Goal: Task Accomplishment & Management: Complete application form

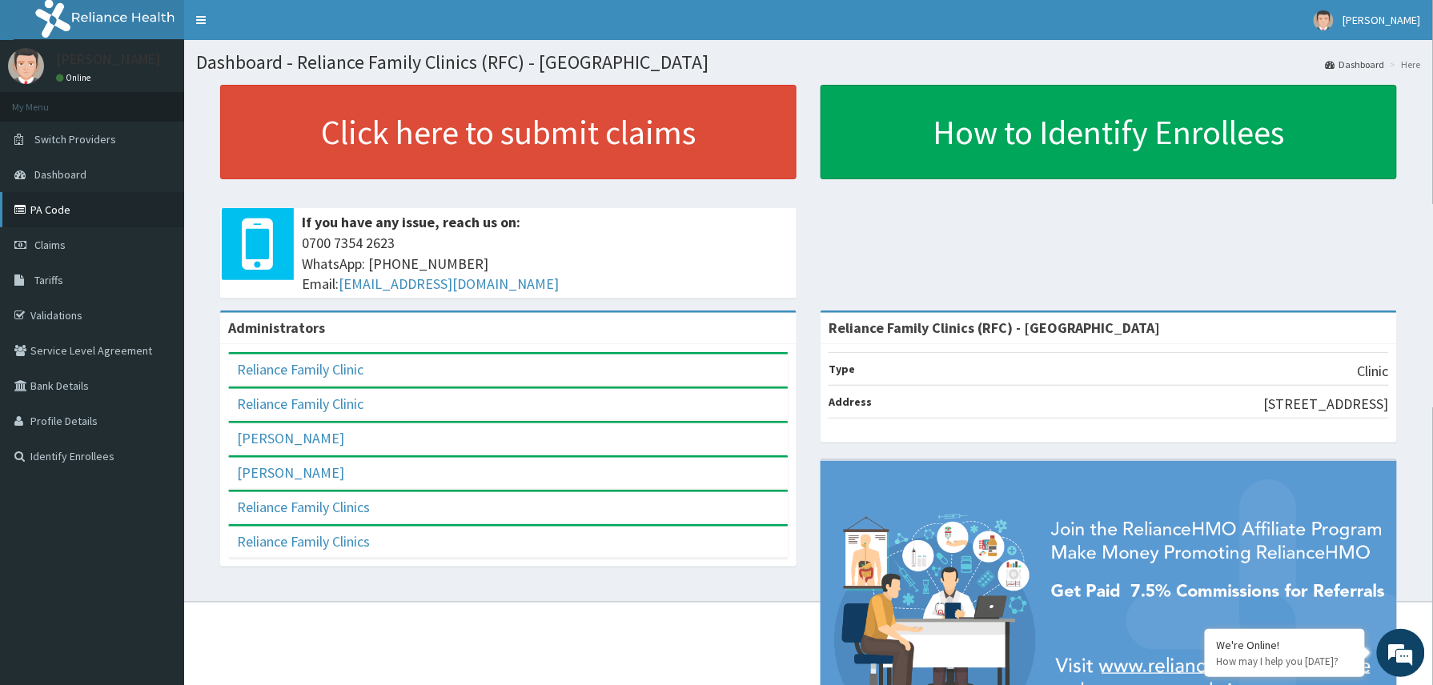
click at [51, 216] on link "PA Code" at bounding box center [92, 209] width 184 height 35
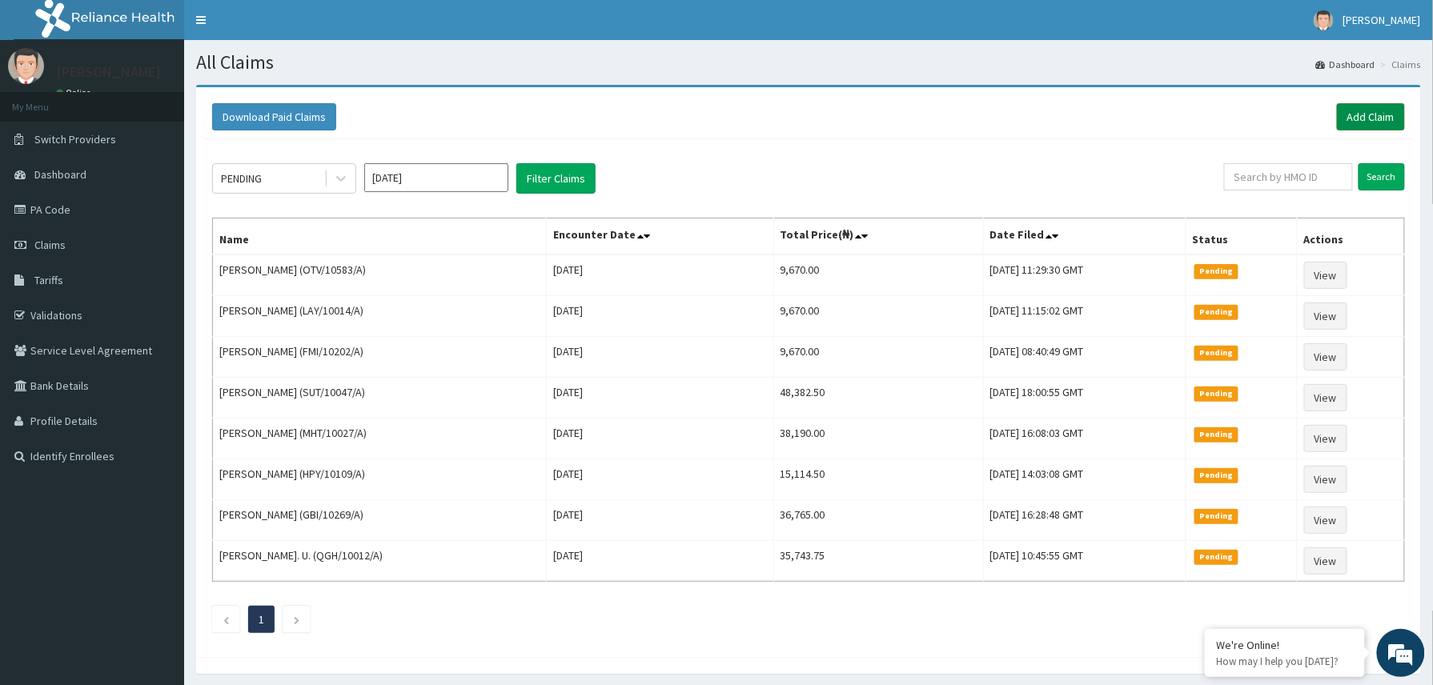
click at [1351, 117] on link "Add Claim" at bounding box center [1371, 116] width 68 height 27
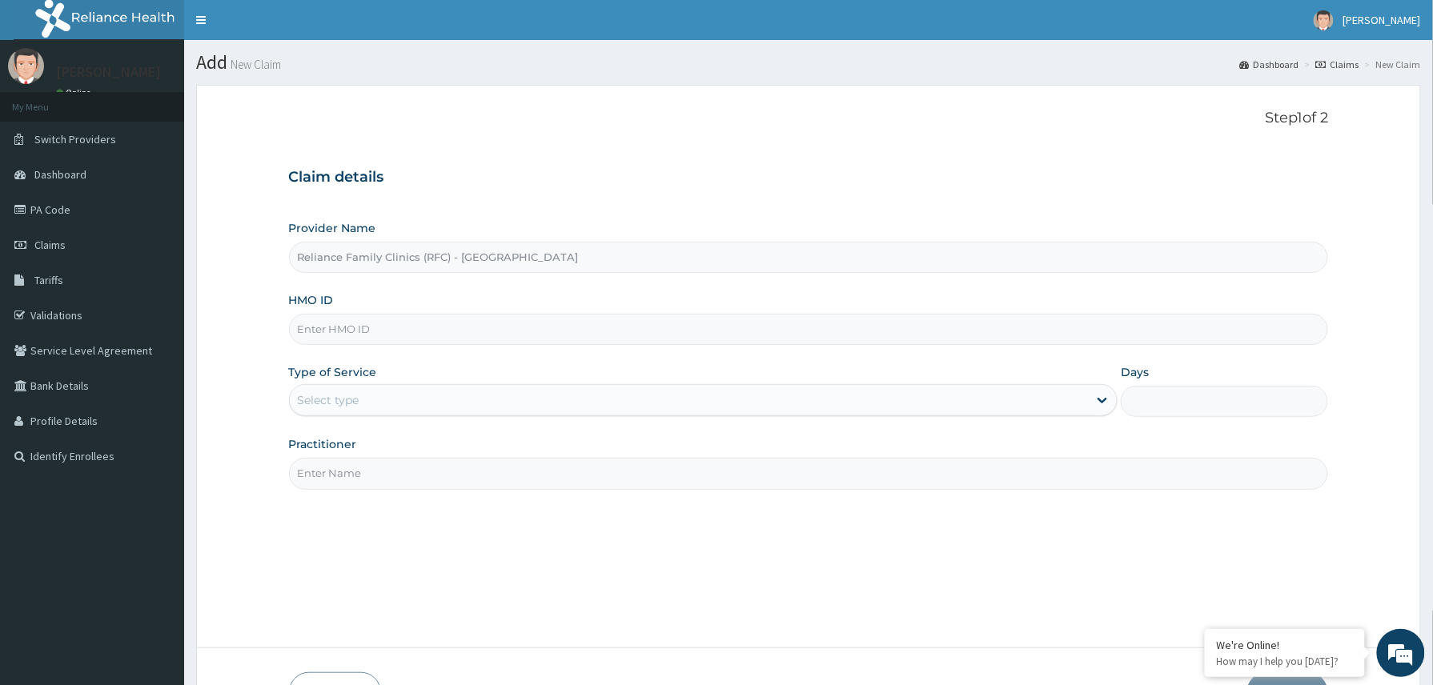
click at [353, 336] on input "HMO ID" at bounding box center [809, 329] width 1040 height 31
paste input "QSH/10050/B"
type input "QSH/10050/B"
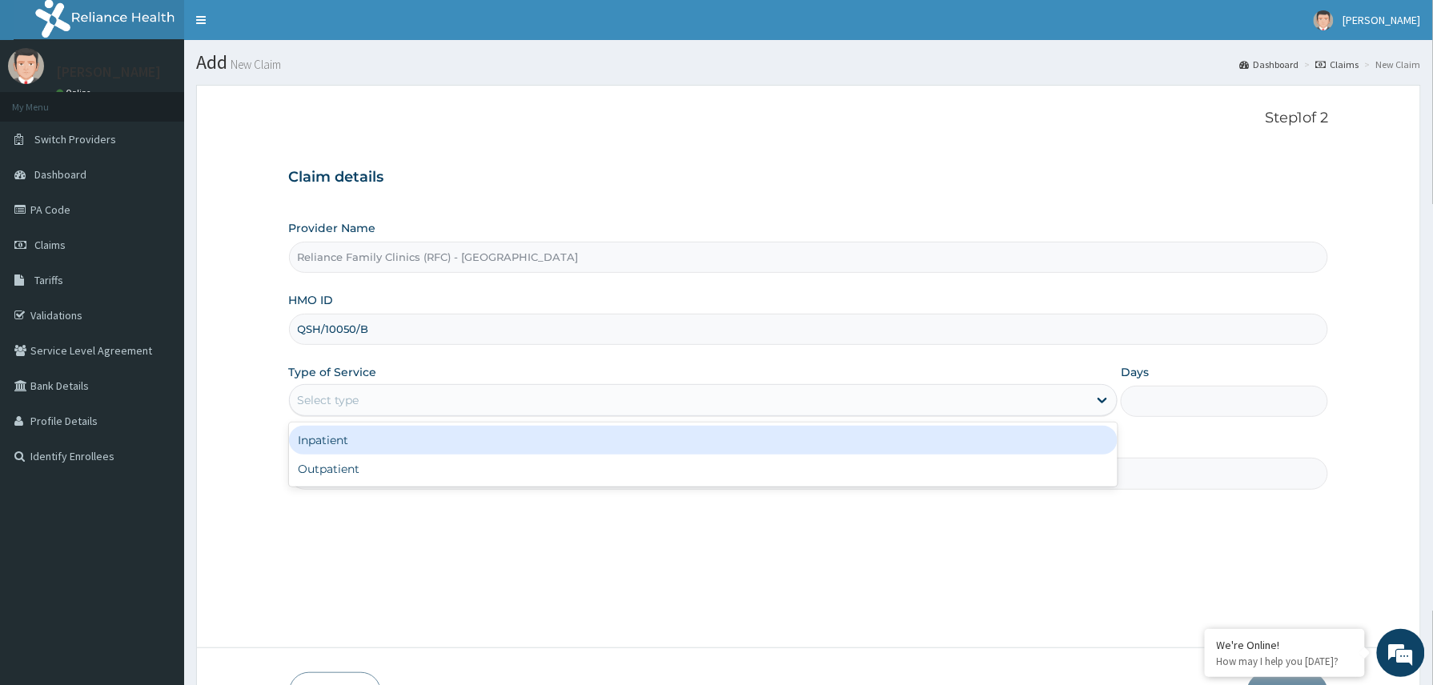
click at [369, 392] on div "Select type" at bounding box center [689, 400] width 799 height 26
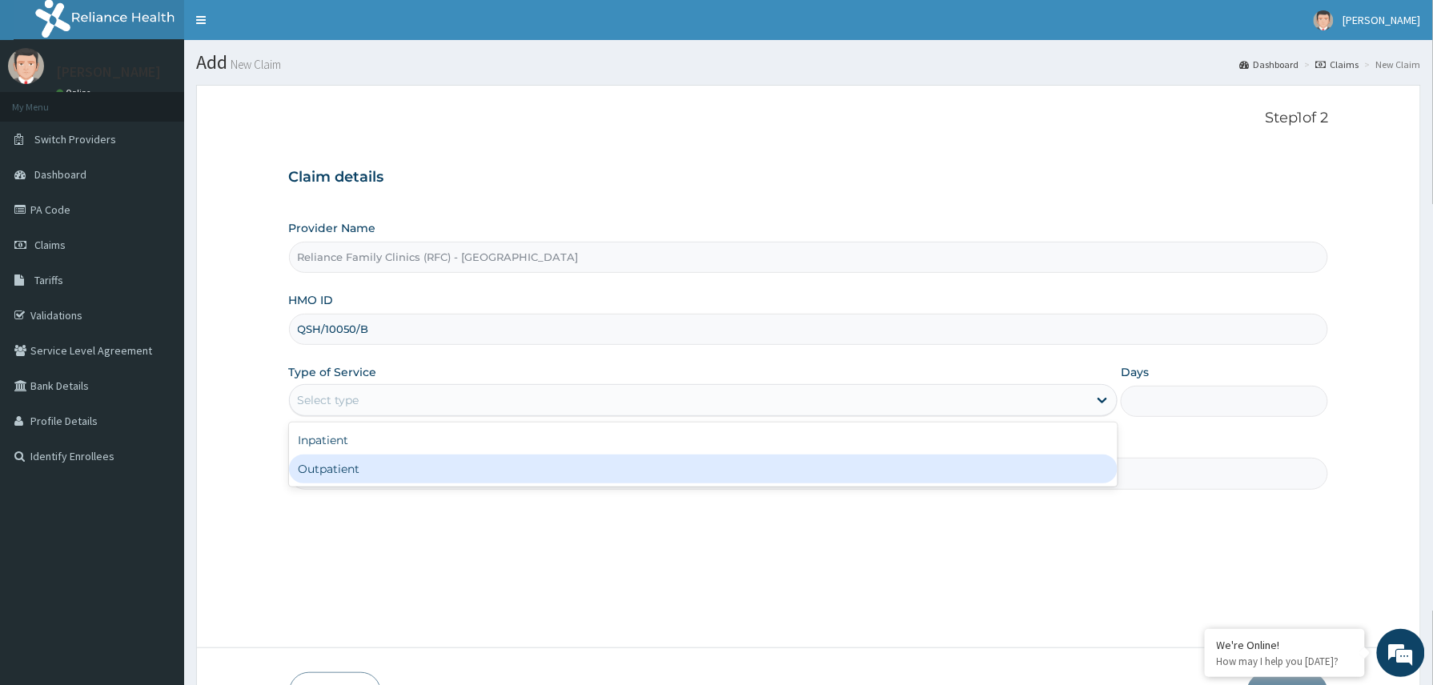
click at [372, 471] on div "Outpatient" at bounding box center [703, 469] width 829 height 29
type input "1"
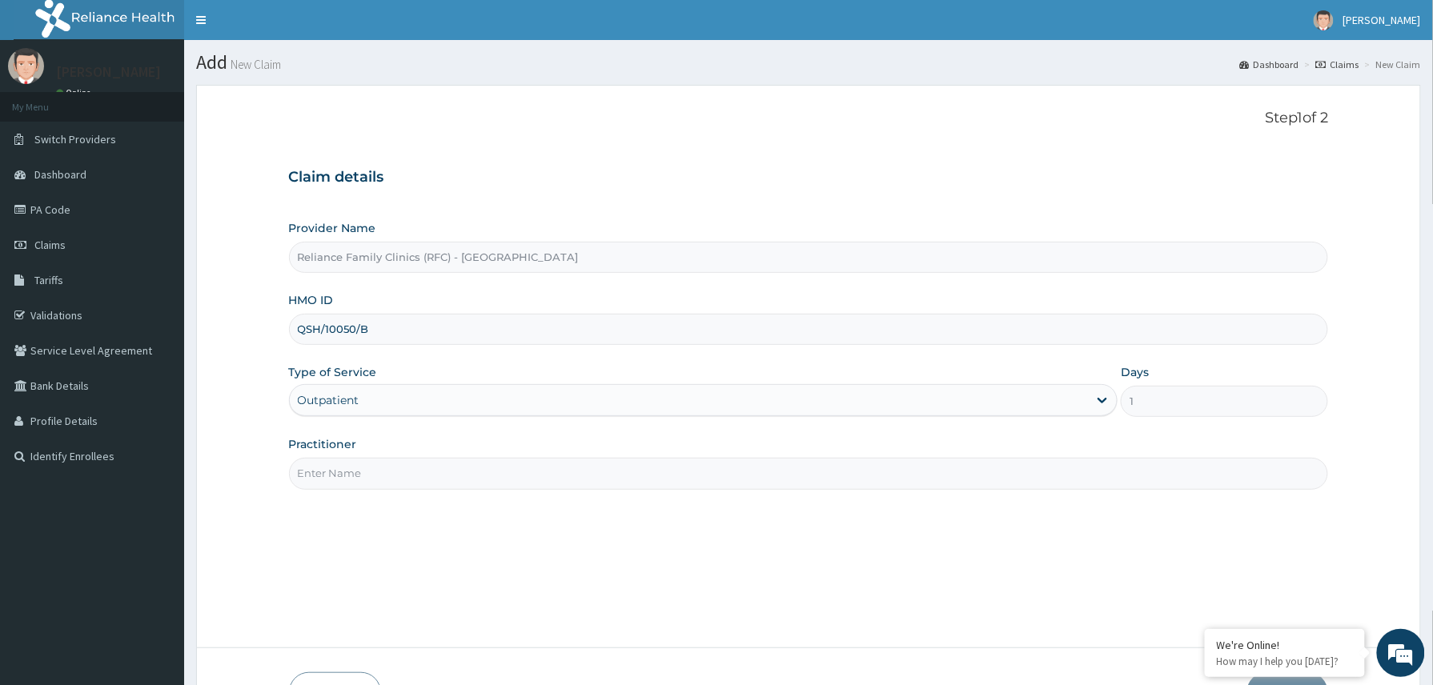
click at [372, 471] on input "Practitioner" at bounding box center [809, 473] width 1040 height 31
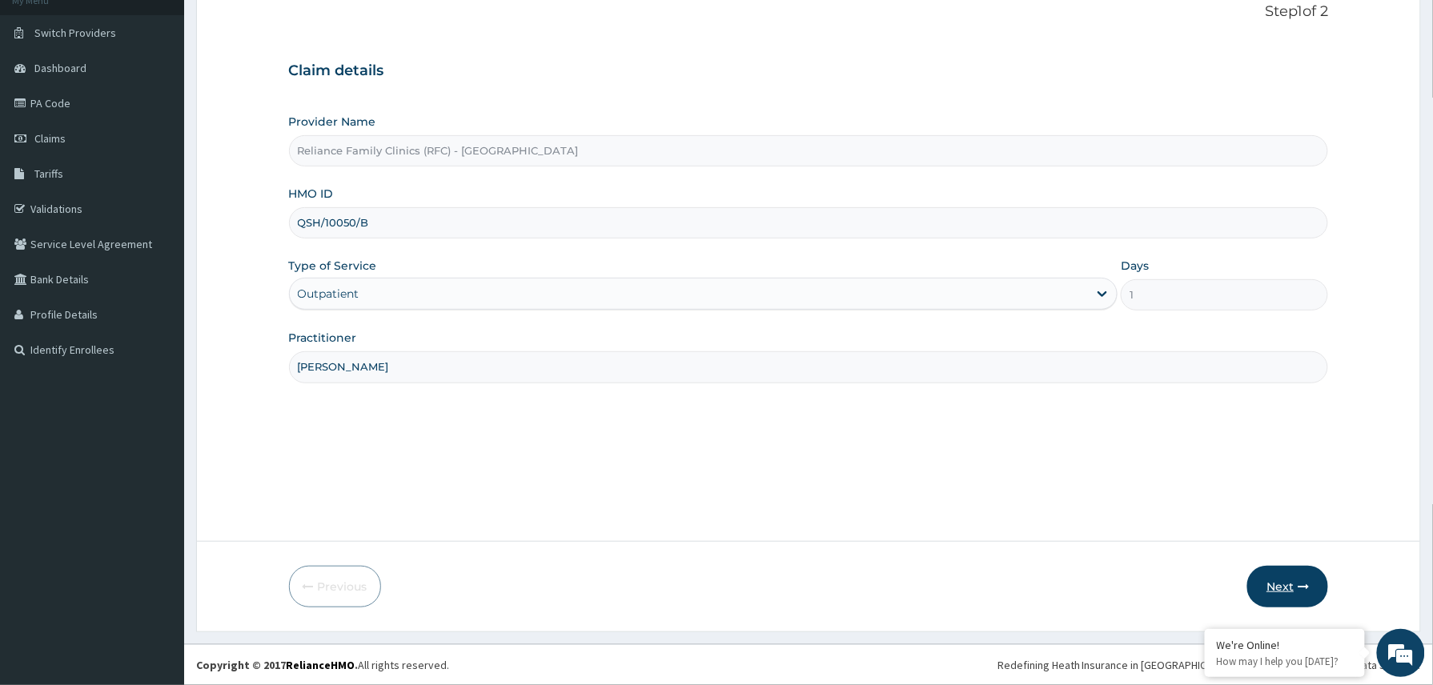
type input "Dr Amara"
click at [1308, 586] on button "Next" at bounding box center [1287, 587] width 81 height 42
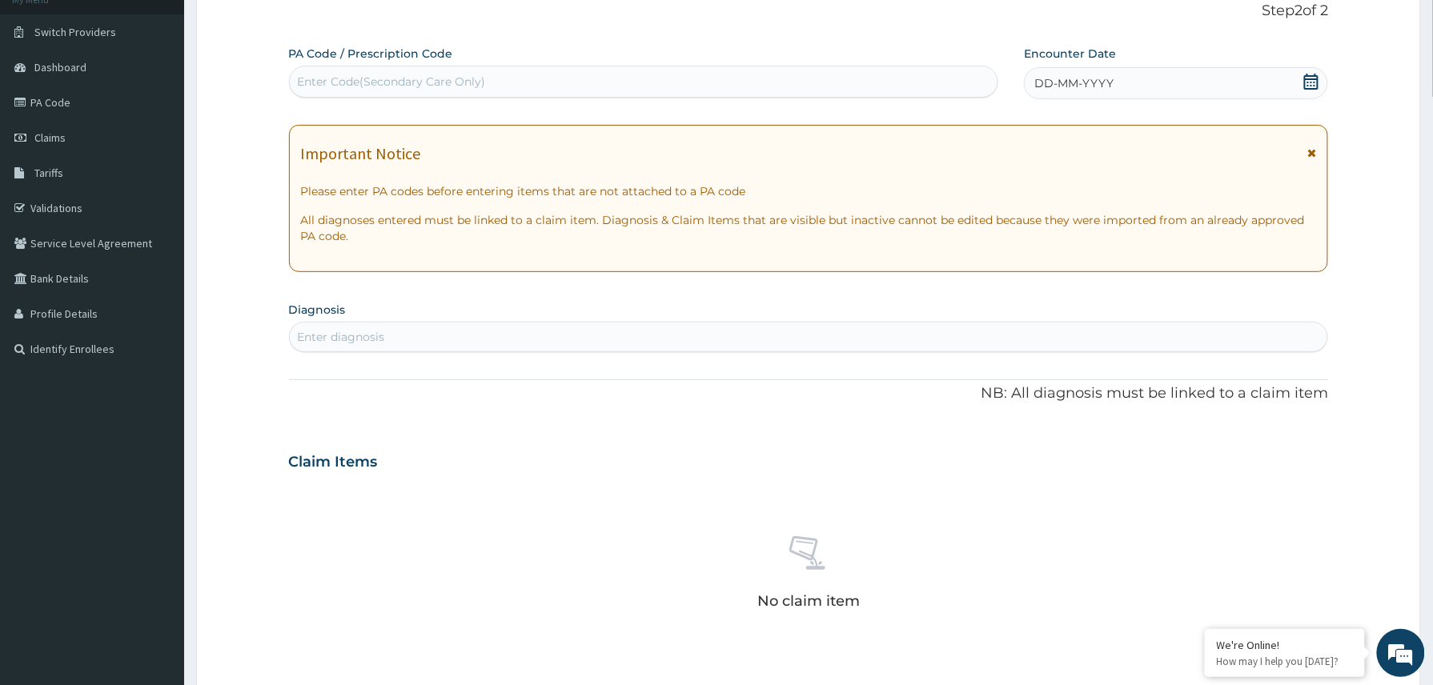
scroll to position [0, 0]
click at [375, 78] on div "Enter Code(Secondary Care Only)" at bounding box center [392, 82] width 188 height 16
paste input "PA/DA0194"
type input "PA/DA0194"
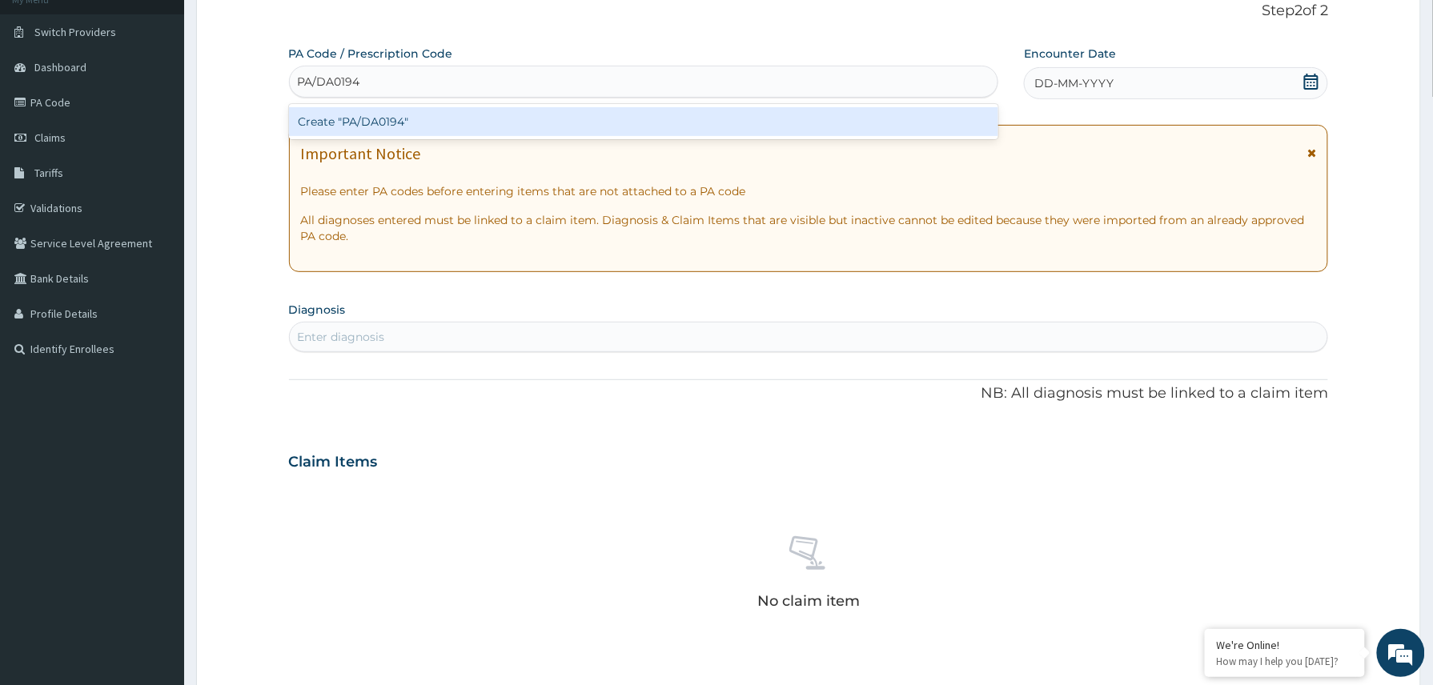
click at [353, 128] on div "Create "PA/DA0194"" at bounding box center [644, 121] width 710 height 29
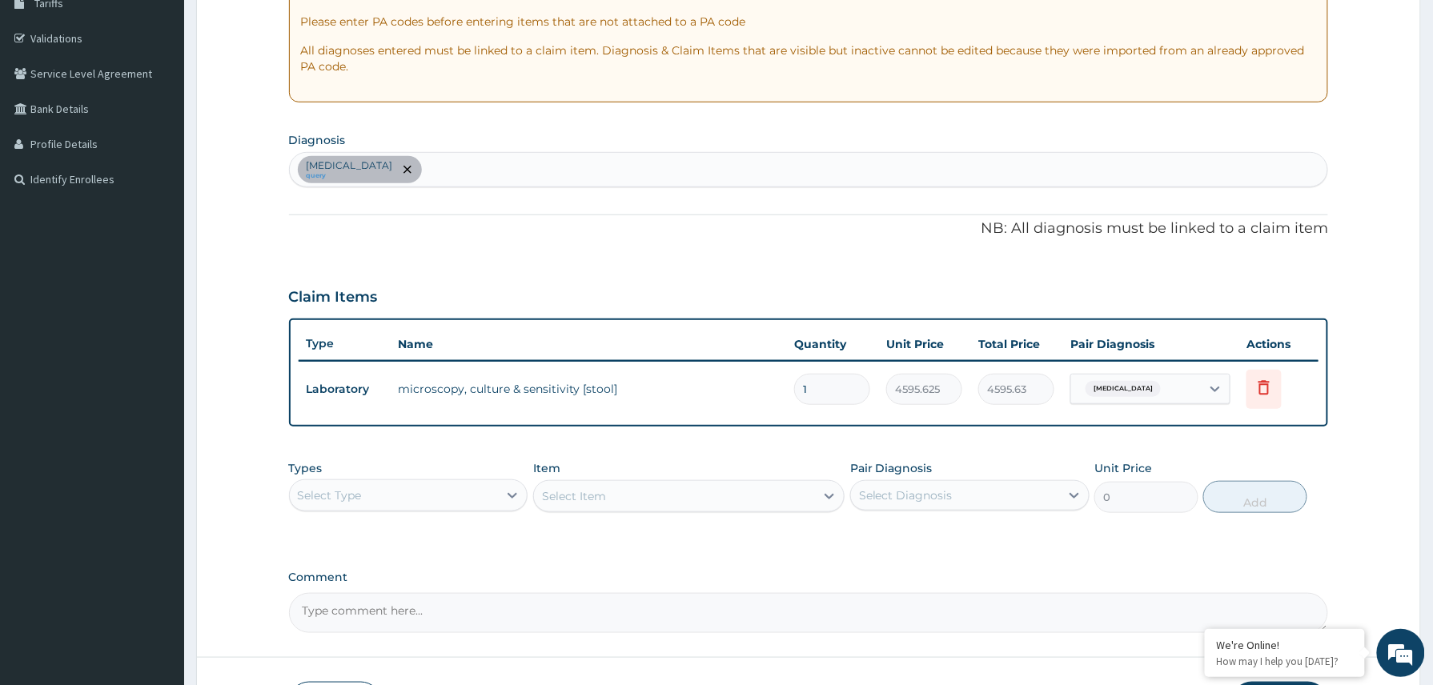
scroll to position [394, 0]
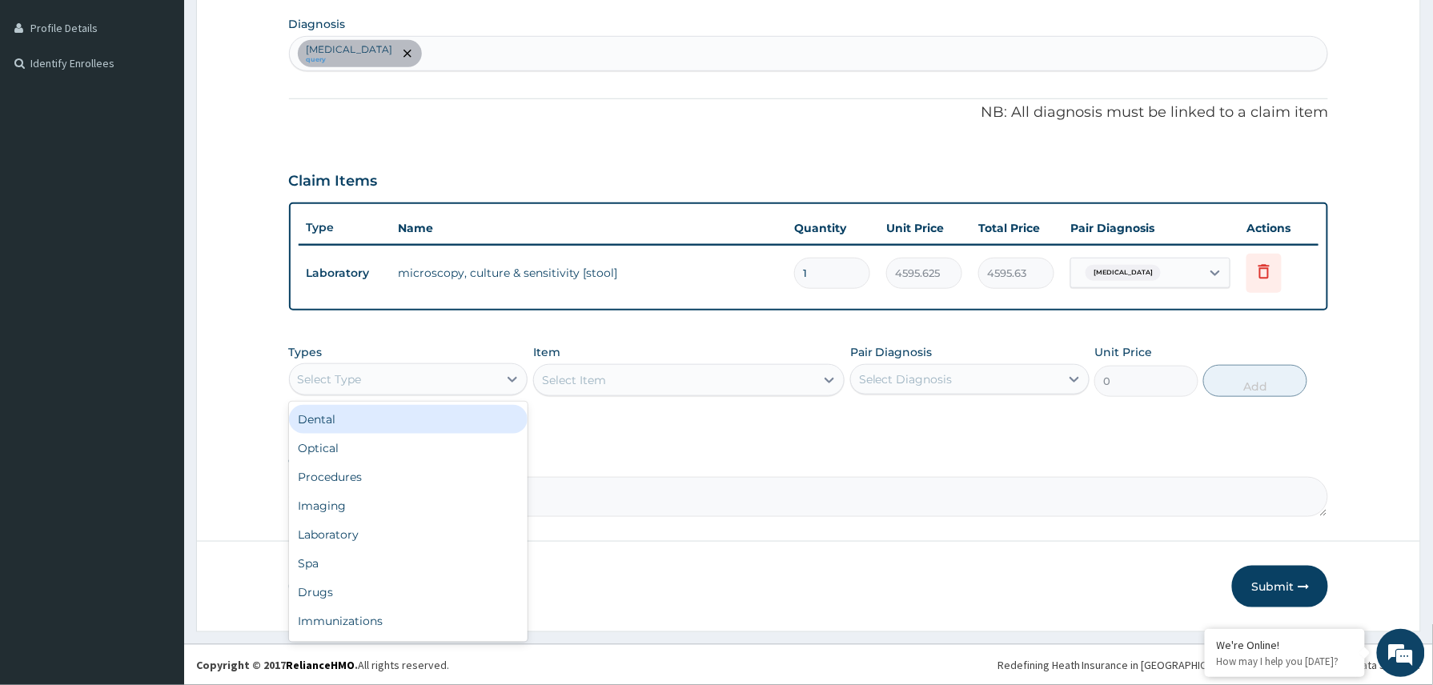
drag, startPoint x: 491, startPoint y: 378, endPoint x: 442, endPoint y: 440, distance: 79.2
click at [491, 379] on div "Select Type" at bounding box center [394, 380] width 209 height 26
click at [365, 468] on div "Procedures" at bounding box center [408, 477] width 239 height 29
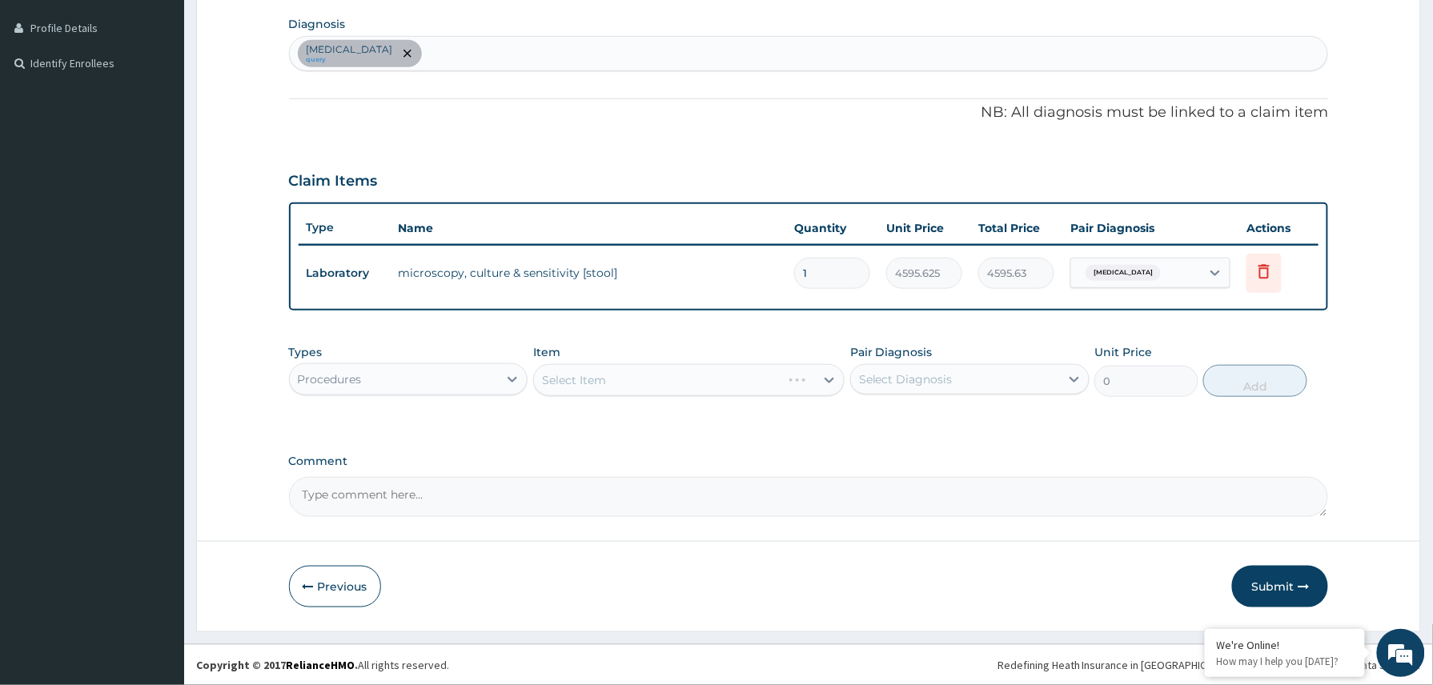
click at [384, 496] on textarea "Comment" at bounding box center [809, 497] width 1040 height 40
paste textarea "MP,FBC,stool mcs Mp negative FBC couldnt be done(faulty machine) IV Ceftriaxone…"
type textarea "MP,FBC,stool mcs Mp negative FBC couldnt be done(faulty machine) IV Ceftriaxone…"
click at [626, 382] on div "Select Item" at bounding box center [675, 380] width 282 height 26
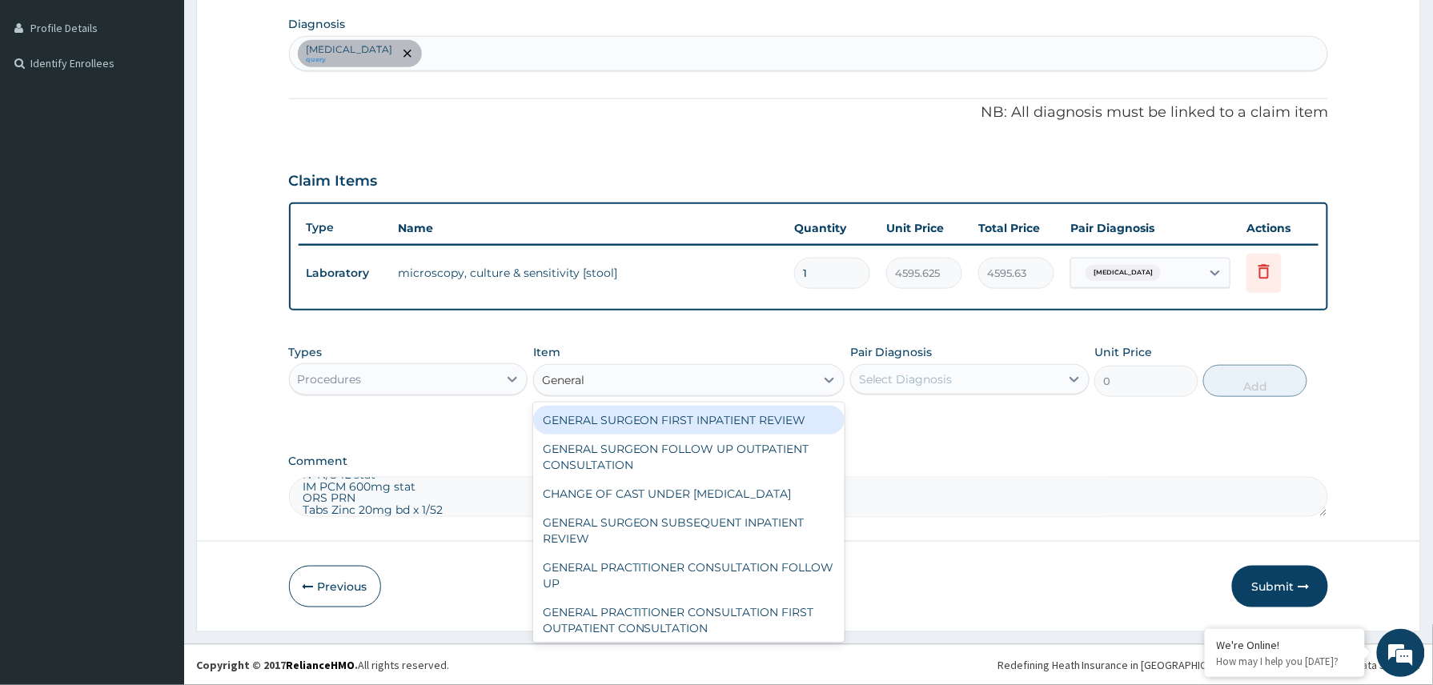
type input "General p"
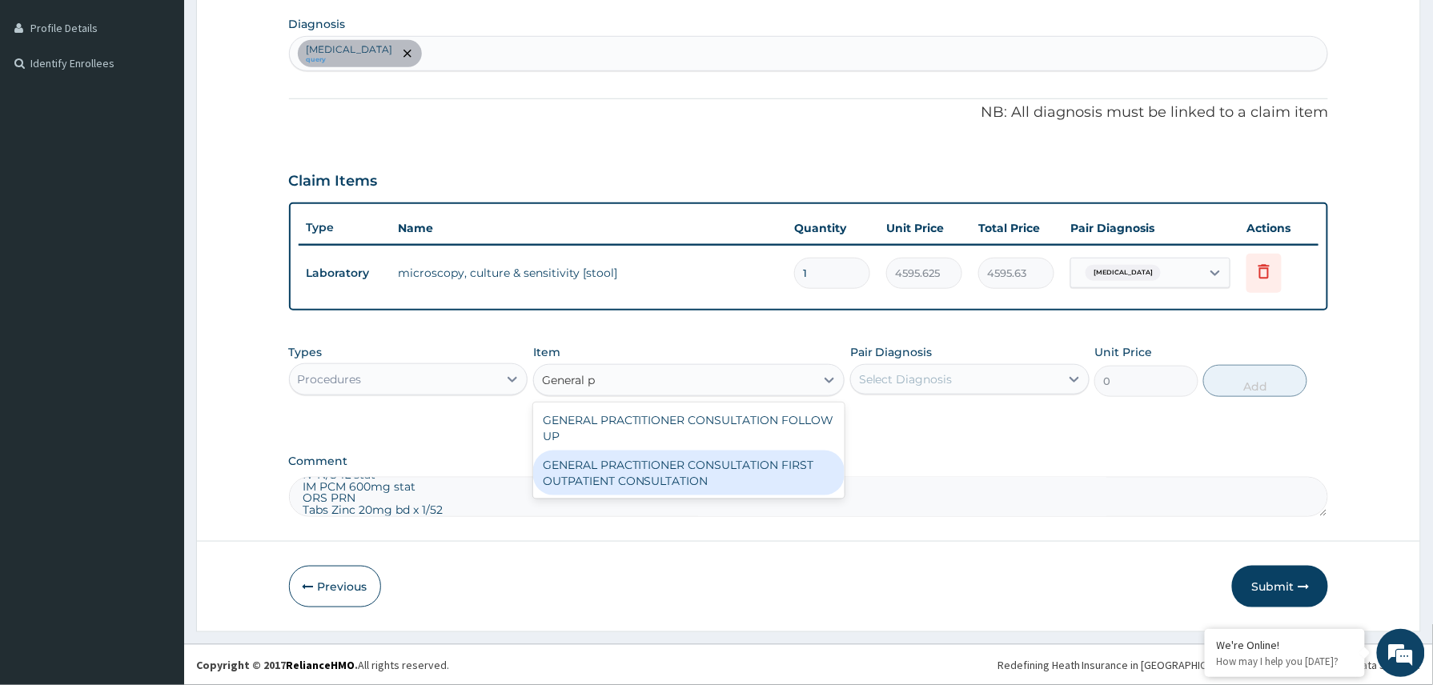
click at [690, 484] on div "GENERAL PRACTITIONER CONSULTATION FIRST OUTPATIENT CONSULTATION" at bounding box center [689, 473] width 312 height 45
type input "3370.125"
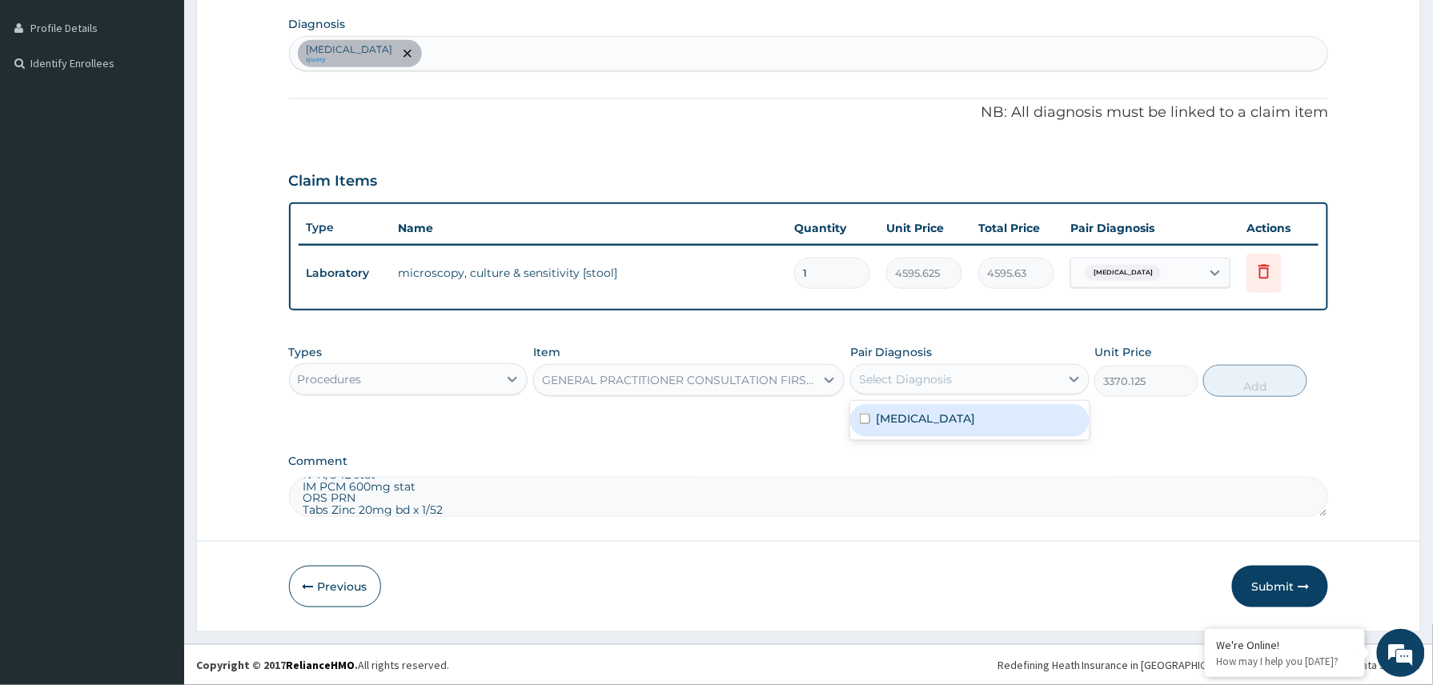
click at [980, 384] on div "Select Diagnosis" at bounding box center [955, 380] width 209 height 26
drag, startPoint x: 925, startPoint y: 423, endPoint x: 1122, endPoint y: 408, distance: 197.5
click at [932, 423] on label "Gastroenteritis" at bounding box center [925, 419] width 99 height 16
checkbox input "true"
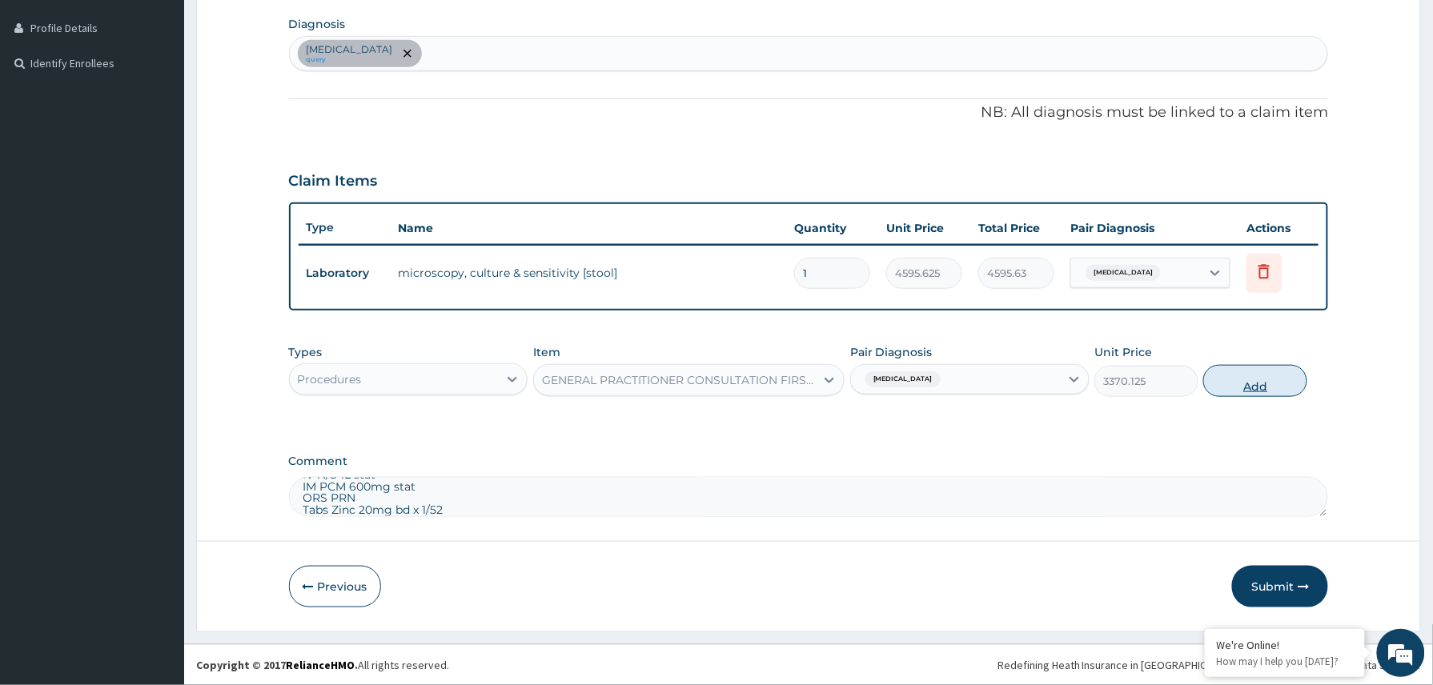
drag, startPoint x: 1241, startPoint y: 385, endPoint x: 1202, endPoint y: 388, distance: 38.5
click at [1240, 386] on button "Add" at bounding box center [1255, 381] width 104 height 32
type input "0"
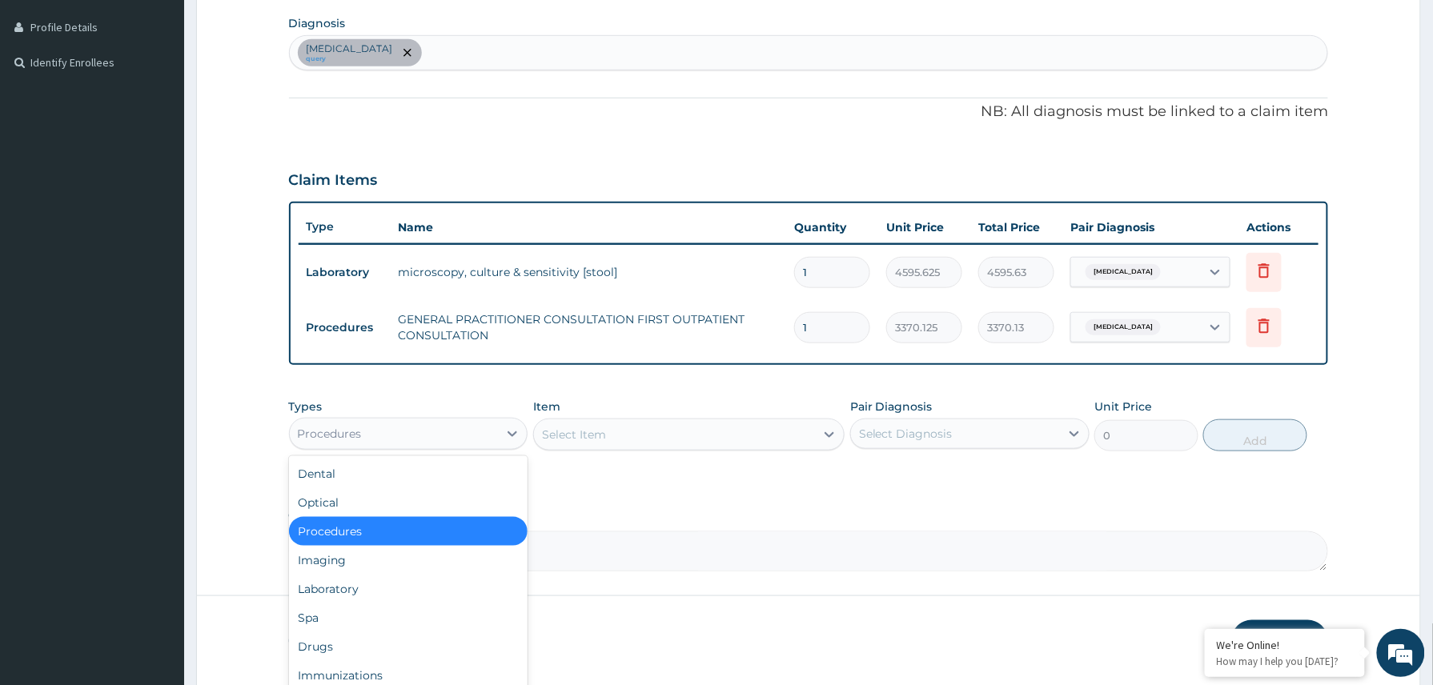
drag, startPoint x: 483, startPoint y: 439, endPoint x: 478, endPoint y: 484, distance: 46.0
click at [482, 437] on div "Procedures" at bounding box center [394, 434] width 209 height 26
drag, startPoint x: 371, startPoint y: 651, endPoint x: 398, endPoint y: 653, distance: 26.5
click at [370, 651] on div "Drugs" at bounding box center [408, 646] width 239 height 29
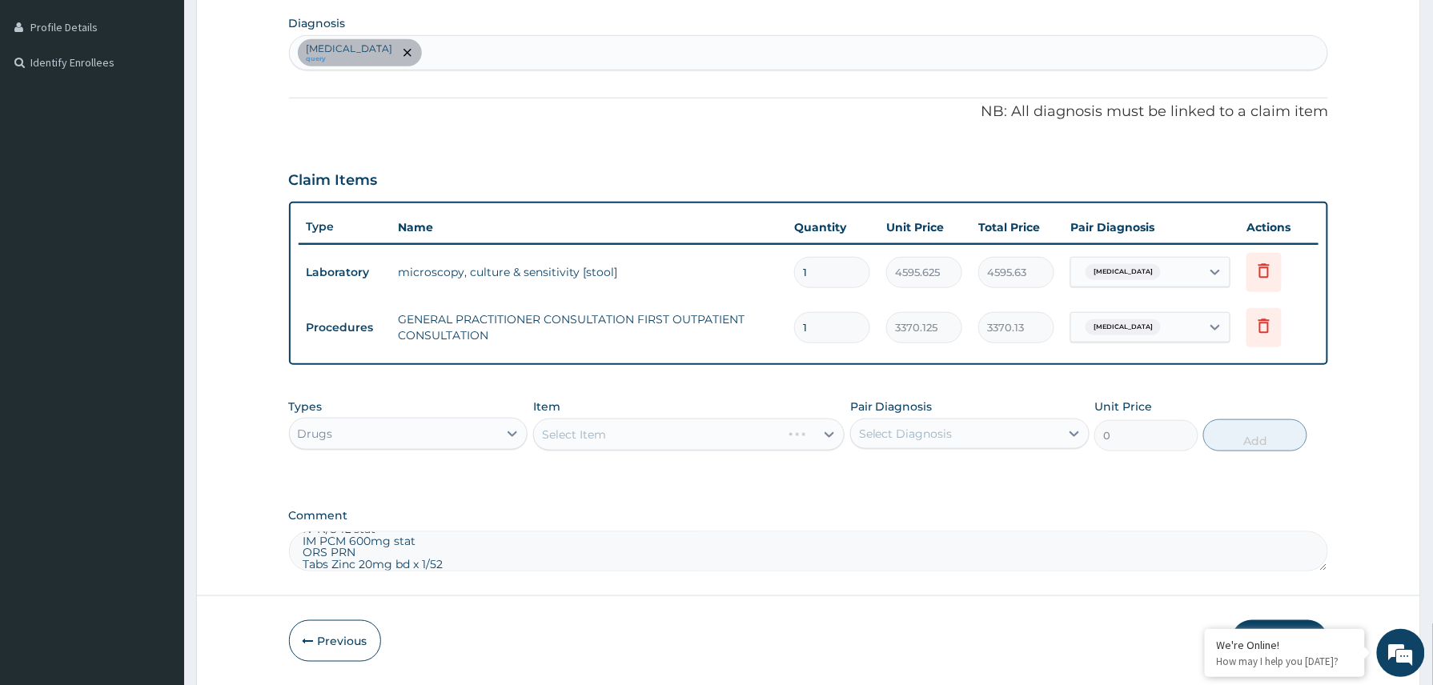
scroll to position [449, 0]
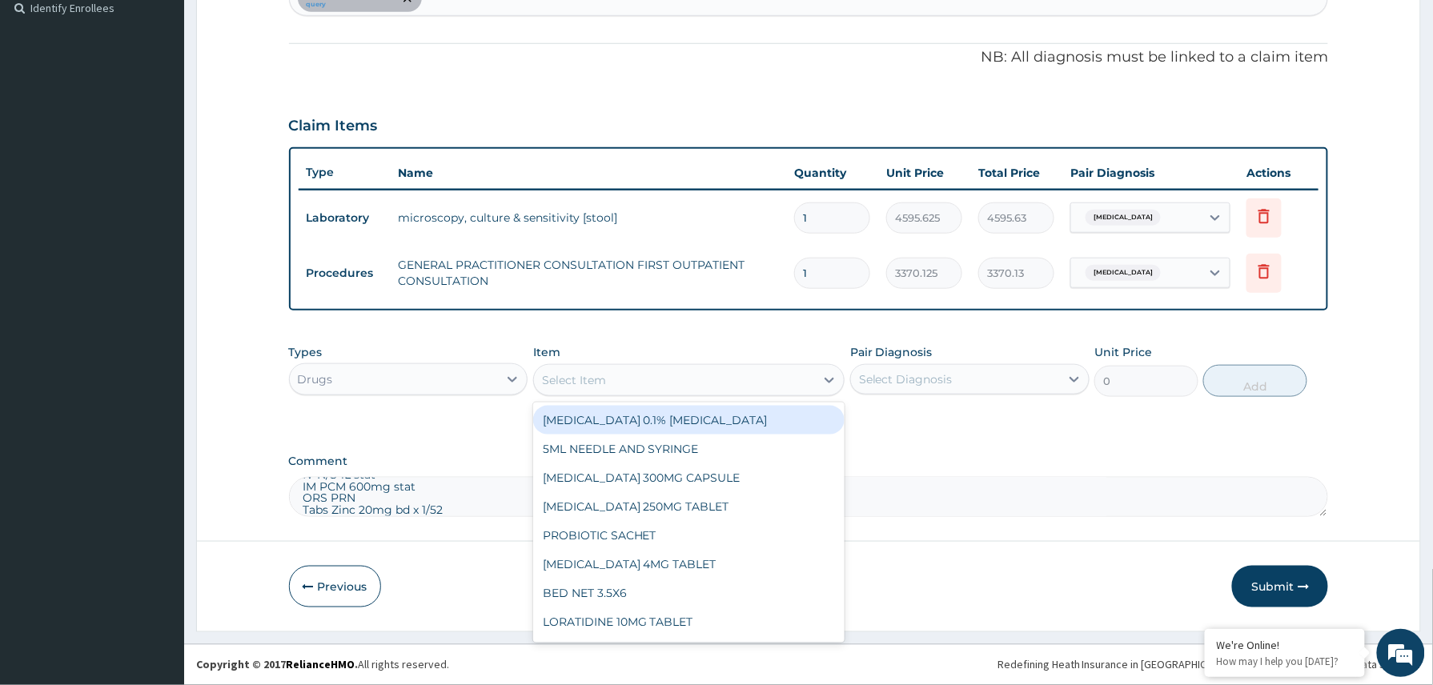
click at [593, 388] on div "Select Item" at bounding box center [675, 380] width 282 height 26
type input "zinc"
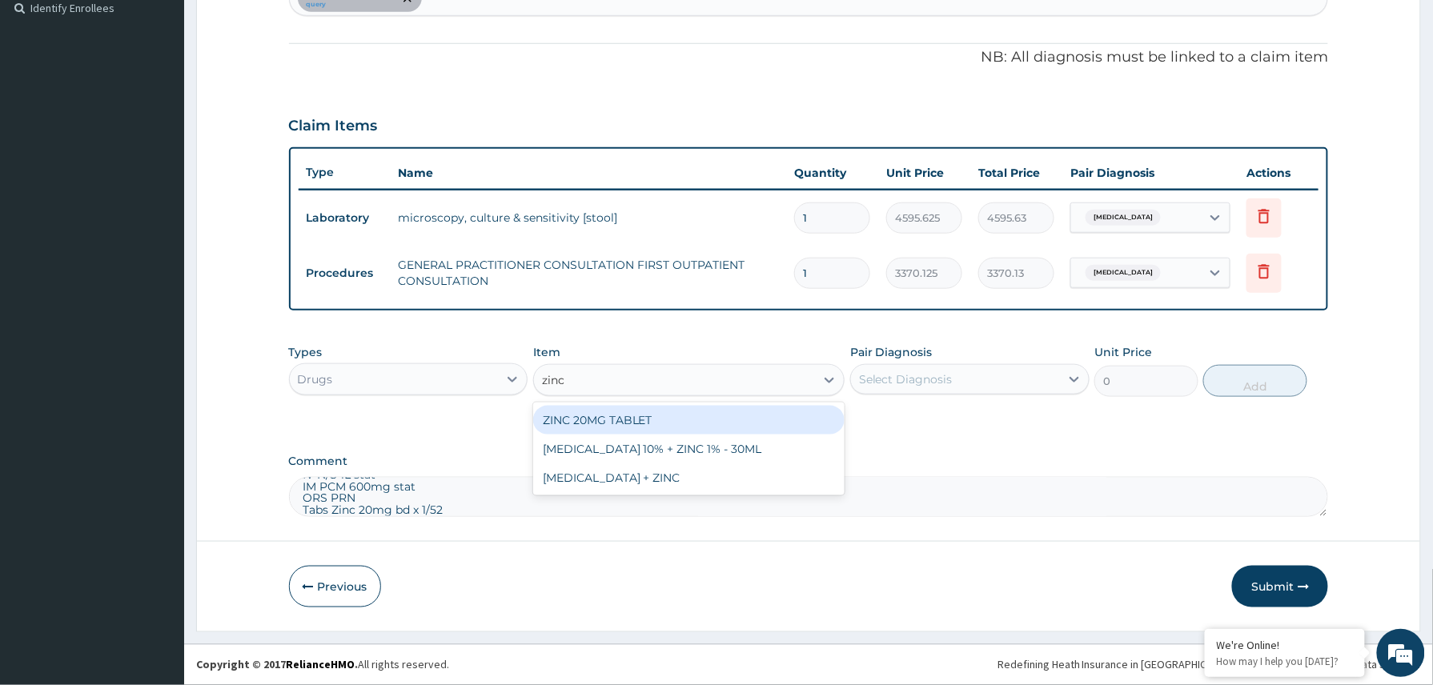
click at [629, 424] on div "ZINC 20MG TABLET" at bounding box center [689, 420] width 312 height 29
type input "50"
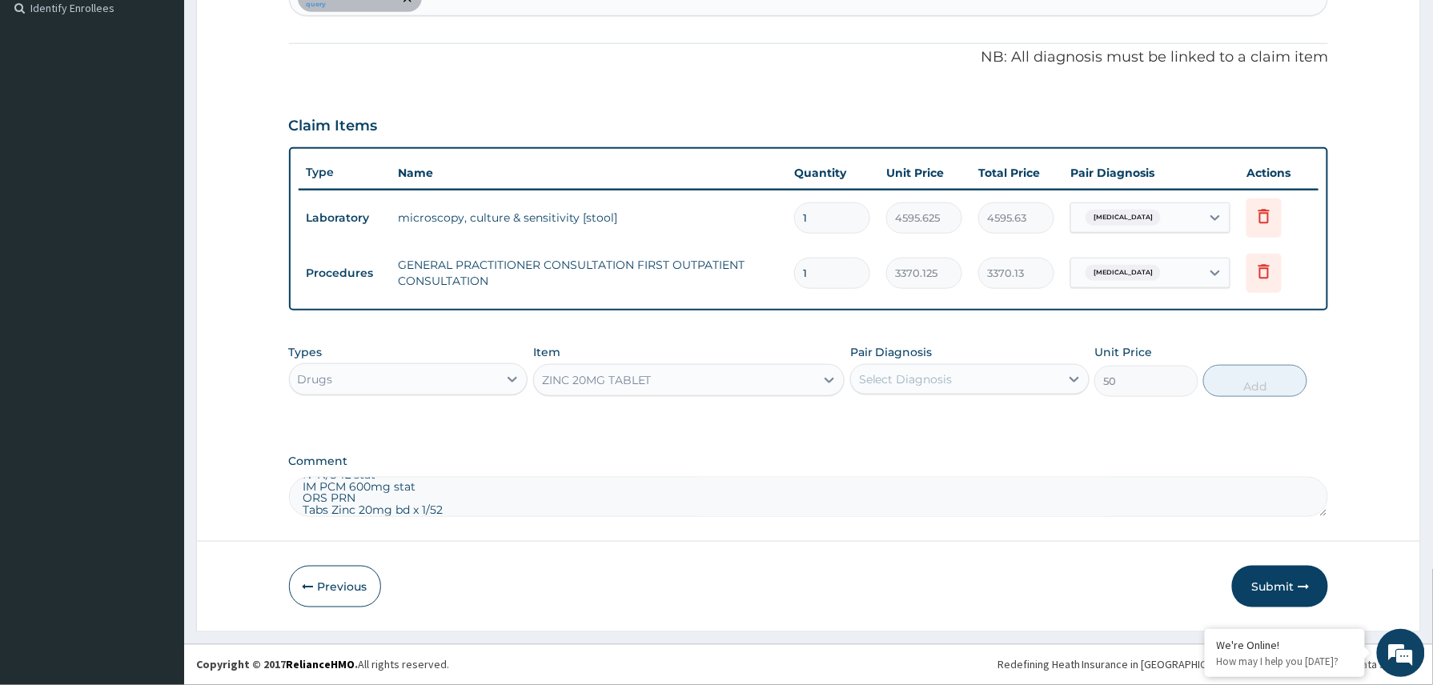
click at [949, 371] on div "Select Diagnosis" at bounding box center [906, 379] width 94 height 16
click at [927, 421] on label "Gastroenteritis" at bounding box center [925, 419] width 99 height 16
checkbox input "true"
drag, startPoint x: 1252, startPoint y: 379, endPoint x: 1448, endPoint y: 215, distance: 255.2
click at [1281, 379] on button "Add" at bounding box center [1255, 381] width 104 height 32
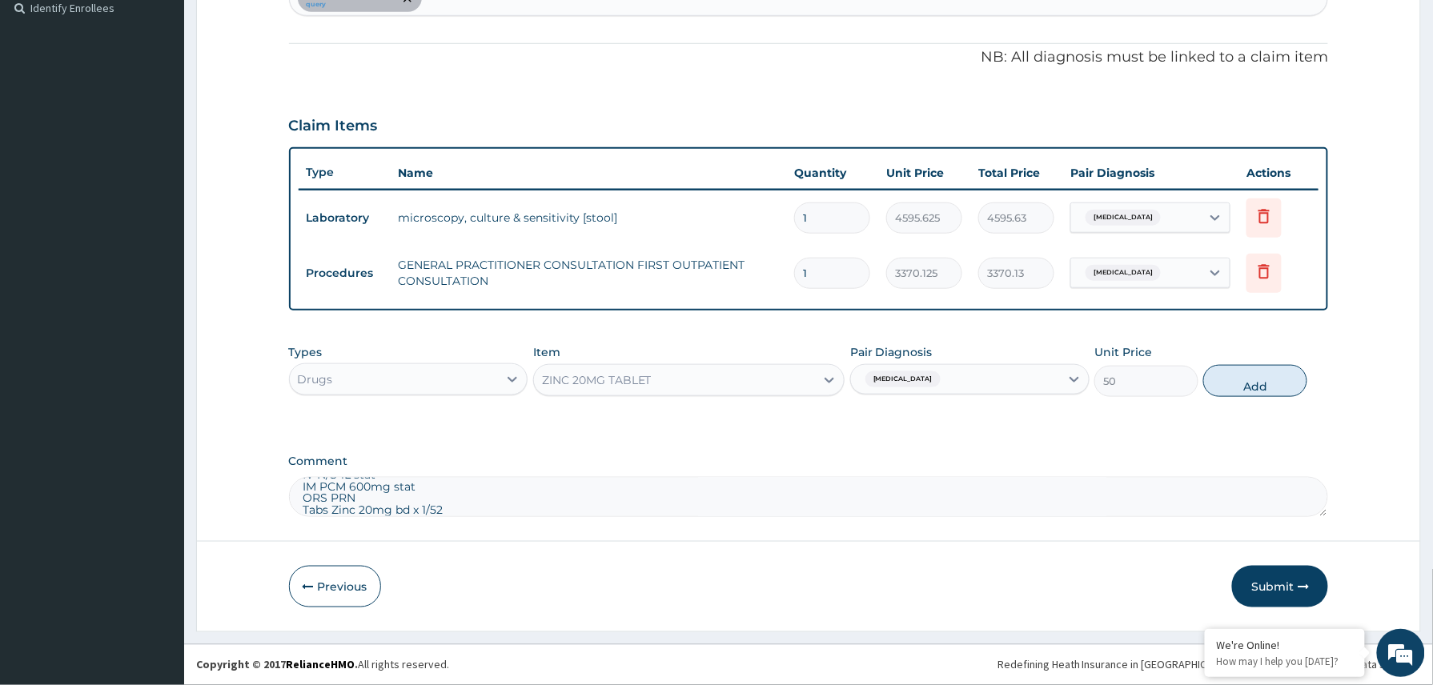
type input "0"
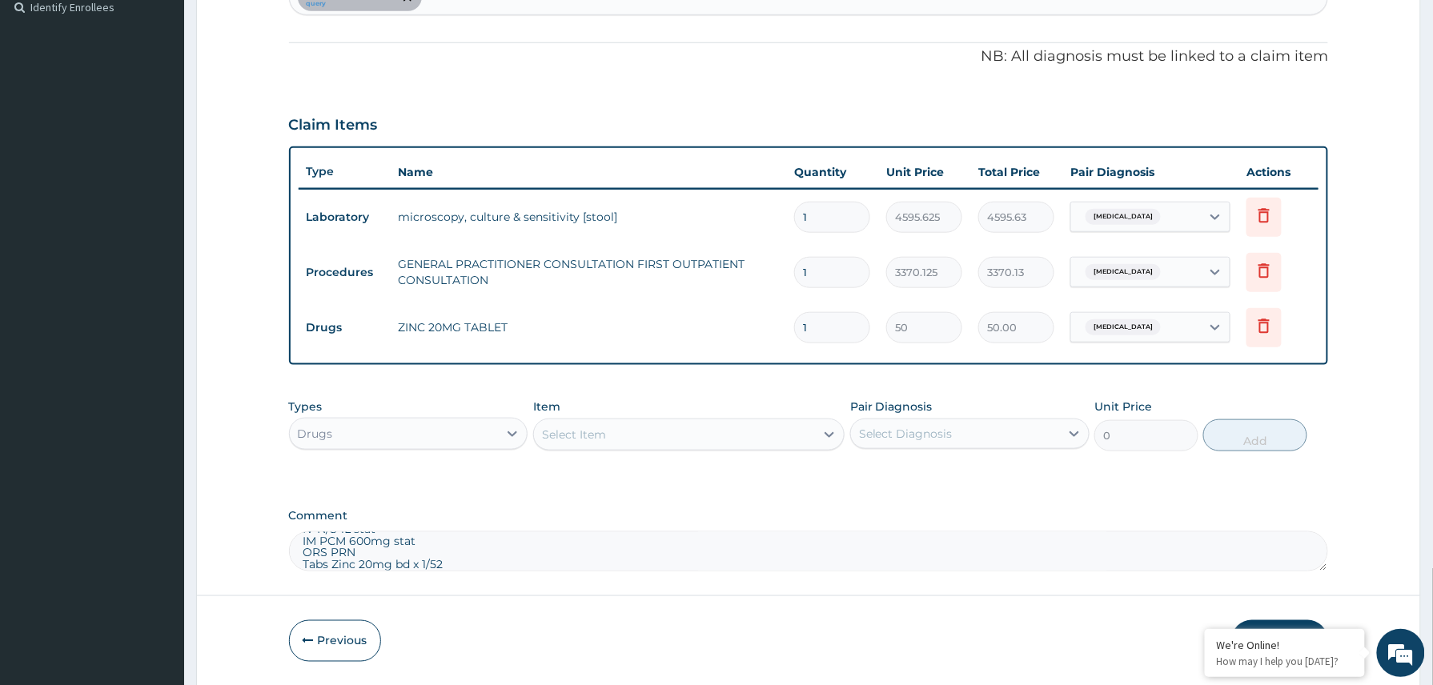
scroll to position [439, 0]
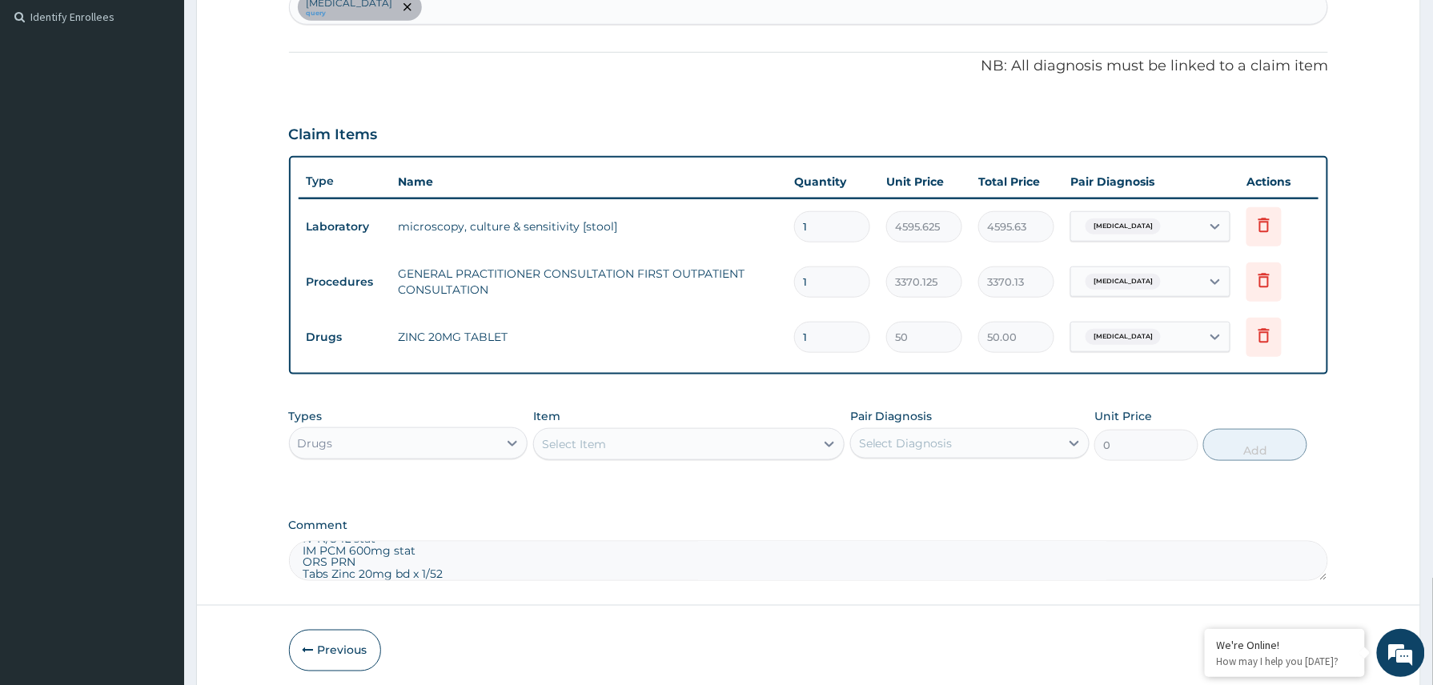
click at [450, 2] on div "Gastroenteritis query" at bounding box center [809, 7] width 1038 height 34
type input "anemi"
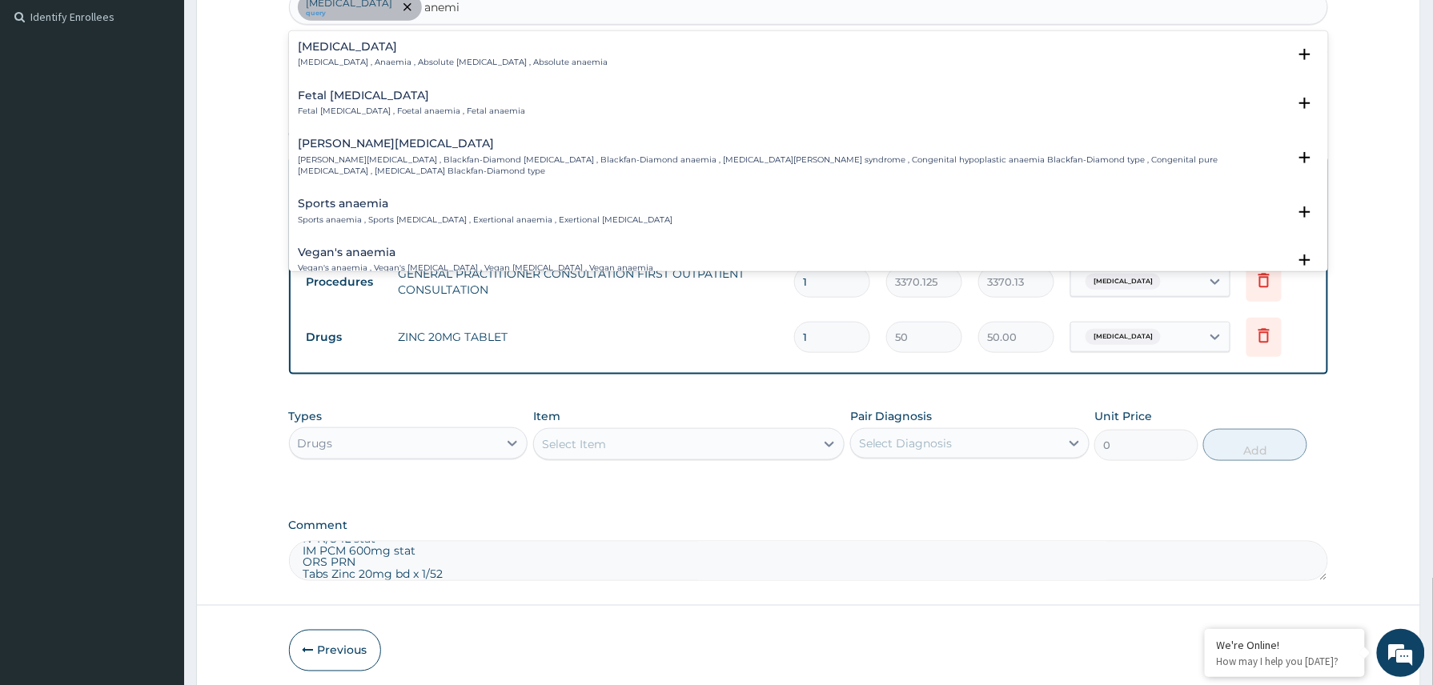
drag, startPoint x: 363, startPoint y: 54, endPoint x: 371, endPoint y: 80, distance: 26.8
click at [367, 71] on div "Anemia Anemia , Anaemia , Absolute anemia , Absolute anaemia Select Status Quer…" at bounding box center [809, 59] width 1020 height 36
click at [321, 50] on h4 "Anemia" at bounding box center [454, 47] width 310 height 12
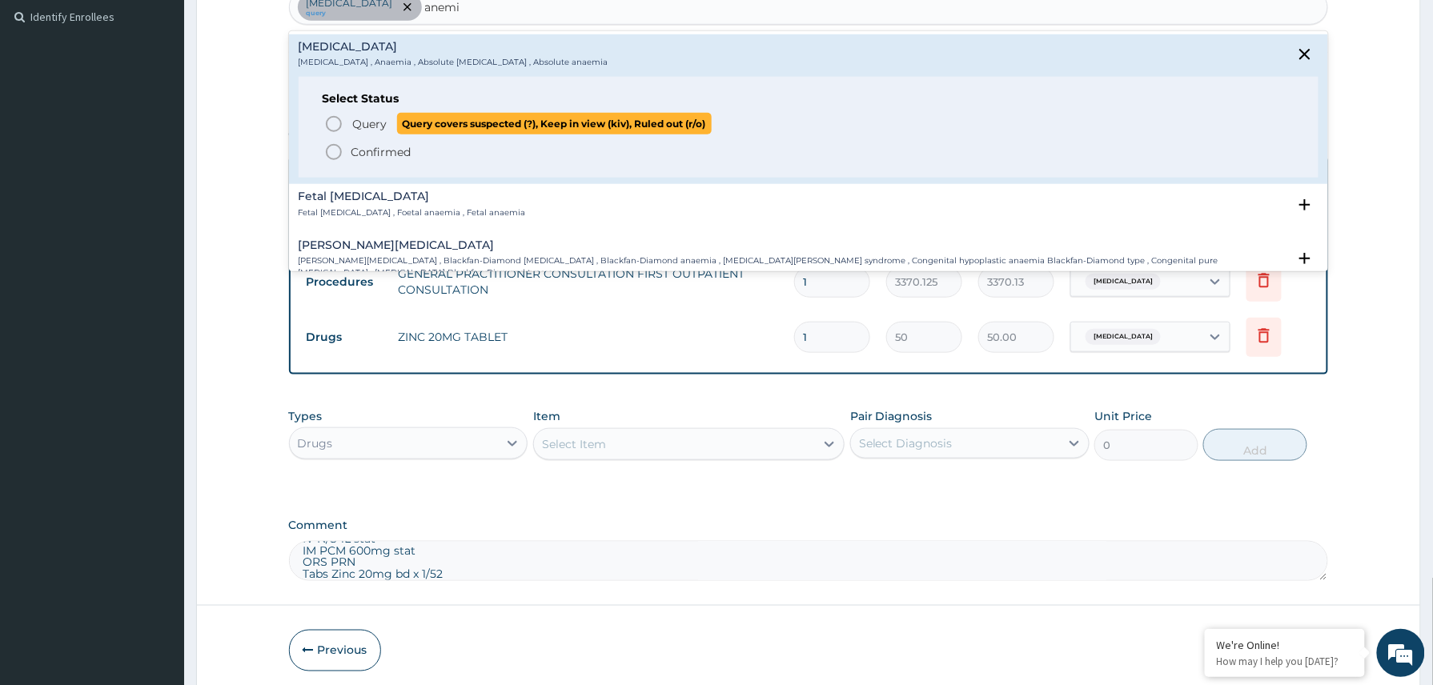
drag, startPoint x: 367, startPoint y: 126, endPoint x: 565, endPoint y: 142, distance: 199.1
click at [368, 126] on span "Query" at bounding box center [370, 124] width 34 height 16
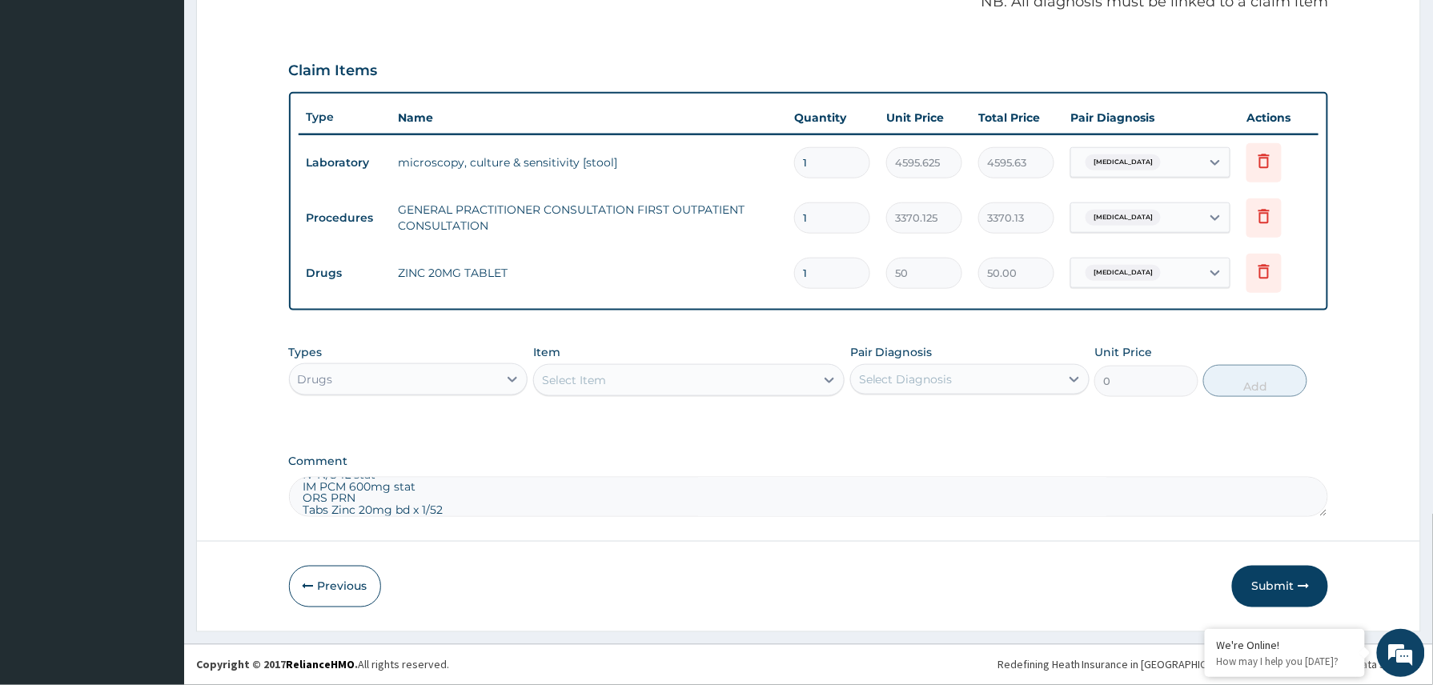
scroll to position [440, 0]
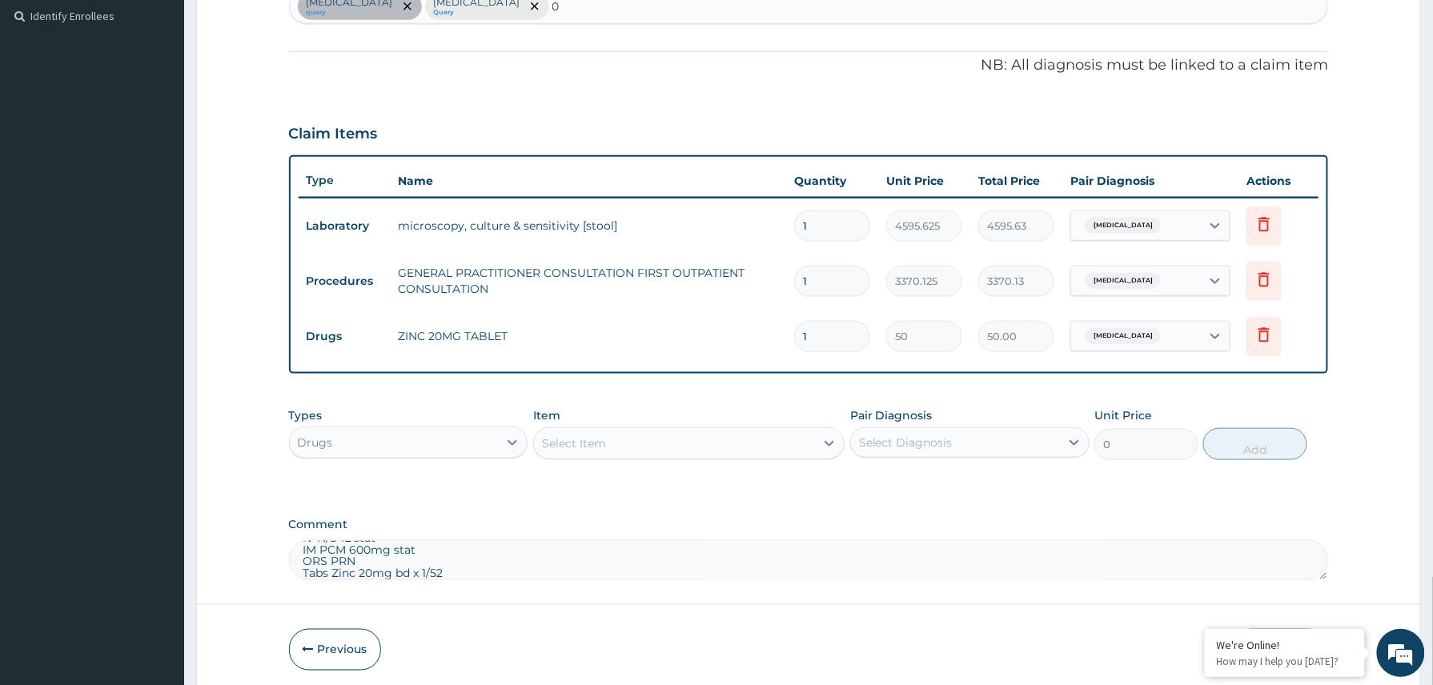
type input "0"
click at [839, 334] on input "1" at bounding box center [832, 336] width 76 height 31
type input "10"
type input "500.00"
type input "10"
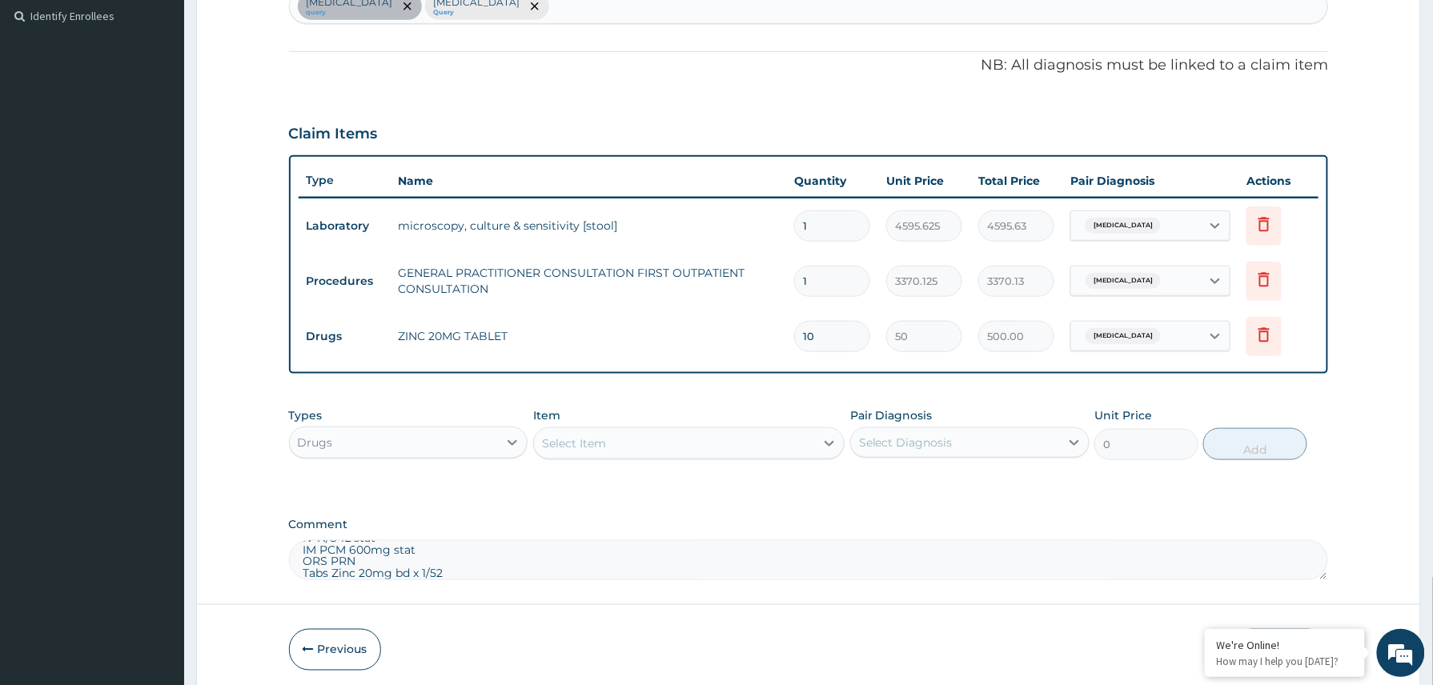
click at [451, 574] on textarea "MP,FBC,stool mcs Mp negative FBC couldnt be done(faulty machine) IV Ceftriaxone…" at bounding box center [809, 560] width 1040 height 40
type textarea "MP,FBC,stool mcs Mp negative FBC couldnt be done(faulty machine) IV Ceftriaxone…"
click at [651, 445] on div "Select Item" at bounding box center [675, 444] width 282 height 26
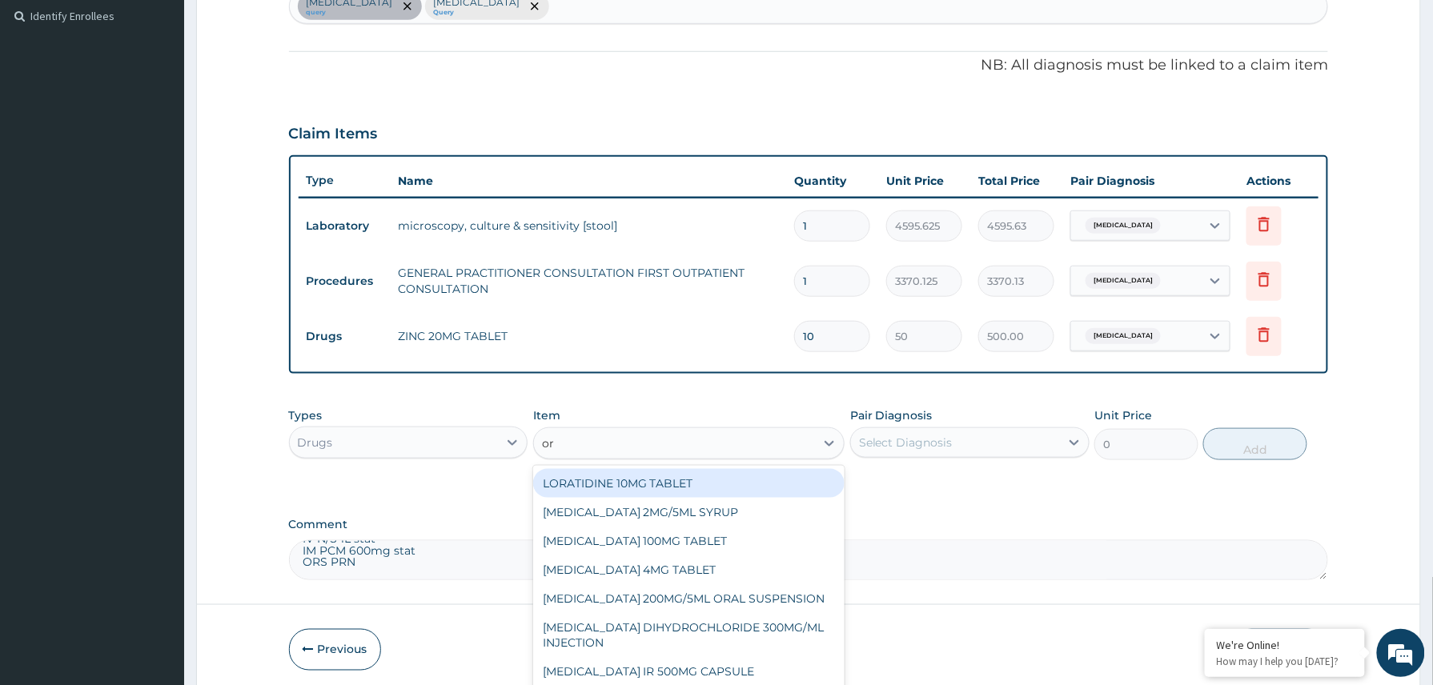
type input "o"
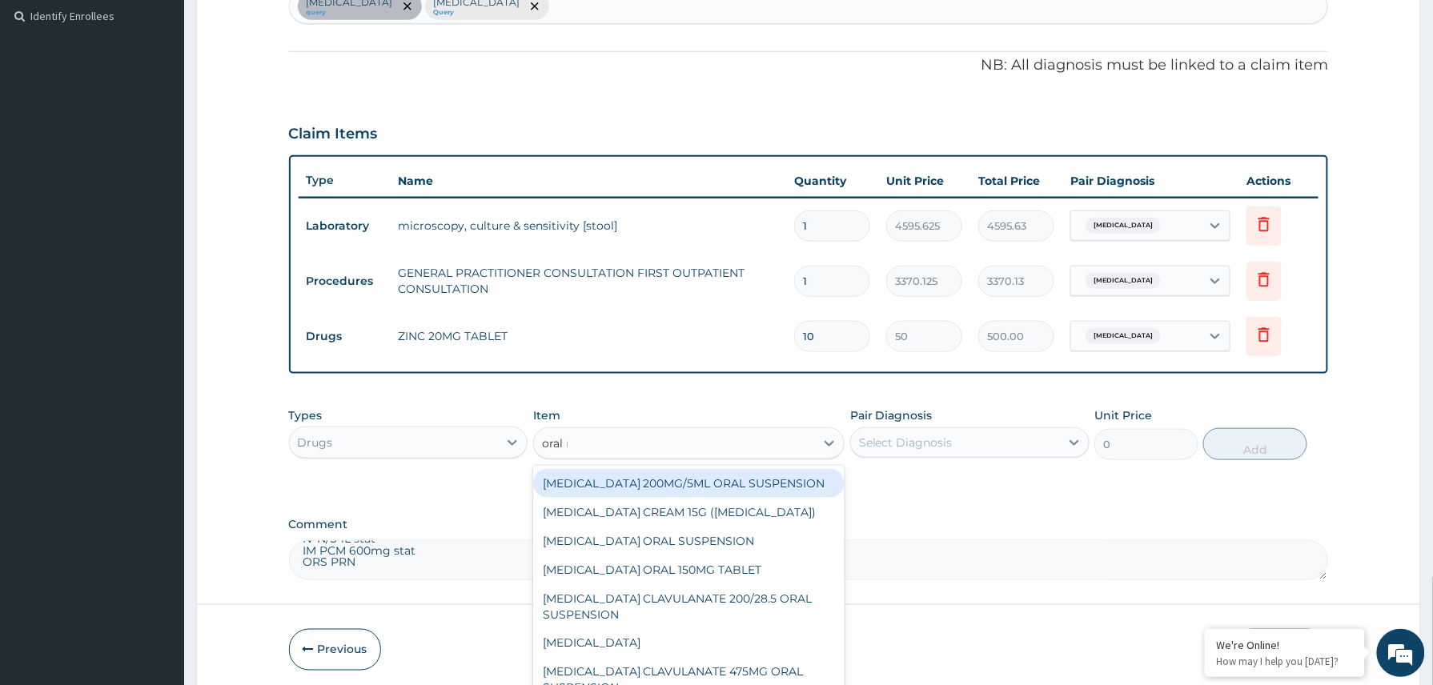
type input "oral re"
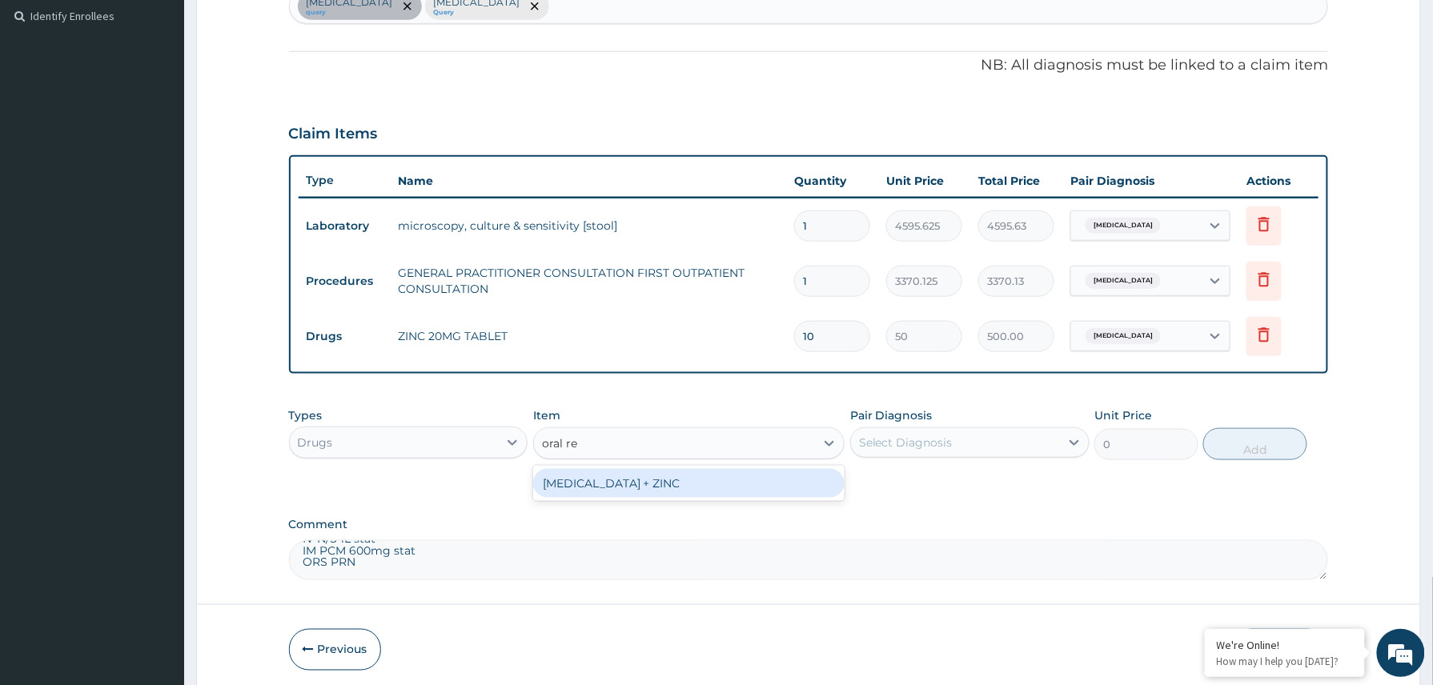
type input "1000"
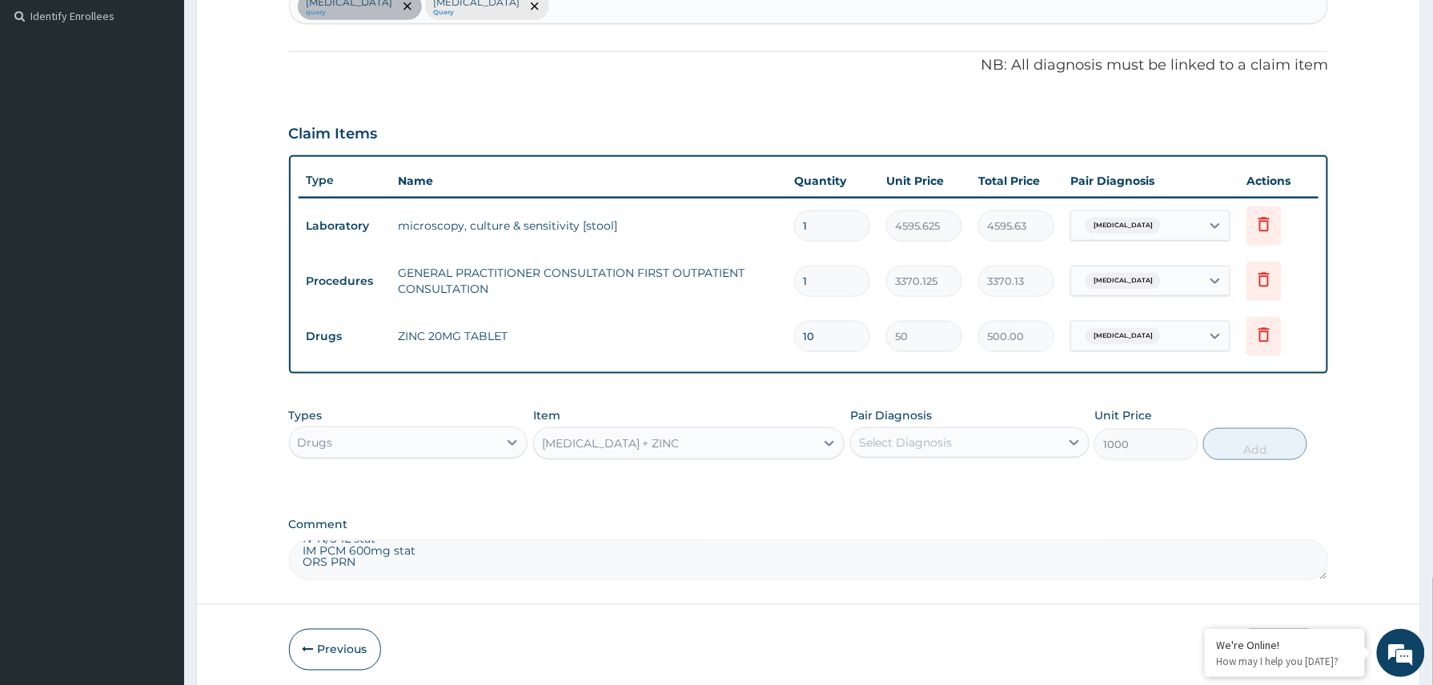
click at [1026, 447] on div "Select Diagnosis" at bounding box center [955, 443] width 209 height 26
click at [936, 487] on label "Gastroenteritis" at bounding box center [925, 482] width 99 height 16
checkbox input "true"
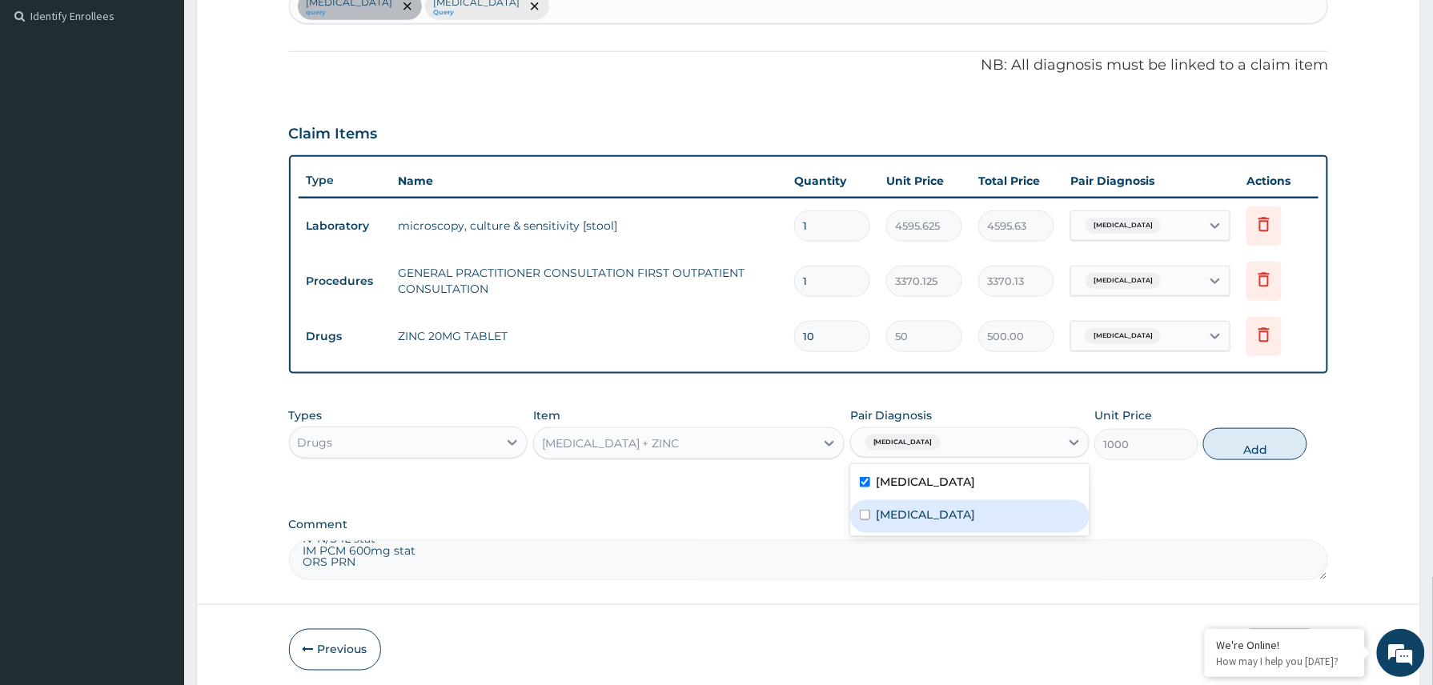
click at [919, 507] on label "Anemia" at bounding box center [925, 515] width 99 height 16
checkbox input "true"
drag, startPoint x: 1234, startPoint y: 448, endPoint x: 1281, endPoint y: 447, distance: 46.4
click at [1236, 448] on button "Add" at bounding box center [1255, 444] width 104 height 32
type input "0"
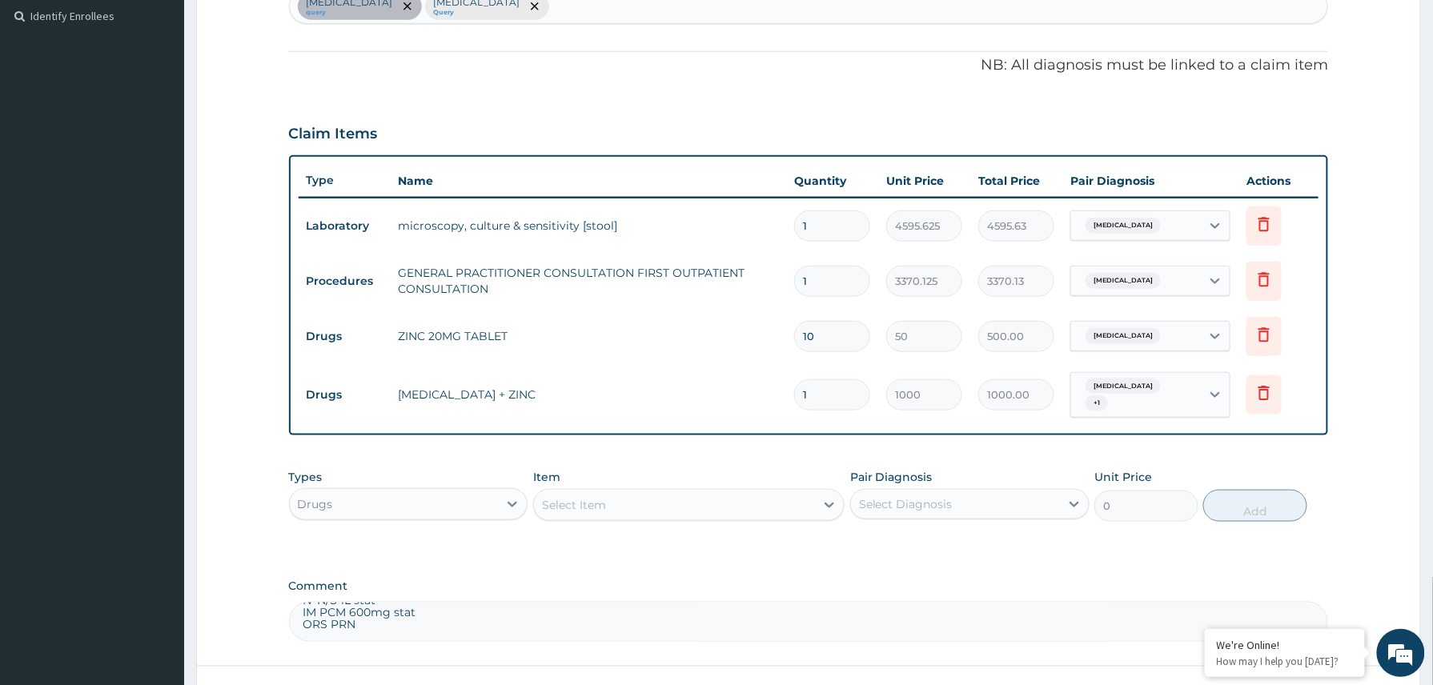
scroll to position [560, 0]
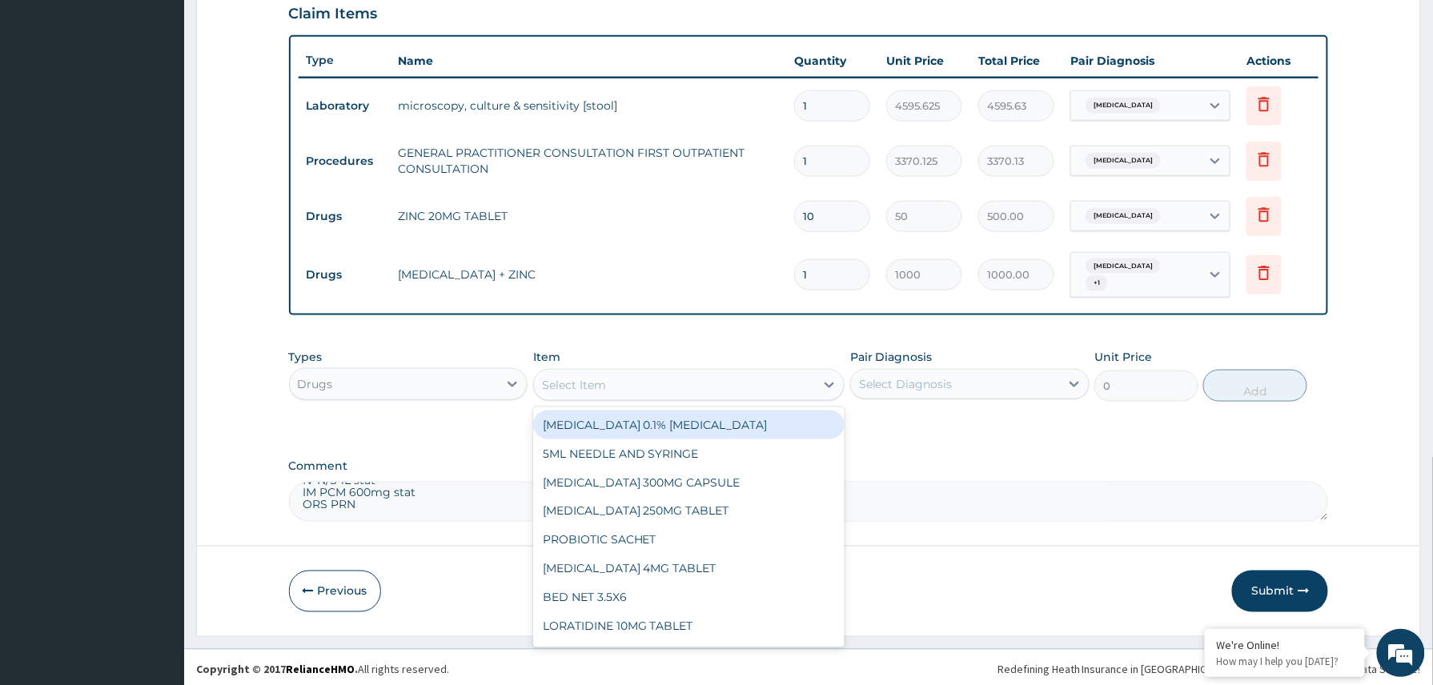
click at [603, 379] on div "Select Item" at bounding box center [574, 385] width 64 height 16
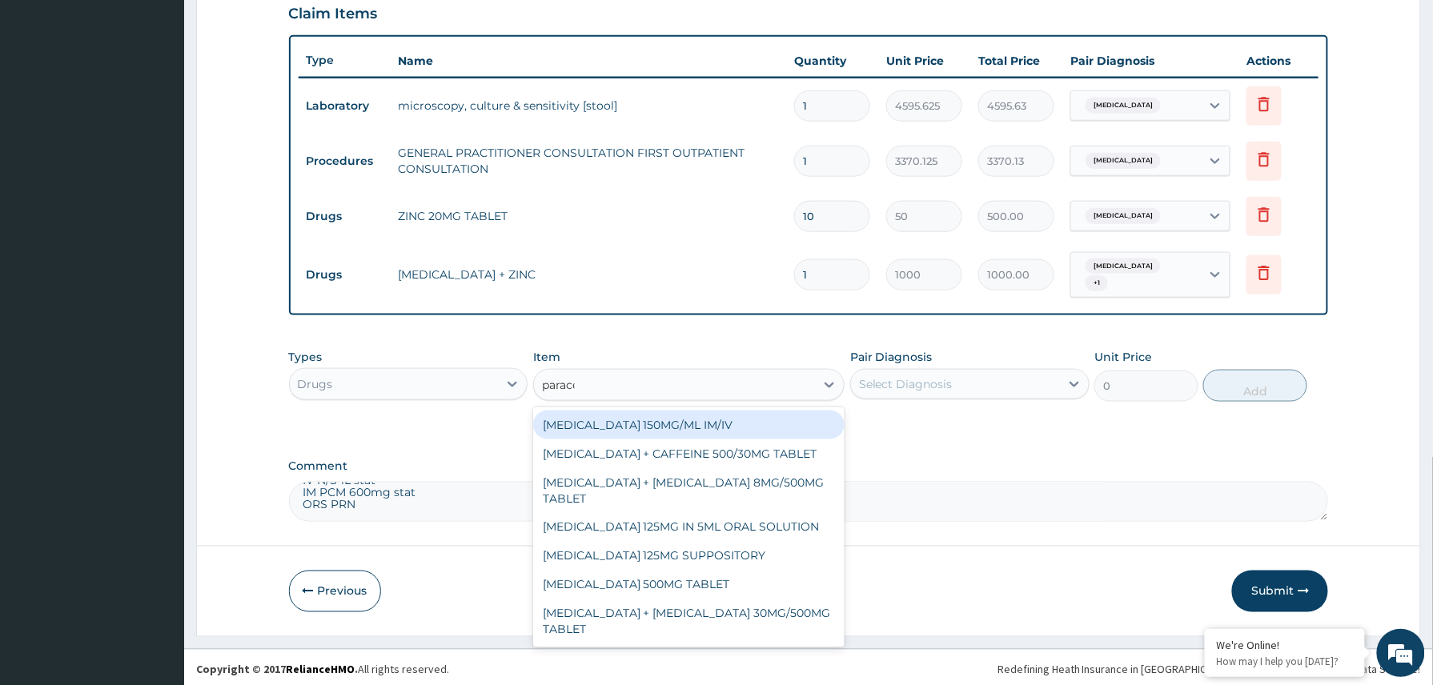
type input "paracet"
drag, startPoint x: 744, startPoint y: 423, endPoint x: 772, endPoint y: 415, distance: 29.4
click at [744, 420] on div "PARACETAMOL 150MG/ML IM/IV" at bounding box center [689, 425] width 312 height 29
type input "300"
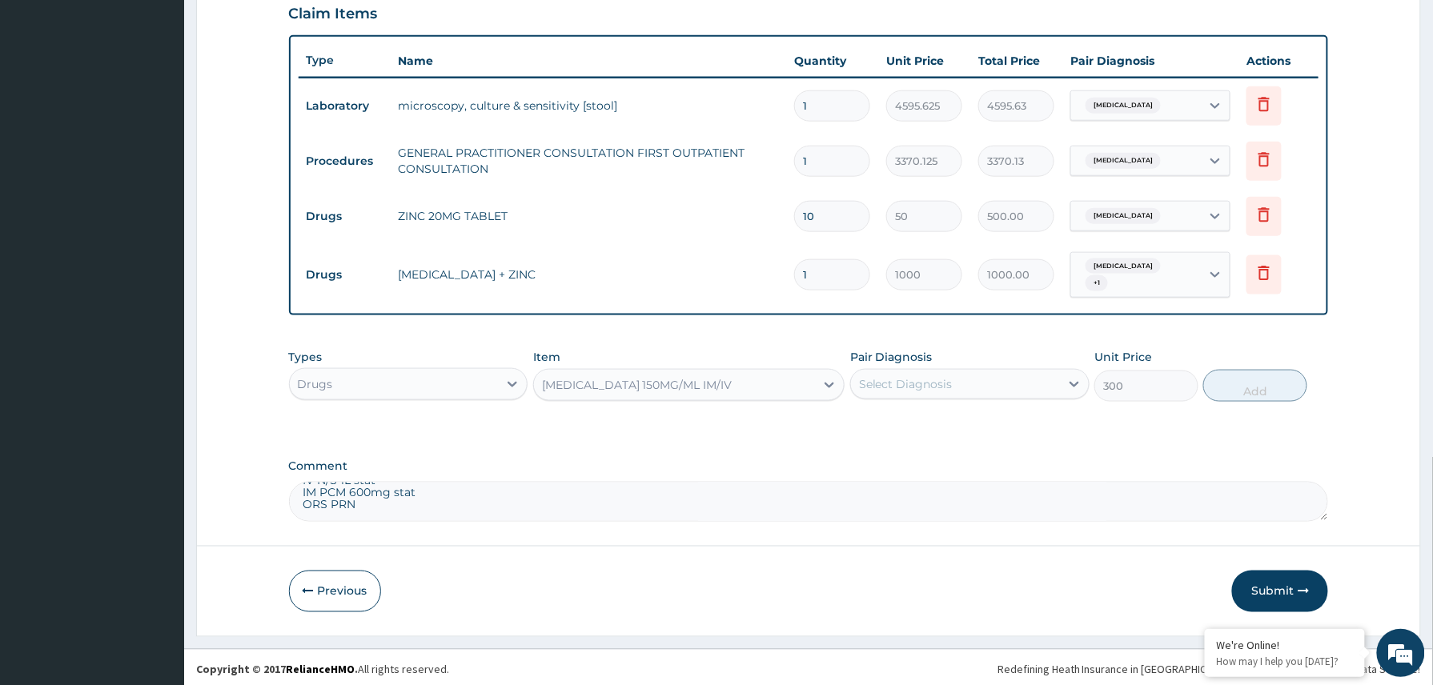
click at [935, 376] on div "Select Diagnosis" at bounding box center [906, 384] width 94 height 16
drag, startPoint x: 922, startPoint y: 424, endPoint x: 900, endPoint y: 446, distance: 30.6
click at [920, 427] on div "Gastroenteritis" at bounding box center [969, 425] width 239 height 33
checkbox input "true"
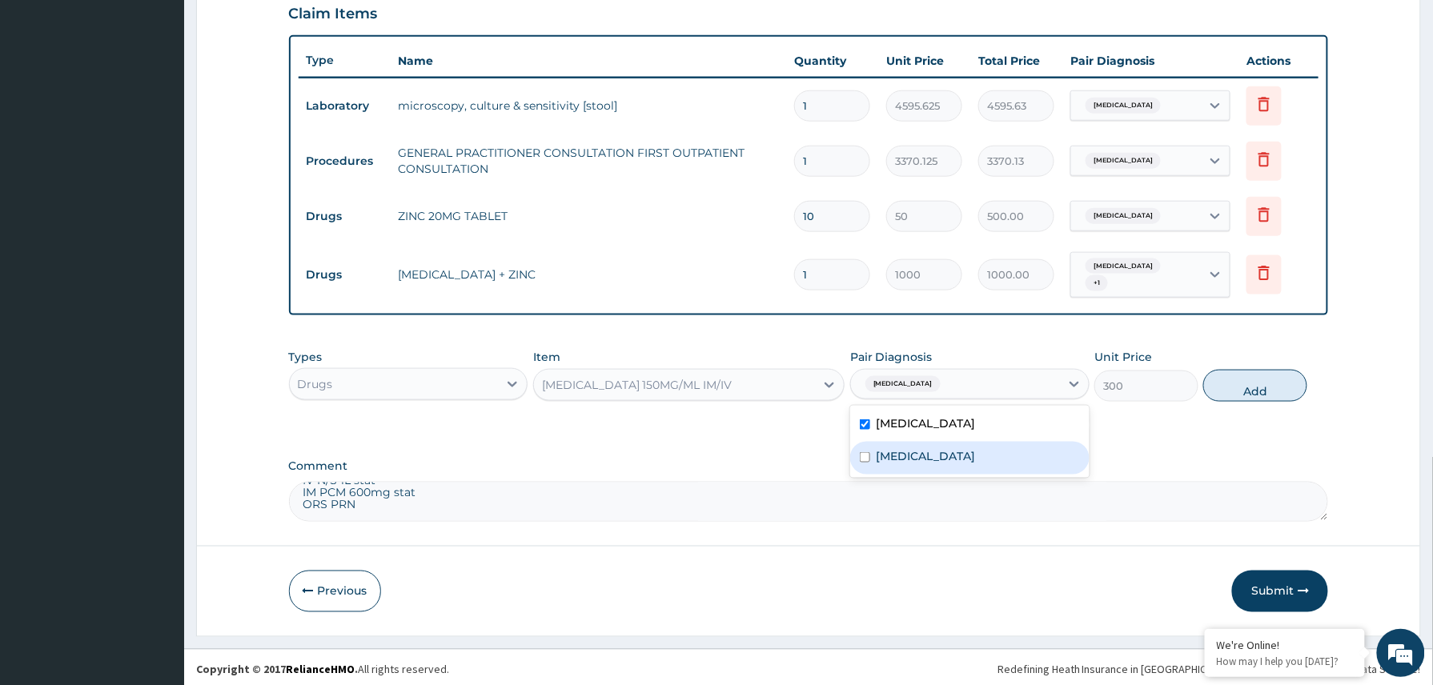
click at [900, 448] on label "Anemia" at bounding box center [925, 456] width 99 height 16
checkbox input "true"
drag, startPoint x: 1237, startPoint y: 382, endPoint x: 1192, endPoint y: 401, distance: 48.8
click at [1233, 385] on button "Add" at bounding box center [1255, 386] width 104 height 32
type input "0"
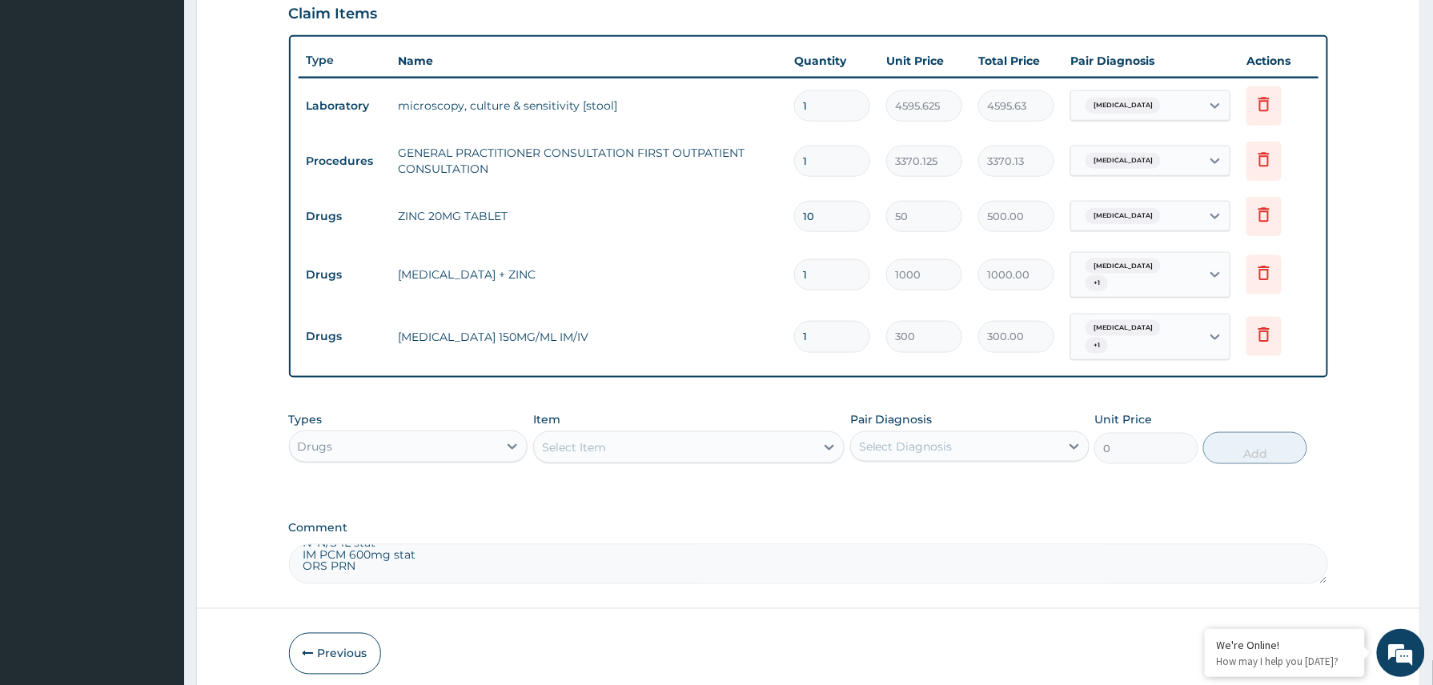
click at [379, 557] on textarea "MP,FBC,stool mcs Mp negative FBC couldnt be done(faulty machine) IV Ceftriaxone…" at bounding box center [809, 564] width 1040 height 40
type textarea "MP,FBC,stool mcs Mp negative FBC couldnt be done(faulty machine) IV Ceftriaxone…"
click at [605, 439] on div "Select Item" at bounding box center [574, 447] width 64 height 16
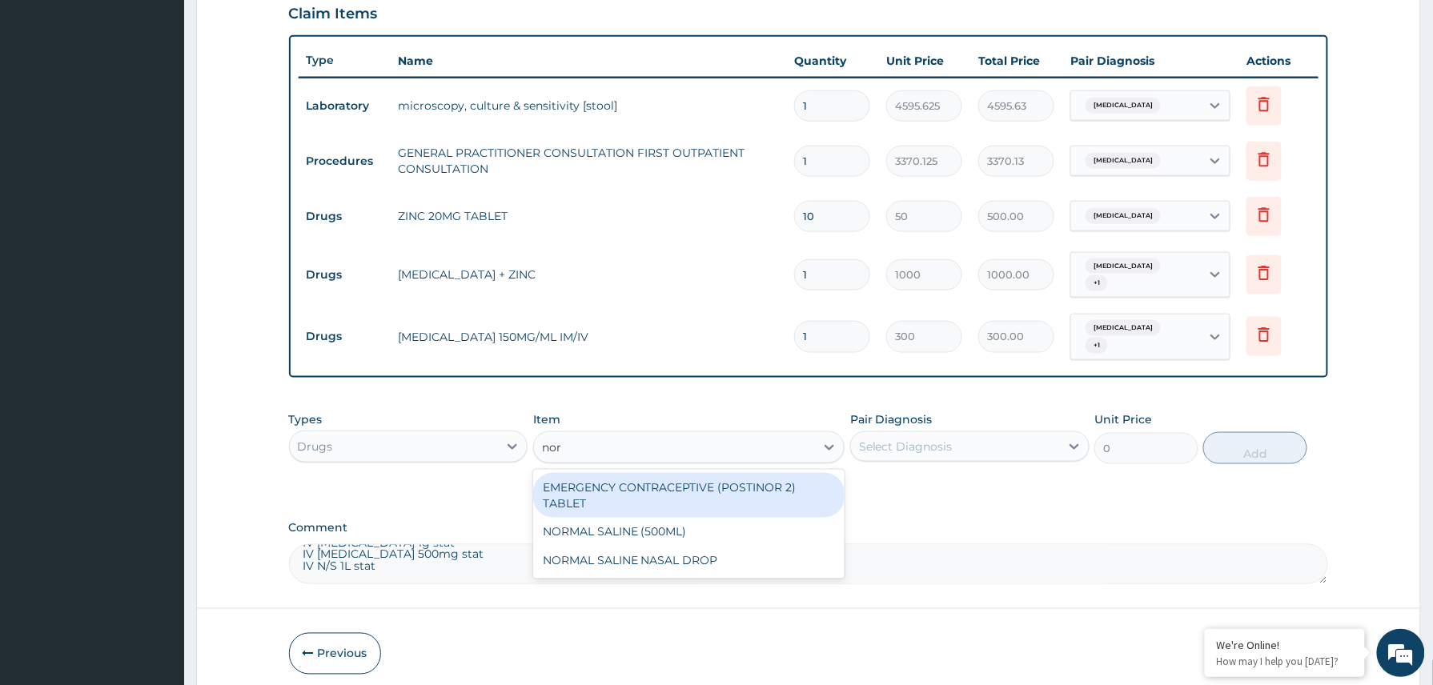
type input "norm"
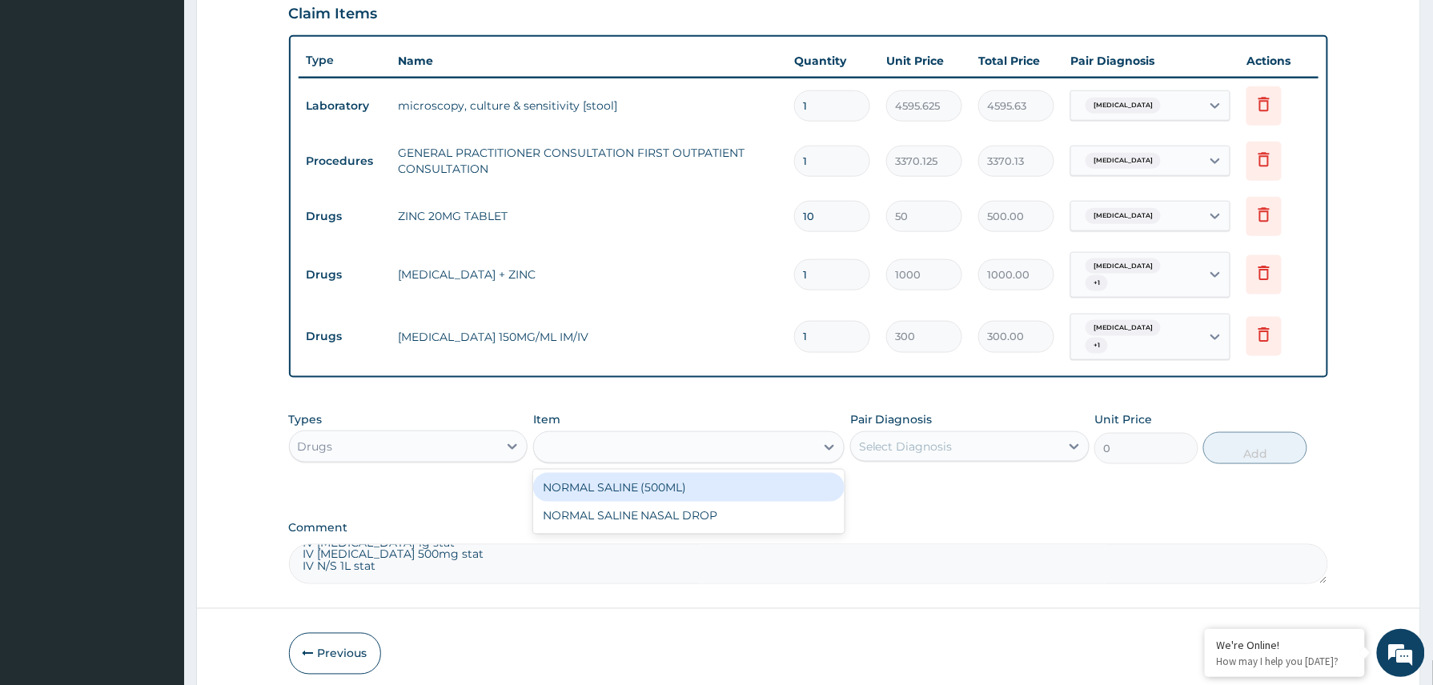
type input "1600"
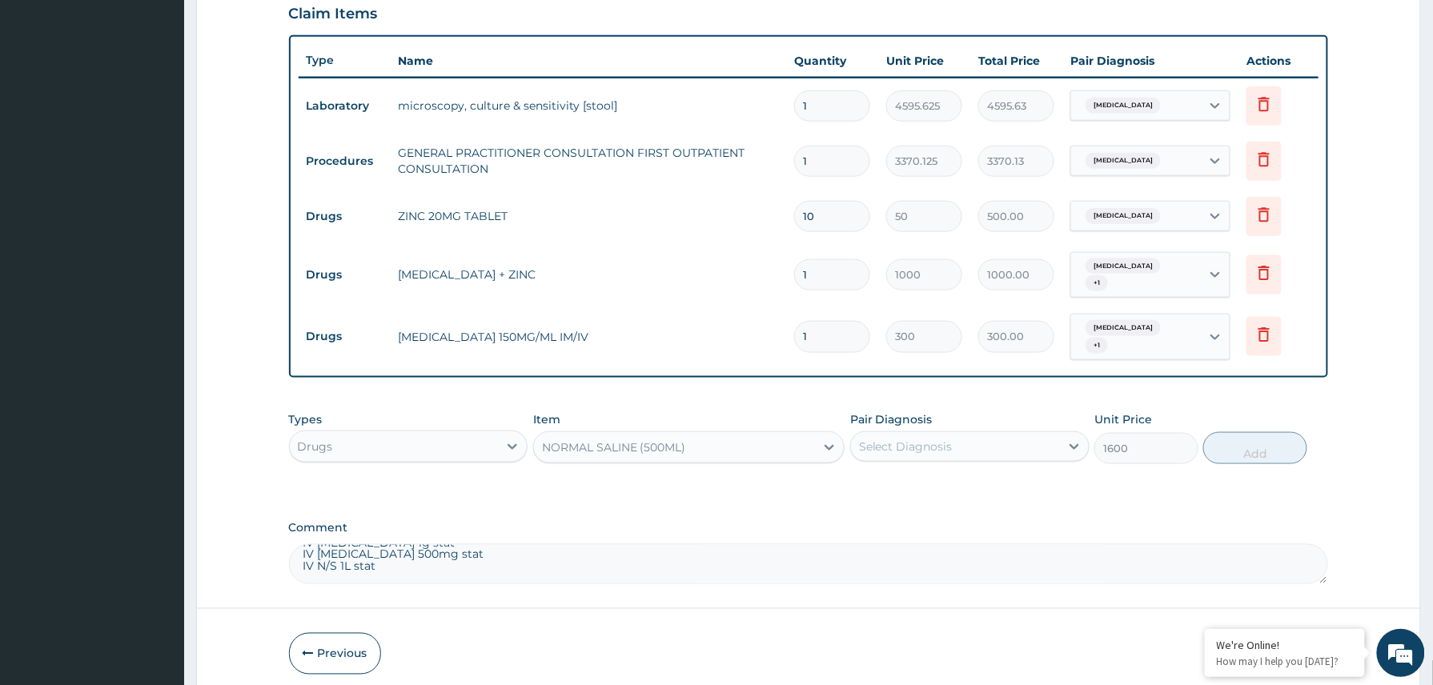
click at [942, 442] on div "Select Diagnosis" at bounding box center [906, 447] width 94 height 16
drag, startPoint x: 922, startPoint y: 478, endPoint x: 912, endPoint y: 503, distance: 26.6
click at [920, 484] on div "Gastroenteritis" at bounding box center [969, 487] width 239 height 33
checkbox input "true"
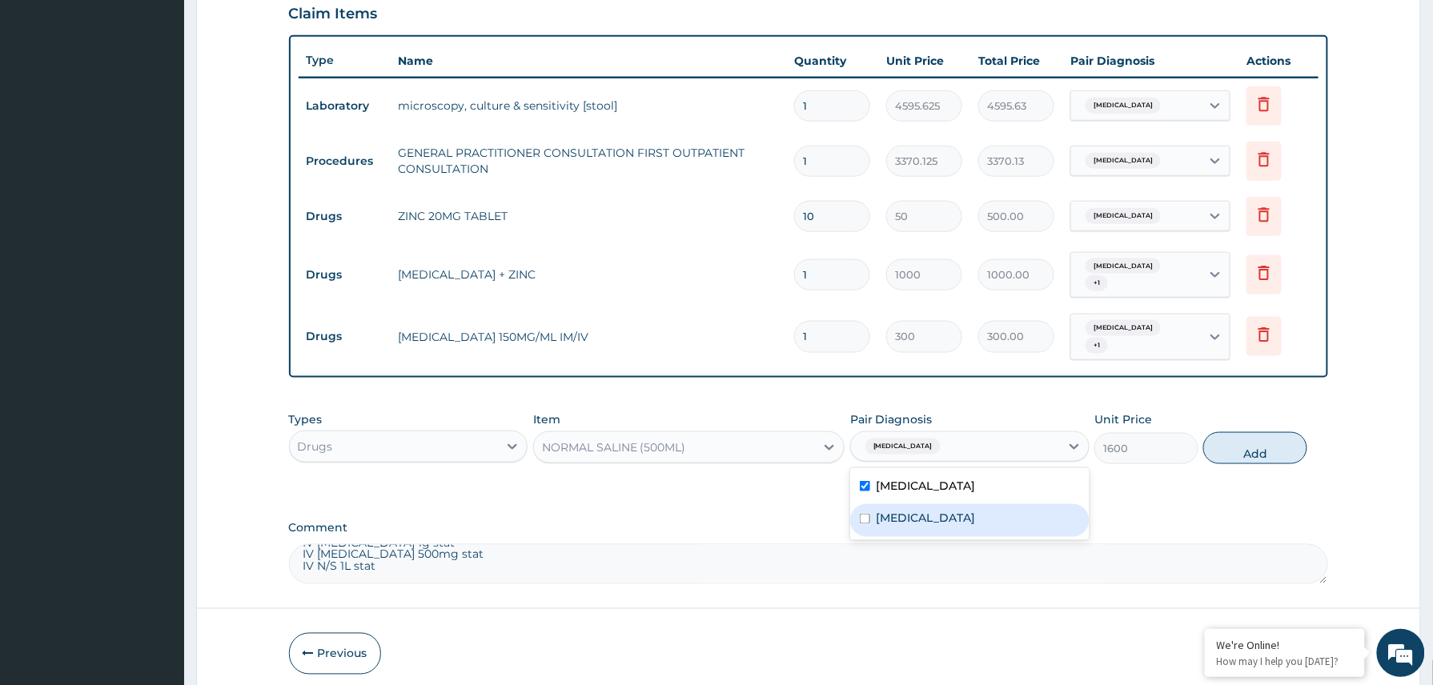
click at [912, 511] on label "Anemia" at bounding box center [925, 519] width 99 height 16
checkbox input "true"
click at [1274, 437] on button "Add" at bounding box center [1255, 448] width 104 height 32
type input "0"
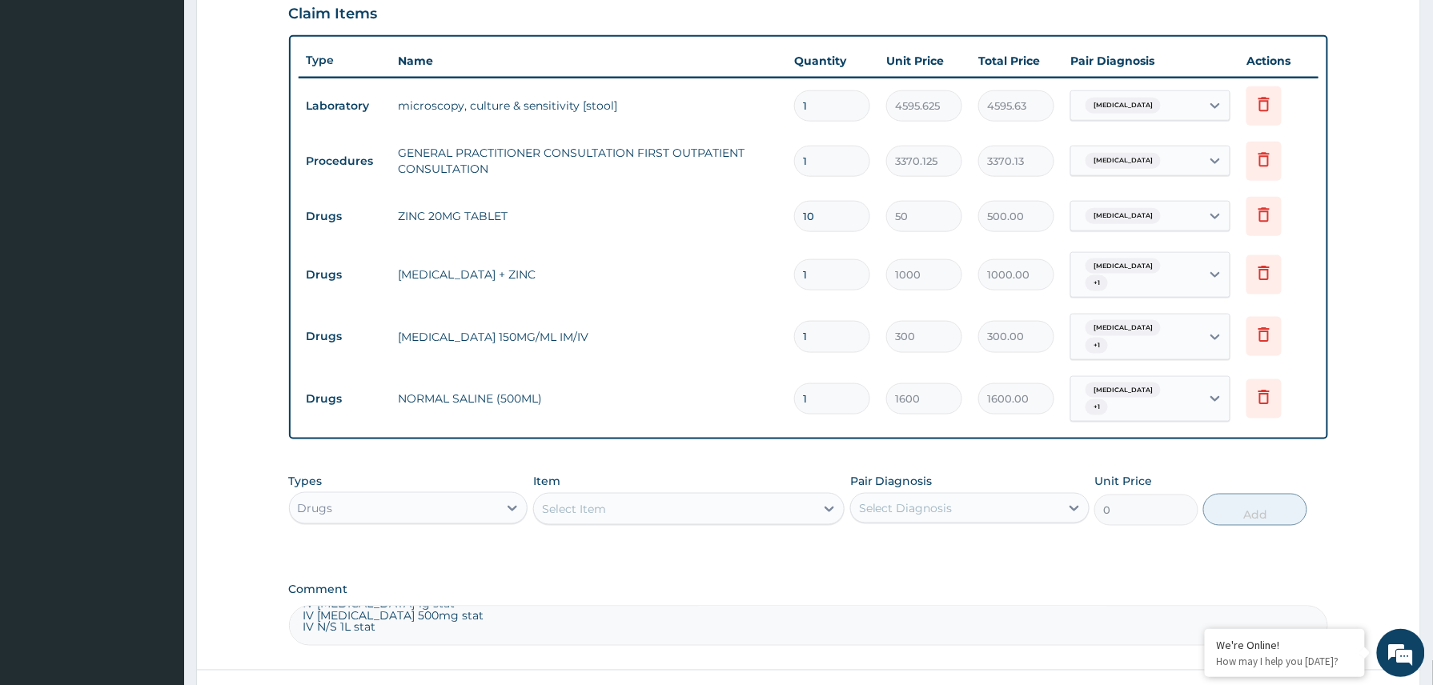
click at [416, 610] on textarea "MP,FBC,stool mcs Mp negative FBC couldnt be done(faulty machine) IV Ceftriaxone…" at bounding box center [809, 626] width 1040 height 40
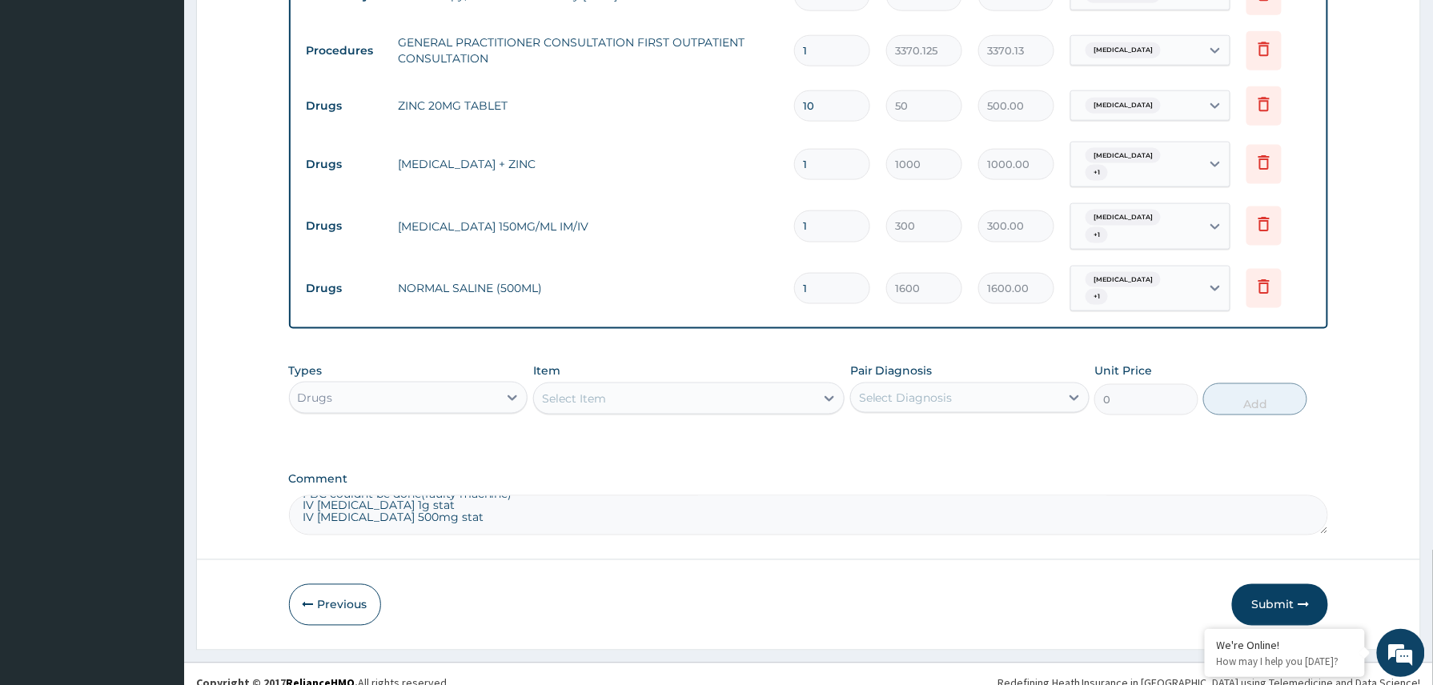
type textarea "MP,FBC,stool mcs Mp negative FBC couldnt be done(faulty machine) IV Ceftriaxone…"
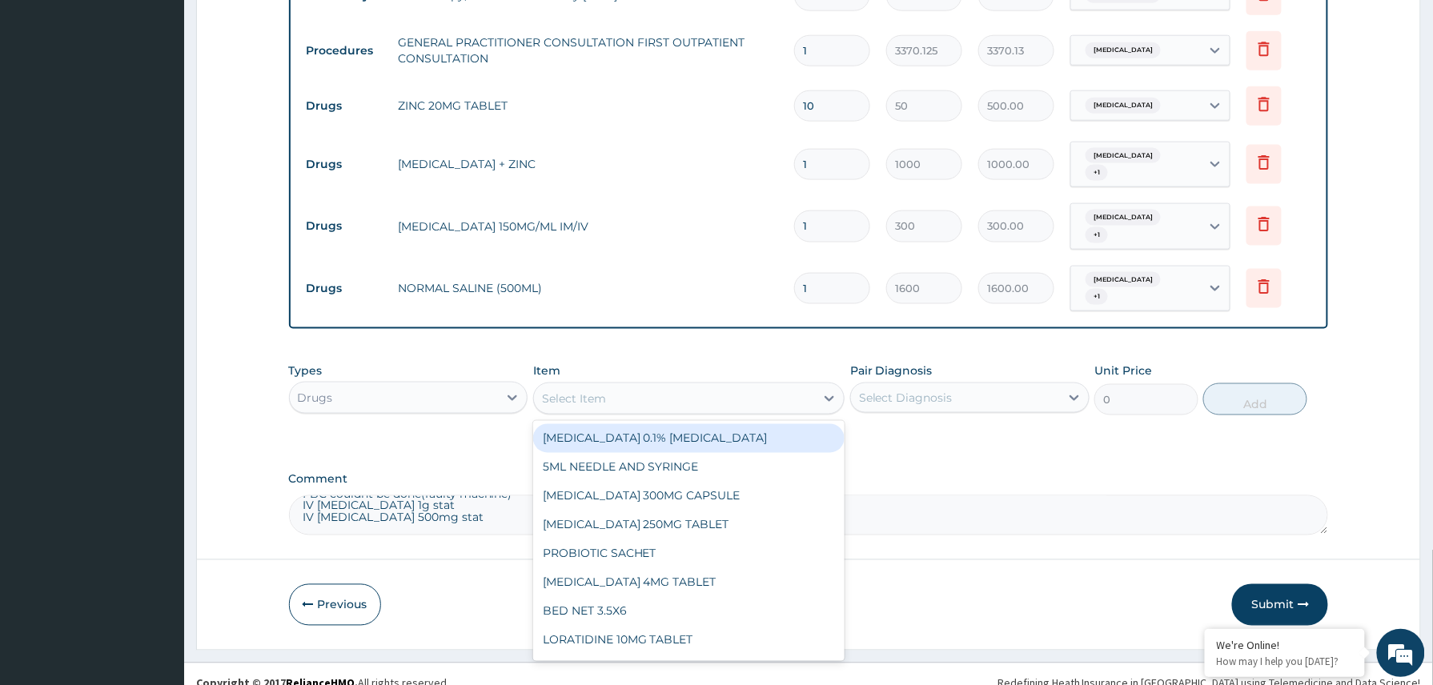
click at [639, 386] on div "Select Item" at bounding box center [675, 399] width 282 height 26
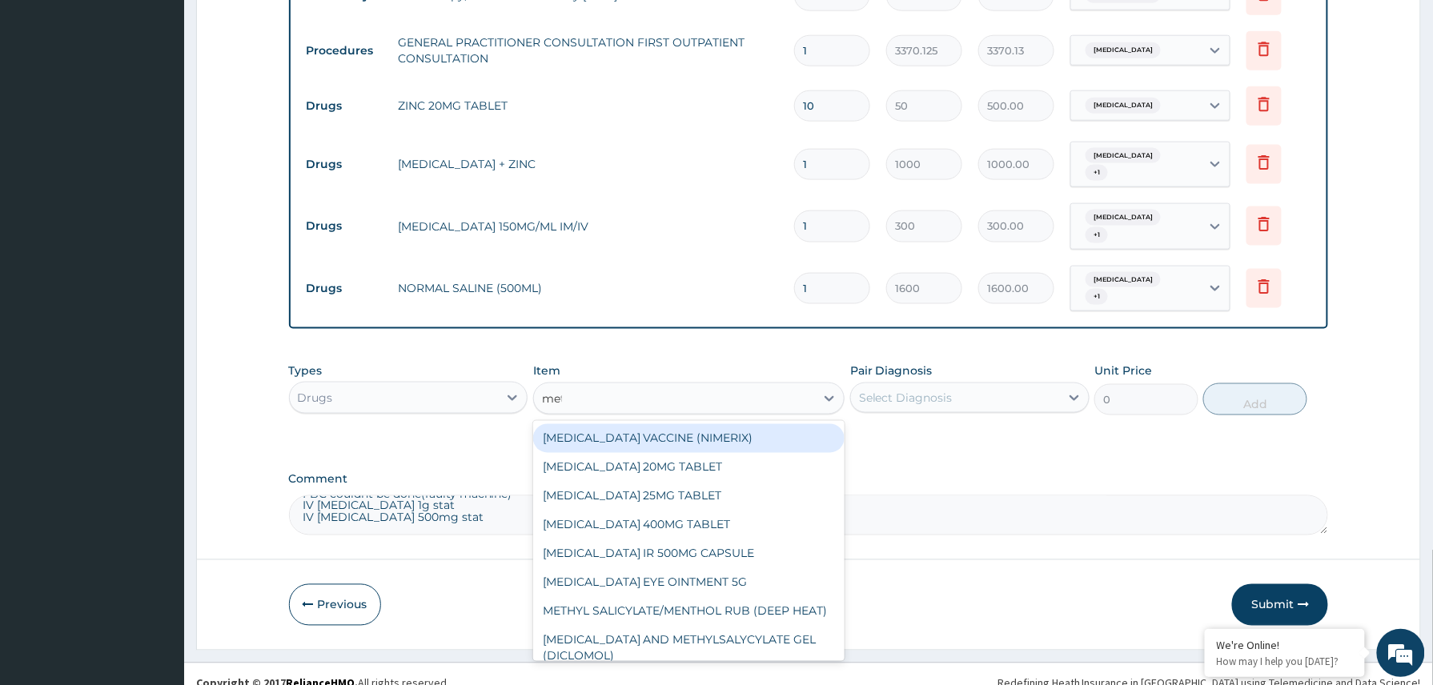
type input "metr"
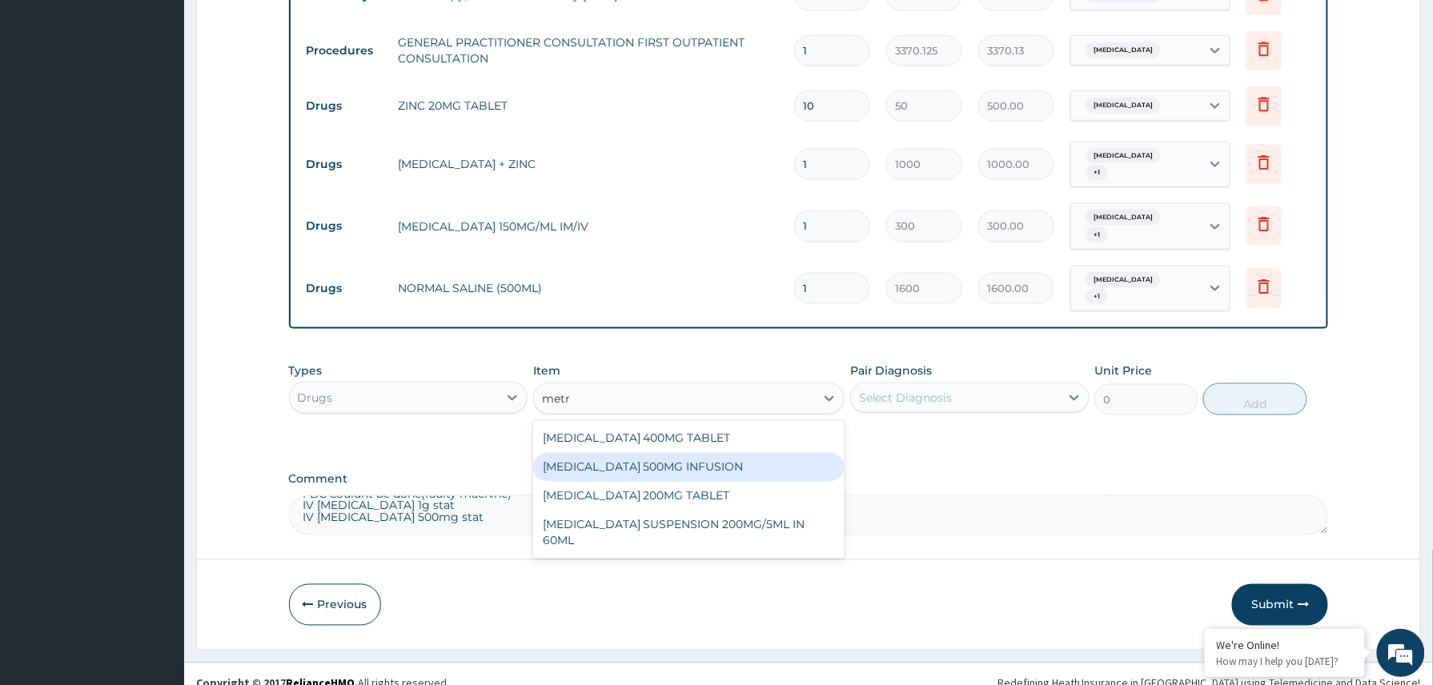
click at [666, 453] on div "METRONIDAZOLE 500MG INFUSION" at bounding box center [689, 467] width 312 height 29
type input "780"
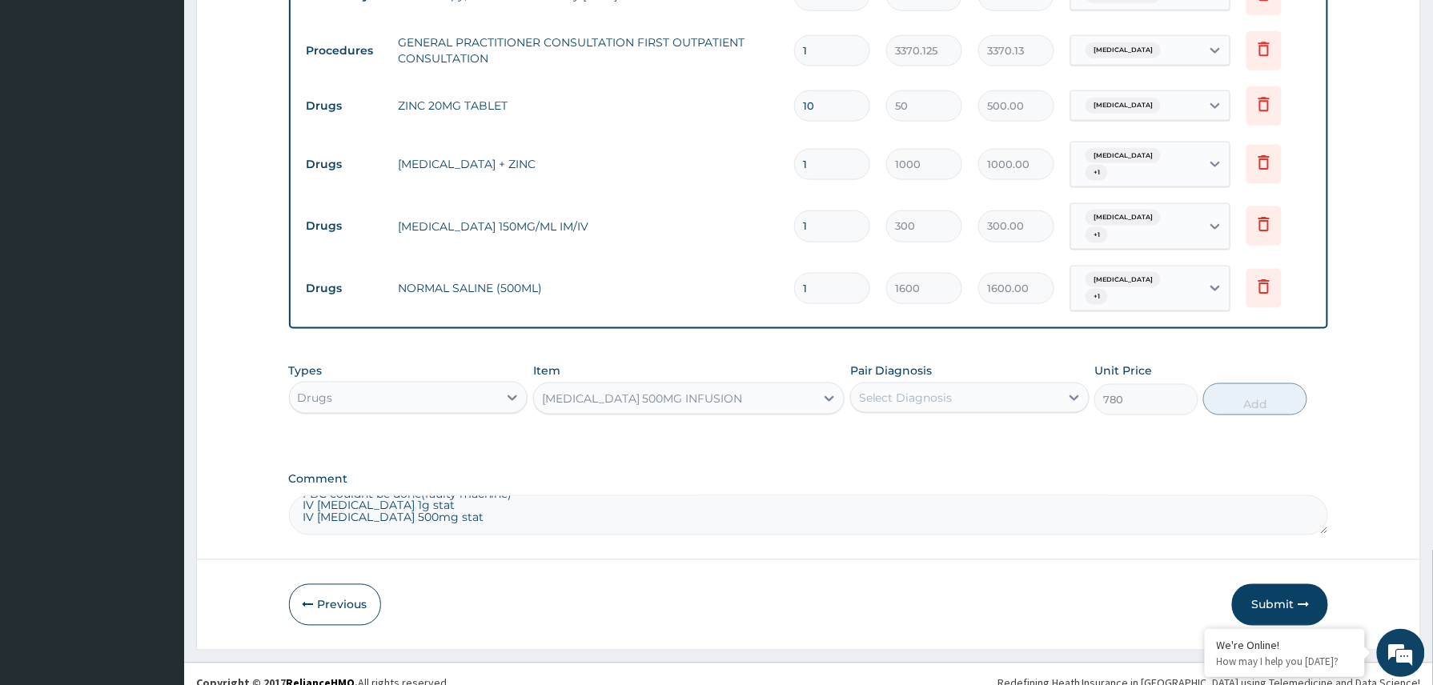
drag, startPoint x: 946, startPoint y: 362, endPoint x: 941, endPoint y: 392, distance: 30.8
click at [948, 363] on div "Pair Diagnosis Select Diagnosis" at bounding box center [969, 389] width 239 height 53
click at [936, 391] on div "Select Diagnosis" at bounding box center [969, 398] width 239 height 30
drag, startPoint x: 919, startPoint y: 419, endPoint x: 916, endPoint y: 445, distance: 25.8
click at [919, 431] on div "Gastroenteritis" at bounding box center [969, 439] width 239 height 33
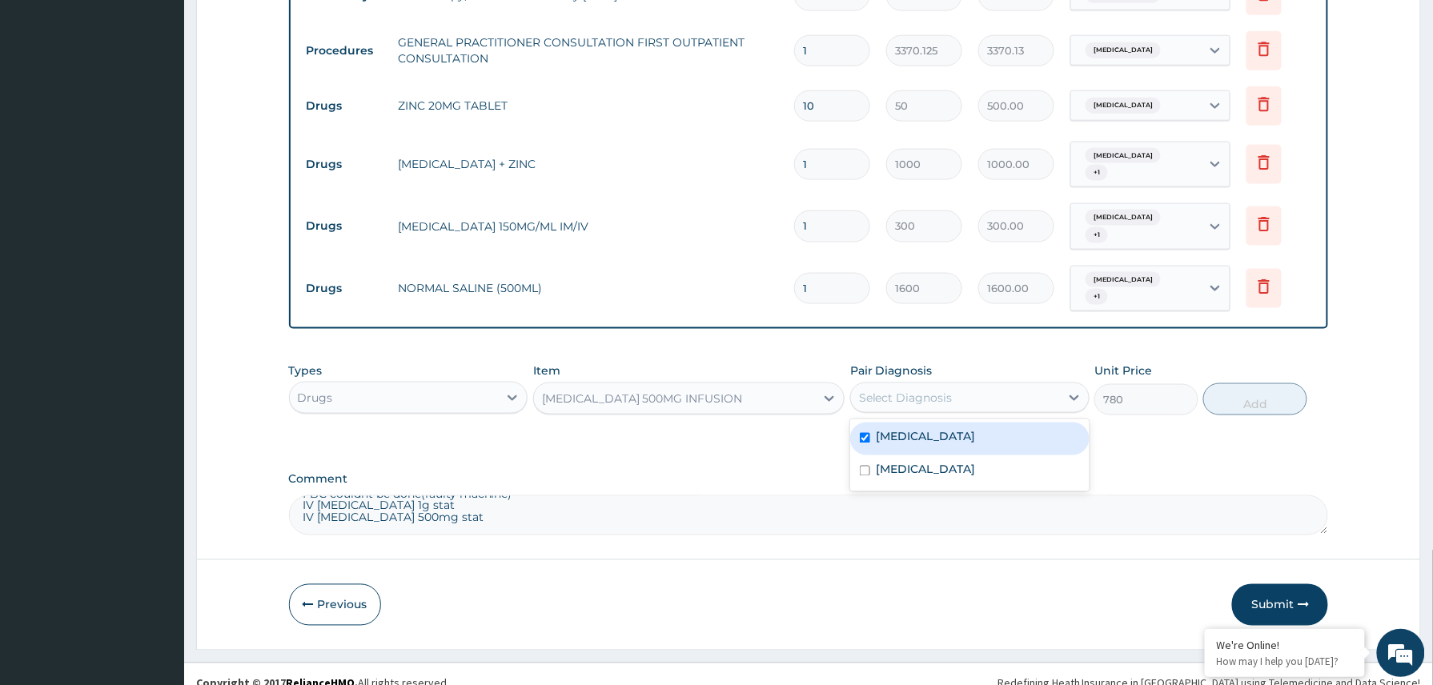
checkbox input "true"
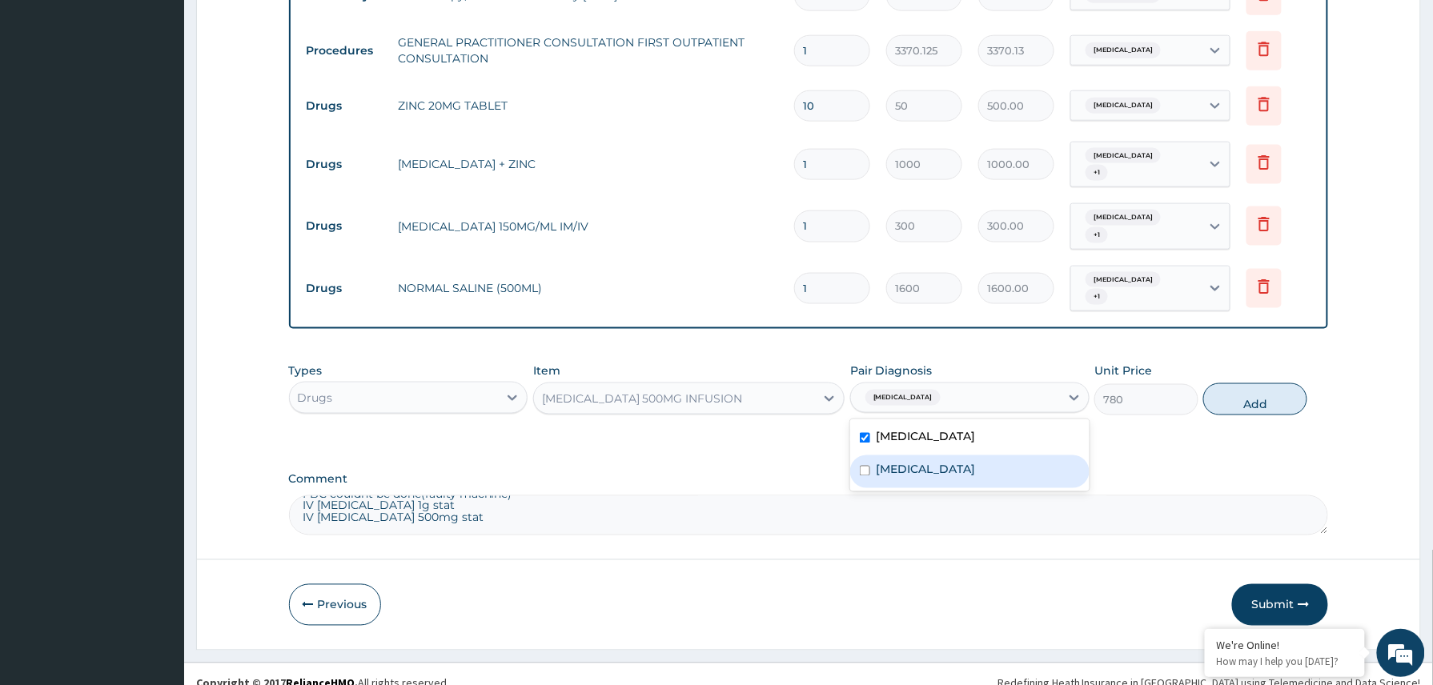
drag, startPoint x: 916, startPoint y: 445, endPoint x: 989, endPoint y: 434, distance: 74.5
click at [916, 462] on label "Anemia" at bounding box center [925, 470] width 99 height 16
checkbox input "true"
click at [1236, 383] on button "Add" at bounding box center [1255, 399] width 104 height 32
type input "0"
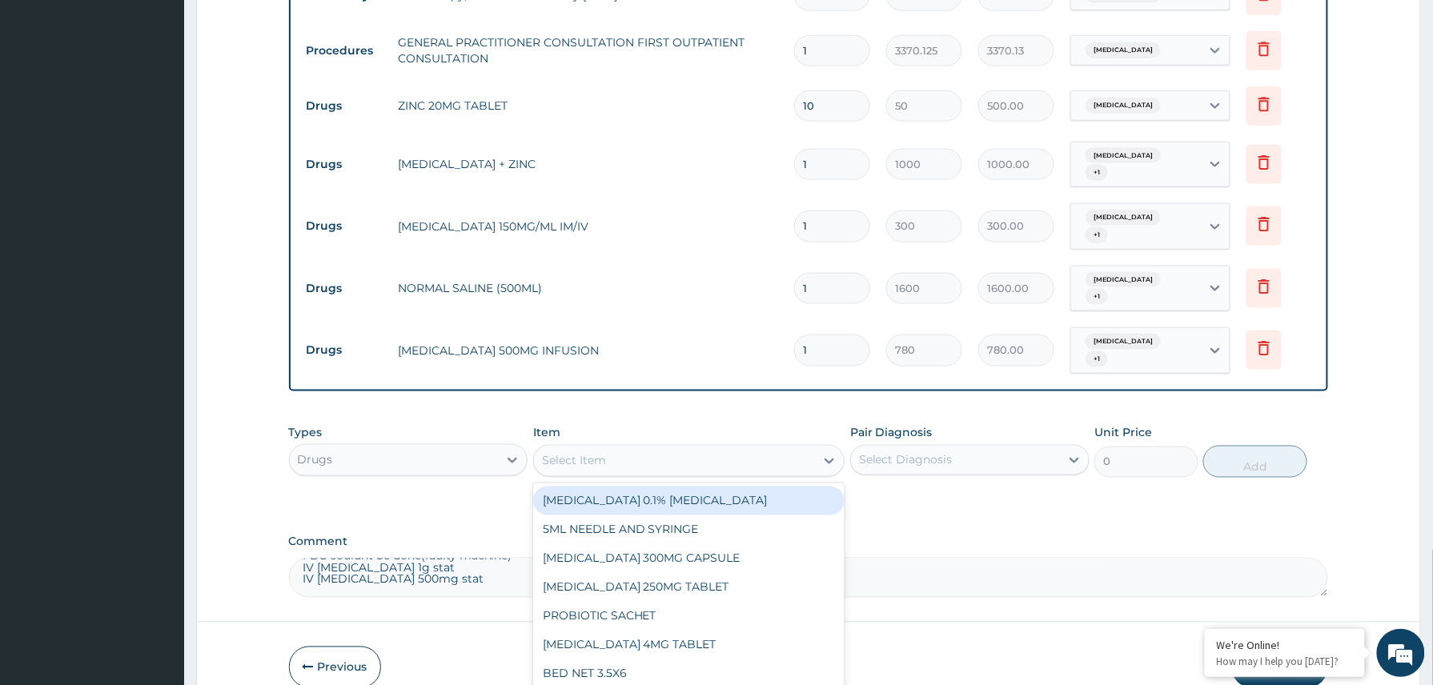
click at [626, 448] on div "Select Item" at bounding box center [675, 461] width 282 height 26
type input "cef"
click at [719, 487] on div "CEFTRIAXONE 1000MG (IM/IV)" at bounding box center [689, 501] width 312 height 29
type input "2415"
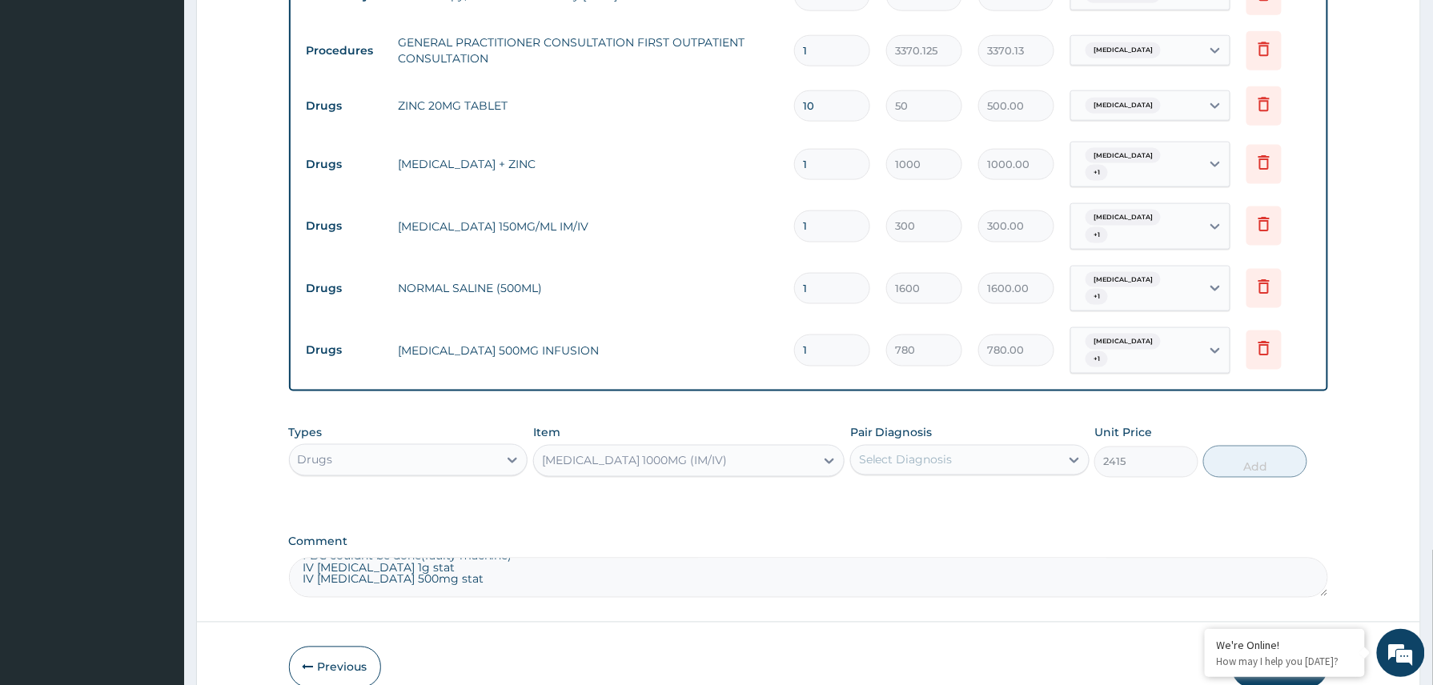
click at [951, 452] on div "Select Diagnosis" at bounding box center [906, 460] width 94 height 16
drag, startPoint x: 916, startPoint y: 483, endPoint x: 907, endPoint y: 506, distance: 24.4
click at [916, 485] on div "Gastroenteritis" at bounding box center [969, 501] width 239 height 33
checkbox input "true"
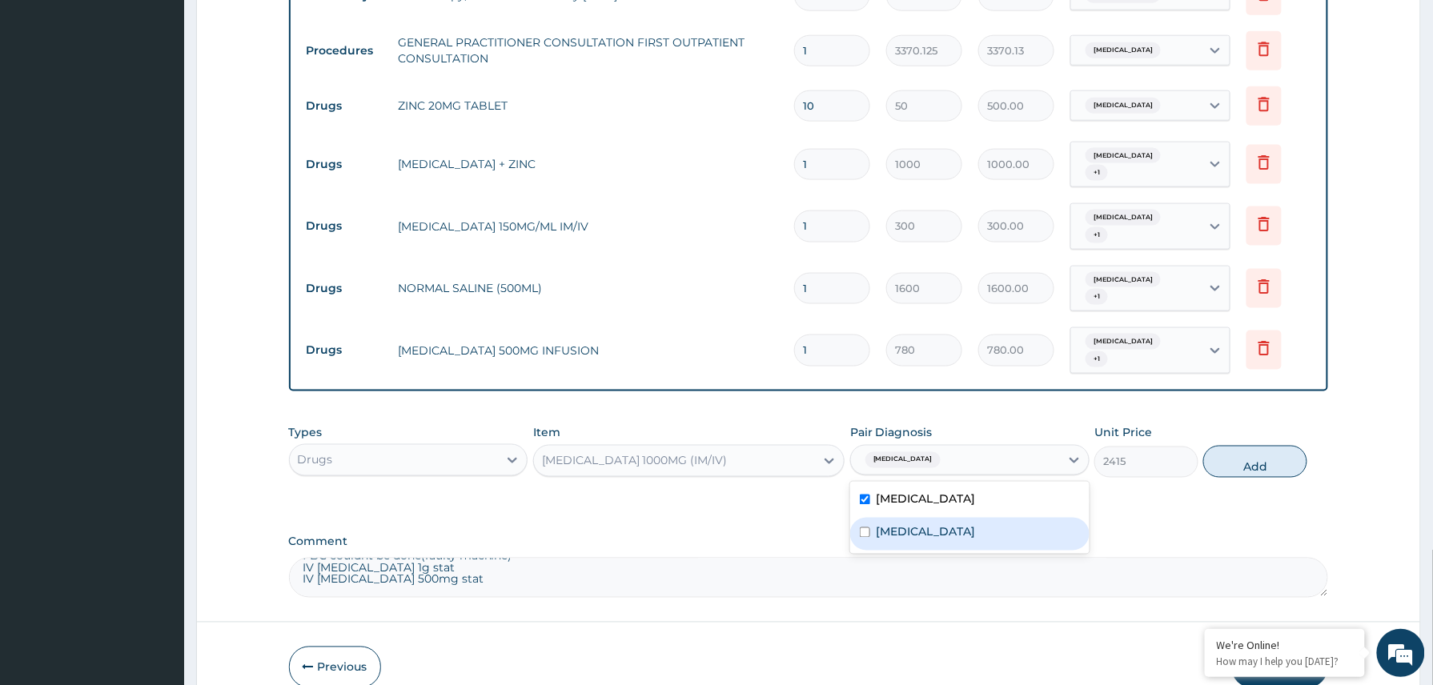
click at [907, 524] on label "Anemia" at bounding box center [925, 532] width 99 height 16
checkbox input "true"
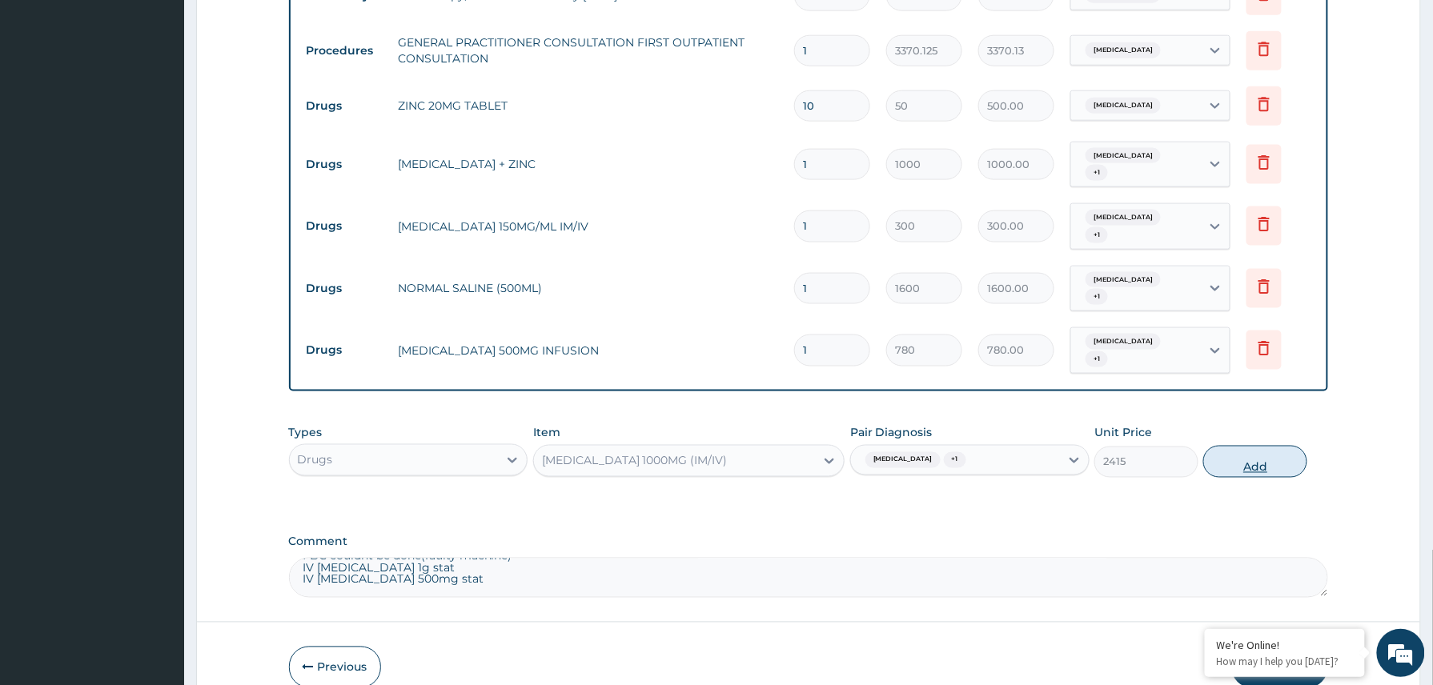
click at [1249, 446] on button "Add" at bounding box center [1255, 462] width 104 height 32
type input "0"
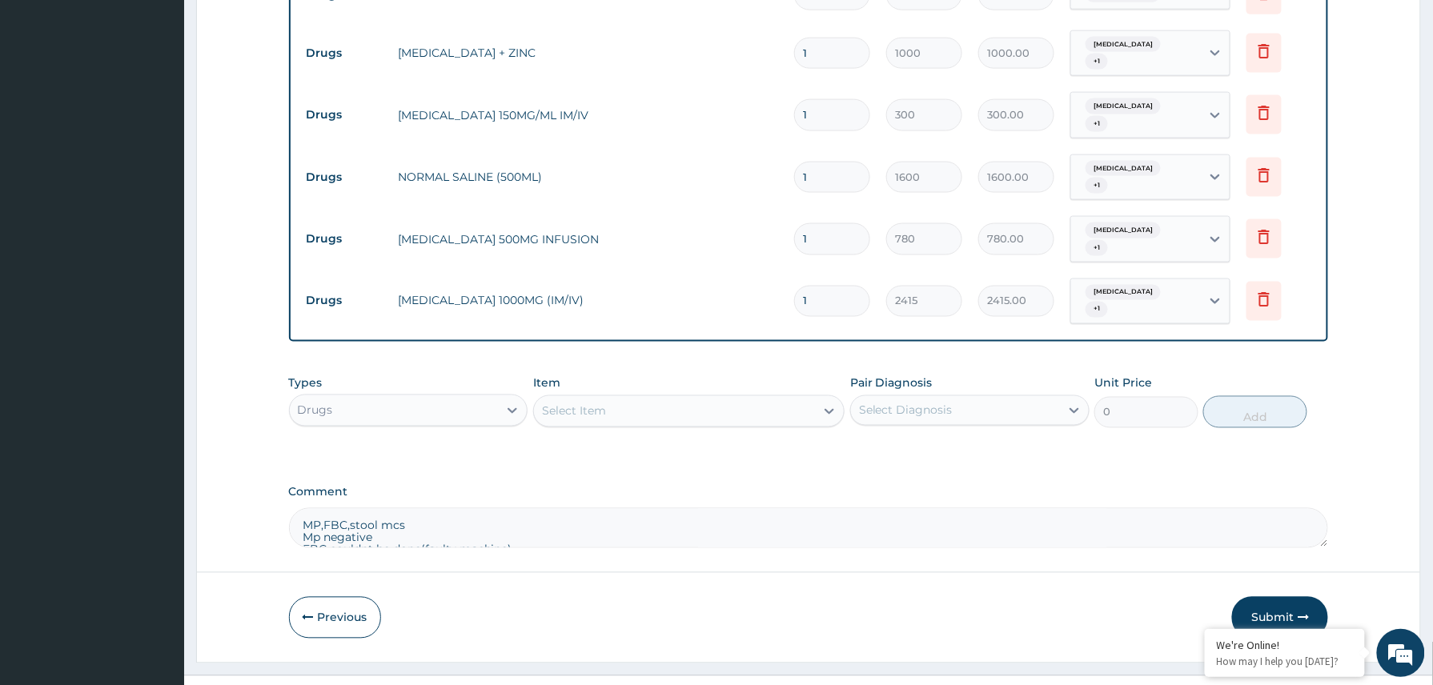
scroll to position [42, 0]
click at [466, 508] on textarea "MP,FBC,stool mcs Mp negative FBC couldnt be done(faulty machine) IV Ceftriaxone…" at bounding box center [809, 528] width 1040 height 40
type textarea "MP,FBC,stool mcs Mp negative FBC couldnt be done(faulty machine)"
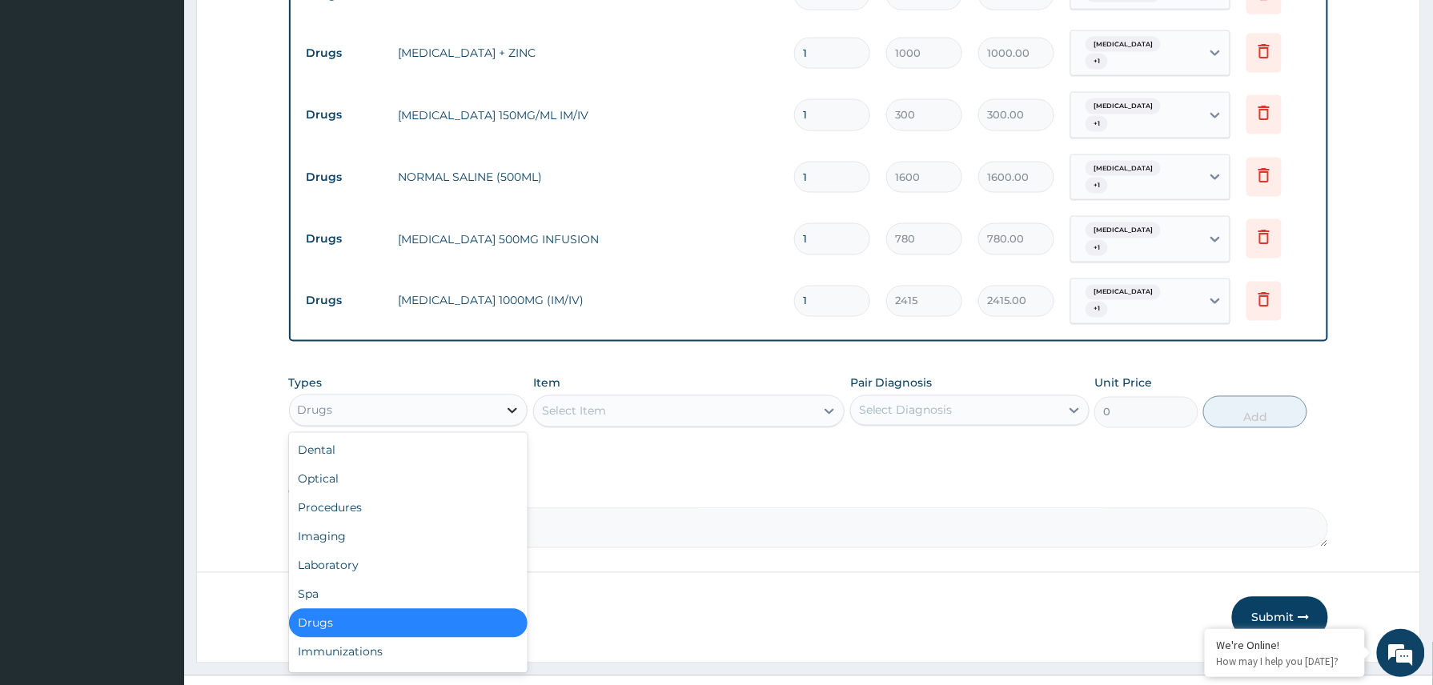
click at [503, 396] on div at bounding box center [512, 410] width 29 height 29
click at [357, 551] on div "Laboratory" at bounding box center [408, 565] width 239 height 29
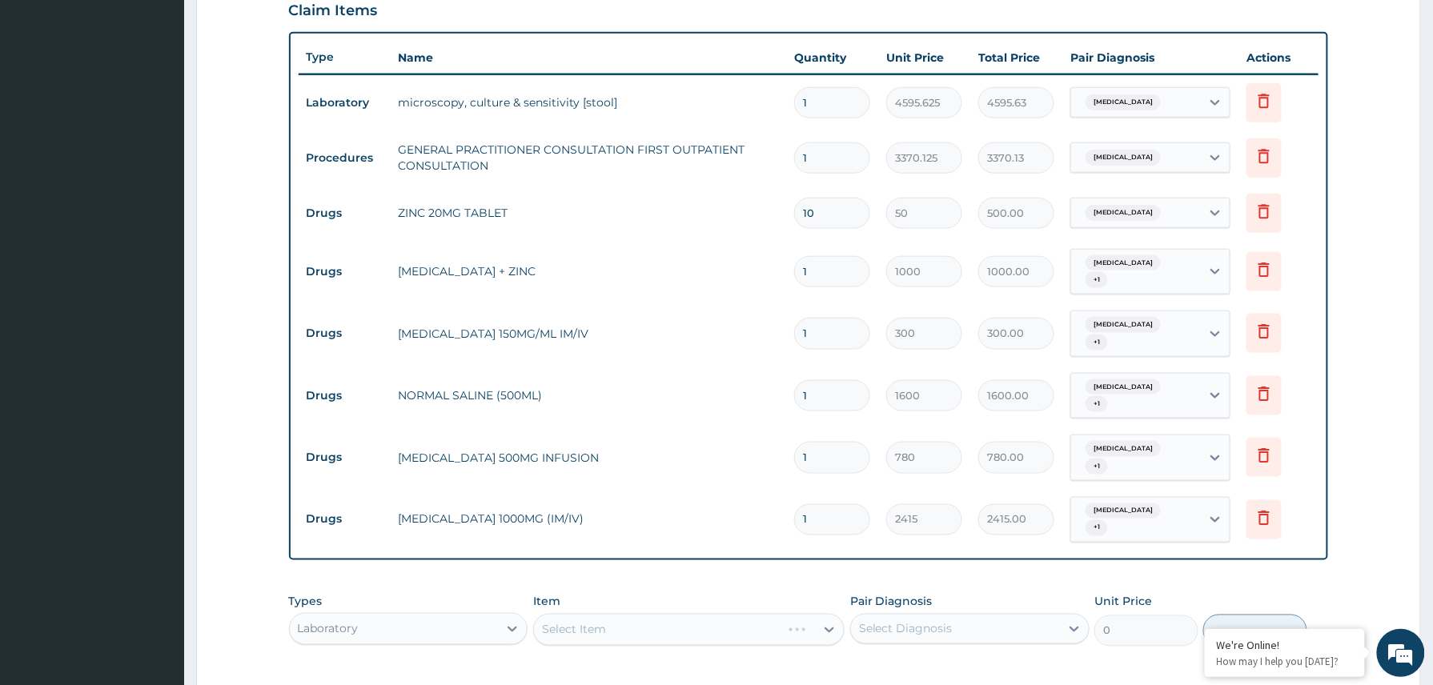
scroll to position [782, 0]
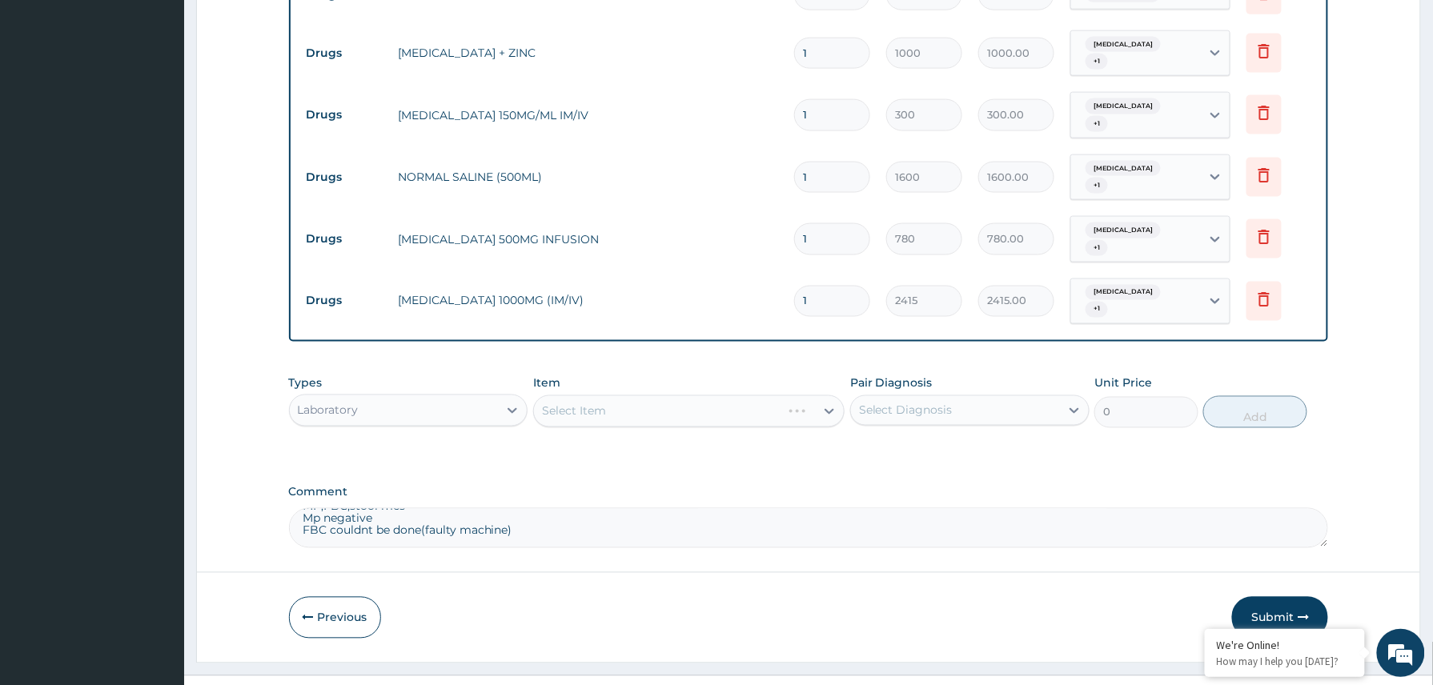
click at [622, 395] on div "Select Item" at bounding box center [689, 411] width 312 height 32
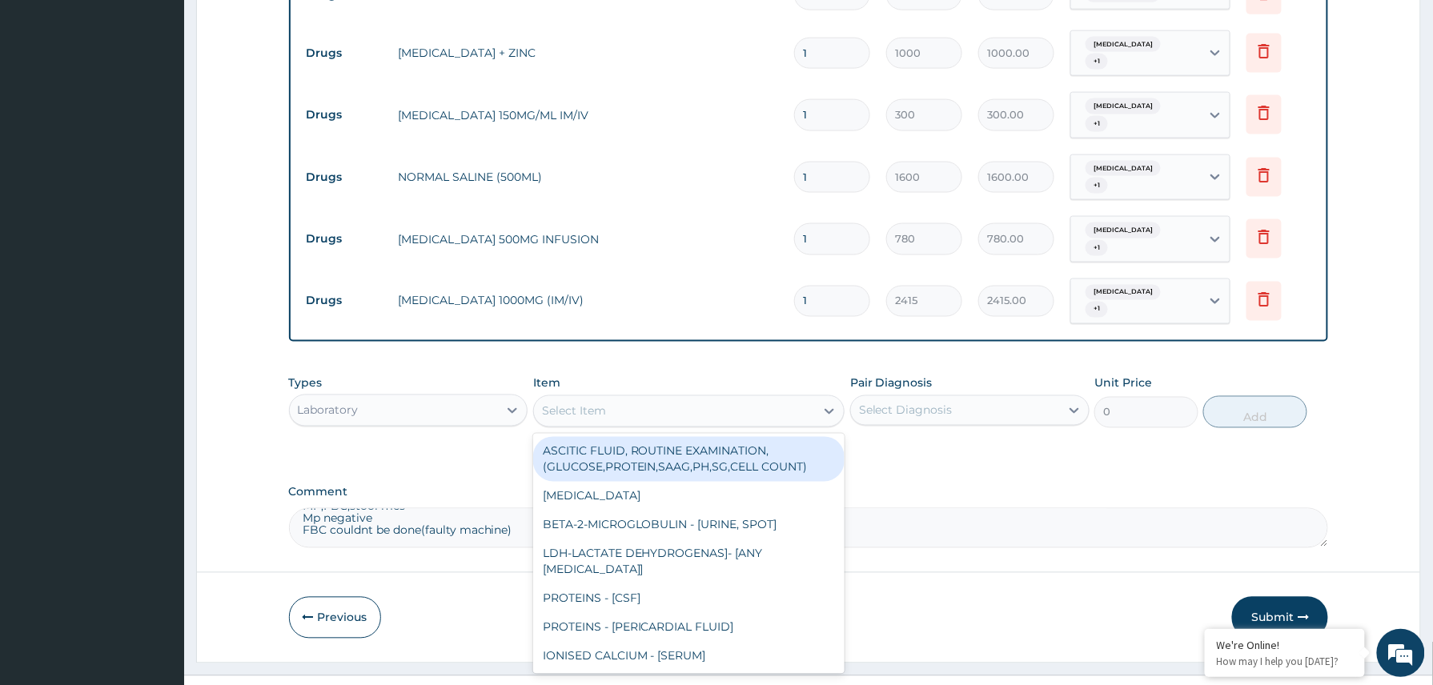
click at [635, 399] on div "Select Item" at bounding box center [675, 412] width 282 height 26
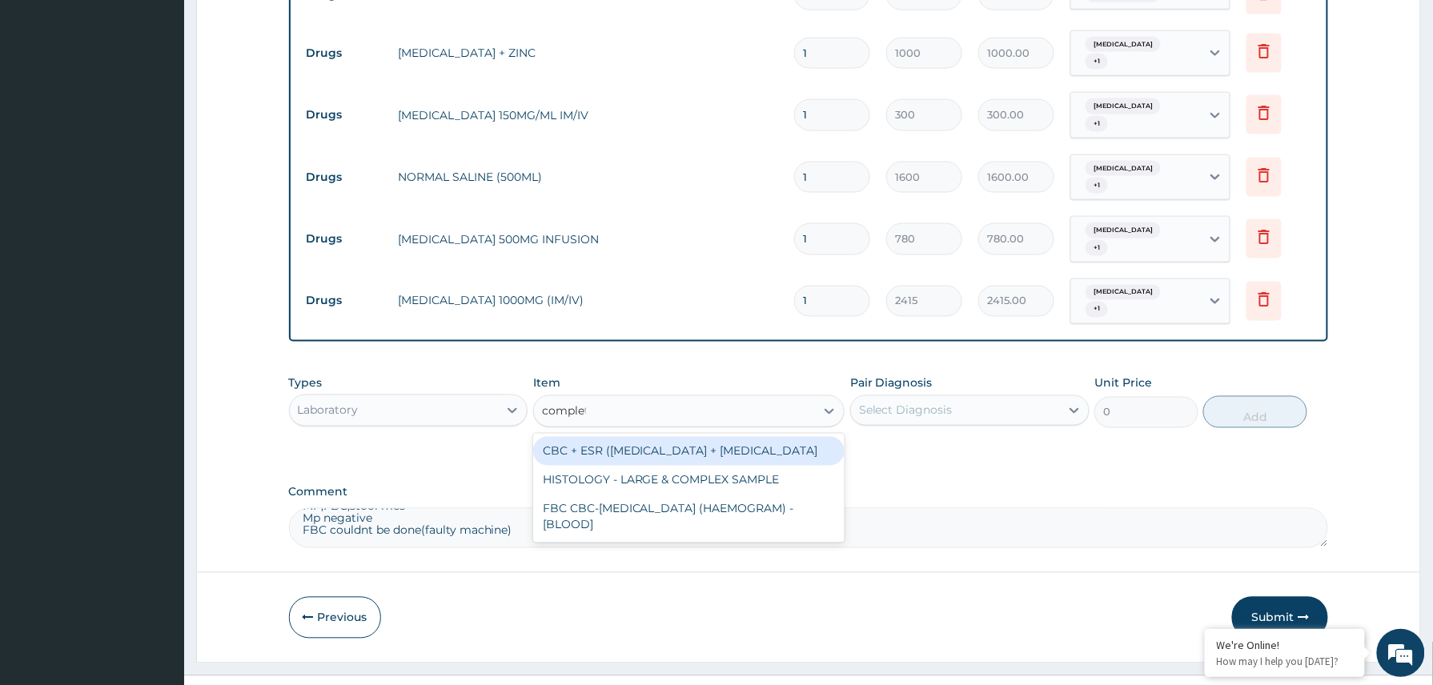
type input "complete"
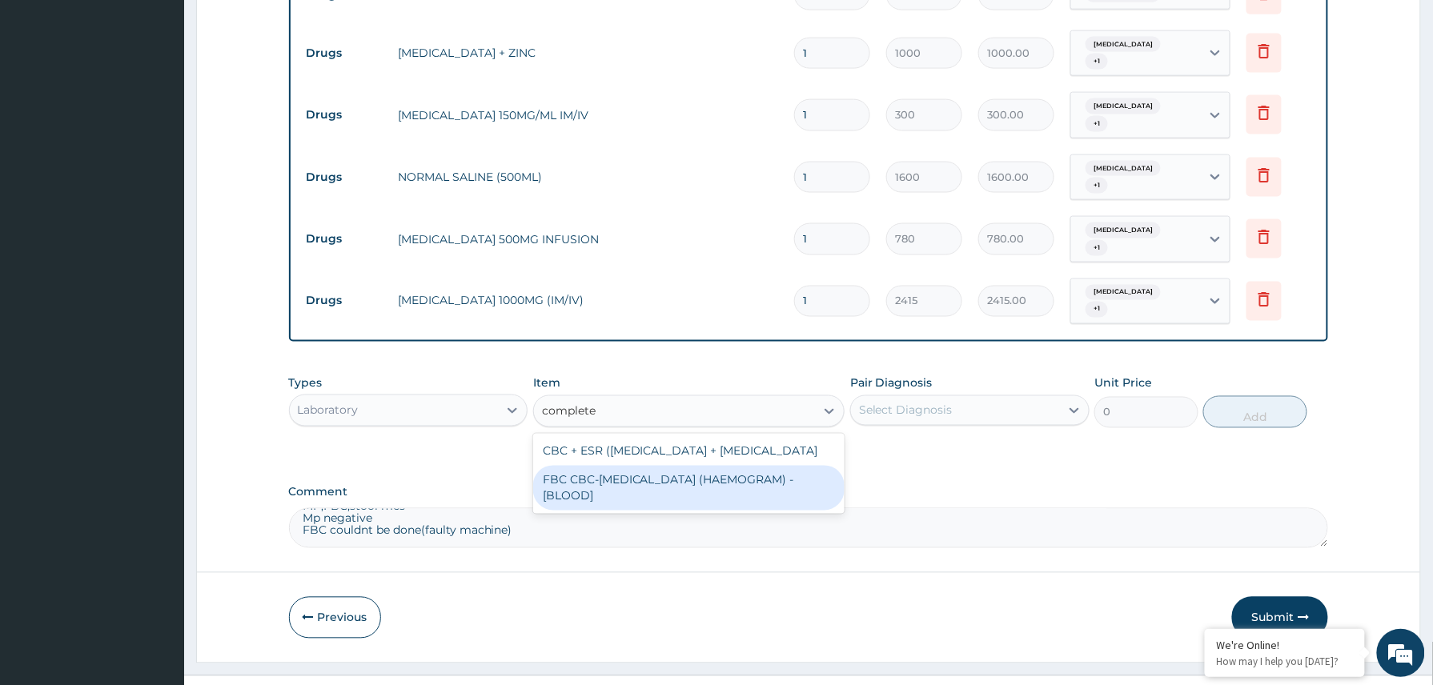
drag, startPoint x: 634, startPoint y: 458, endPoint x: 757, endPoint y: 411, distance: 131.7
click at [644, 466] on div "FBC CBC-COMPLETE BLOOD COUNT (HAEMOGRAM) - [BLOOD]" at bounding box center [689, 488] width 312 height 45
type input "4085"
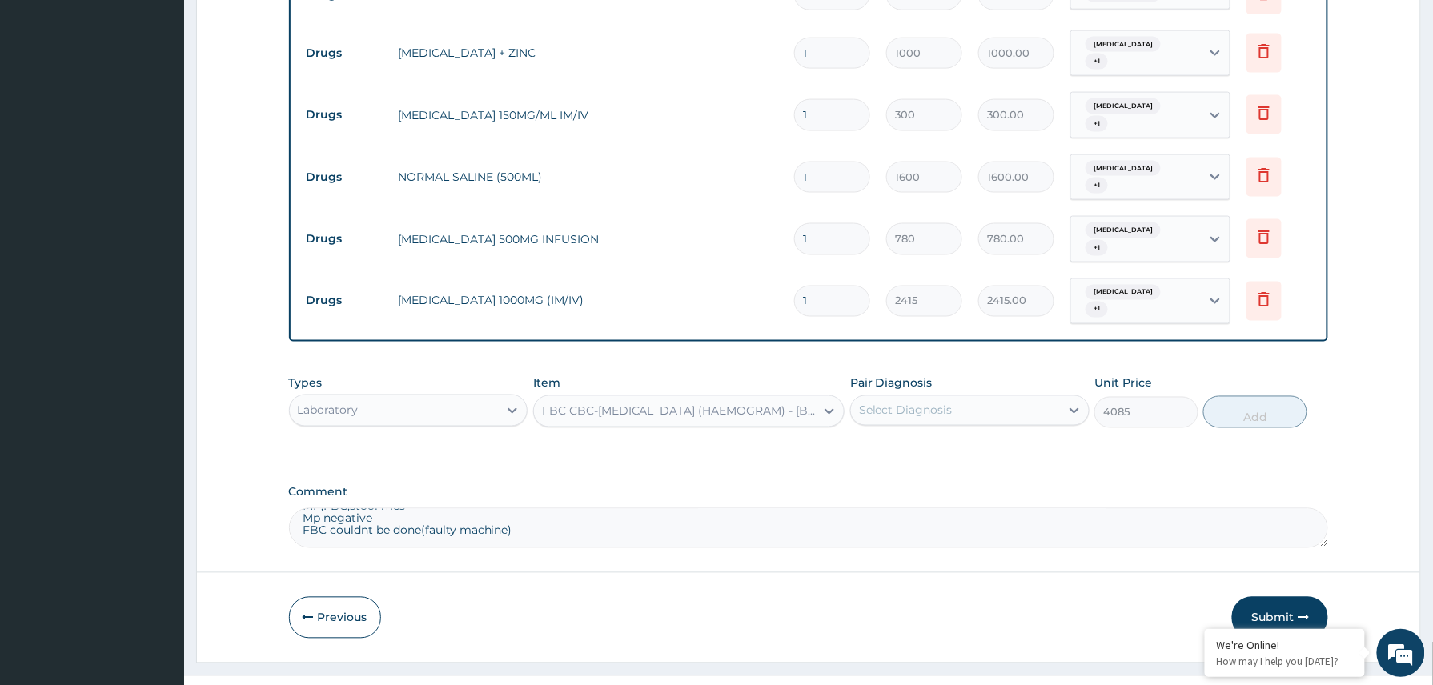
drag, startPoint x: 993, startPoint y: 373, endPoint x: 992, endPoint y: 399, distance: 25.6
click at [992, 398] on div "Select Diagnosis" at bounding box center [955, 411] width 209 height 26
drag, startPoint x: 962, startPoint y: 423, endPoint x: 948, endPoint y: 443, distance: 24.2
click at [961, 435] on div "[MEDICAL_DATA]" at bounding box center [969, 451] width 239 height 33
checkbox input "true"
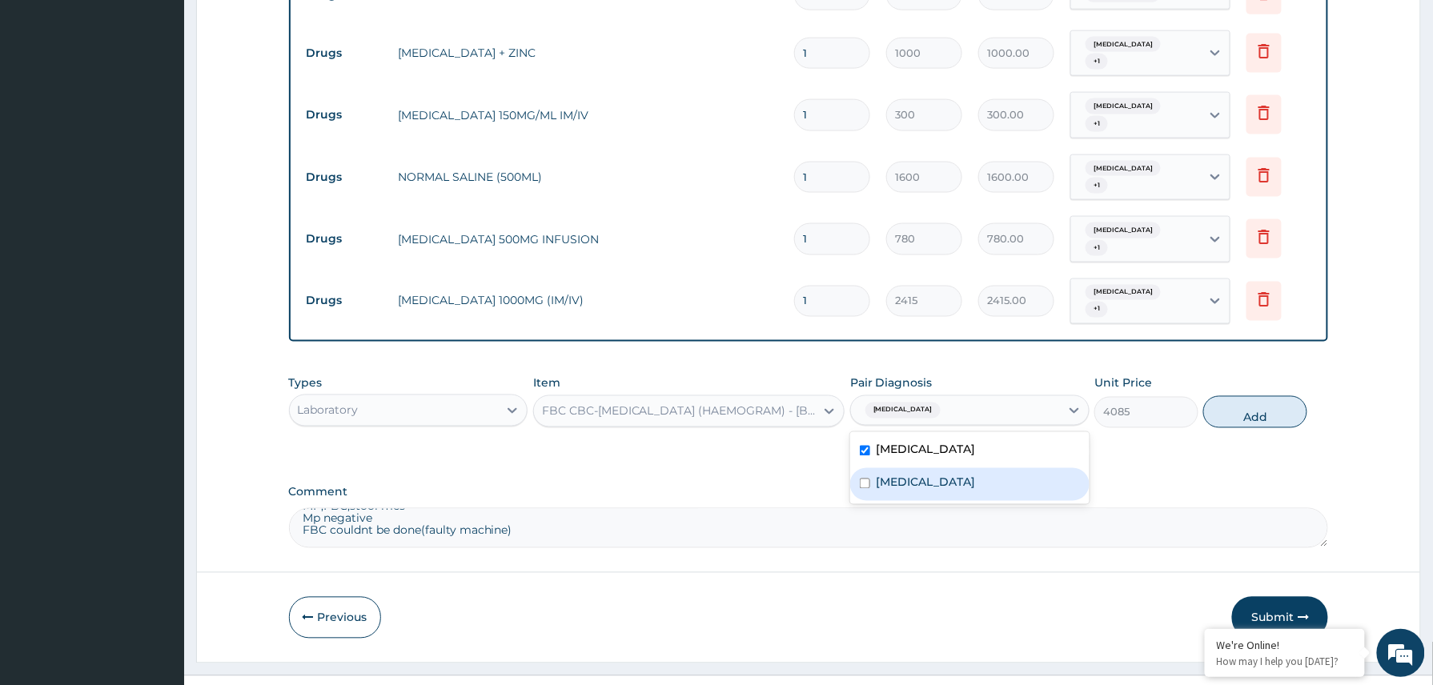
click at [946, 468] on div "Anemia" at bounding box center [969, 484] width 239 height 33
checkbox input "true"
drag, startPoint x: 1241, startPoint y: 379, endPoint x: 1210, endPoint y: 389, distance: 32.1
click at [1240, 396] on button "Add" at bounding box center [1255, 412] width 104 height 32
type input "0"
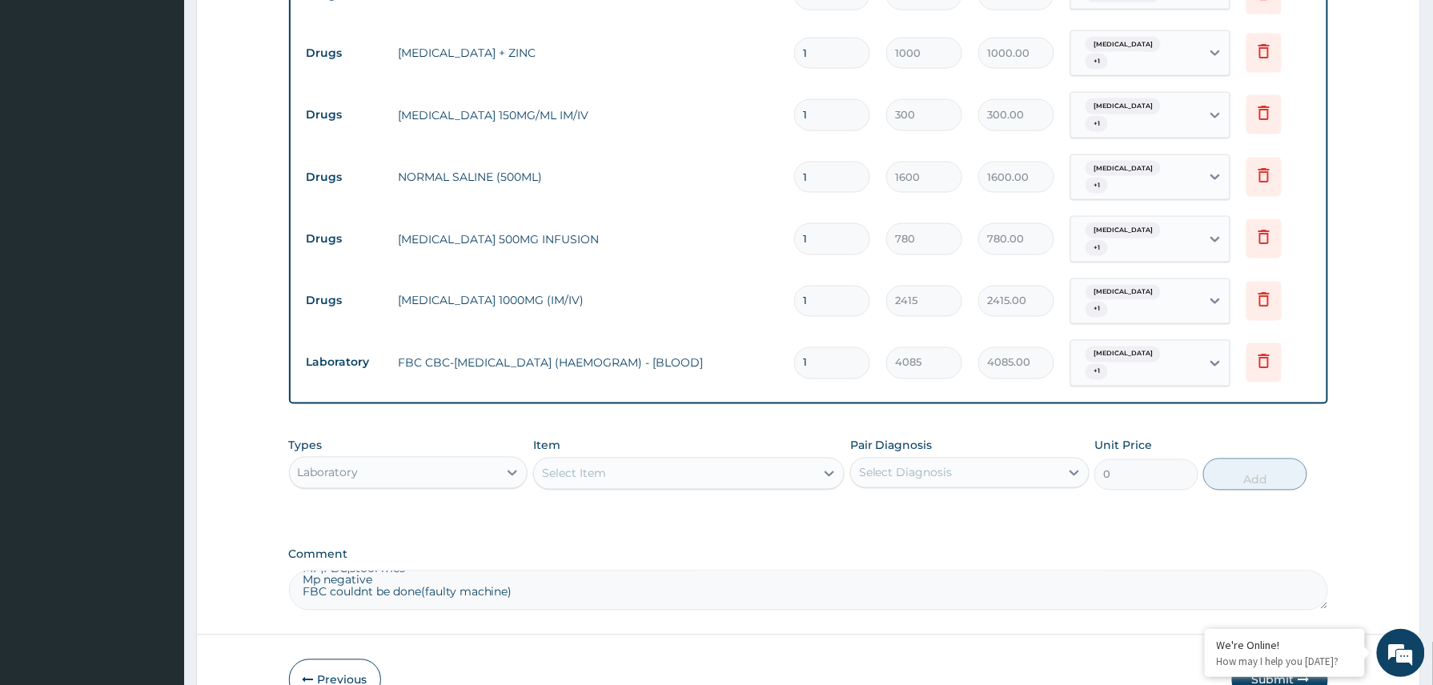
click at [599, 466] on div "Select Item" at bounding box center [574, 474] width 64 height 16
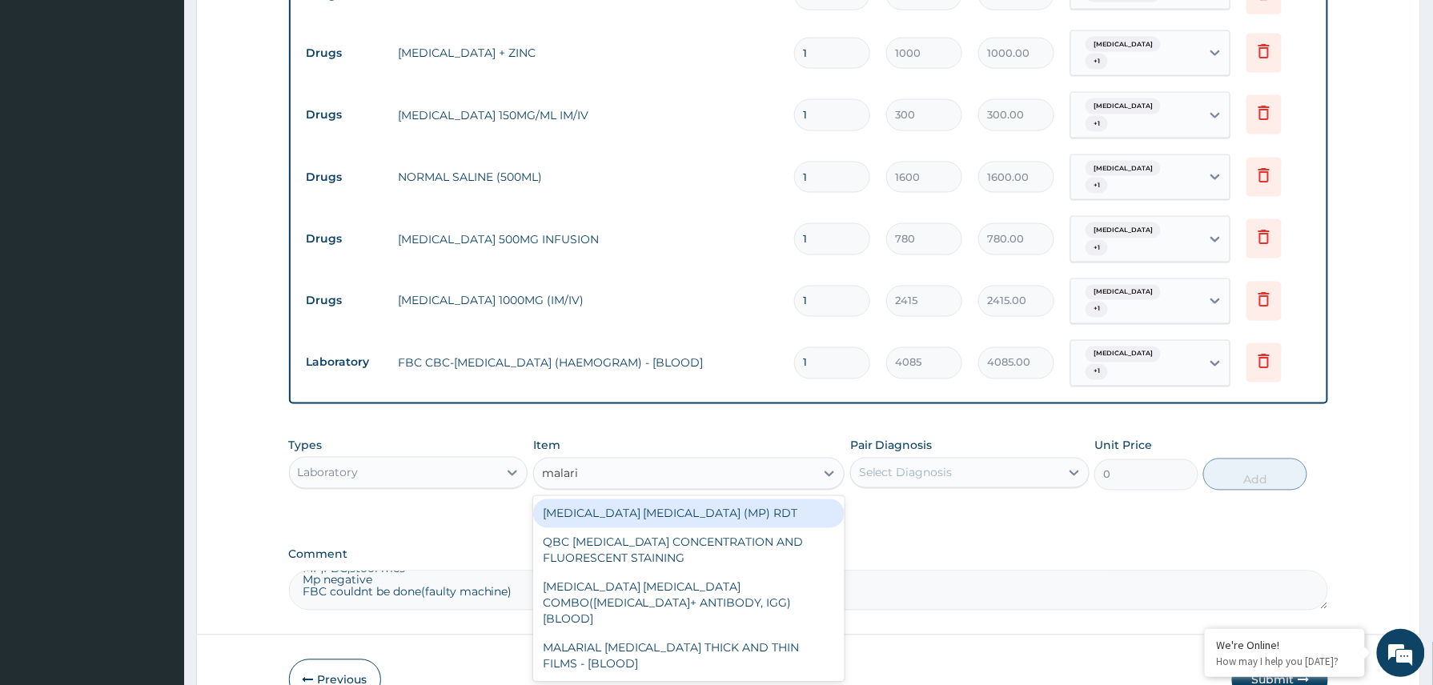
type input "malaria"
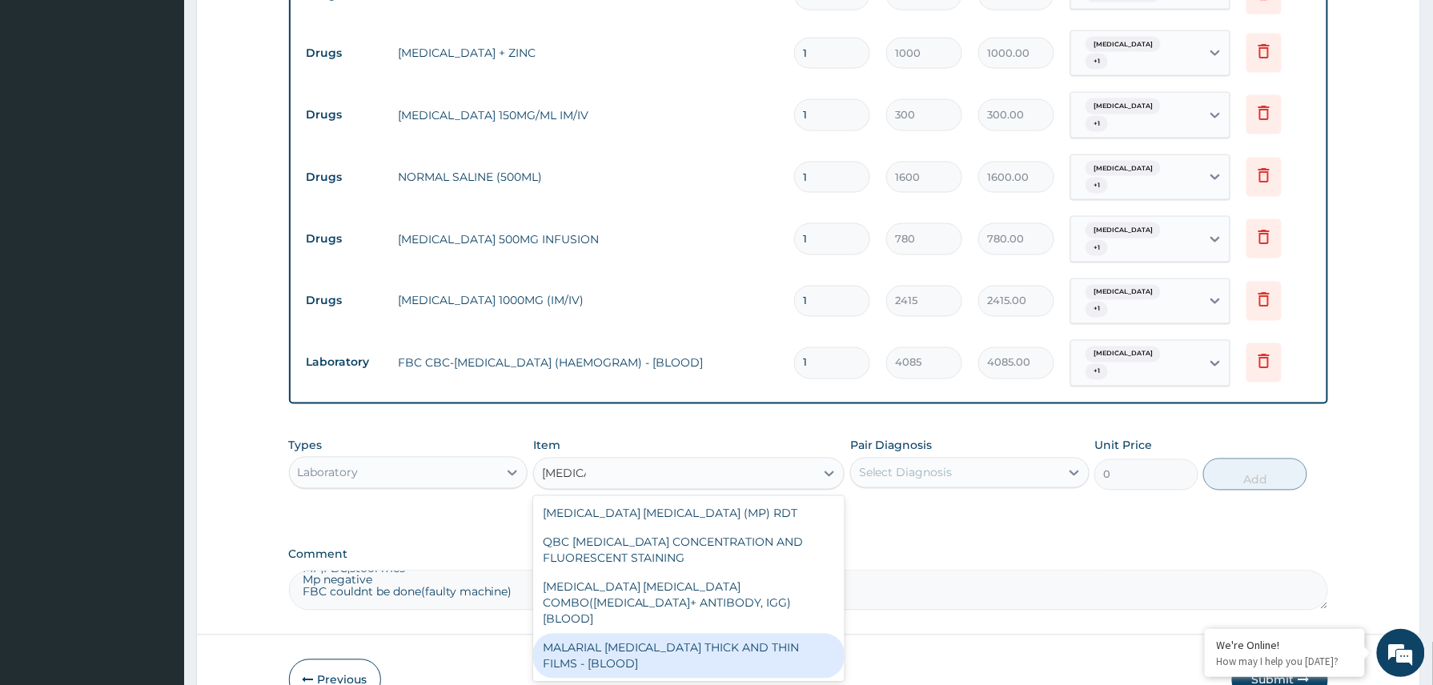
click at [663, 634] on div "MALARIAL PARASITE THICK AND THIN FILMS - [BLOOD]" at bounding box center [689, 656] width 312 height 45
type input "1531.875"
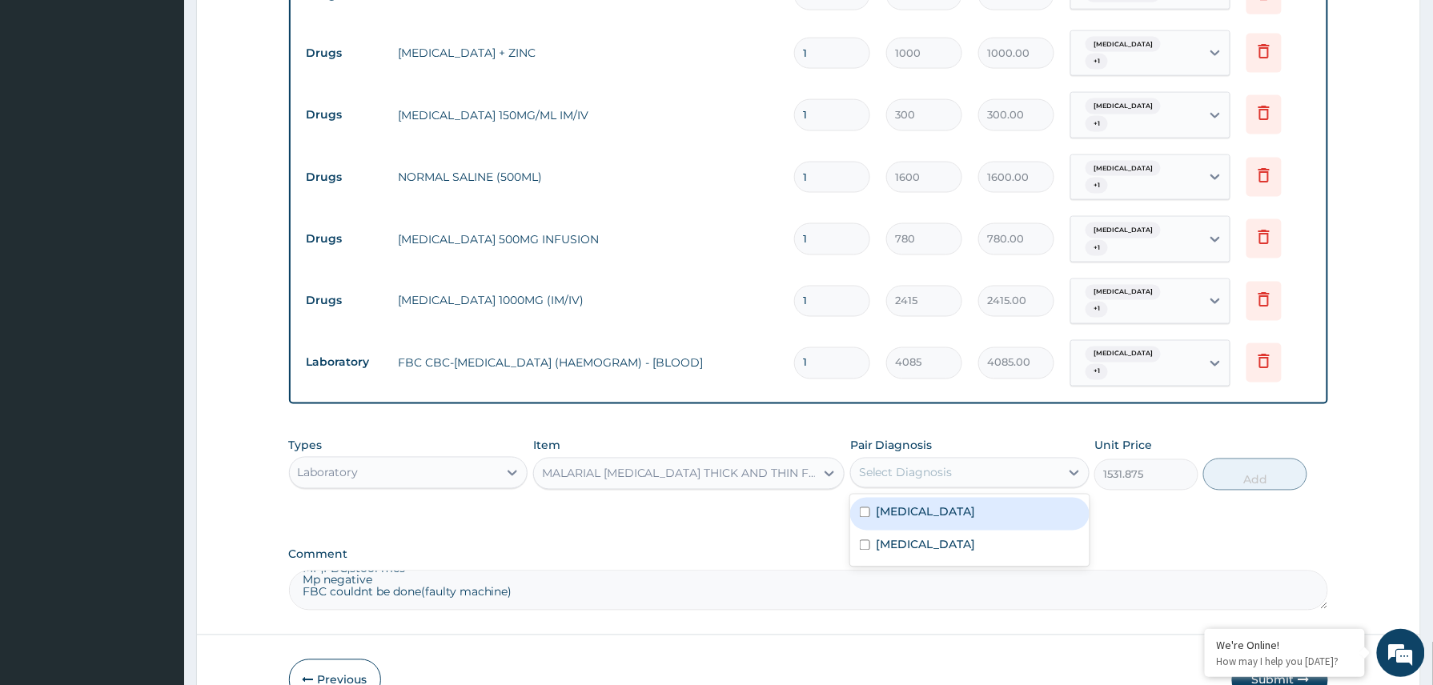
click at [936, 465] on div "Select Diagnosis" at bounding box center [906, 473] width 94 height 16
drag, startPoint x: 906, startPoint y: 506, endPoint x: 913, endPoint y: 490, distance: 17.6
click at [907, 537] on label "Anemia" at bounding box center [925, 545] width 99 height 16
checkbox input "true"
drag, startPoint x: 927, startPoint y: 475, endPoint x: 943, endPoint y: 475, distance: 16.0
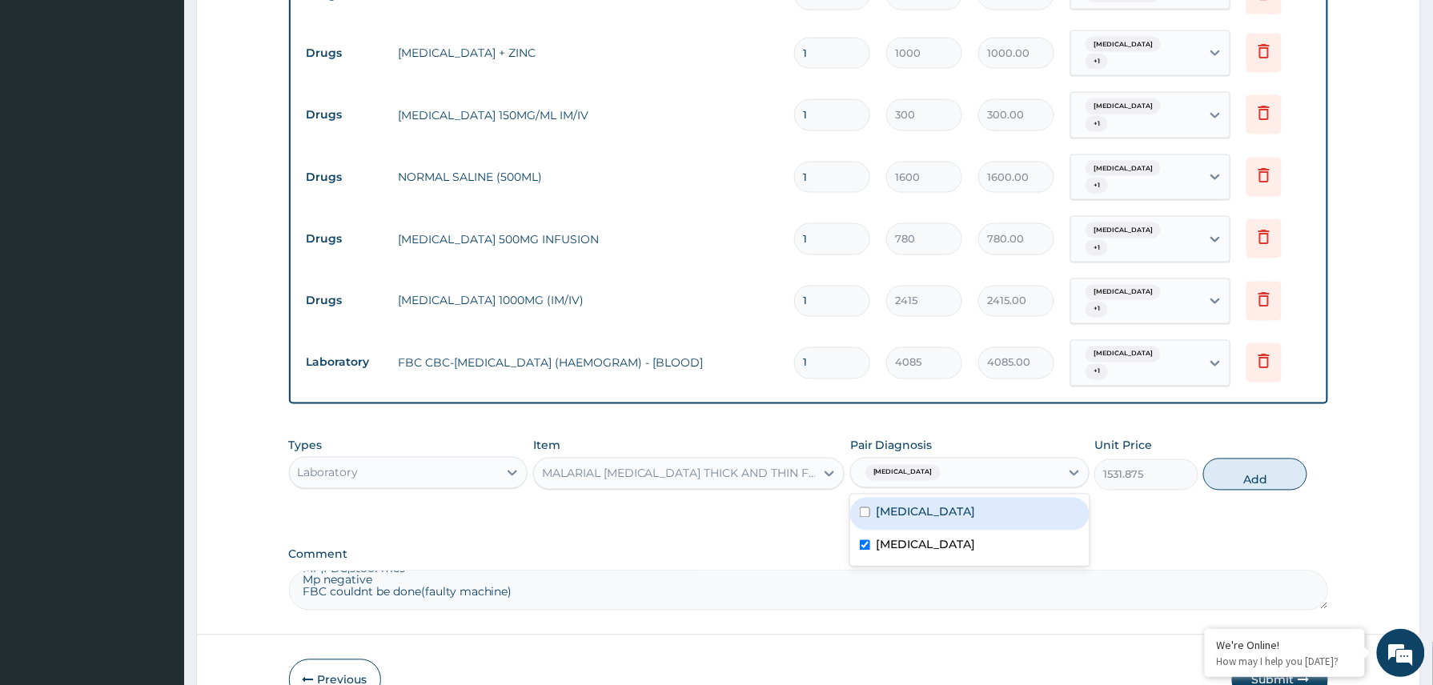
click at [933, 504] on label "[MEDICAL_DATA]" at bounding box center [925, 512] width 99 height 16
checkbox input "true"
drag, startPoint x: 1241, startPoint y: 440, endPoint x: 1401, endPoint y: 448, distance: 160.3
click at [1245, 459] on button "Add" at bounding box center [1255, 475] width 104 height 32
type input "0"
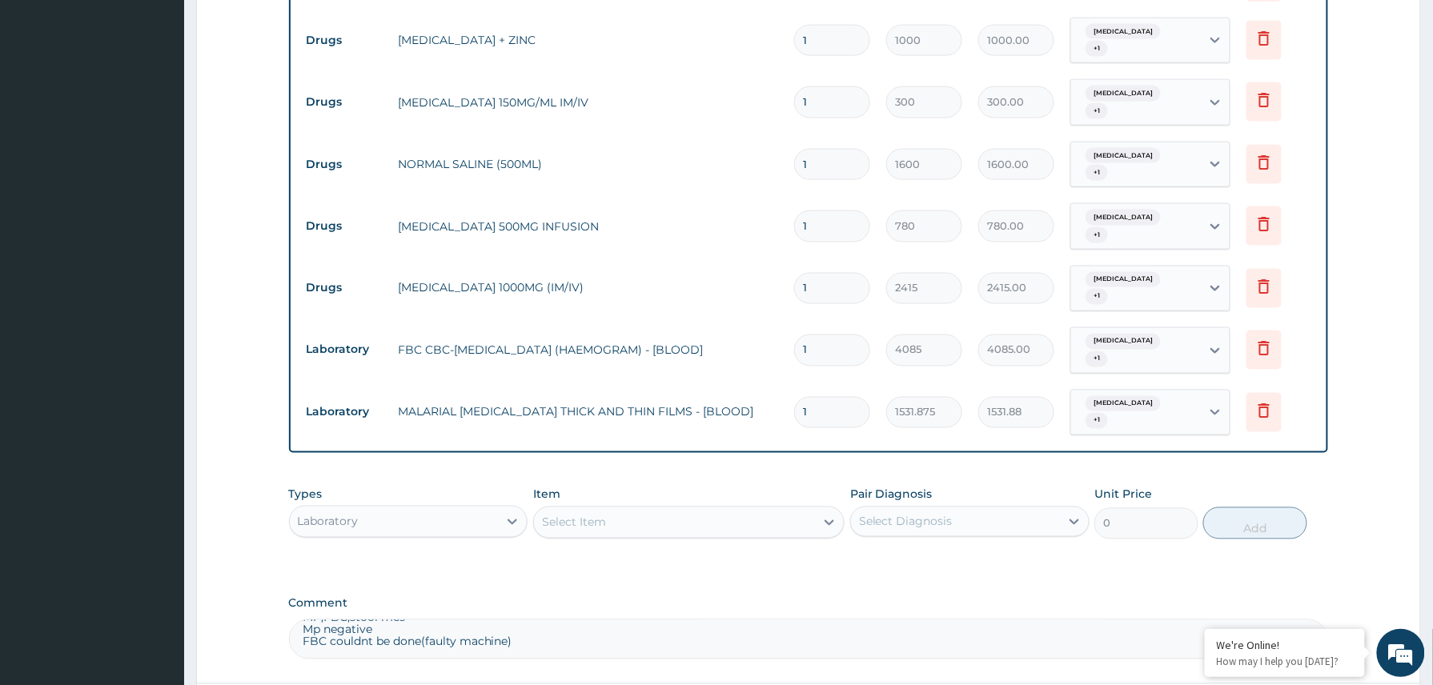
scroll to position [893, 0]
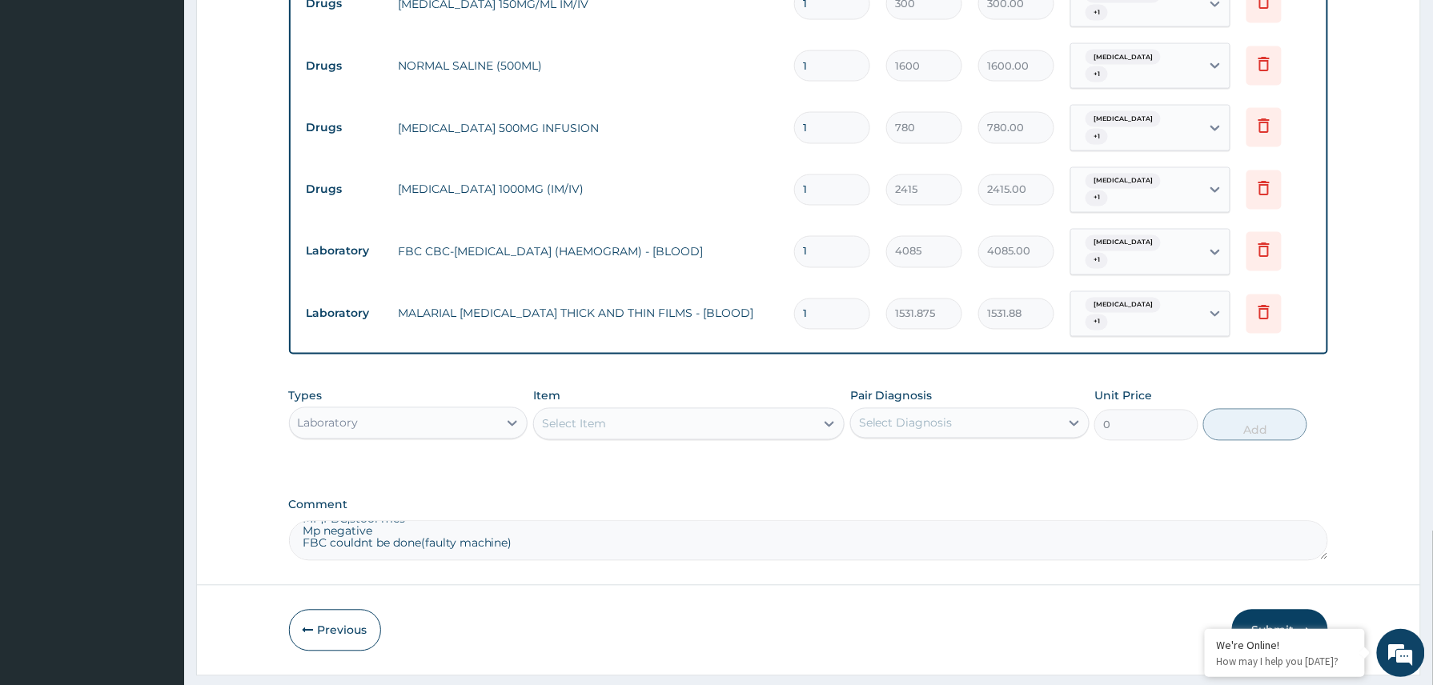
click at [535, 521] on textarea "MP,FBC,stool mcs Mp negative FBC couldnt be done(faulty machine)" at bounding box center [809, 541] width 1040 height 40
type textarea "FBC couldnt be done(faulty machi"
drag, startPoint x: 539, startPoint y: 497, endPoint x: 471, endPoint y: 448, distance: 83.1
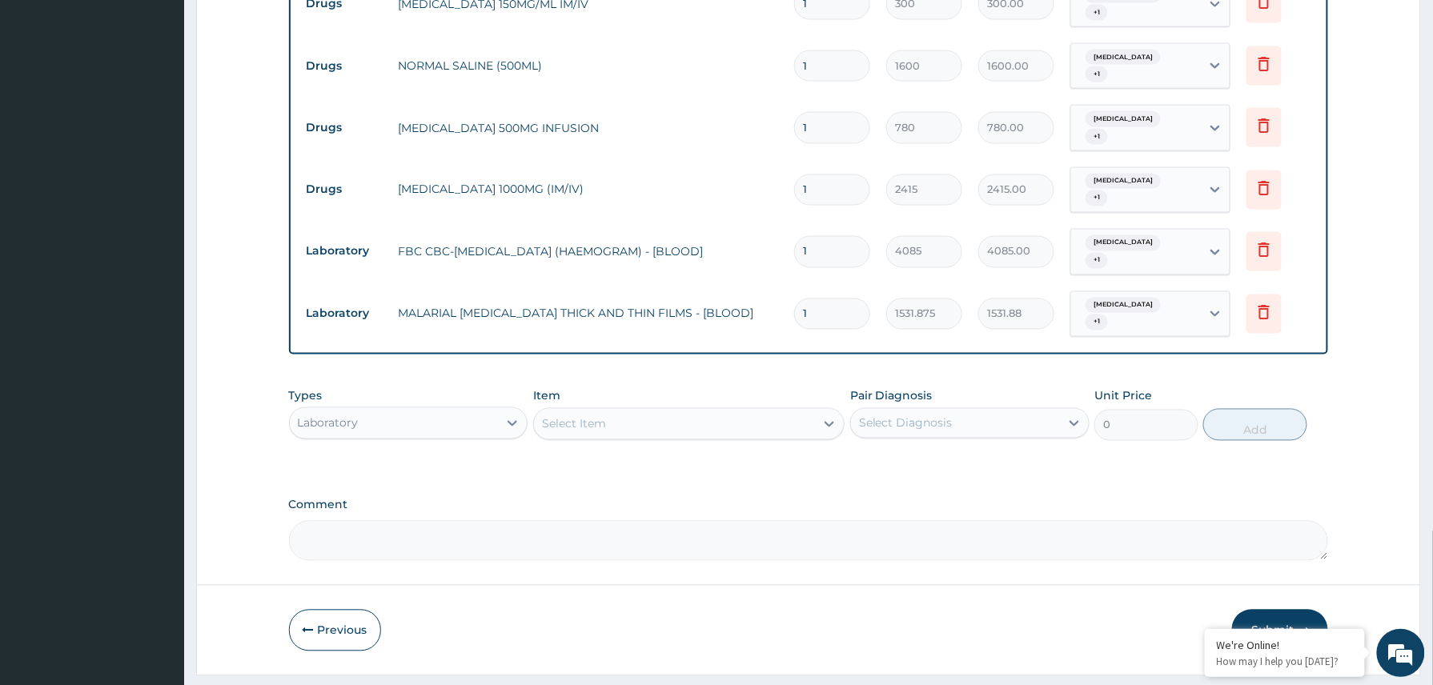
scroll to position [295, 0]
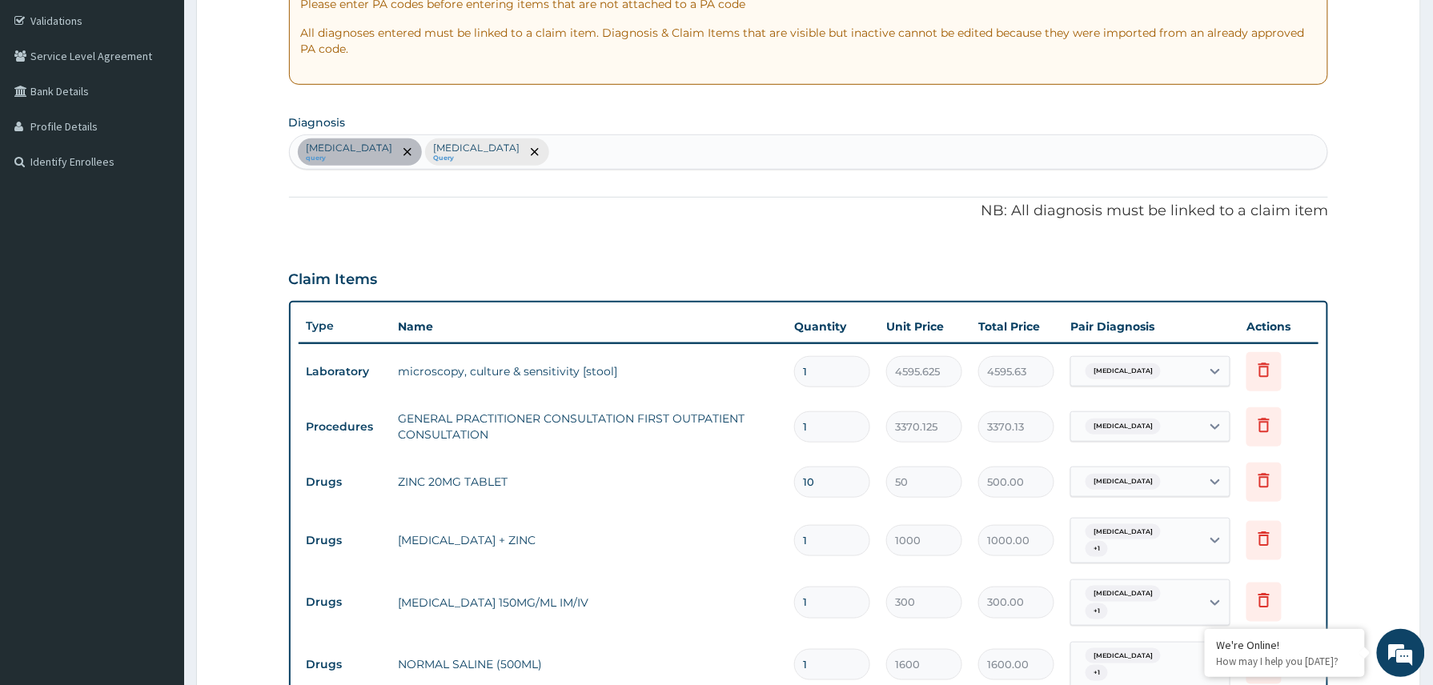
drag, startPoint x: 570, startPoint y: 141, endPoint x: 616, endPoint y: 186, distance: 65.1
click at [578, 145] on div "Gastroenteritis query Anemia Query" at bounding box center [809, 152] width 1038 height 34
type input "malaria"
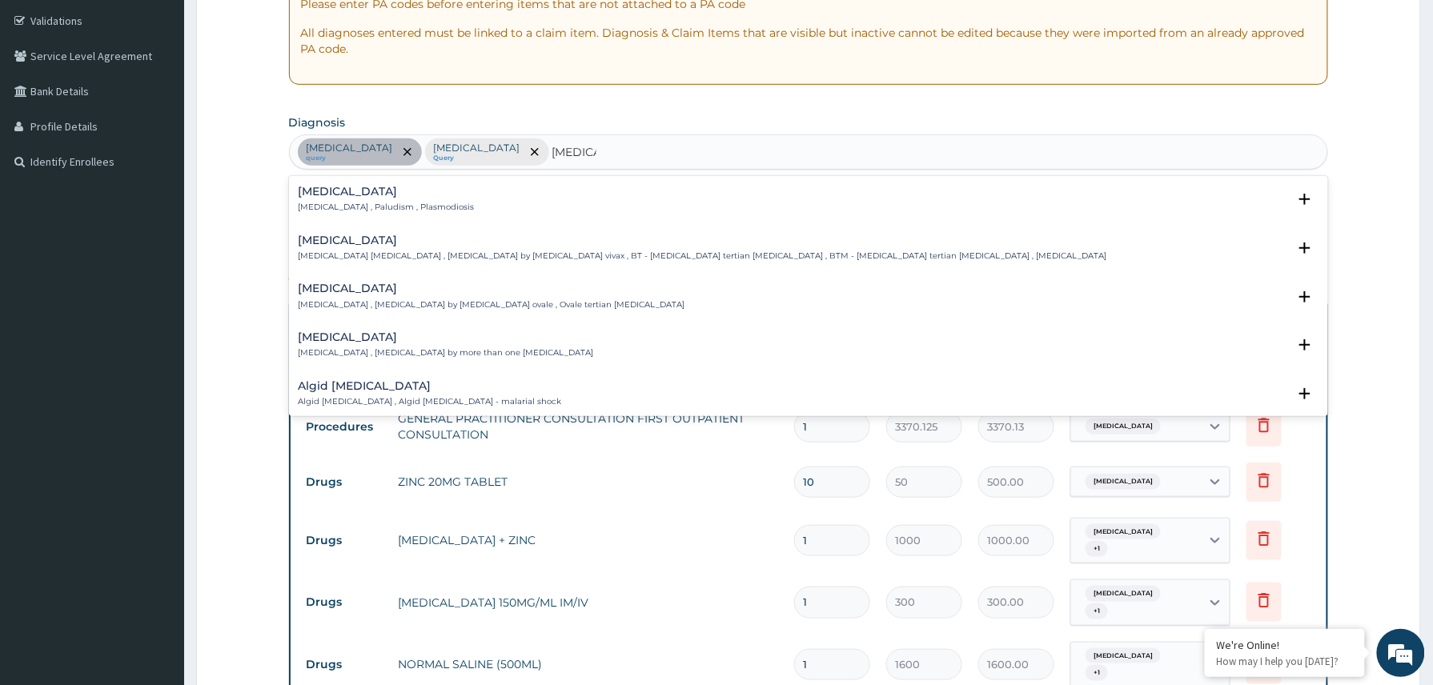
click at [312, 187] on h4 "Malaria" at bounding box center [387, 192] width 176 height 12
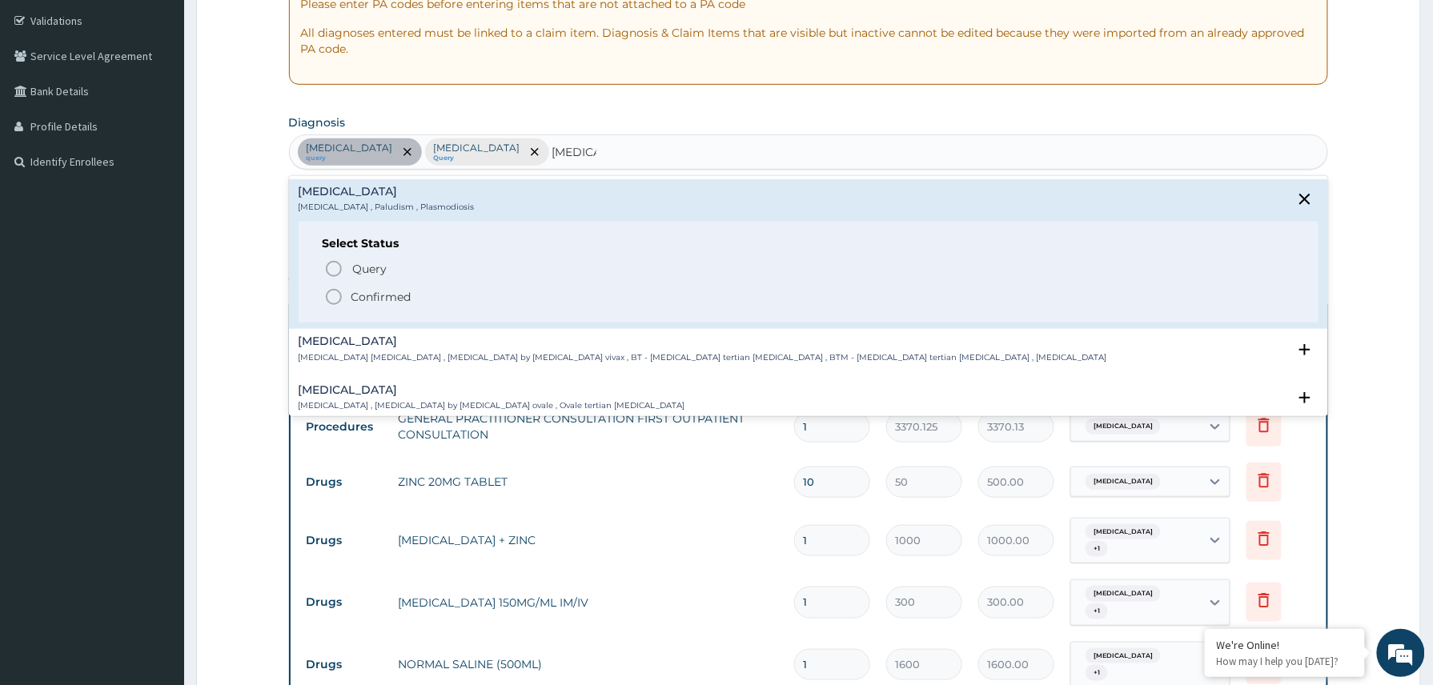
click at [378, 288] on span "Confirmed" at bounding box center [809, 296] width 971 height 19
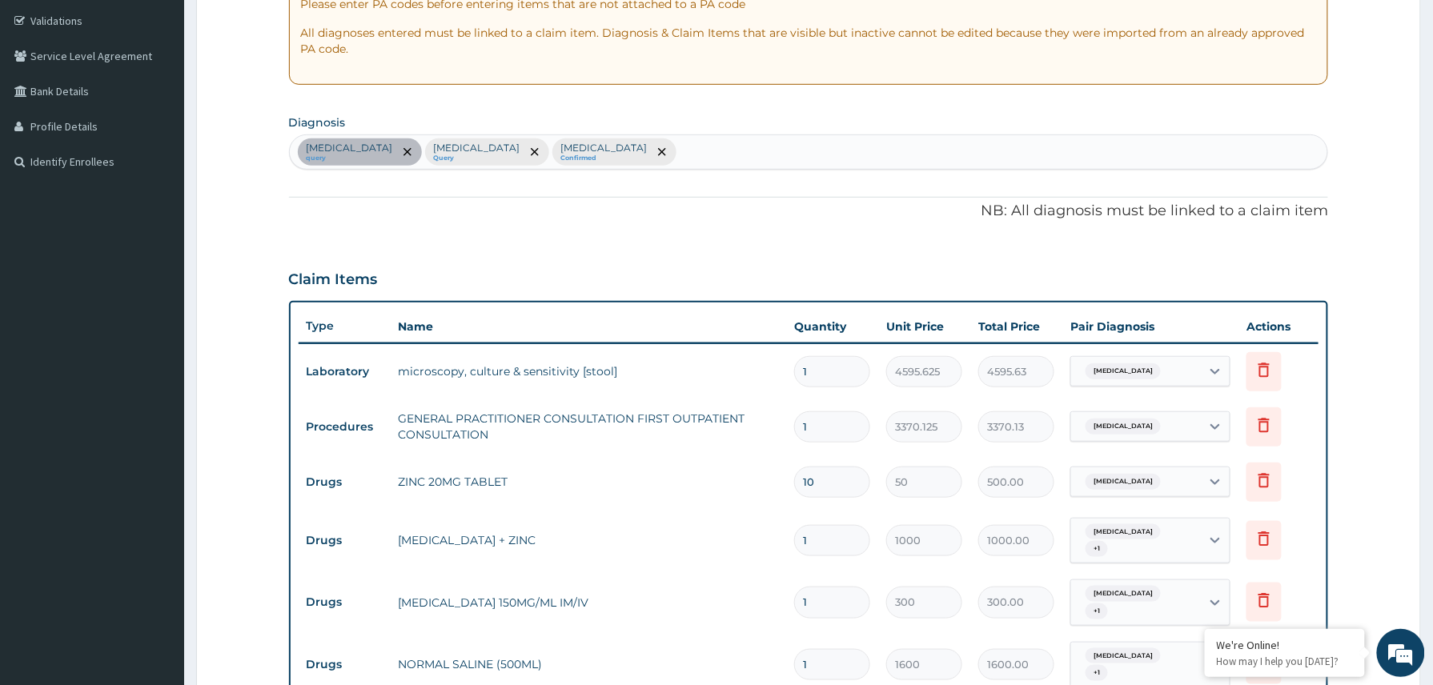
scroll to position [893, 0]
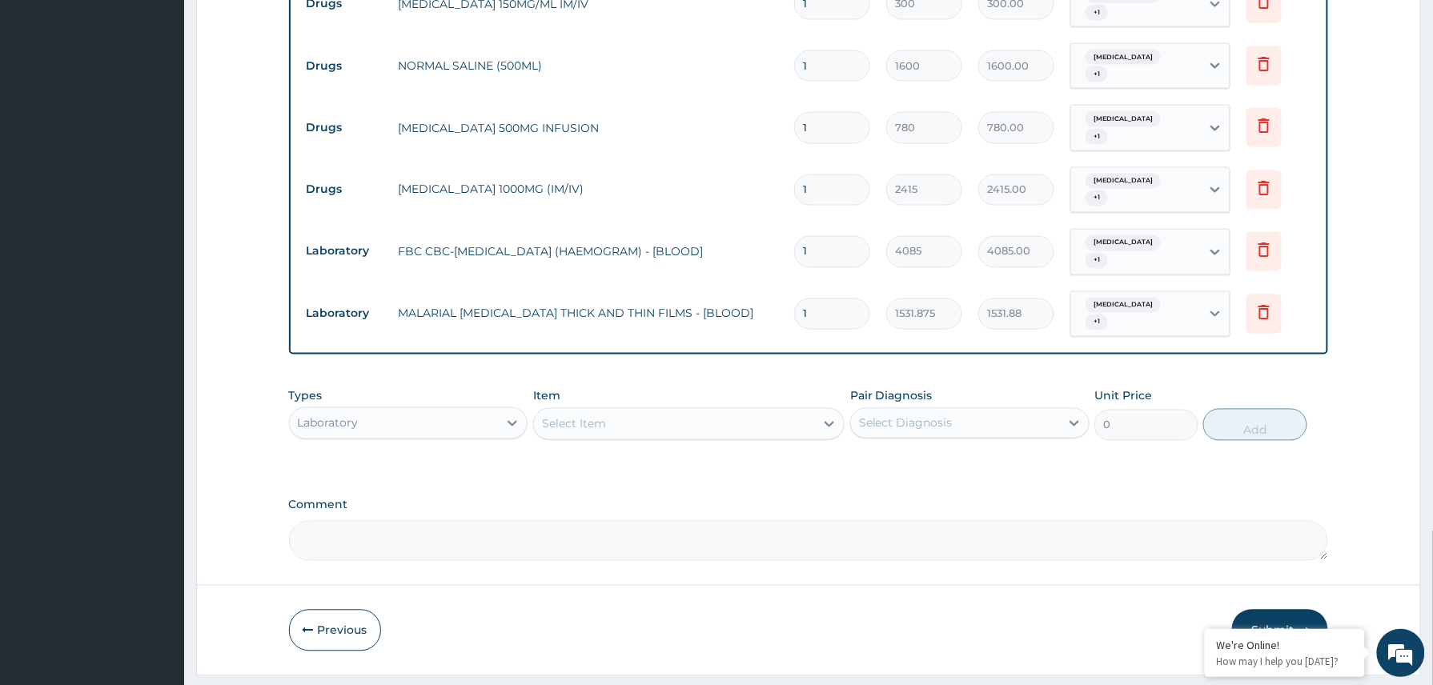
click at [496, 411] on div "Laboratory" at bounding box center [394, 424] width 209 height 26
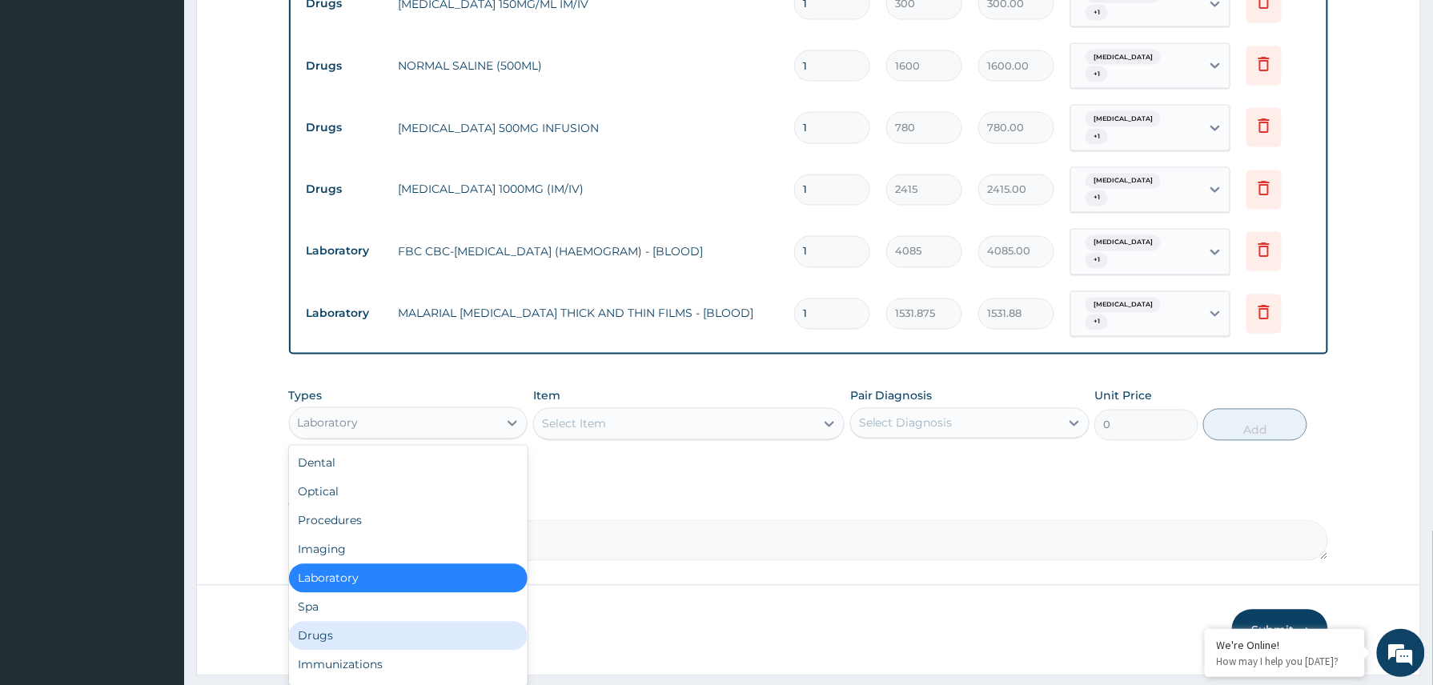
click at [375, 622] on div "Drugs" at bounding box center [408, 636] width 239 height 29
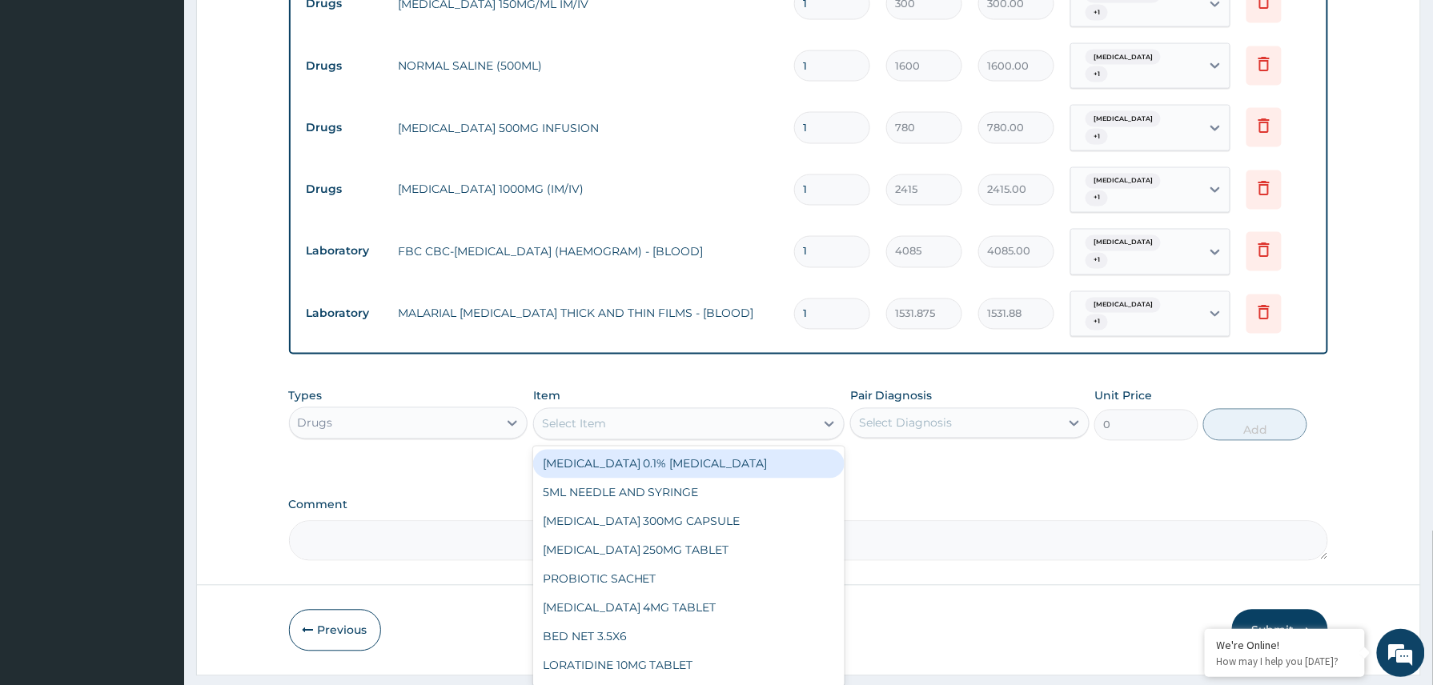
click at [591, 411] on div "Select Item" at bounding box center [675, 424] width 282 height 26
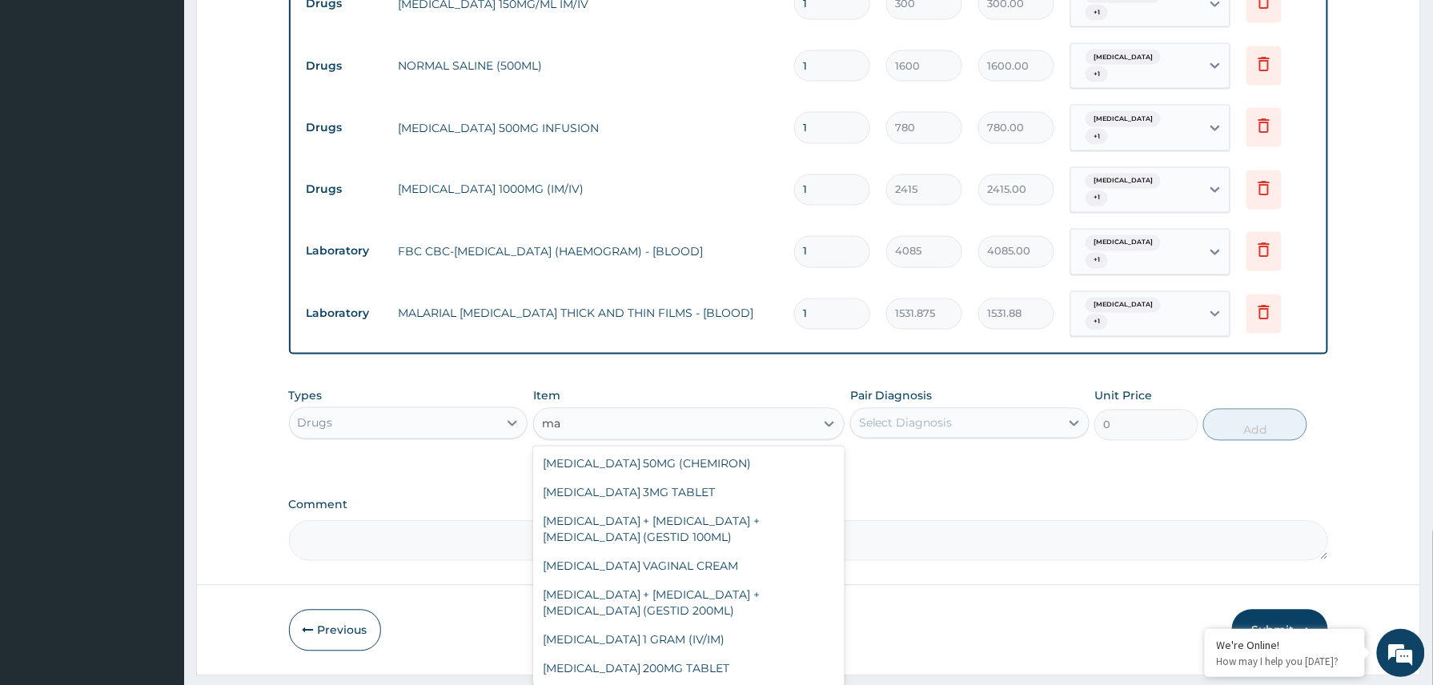
type input "m"
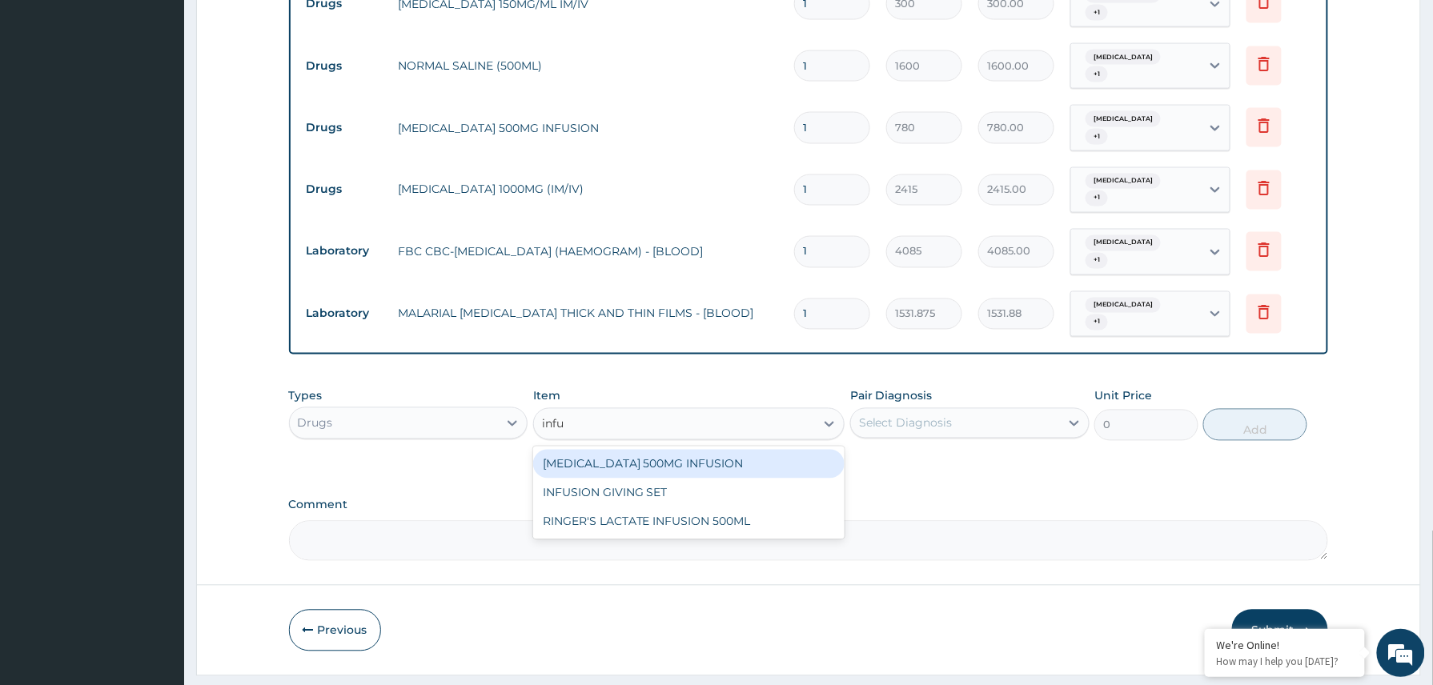
type input "infus"
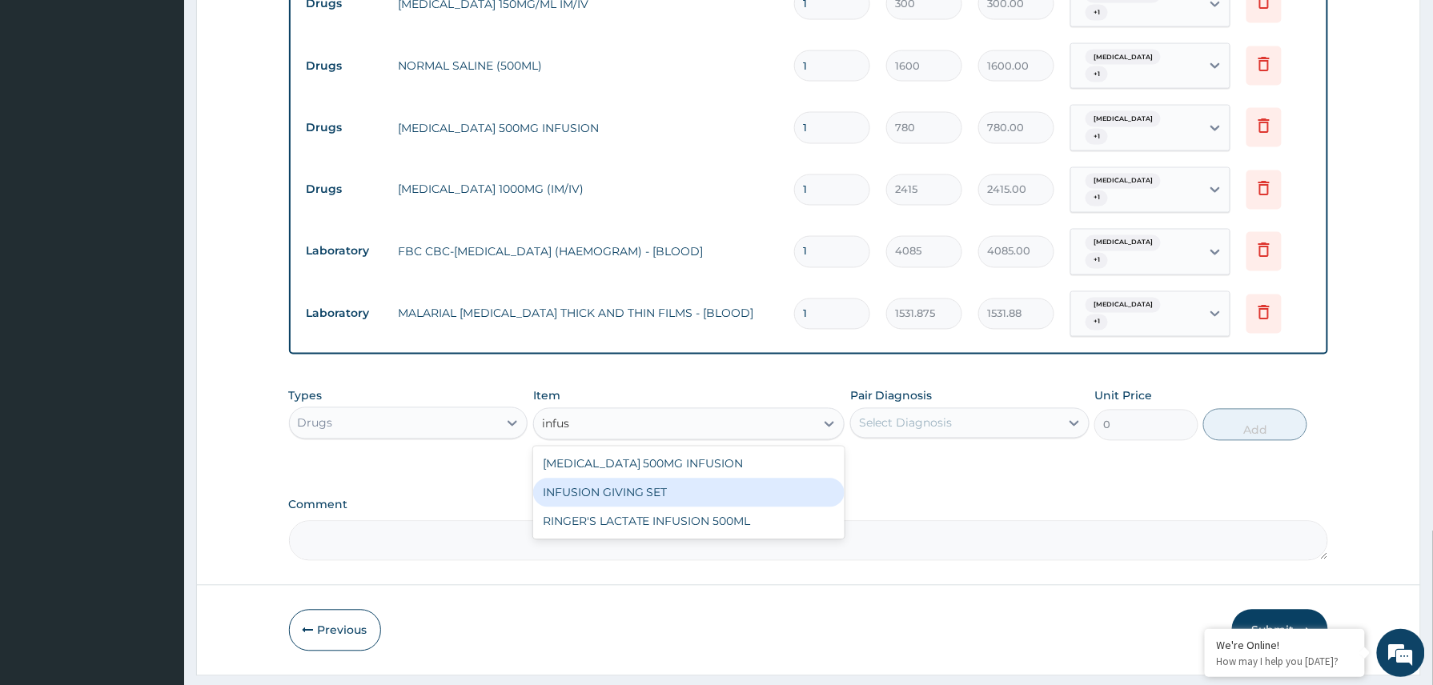
drag, startPoint x: 637, startPoint y: 436, endPoint x: 855, endPoint y: 424, distance: 218.0
click at [637, 479] on div "INFUSION GIVING SET" at bounding box center [689, 493] width 312 height 29
type input "517.5"
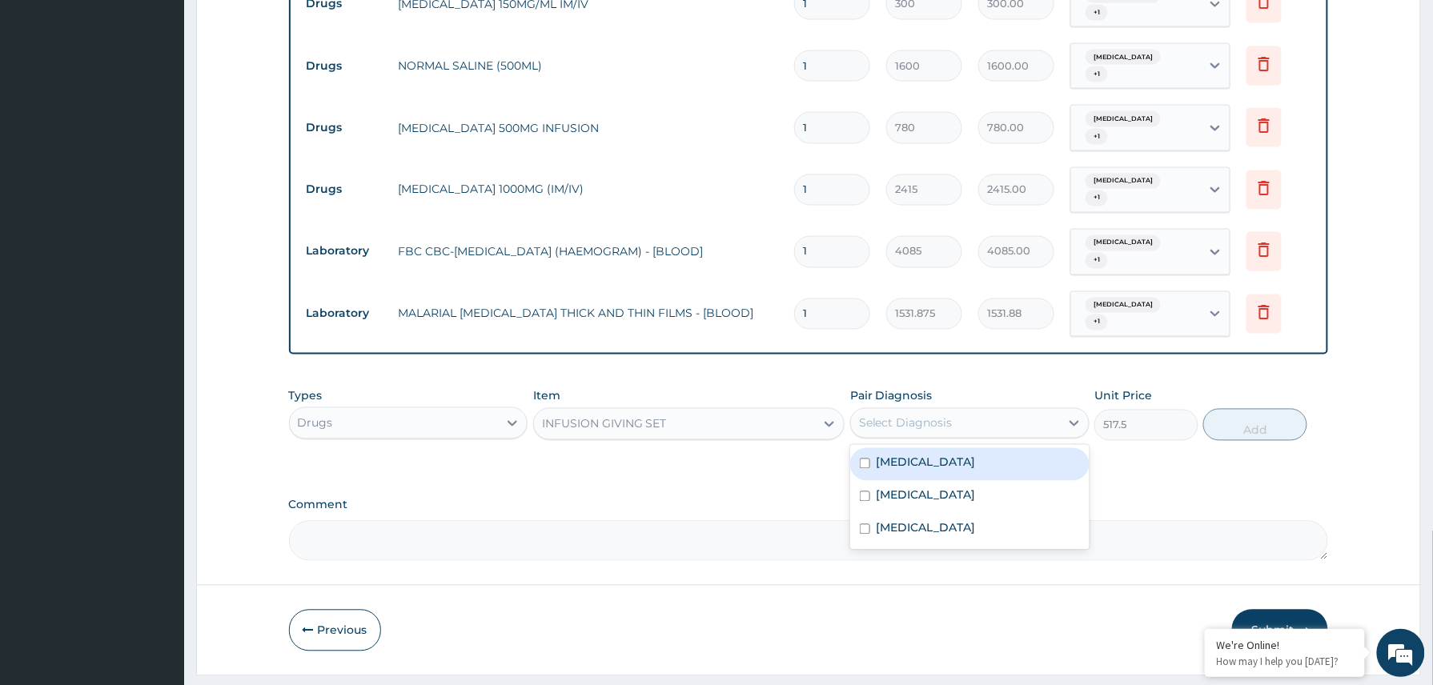
drag, startPoint x: 971, startPoint y: 366, endPoint x: 926, endPoint y: 402, distance: 57.5
click at [971, 411] on div "Select Diagnosis" at bounding box center [955, 424] width 209 height 26
drag, startPoint x: 911, startPoint y: 411, endPoint x: 900, endPoint y: 432, distance: 24.3
click at [909, 455] on label "Gastroenteritis" at bounding box center [925, 463] width 99 height 16
checkbox input "true"
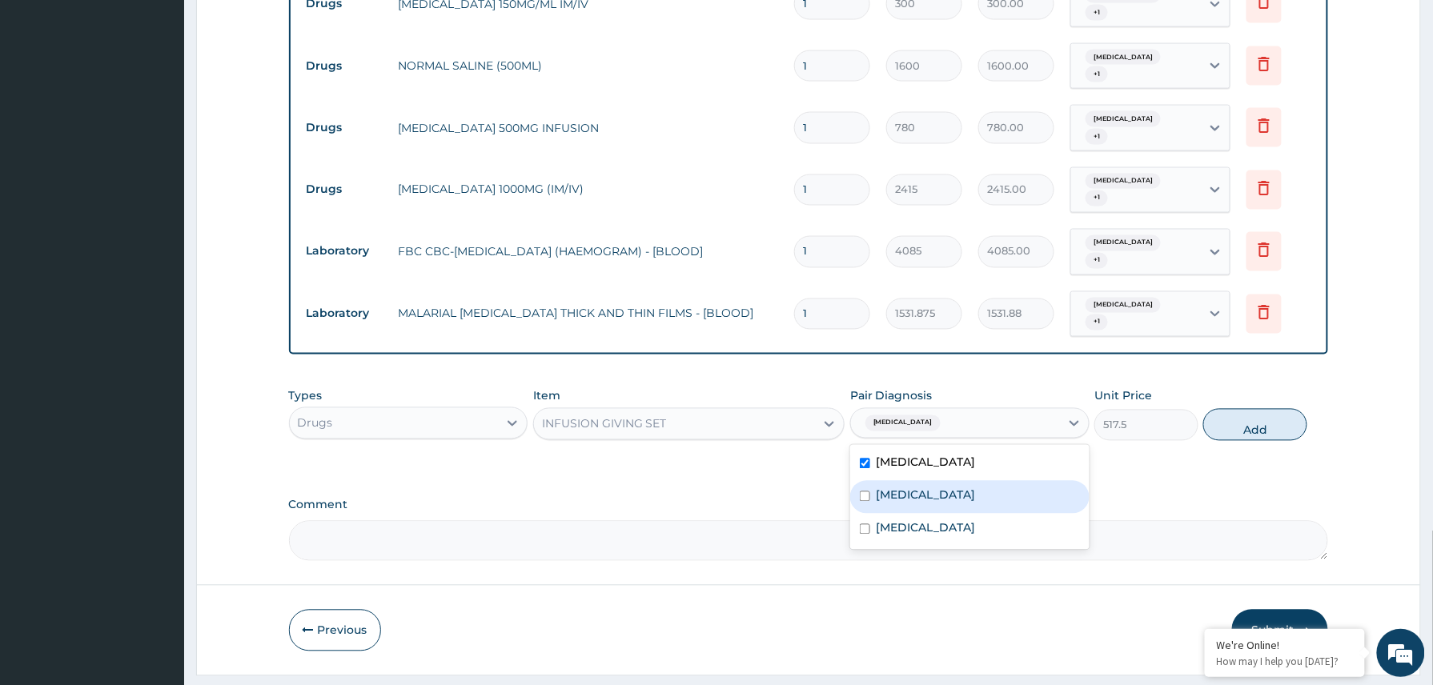
drag, startPoint x: 888, startPoint y: 449, endPoint x: 893, endPoint y: 490, distance: 41.2
click at [888, 487] on label "Anemia" at bounding box center [925, 495] width 99 height 16
checkbox input "true"
drag, startPoint x: 893, startPoint y: 490, endPoint x: 928, endPoint y: 480, distance: 36.5
click at [895, 520] on label "Malaria" at bounding box center [925, 528] width 99 height 16
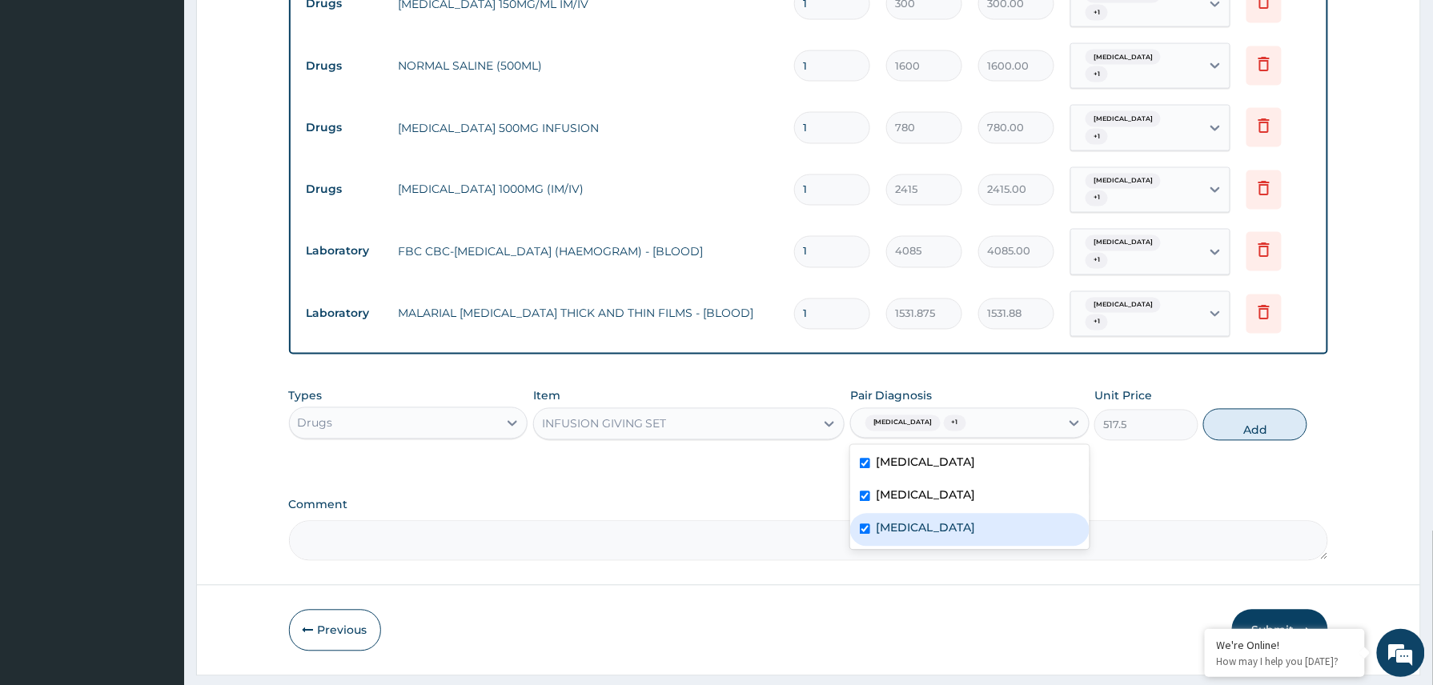
checkbox input "true"
drag, startPoint x: 1247, startPoint y: 386, endPoint x: 1249, endPoint y: 416, distance: 30.5
click at [1249, 409] on button "Add" at bounding box center [1255, 425] width 104 height 32
type input "0"
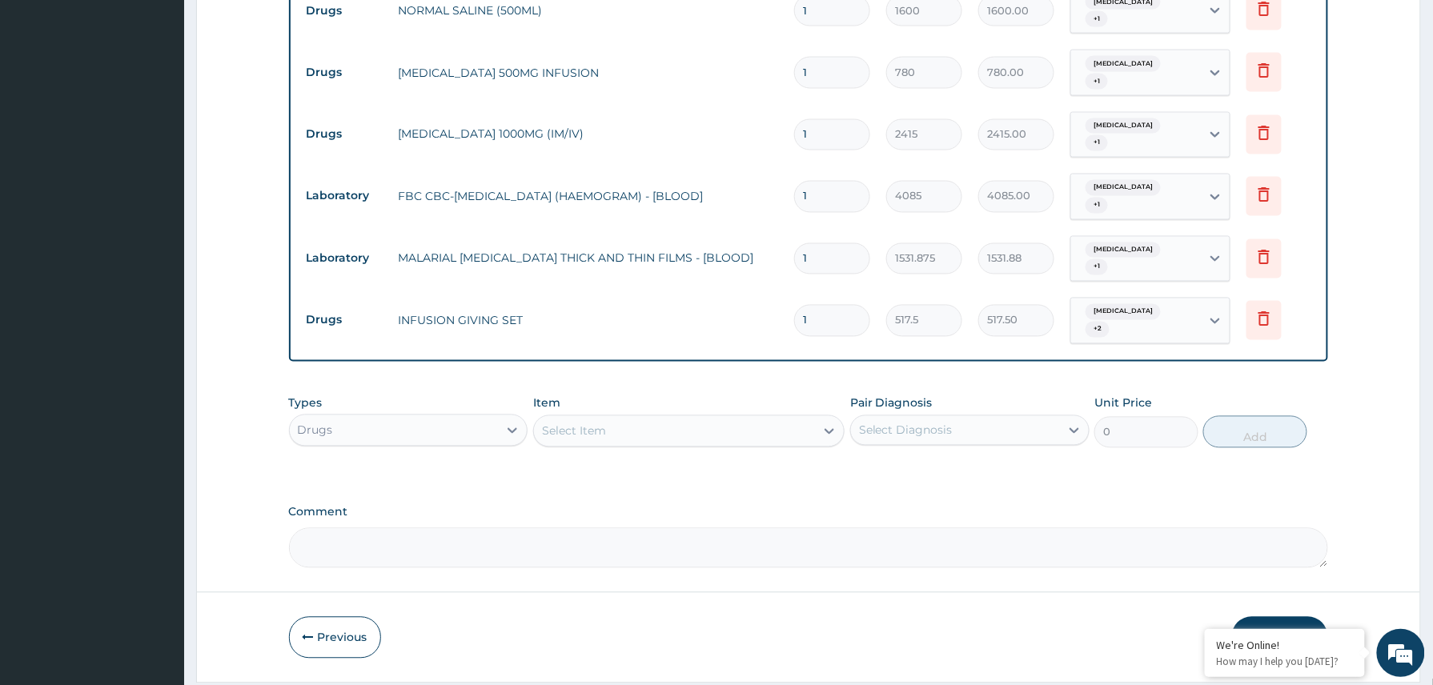
click at [1265, 617] on button "Submit" at bounding box center [1280, 638] width 96 height 42
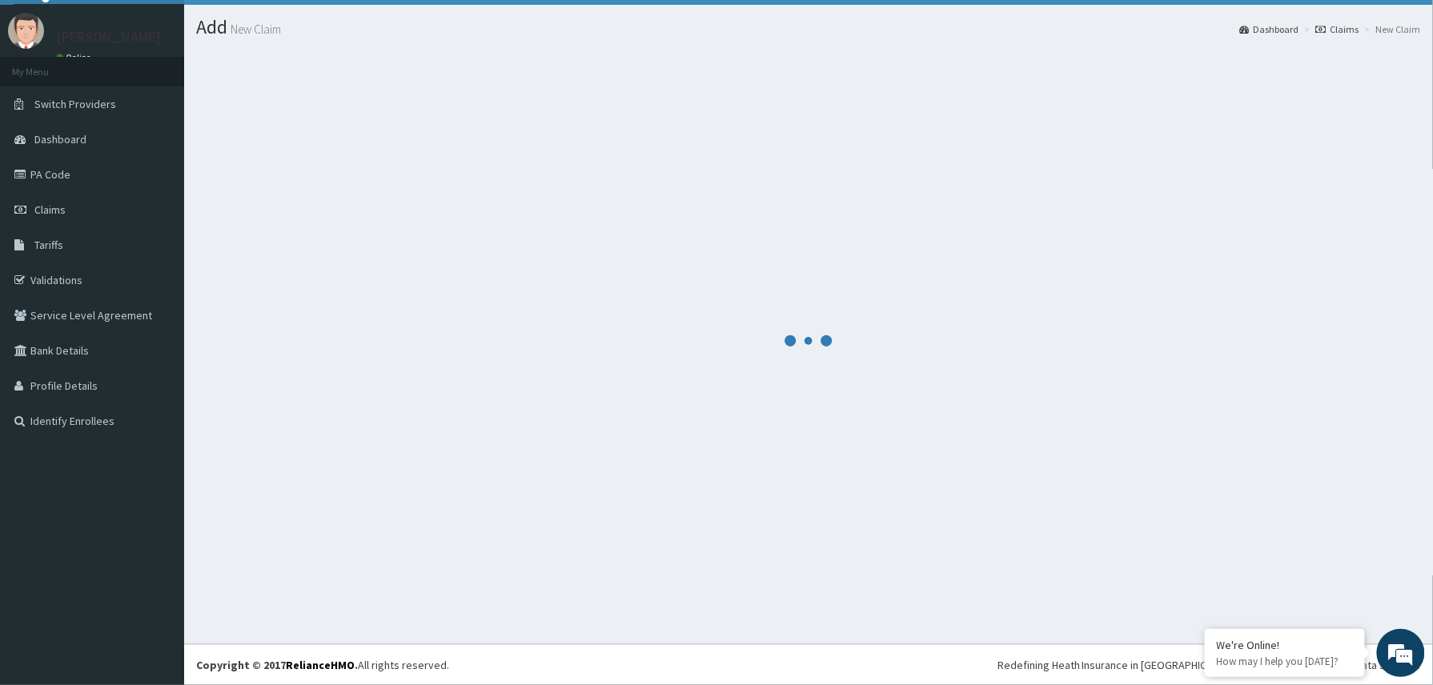
scroll to position [35, 0]
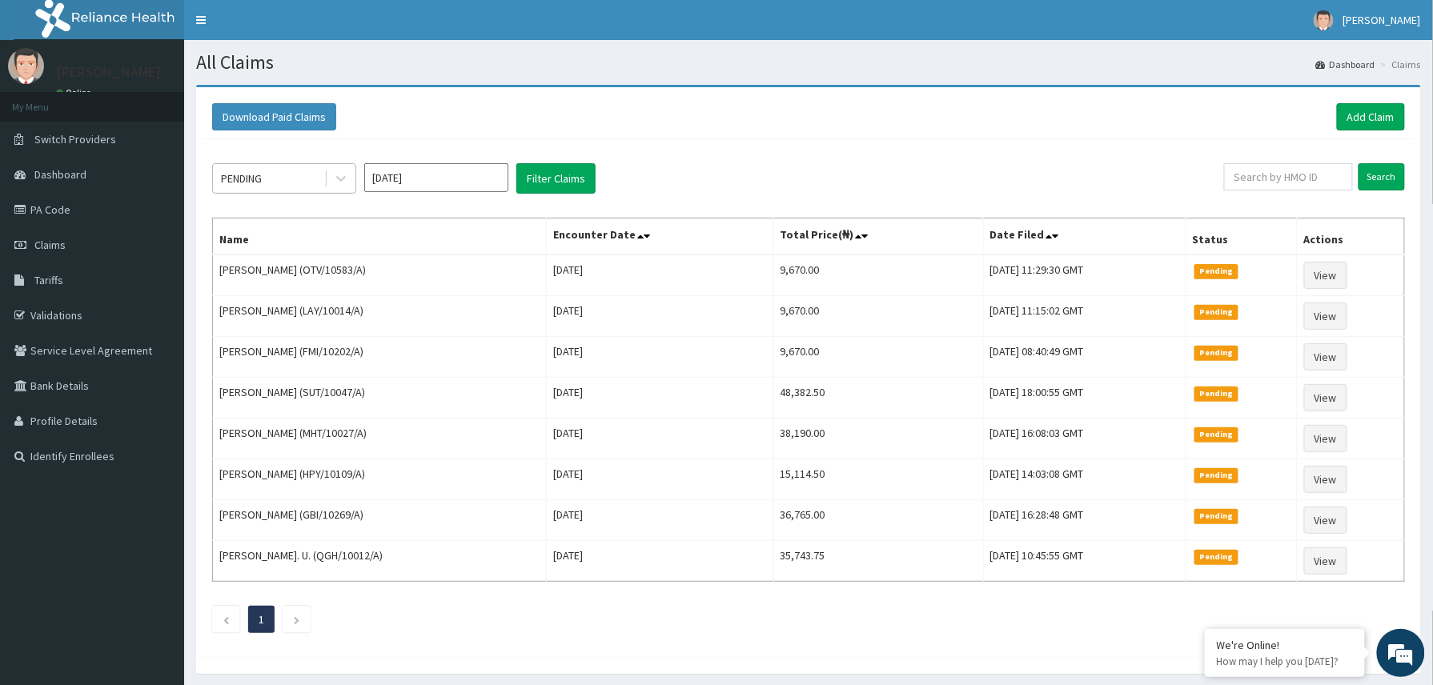
drag, startPoint x: 337, startPoint y: 170, endPoint x: 323, endPoint y: 192, distance: 25.5
click at [336, 173] on icon at bounding box center [341, 178] width 16 height 16
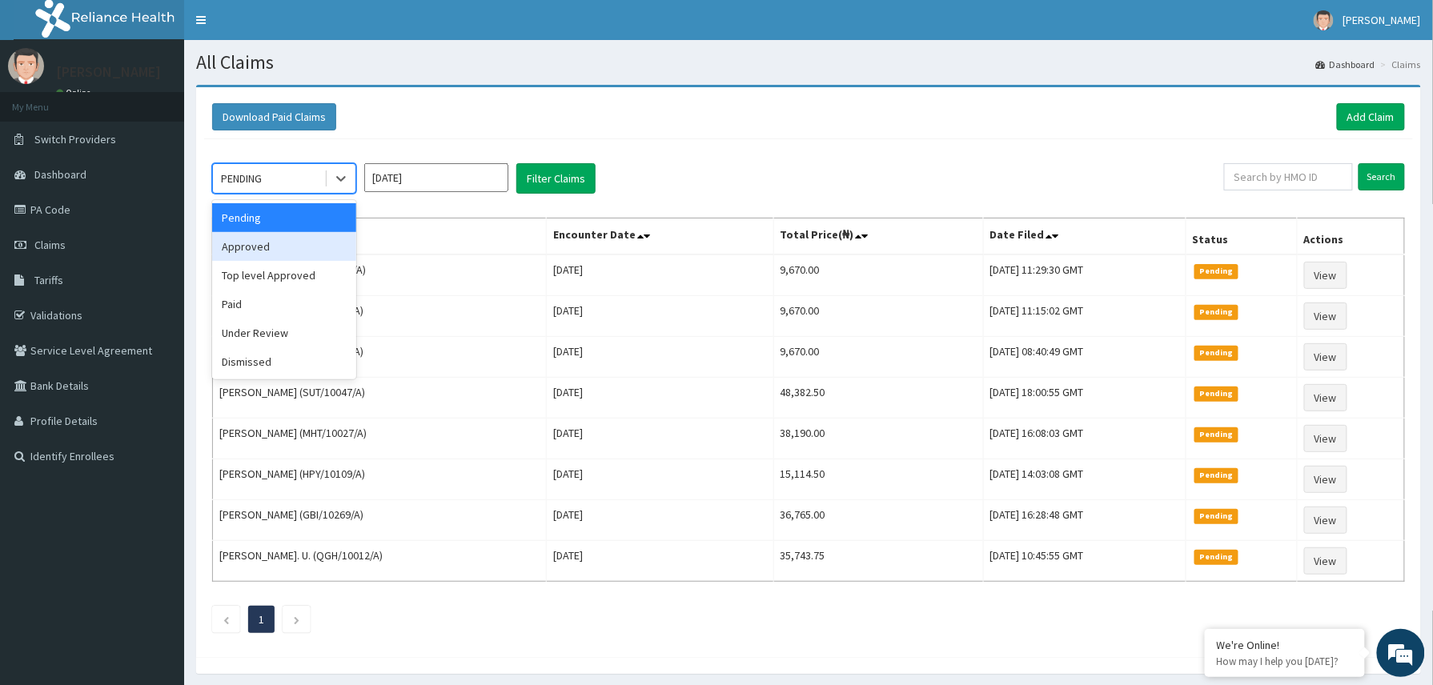
drag, startPoint x: 260, startPoint y: 248, endPoint x: 372, endPoint y: 229, distance: 113.7
click at [263, 248] on div "Approved" at bounding box center [284, 246] width 144 height 29
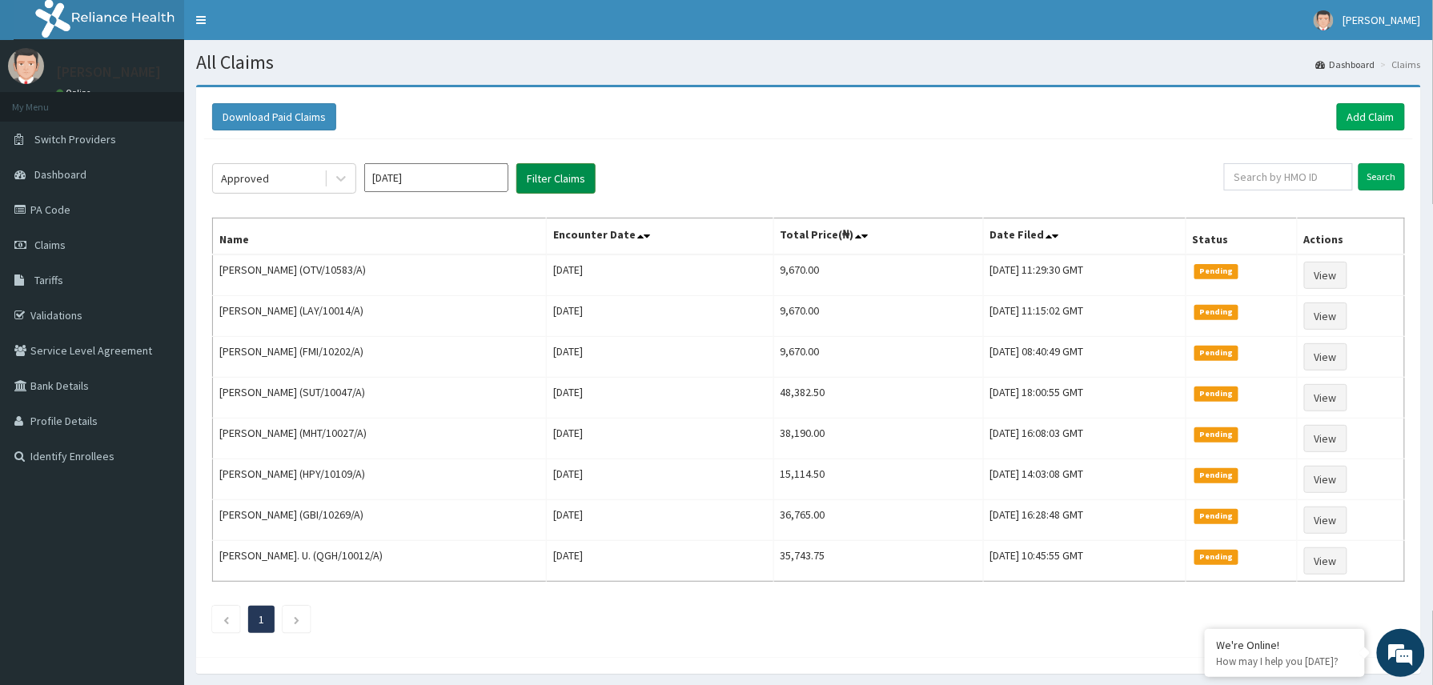
click at [558, 174] on button "Filter Claims" at bounding box center [555, 178] width 79 height 30
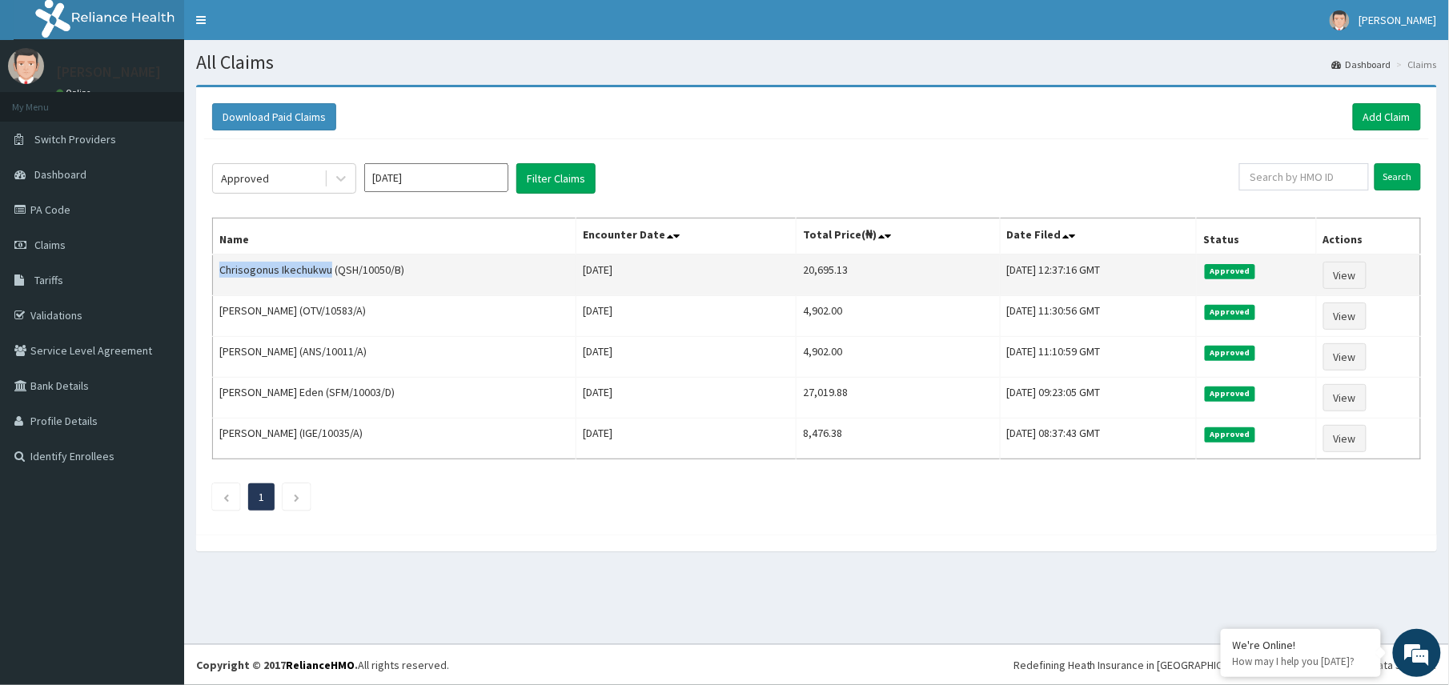
drag, startPoint x: 218, startPoint y: 274, endPoint x: 331, endPoint y: 280, distance: 113.0
click at [331, 280] on td "Chrisogonus Ikechukwu (QSH/10050/B)" at bounding box center [394, 276] width 363 height 42
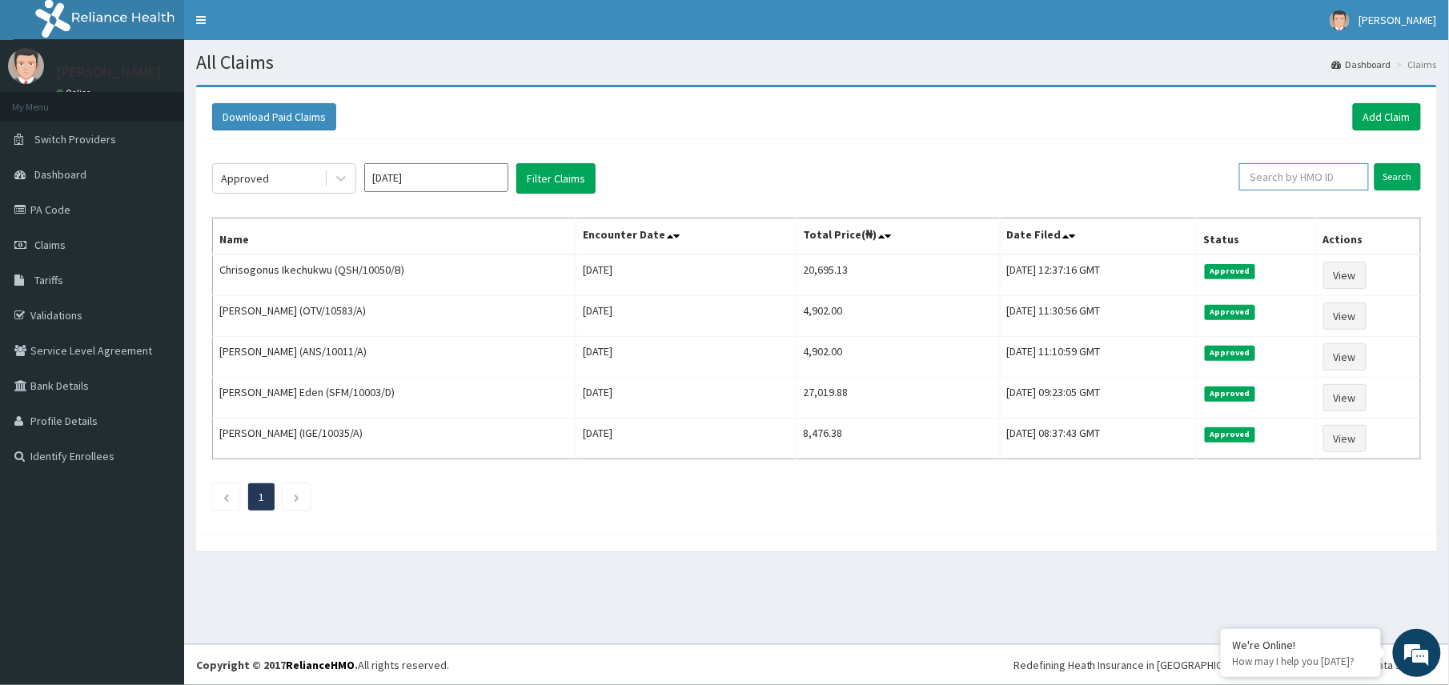
click at [1262, 174] on input "text" at bounding box center [1304, 176] width 130 height 27
paste input "LOE/10177/A"
type input "LOE/10177/A"
click at [1405, 174] on input "Search" at bounding box center [1397, 176] width 46 height 27
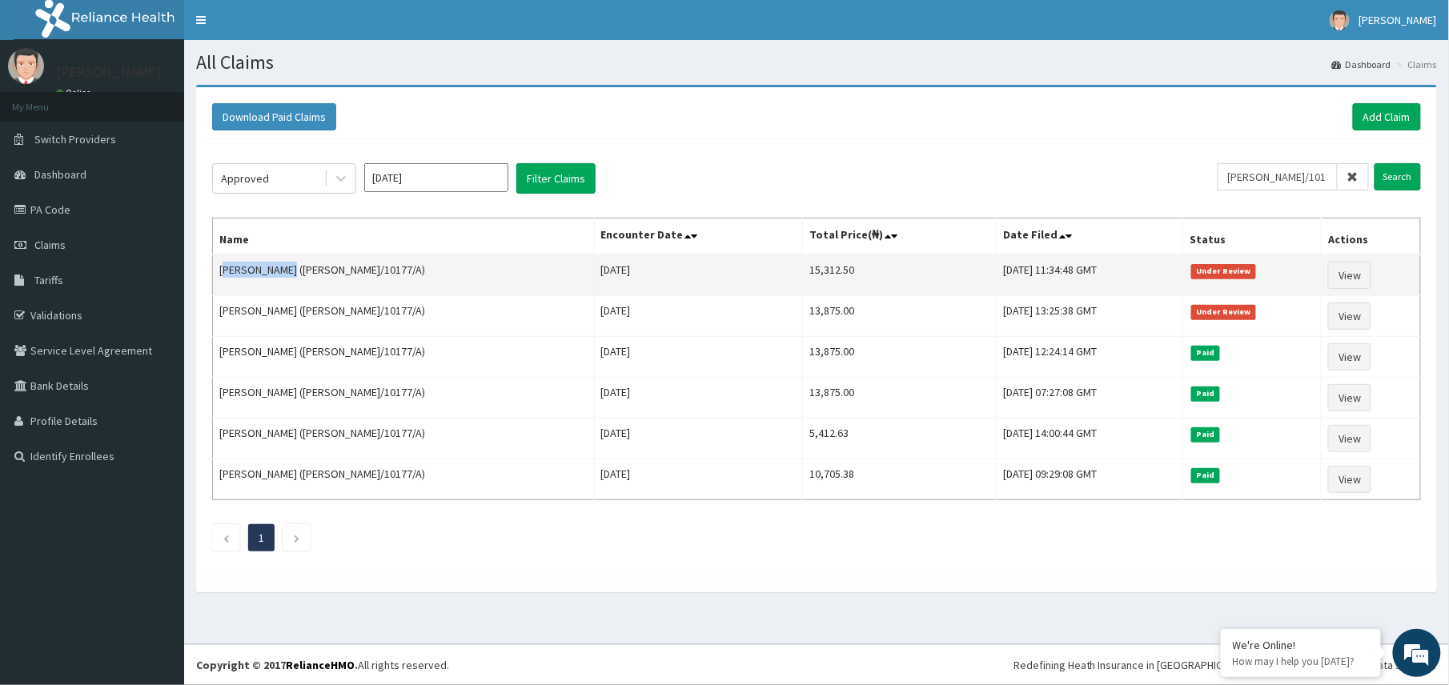
drag, startPoint x: 222, startPoint y: 273, endPoint x: 280, endPoint y: 276, distance: 57.7
click at [280, 276] on td "CHARLES FREEMAN EGWU (LOE/10177/A)" at bounding box center [404, 276] width 382 height 42
drag, startPoint x: 280, startPoint y: 276, endPoint x: 218, endPoint y: 279, distance: 61.7
click at [218, 279] on td "CHARLES FREEMAN EGWU (LOE/10177/A)" at bounding box center [404, 276] width 382 height 42
drag, startPoint x: 218, startPoint y: 274, endPoint x: 339, endPoint y: 272, distance: 120.9
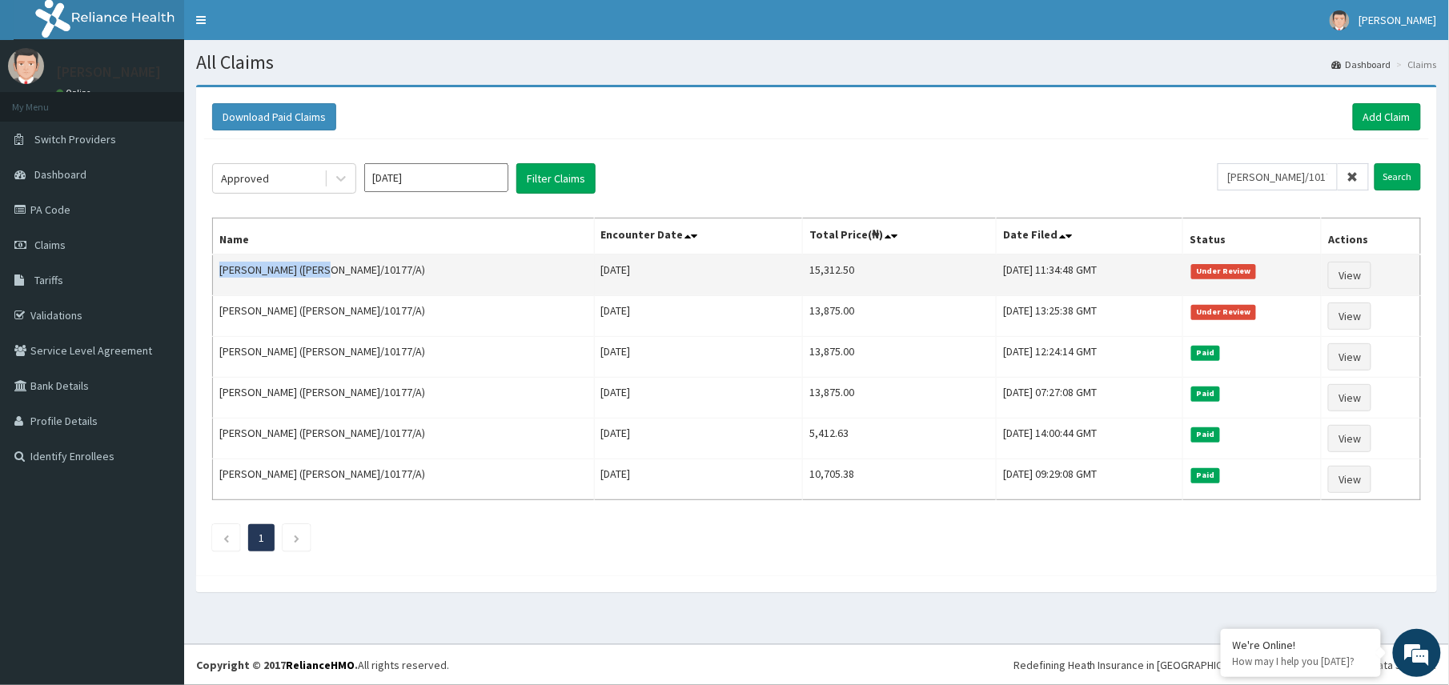
click at [339, 272] on td "CHARLES FREEMAN EGWU (LOE/10177/A)" at bounding box center [404, 276] width 382 height 42
copy td "CHARLES FREEMAN EGWU"
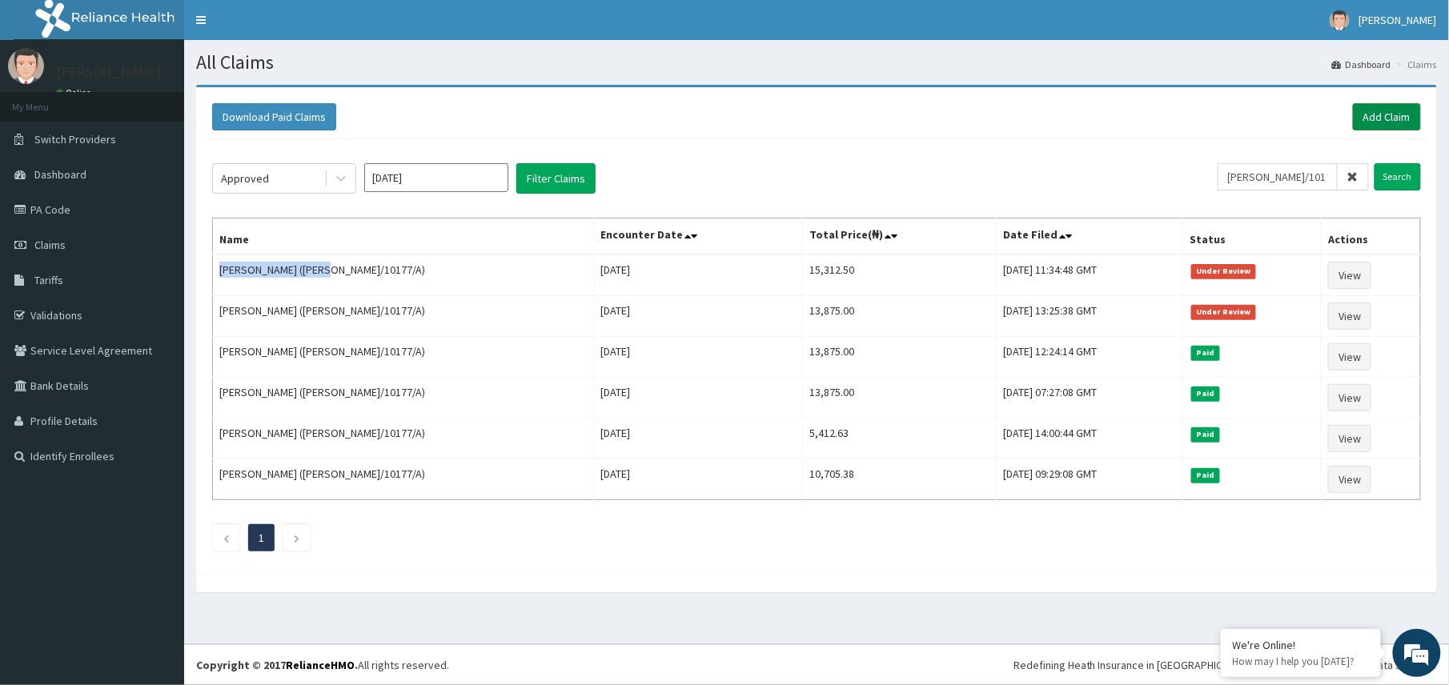
click at [1371, 123] on link "Add Claim" at bounding box center [1387, 116] width 68 height 27
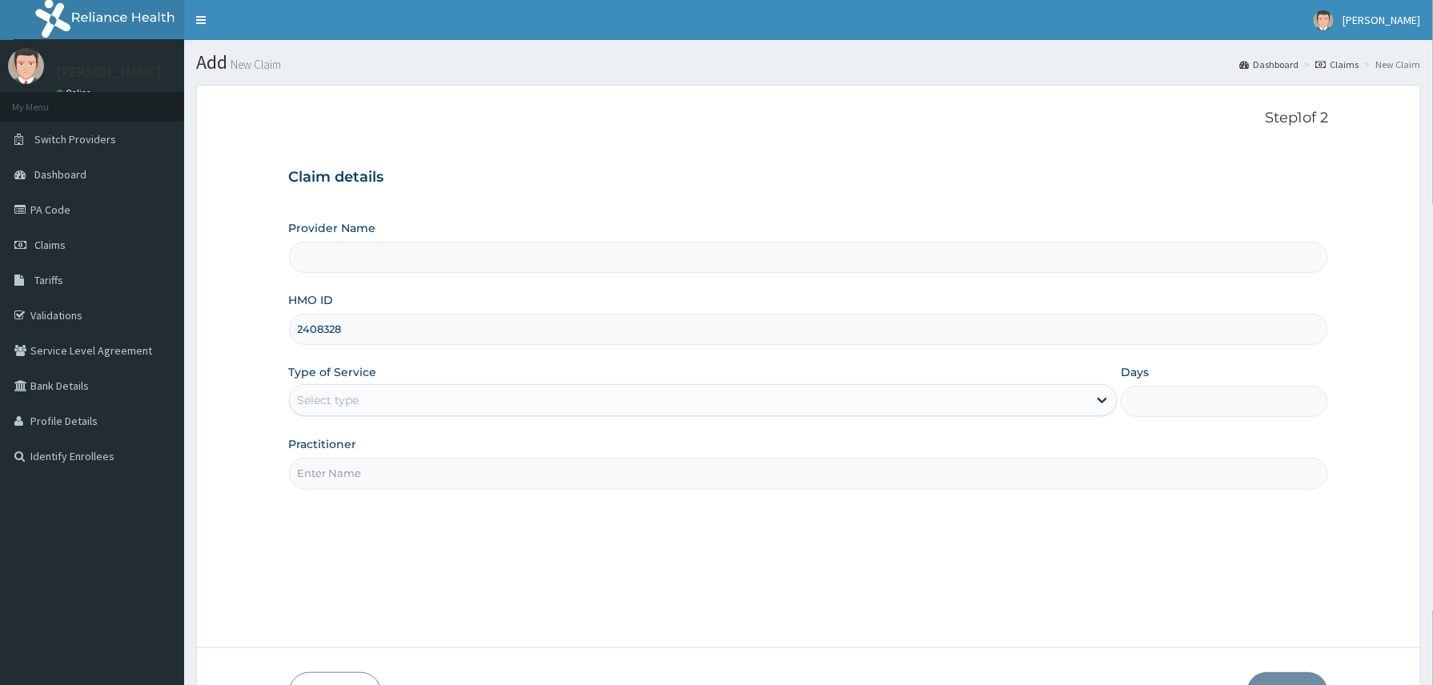
click at [291, 330] on input "2408328" at bounding box center [809, 329] width 1040 height 31
type input "Reliance Family Clinics (RFC) - Abuja"
paste input "RFC/10087/A"
type input "RFC/10087/A"
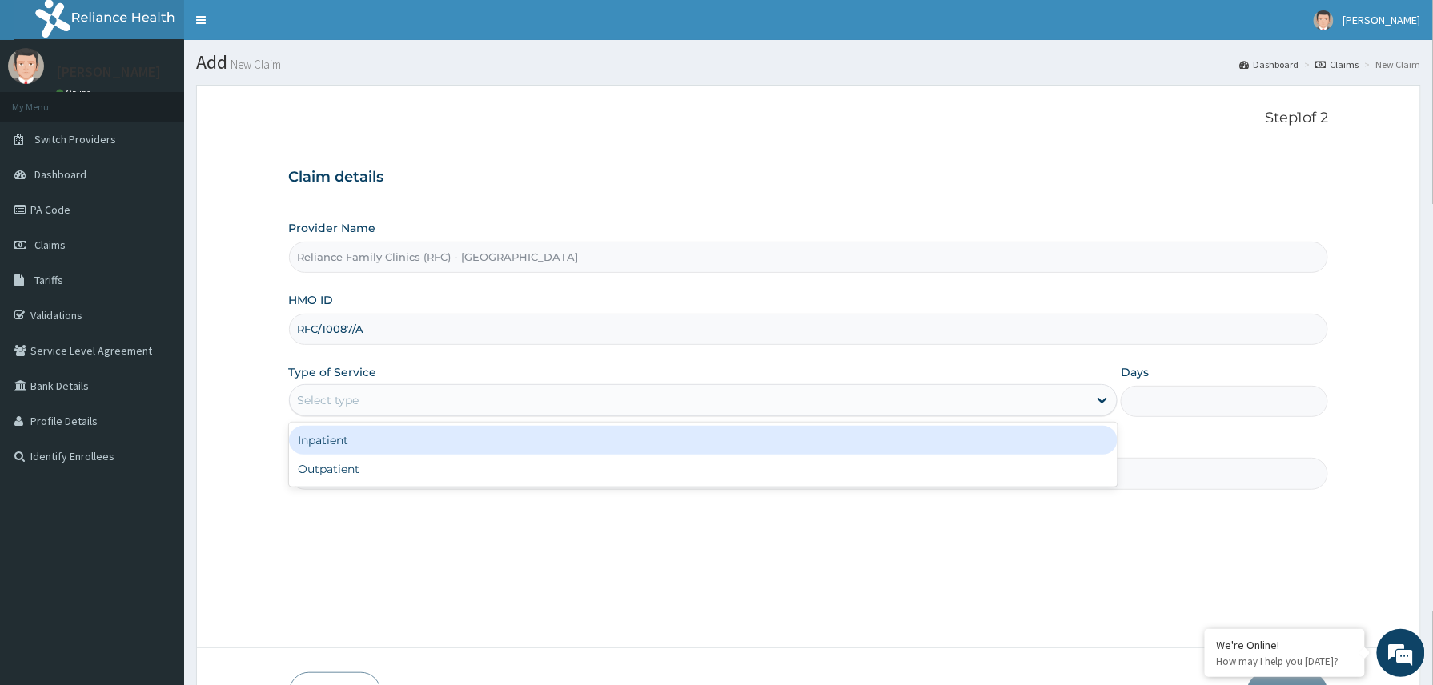
drag, startPoint x: 343, startPoint y: 404, endPoint x: 359, endPoint y: 467, distance: 65.2
click at [343, 411] on div "Select type" at bounding box center [689, 400] width 799 height 26
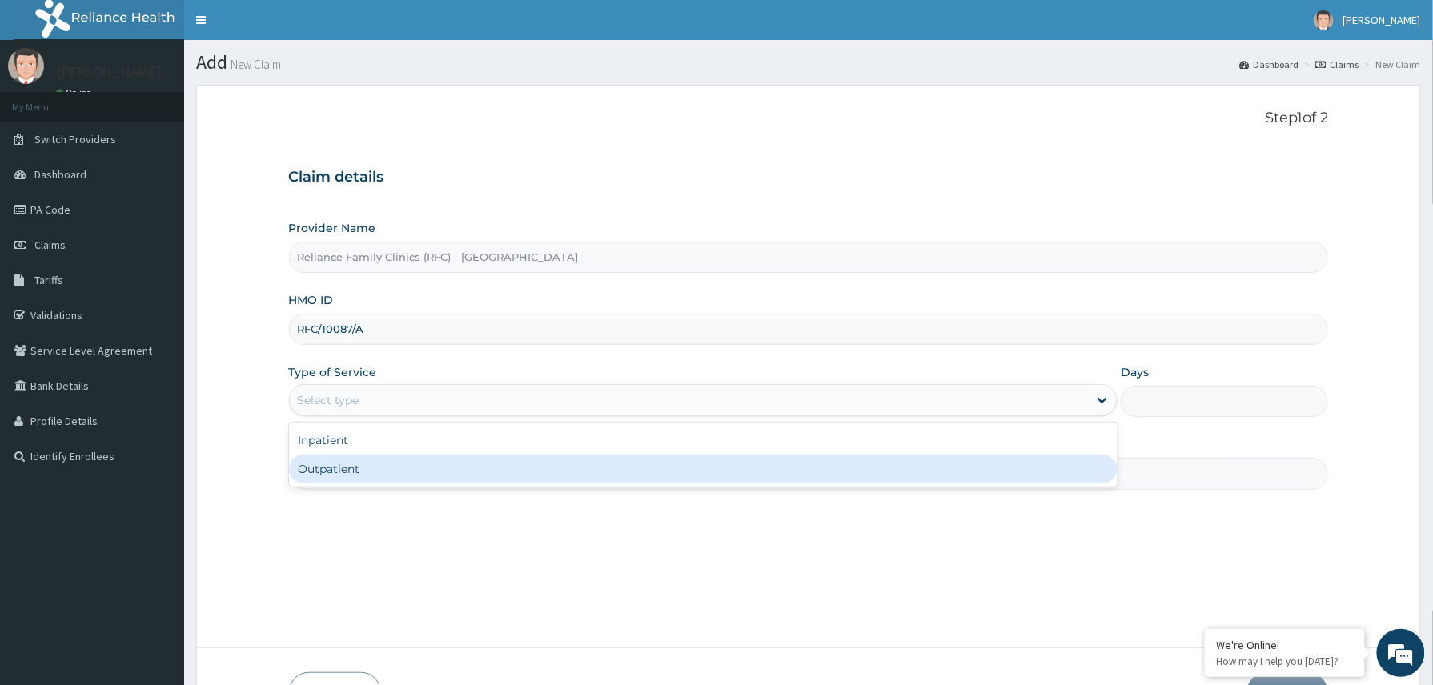
click at [360, 477] on div "Outpatient" at bounding box center [703, 469] width 829 height 29
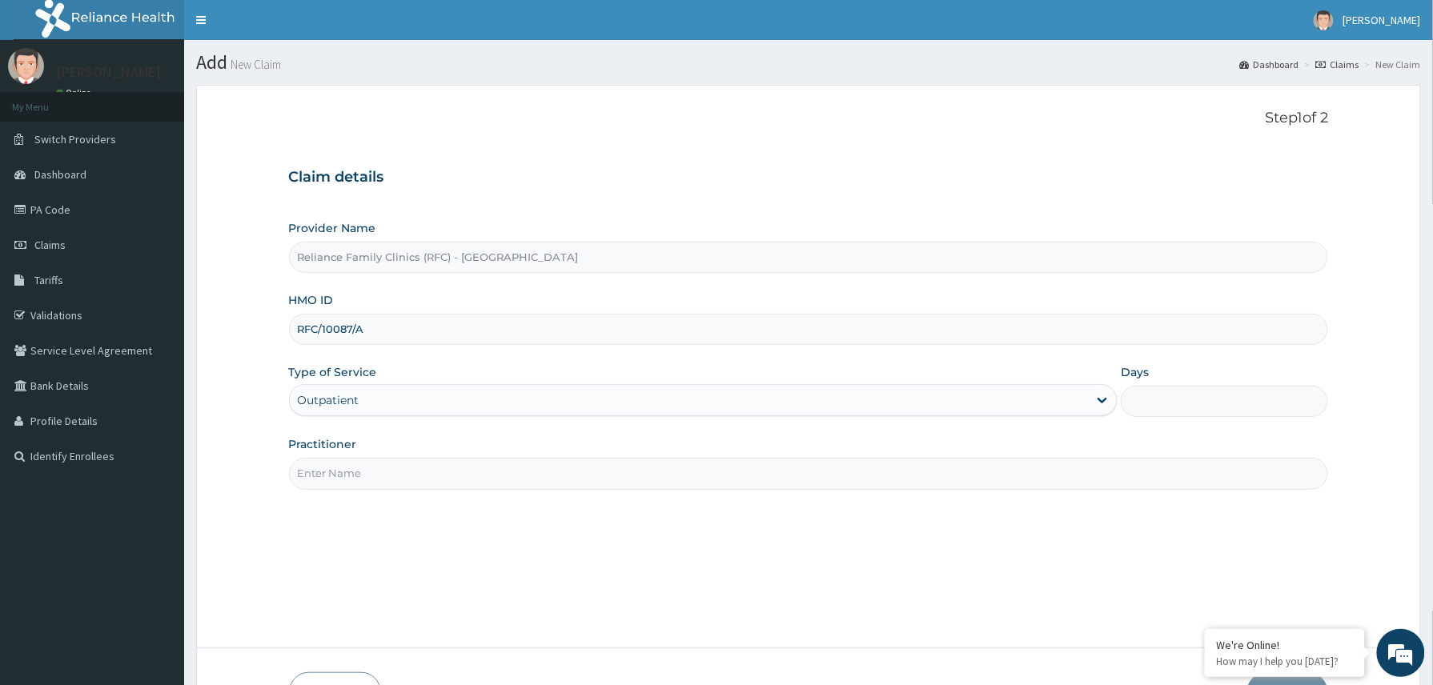
type input "1"
click at [372, 472] on input "Practitioner" at bounding box center [809, 473] width 1040 height 31
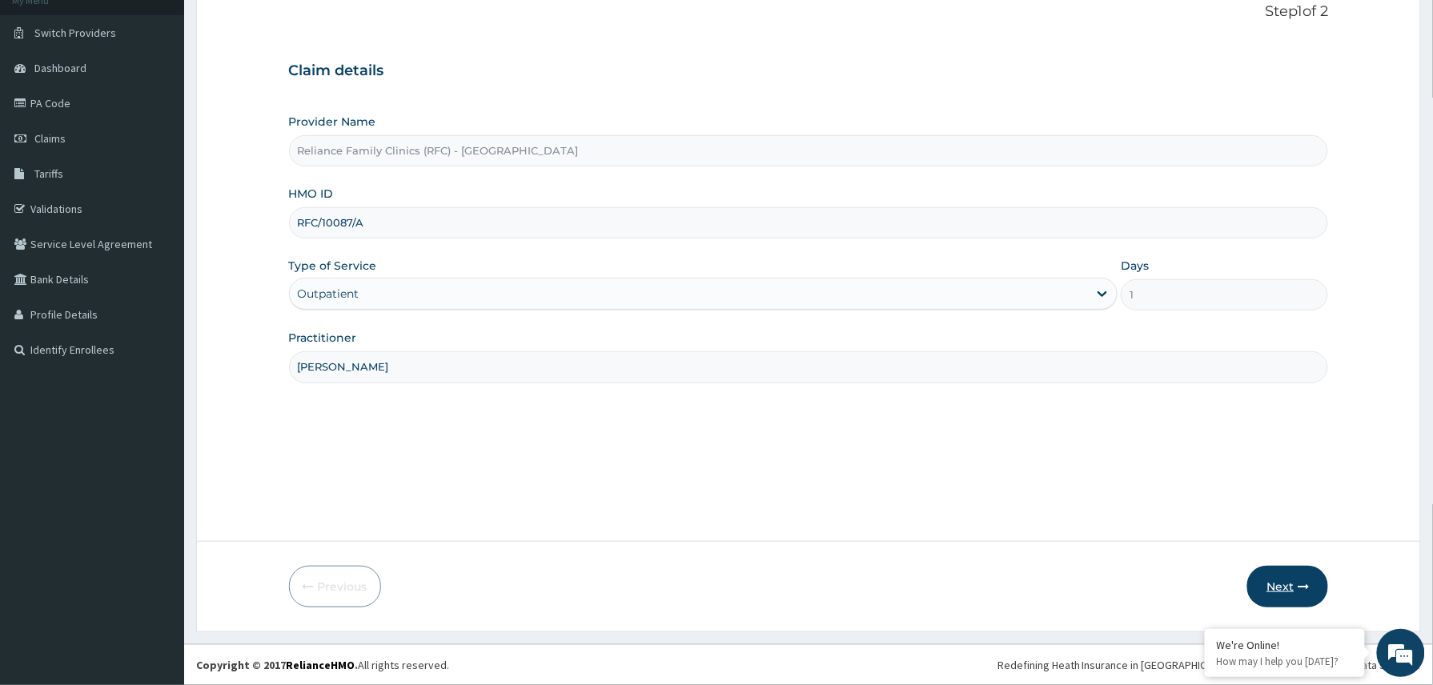
type input "Dr Amara"
click at [1281, 589] on button "Next" at bounding box center [1287, 587] width 81 height 42
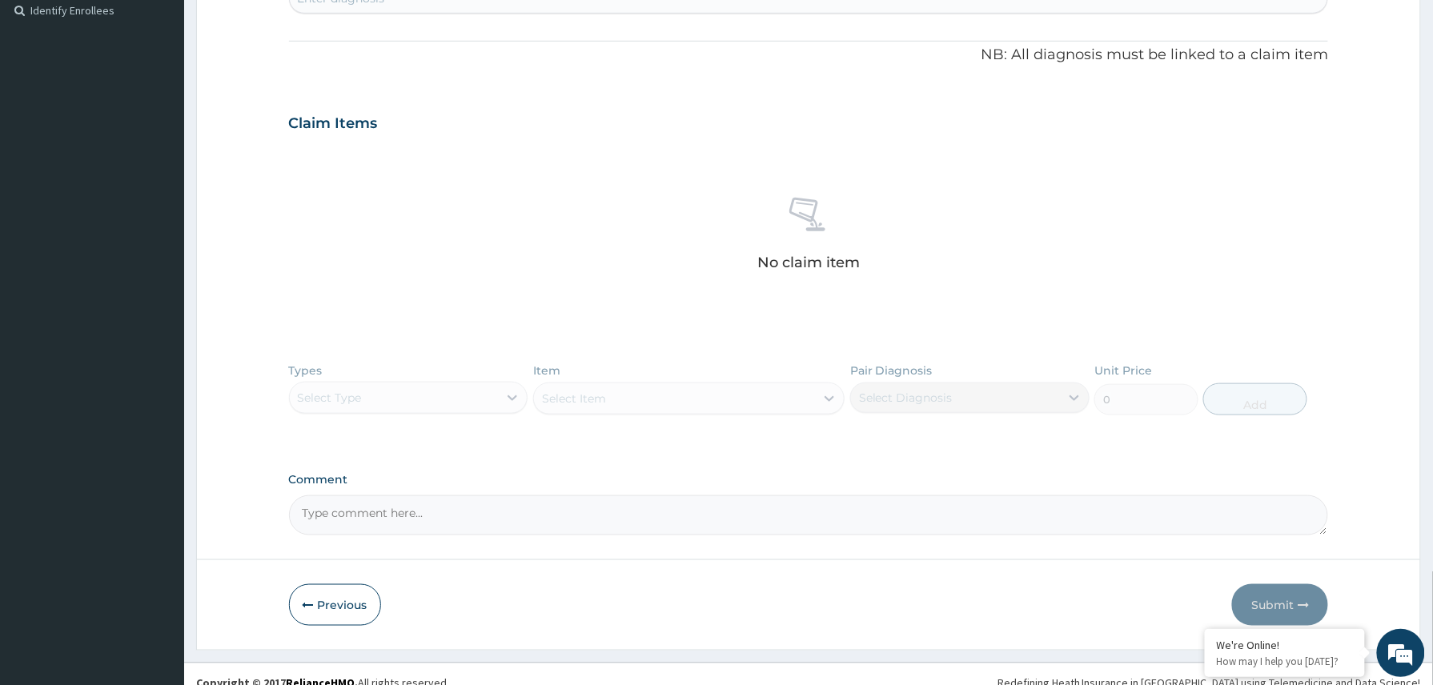
scroll to position [452, 0]
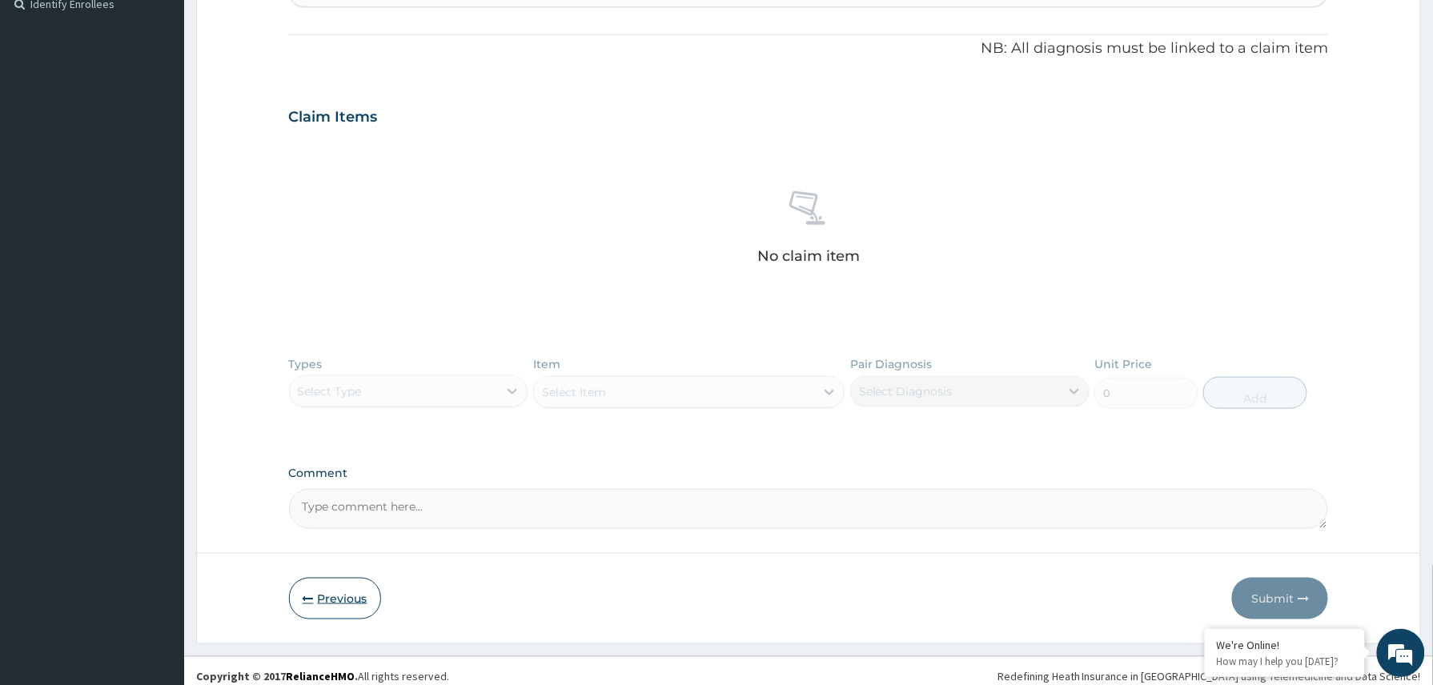
click at [333, 602] on button "Previous" at bounding box center [335, 599] width 92 height 42
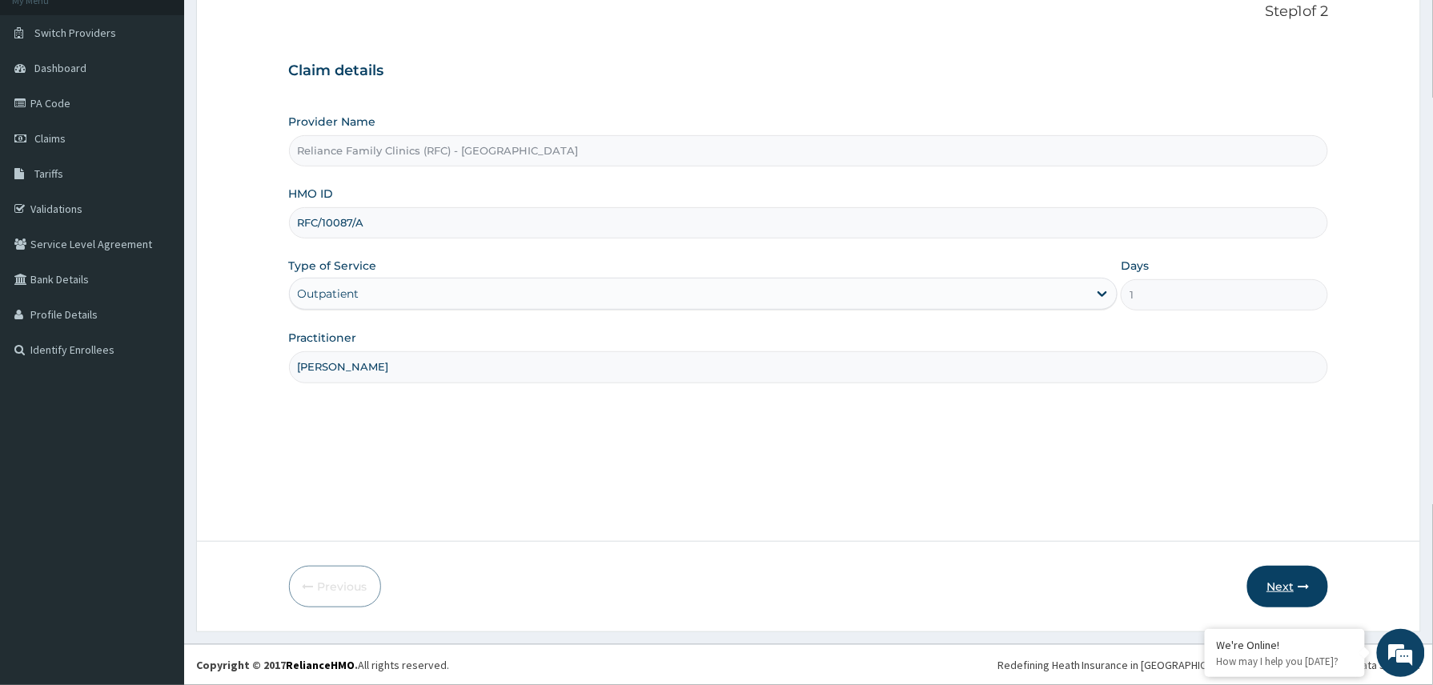
click at [1285, 580] on button "Next" at bounding box center [1287, 587] width 81 height 42
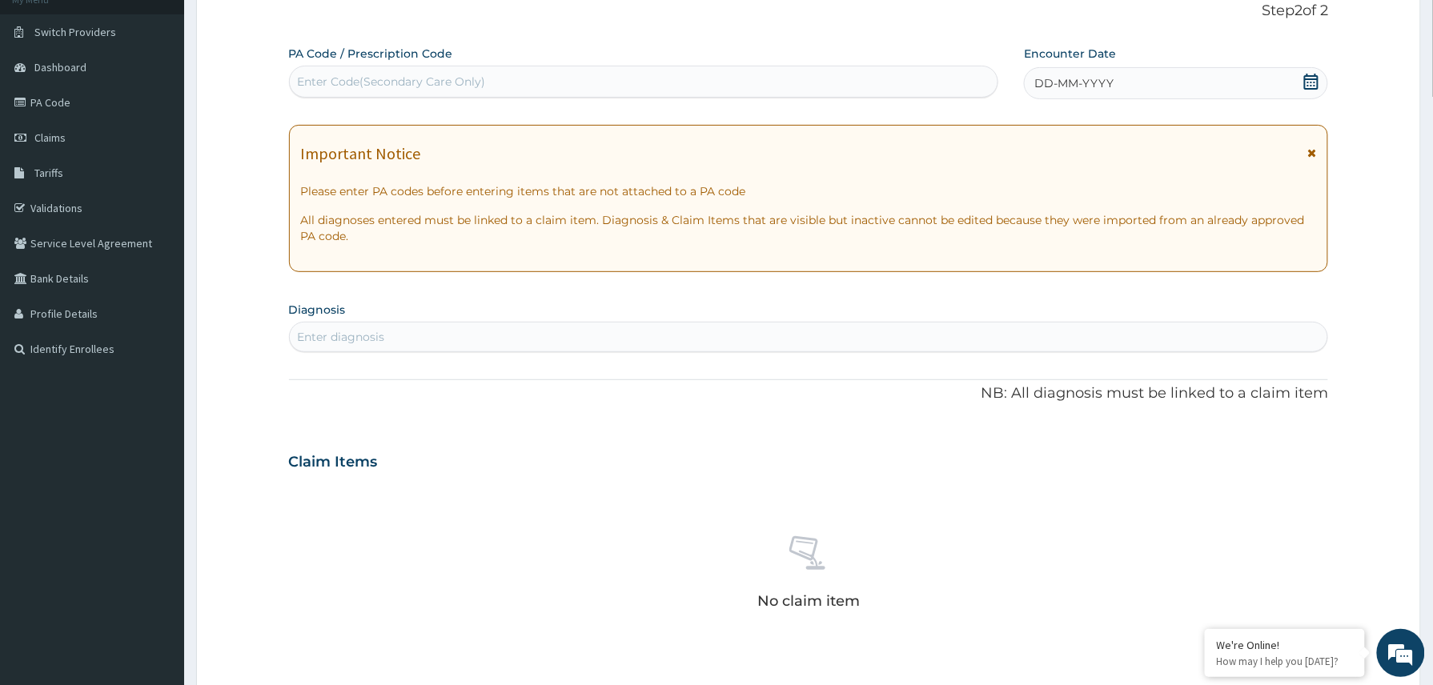
click at [514, 74] on div "Enter Code(Secondary Care Only)" at bounding box center [644, 82] width 708 height 26
paste input "PA/7E8F05"
type input "PA/7E8F05"
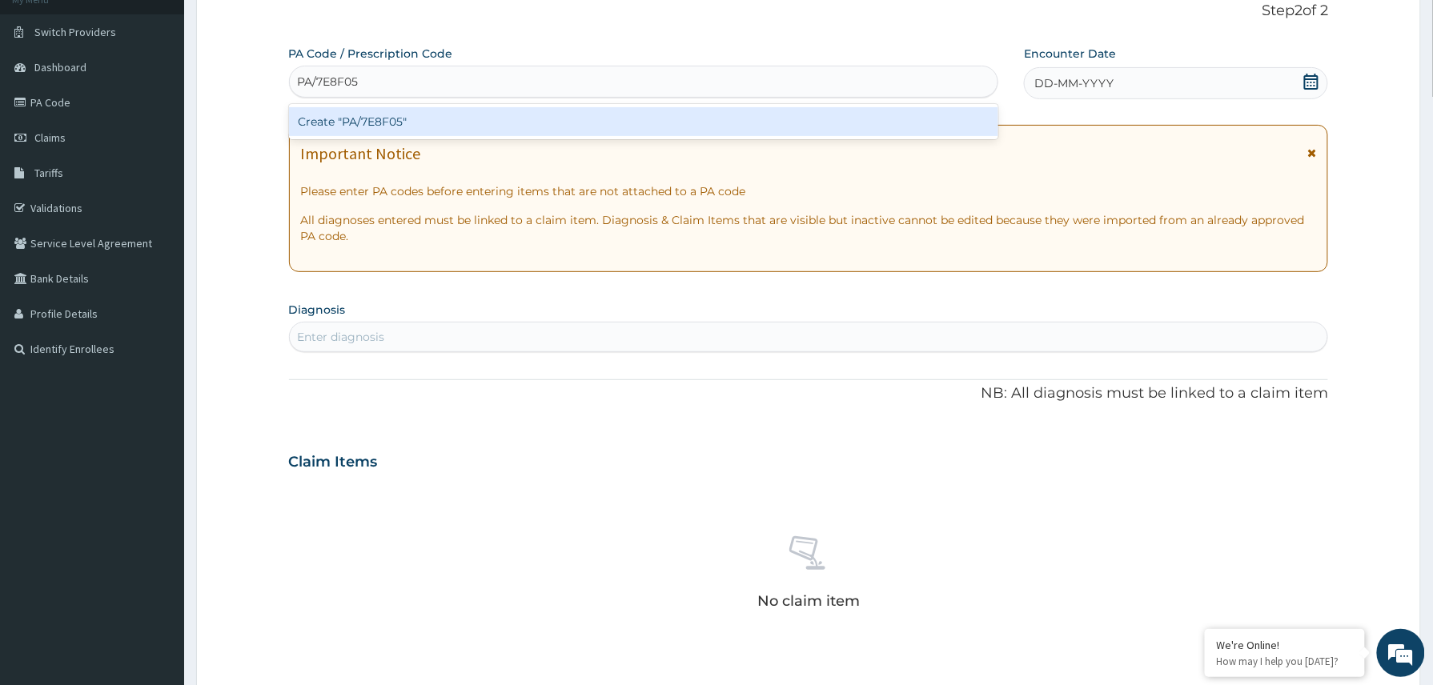
click at [446, 120] on div "Create "PA/7E8F05"" at bounding box center [644, 121] width 710 height 29
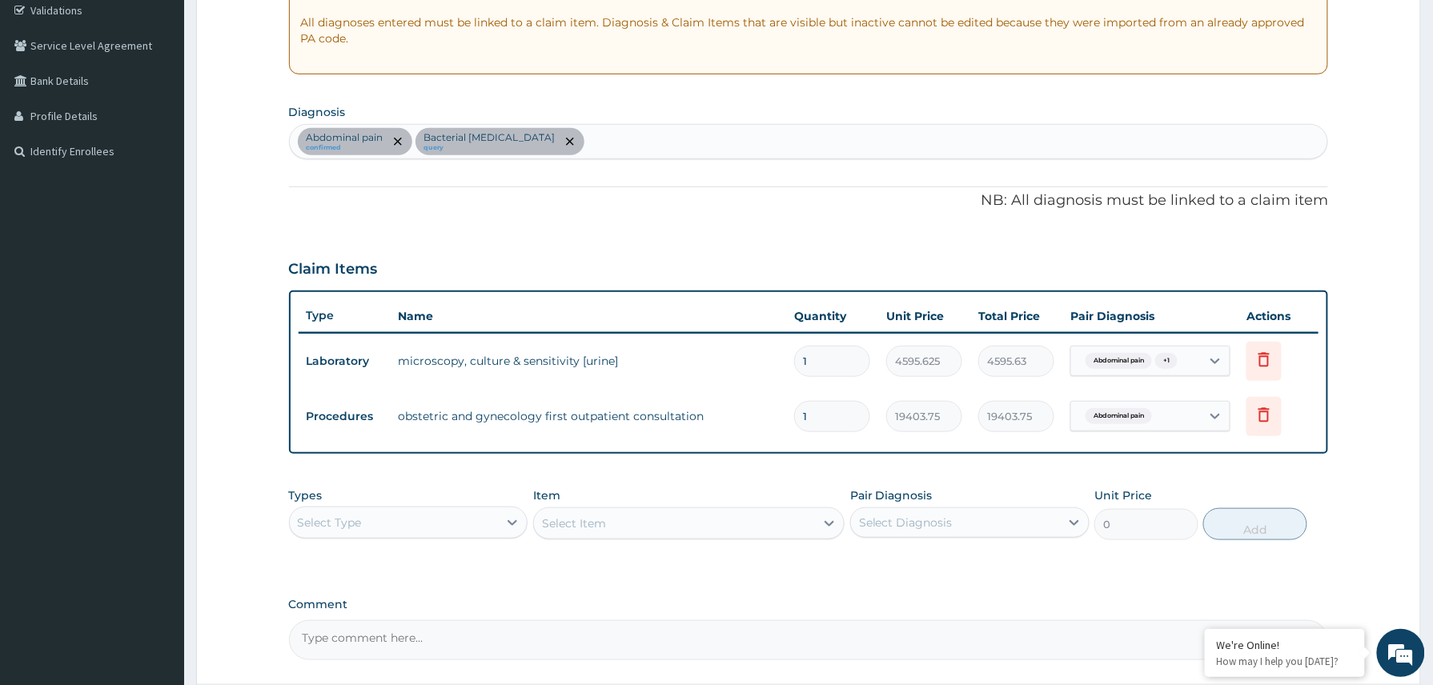
scroll to position [449, 0]
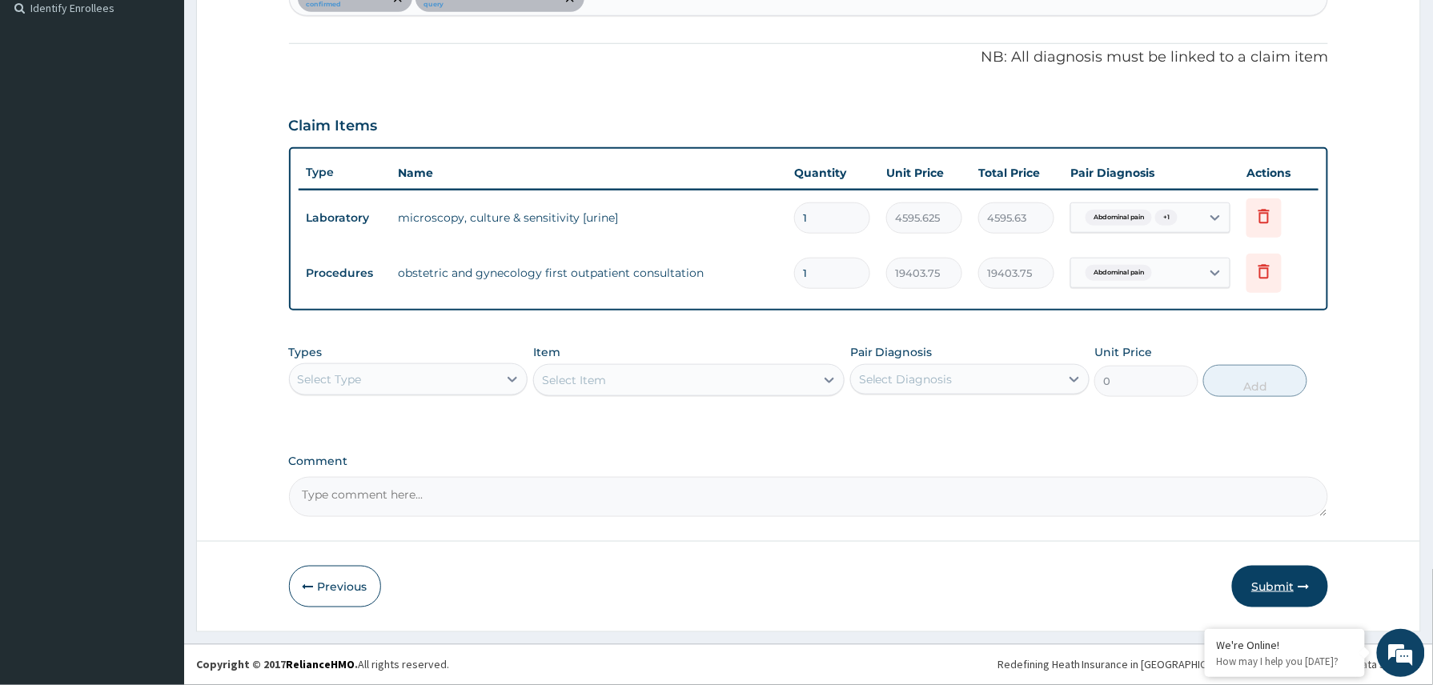
click at [1277, 583] on button "Submit" at bounding box center [1280, 587] width 96 height 42
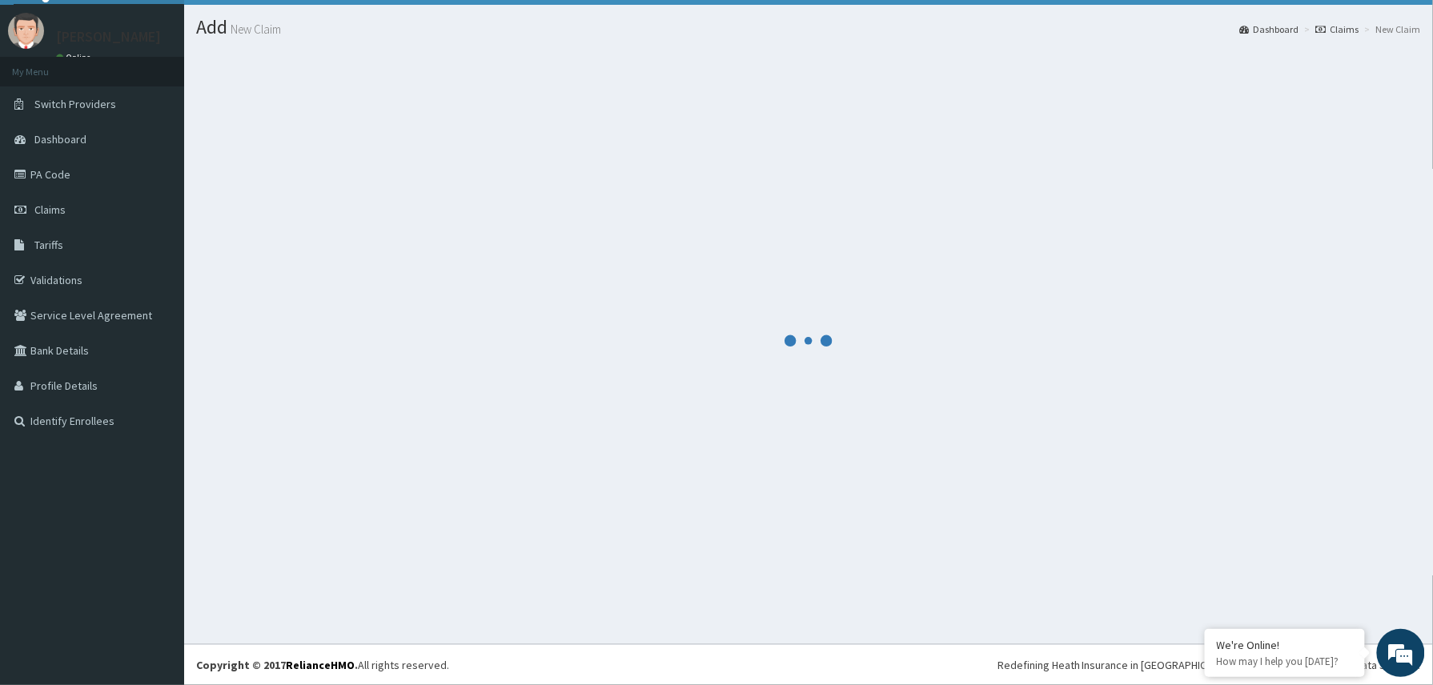
scroll to position [35, 0]
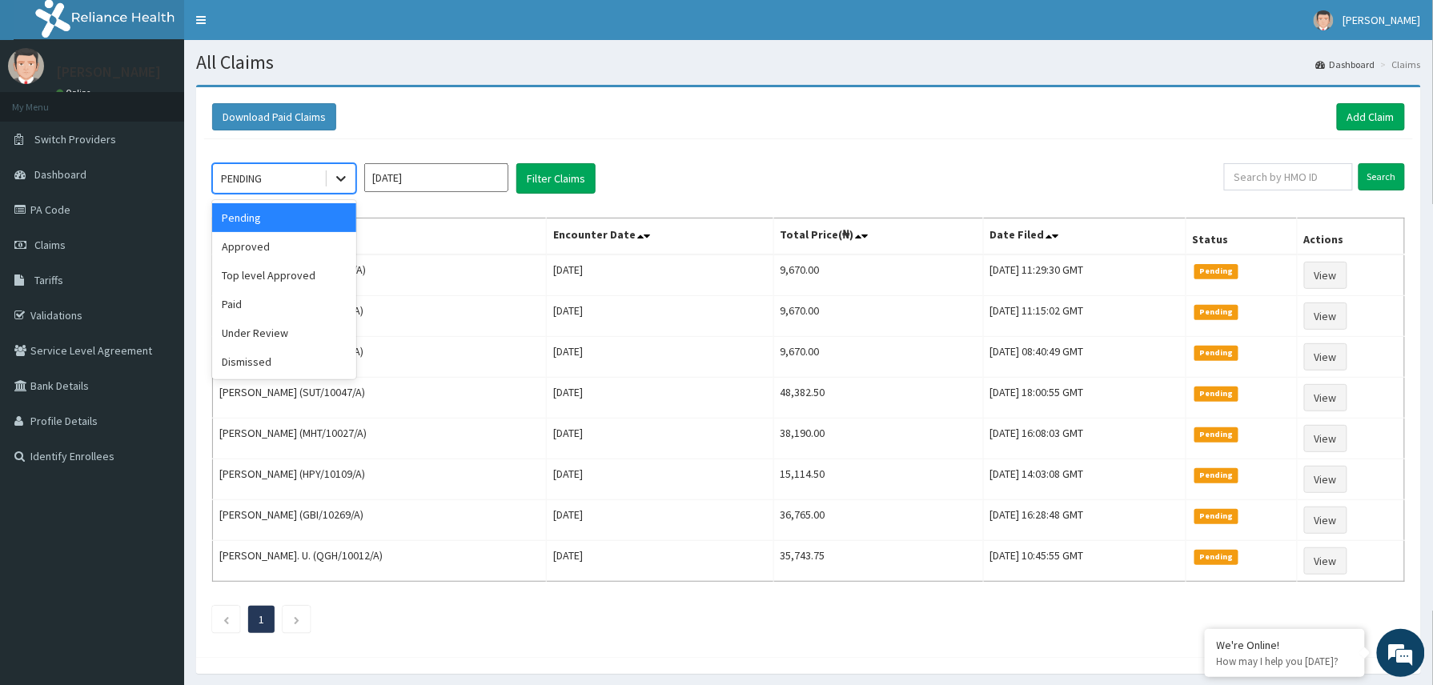
click at [343, 178] on icon at bounding box center [341, 178] width 16 height 16
drag, startPoint x: 247, startPoint y: 250, endPoint x: 448, endPoint y: 244, distance: 201.0
click at [255, 250] on div "Approved" at bounding box center [284, 246] width 144 height 29
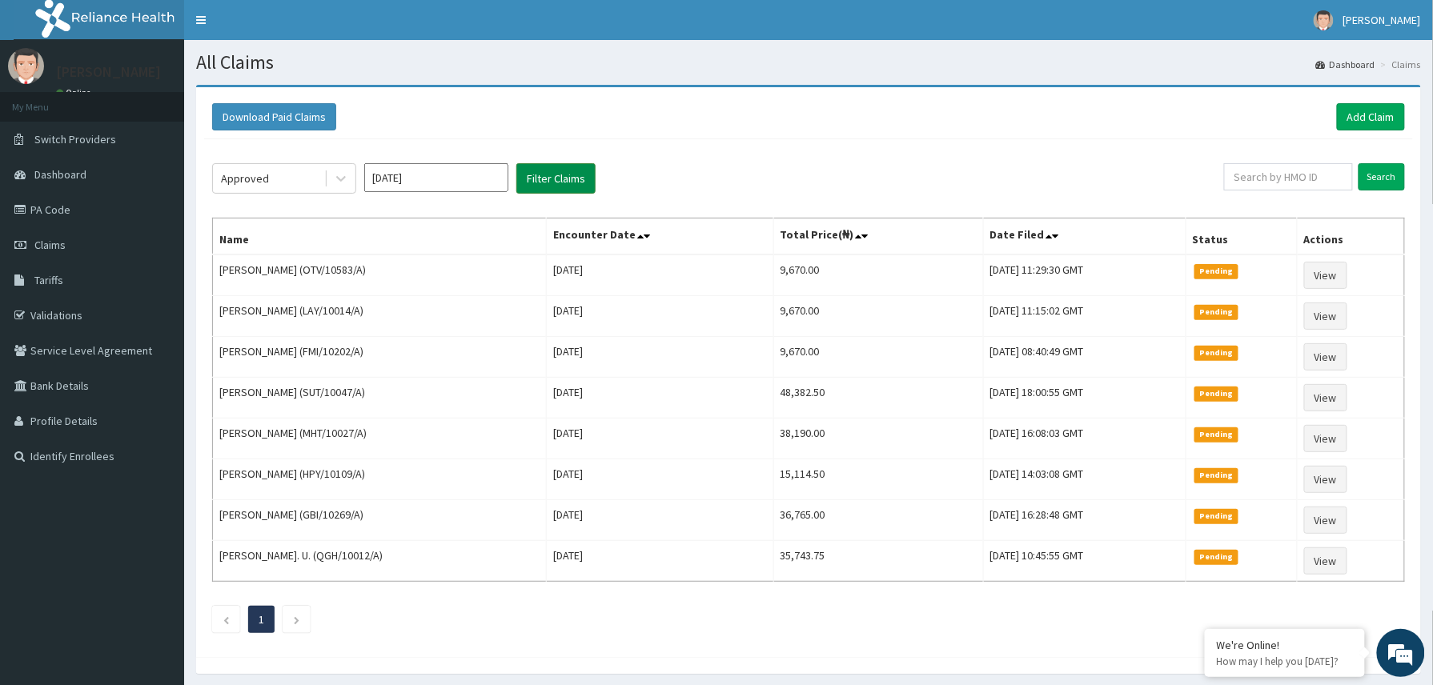
click at [551, 183] on button "Filter Claims" at bounding box center [555, 178] width 79 height 30
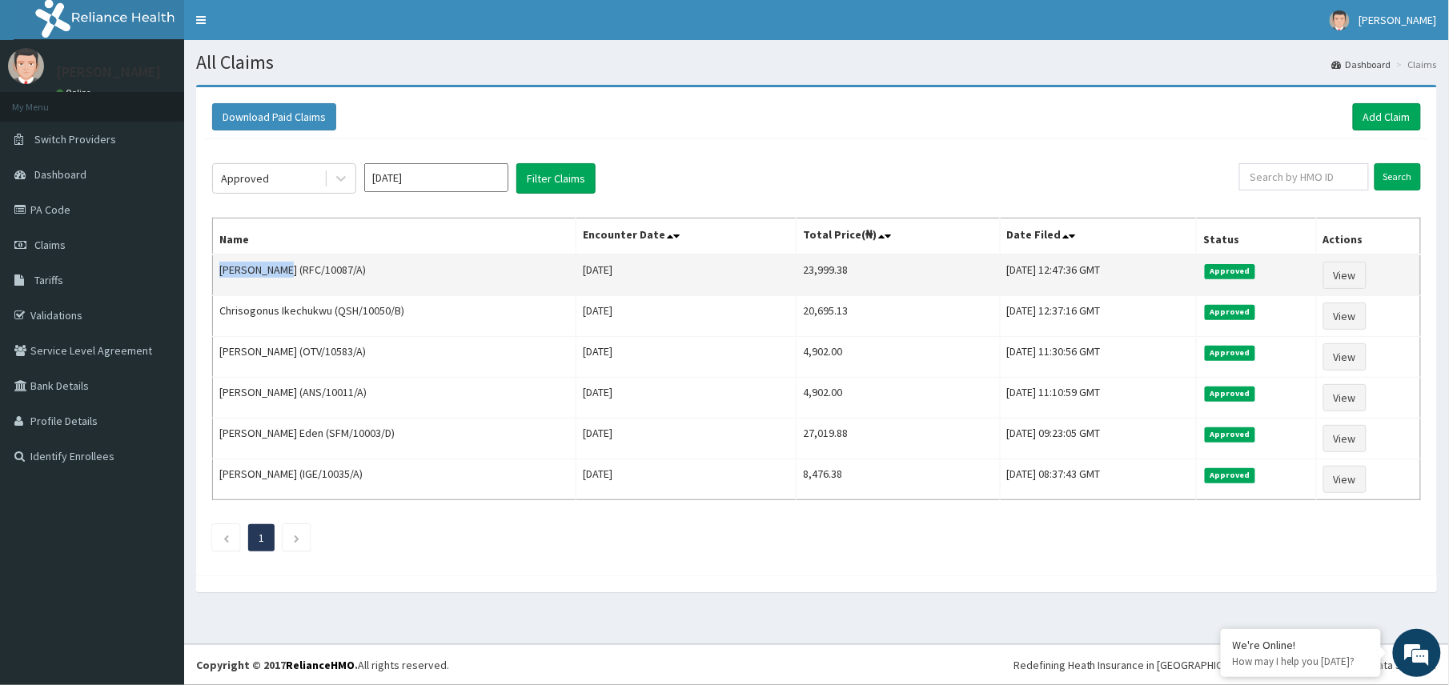
drag, startPoint x: 218, startPoint y: 269, endPoint x: 275, endPoint y: 271, distance: 57.6
click at [275, 271] on td "[PERSON_NAME] (RFC/10087/A)" at bounding box center [394, 276] width 363 height 42
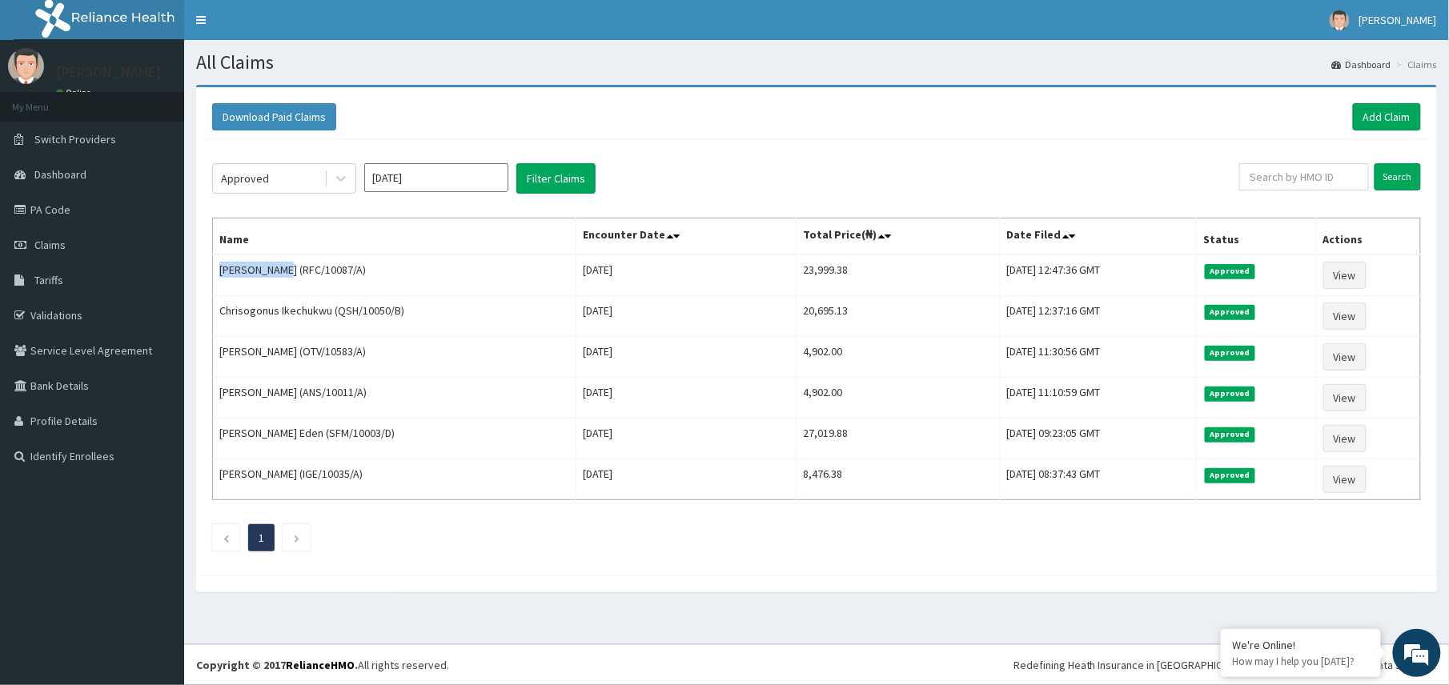
copy td "[PERSON_NAME]"
click at [1249, 176] on input "text" at bounding box center [1304, 176] width 130 height 27
paste input "2410638"
type input "2410638"
drag, startPoint x: 1281, startPoint y: 179, endPoint x: 1204, endPoint y: 186, distance: 77.9
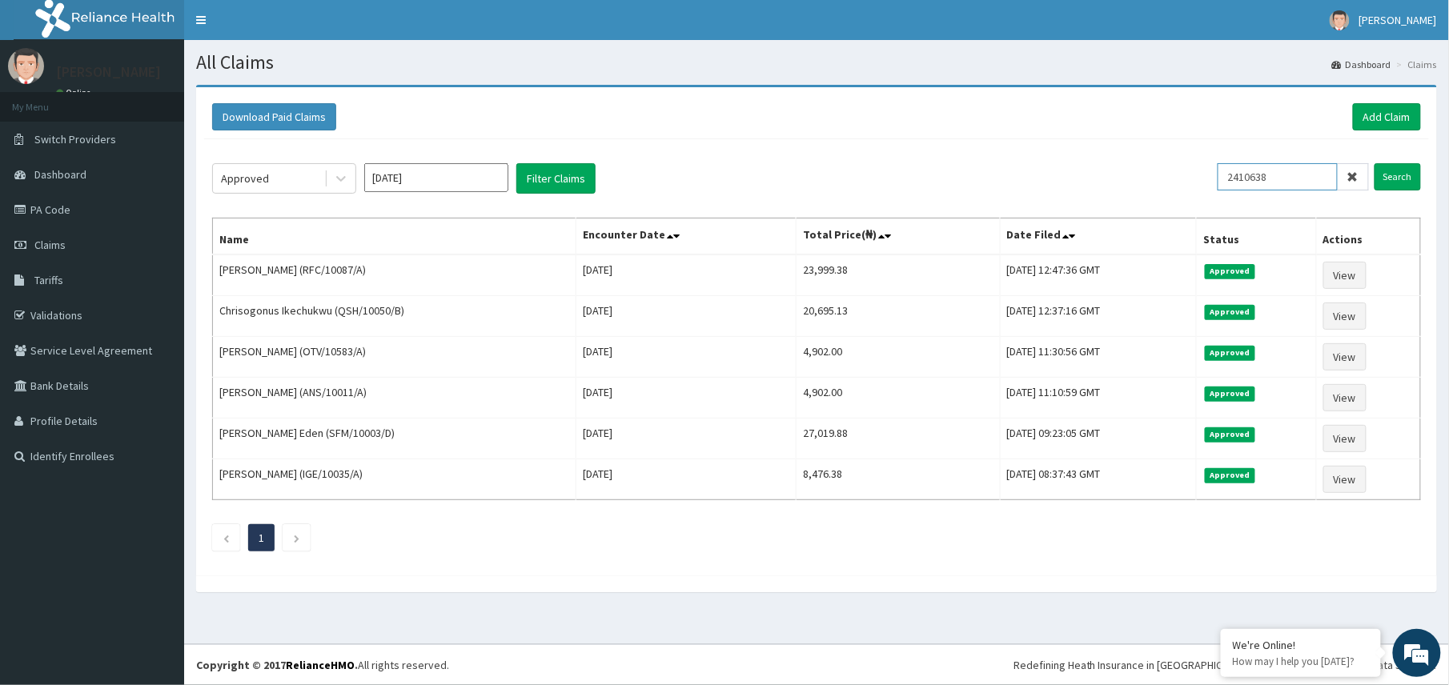
click at [1204, 186] on div "Approved [DATE] Filter Claims 2410638 Search" at bounding box center [816, 178] width 1208 height 30
paste input "TNO/10106/A"
click at [1256, 179] on input "TNO/10106/A" at bounding box center [1277, 176] width 120 height 27
type input "TNO/10106/A"
click at [1396, 179] on input "Search" at bounding box center [1397, 176] width 46 height 27
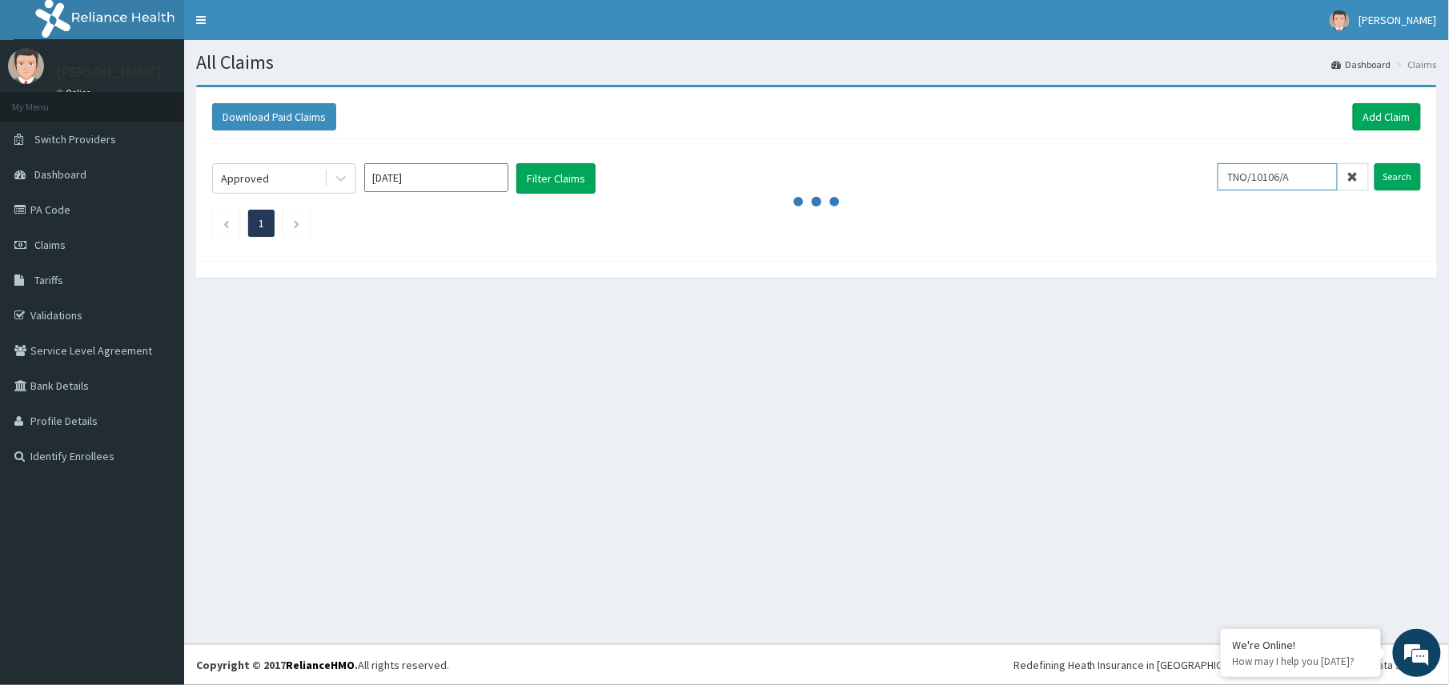
drag, startPoint x: 1306, startPoint y: 178, endPoint x: 1231, endPoint y: 186, distance: 75.7
click at [1231, 186] on input "TNO/10106/A" at bounding box center [1277, 176] width 120 height 27
click at [83, 138] on span "Switch Providers" at bounding box center [75, 139] width 82 height 14
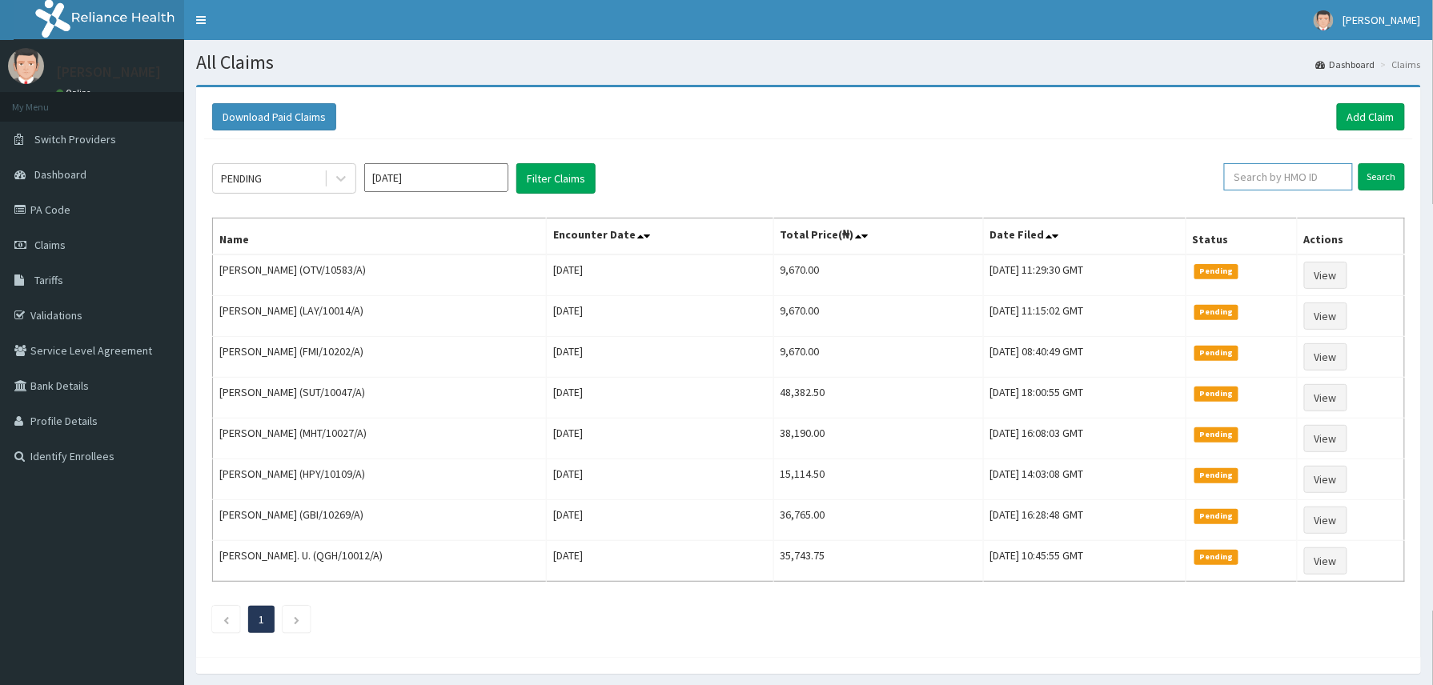
click at [1268, 178] on input "text" at bounding box center [1288, 176] width 129 height 27
paste input "TNO/10106/A"
type input "TNO/10106/A"
click at [1384, 179] on input "Search" at bounding box center [1381, 176] width 46 height 27
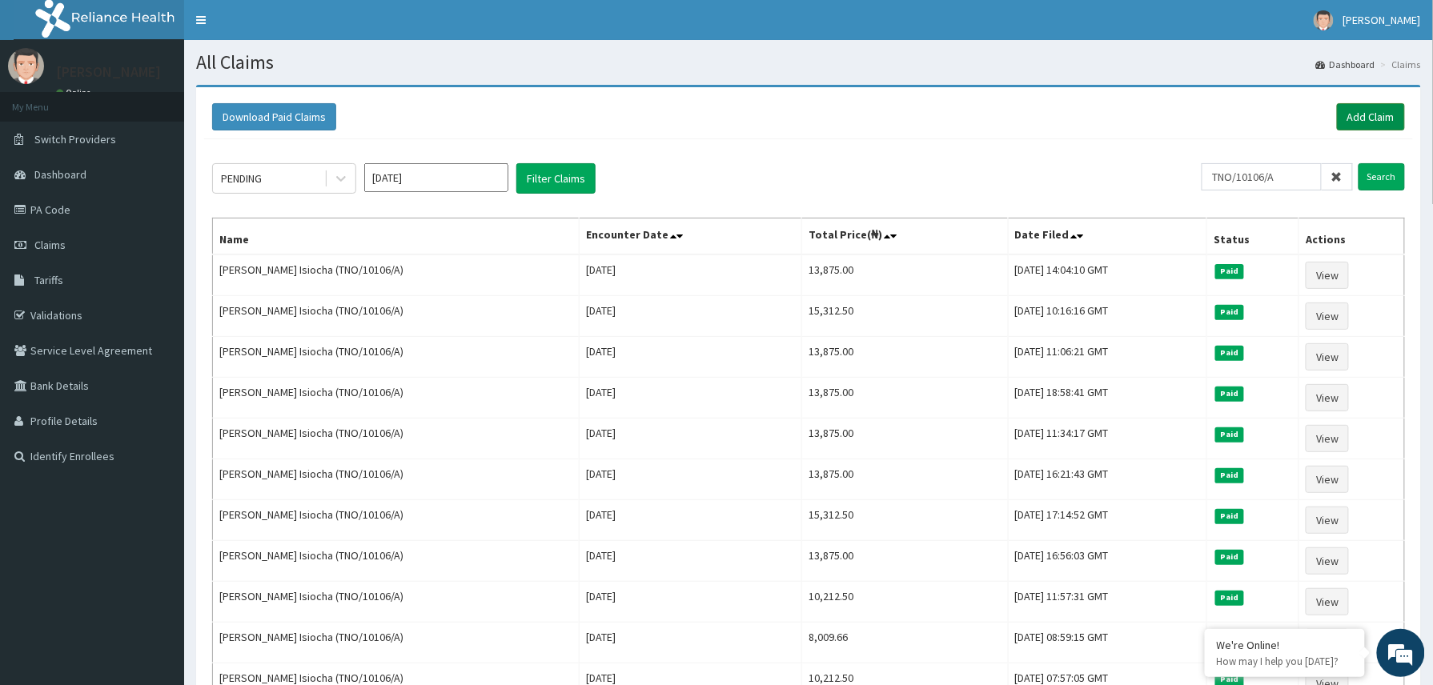
click at [1351, 114] on link "Add Claim" at bounding box center [1371, 116] width 68 height 27
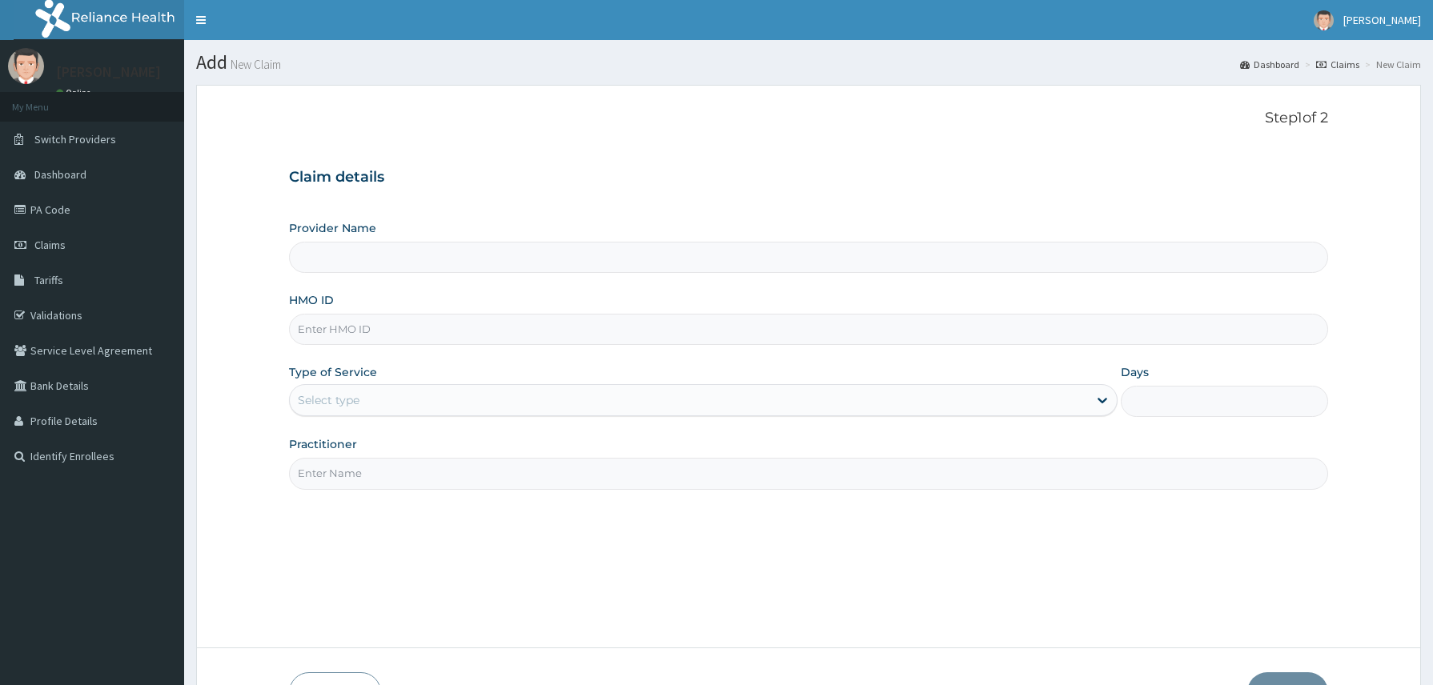
type input "Reliance Family Clinics (RFC) - [GEOGRAPHIC_DATA]"
click at [306, 331] on input "HMO ID" at bounding box center [809, 329] width 1040 height 31
paste input "2303757"
type input "2303757"
drag, startPoint x: 352, startPoint y: 331, endPoint x: 280, endPoint y: 331, distance: 72.0
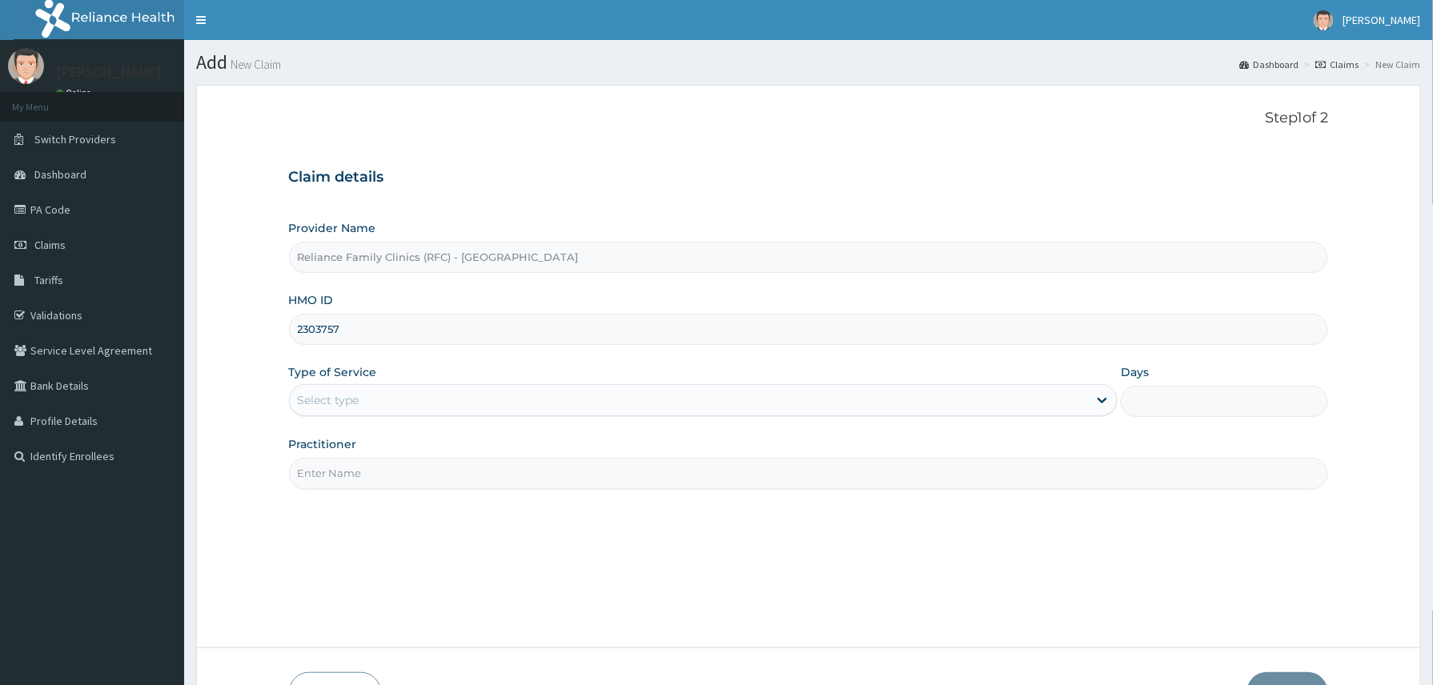
click at [280, 331] on form "Step 1 of 2 Claim details Provider Name Reliance Family Clinics (RFC) - Abuja H…" at bounding box center [808, 412] width 1224 height 654
paste input "JTL/10028/A"
type input "JTL/10028/A"
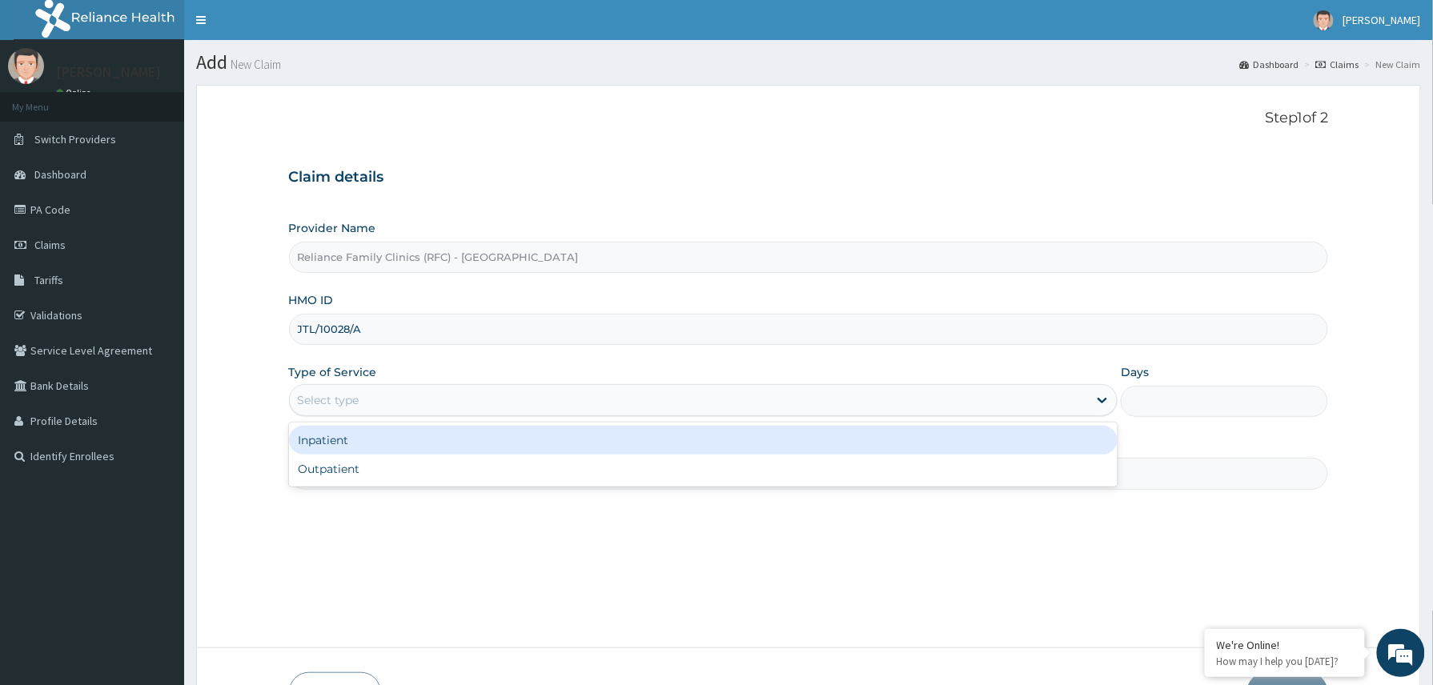
drag, startPoint x: 387, startPoint y: 401, endPoint x: 388, endPoint y: 446, distance: 44.8
click at [387, 402] on div "Select type" at bounding box center [689, 400] width 799 height 26
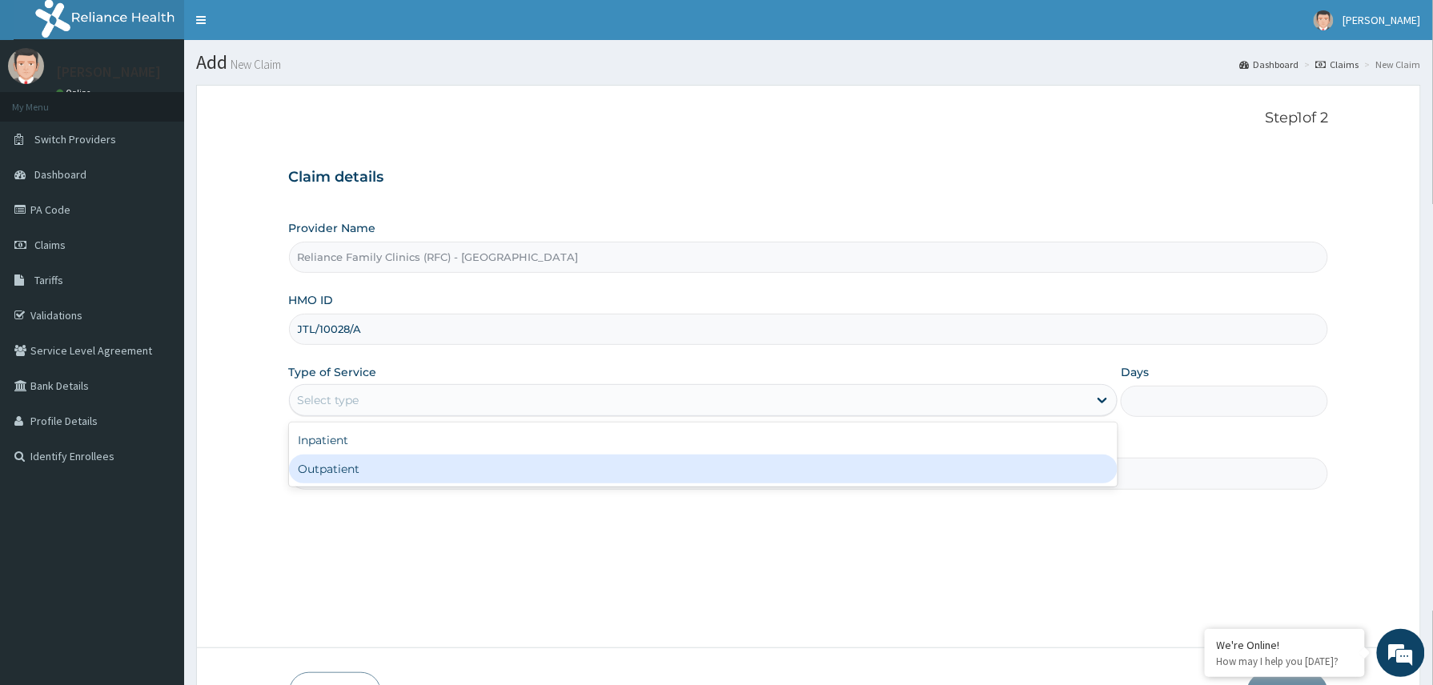
click at [383, 463] on div "Outpatient" at bounding box center [703, 469] width 829 height 29
type input "1"
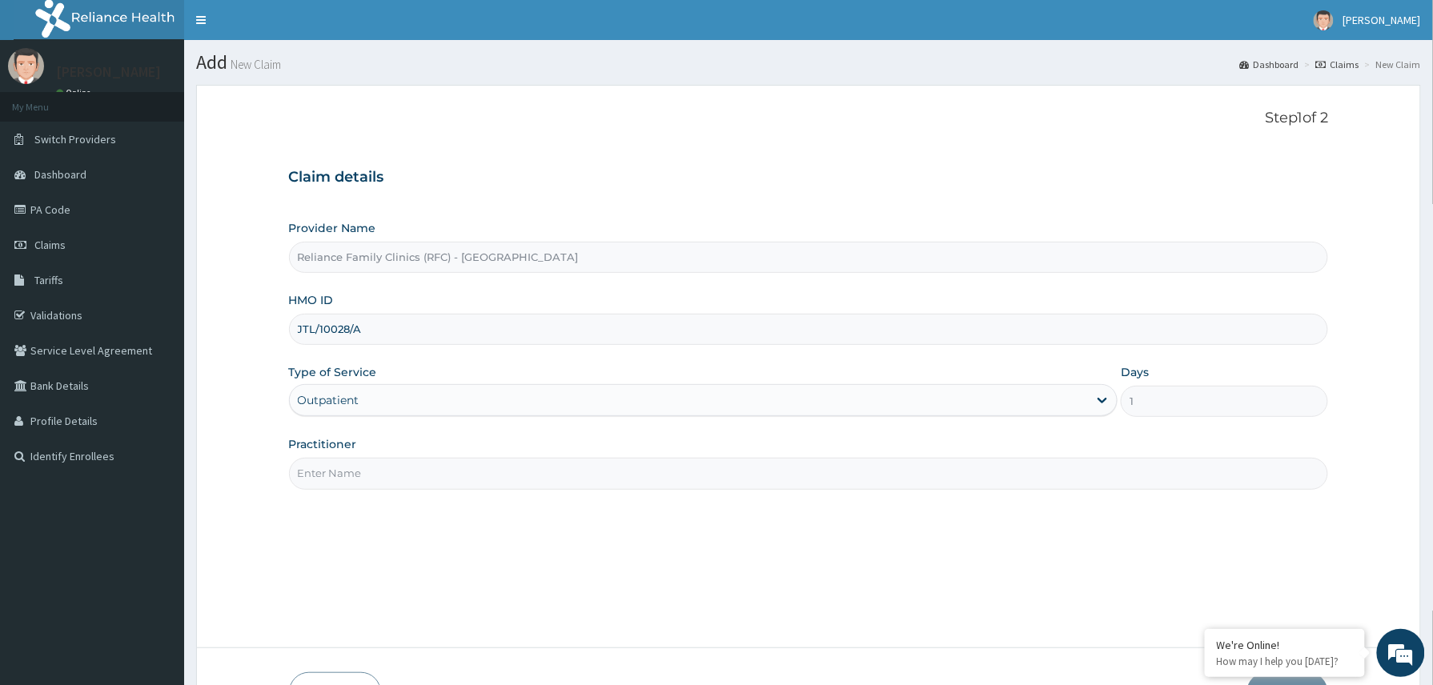
click at [382, 471] on input "Practitioner" at bounding box center [809, 473] width 1040 height 31
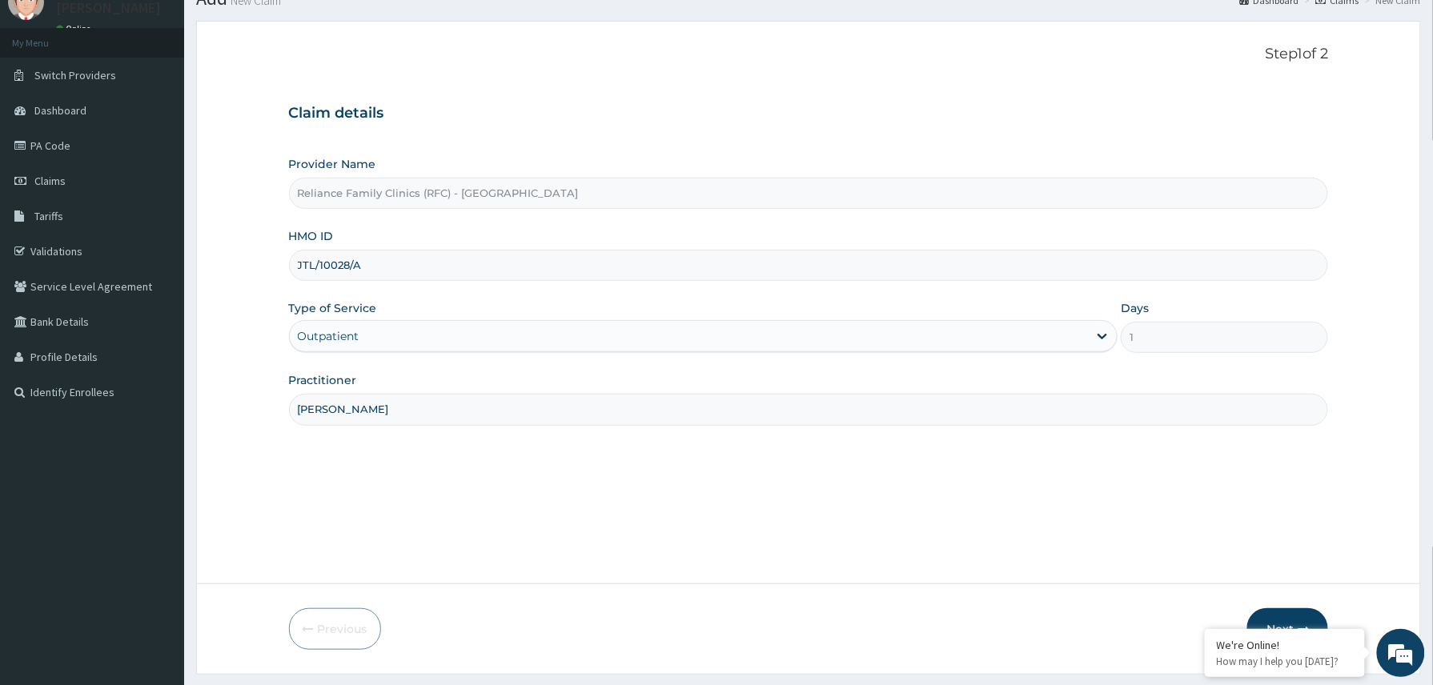
scroll to position [107, 0]
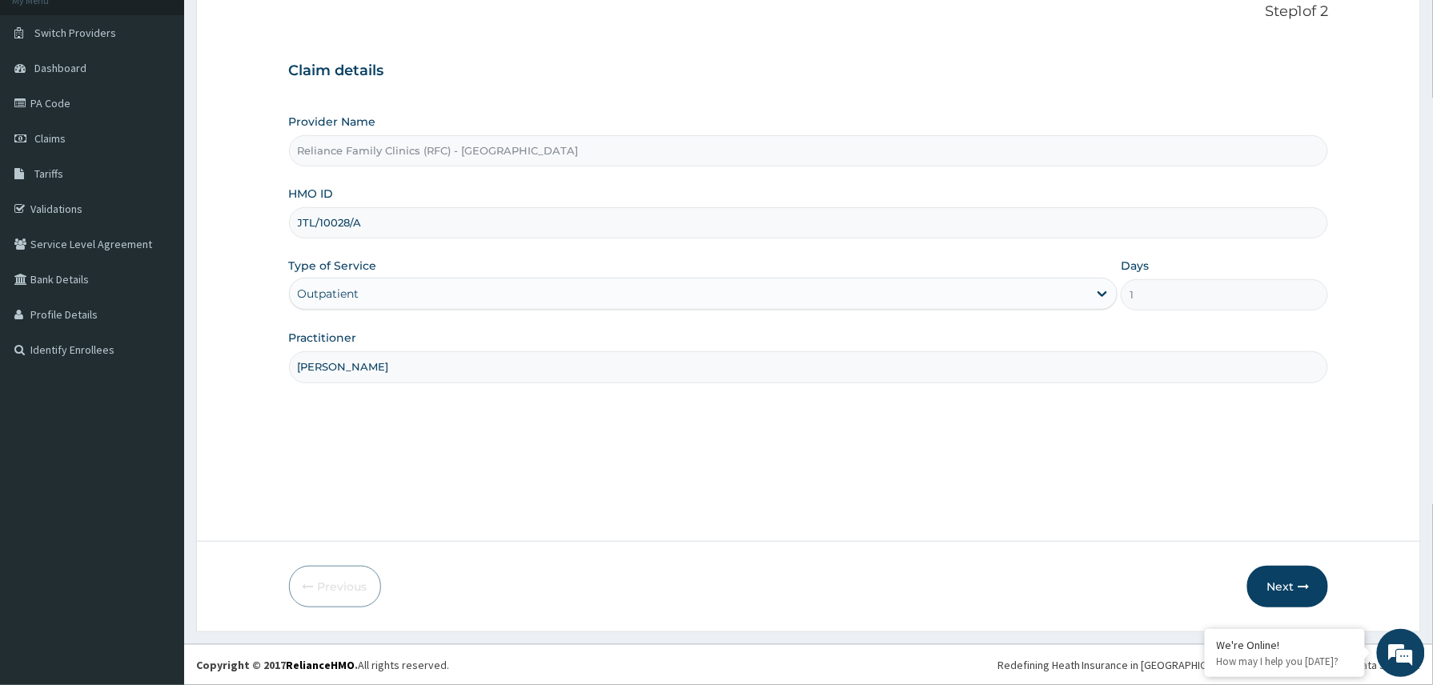
type input "Dr Amara"
click at [1298, 577] on button "Next" at bounding box center [1287, 587] width 81 height 42
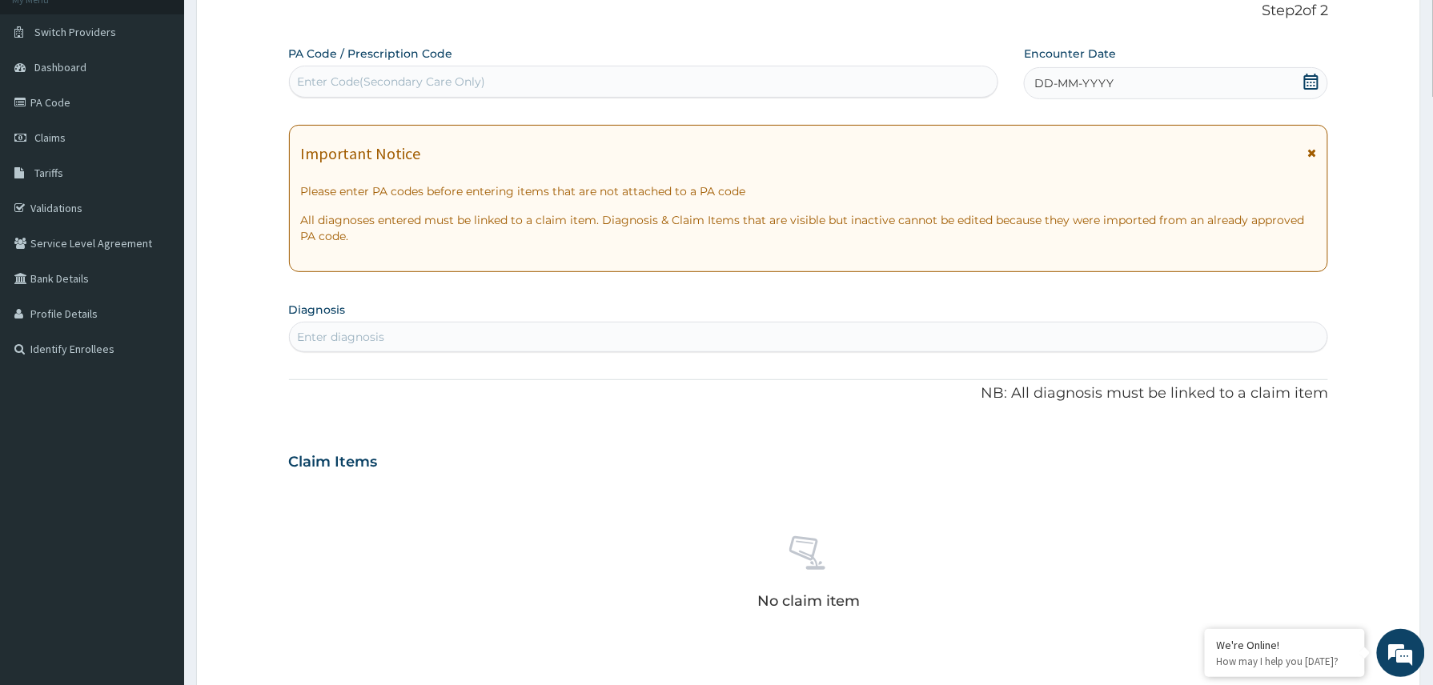
click at [1136, 84] on div "DD-MM-YYYY" at bounding box center [1176, 83] width 304 height 32
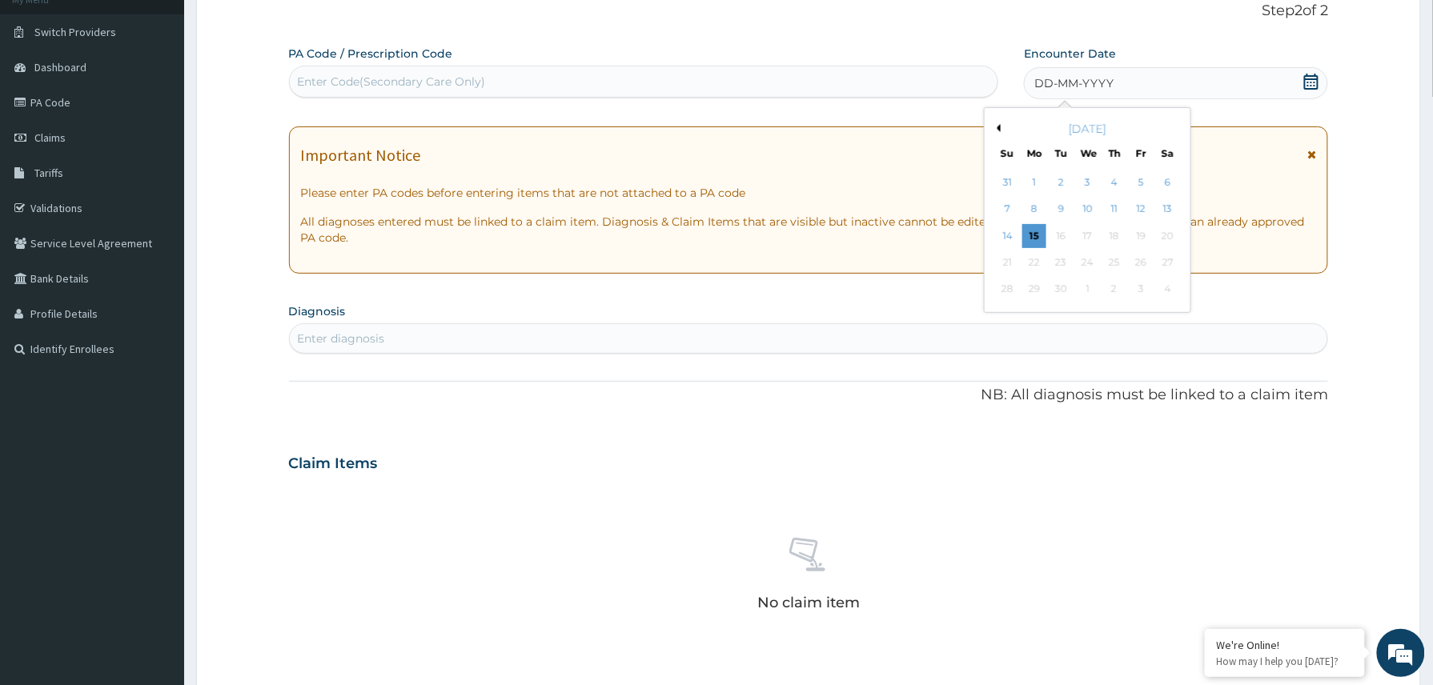
drag, startPoint x: 1042, startPoint y: 230, endPoint x: 957, endPoint y: 244, distance: 85.9
click at [1041, 231] on div "15" at bounding box center [1034, 236] width 24 height 24
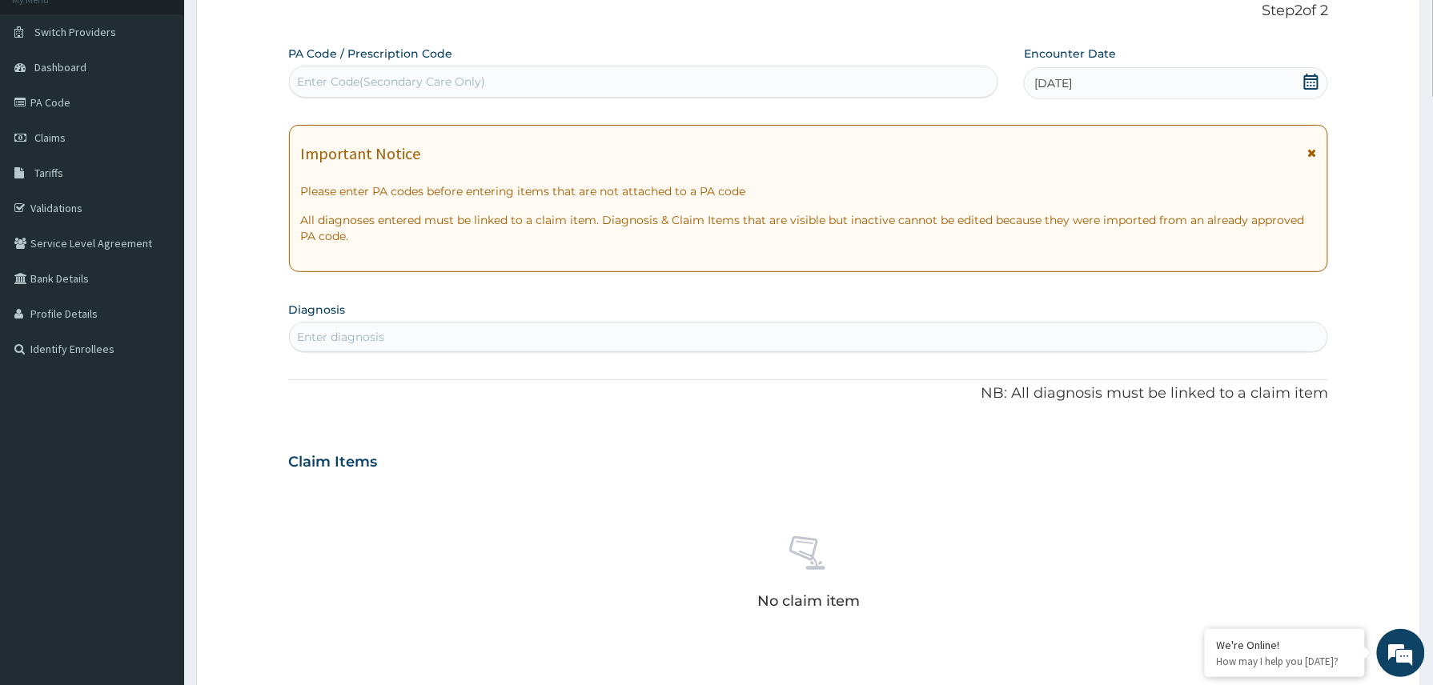
click at [417, 343] on div "Enter diagnosis" at bounding box center [809, 337] width 1038 height 26
type input "gerd"
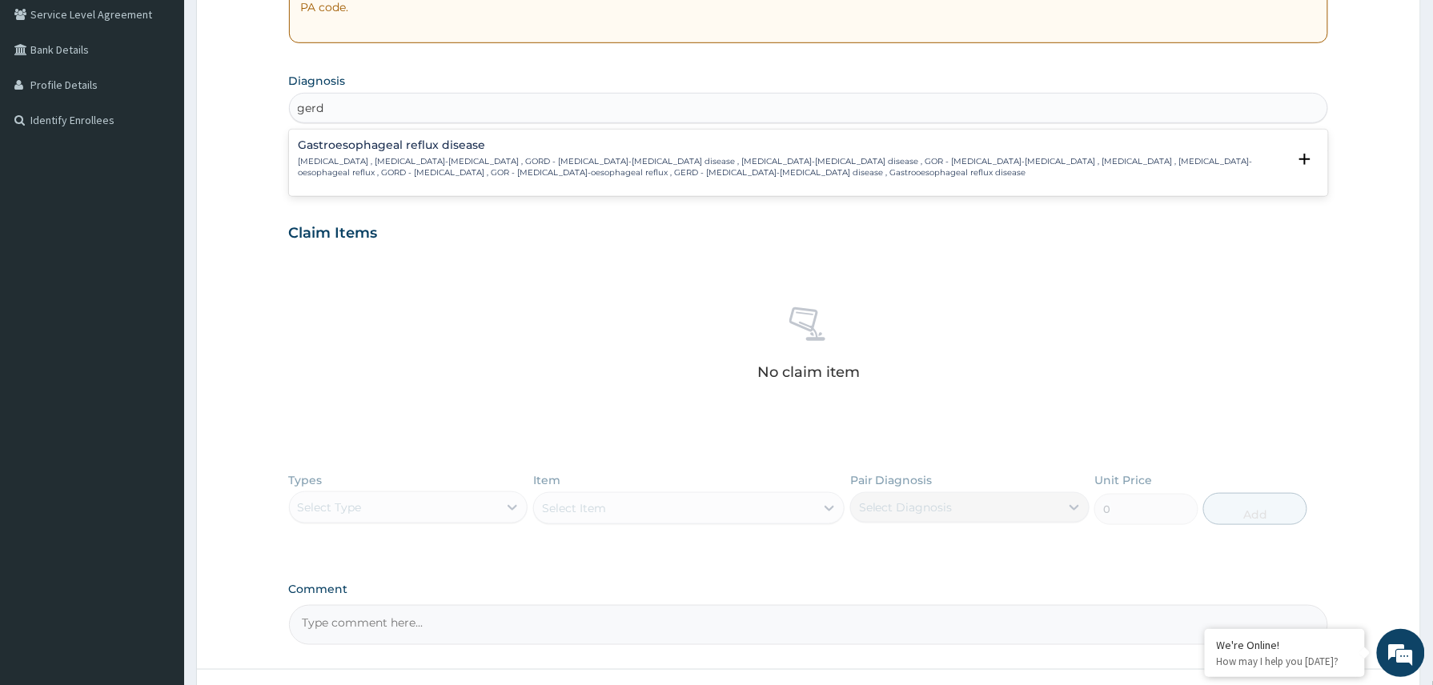
scroll to position [353, 0]
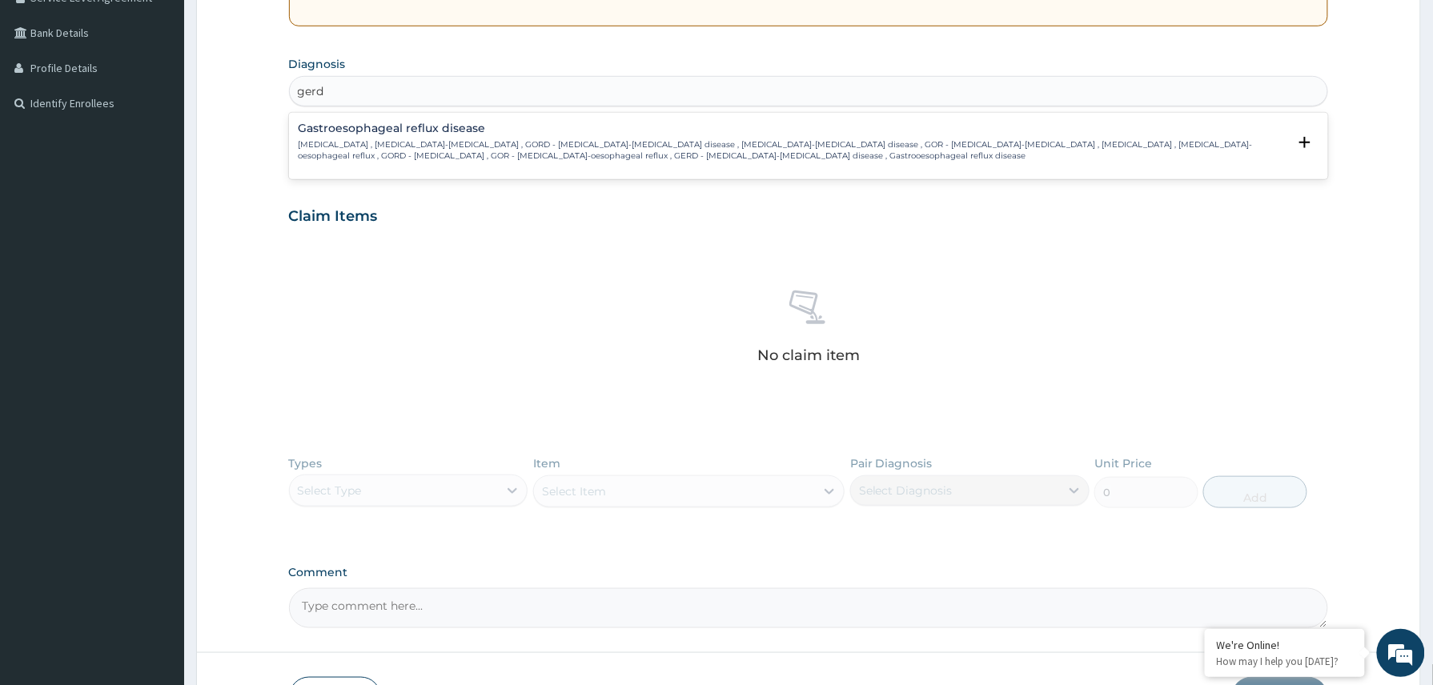
click at [416, 144] on p "Gastroesophageal reflux disease , Gastro-esophageal reflux , GORD - Gastro-esop…" at bounding box center [793, 150] width 989 height 23
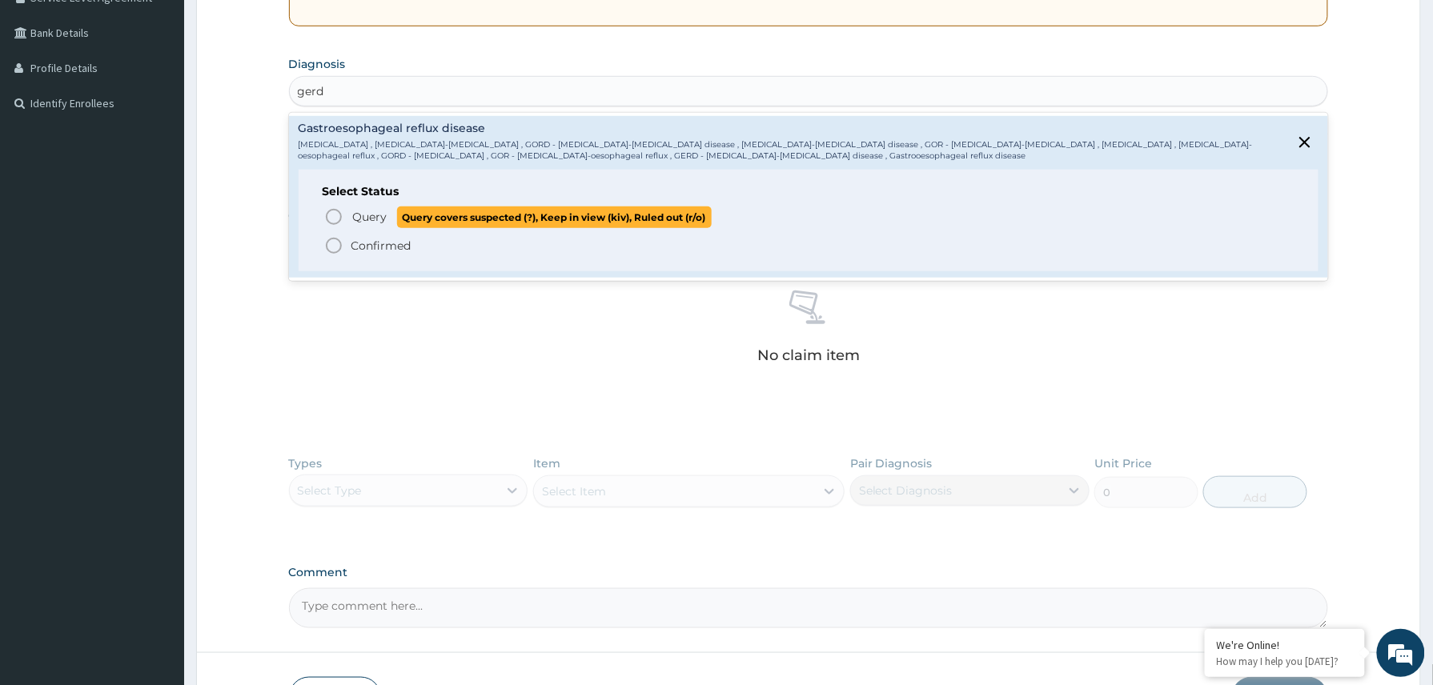
drag, startPoint x: 384, startPoint y: 219, endPoint x: 376, endPoint y: 218, distance: 8.0
click at [379, 218] on span "Query" at bounding box center [370, 217] width 34 height 16
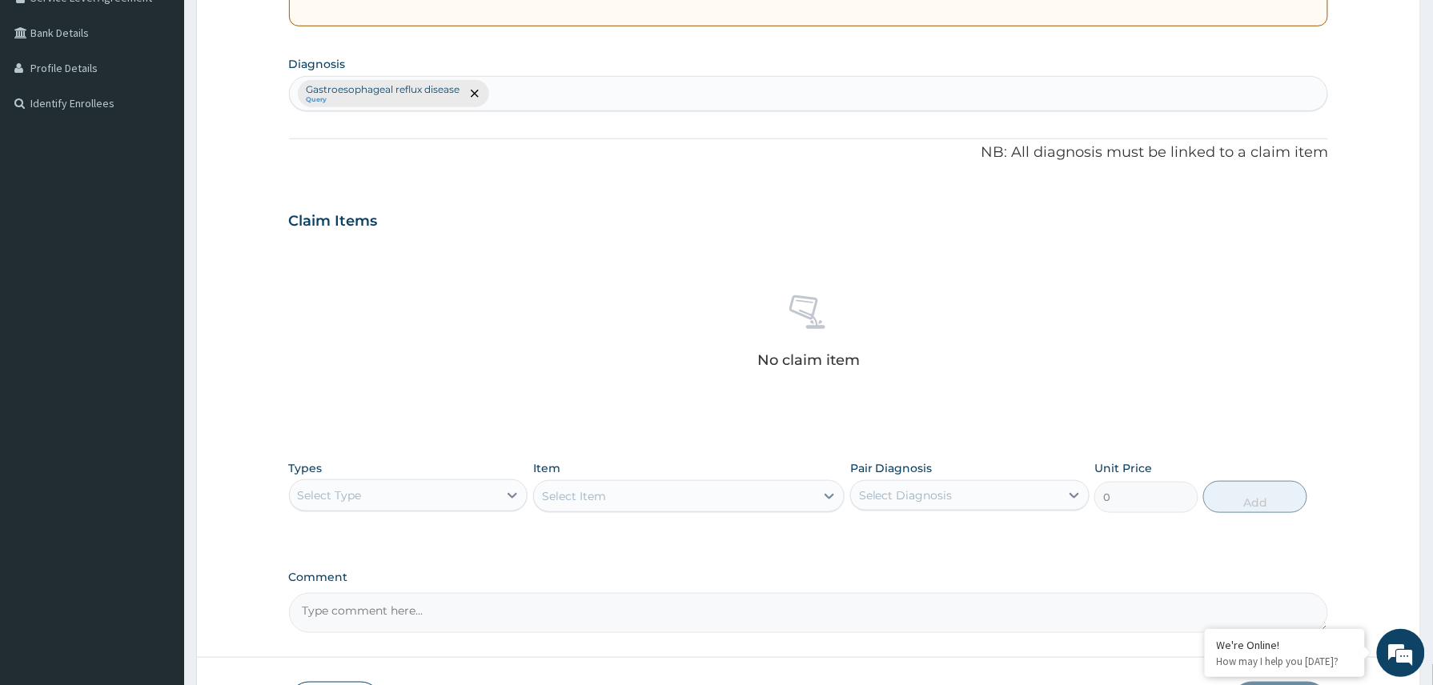
scroll to position [471, 0]
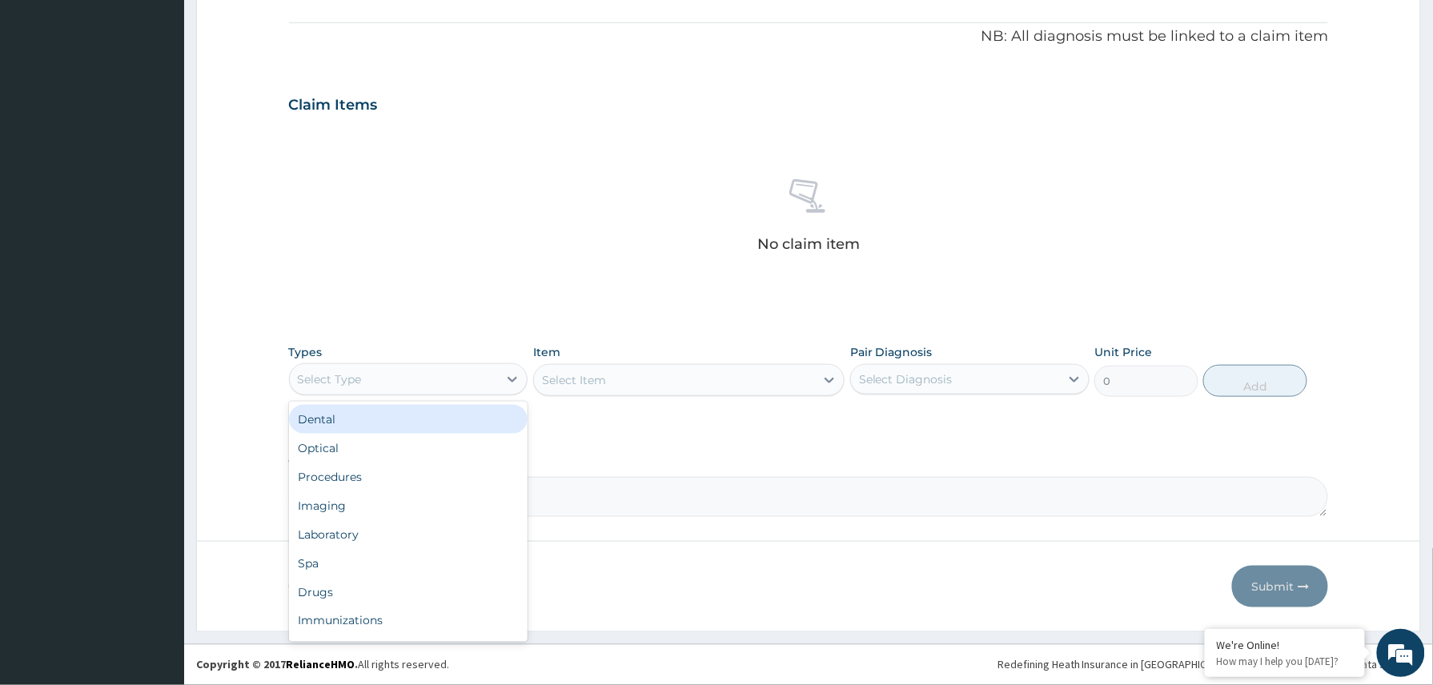
click at [448, 371] on div "Select Type" at bounding box center [394, 380] width 209 height 26
drag, startPoint x: 340, startPoint y: 466, endPoint x: 331, endPoint y: 456, distance: 13.0
click at [338, 466] on div "Procedures" at bounding box center [408, 477] width 239 height 29
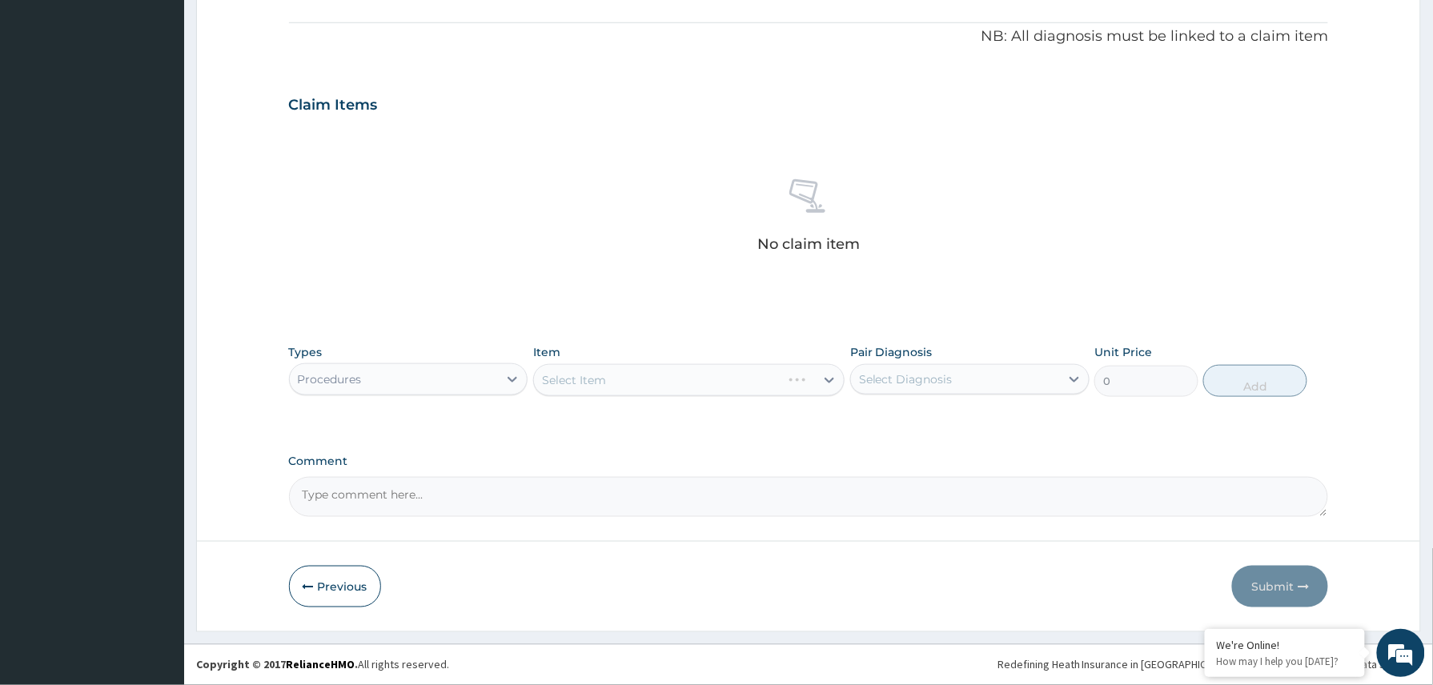
click at [337, 487] on textarea "Comment" at bounding box center [809, 497] width 1040 height 40
paste textarea "Co-codamol 8/500mg ii tds x 5/7"
type textarea "Co-codamol 8/500mg ii tds x 5/7"
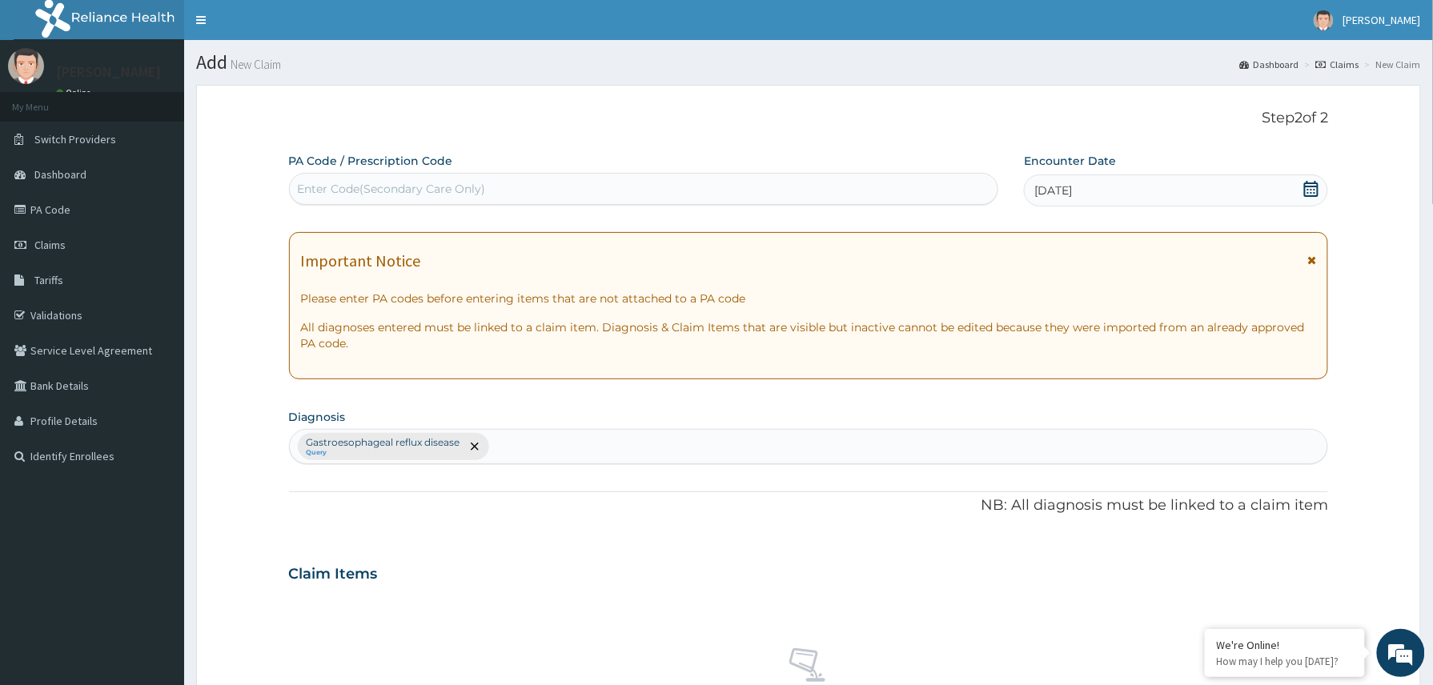
click at [352, 182] on div "Enter Code(Secondary Care Only)" at bounding box center [392, 189] width 188 height 16
paste input "PA/195791"
type input "PA/195791"
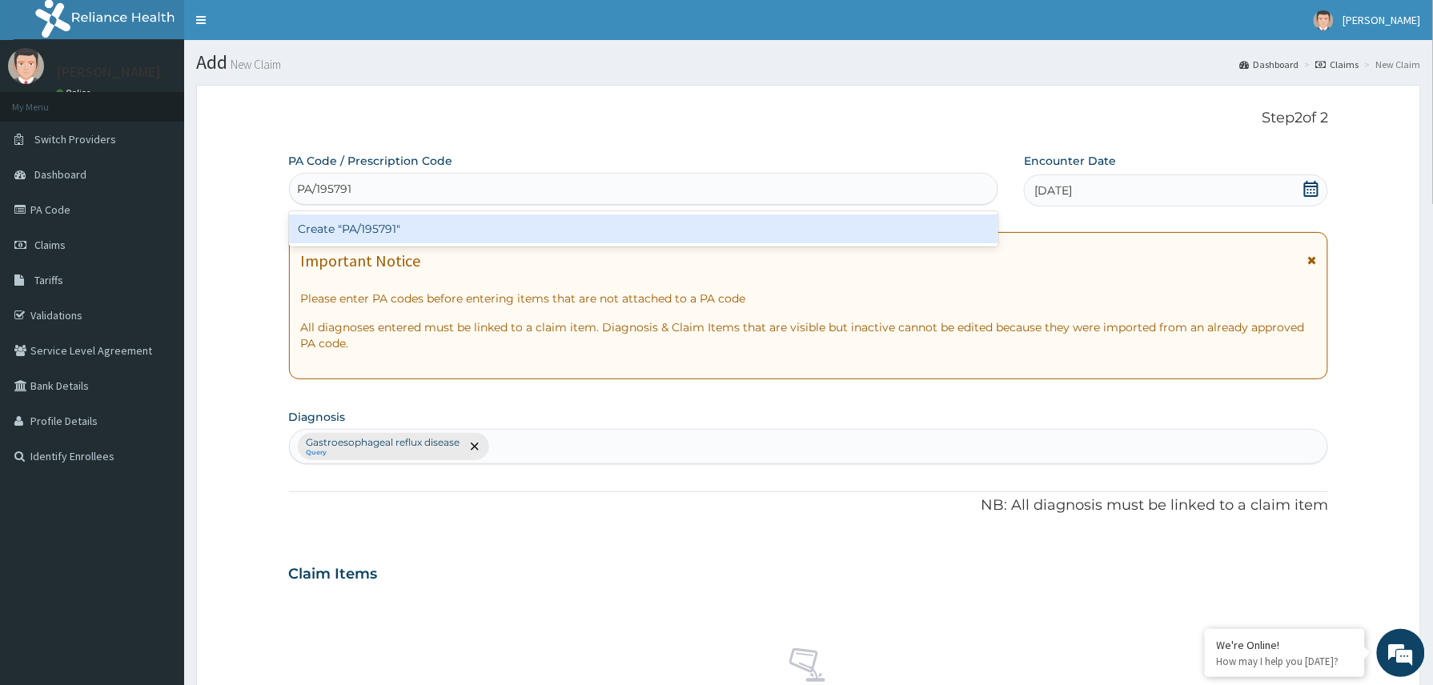
click at [391, 237] on div "Create "PA/195791"" at bounding box center [644, 228] width 710 height 29
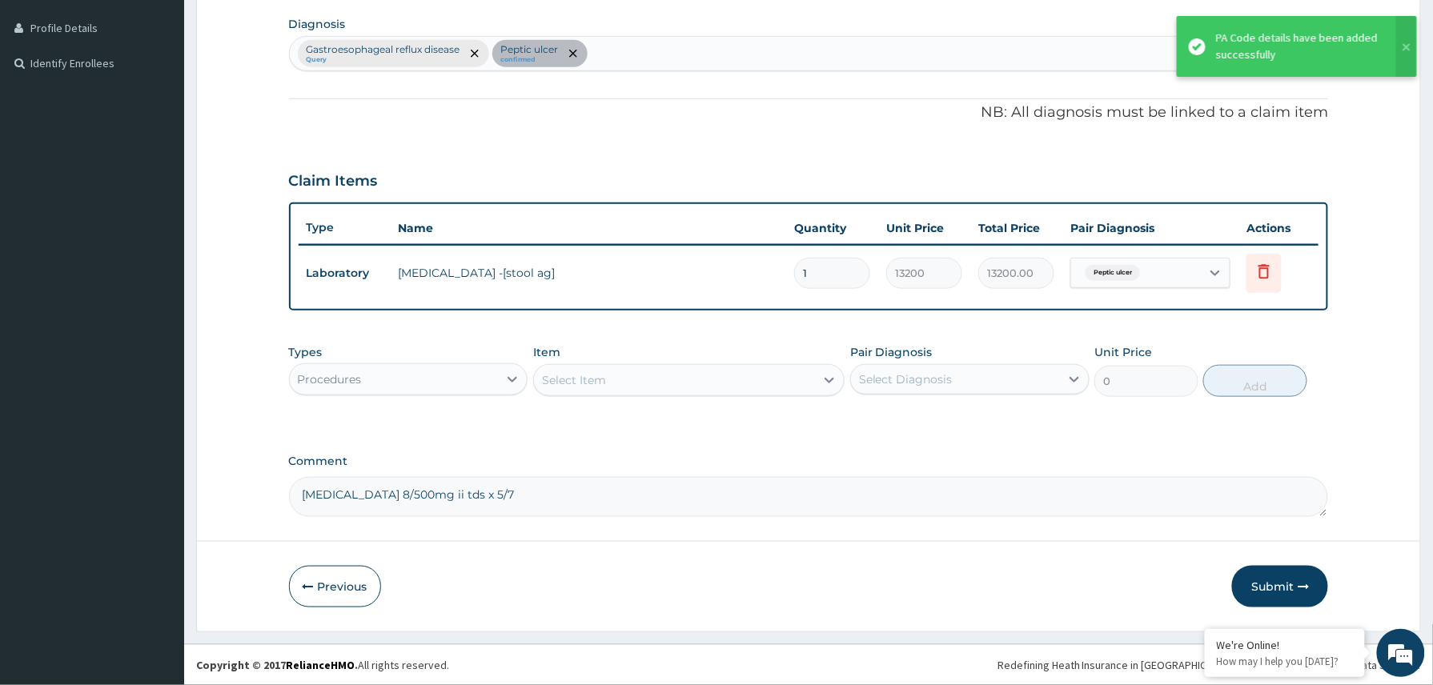
scroll to position [394, 0]
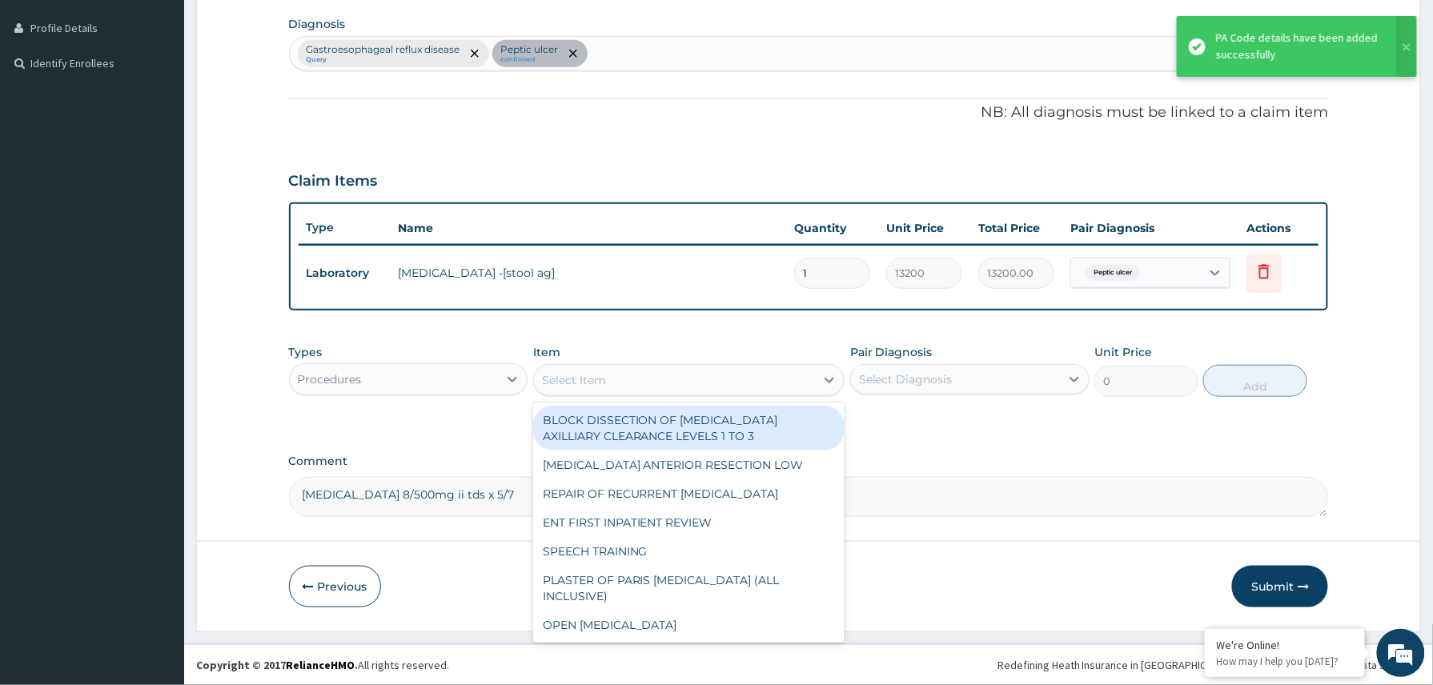
click at [581, 372] on div "Select Item" at bounding box center [574, 380] width 64 height 16
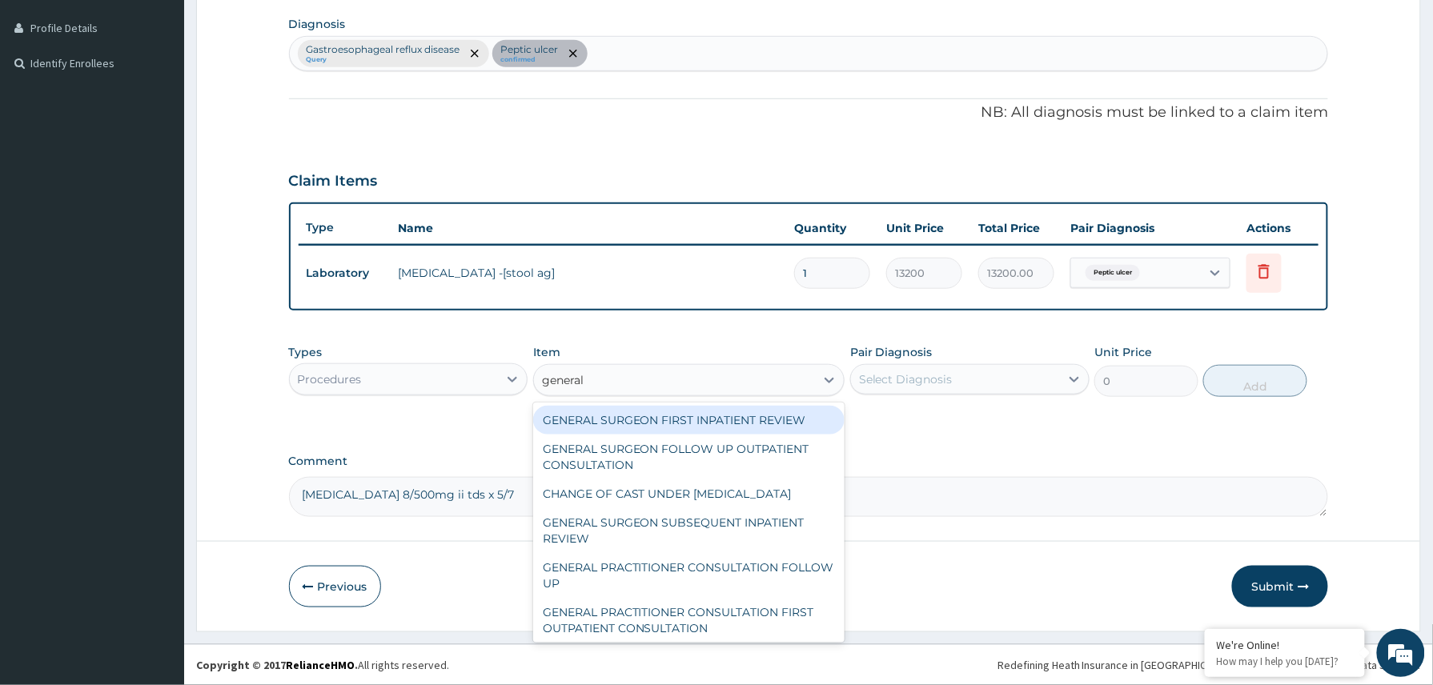
type input "general p"
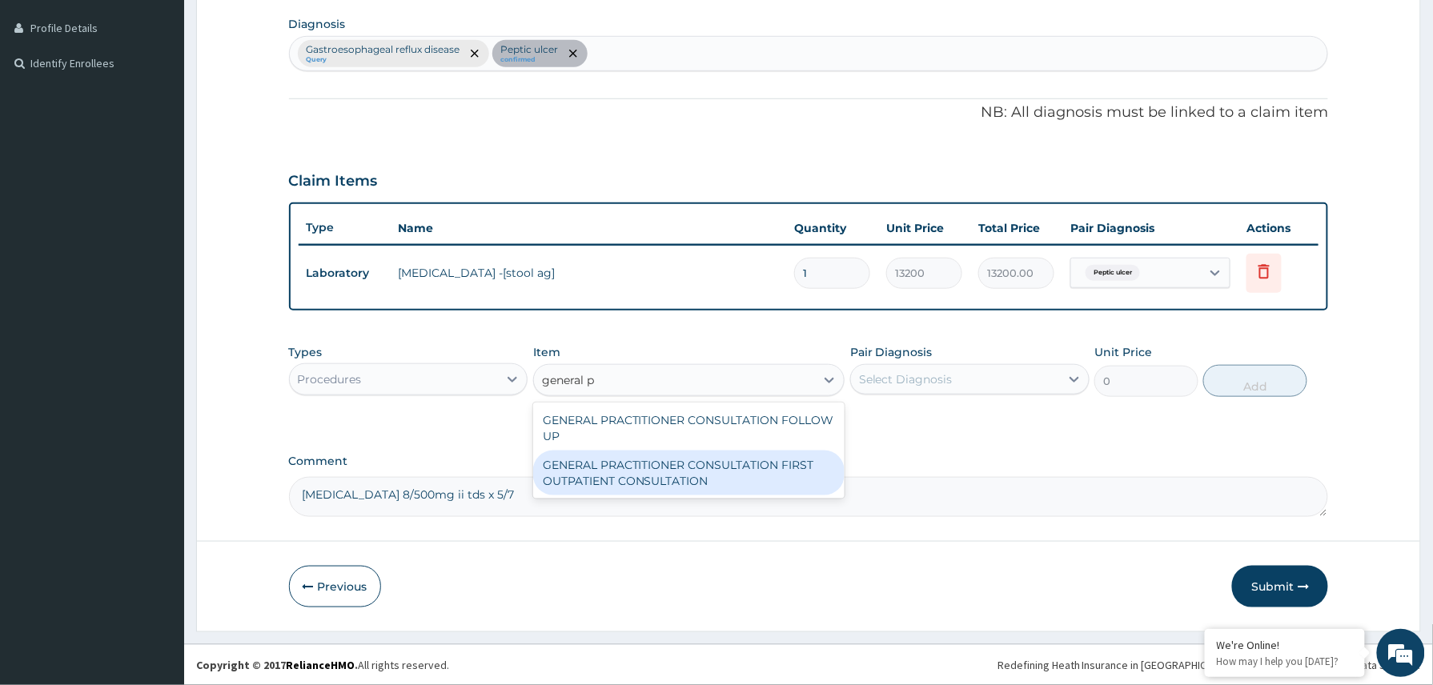
drag, startPoint x: 676, startPoint y: 474, endPoint x: 916, endPoint y: 398, distance: 251.1
click at [686, 475] on div "GENERAL PRACTITIONER CONSULTATION FIRST OUTPATIENT CONSULTATION" at bounding box center [689, 473] width 312 height 45
type input "3370.125"
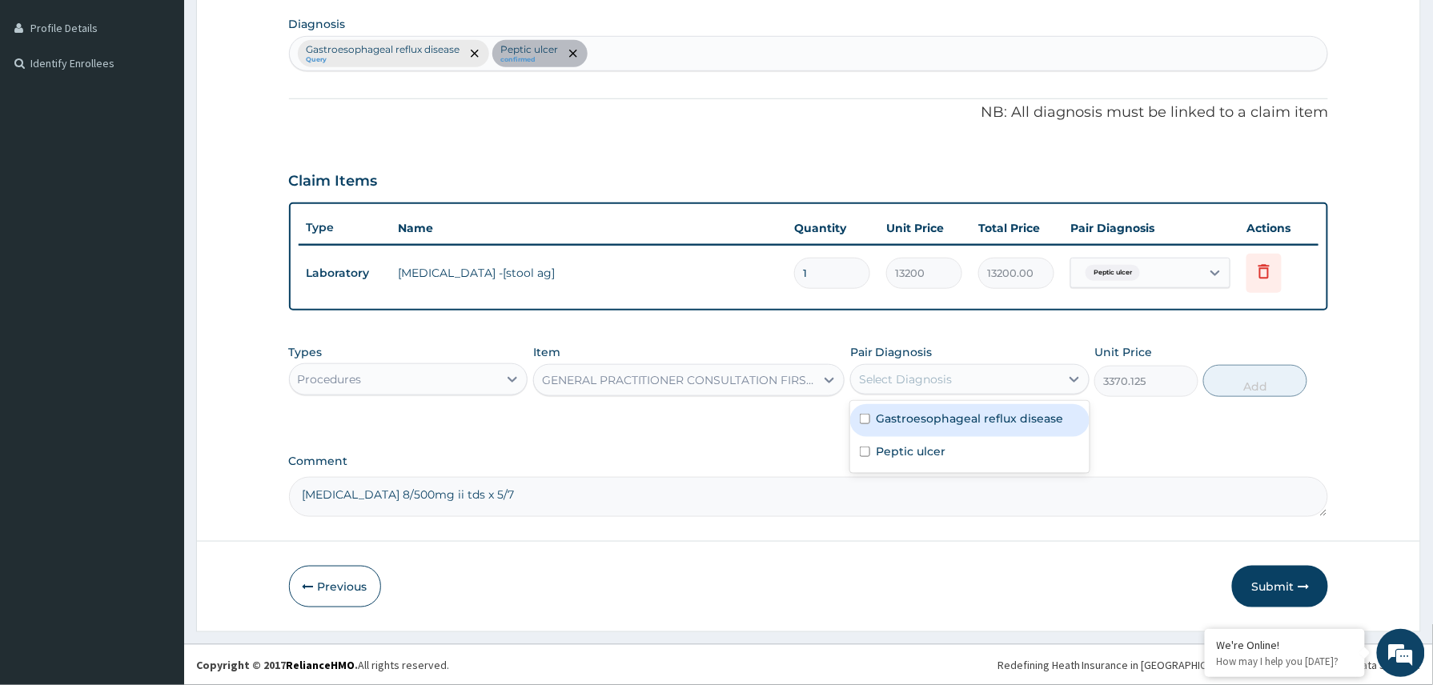
click at [956, 376] on div "Select Diagnosis" at bounding box center [955, 380] width 209 height 26
click at [922, 420] on label "Gastroesophageal reflux disease" at bounding box center [969, 419] width 187 height 16
checkbox input "true"
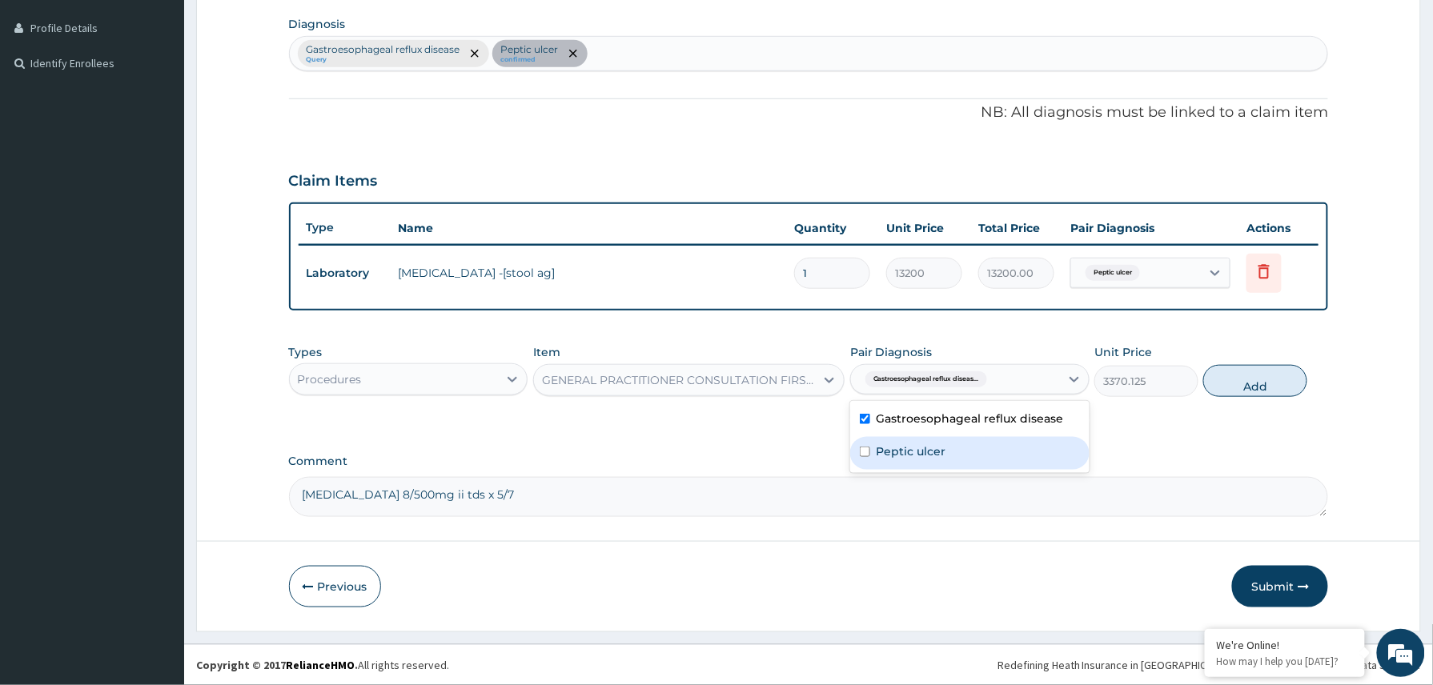
drag, startPoint x: 917, startPoint y: 446, endPoint x: 1019, endPoint y: 429, distance: 103.0
click at [927, 447] on label "Peptic ulcer" at bounding box center [911, 451] width 70 height 16
checkbox input "true"
click at [1240, 386] on button "Add" at bounding box center [1255, 381] width 104 height 32
type input "0"
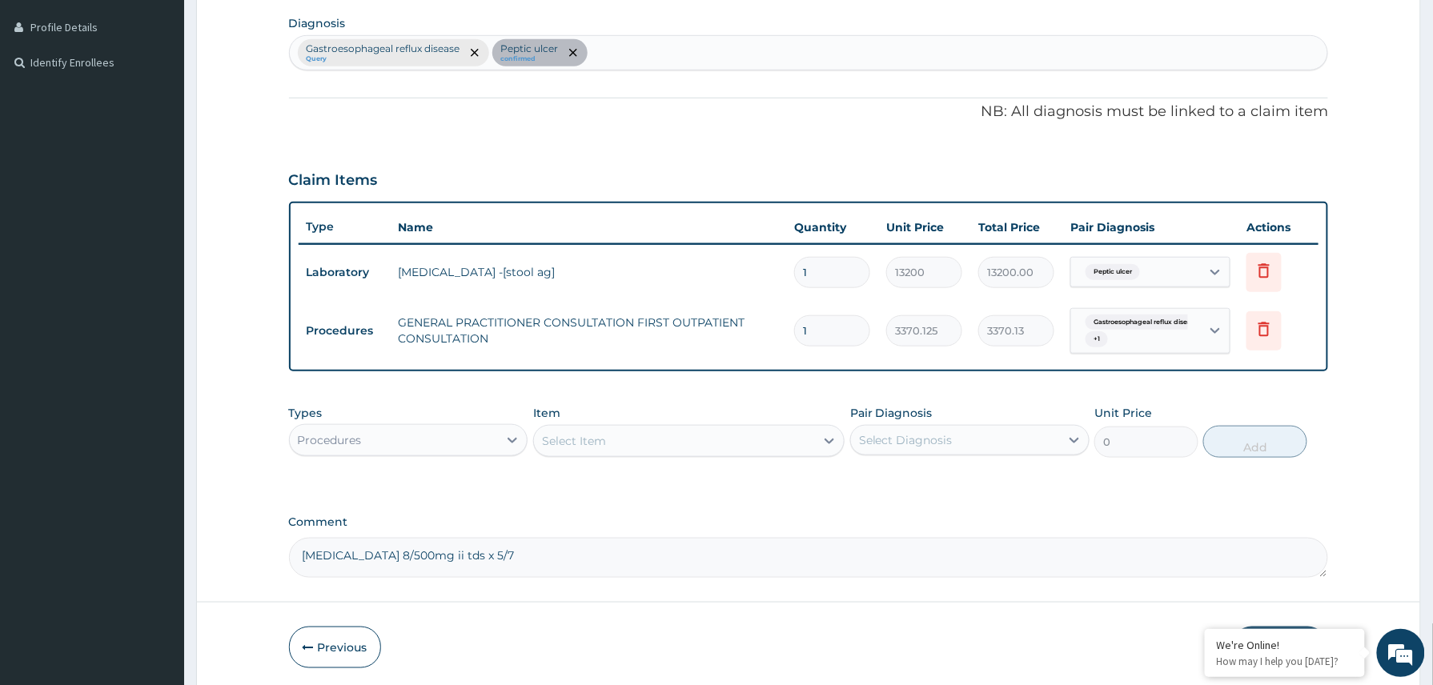
scroll to position [456, 0]
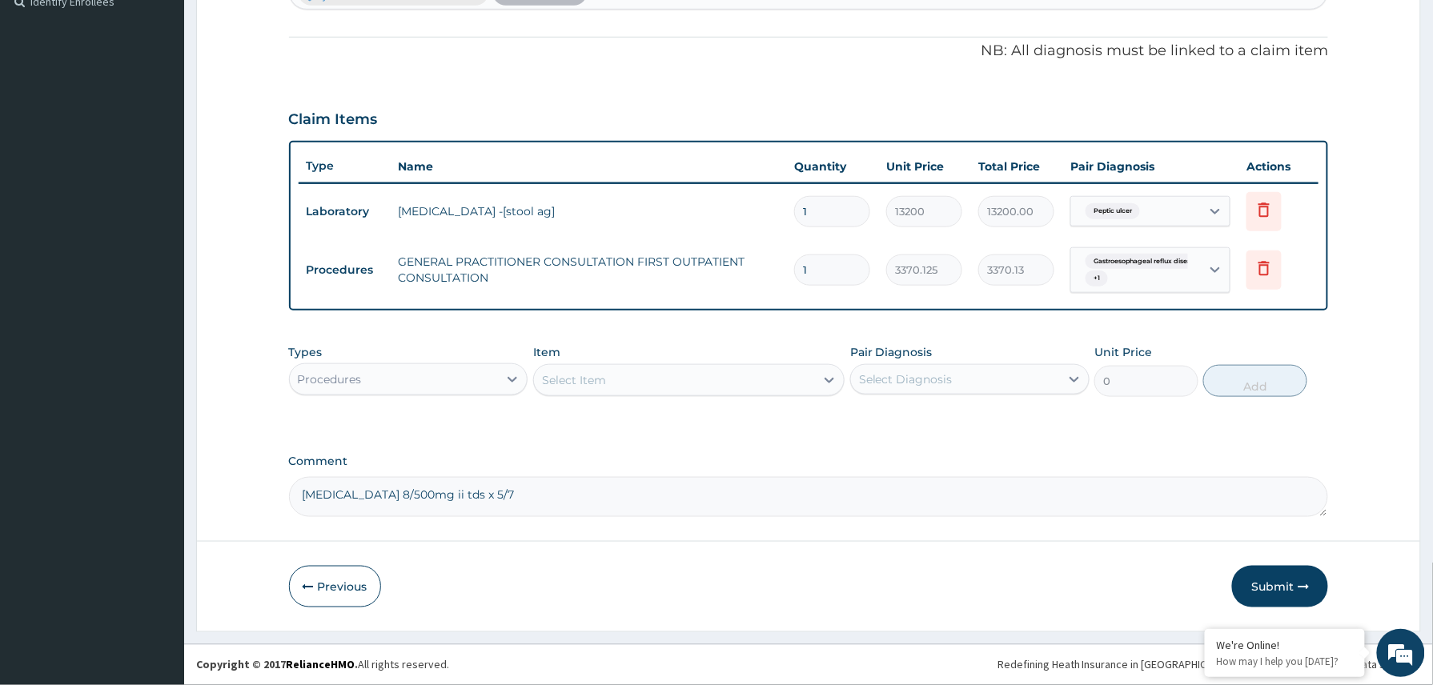
drag, startPoint x: 478, startPoint y: 381, endPoint x: 474, endPoint y: 395, distance: 15.0
click at [474, 395] on div "Types Procedures" at bounding box center [408, 370] width 239 height 53
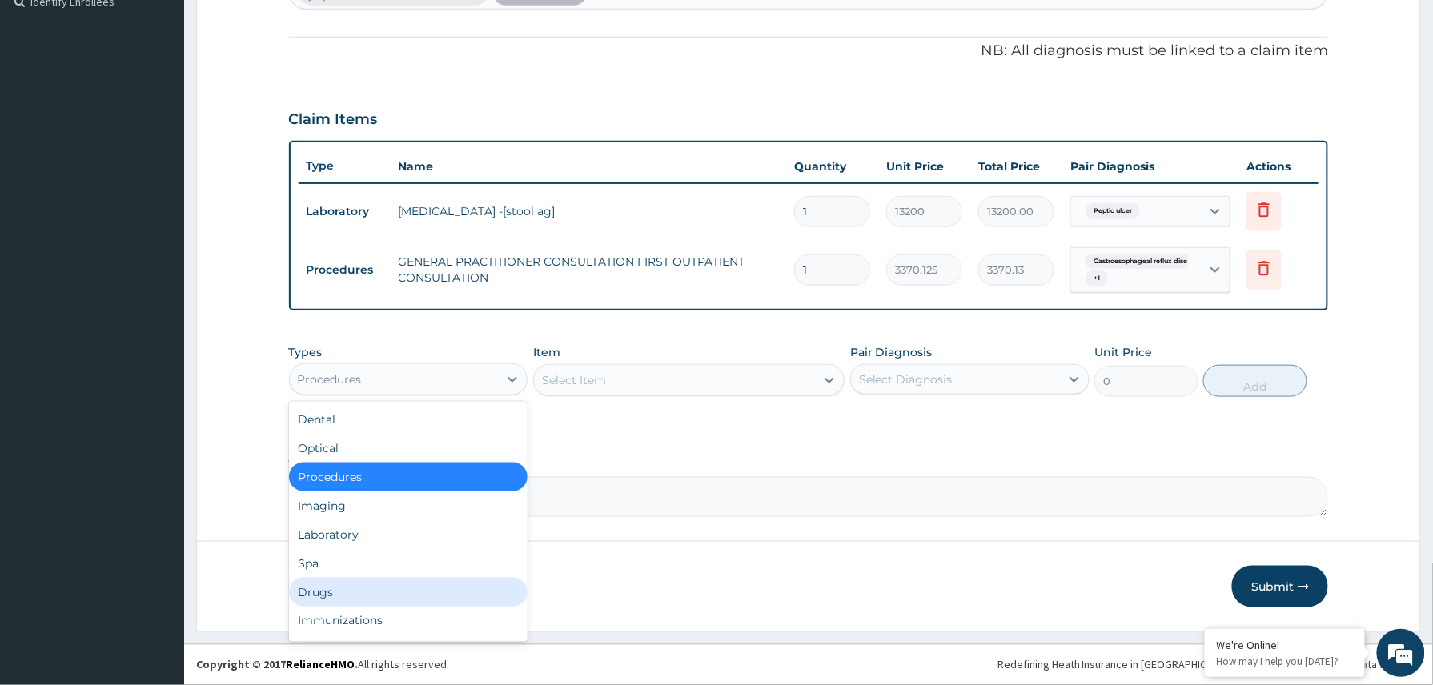
drag, startPoint x: 378, startPoint y: 595, endPoint x: 446, endPoint y: 586, distance: 68.7
click at [378, 594] on div "Drugs" at bounding box center [408, 592] width 239 height 29
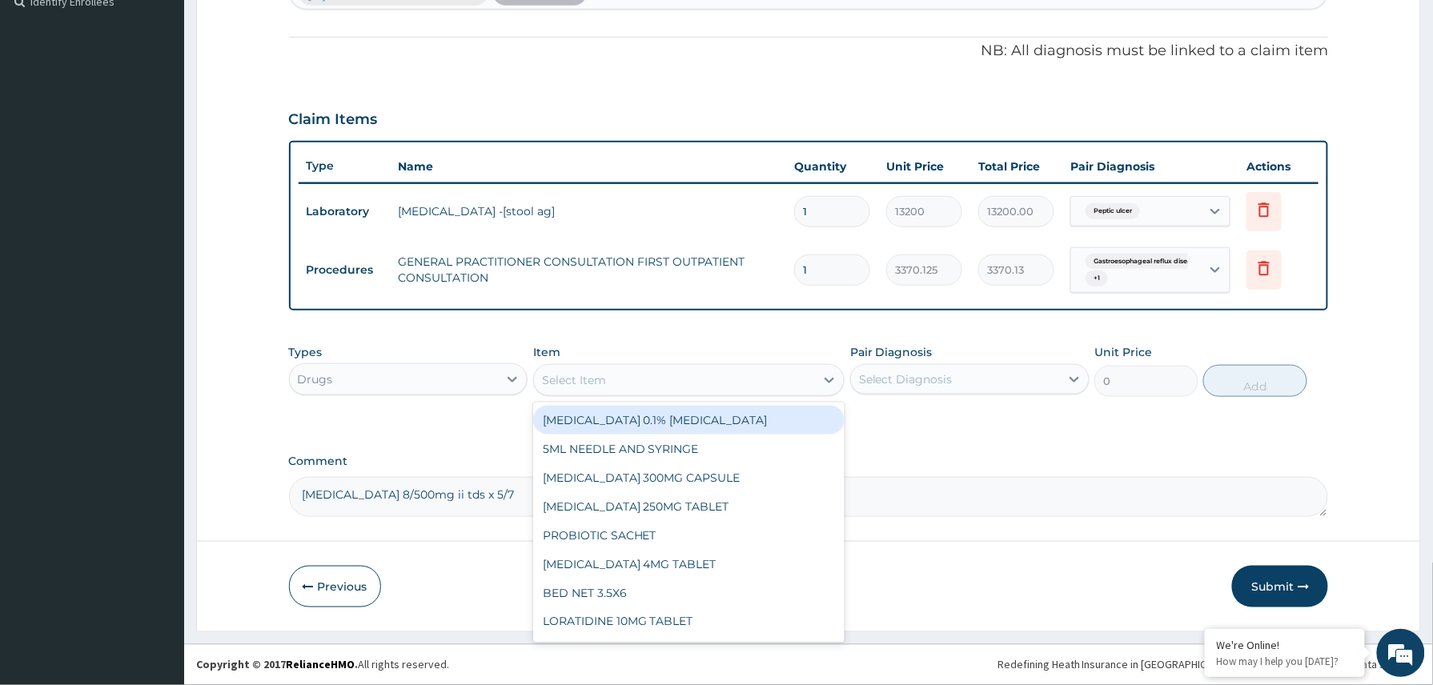
click at [653, 373] on div "Select Item" at bounding box center [675, 380] width 282 height 26
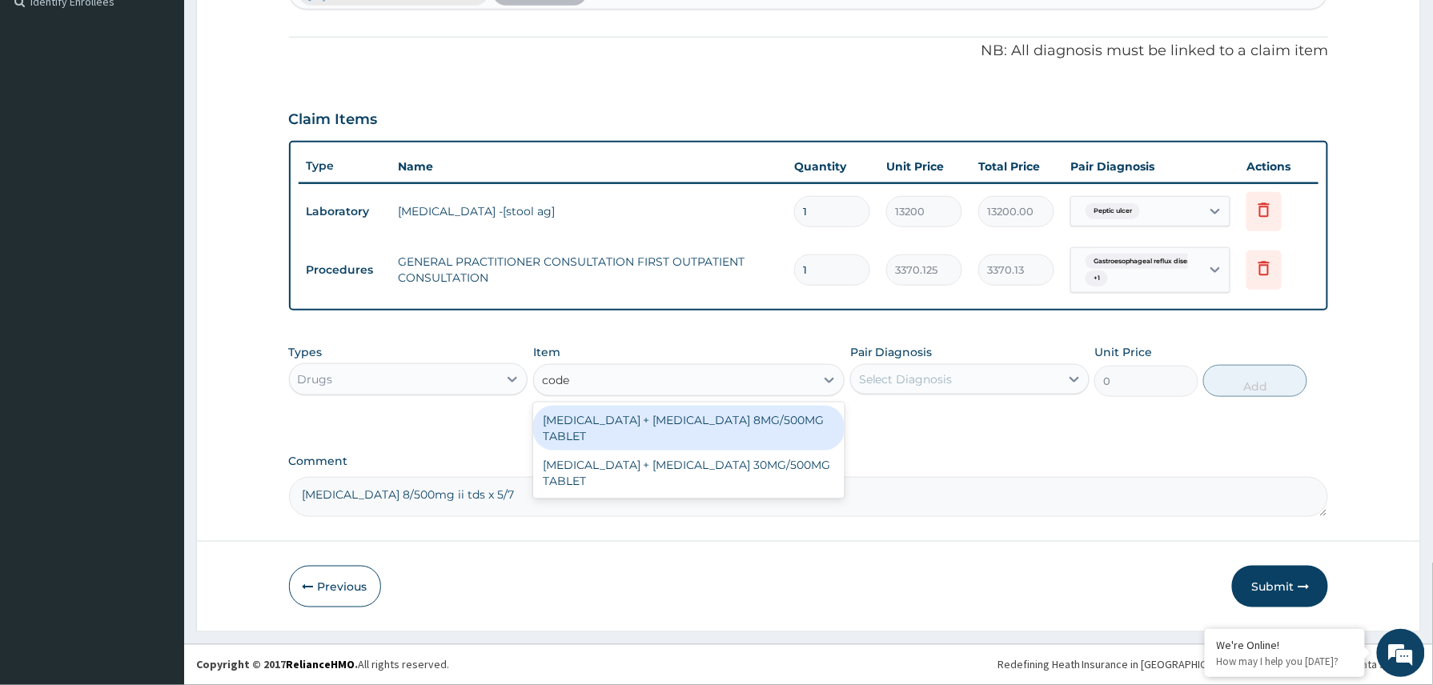
type input "codei"
click at [701, 421] on div "PARACETAMOL + CODEINE 8MG/500MG TABLET" at bounding box center [689, 428] width 312 height 45
type input "343.2000122070312"
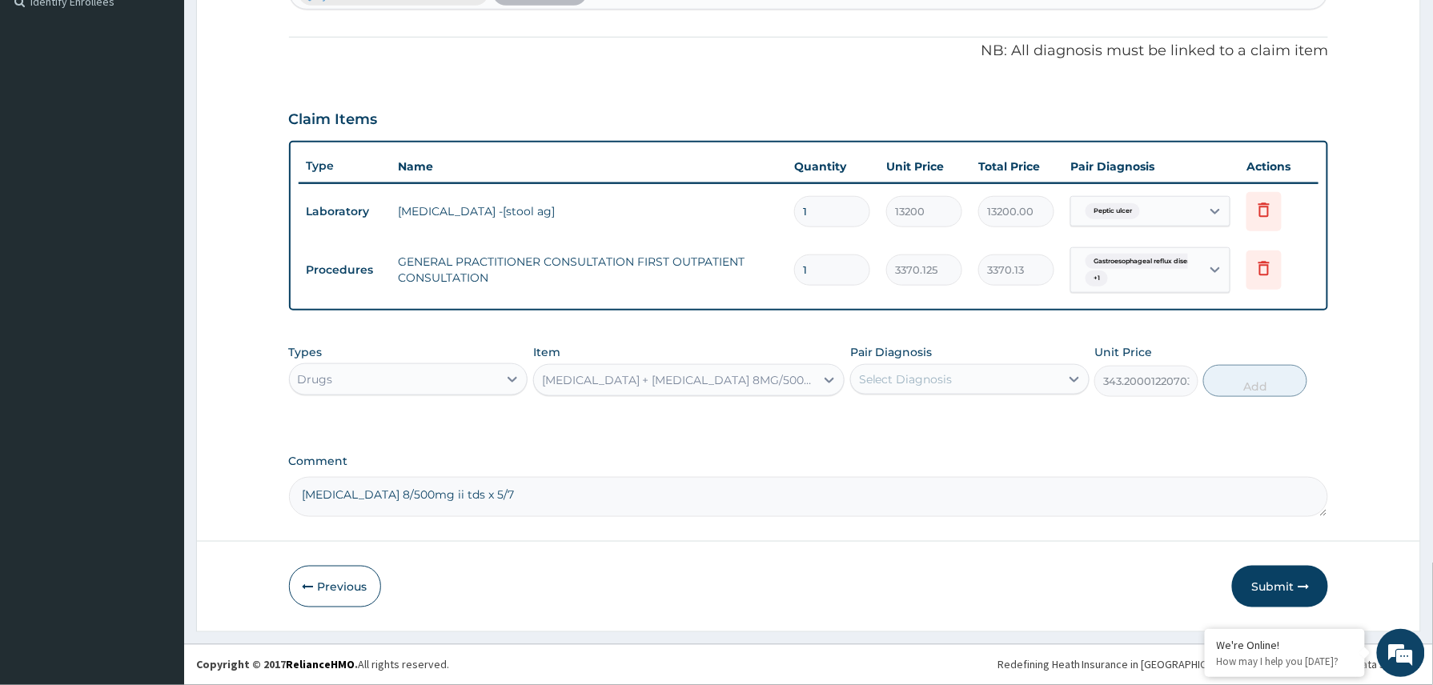
click at [968, 378] on div "Select Diagnosis" at bounding box center [955, 380] width 209 height 26
click at [952, 416] on label "Gastroesophageal reflux disease" at bounding box center [969, 419] width 187 height 16
checkbox input "true"
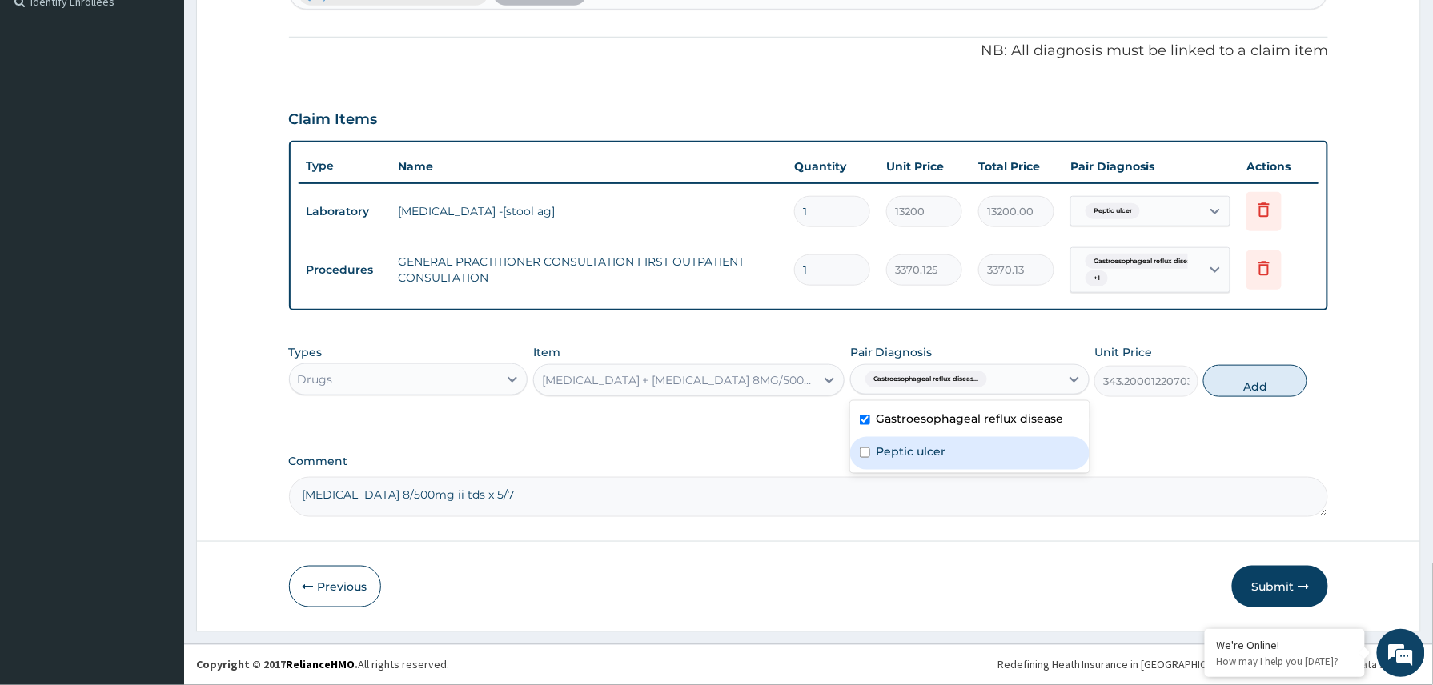
click at [952, 442] on div "Peptic ulcer" at bounding box center [969, 453] width 239 height 33
checkbox input "true"
click at [1237, 386] on button "Add" at bounding box center [1255, 381] width 104 height 32
type input "0"
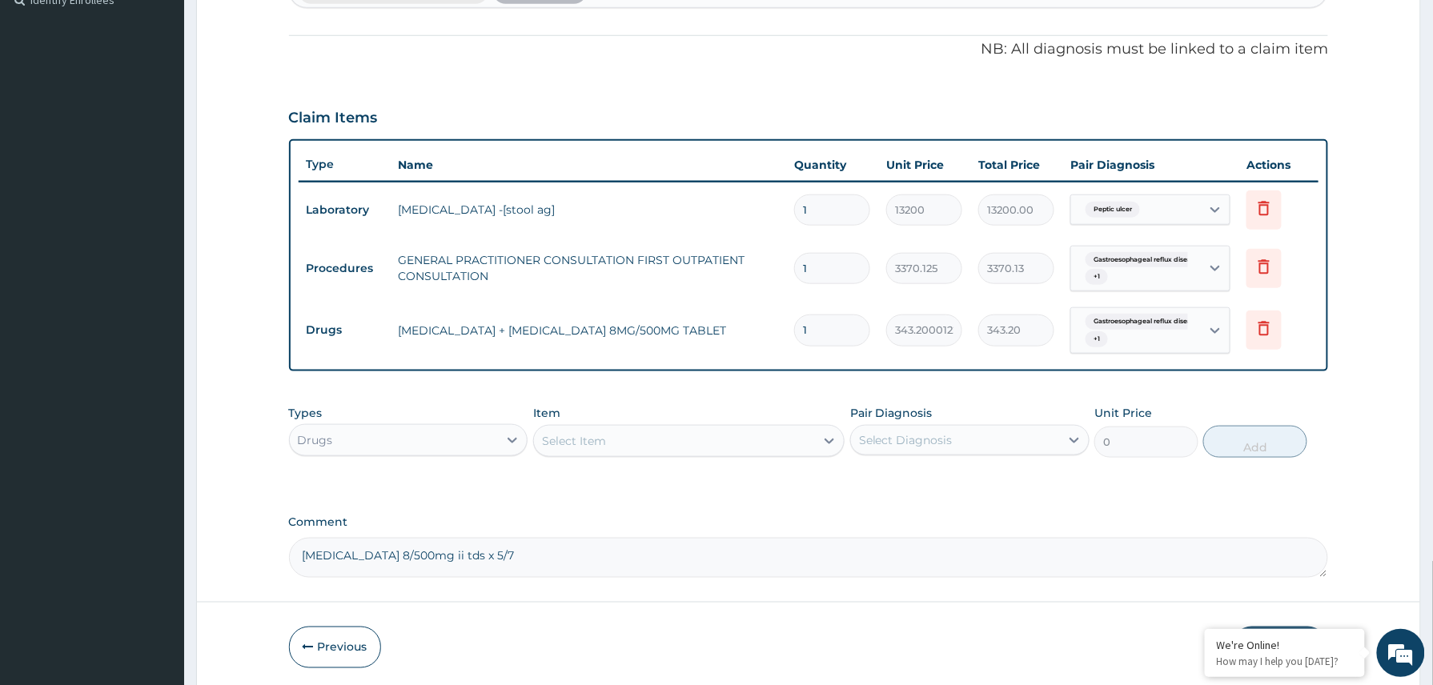
type input "15"
type input "5148.00"
type input "15"
drag, startPoint x: 519, startPoint y: 558, endPoint x: 293, endPoint y: 564, distance: 225.8
click at [293, 564] on textarea "Co-codamol 8/500mg ii tds x 5/7" at bounding box center [809, 558] width 1040 height 40
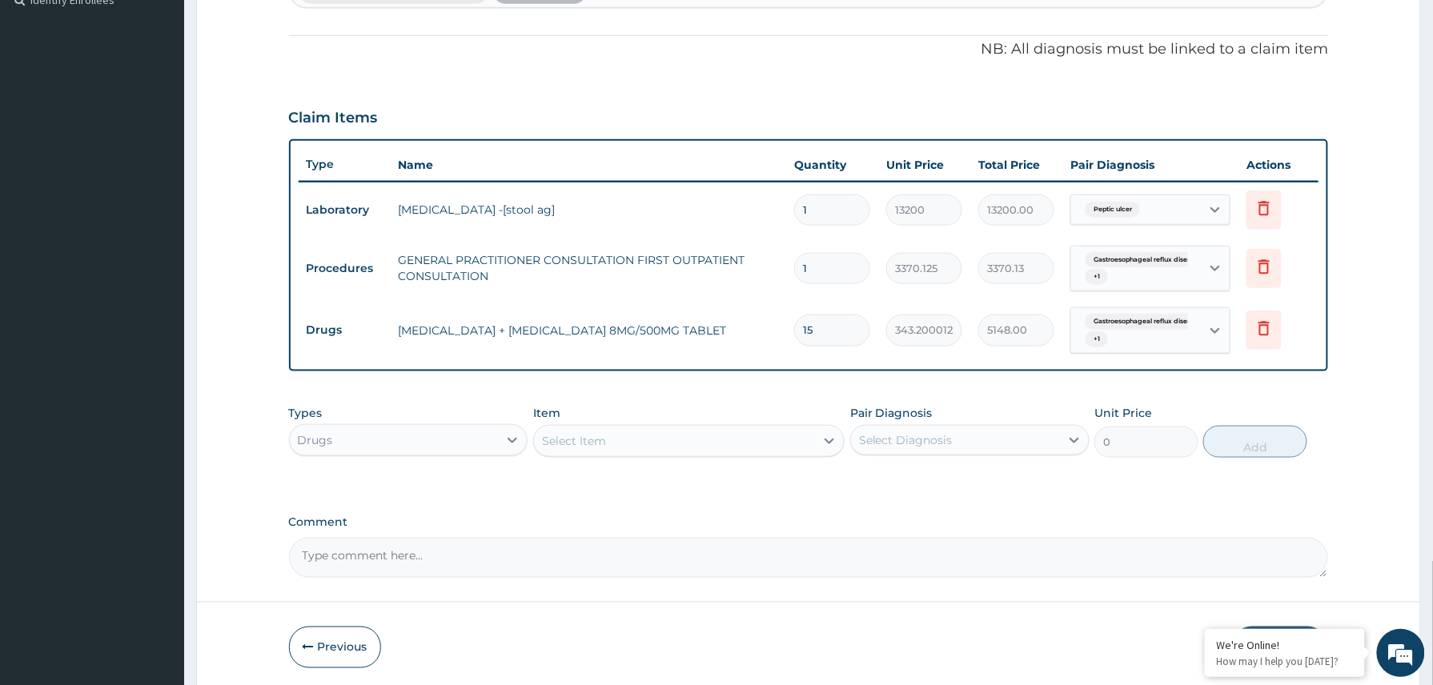
scroll to position [519, 0]
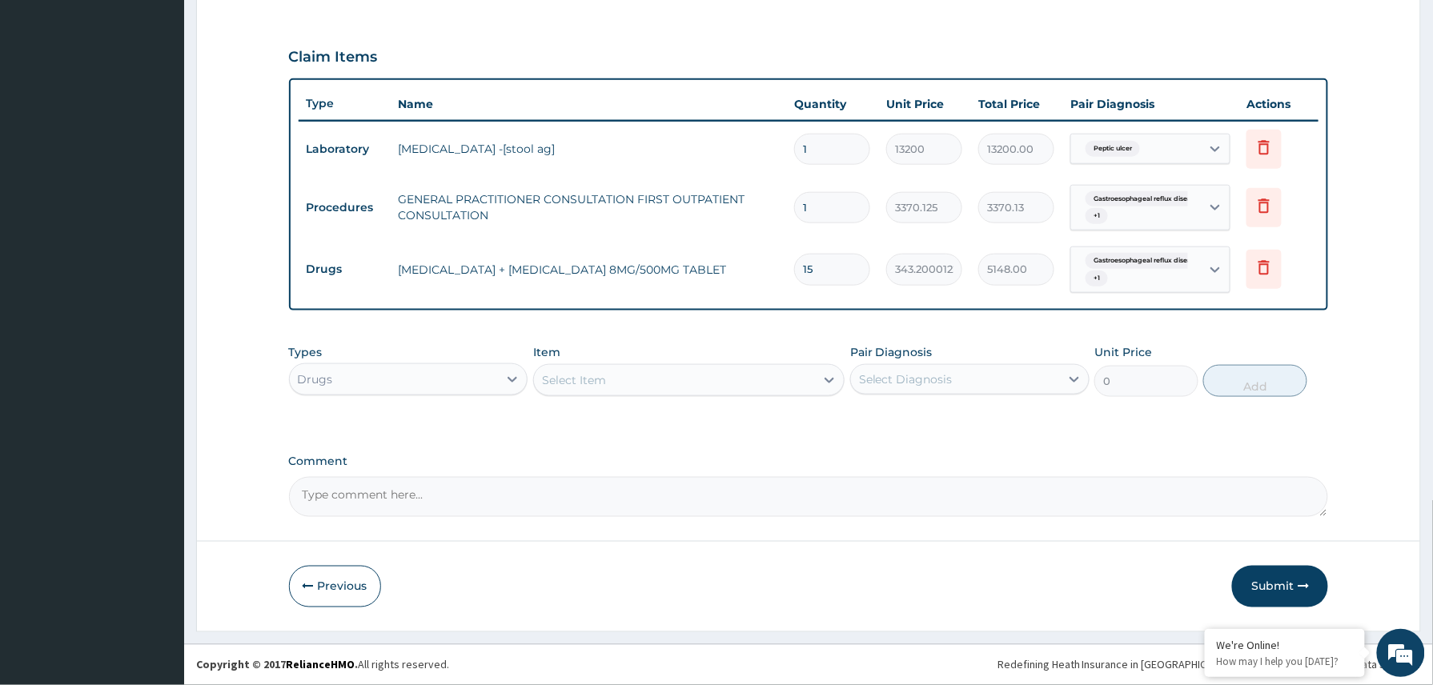
click at [1272, 581] on button "Submit" at bounding box center [1280, 587] width 96 height 42
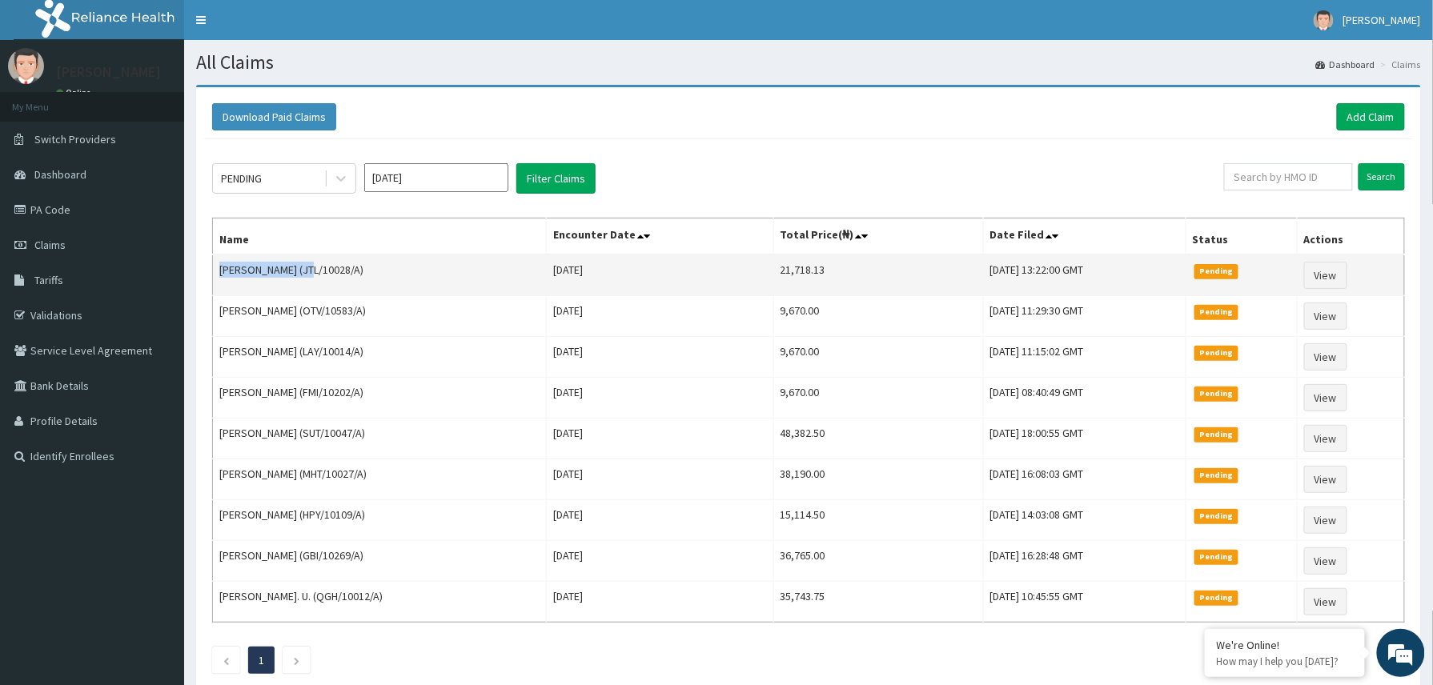
drag, startPoint x: 218, startPoint y: 276, endPoint x: 311, endPoint y: 267, distance: 93.3
click at [311, 267] on td "[PERSON_NAME] (JTL/10028/A)" at bounding box center [380, 276] width 334 height 42
copy td "[PERSON_NAME]"
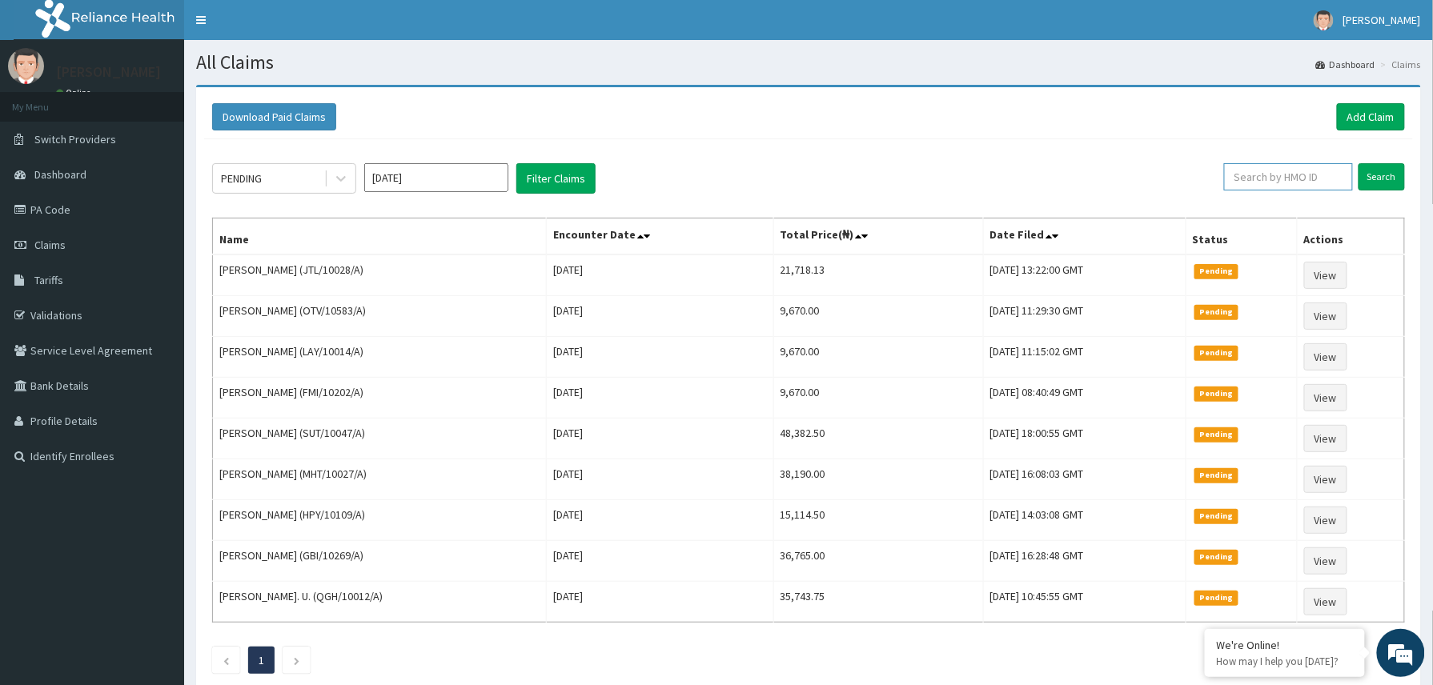
click at [1256, 189] on input "text" at bounding box center [1288, 176] width 129 height 27
paste input "2502209"
type input "2502209"
drag, startPoint x: 1287, startPoint y: 181, endPoint x: 1236, endPoint y: 179, distance: 51.2
click at [1236, 179] on input "2502209" at bounding box center [1261, 176] width 120 height 27
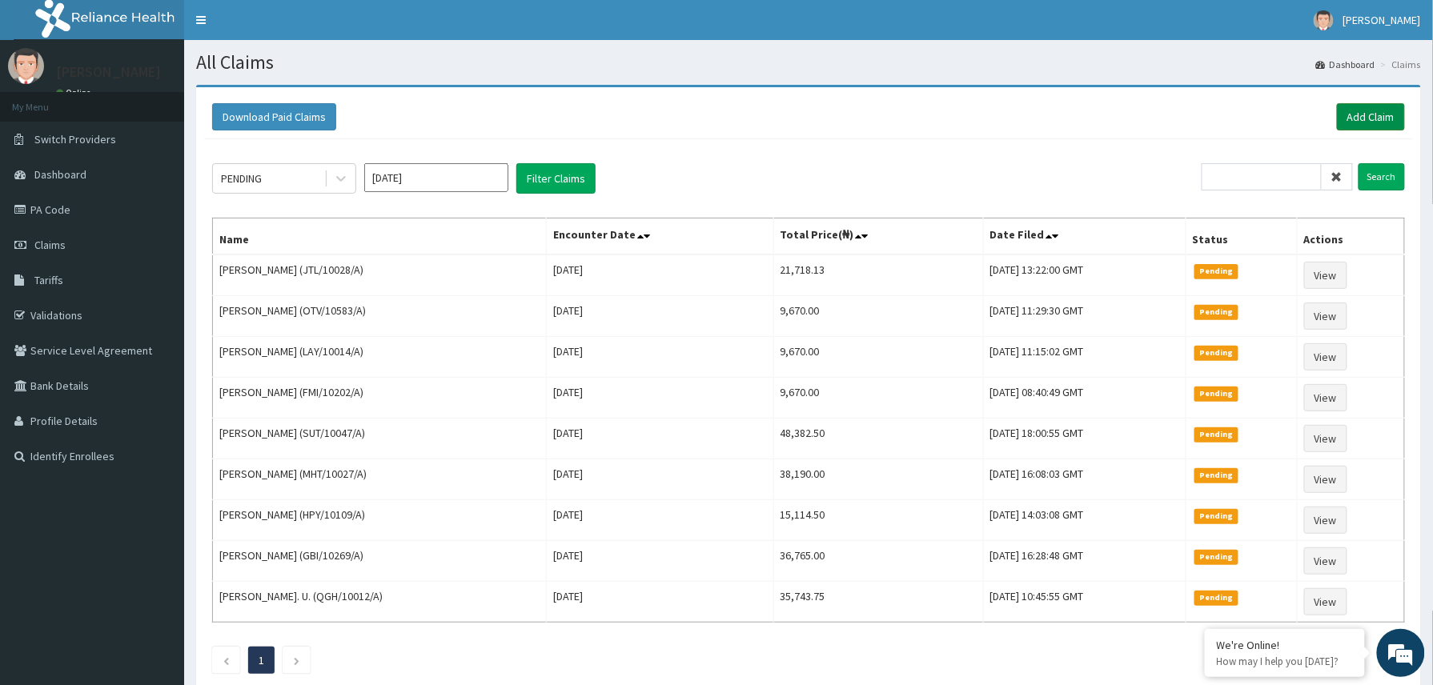
click at [1361, 116] on link "Add Claim" at bounding box center [1371, 116] width 68 height 27
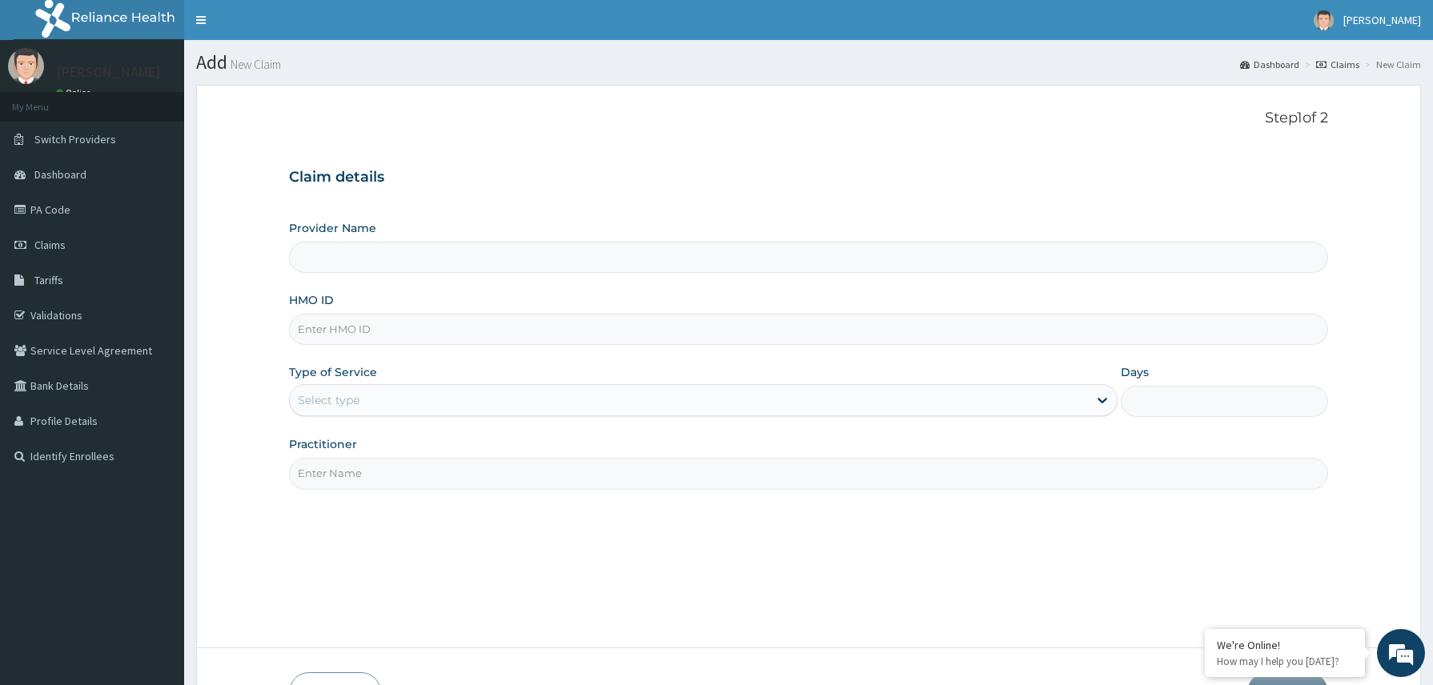
type input "Reliance Family Clinics (RFC) - [GEOGRAPHIC_DATA]"
click at [347, 340] on input "HMO ID" at bounding box center [809, 329] width 1040 height 31
paste input "ACH/10372/A"
type input "ACH/10372/A"
drag, startPoint x: 357, startPoint y: 398, endPoint x: 367, endPoint y: 417, distance: 21.5
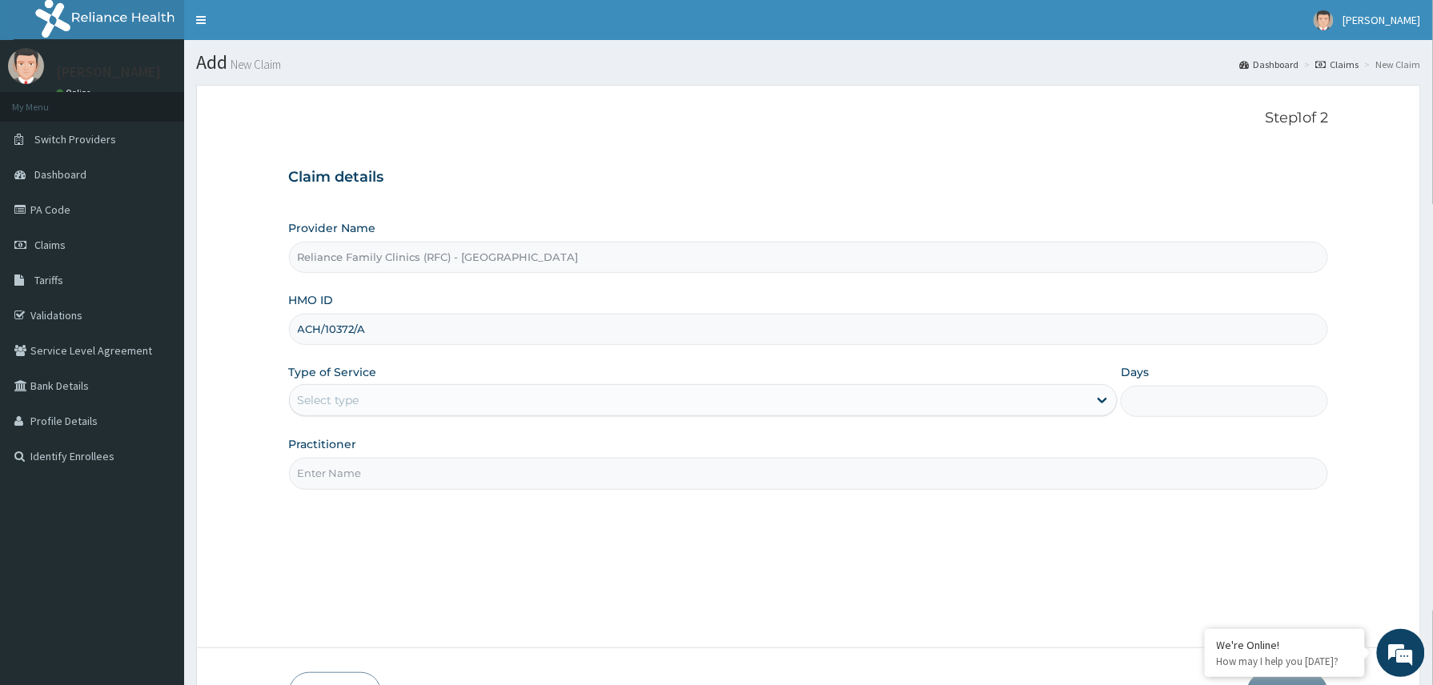
click at [360, 403] on div "Select type" at bounding box center [689, 400] width 799 height 26
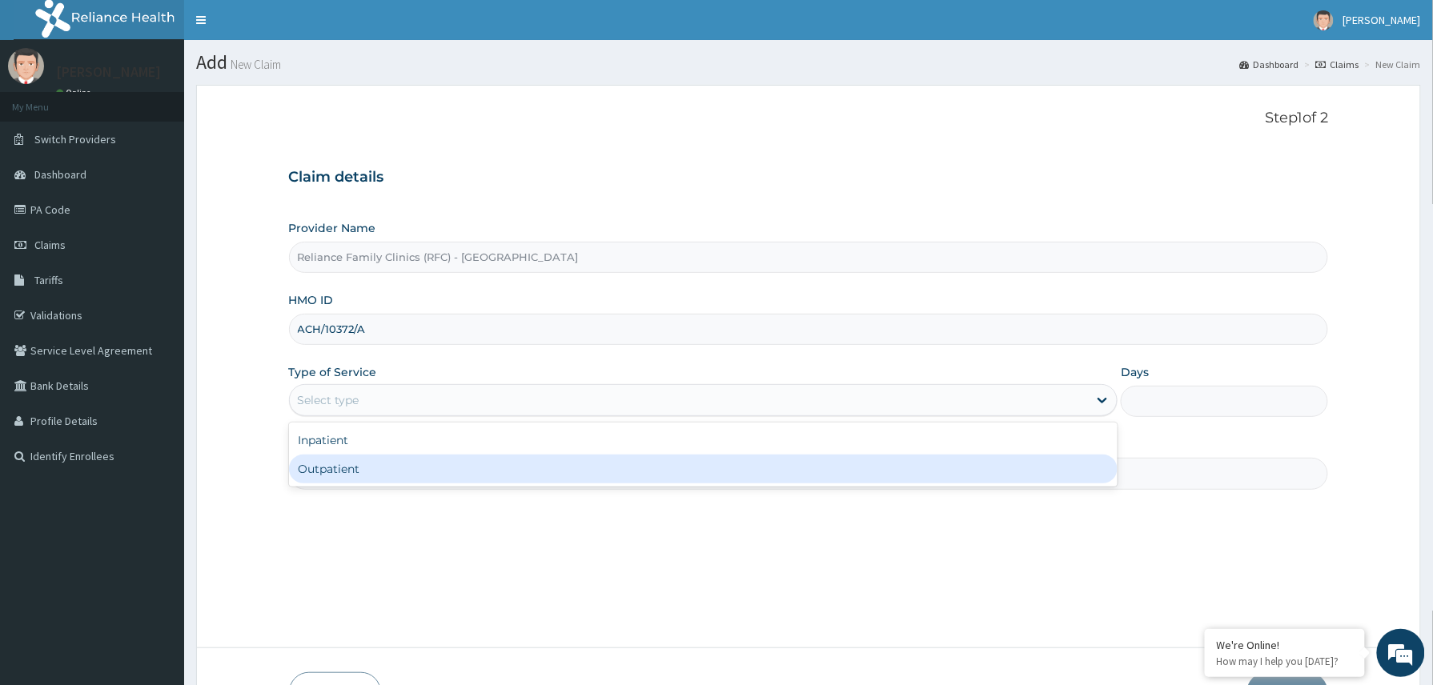
click at [376, 474] on div "Outpatient" at bounding box center [703, 469] width 829 height 29
type input "1"
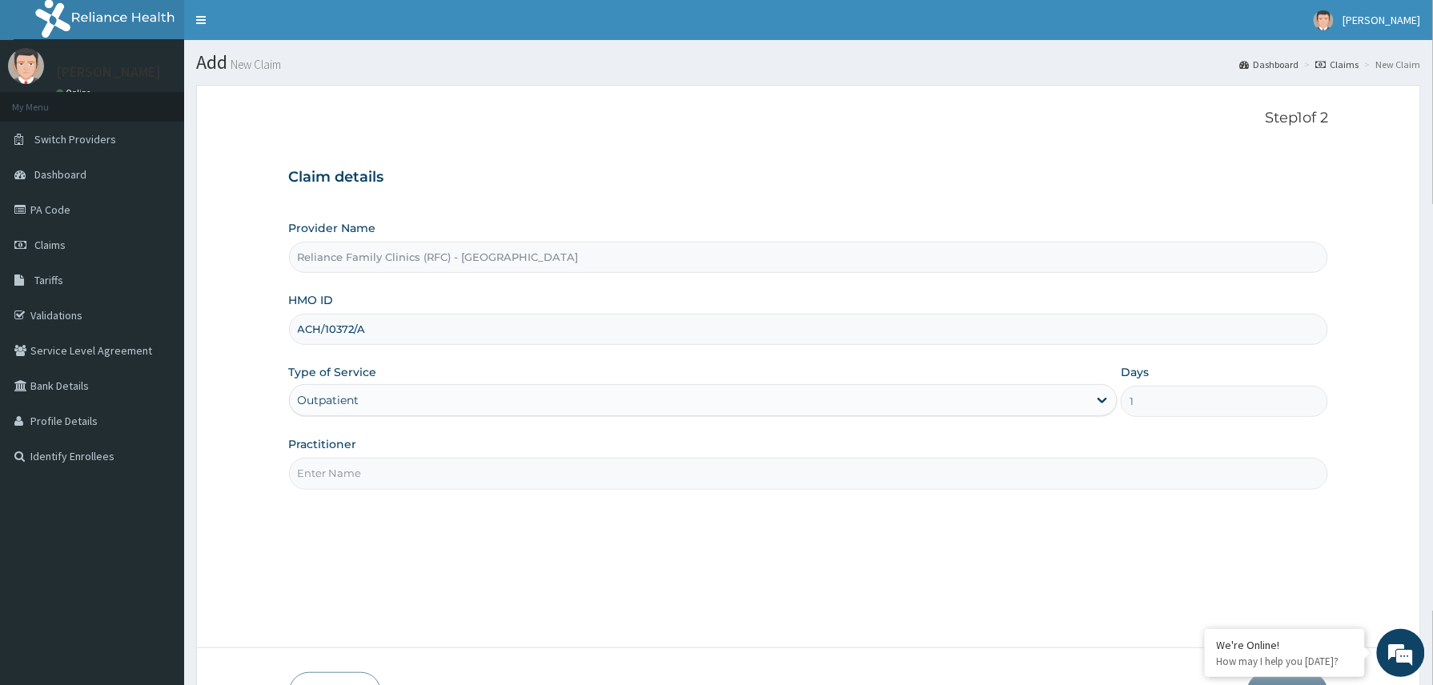
click at [384, 474] on input "Practitioner" at bounding box center [809, 473] width 1040 height 31
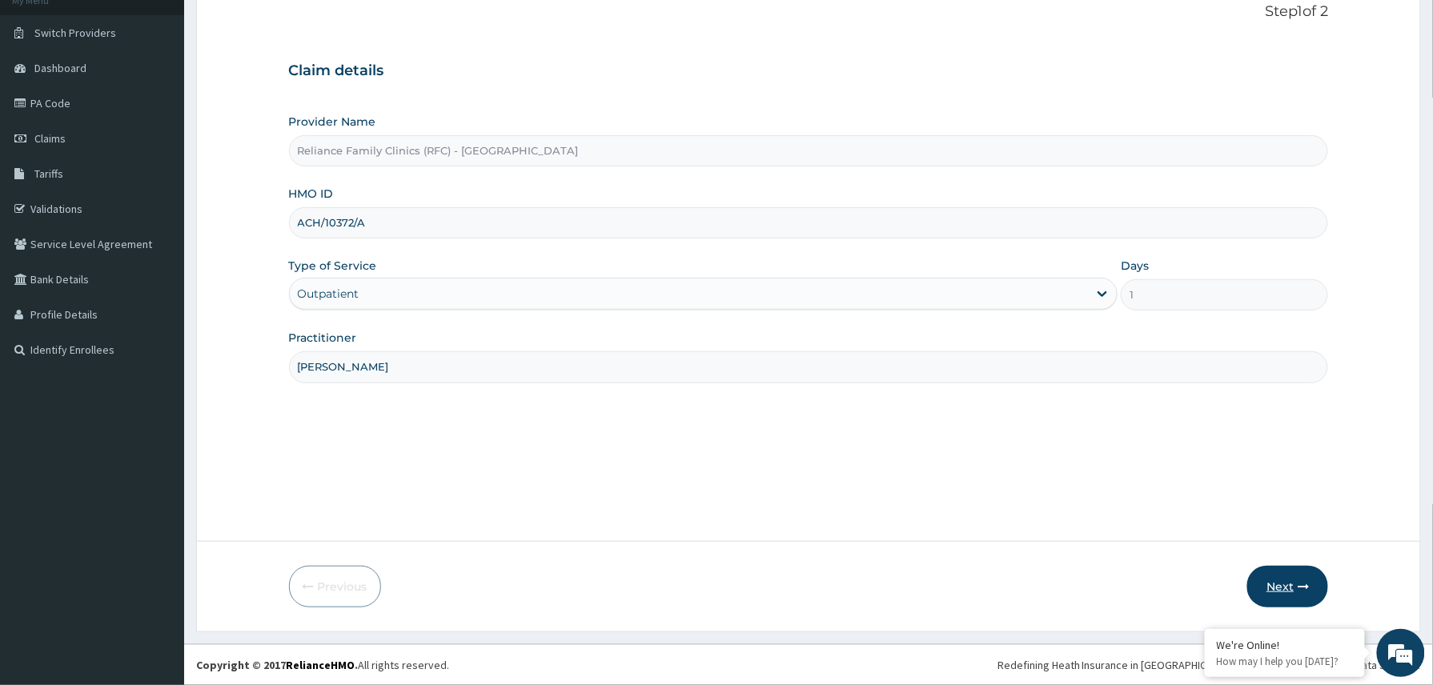
type input "[PERSON_NAME]"
click at [1298, 592] on icon "button" at bounding box center [1302, 586] width 11 height 11
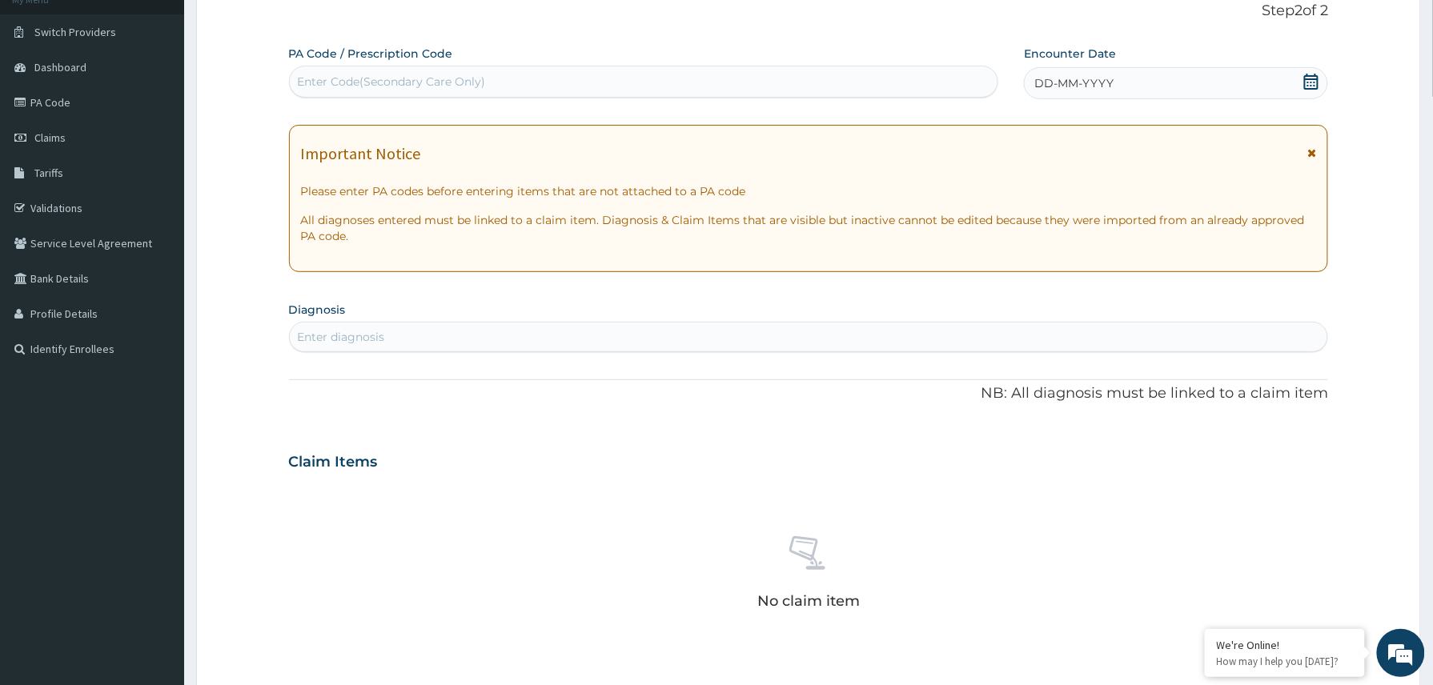
drag, startPoint x: 1196, startPoint y: 87, endPoint x: 1188, endPoint y: 93, distance: 9.8
click at [1188, 93] on div "DD-MM-YYYY" at bounding box center [1176, 83] width 304 height 32
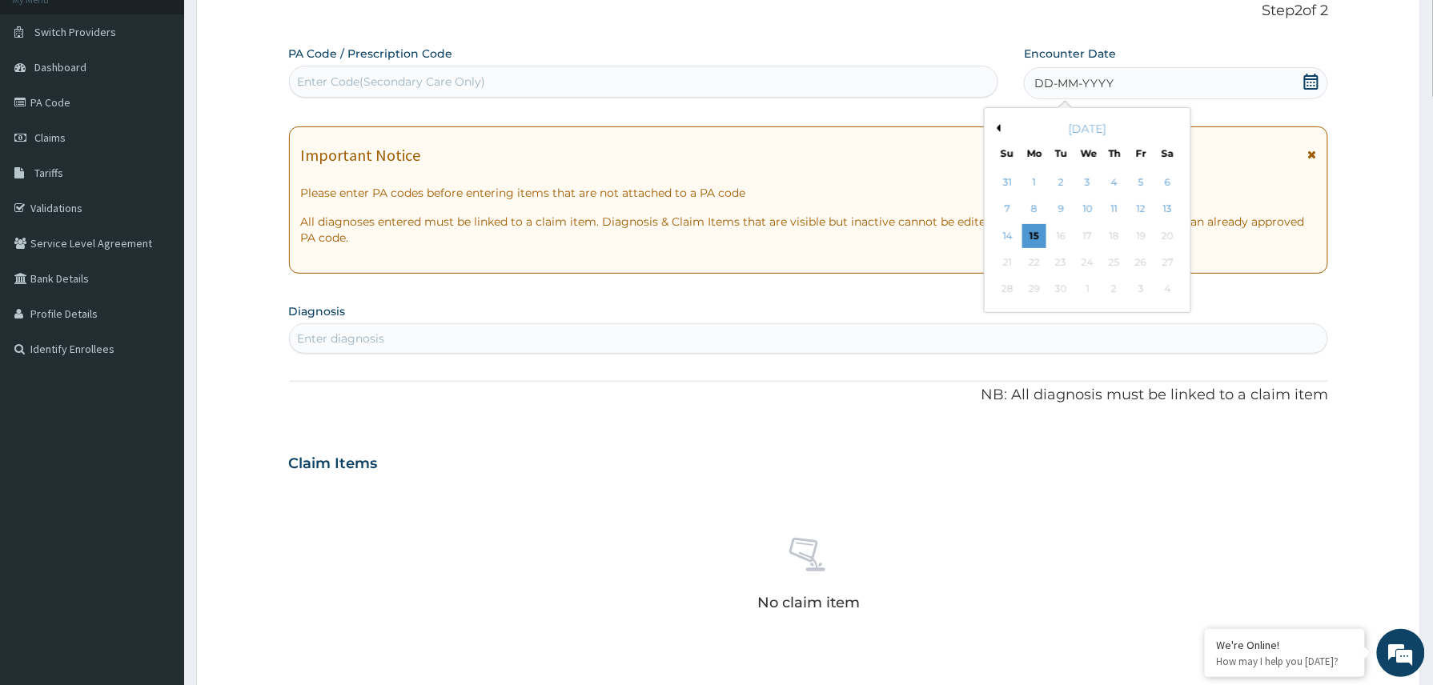
click at [1036, 240] on div "15" at bounding box center [1034, 236] width 24 height 24
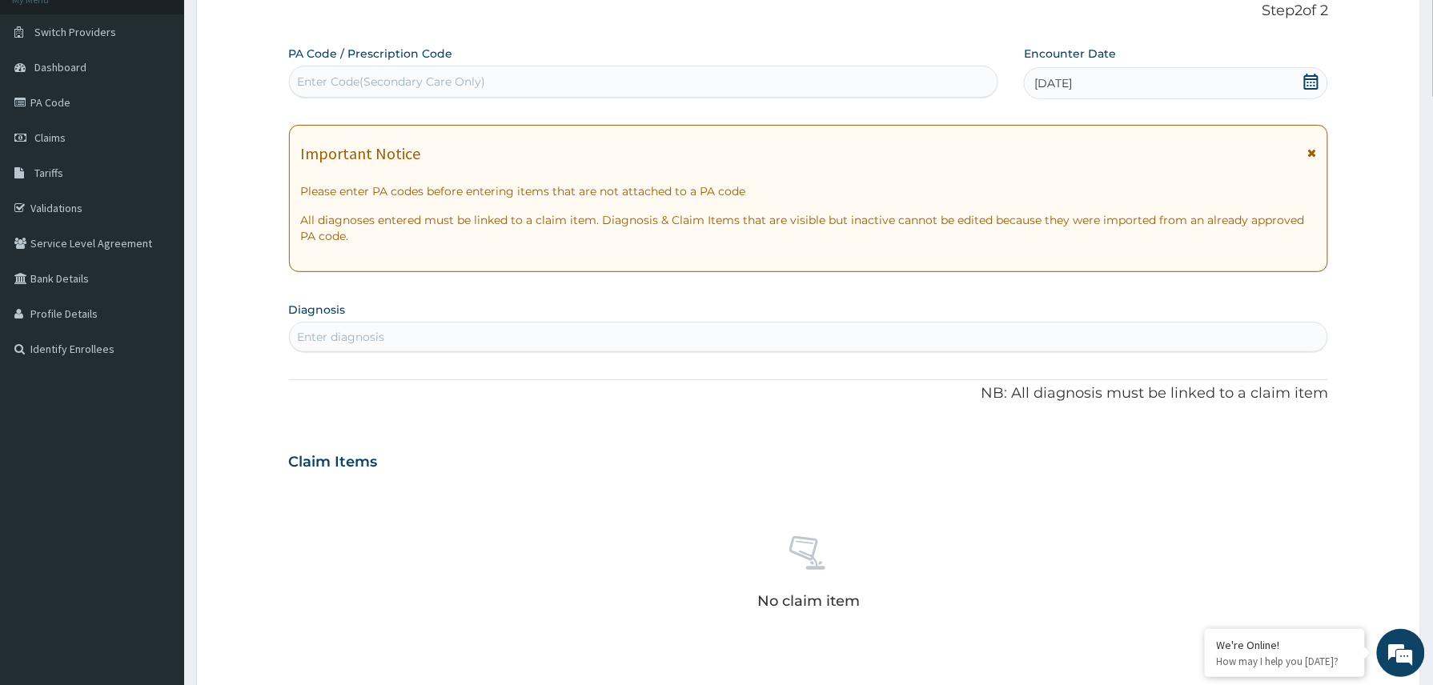
click at [367, 336] on div "Enter diagnosis" at bounding box center [341, 337] width 87 height 16
type input "gastroe"
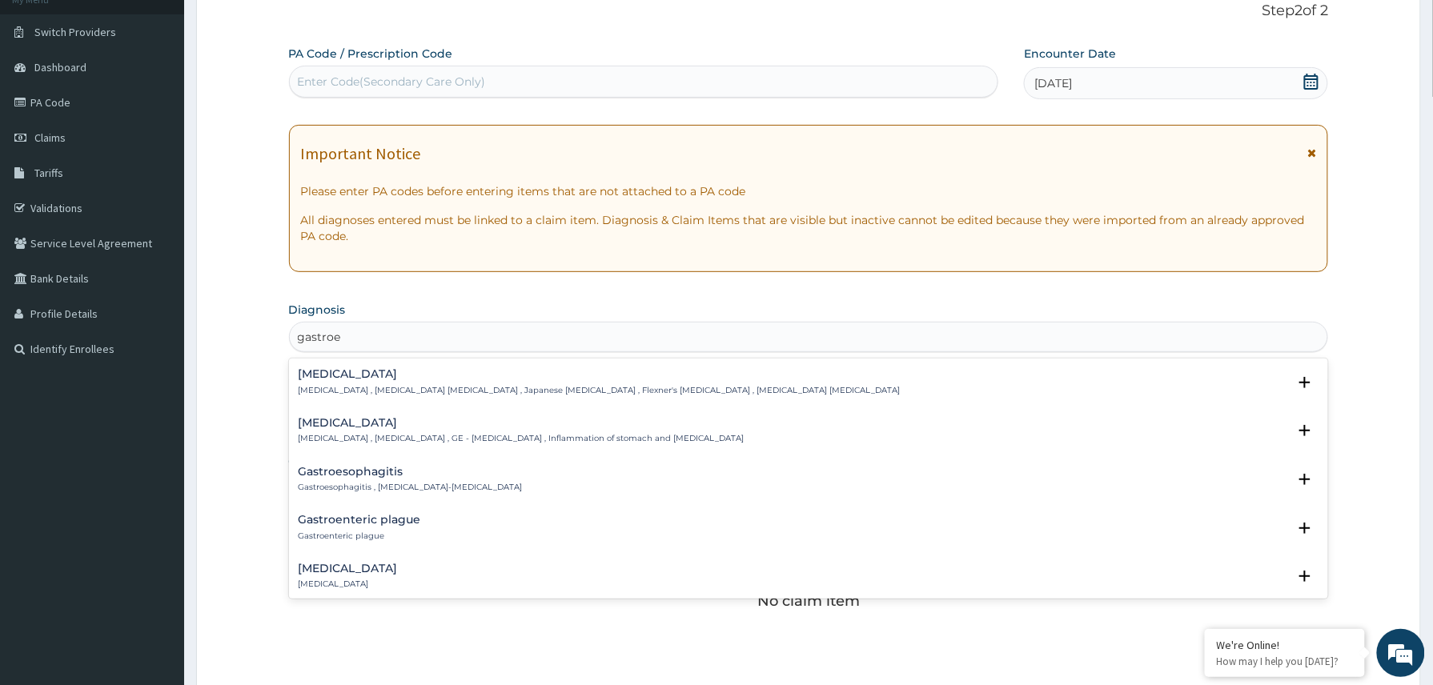
click at [356, 424] on h4 "[MEDICAL_DATA]" at bounding box center [522, 423] width 446 height 12
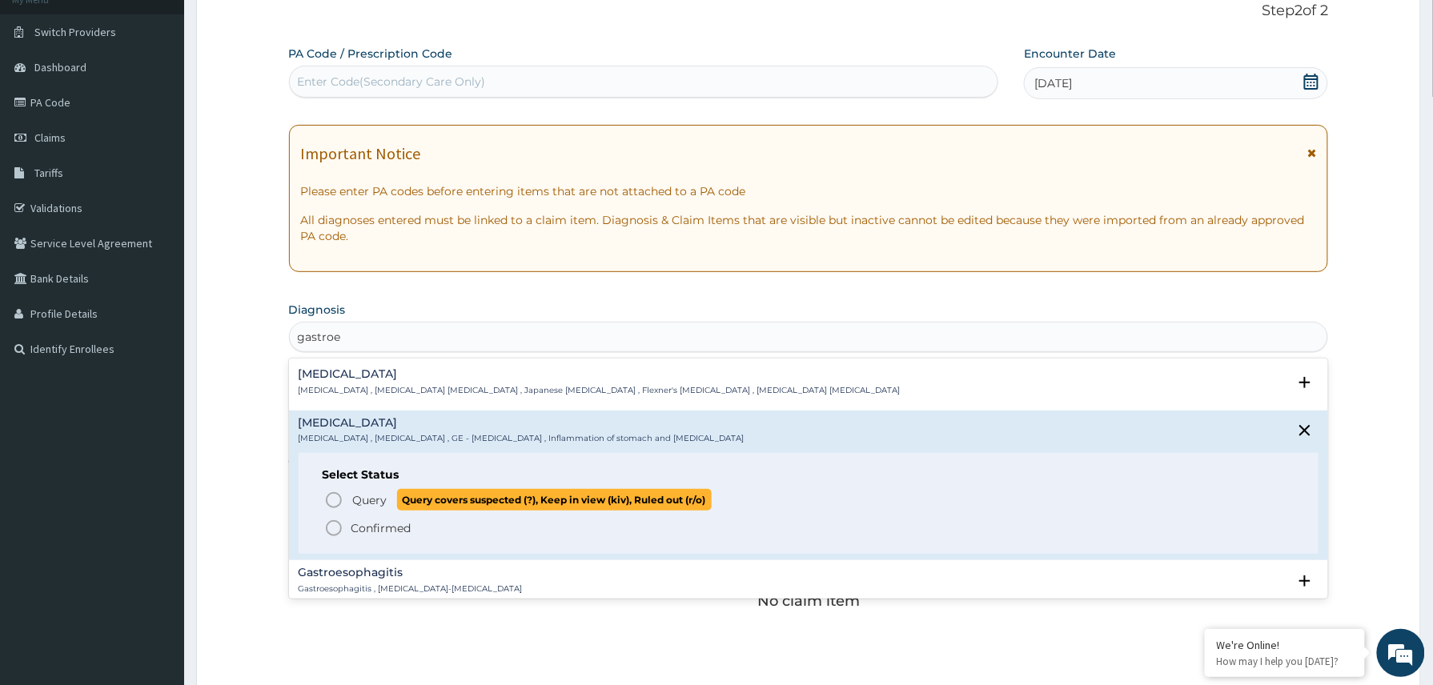
click at [378, 500] on span "Query" at bounding box center [370, 500] width 34 height 16
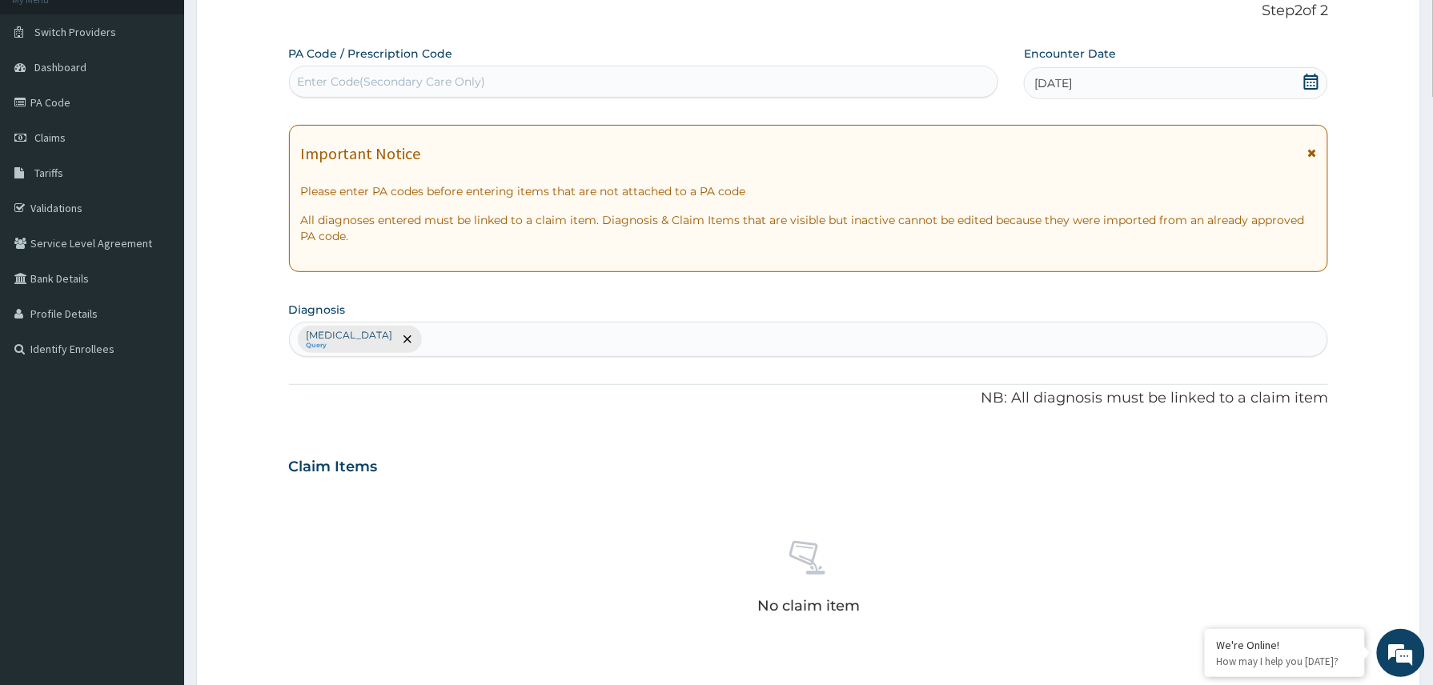
scroll to position [471, 0]
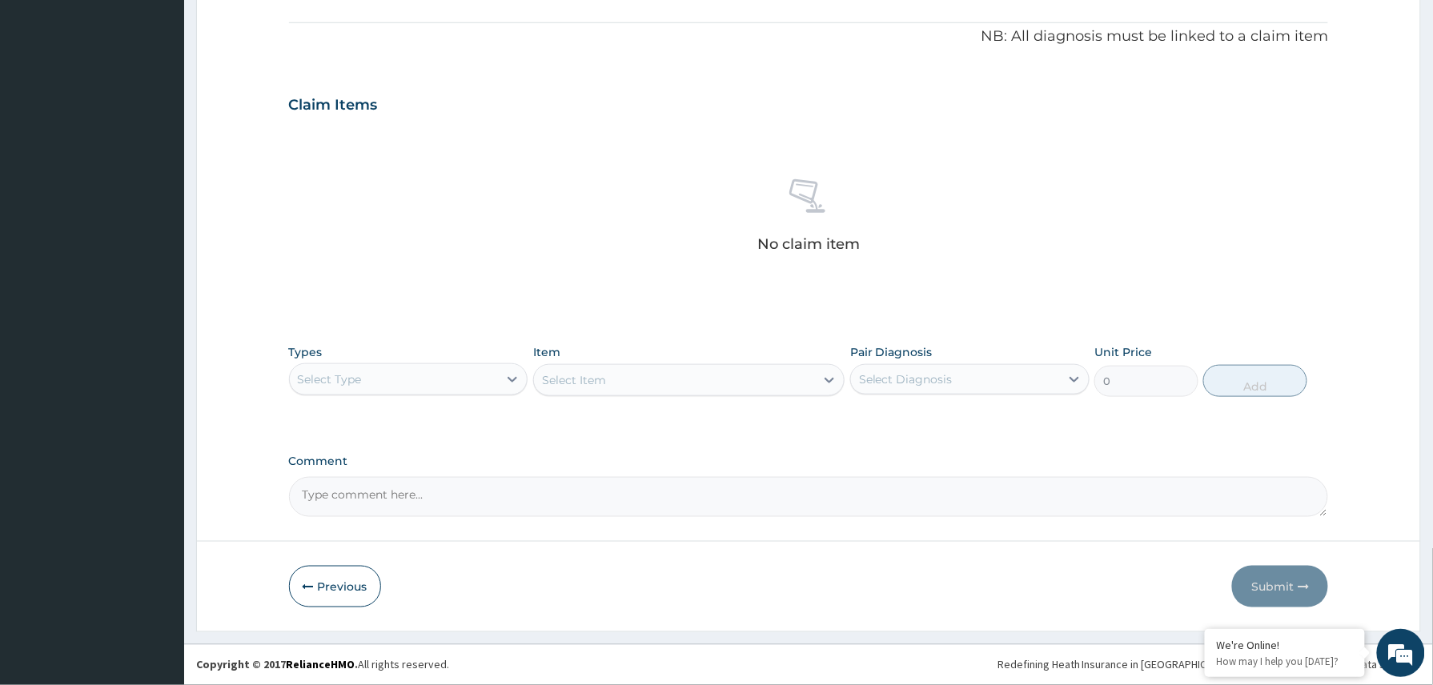
click at [445, 379] on div "Select Type" at bounding box center [394, 380] width 209 height 26
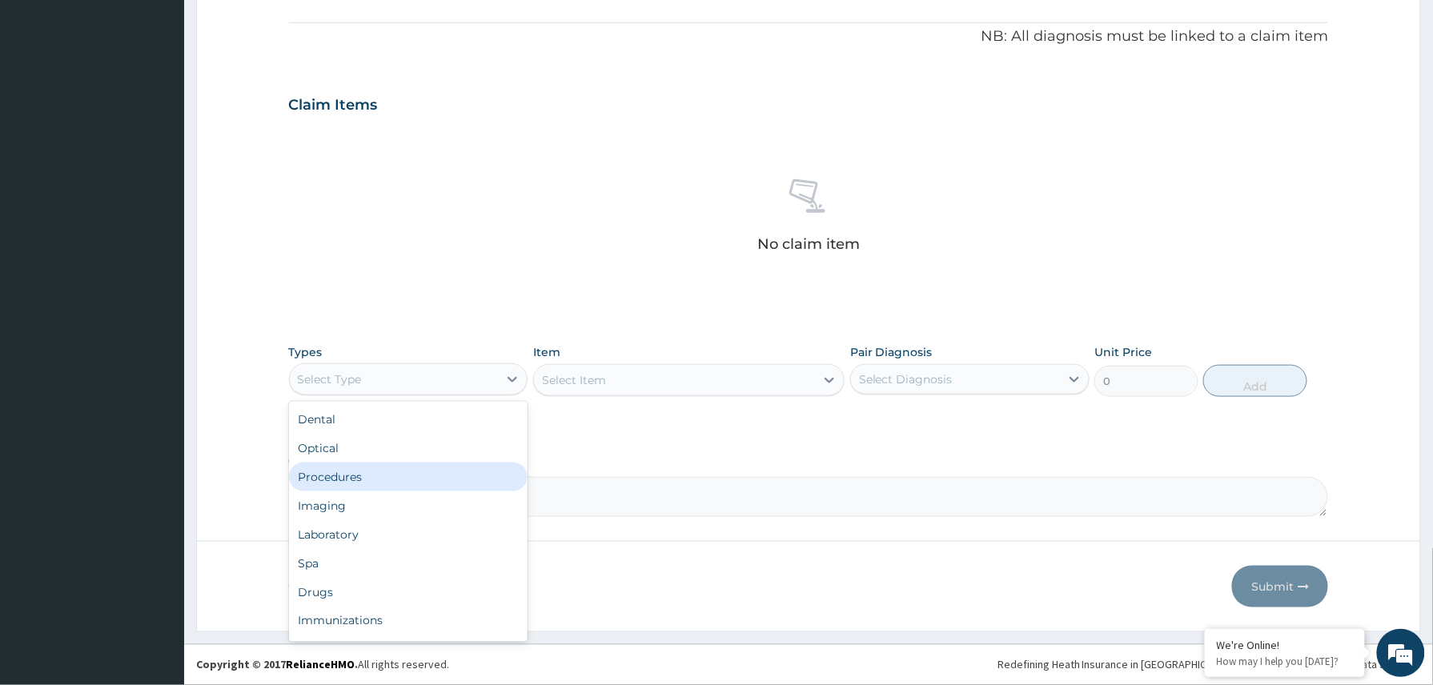
click at [400, 475] on div "Procedures" at bounding box center [408, 477] width 239 height 29
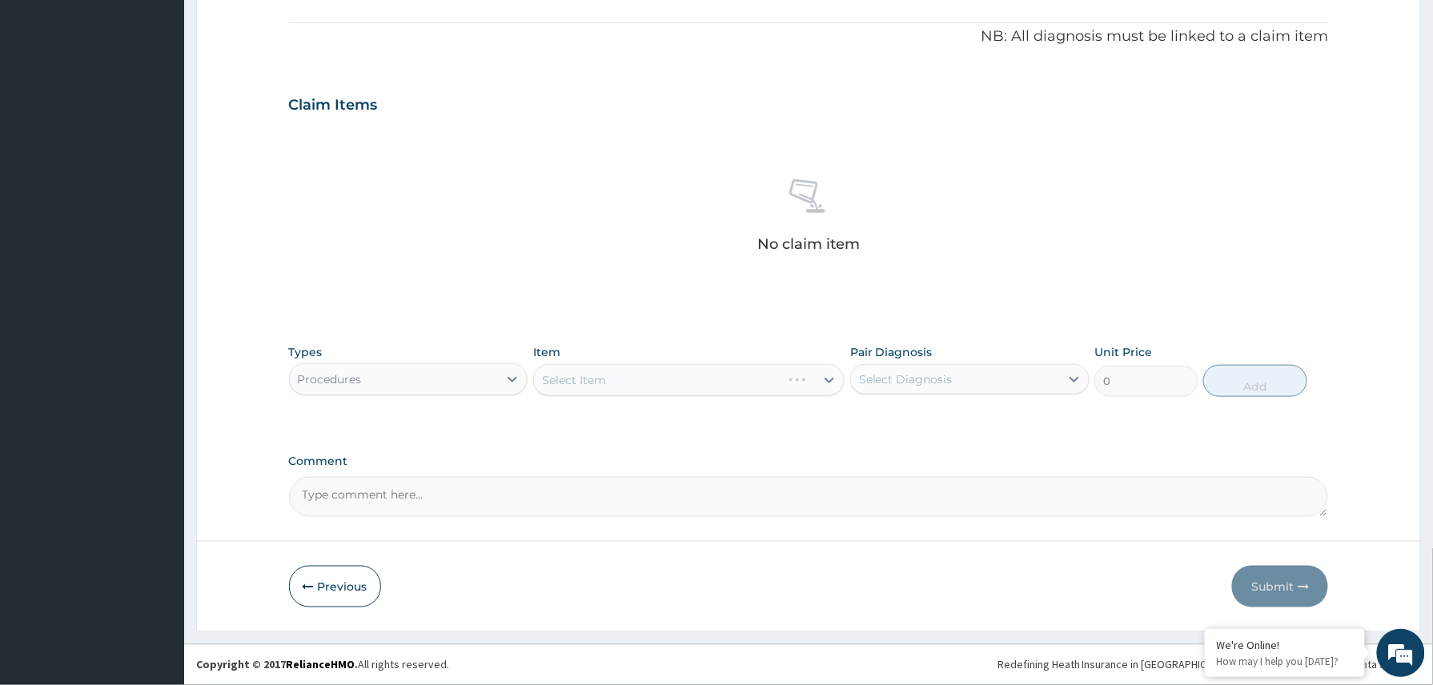
click at [626, 375] on div "Select Item" at bounding box center [689, 380] width 312 height 32
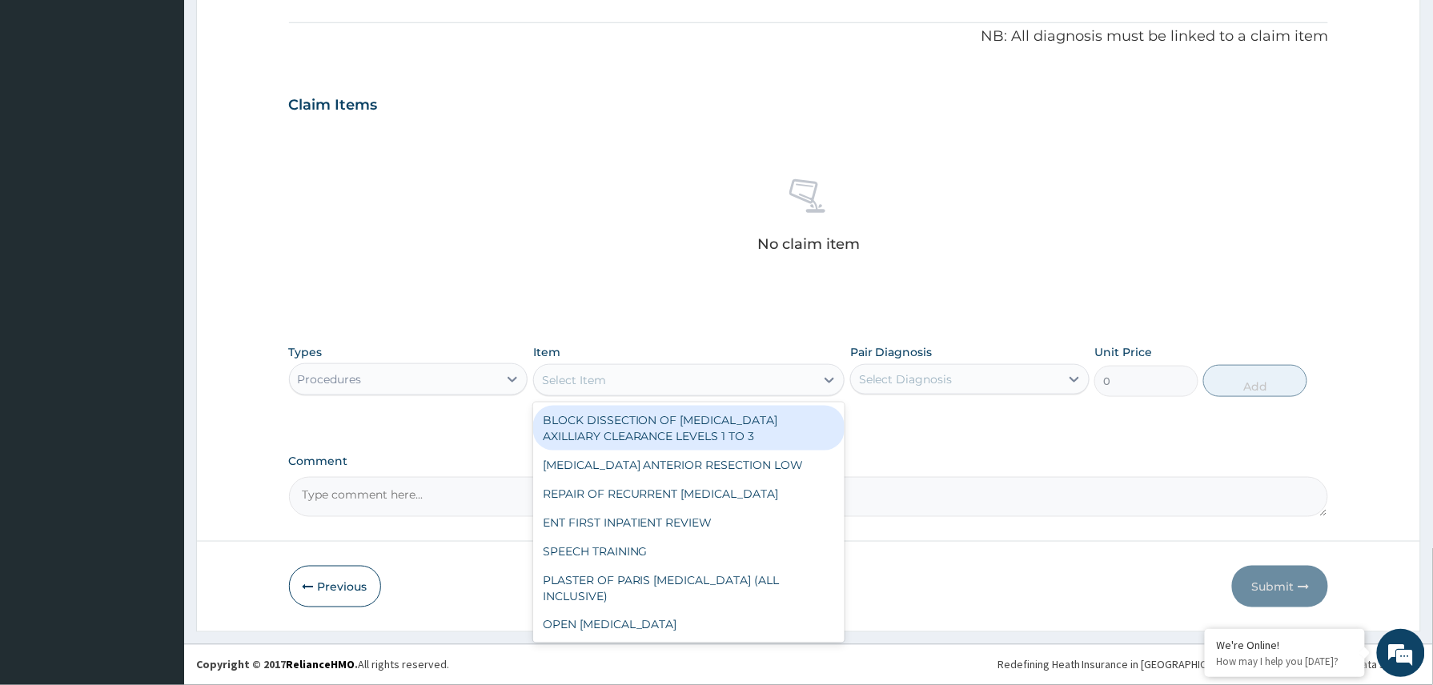
click at [651, 376] on div "Select Item" at bounding box center [675, 380] width 282 height 26
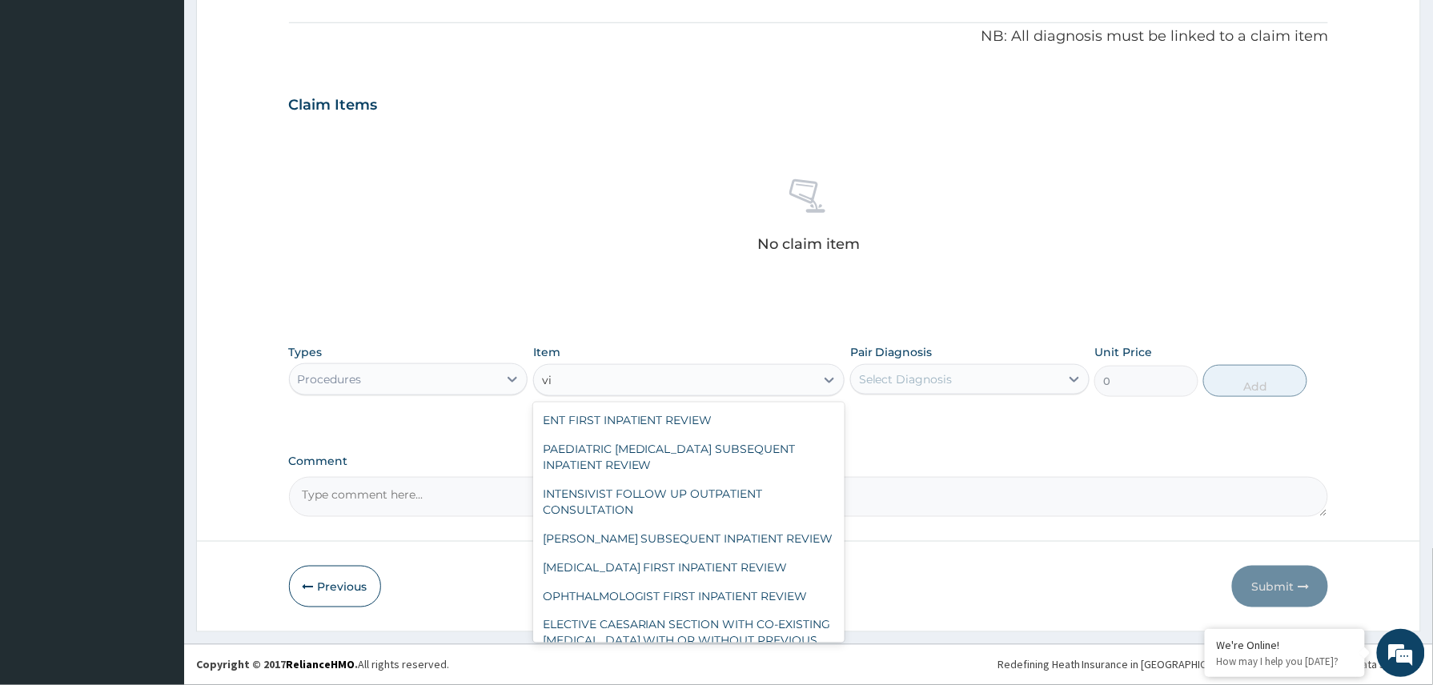
type input "v"
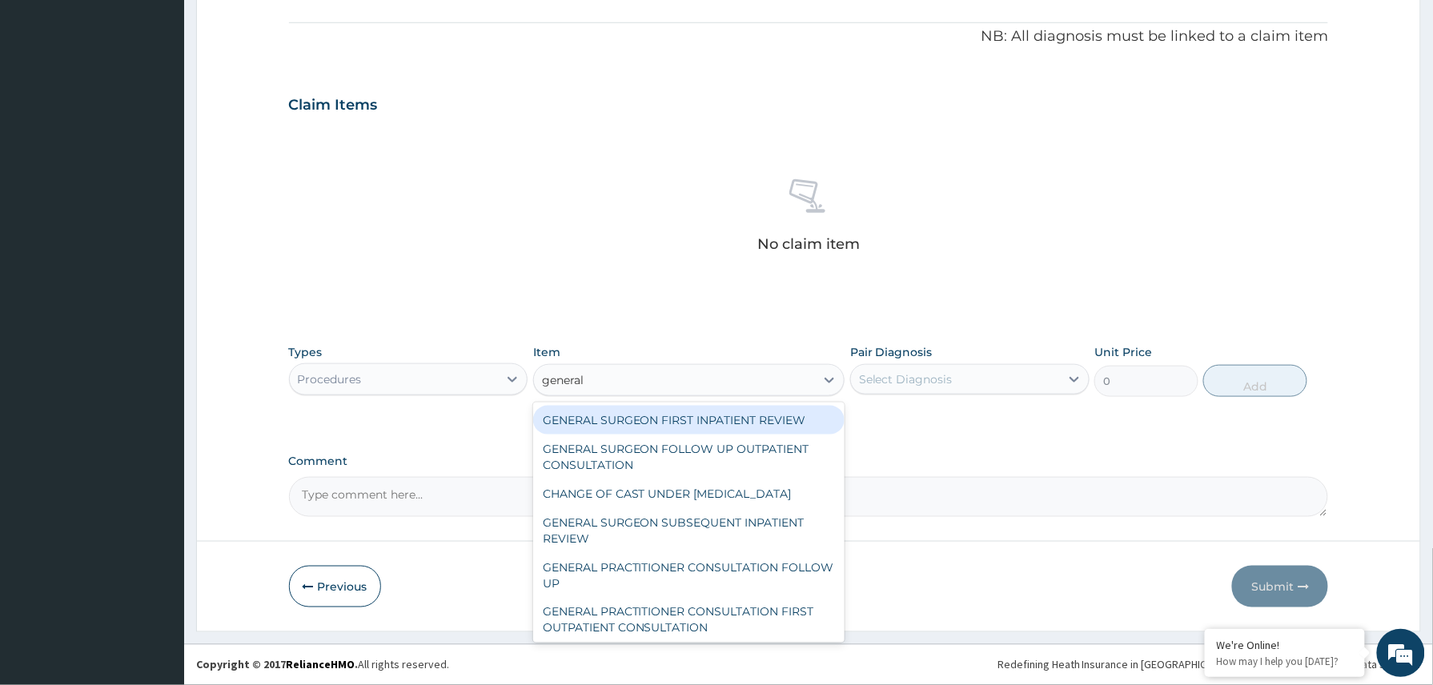
type input "general p"
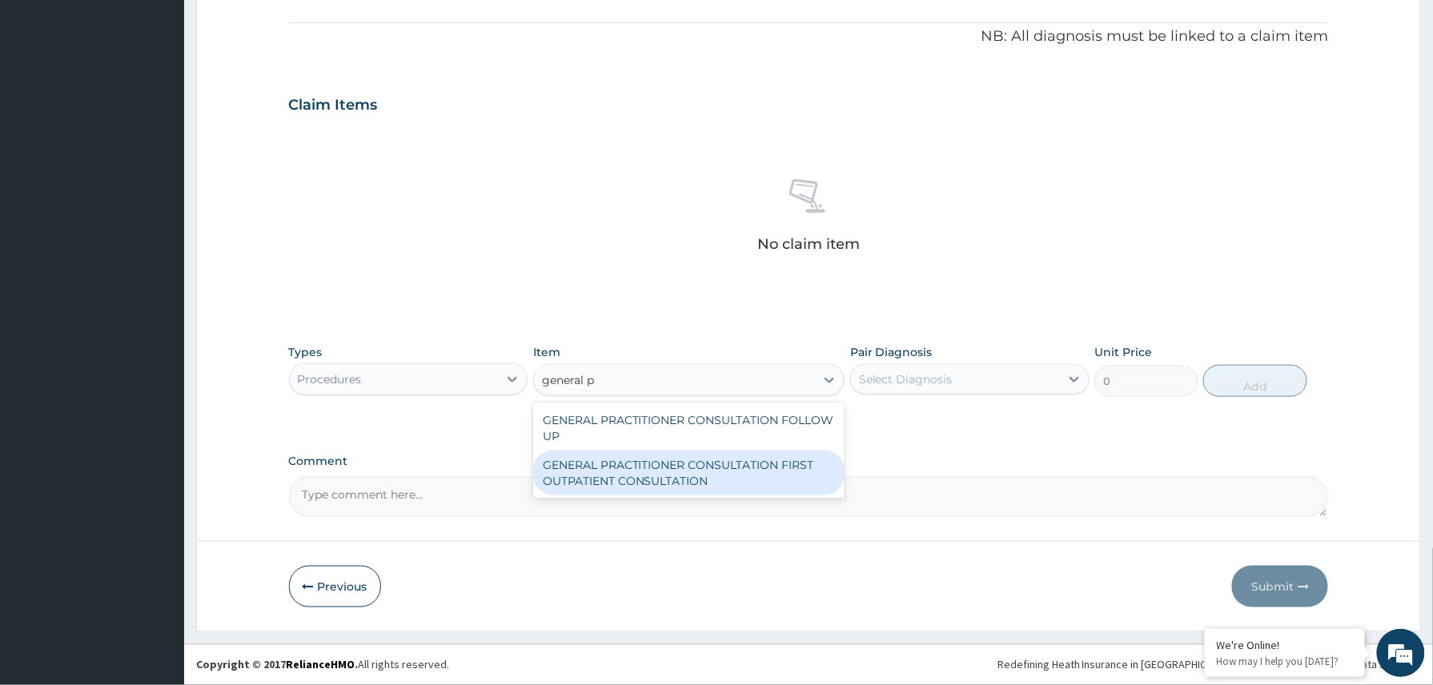
click at [720, 464] on div "GENERAL PRACTITIONER CONSULTATION FIRST OUTPATIENT CONSULTATION" at bounding box center [689, 473] width 312 height 45
type input "3370.125"
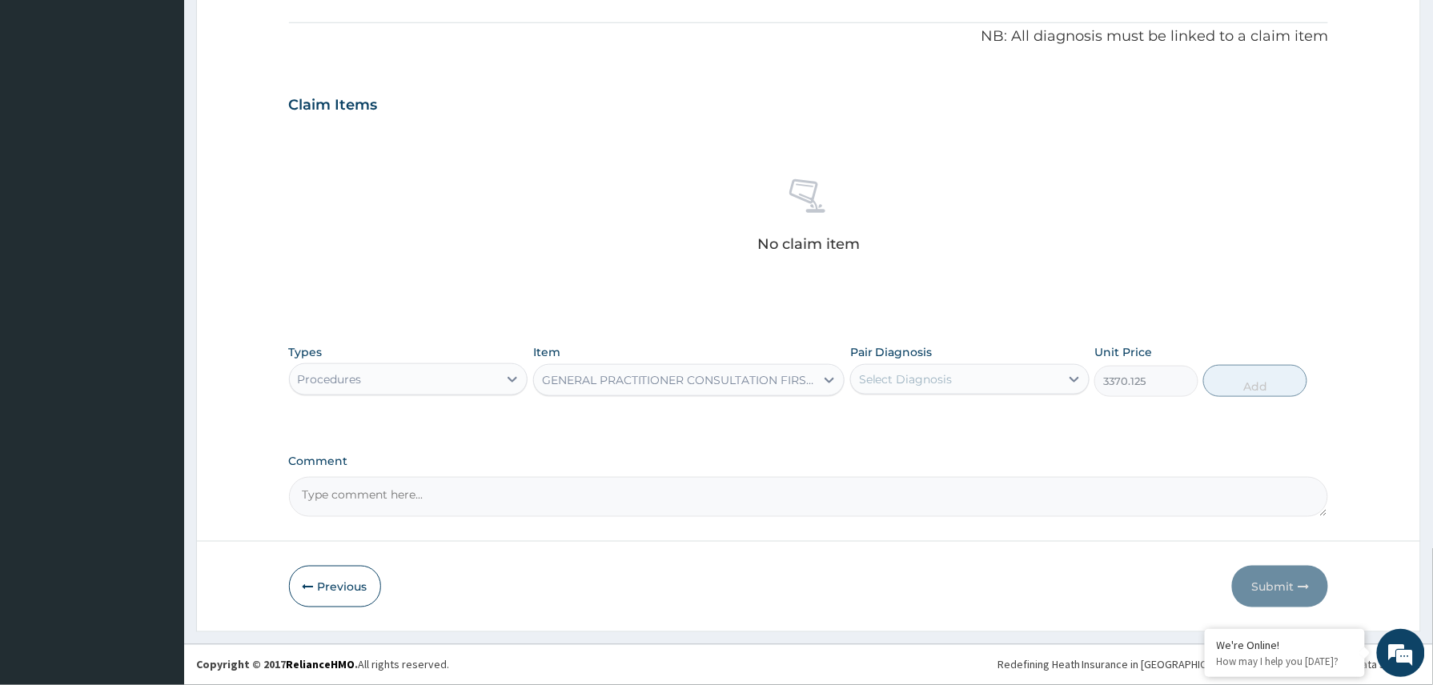
drag, startPoint x: 936, startPoint y: 384, endPoint x: 938, endPoint y: 392, distance: 8.2
click at [938, 383] on div "Select Diagnosis" at bounding box center [906, 379] width 94 height 16
click at [925, 423] on label "Gastroenteritis" at bounding box center [925, 419] width 99 height 16
checkbox input "true"
click at [1252, 383] on button "Add" at bounding box center [1255, 381] width 104 height 32
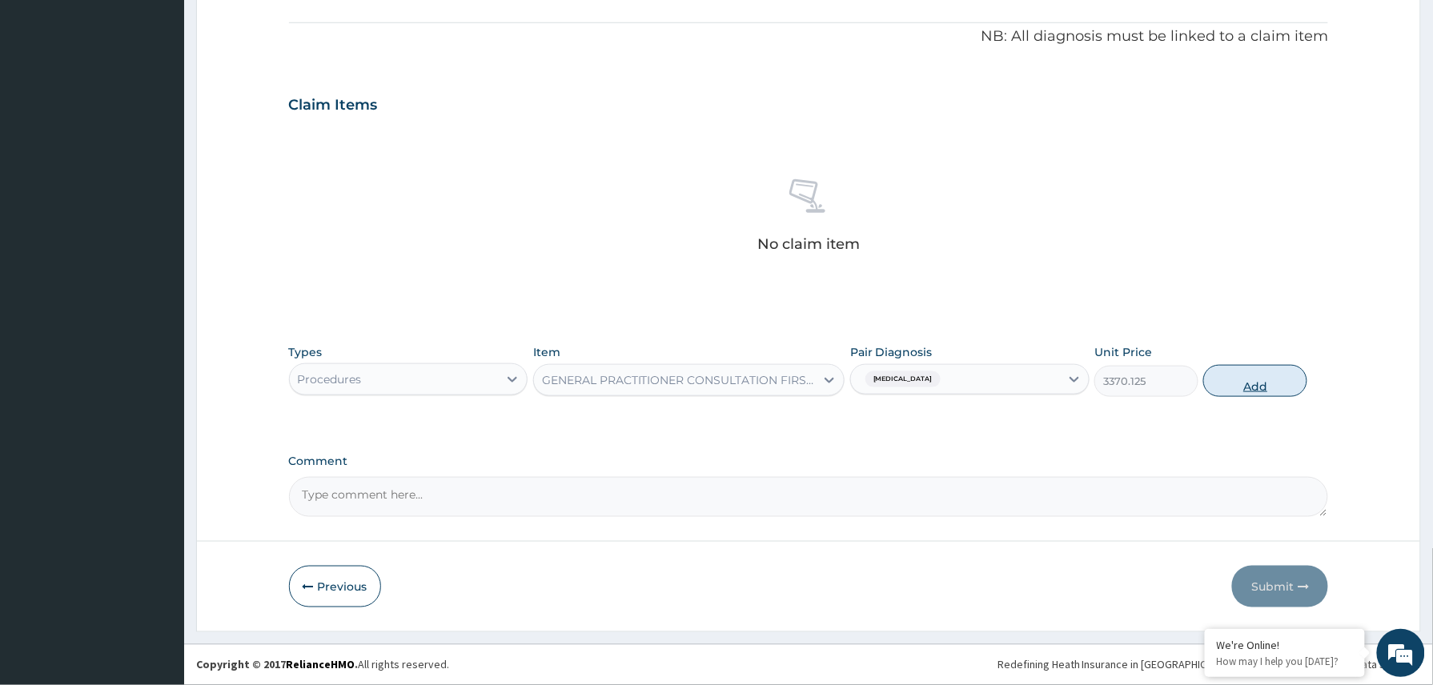
type input "0"
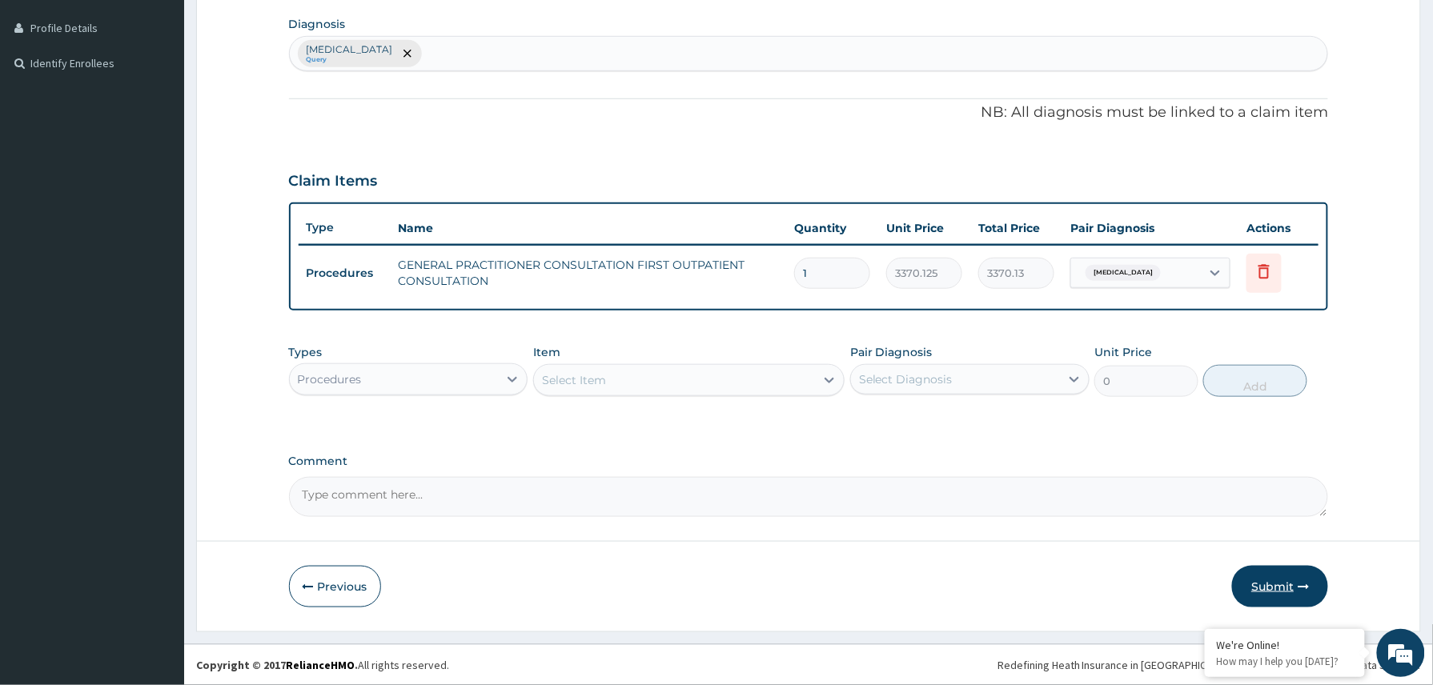
click at [1281, 578] on button "Submit" at bounding box center [1280, 587] width 96 height 42
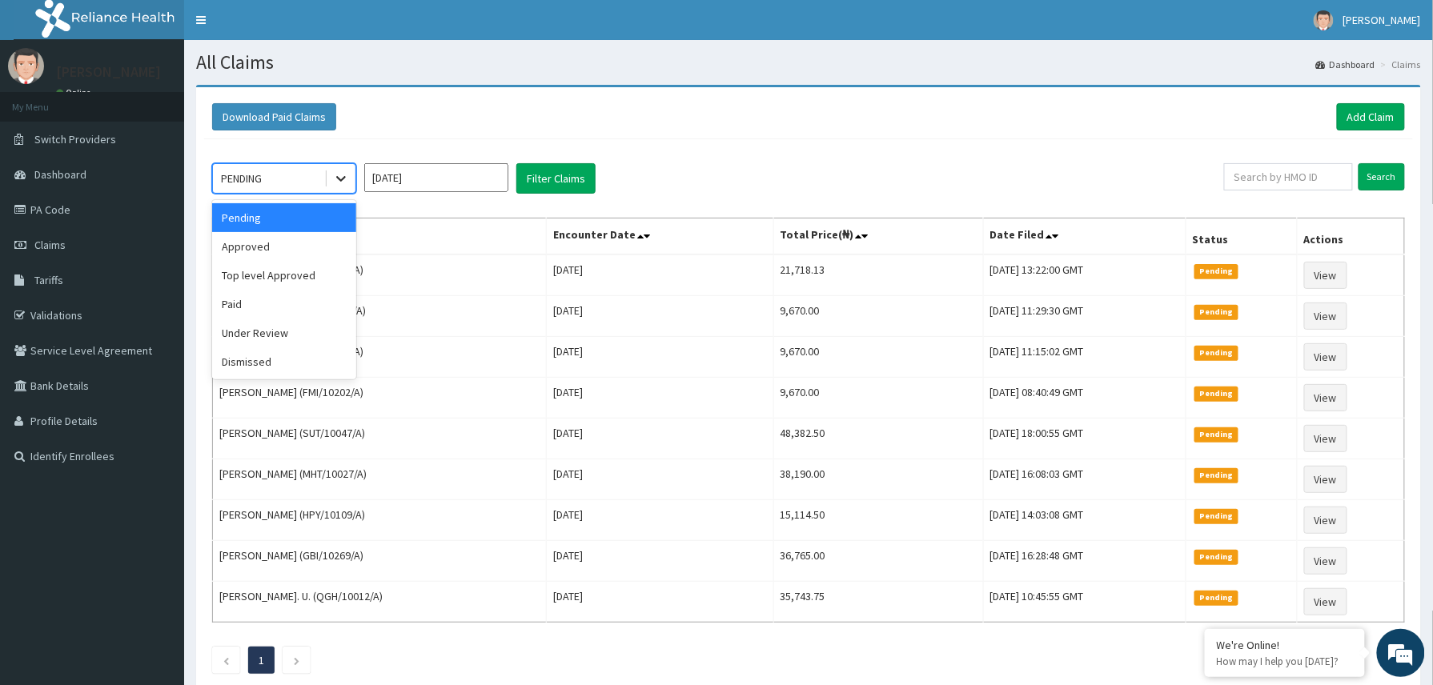
drag, startPoint x: 340, startPoint y: 190, endPoint x: 270, endPoint y: 247, distance: 91.0
click at [337, 193] on div at bounding box center [341, 178] width 29 height 29
drag, startPoint x: 263, startPoint y: 251, endPoint x: 274, endPoint y: 250, distance: 10.4
click at [267, 250] on div "Approved" at bounding box center [284, 246] width 144 height 29
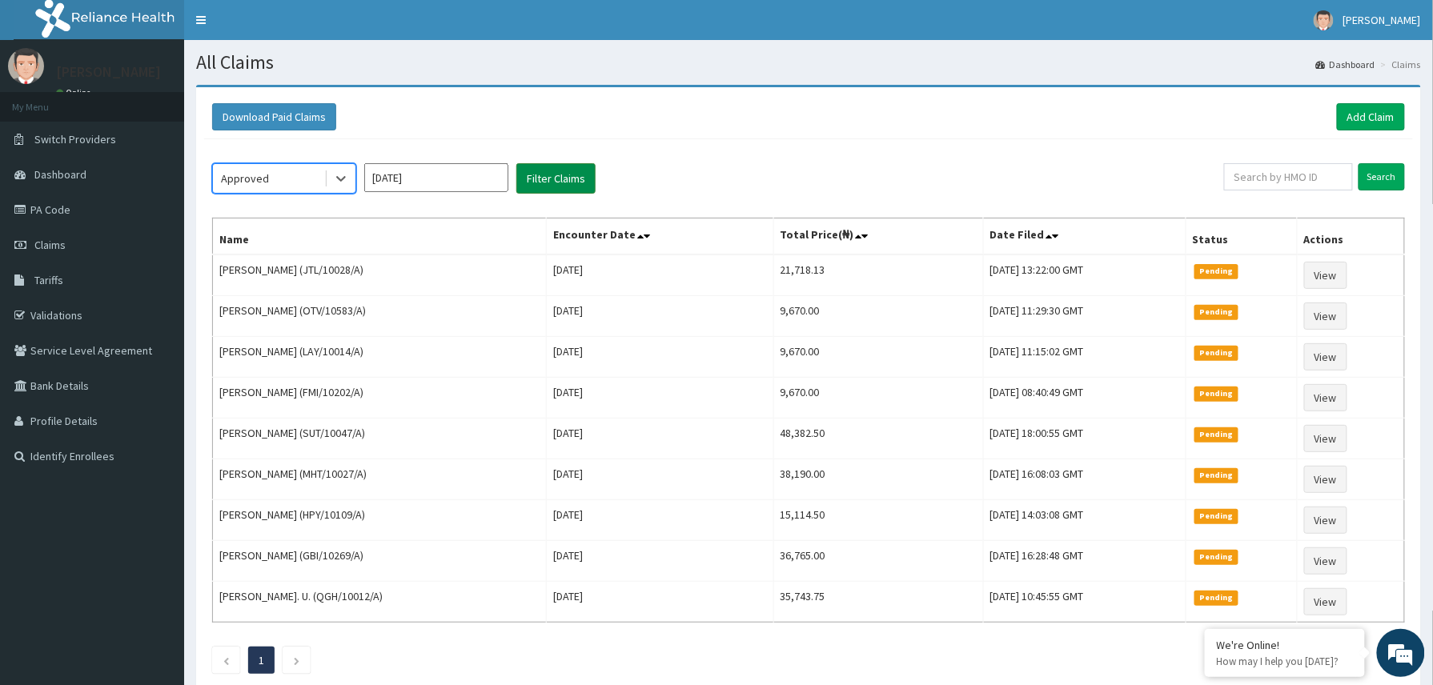
click at [568, 178] on button "Filter Claims" at bounding box center [555, 178] width 79 height 30
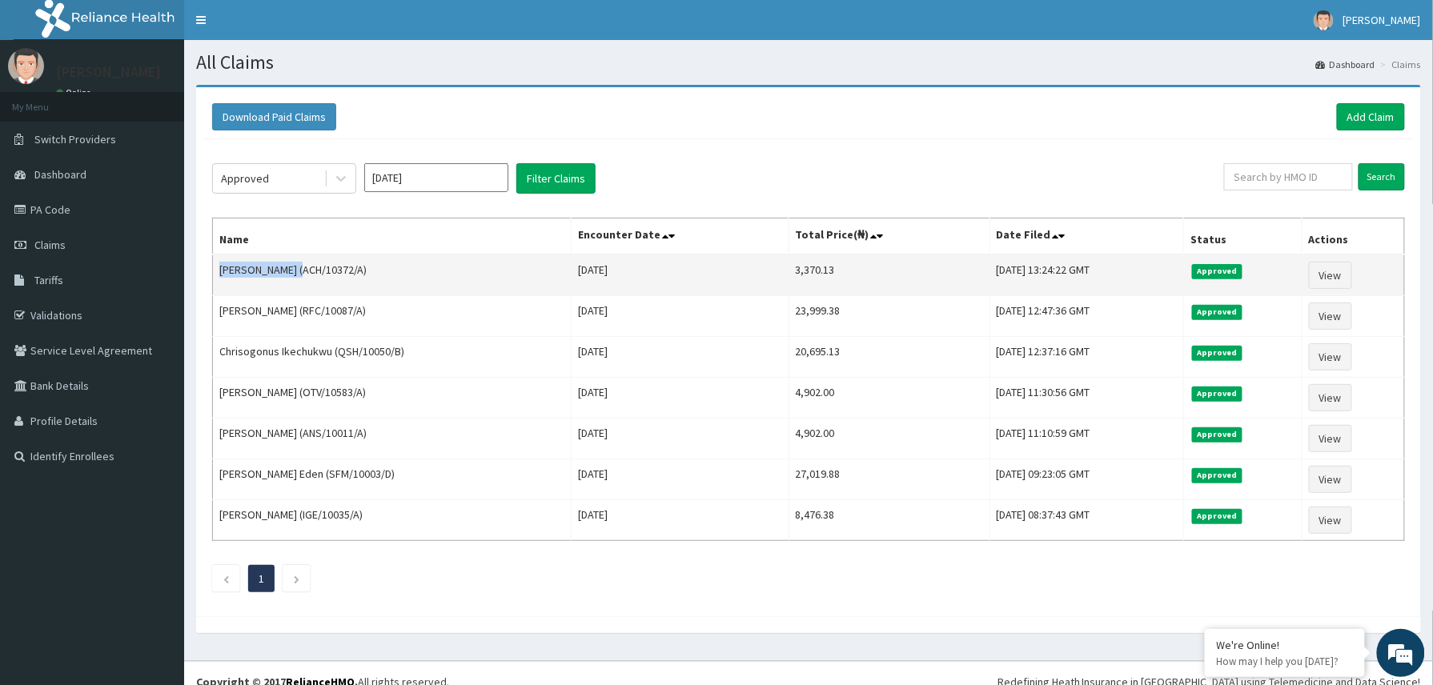
drag, startPoint x: 221, startPoint y: 273, endPoint x: 296, endPoint y: 263, distance: 75.8
click at [296, 263] on td "Harrison Anikwe (ACH/10372/A)" at bounding box center [392, 276] width 359 height 42
copy td "Harrison Anikwe"
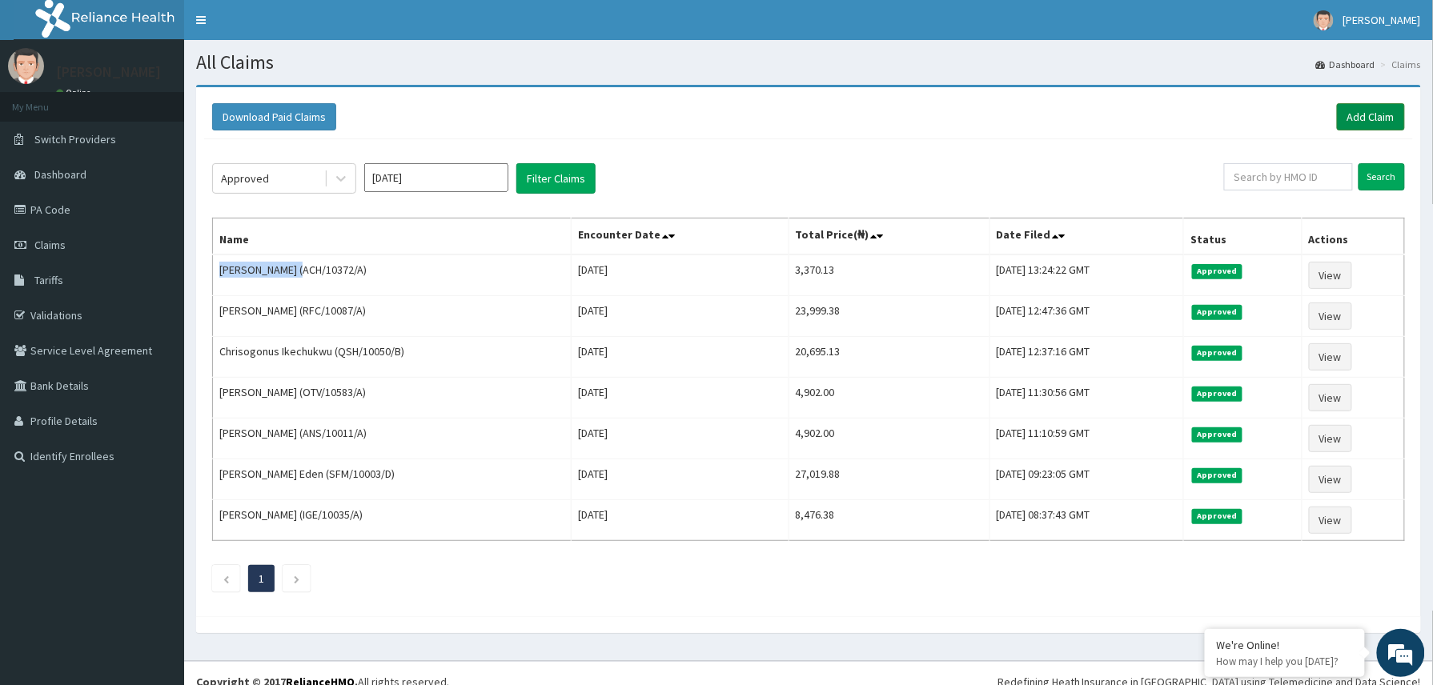
click at [1357, 115] on link "Add Claim" at bounding box center [1371, 116] width 68 height 27
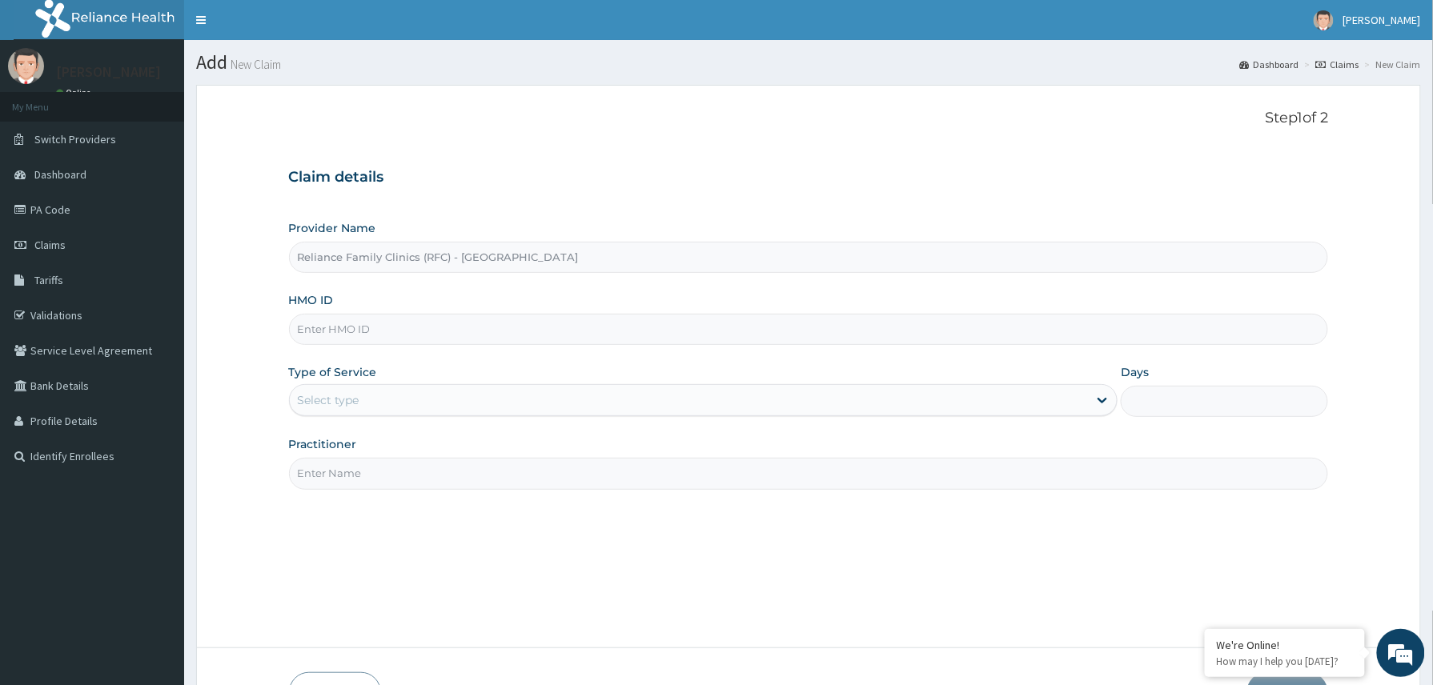
click at [365, 337] on input "HMO ID" at bounding box center [809, 329] width 1040 height 31
paste input "QSH/10050/A"
type input "QSH/10050/A"
drag, startPoint x: 369, startPoint y: 403, endPoint x: 371, endPoint y: 418, distance: 14.6
click at [369, 405] on div "Select type" at bounding box center [689, 400] width 799 height 26
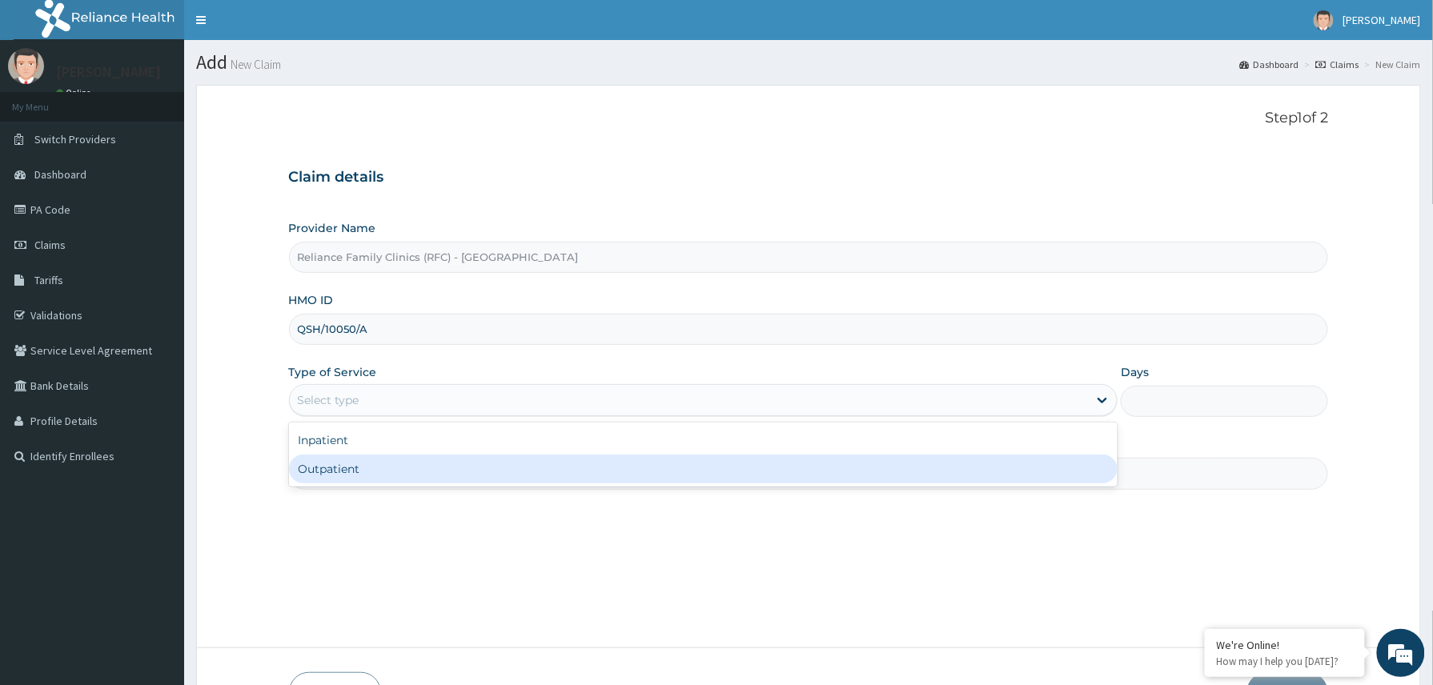
click at [357, 474] on div "Outpatient" at bounding box center [703, 469] width 829 height 29
type input "1"
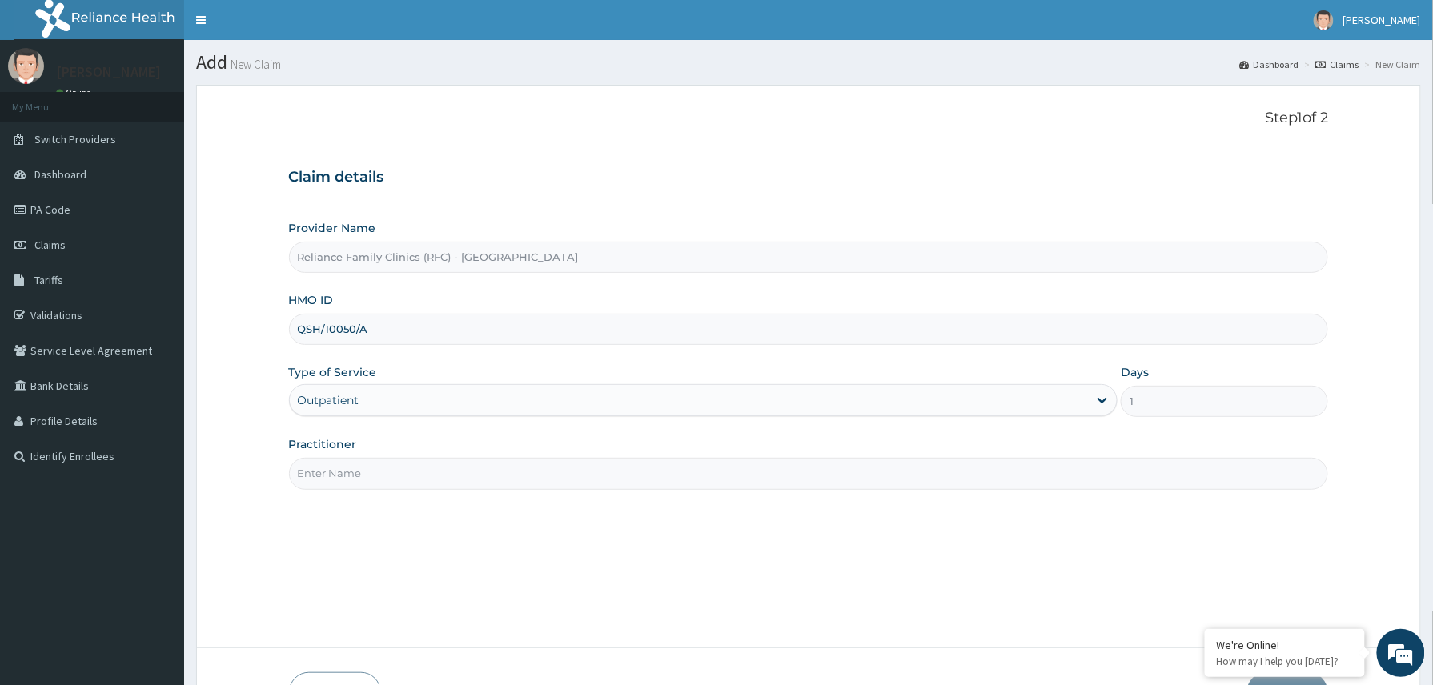
click at [386, 474] on input "Practitioner" at bounding box center [809, 473] width 1040 height 31
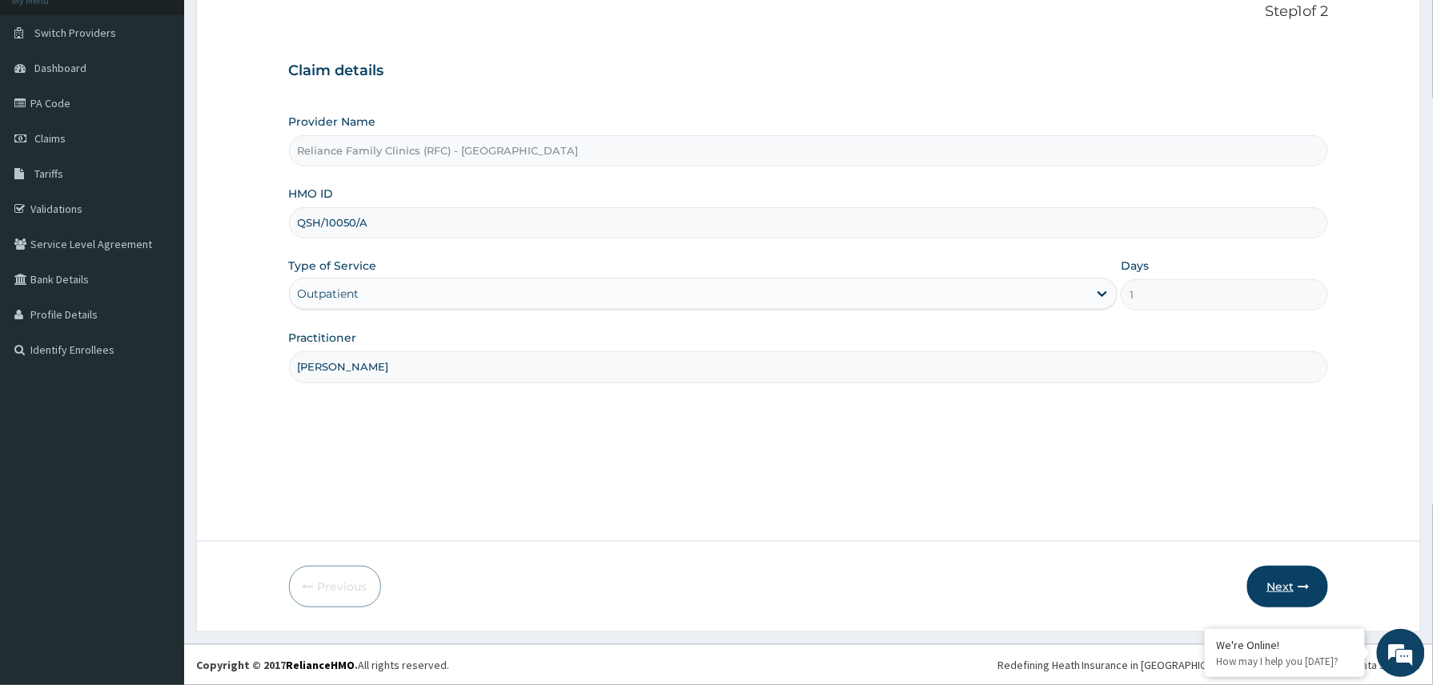
type input "[PERSON_NAME]"
click at [1282, 578] on button "Next" at bounding box center [1287, 587] width 81 height 42
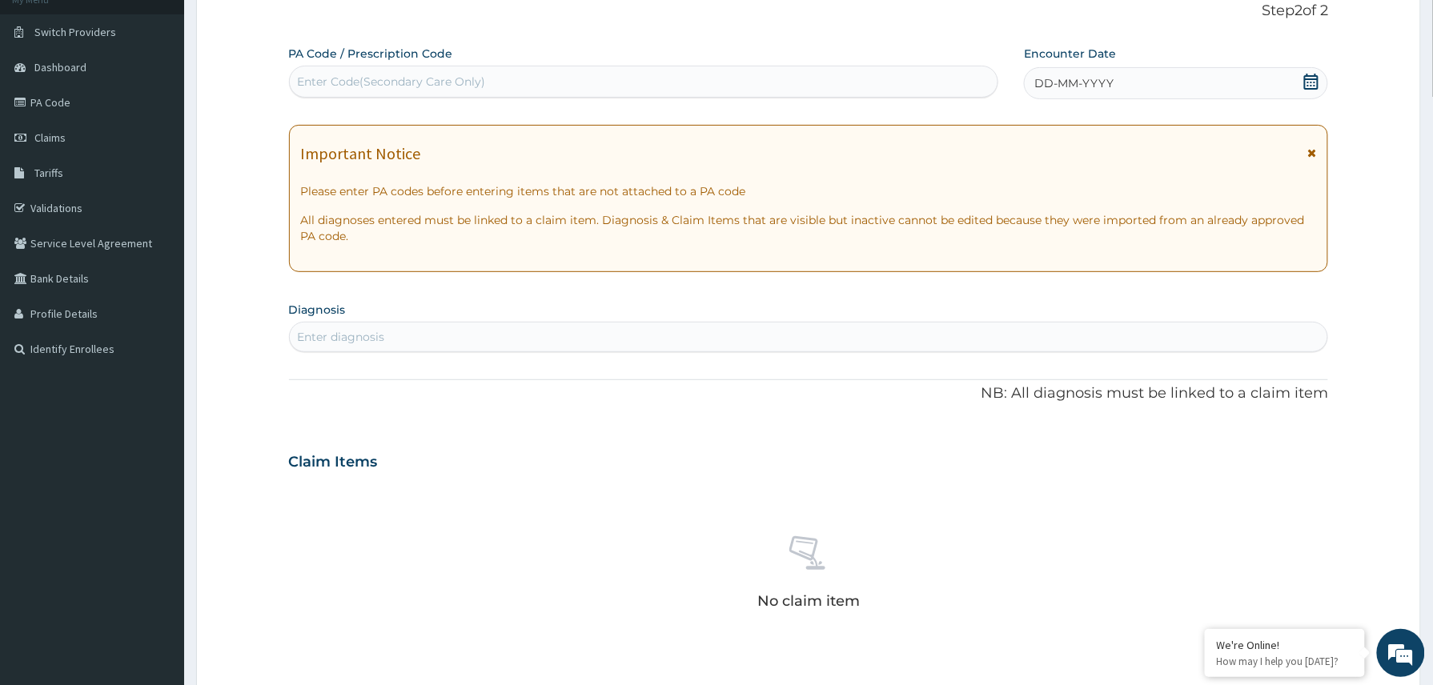
scroll to position [0, 0]
drag, startPoint x: 392, startPoint y: 74, endPoint x: 389, endPoint y: 100, distance: 25.8
click at [389, 77] on div "Enter Code(Secondary Care Only)" at bounding box center [392, 82] width 188 height 16
paste input "PA/B1B472"
type input "PA/B1B472"
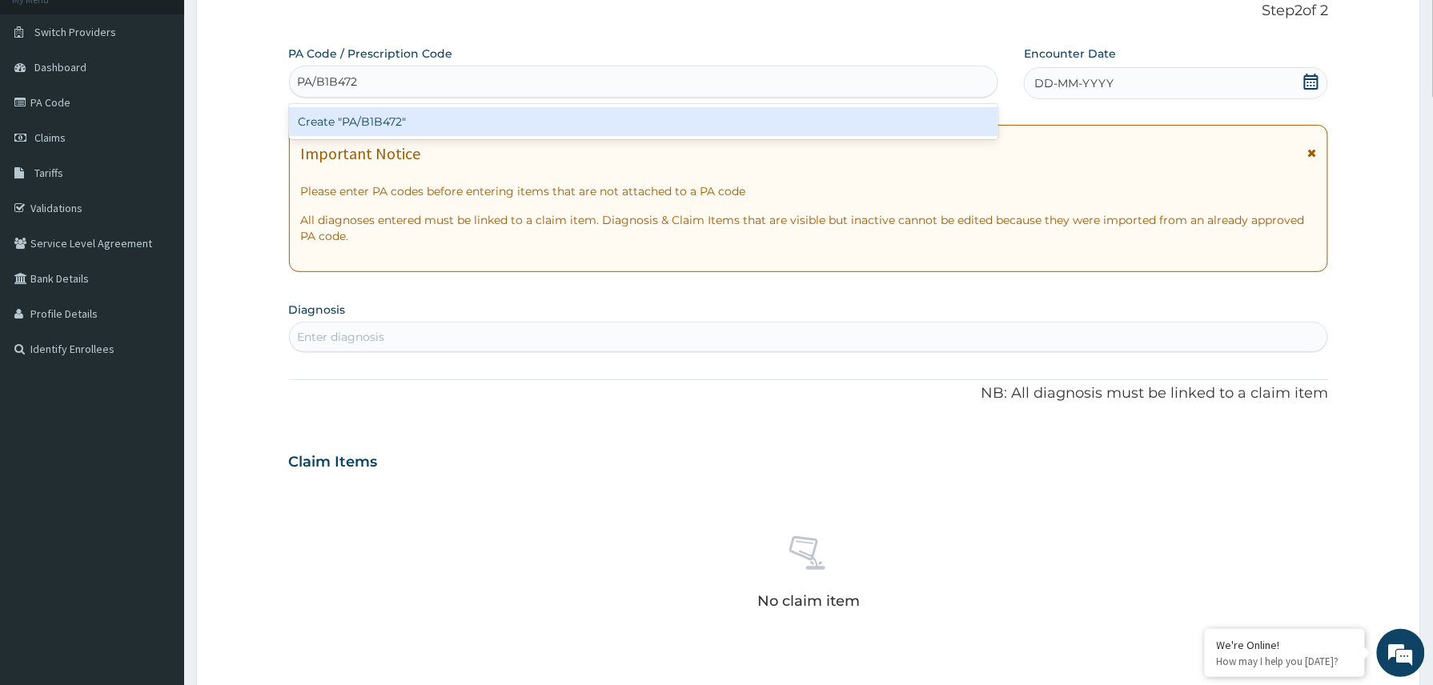
drag, startPoint x: 376, startPoint y: 120, endPoint x: 366, endPoint y: 123, distance: 10.9
click at [366, 123] on div "Create "PA/B1B472"" at bounding box center [644, 121] width 710 height 29
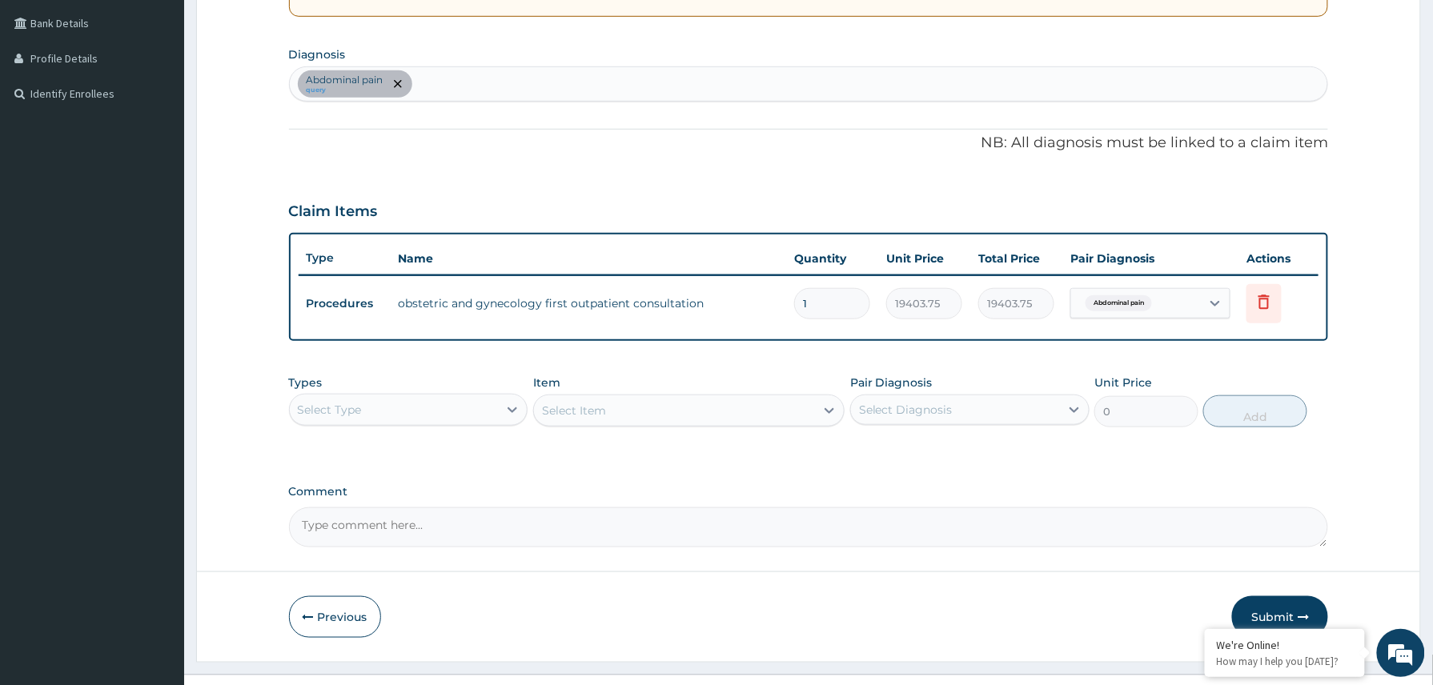
scroll to position [394, 0]
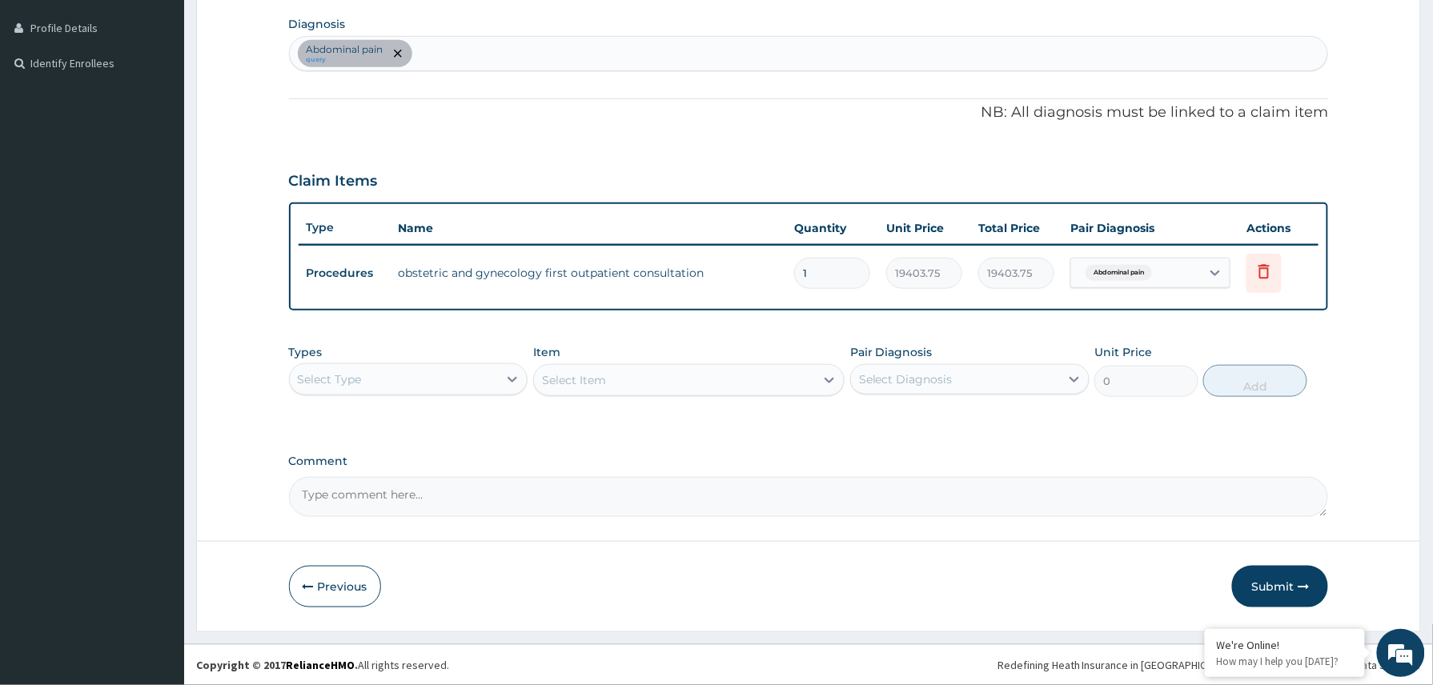
click at [456, 378] on div "Select Type" at bounding box center [394, 380] width 209 height 26
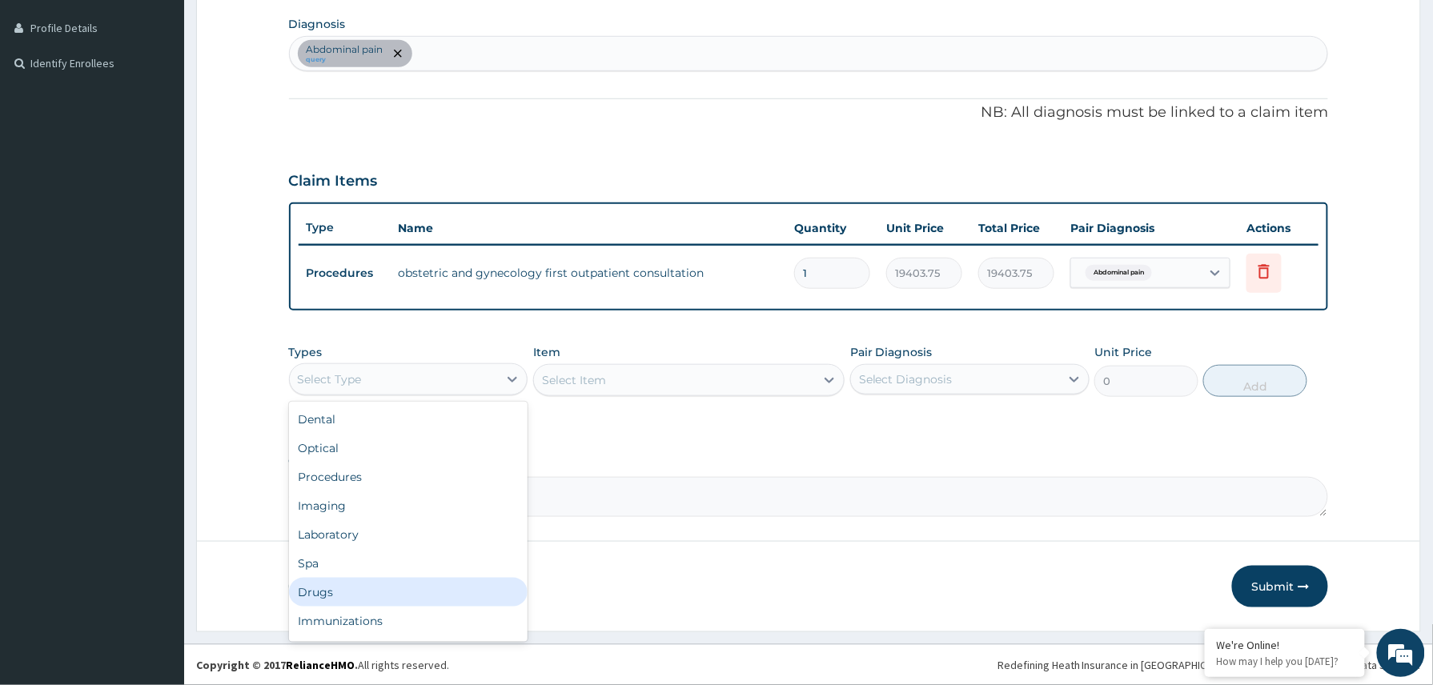
drag, startPoint x: 379, startPoint y: 591, endPoint x: 367, endPoint y: 580, distance: 15.9
click at [378, 592] on div "Drugs" at bounding box center [408, 592] width 239 height 29
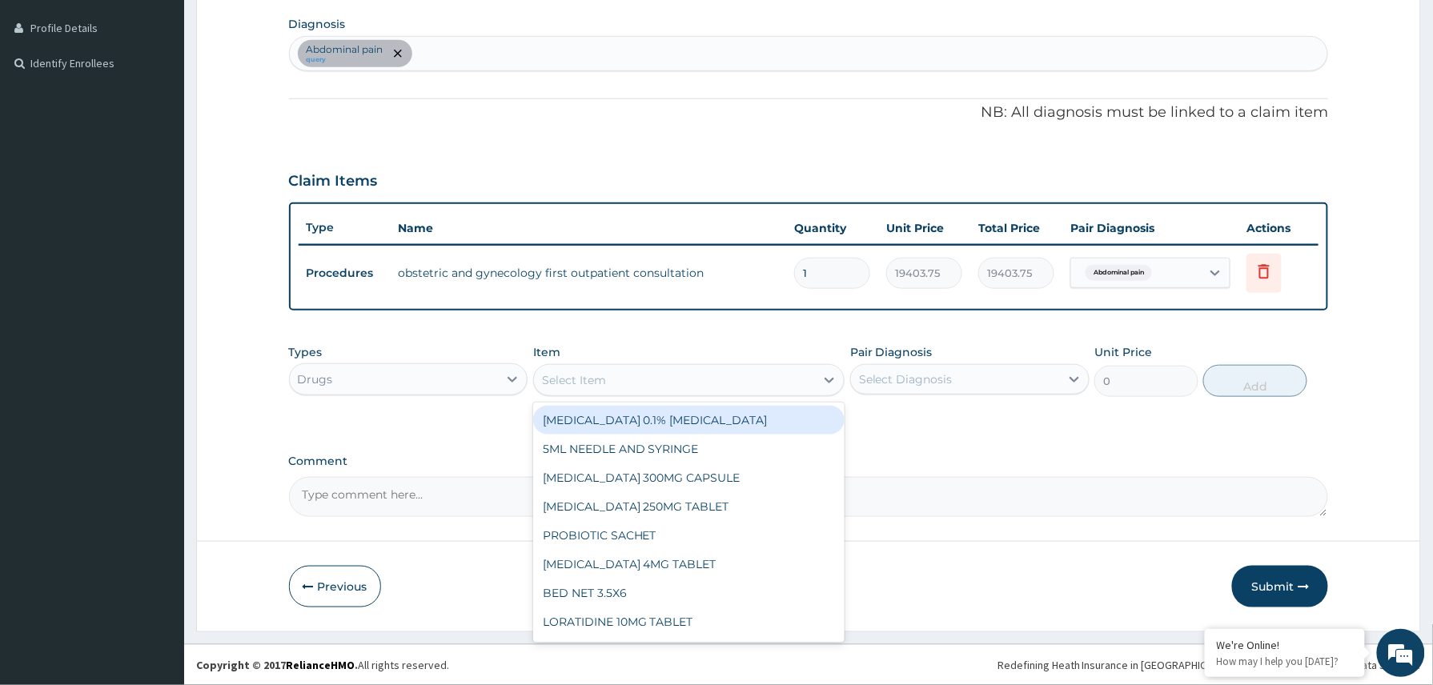
click at [599, 382] on div "Select Item" at bounding box center [574, 380] width 64 height 16
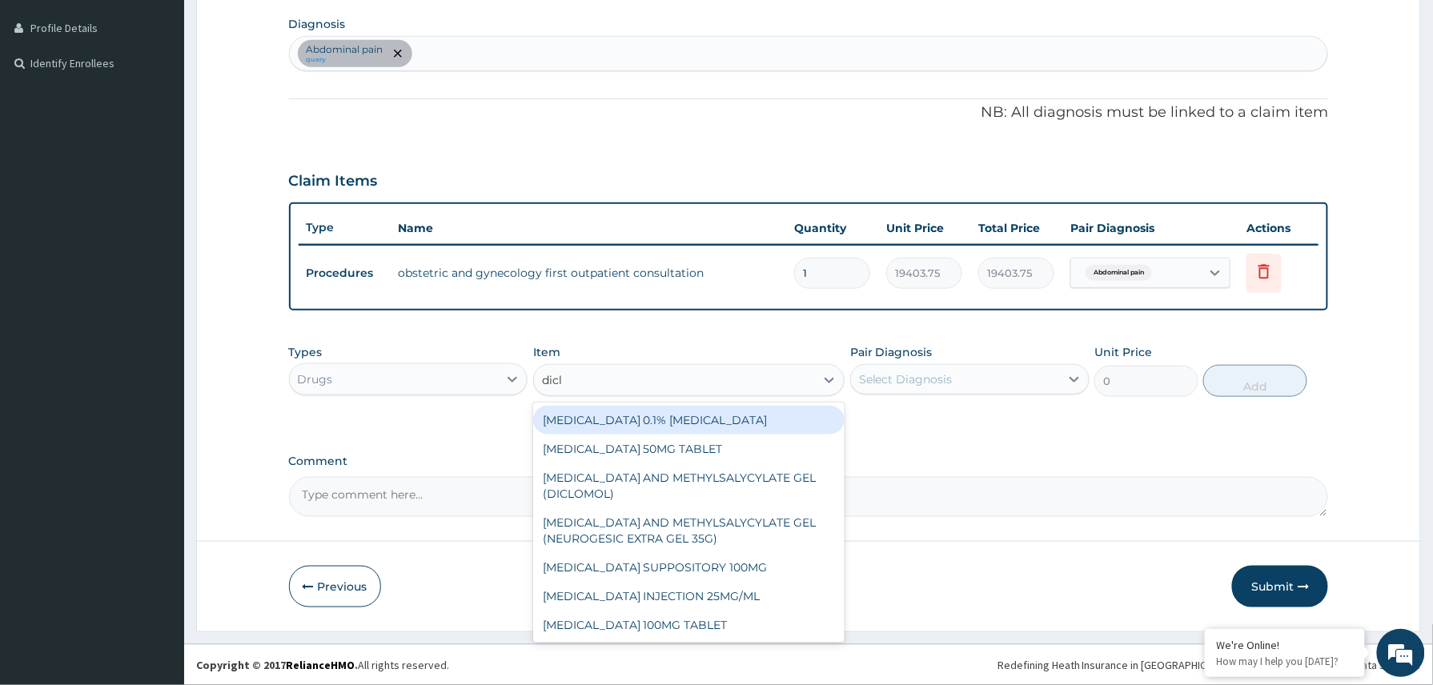
type input "diclo"
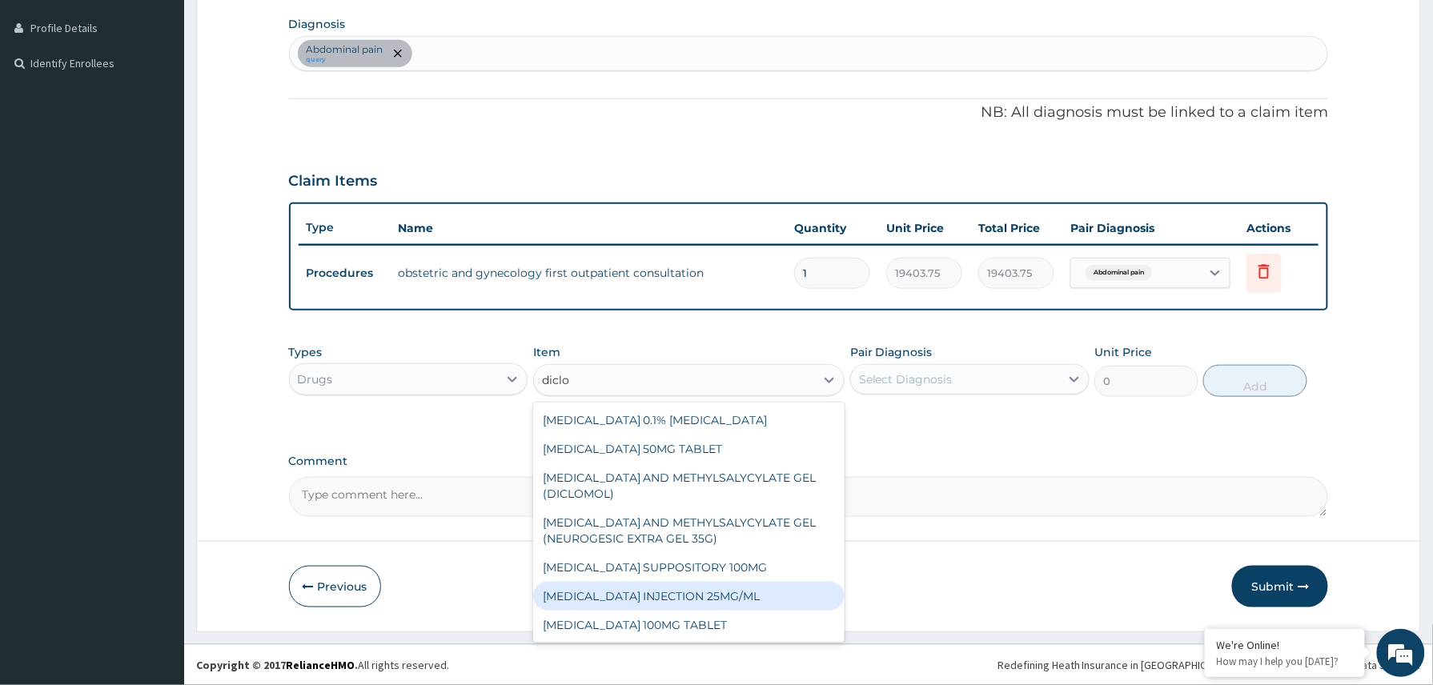
click at [667, 591] on div "[MEDICAL_DATA] INJECTION 25MG/ML" at bounding box center [689, 596] width 312 height 29
type input "97.75"
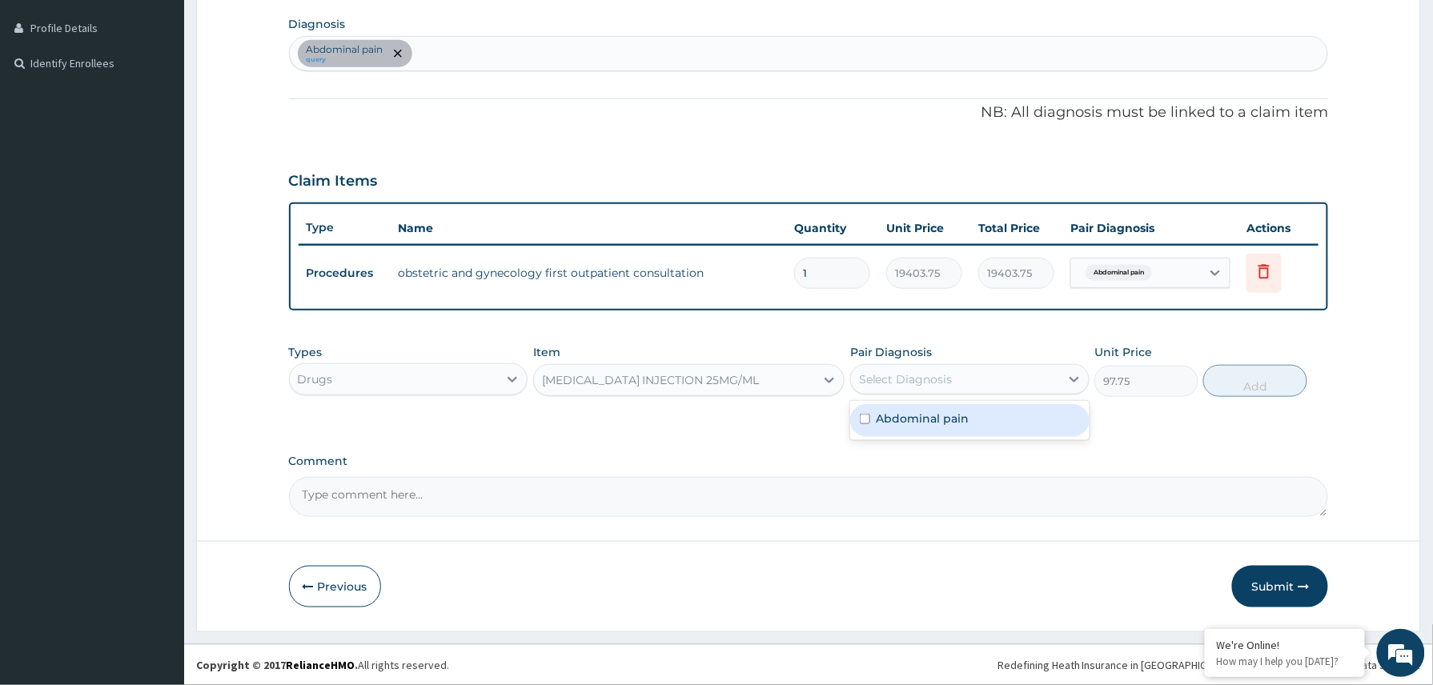
click at [965, 373] on div "Select Diagnosis" at bounding box center [955, 380] width 209 height 26
drag, startPoint x: 948, startPoint y: 420, endPoint x: 1149, endPoint y: 413, distance: 201.0
click at [965, 419] on label "Abdominal pain" at bounding box center [922, 419] width 93 height 16
checkbox input "true"
click at [1250, 375] on button "Add" at bounding box center [1255, 381] width 104 height 32
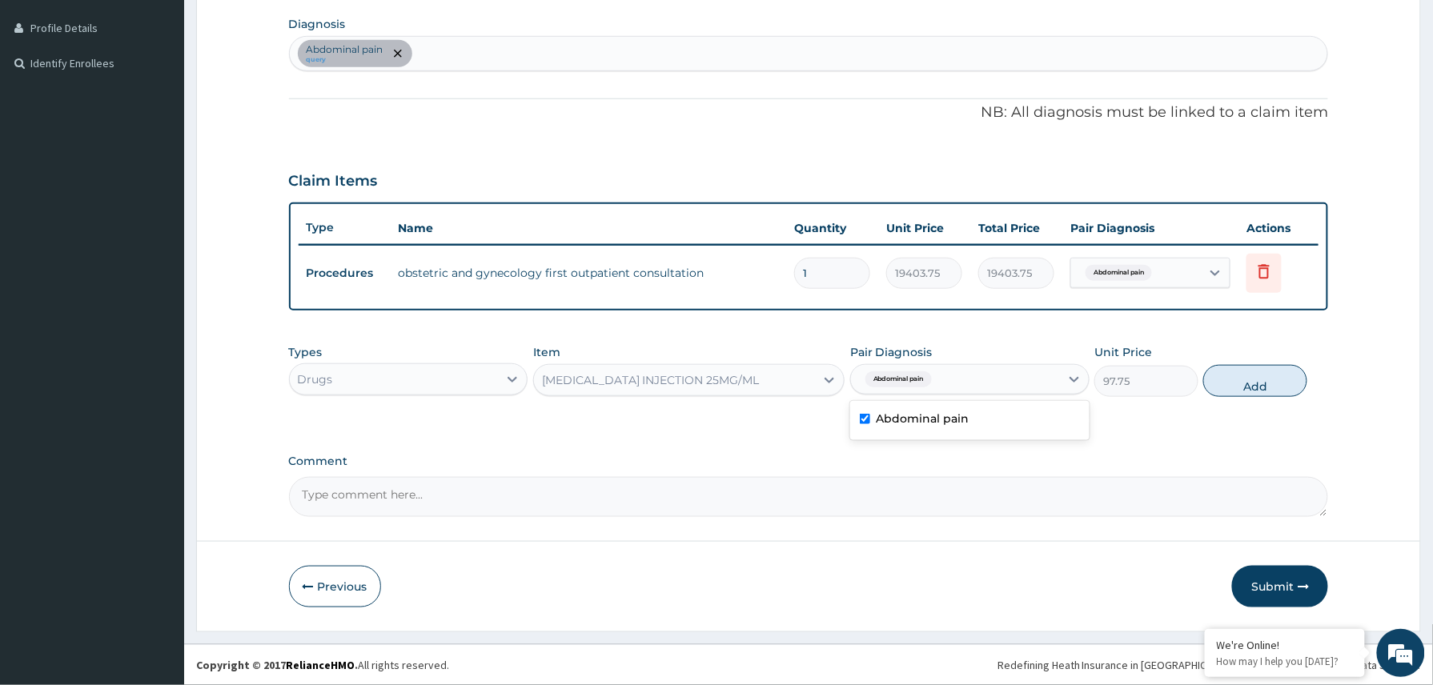
type input "0"
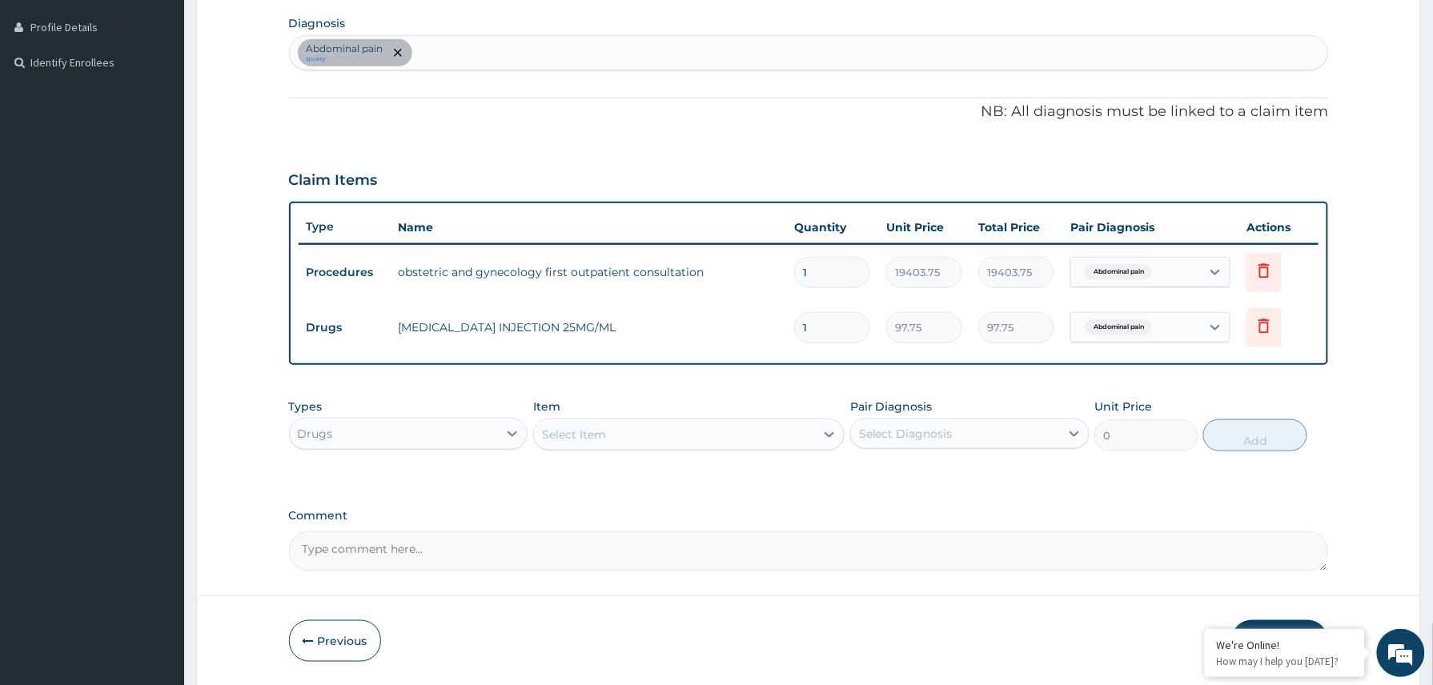
type input "0.00"
type input "3"
type input "293.25"
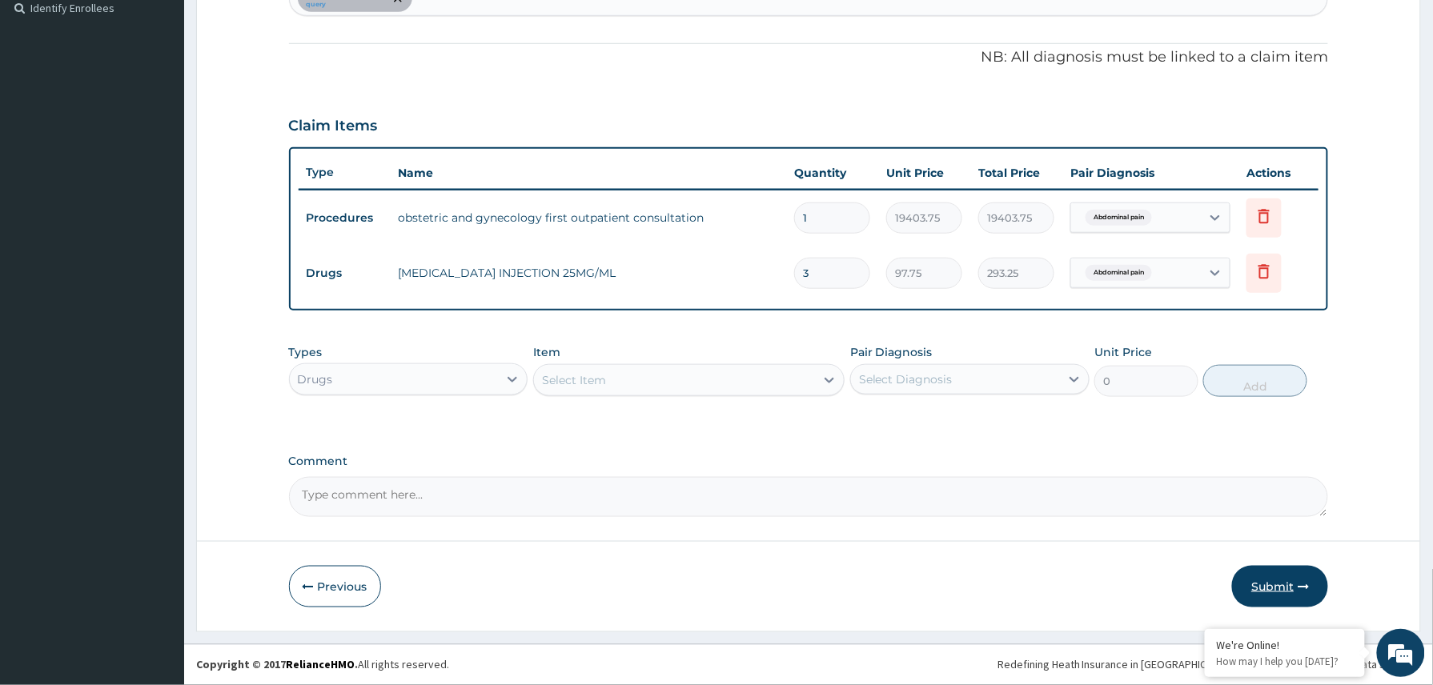
type input "3"
click at [1265, 573] on button "Submit" at bounding box center [1280, 587] width 96 height 42
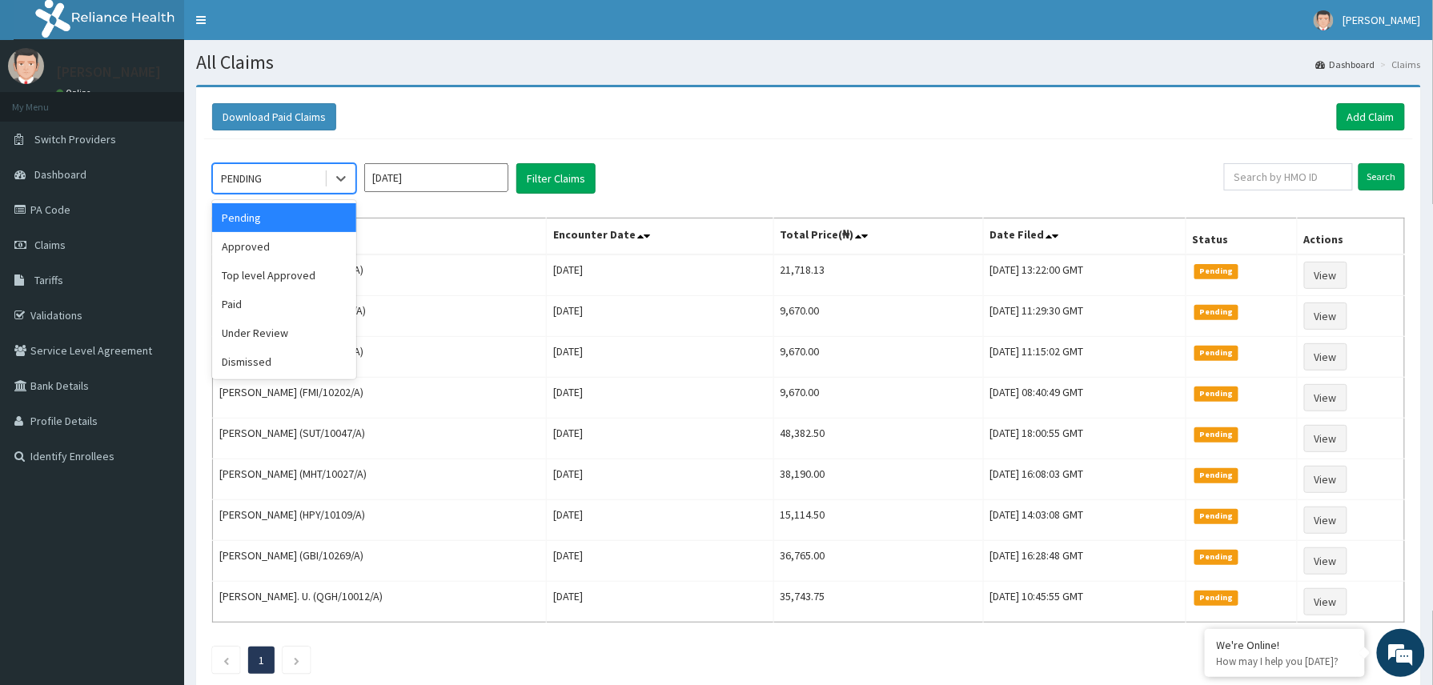
drag, startPoint x: 343, startPoint y: 171, endPoint x: 301, endPoint y: 212, distance: 58.3
click at [339, 173] on icon at bounding box center [341, 178] width 16 height 16
click at [243, 241] on div "Approved" at bounding box center [284, 246] width 144 height 29
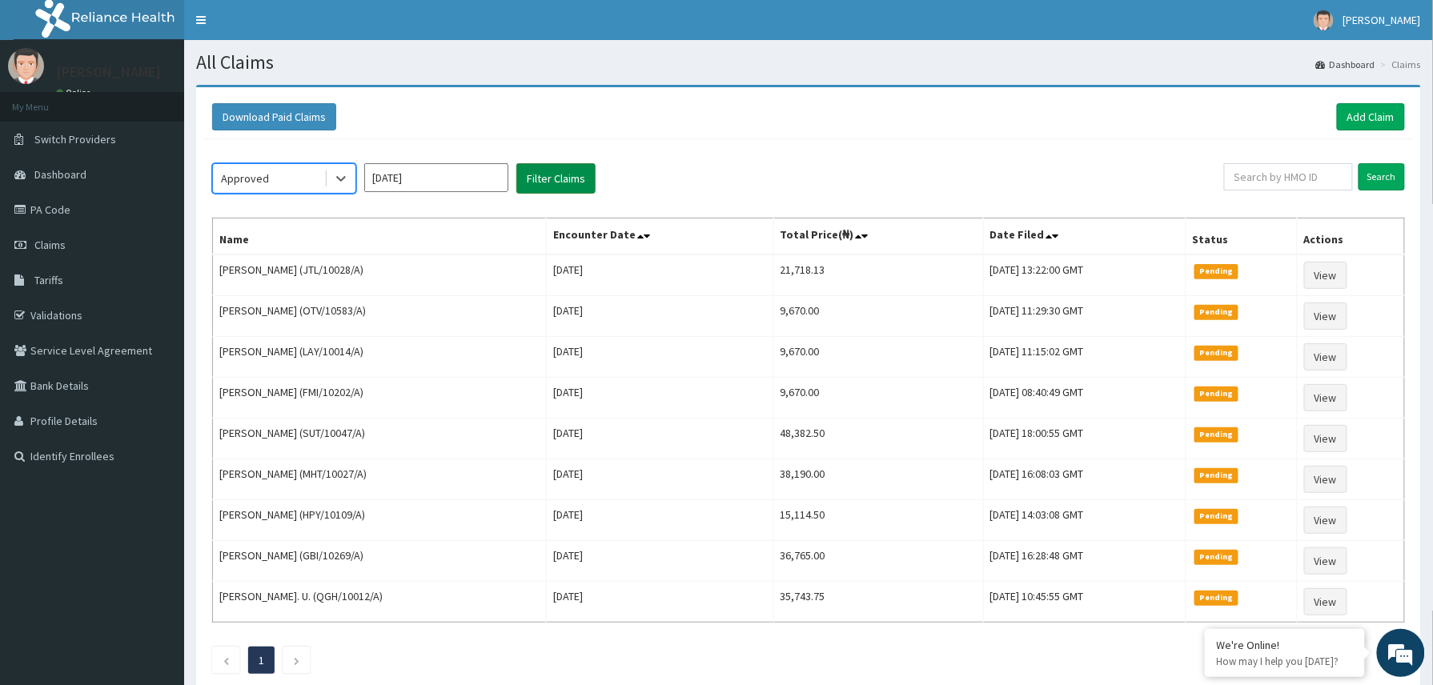
click at [530, 177] on button "Filter Claims" at bounding box center [555, 178] width 79 height 30
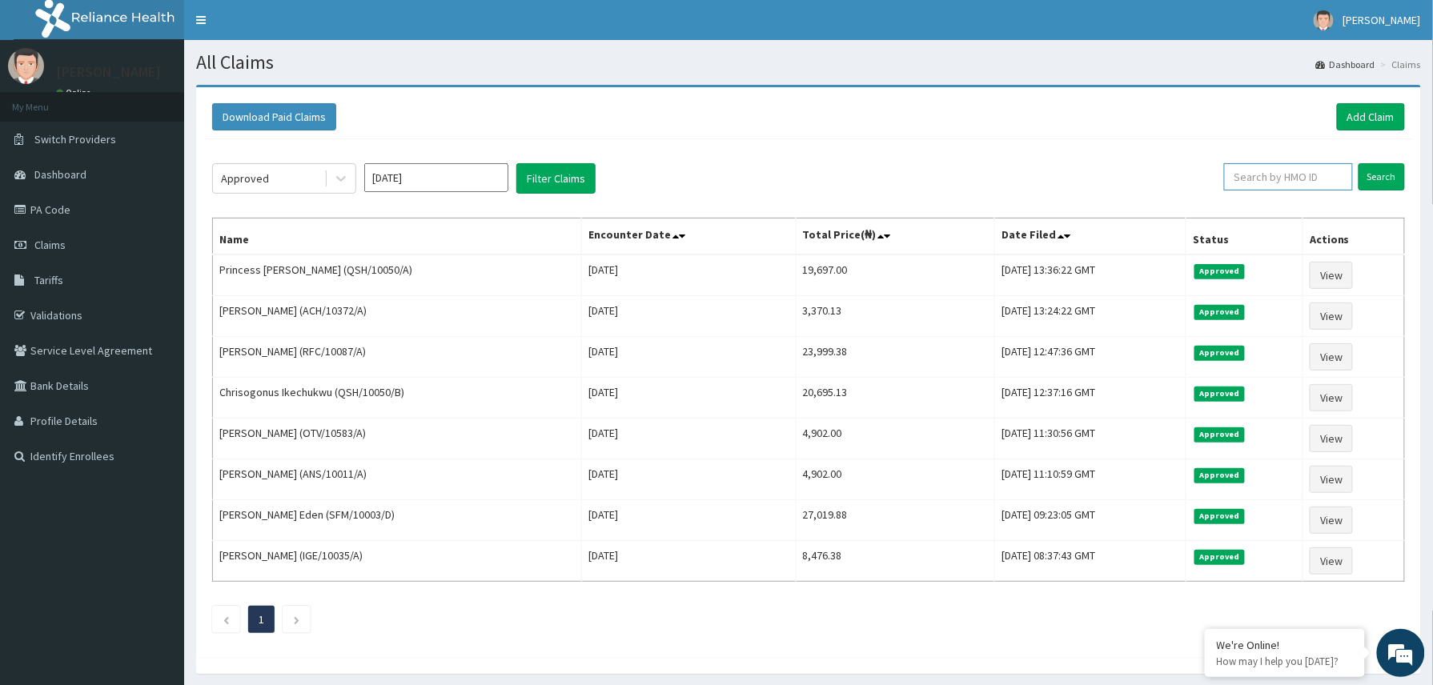
click at [1244, 179] on input "text" at bounding box center [1288, 176] width 129 height 27
paste input "2402361"
type input "2402361"
drag, startPoint x: 1288, startPoint y: 174, endPoint x: 1231, endPoint y: 193, distance: 59.7
click at [1231, 193] on div "2402361 Search" at bounding box center [1302, 178] width 203 height 30
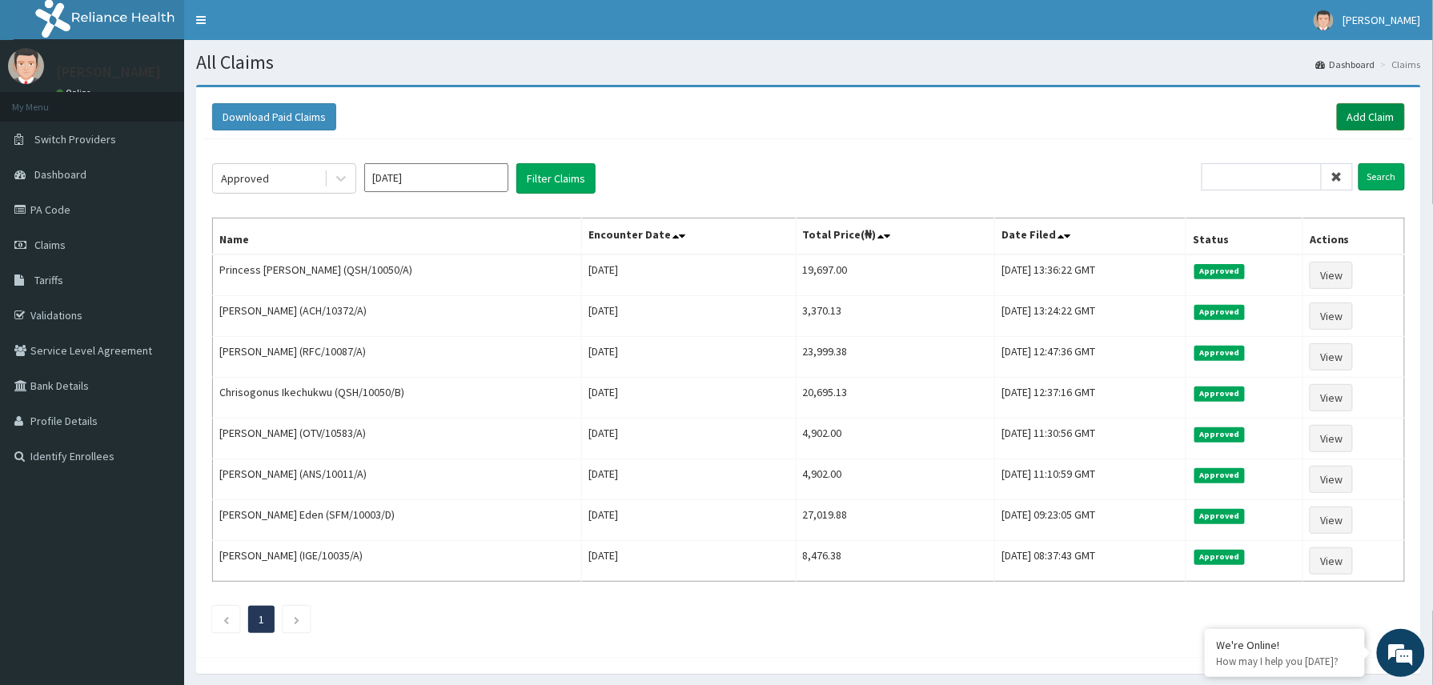
click at [1381, 122] on link "Add Claim" at bounding box center [1371, 116] width 68 height 27
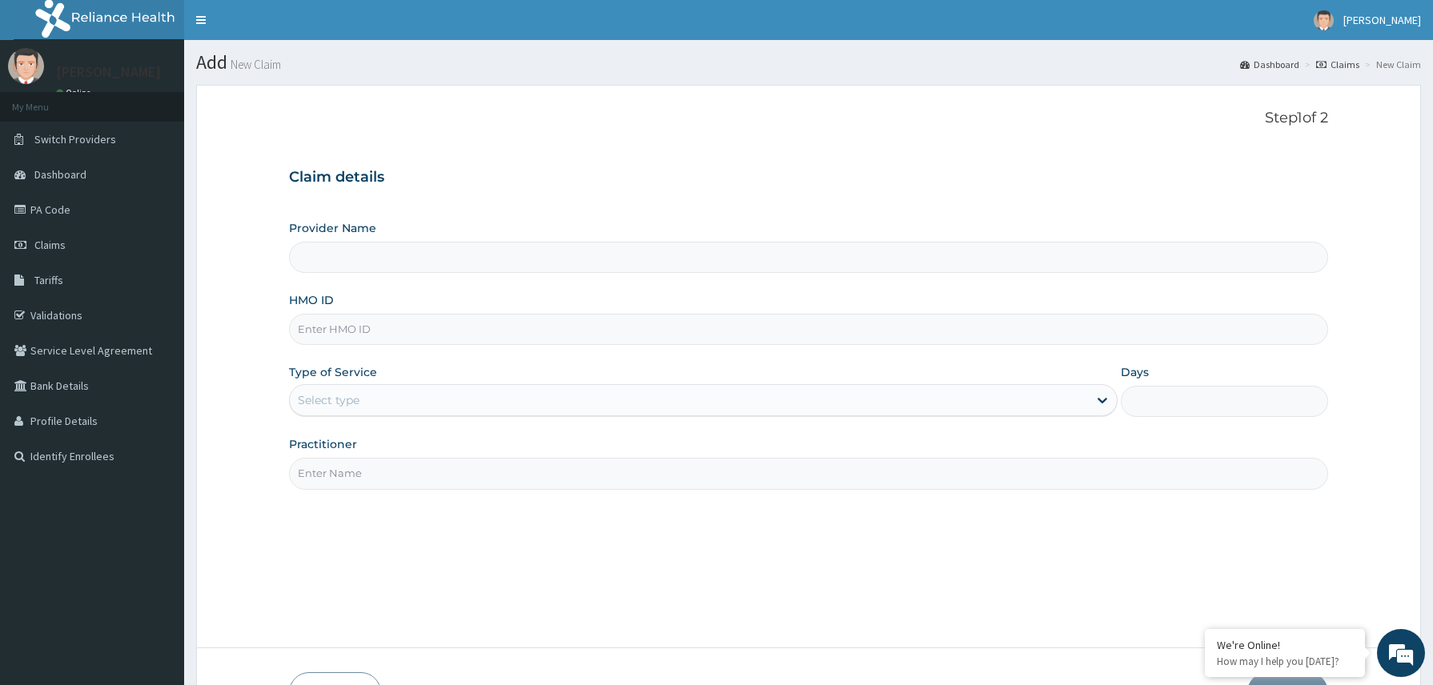
type input "Reliance Family Clinics (RFC) - [GEOGRAPHIC_DATA]"
drag, startPoint x: 292, startPoint y: 341, endPoint x: 362, endPoint y: 309, distance: 76.6
click at [296, 341] on input "HMO ID" at bounding box center [809, 329] width 1040 height 31
paste input "ANS/10011/A"
type input "ANS/10011/A"
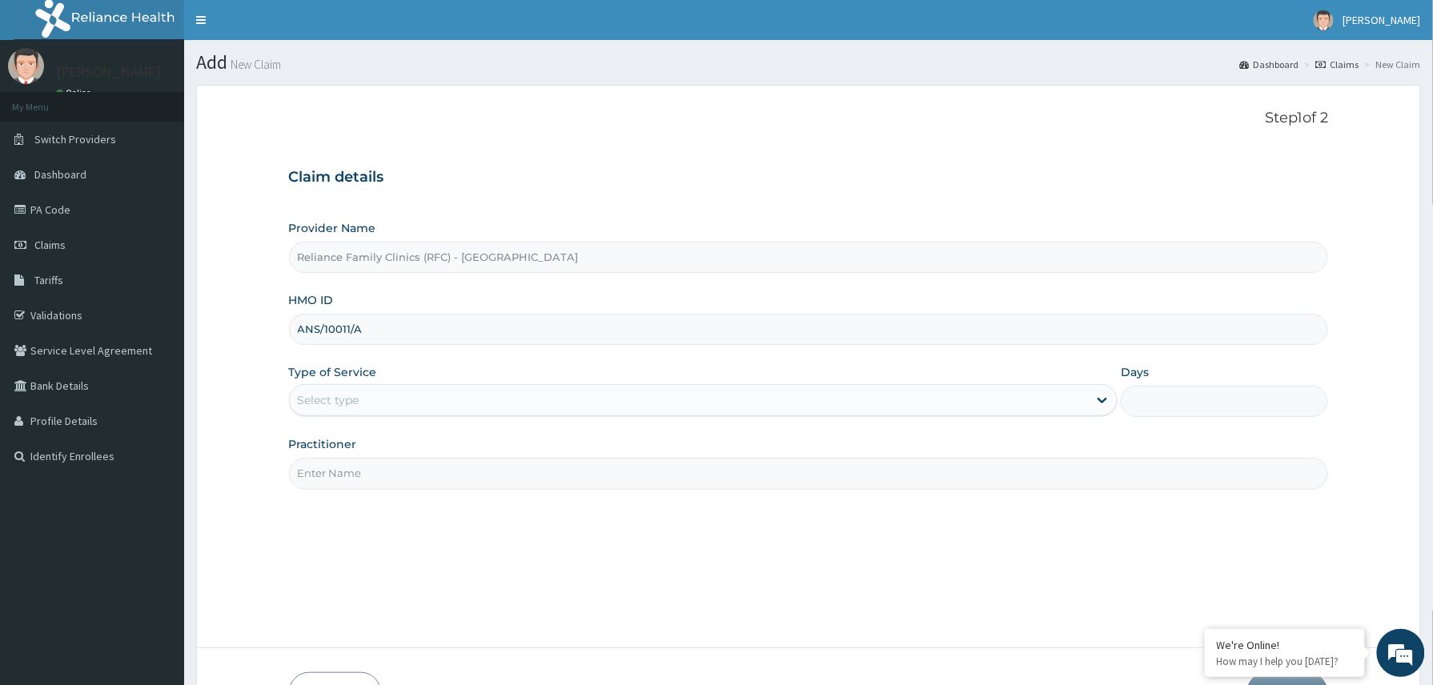
click at [359, 401] on div "Select type" at bounding box center [329, 400] width 62 height 16
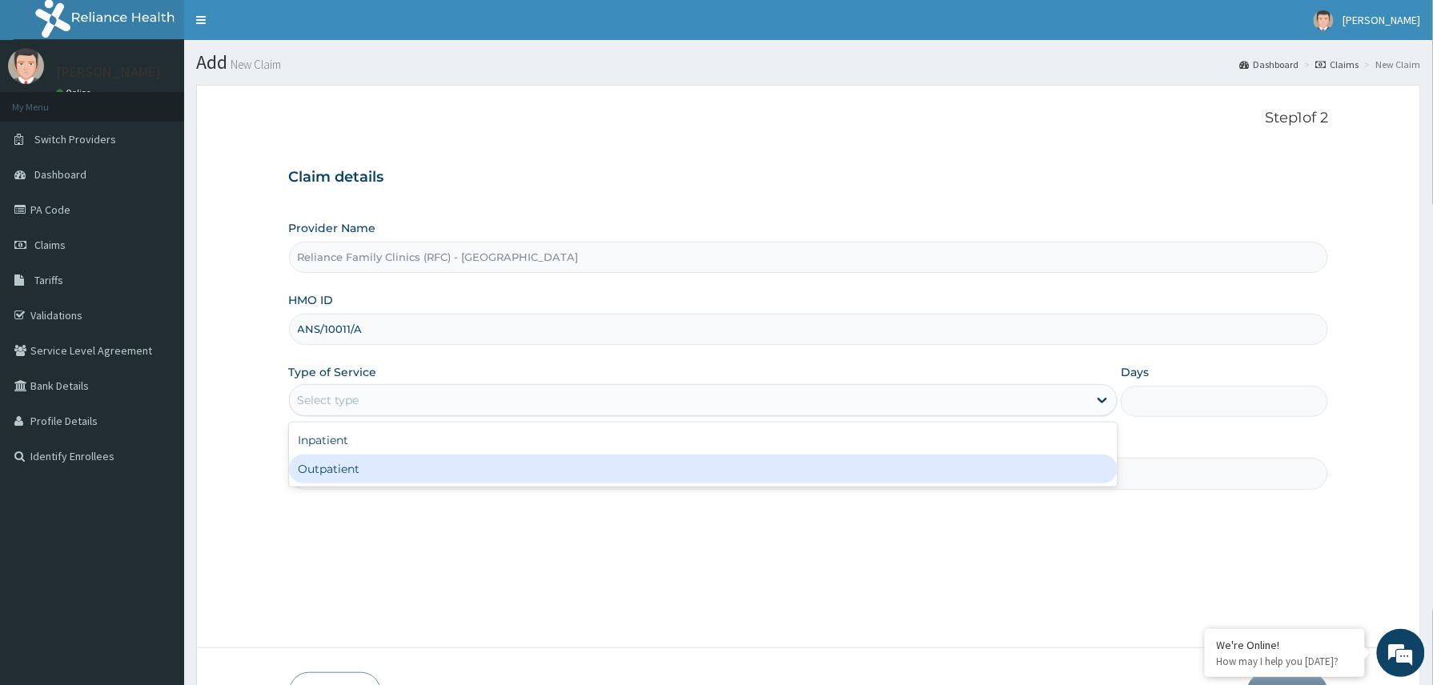
click at [357, 469] on div "Outpatient" at bounding box center [703, 469] width 829 height 29
type input "1"
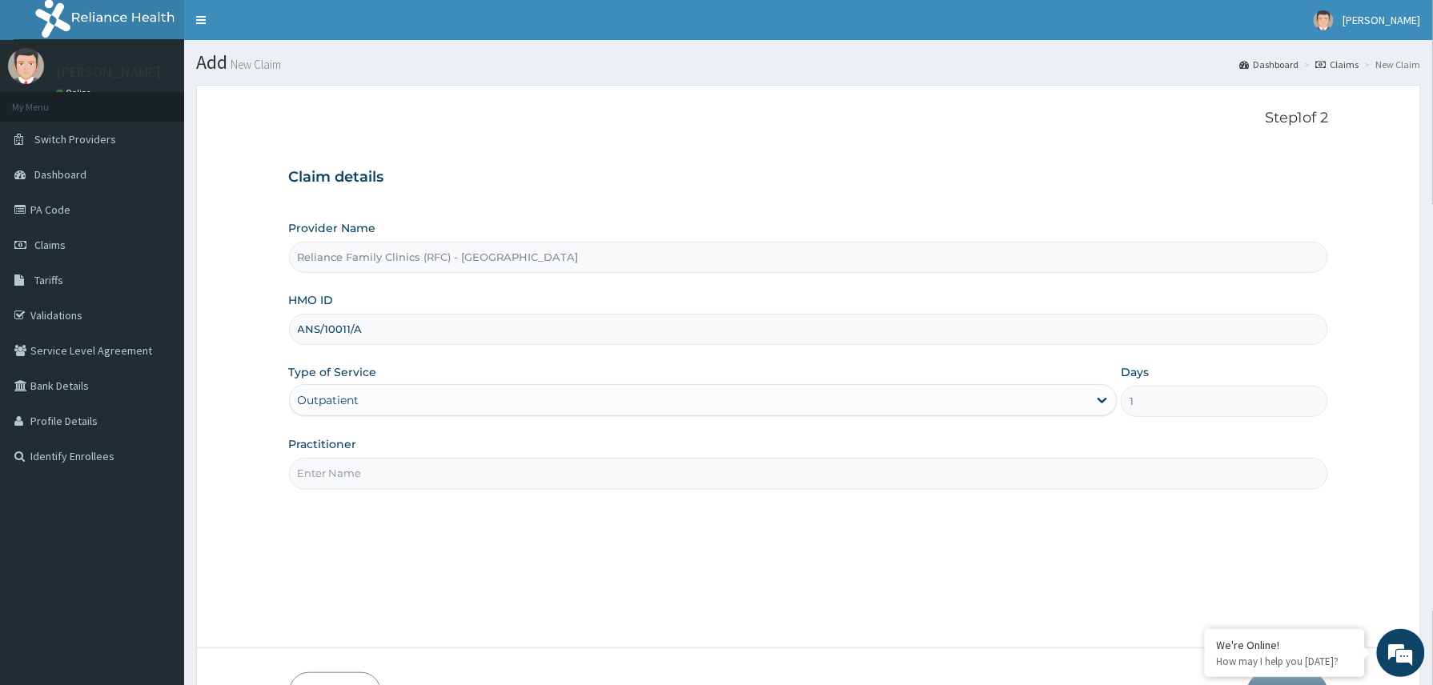
click at [362, 466] on input "Practitioner" at bounding box center [809, 473] width 1040 height 31
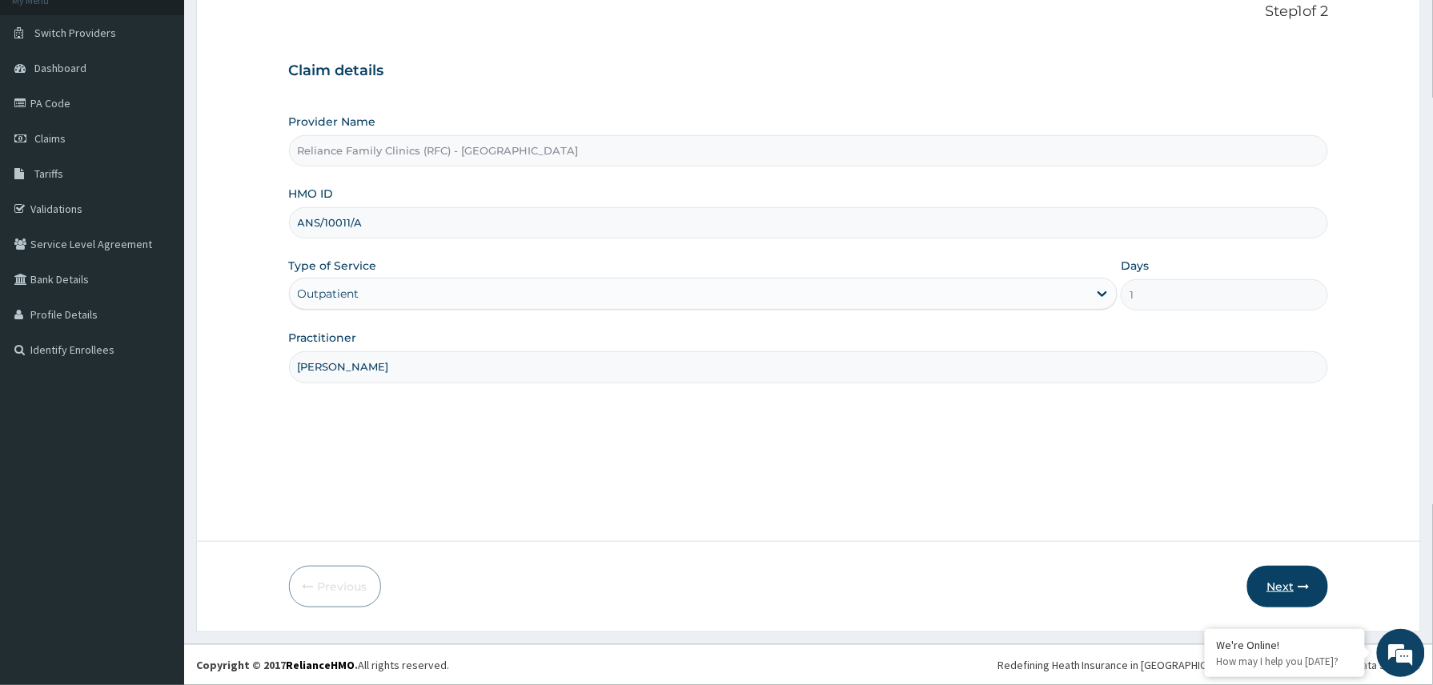
type input "[PERSON_NAME]"
click at [1297, 581] on button "Next" at bounding box center [1287, 587] width 81 height 42
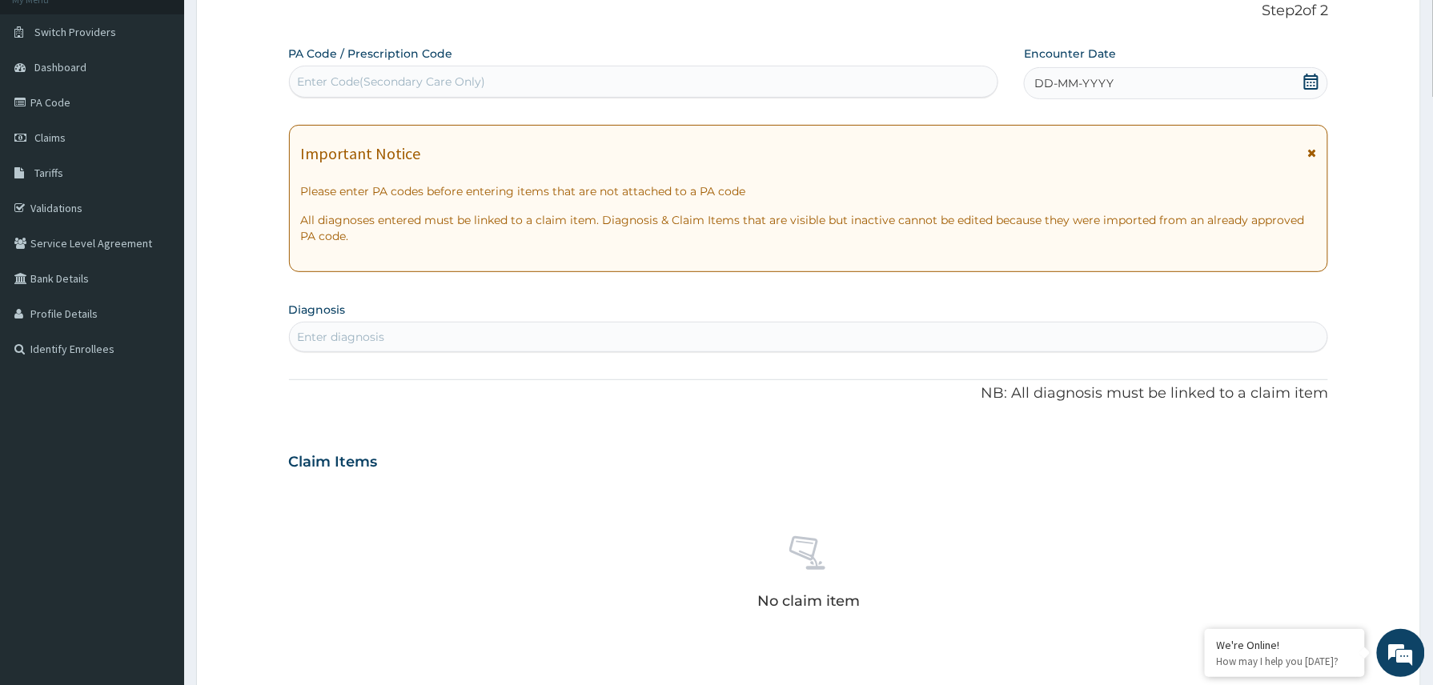
click at [1121, 83] on div "DD-MM-YYYY" at bounding box center [1176, 83] width 304 height 32
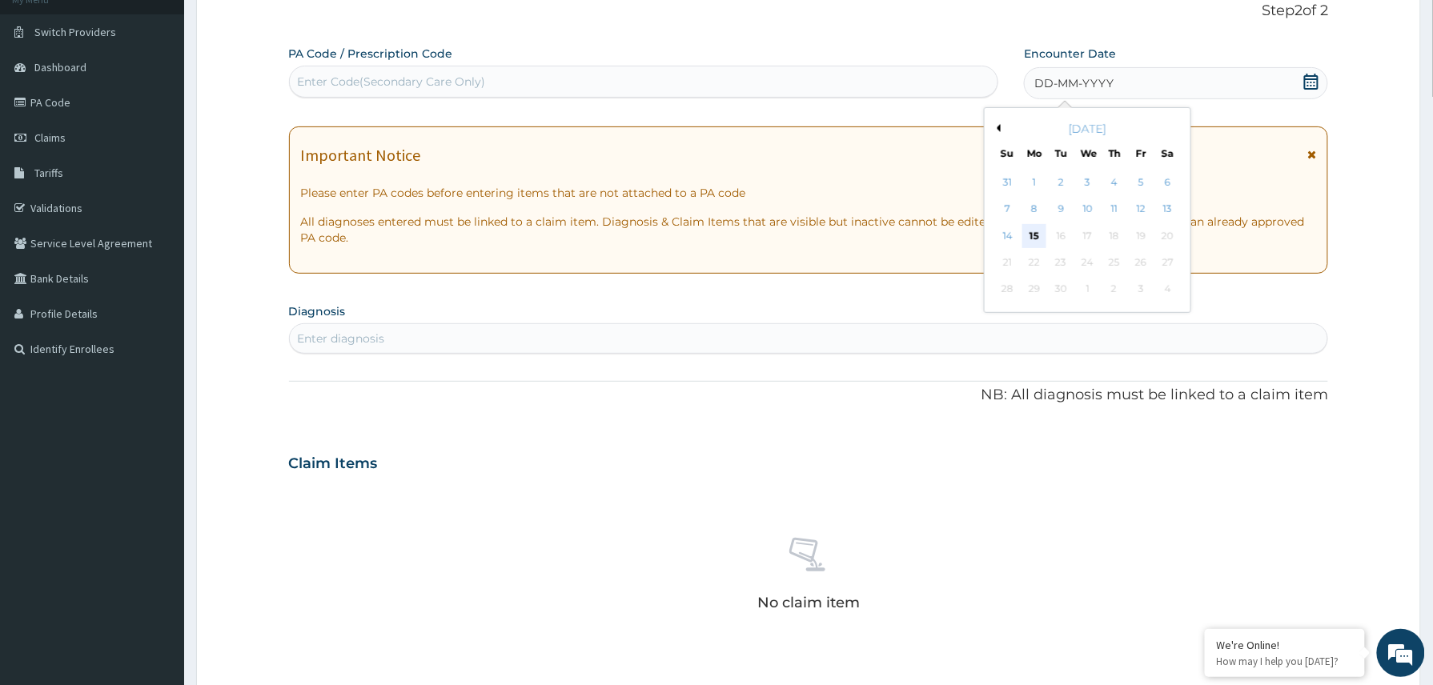
click at [1029, 235] on div "15" at bounding box center [1034, 236] width 24 height 24
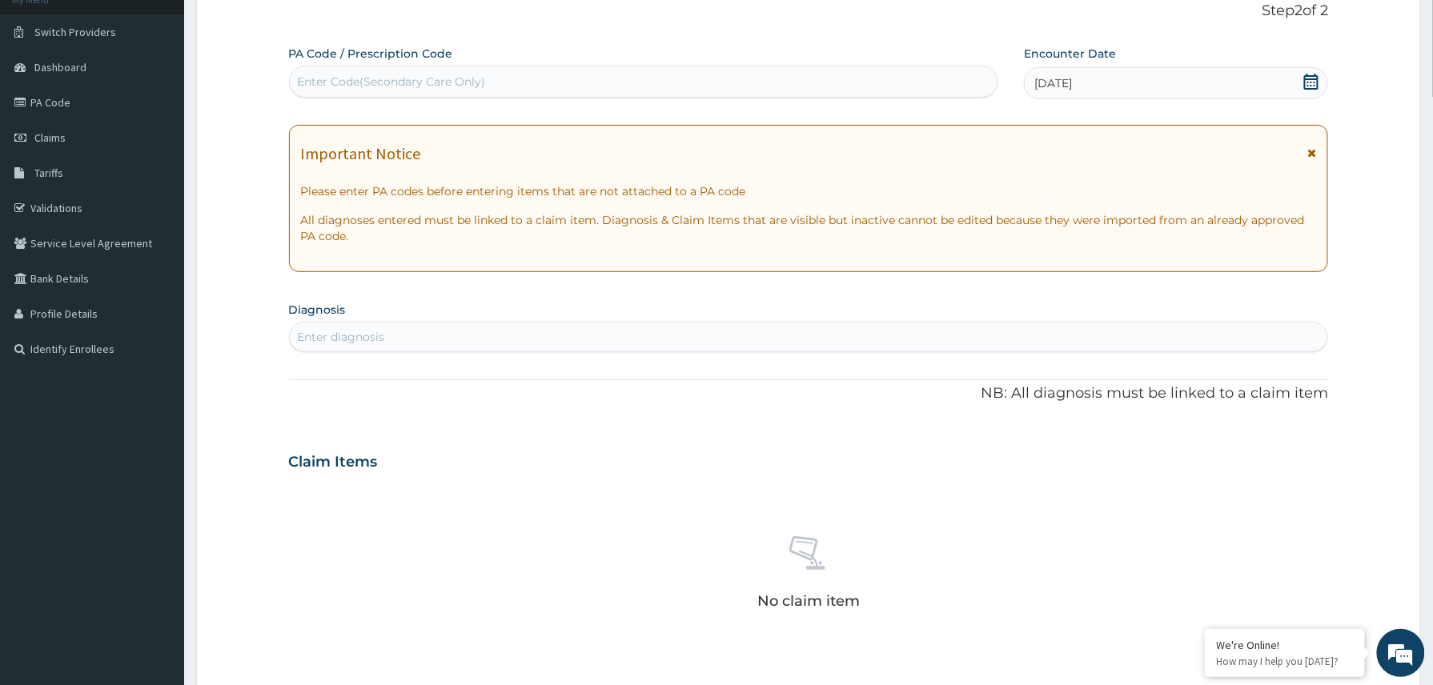
click at [370, 343] on div "Enter diagnosis" at bounding box center [341, 337] width 87 height 16
click at [491, 74] on div "Enter Code(Secondary Care Only)" at bounding box center [644, 82] width 708 height 26
paste input "PA/AA12FC"
type input "PA/AA12FC"
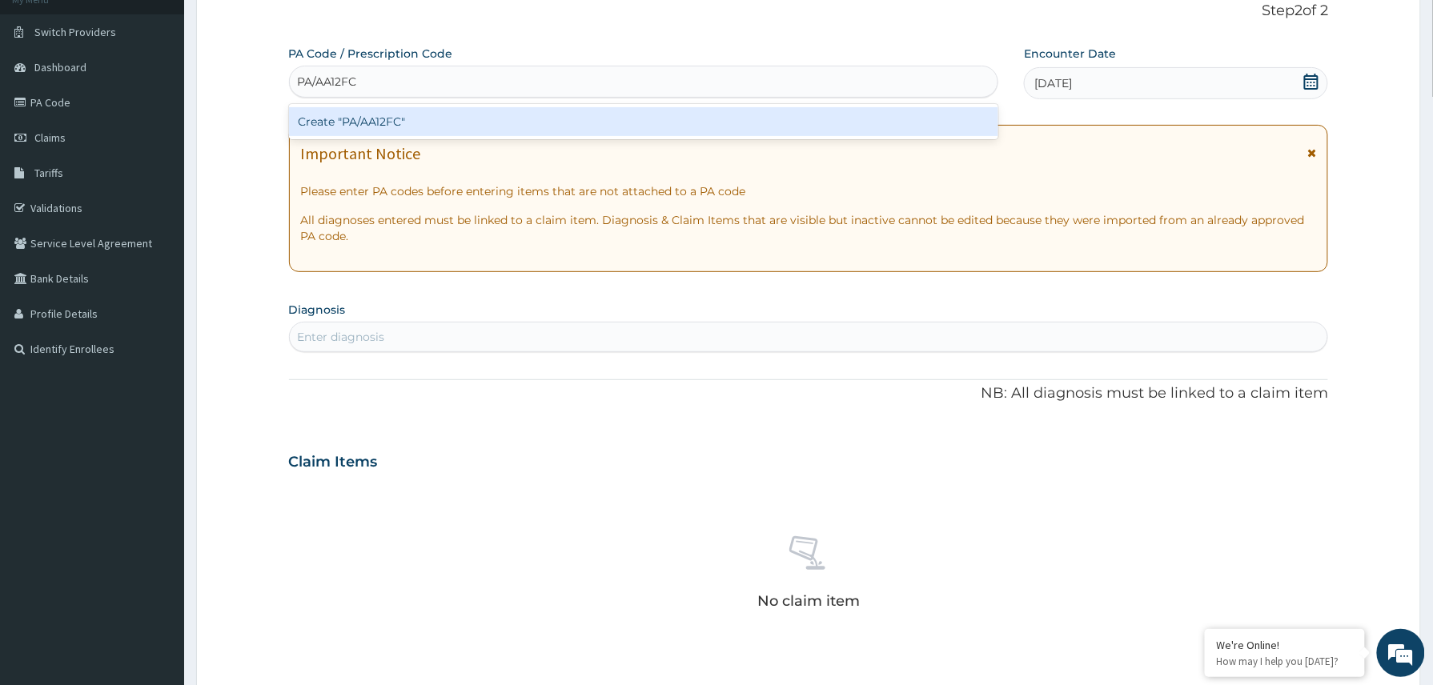
click at [432, 126] on div "Create "PA/AA12FC"" at bounding box center [644, 121] width 710 height 29
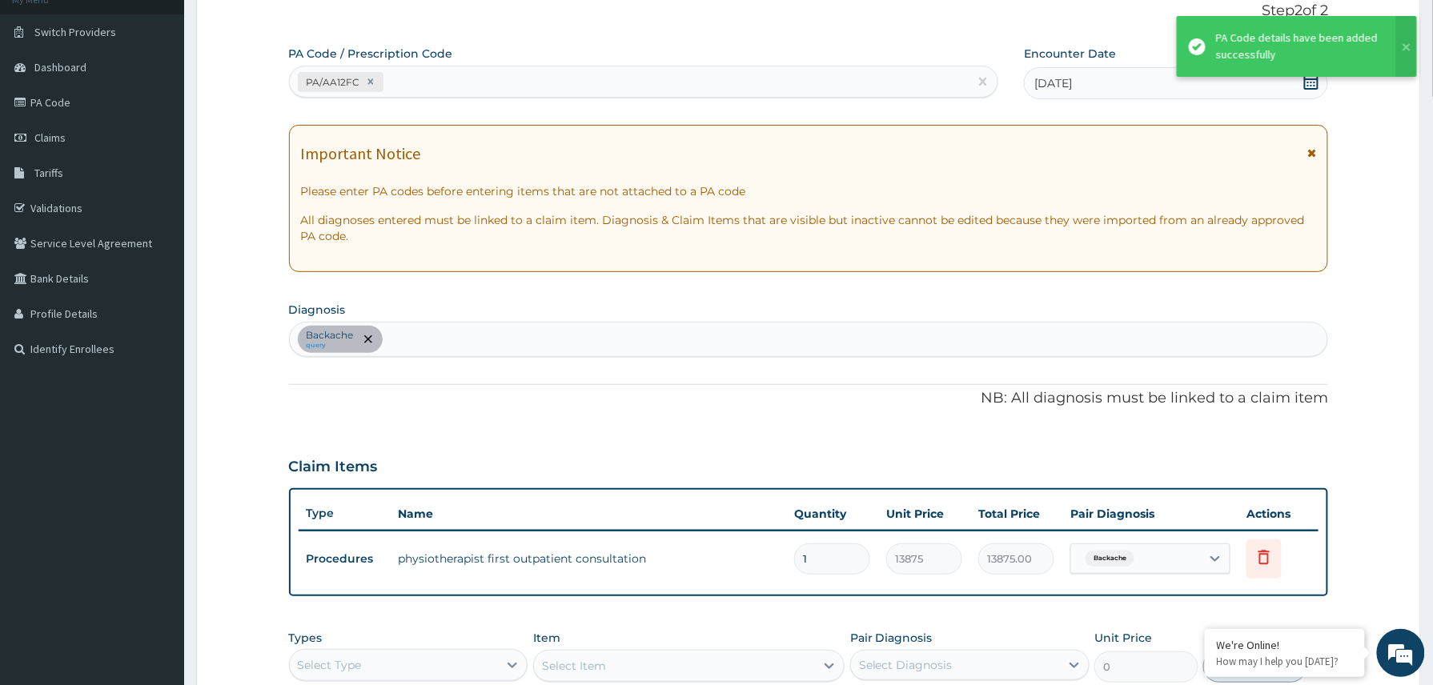
scroll to position [394, 0]
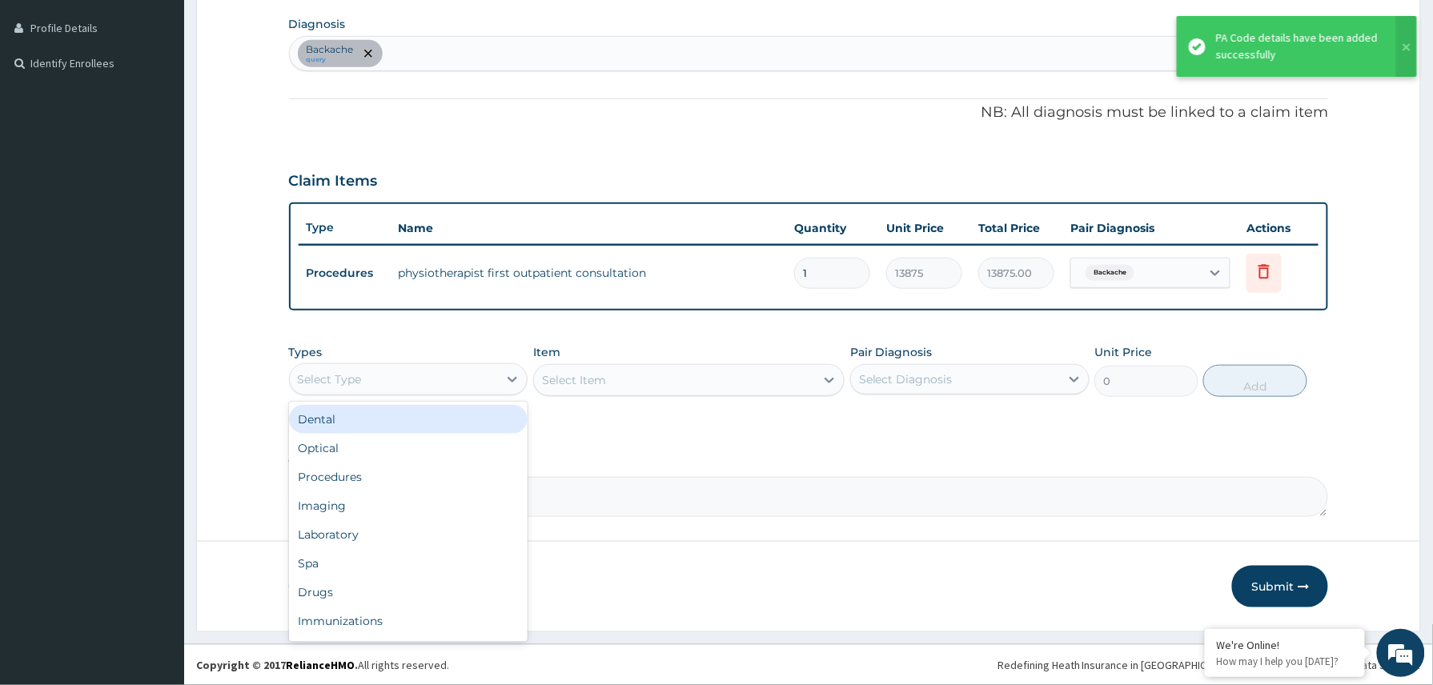
click at [478, 385] on div "Select Type" at bounding box center [394, 380] width 209 height 26
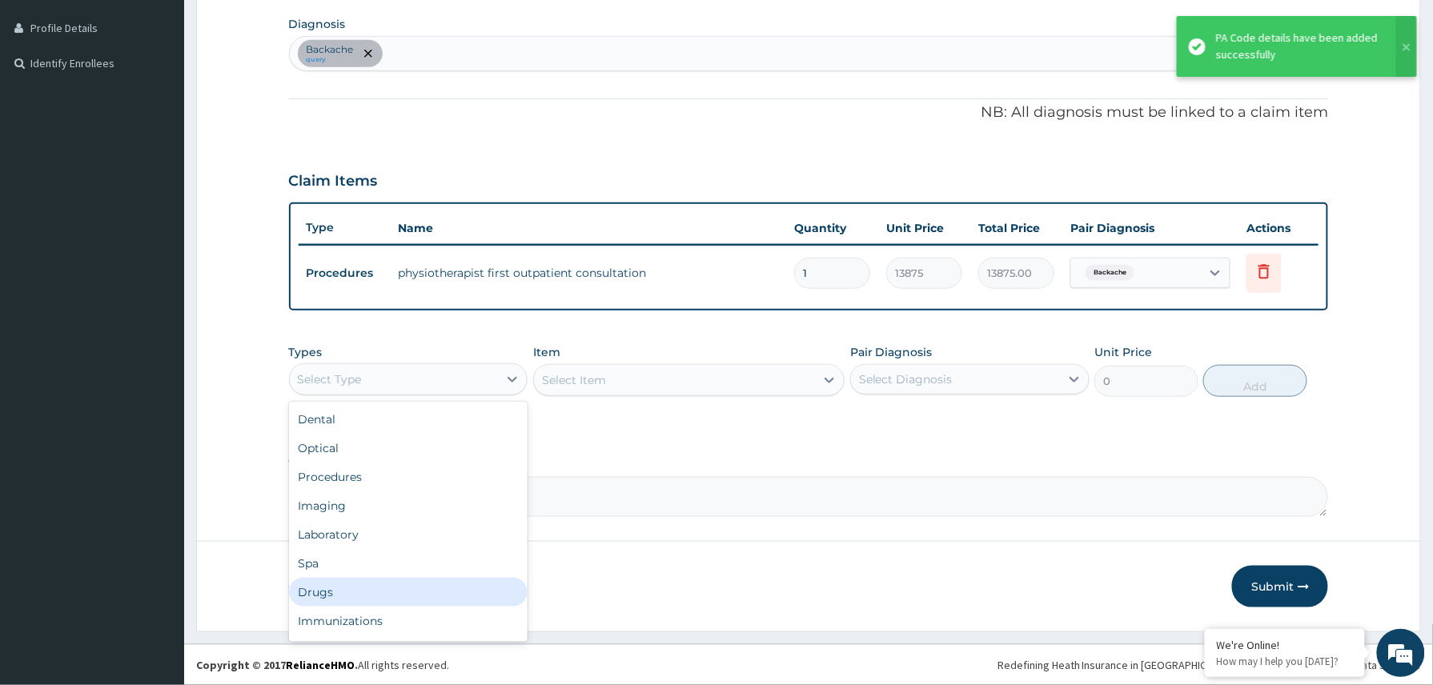
click at [347, 591] on div "Drugs" at bounding box center [408, 592] width 239 height 29
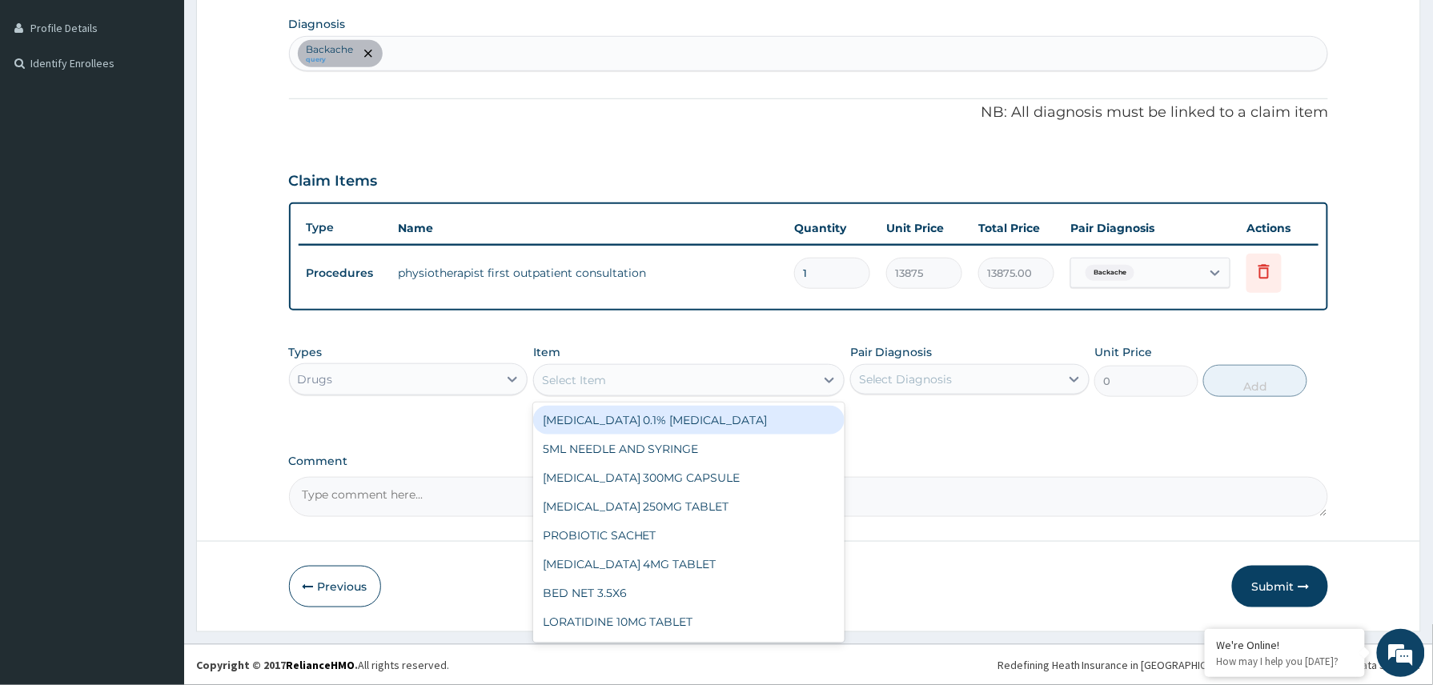
drag, startPoint x: 583, startPoint y: 384, endPoint x: 599, endPoint y: 384, distance: 15.2
click at [584, 384] on div "Select Item" at bounding box center [574, 380] width 64 height 16
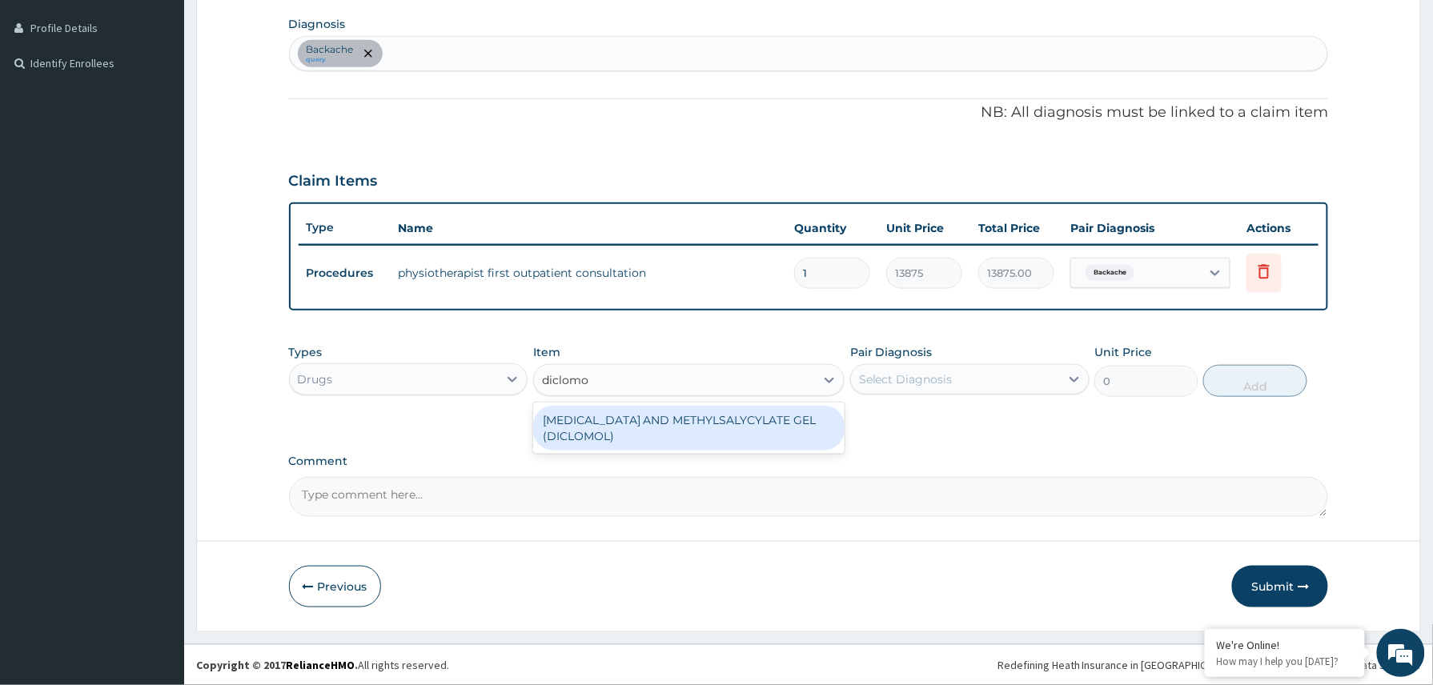
type input "diclomol"
drag, startPoint x: 648, startPoint y: 432, endPoint x: 690, endPoint y: 429, distance: 41.7
click at [650, 433] on div "[MEDICAL_DATA] AND METHYLSALYCYLATE GEL (DICLOMOL)" at bounding box center [689, 428] width 312 height 45
type input "1437.5"
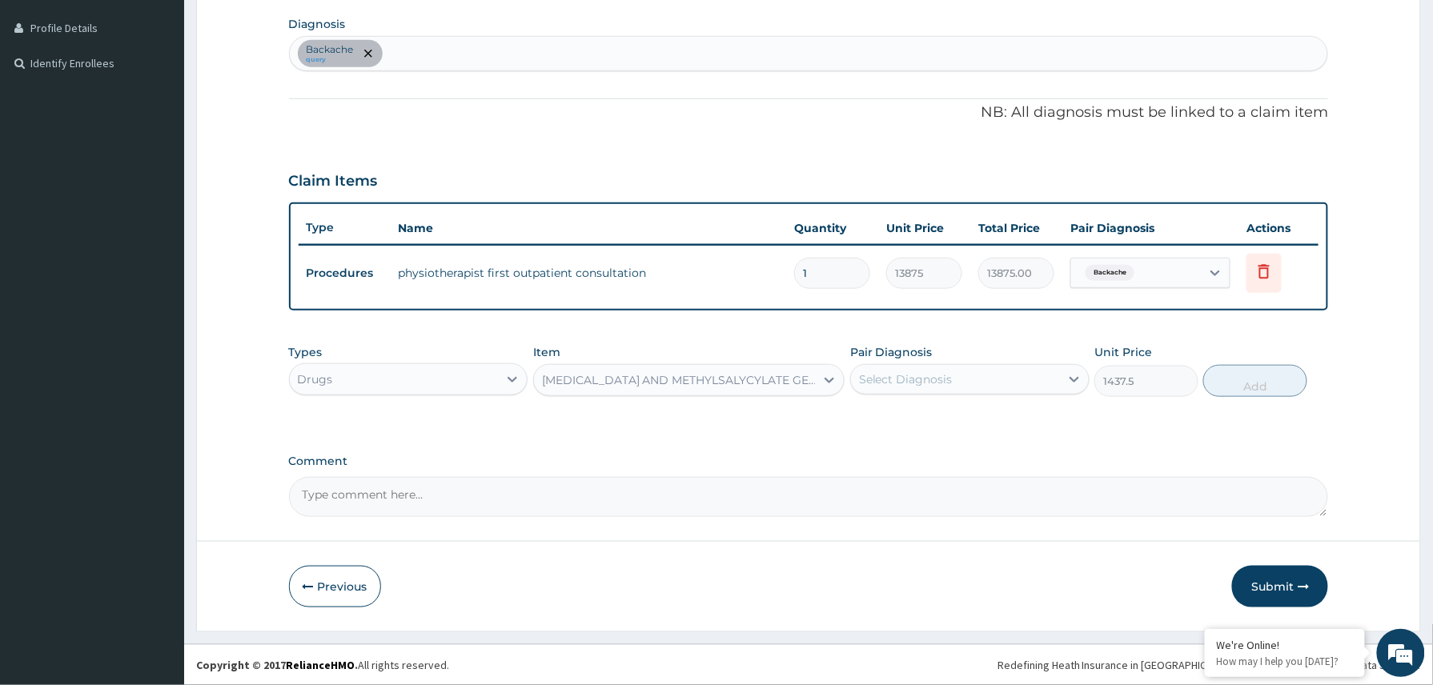
click at [989, 367] on div "Select Diagnosis" at bounding box center [955, 380] width 209 height 26
drag, startPoint x: 928, startPoint y: 439, endPoint x: 936, endPoint y: 429, distance: 12.0
click at [927, 439] on div "Backache" at bounding box center [969, 420] width 239 height 39
drag, startPoint x: 954, startPoint y: 415, endPoint x: 1077, endPoint y: 415, distance: 123.3
click at [956, 415] on div "Backache" at bounding box center [969, 420] width 239 height 33
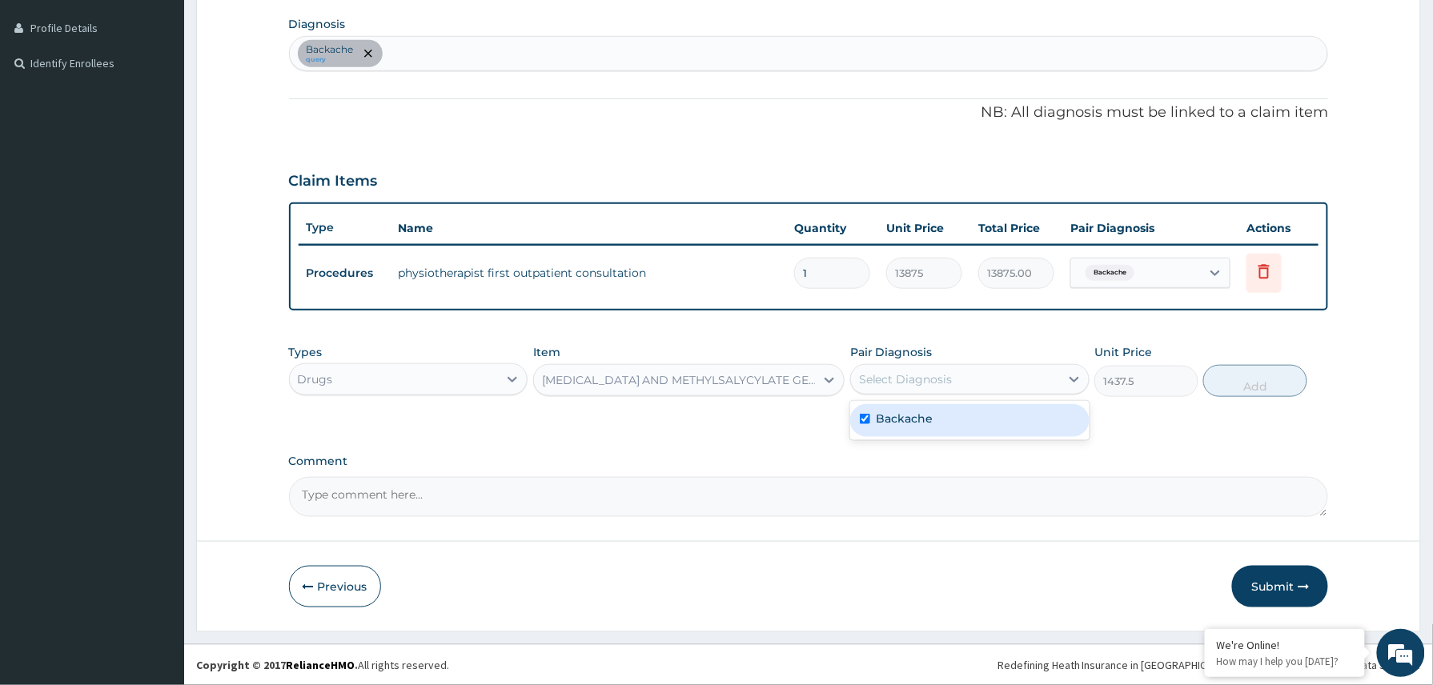
checkbox input "true"
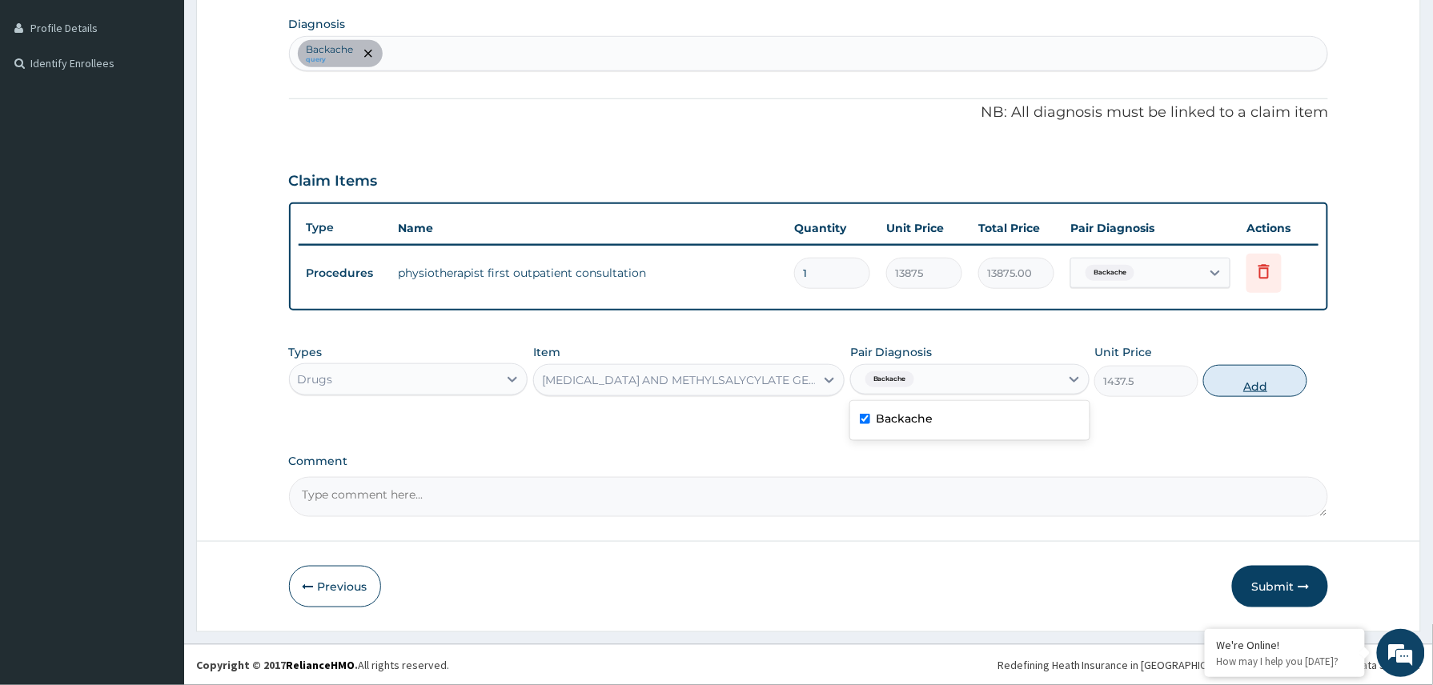
click at [1256, 385] on button "Add" at bounding box center [1255, 381] width 104 height 32
type input "0"
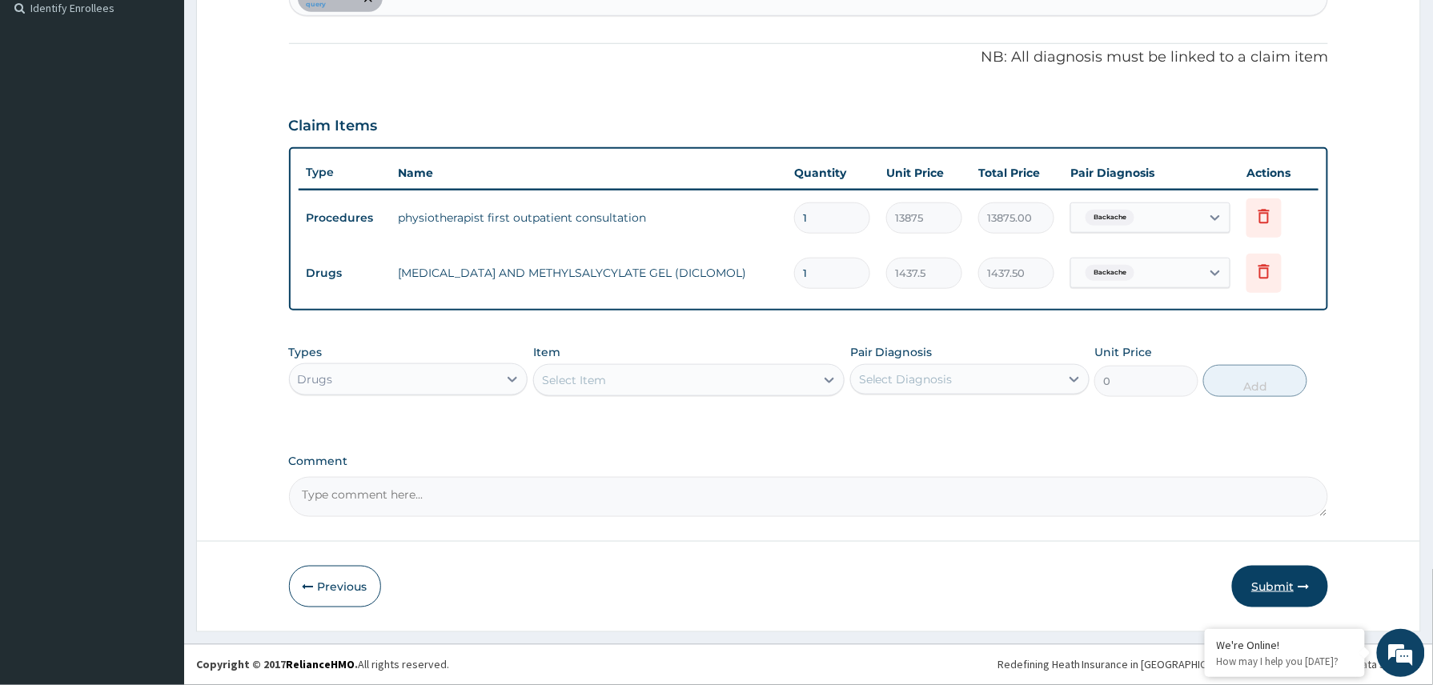
click at [1272, 587] on button "Submit" at bounding box center [1280, 587] width 96 height 42
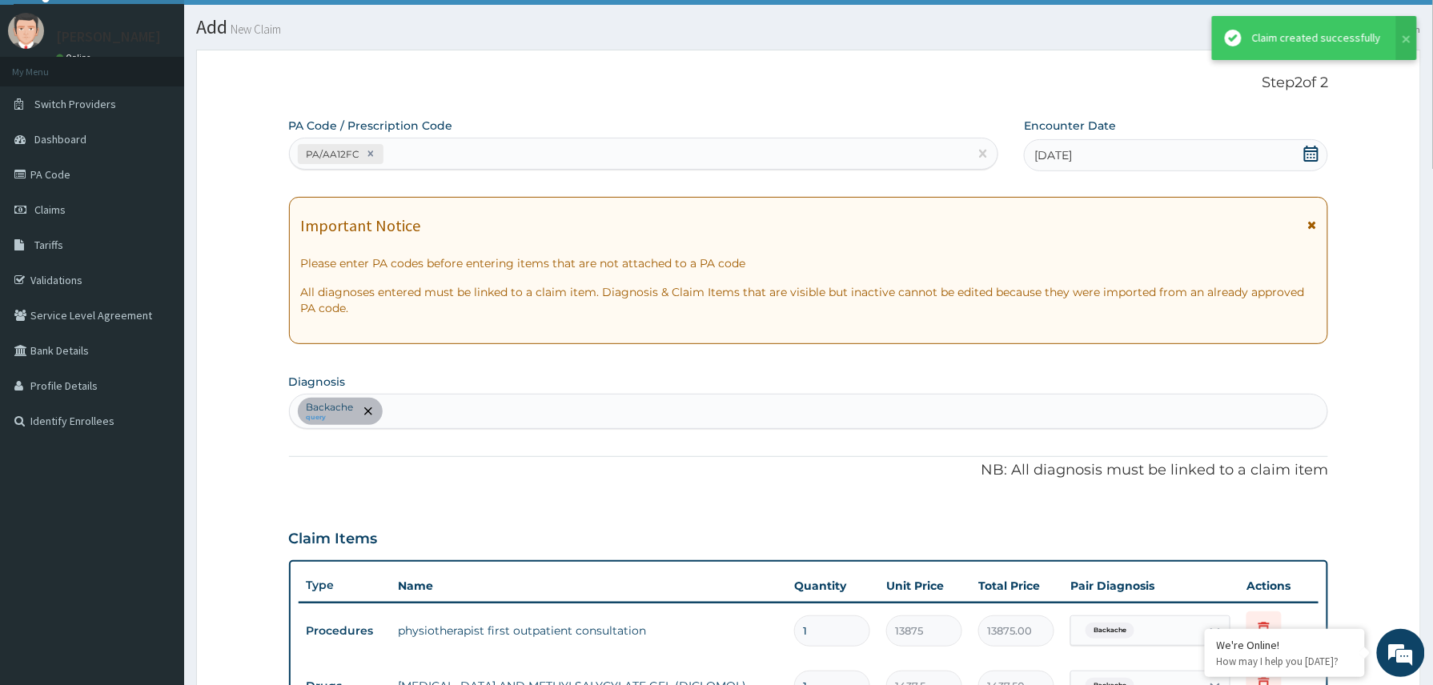
scroll to position [449, 0]
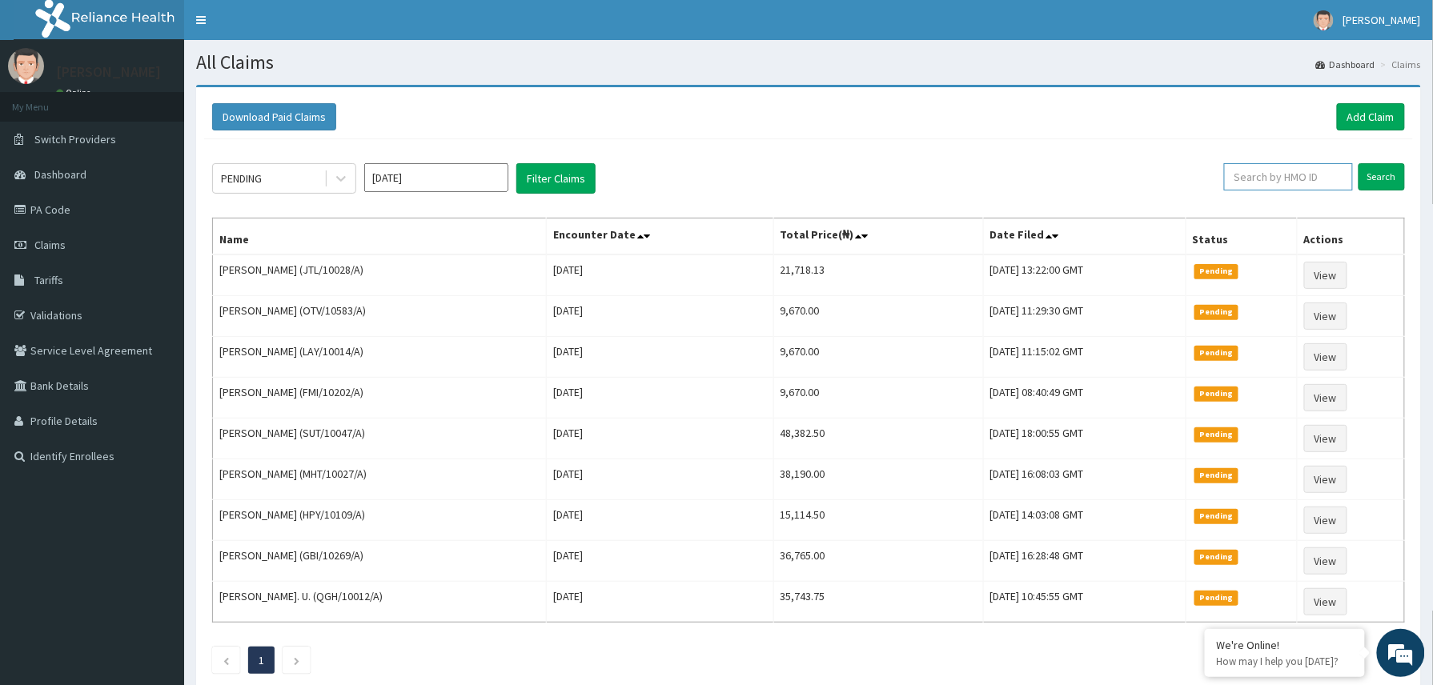
click at [1246, 179] on input "text" at bounding box center [1288, 176] width 129 height 27
paste input "2508645"
type input "2508645"
drag, startPoint x: 1260, startPoint y: 181, endPoint x: 1221, endPoint y: 182, distance: 38.4
click at [1221, 182] on input "2508645" at bounding box center [1261, 176] width 120 height 27
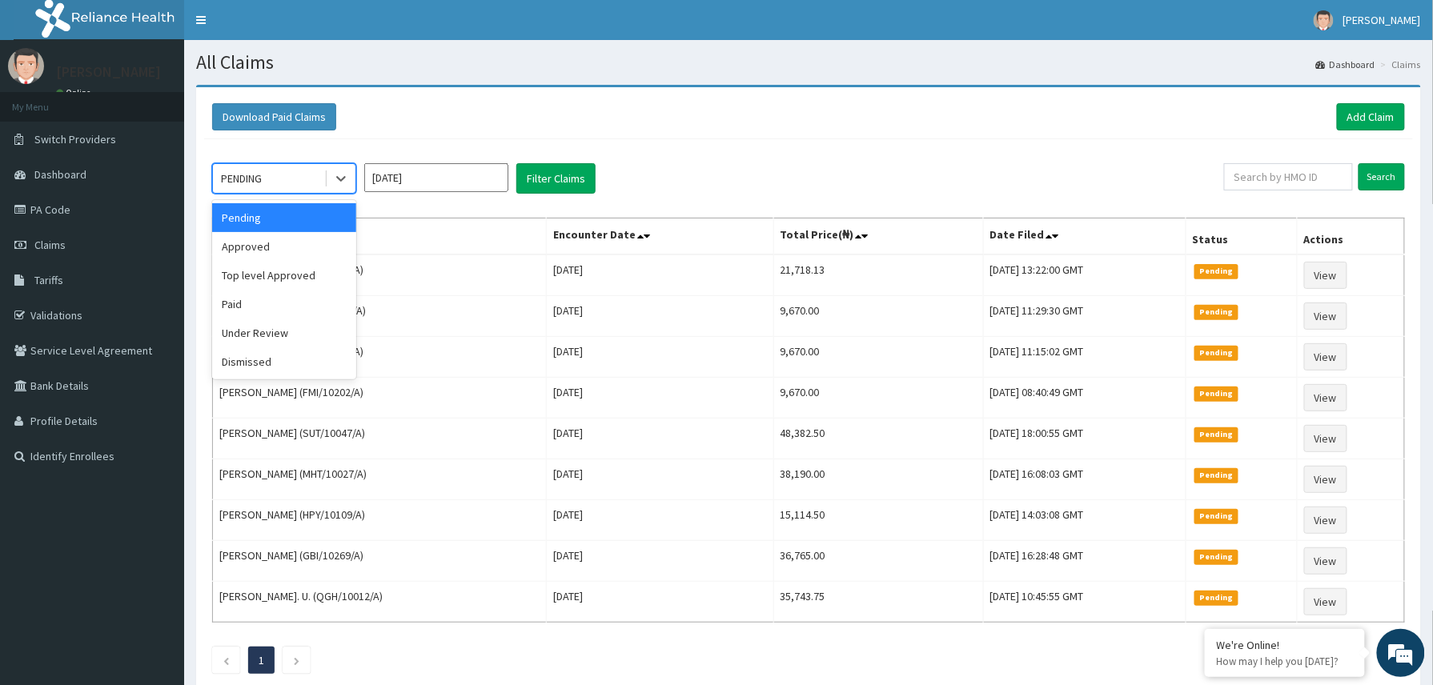
drag, startPoint x: 335, startPoint y: 167, endPoint x: 331, endPoint y: 196, distance: 29.1
click at [335, 170] on div at bounding box center [341, 178] width 29 height 29
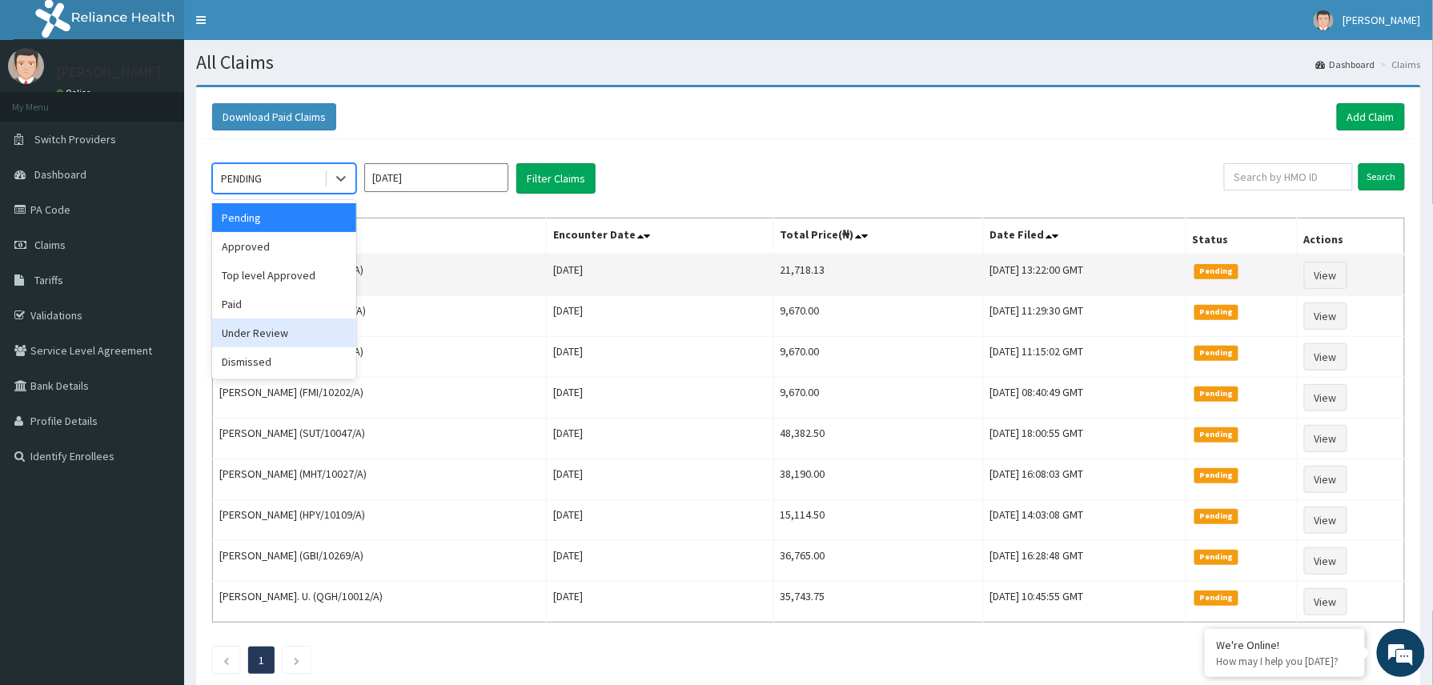
drag, startPoint x: 274, startPoint y: 325, endPoint x: 398, endPoint y: 267, distance: 137.1
click at [271, 327] on div "Under Review" at bounding box center [284, 333] width 144 height 29
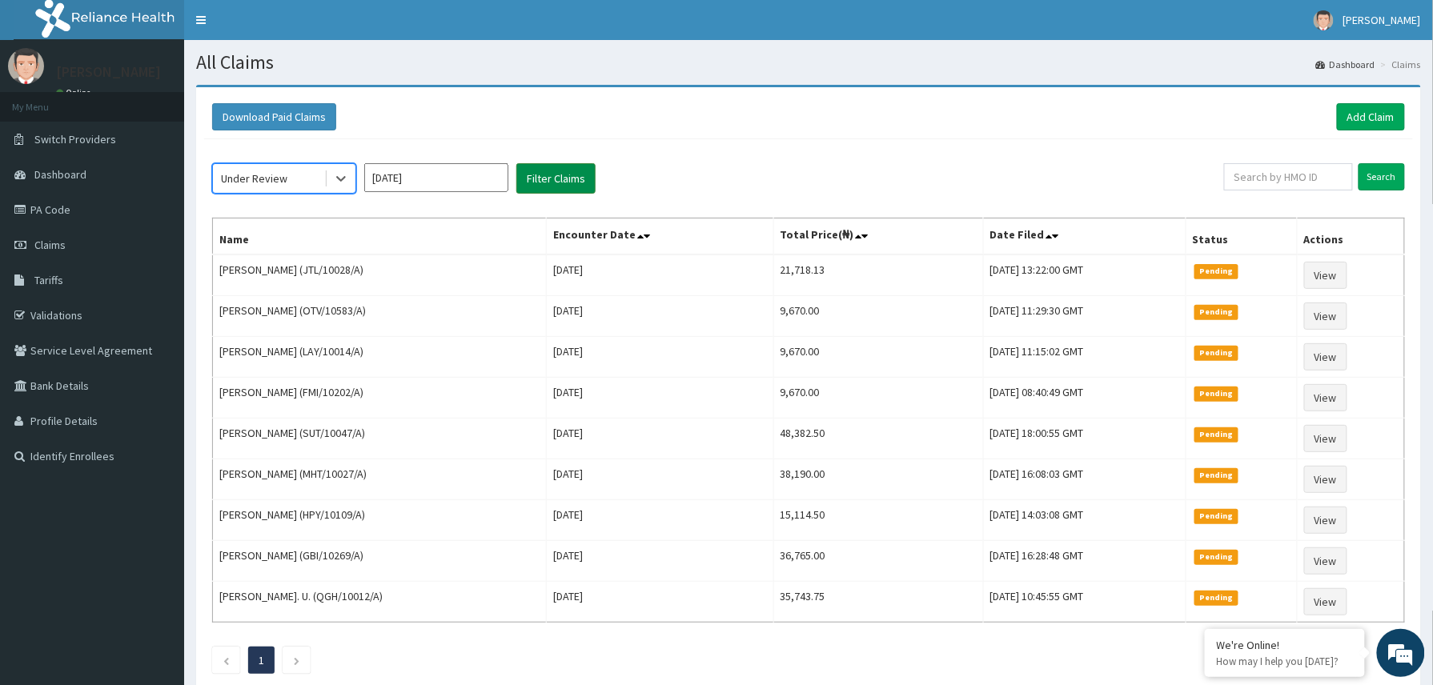
click at [579, 179] on button "Filter Claims" at bounding box center [555, 178] width 79 height 30
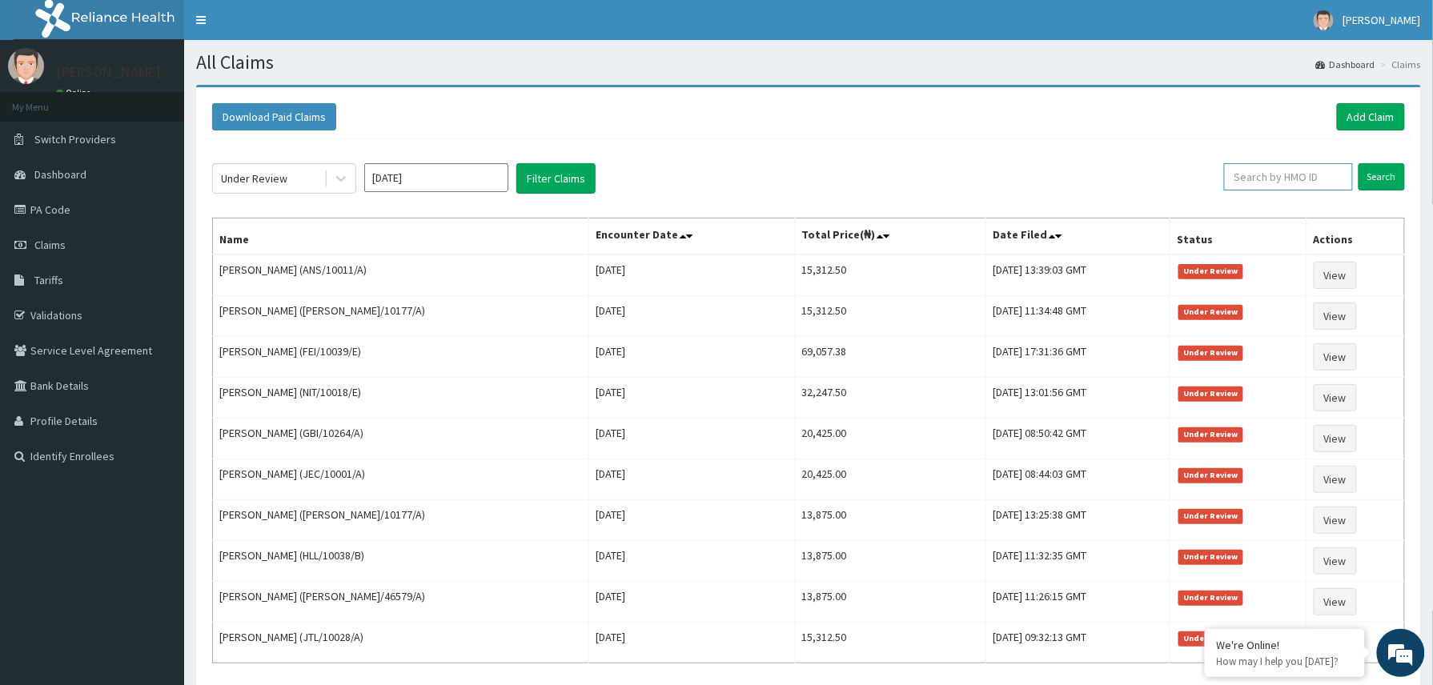
click at [1252, 187] on input "text" at bounding box center [1288, 176] width 129 height 27
paste input "2505399"
type input "2505399"
drag, startPoint x: 1269, startPoint y: 181, endPoint x: 1197, endPoint y: 171, distance: 71.9
click at [1197, 171] on div "Under Review Sep 2025 Filter Claims 2505399 Search" at bounding box center [808, 178] width 1192 height 30
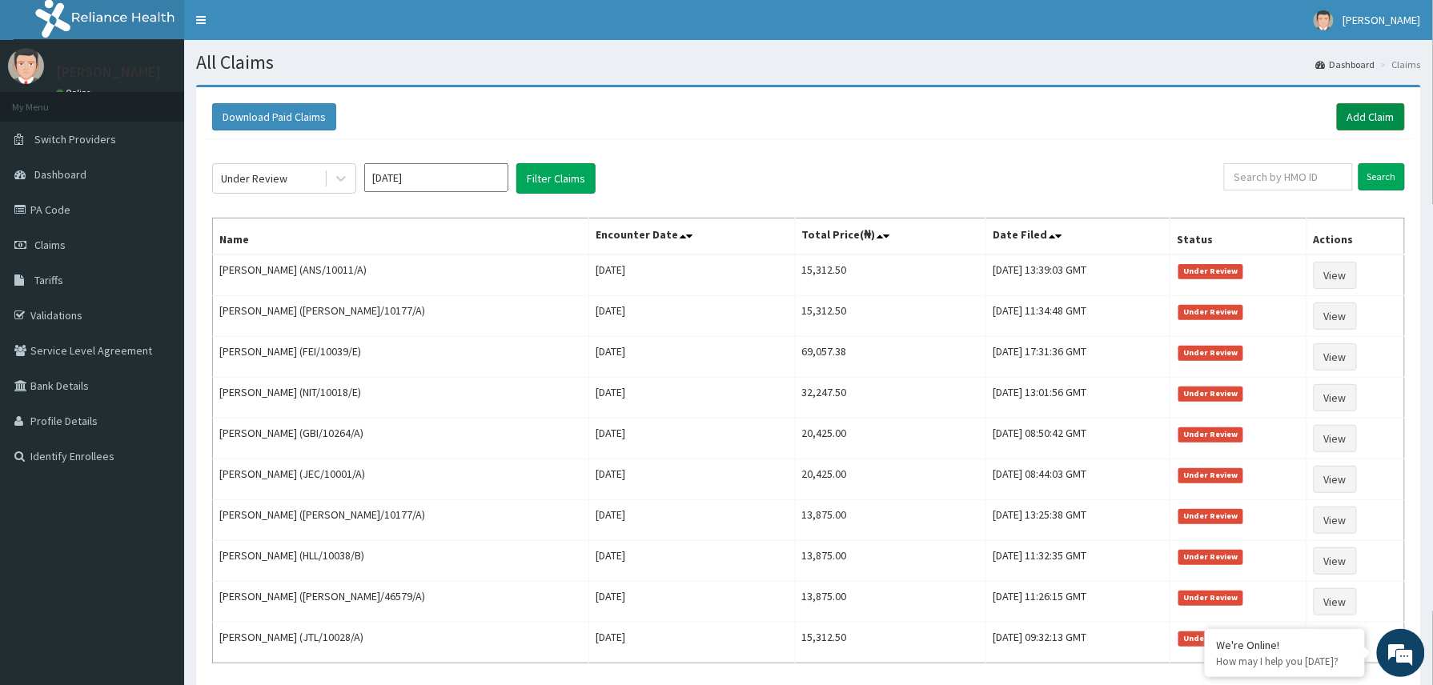
drag, startPoint x: 1369, startPoint y: 119, endPoint x: 1341, endPoint y: 126, distance: 28.1
click at [1370, 119] on link "Add Claim" at bounding box center [1371, 116] width 68 height 27
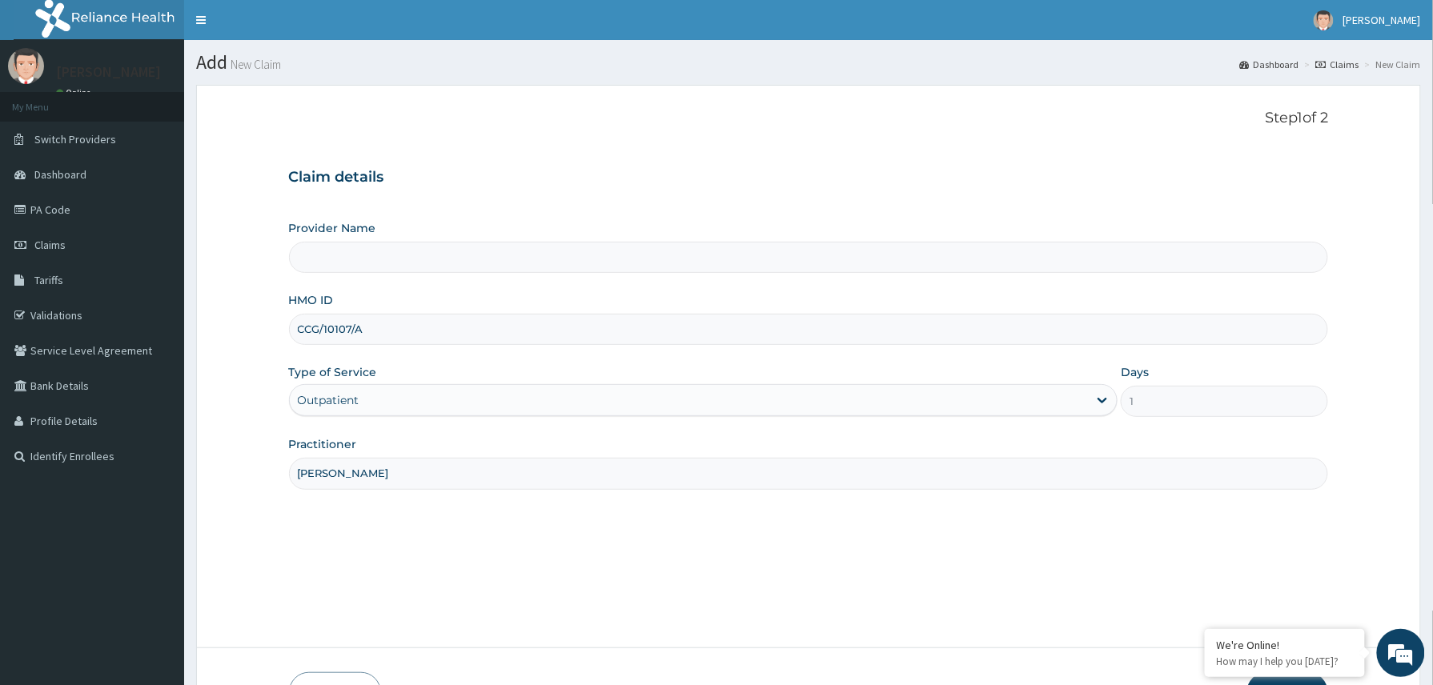
scroll to position [107, 0]
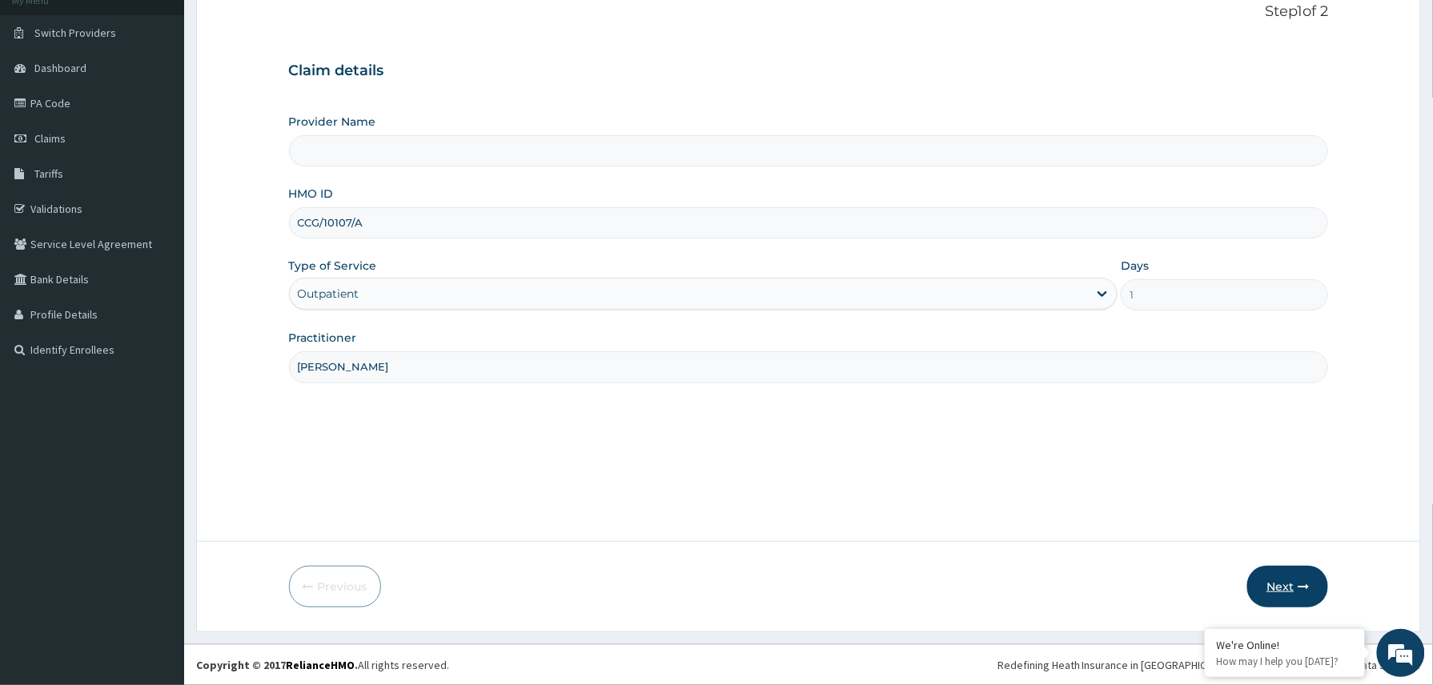
type input "[PERSON_NAME]"
click at [1289, 581] on button "Next" at bounding box center [1287, 587] width 81 height 42
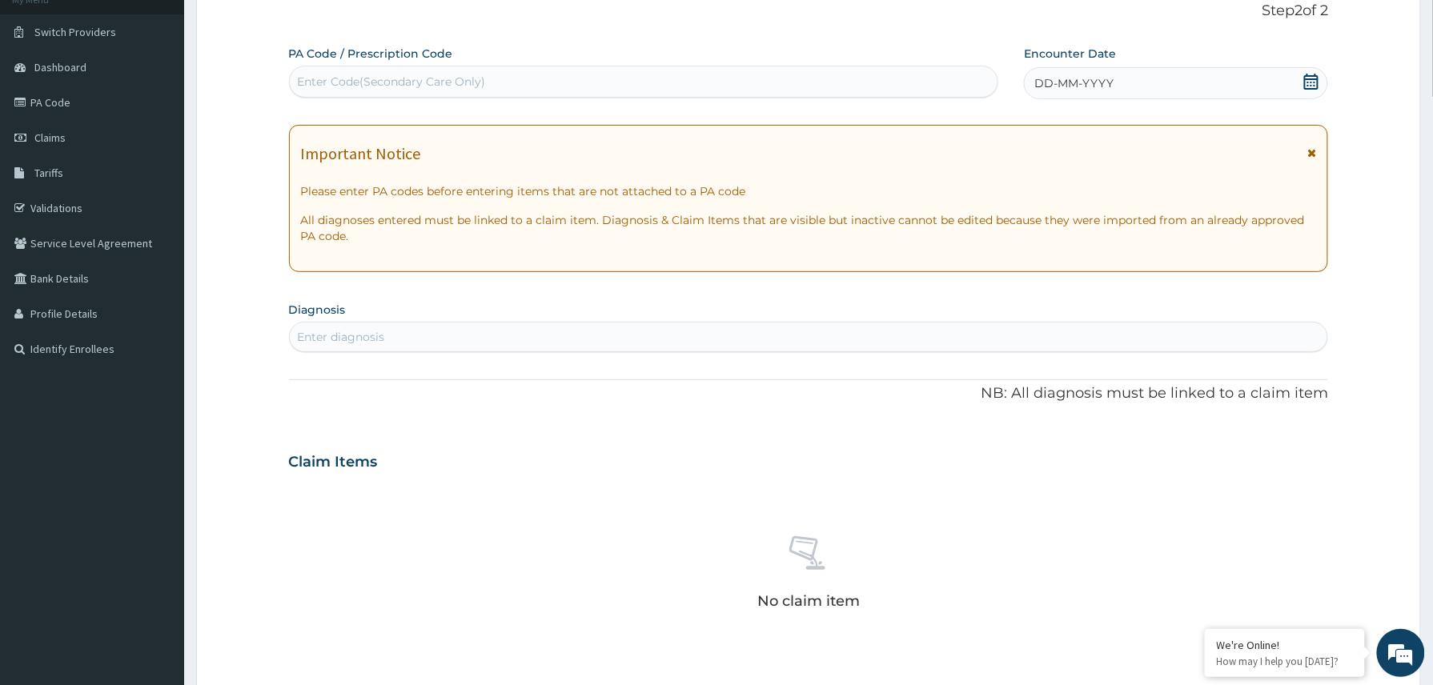
click at [1176, 88] on div "DD-MM-YYYY" at bounding box center [1176, 83] width 304 height 32
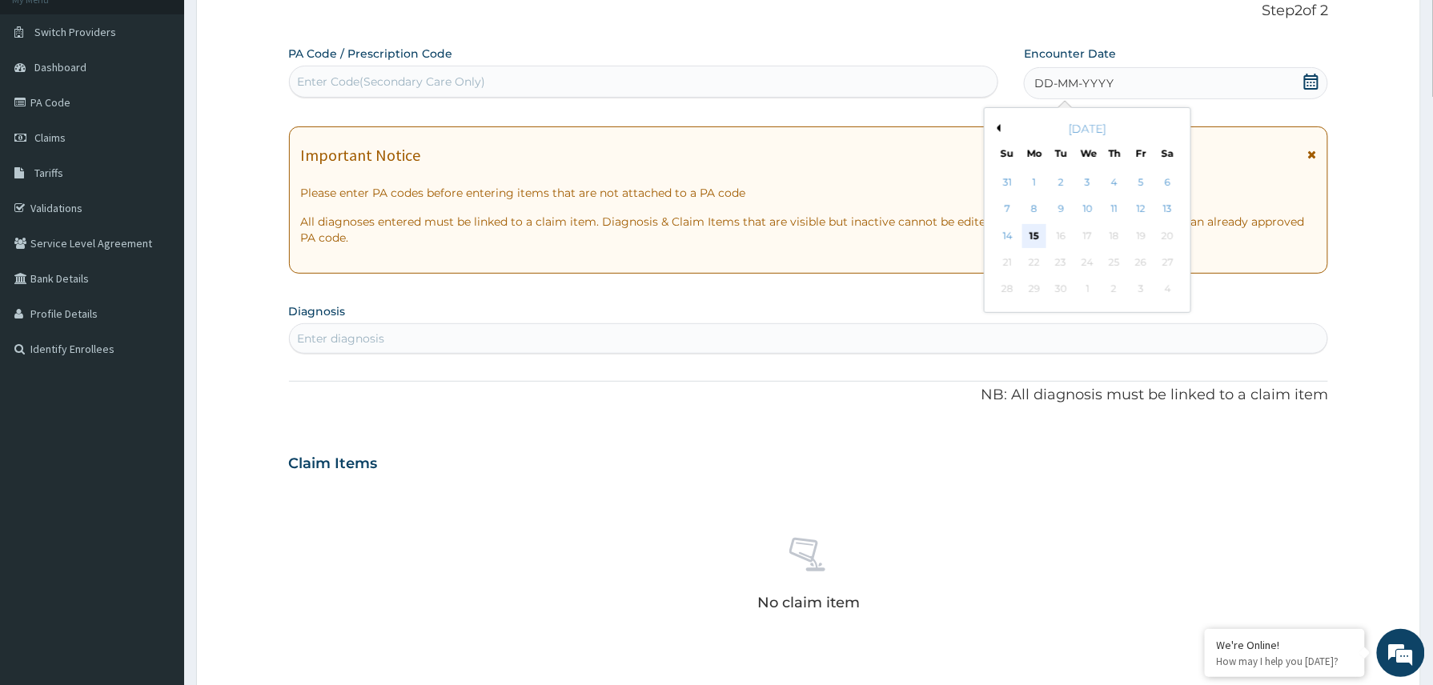
click at [1038, 238] on div "15" at bounding box center [1034, 236] width 24 height 24
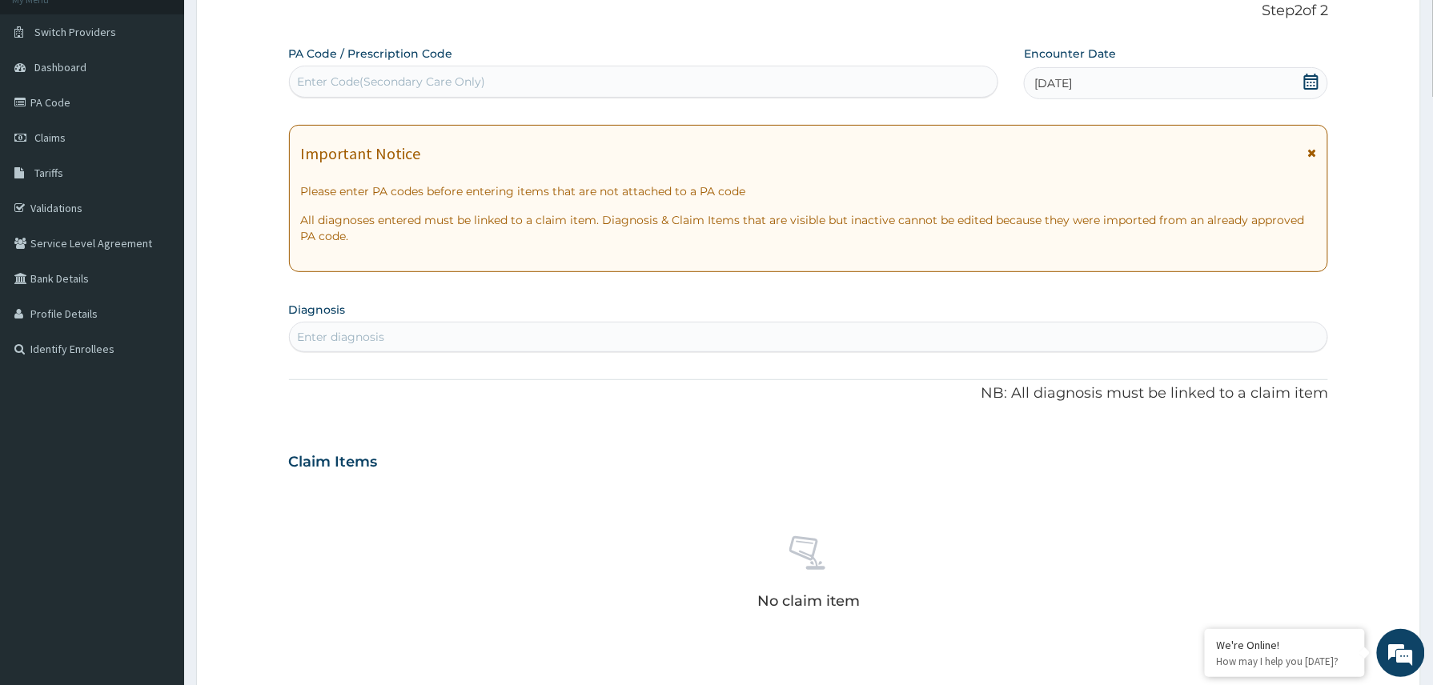
scroll to position [0, 0]
click at [384, 338] on div "Enter diagnosis" at bounding box center [341, 337] width 87 height 16
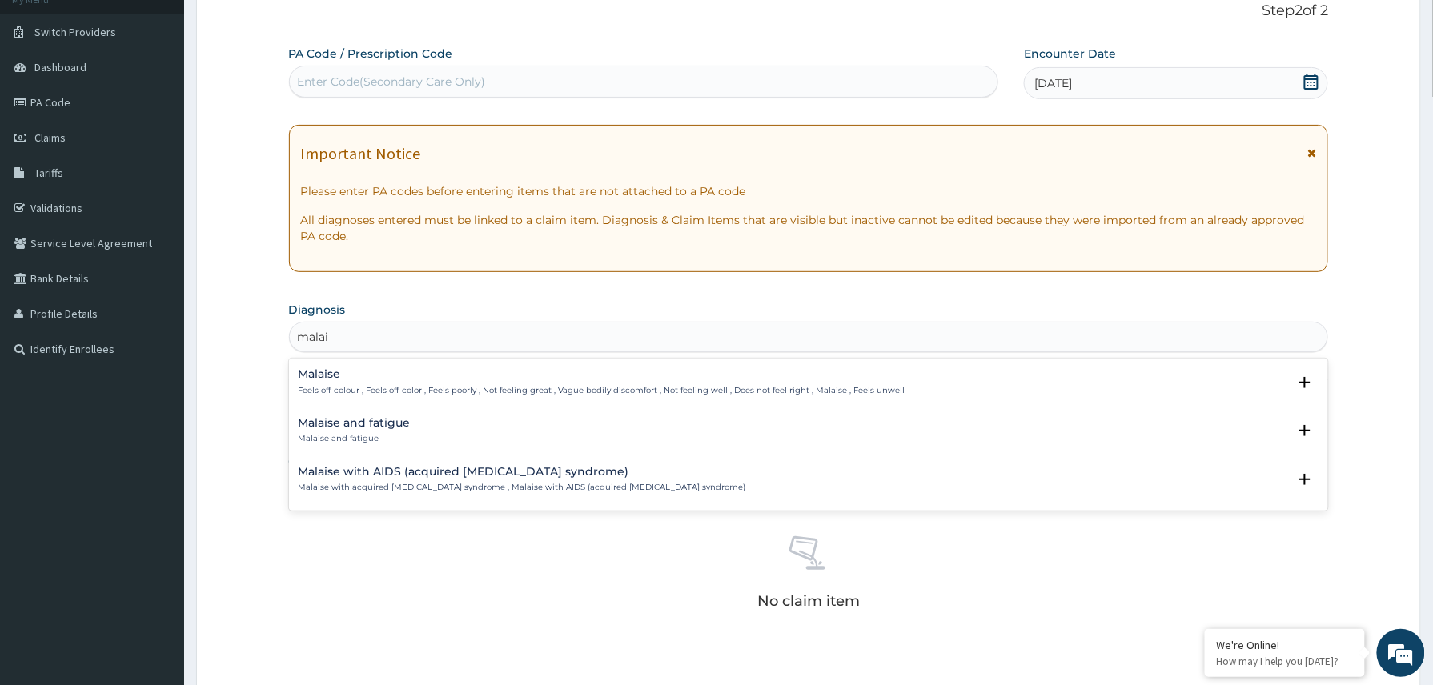
type input "mala"
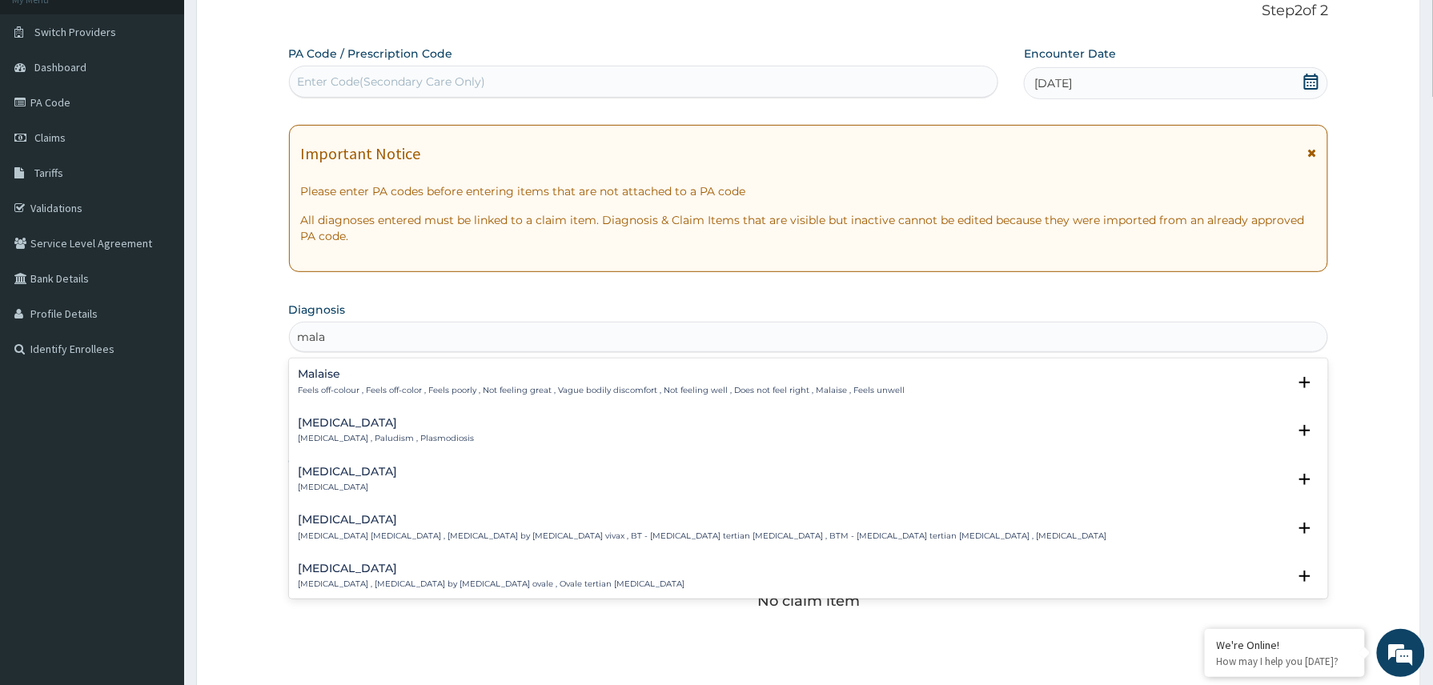
click at [352, 435] on p "[MEDICAL_DATA] , Paludism , Plasmodiosis" at bounding box center [387, 438] width 176 height 11
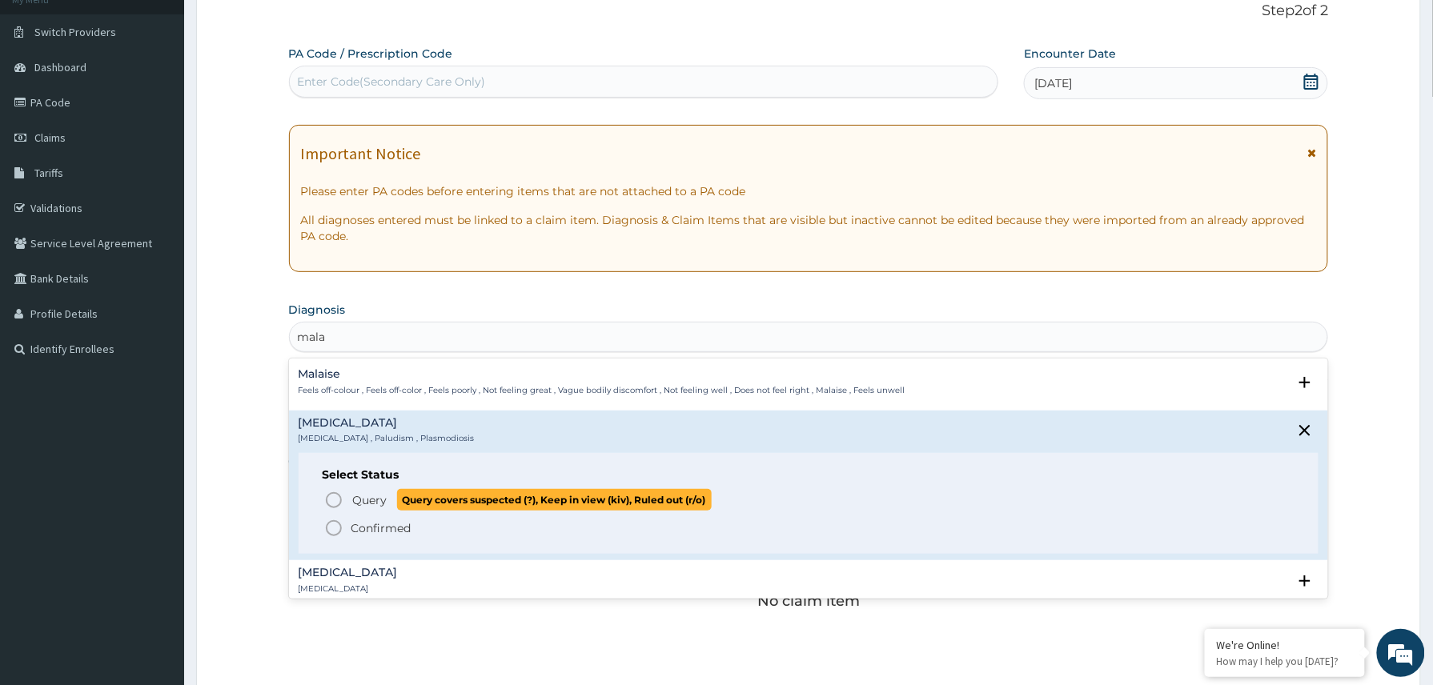
click at [381, 501] on span "Query" at bounding box center [370, 500] width 34 height 16
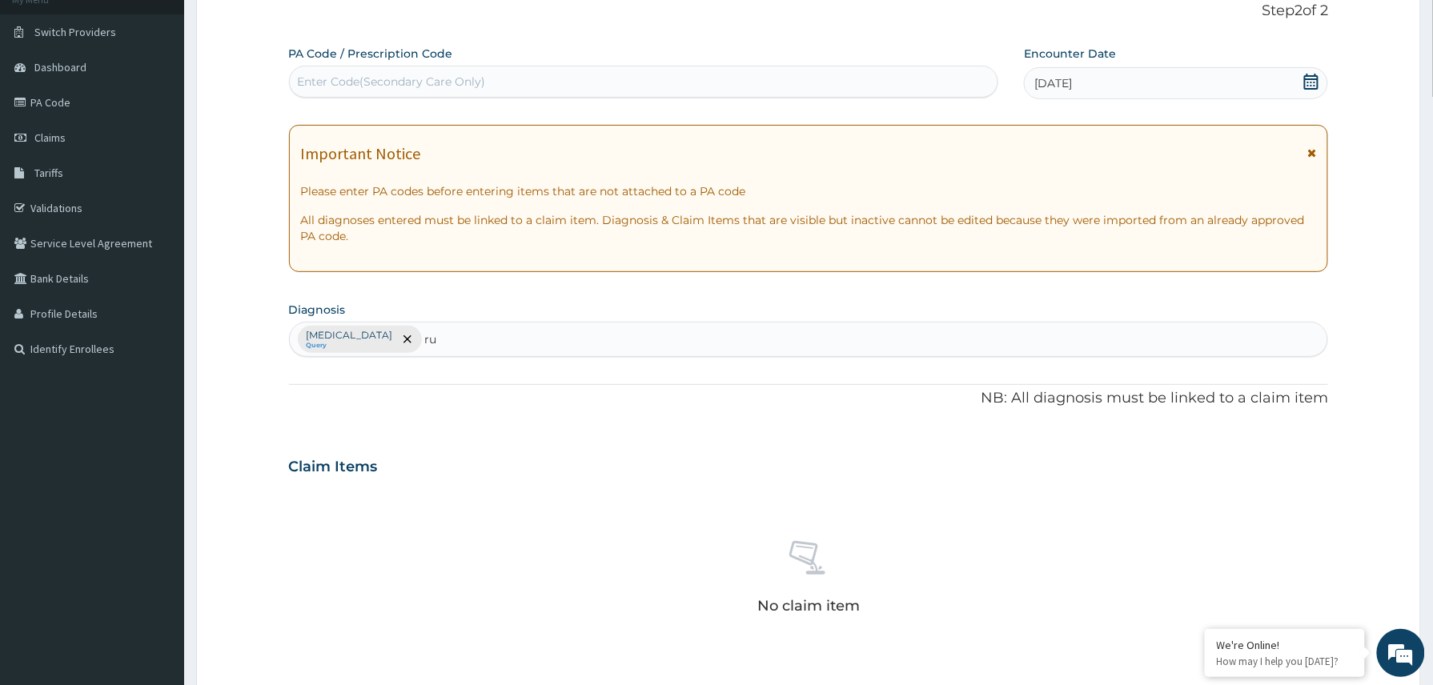
type input "r"
type input "n"
type input "upper resp"
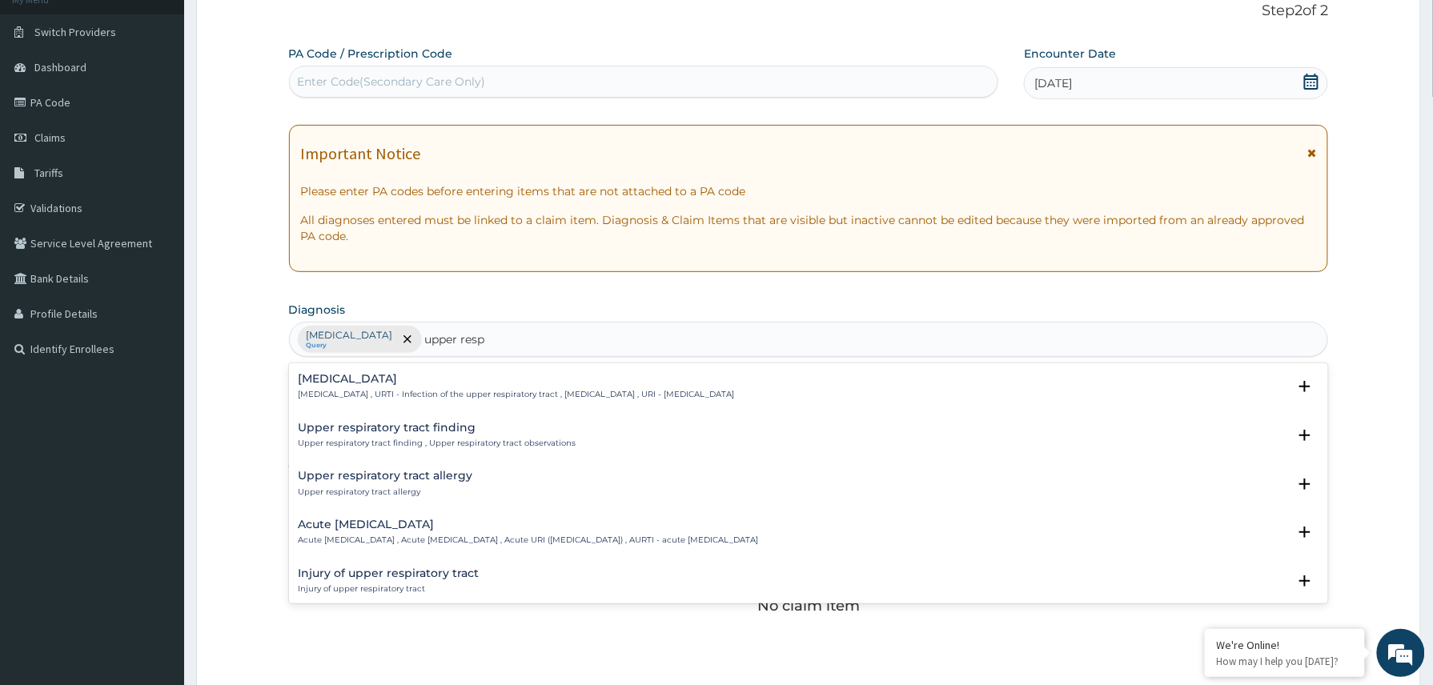
click at [431, 382] on h4 "Upper respiratory infection" at bounding box center [517, 379] width 436 height 12
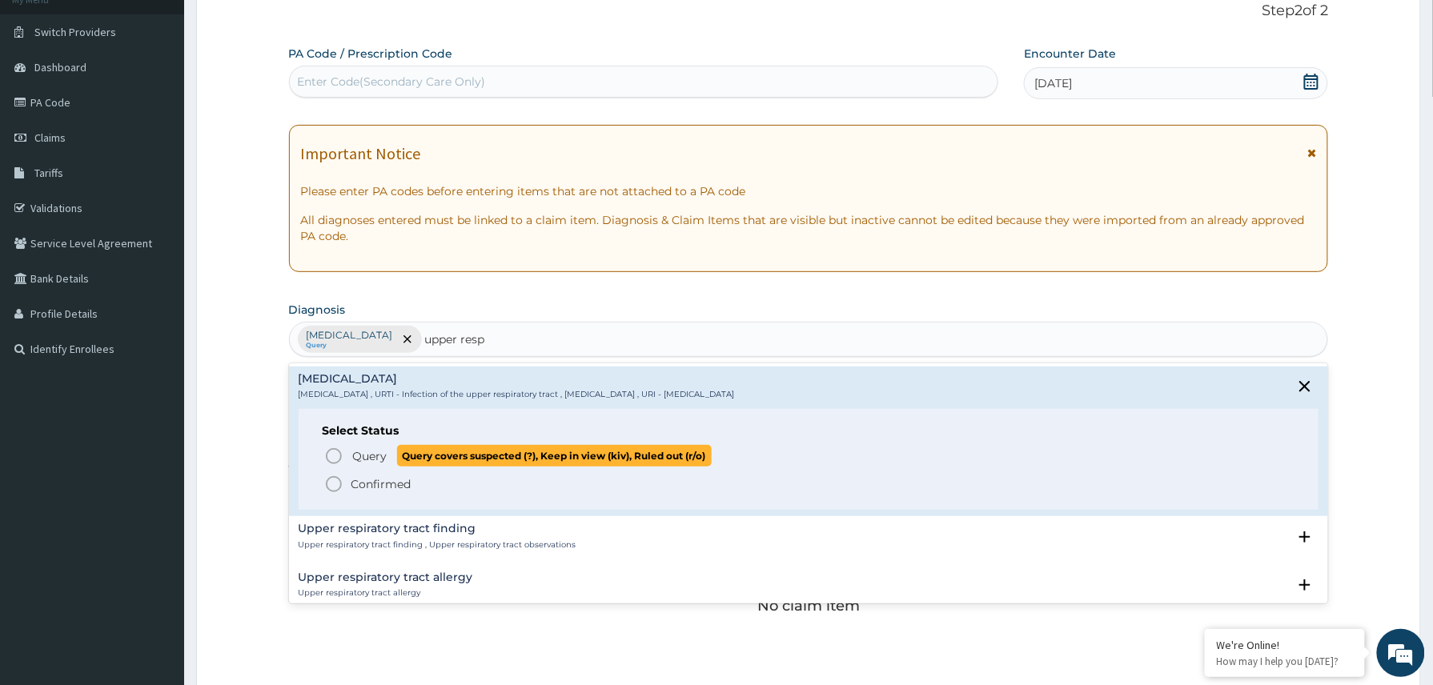
click at [383, 459] on span "Query" at bounding box center [370, 456] width 34 height 16
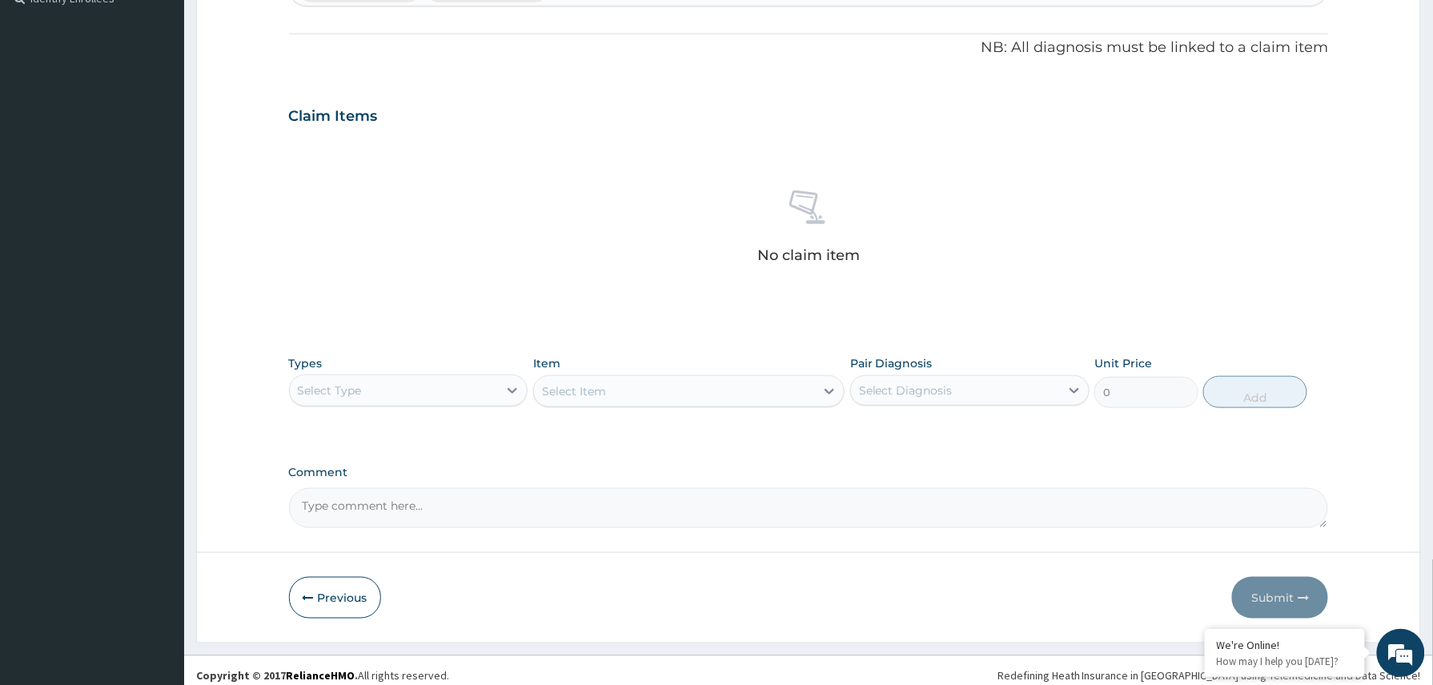
scroll to position [471, 0]
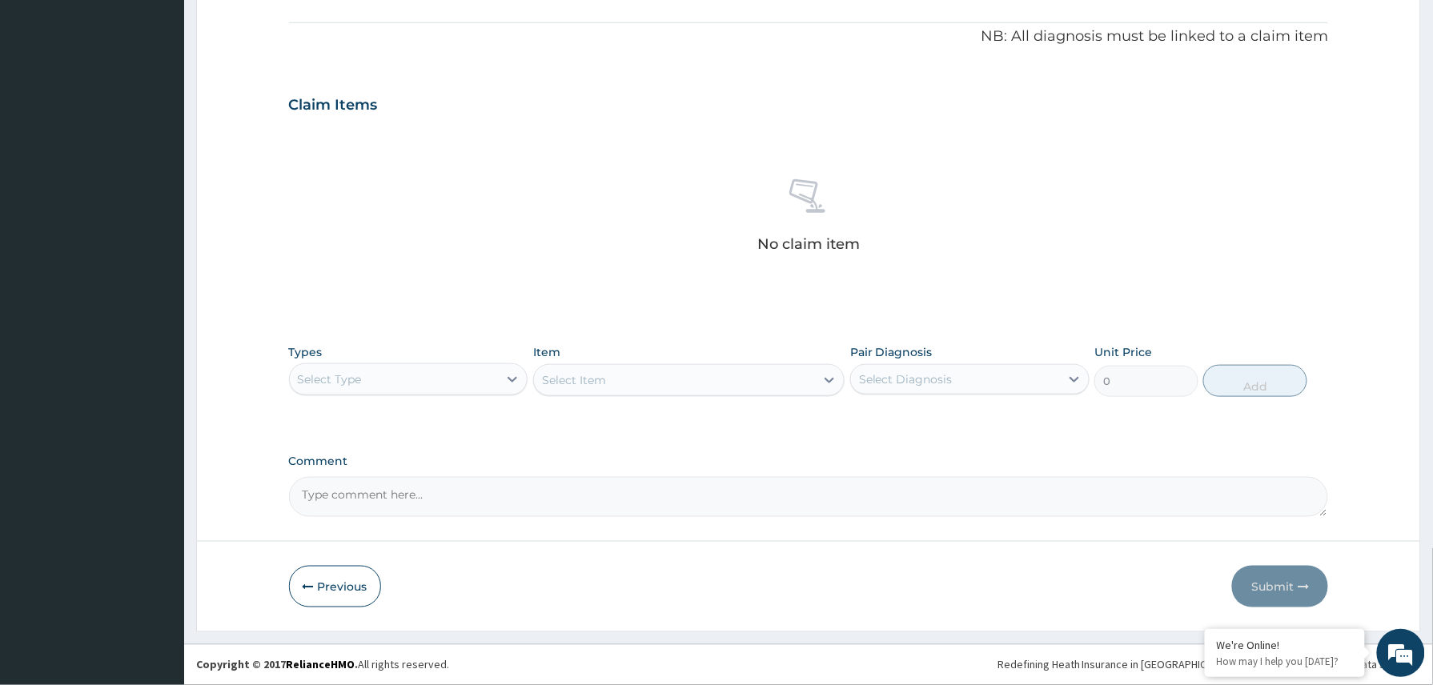
drag, startPoint x: 491, startPoint y: 384, endPoint x: 483, endPoint y: 395, distance: 13.1
click at [491, 385] on div "Select Type" at bounding box center [394, 380] width 209 height 26
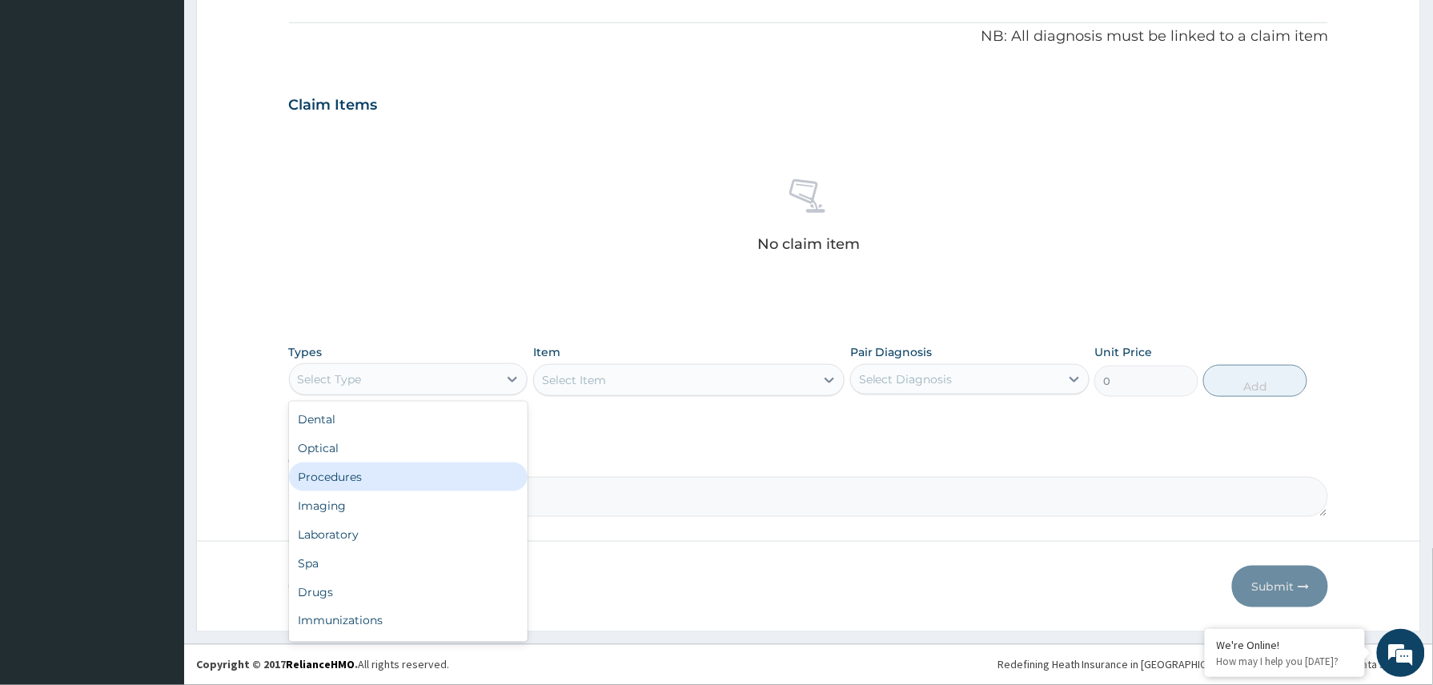
click at [379, 481] on div "Procedures" at bounding box center [408, 477] width 239 height 29
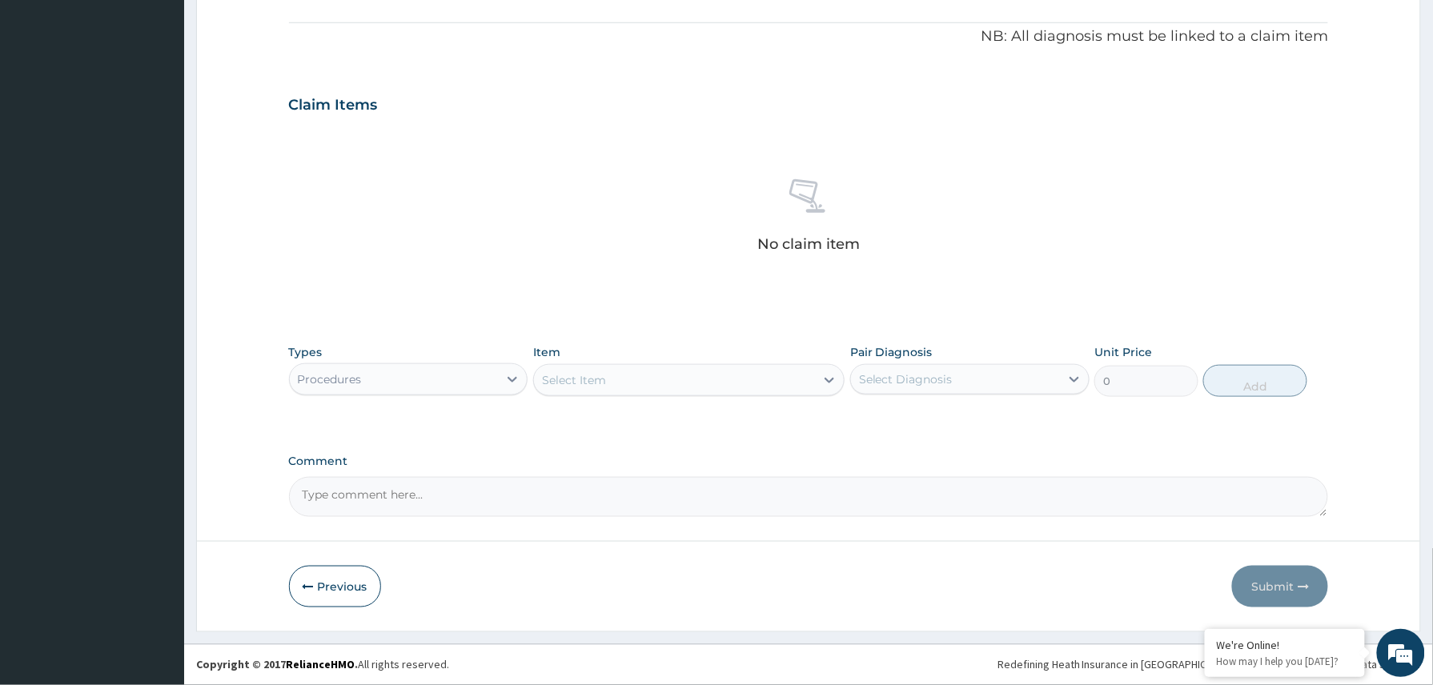
click at [584, 379] on div "Select Item" at bounding box center [574, 380] width 64 height 16
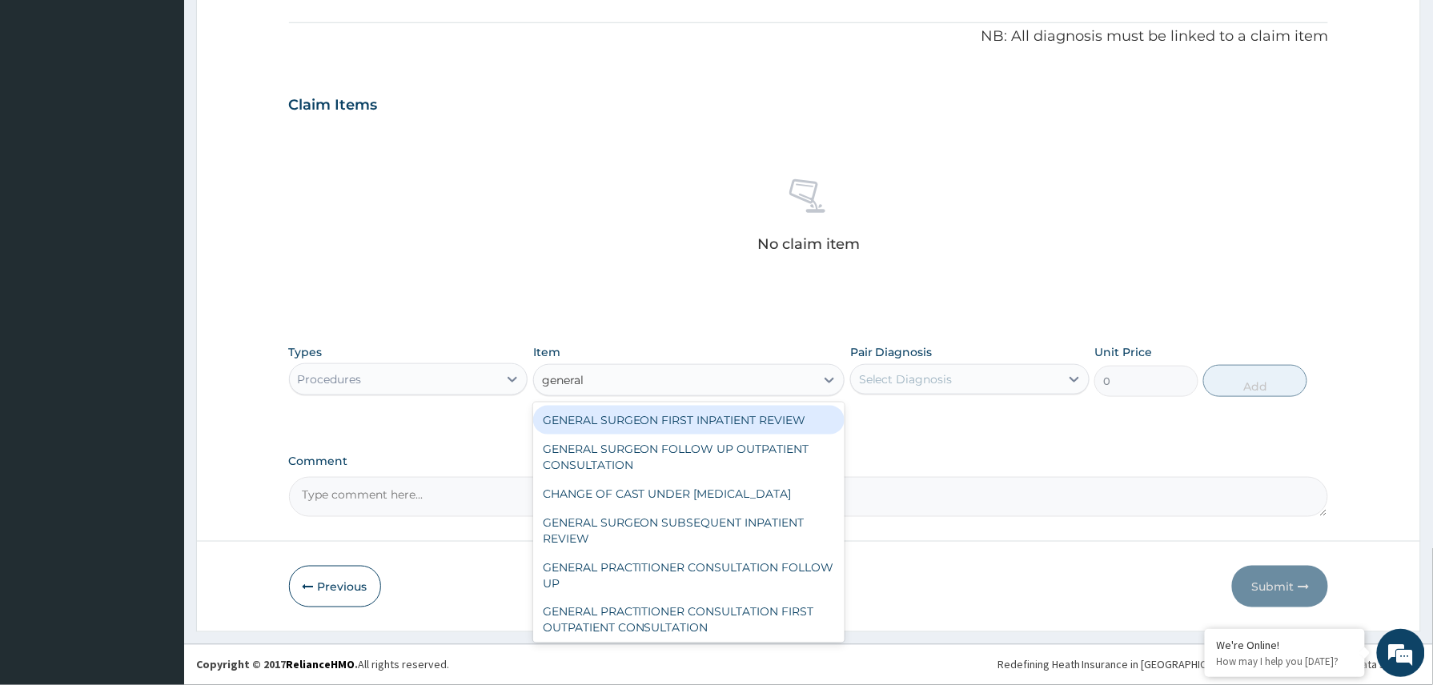
type input "general p"
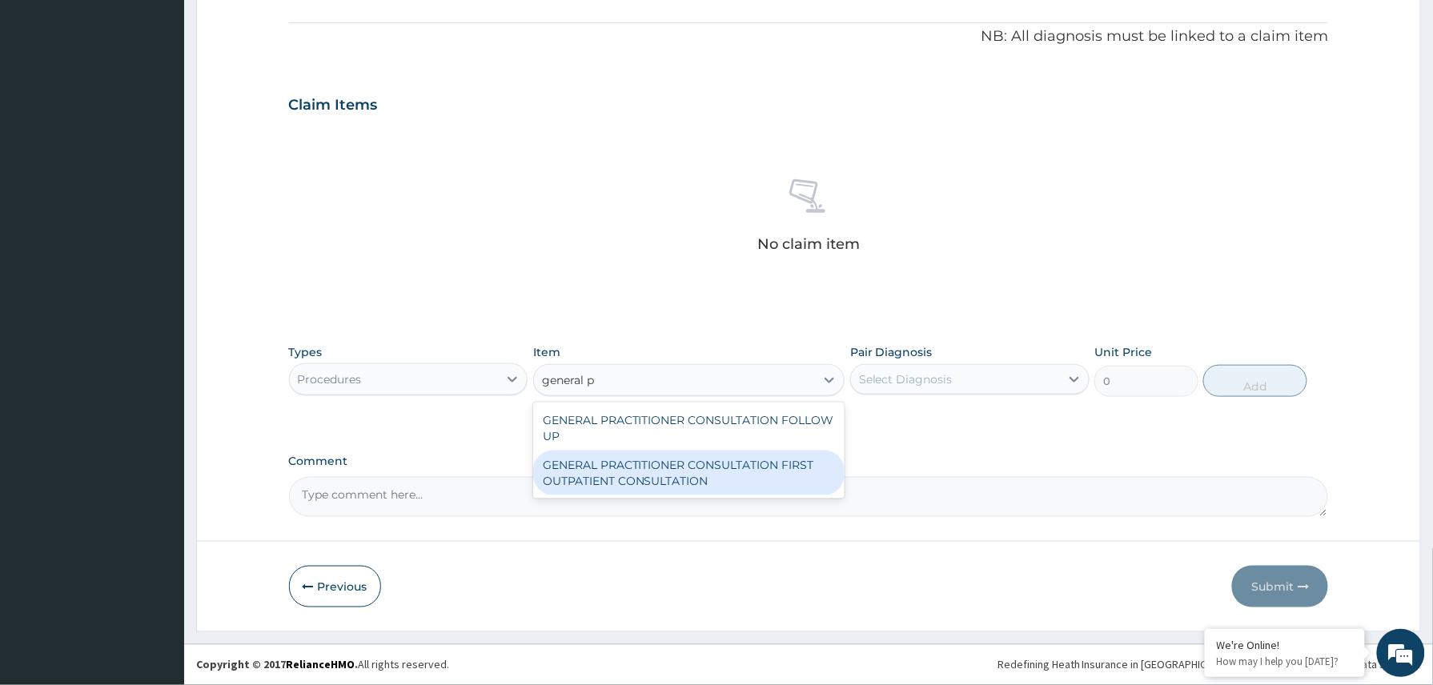
click at [696, 478] on div "GENERAL PRACTITIONER CONSULTATION FIRST OUTPATIENT CONSULTATION" at bounding box center [689, 473] width 312 height 45
type input "3370.125"
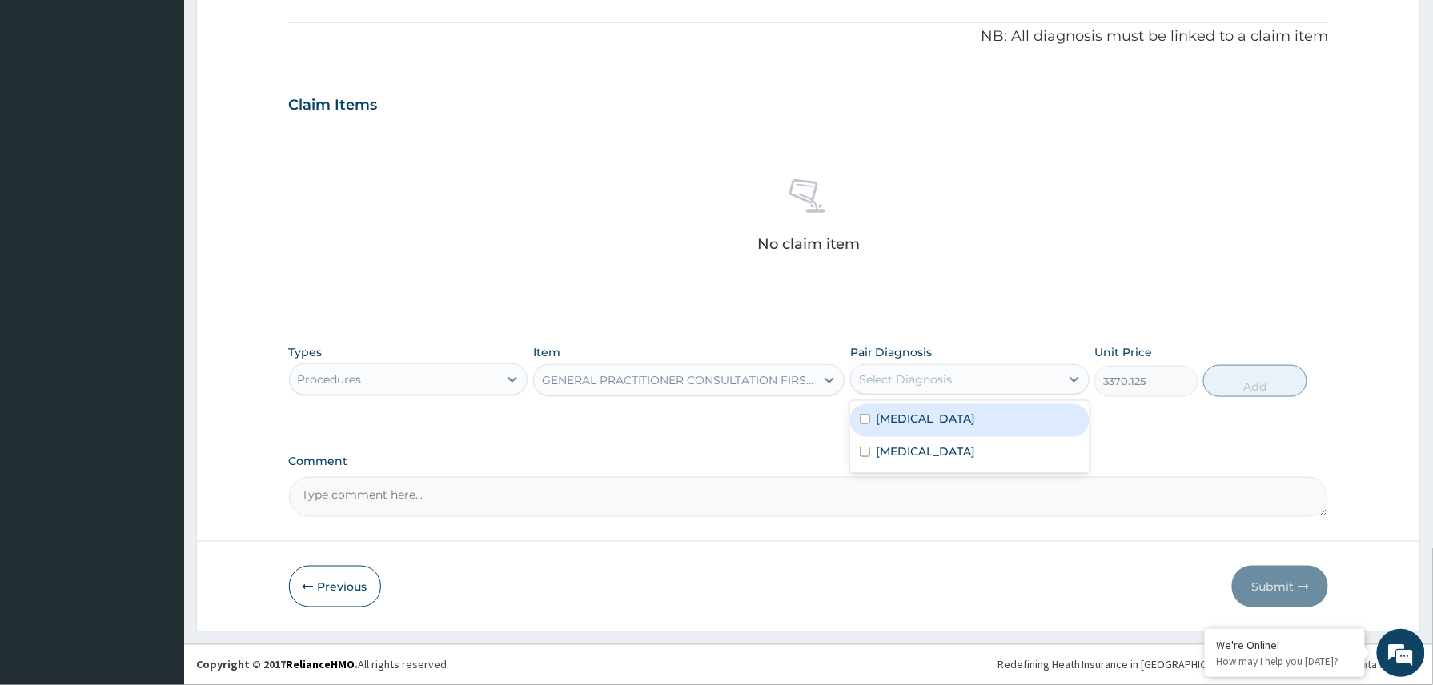
drag, startPoint x: 975, startPoint y: 368, endPoint x: 945, endPoint y: 427, distance: 65.5
click at [975, 370] on div "Select Diagnosis" at bounding box center [955, 380] width 209 height 26
click at [944, 427] on div "Malaria" at bounding box center [969, 420] width 239 height 33
checkbox input "true"
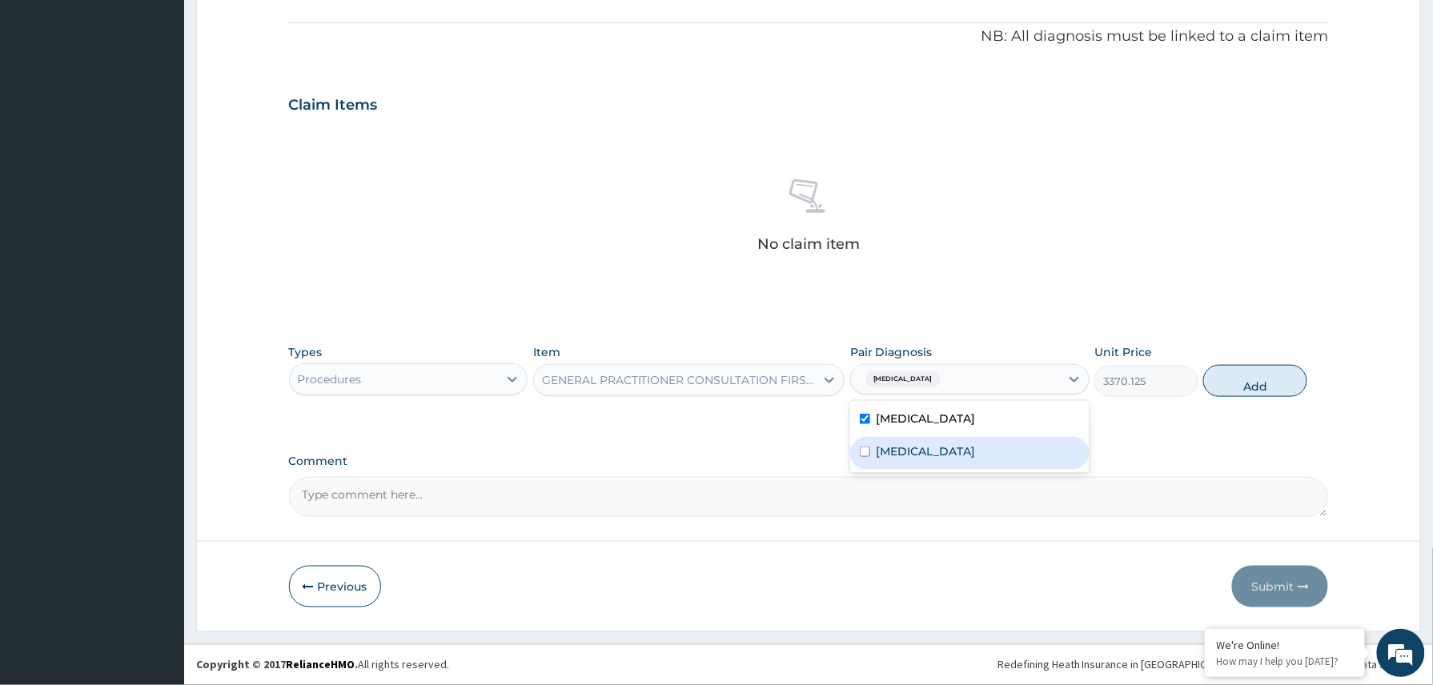
drag, startPoint x: 943, startPoint y: 453, endPoint x: 1080, endPoint y: 420, distance: 140.7
click at [955, 453] on label "Upper respiratory infection" at bounding box center [925, 451] width 99 height 16
checkbox input "true"
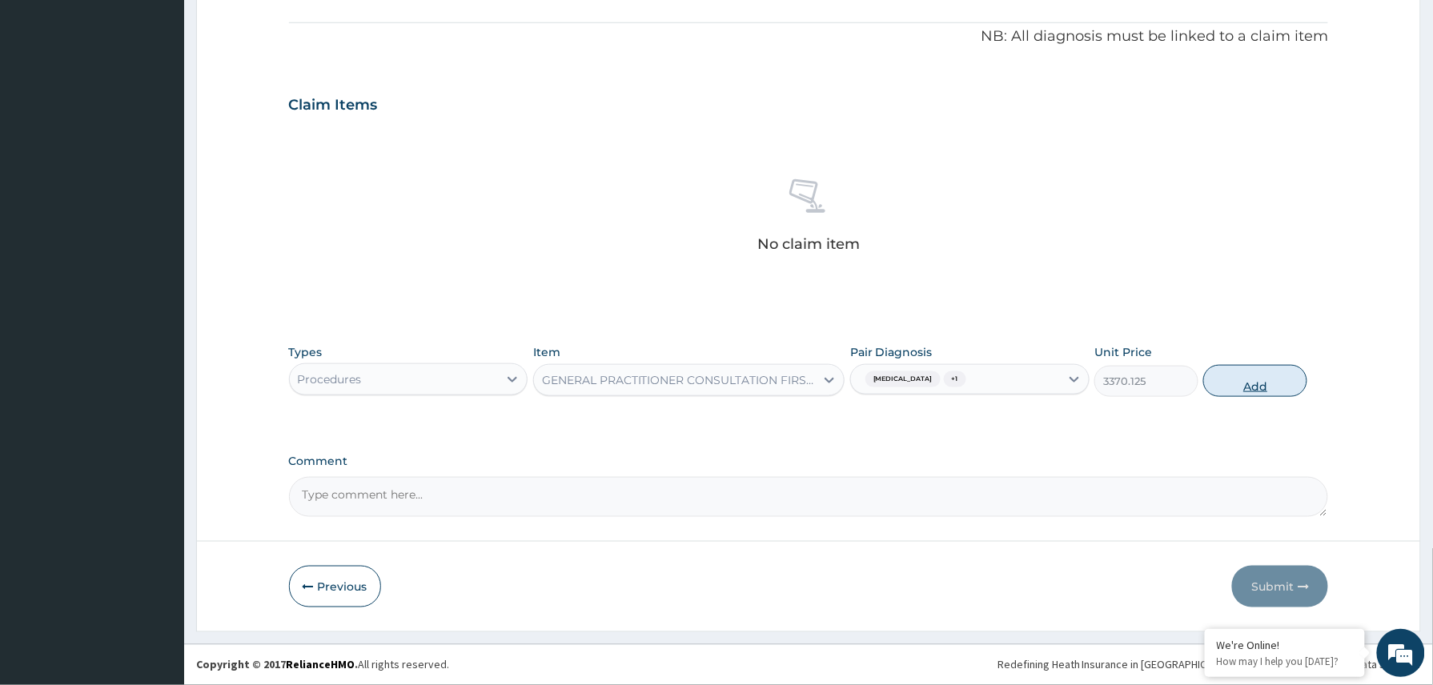
click at [1242, 369] on button "Add" at bounding box center [1255, 381] width 104 height 32
type input "0"
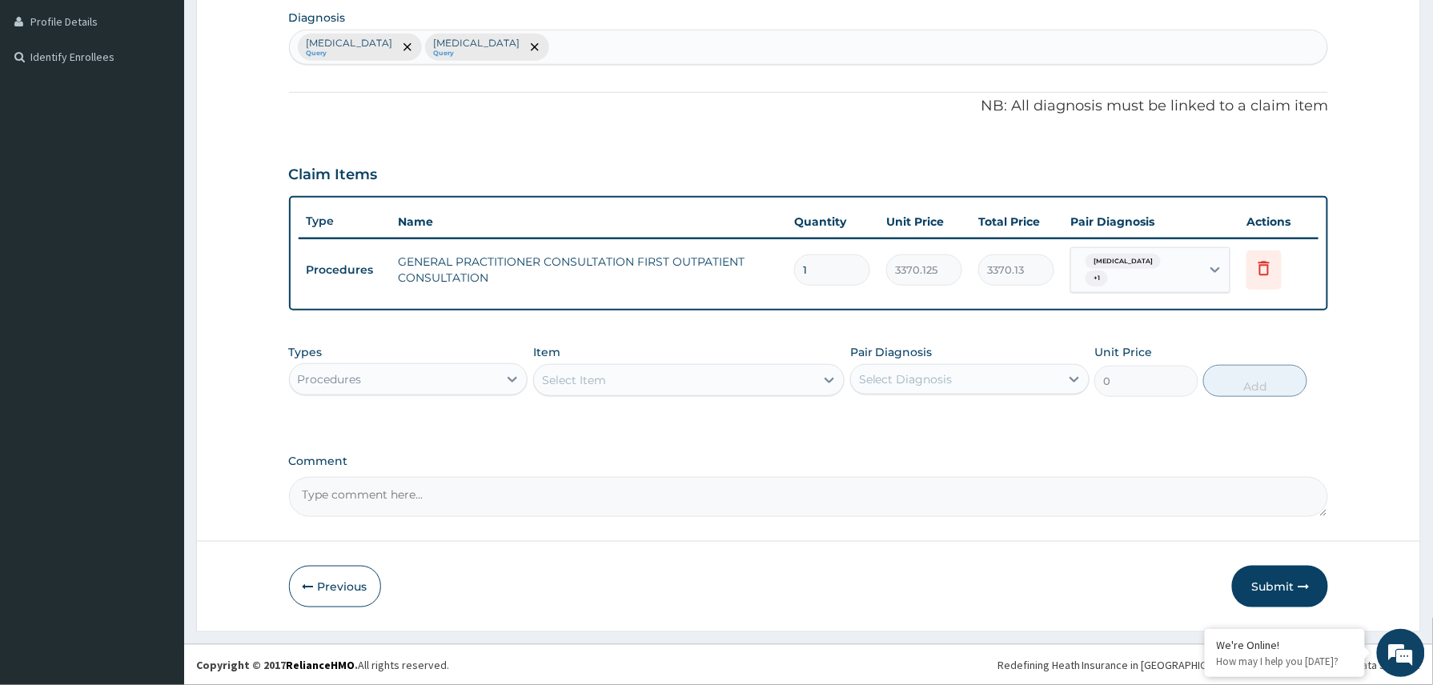
scroll to position [394, 0]
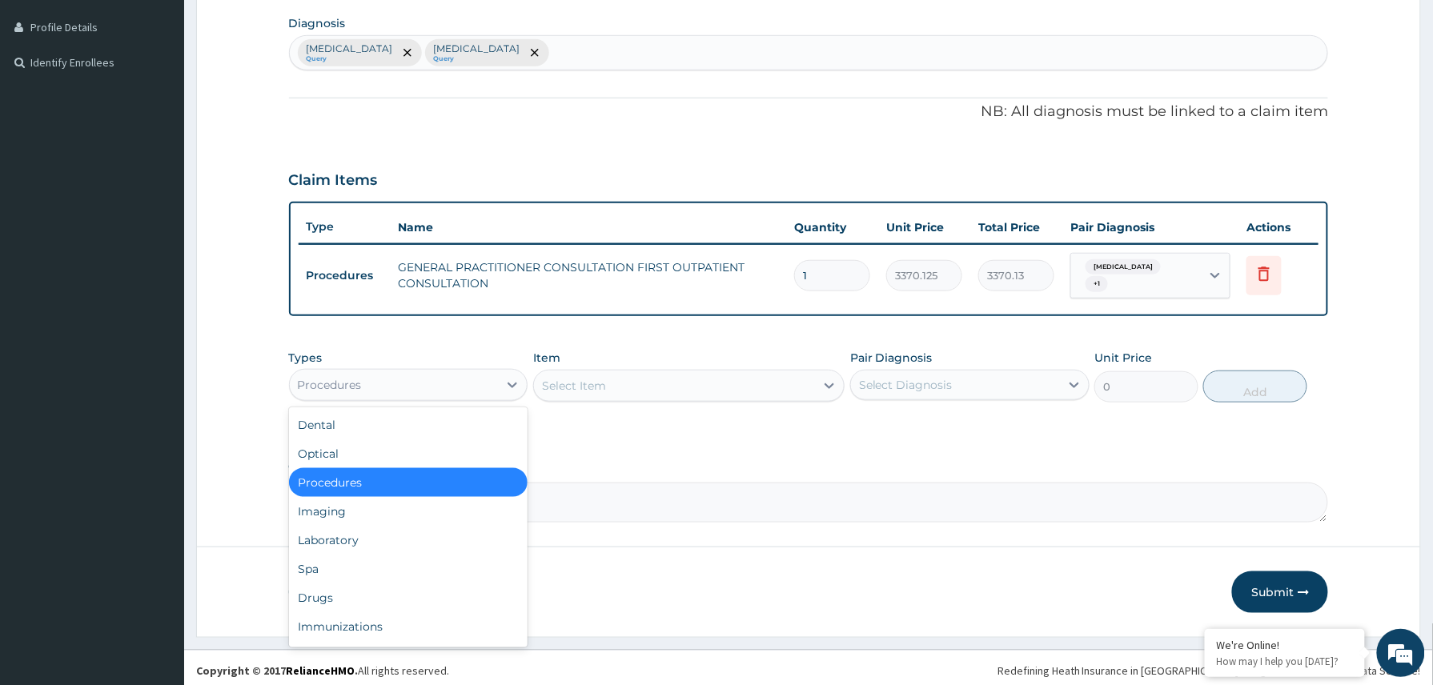
click at [401, 376] on div "Procedures" at bounding box center [394, 385] width 209 height 26
click at [367, 533] on div "Laboratory" at bounding box center [408, 540] width 239 height 29
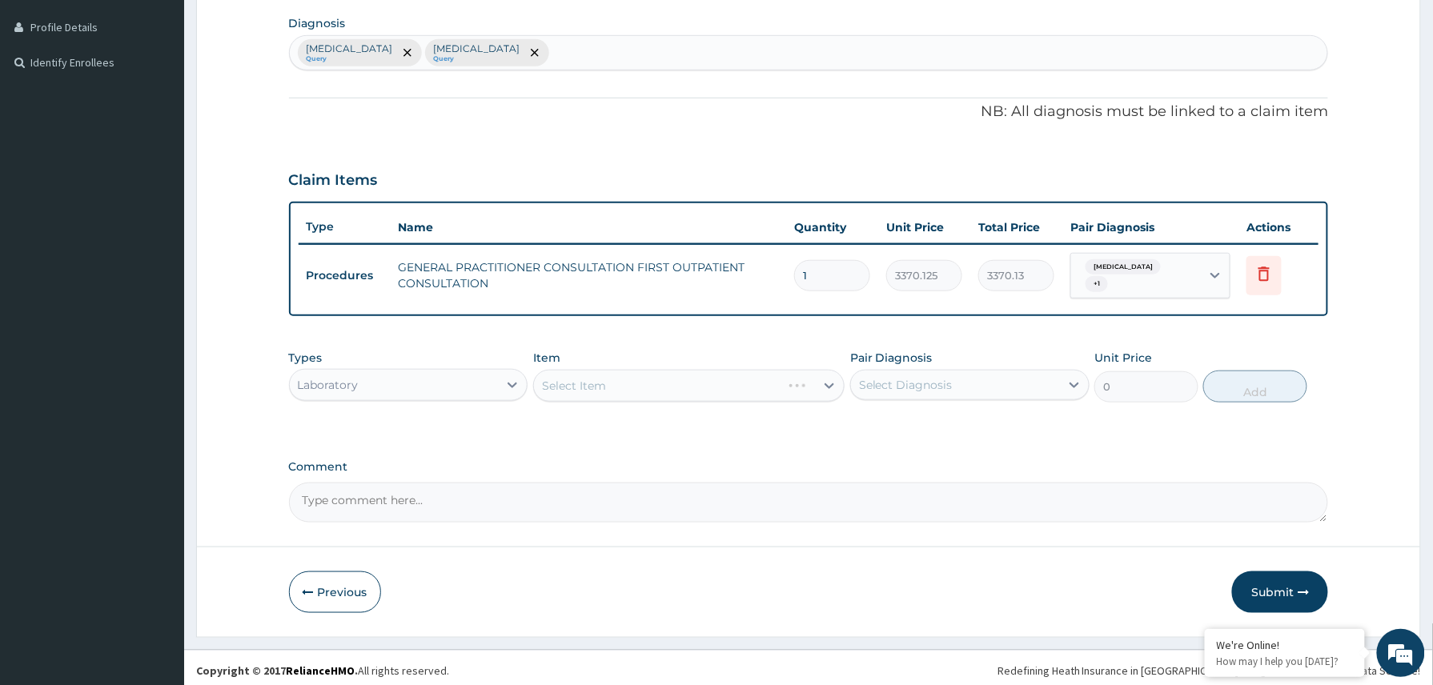
click at [362, 496] on textarea "Comment" at bounding box center [809, 503] width 1040 height 40
paste textarea "Tabs loratidine 10mg bd x 1/52 Nasal xylometazoline nocte for NOT MORE THAN 5da…"
type textarea "Tabs loratidine 10mg bd x 1/52 Nasal xylometazoline nocte for NOT MORE THAN 5da…"
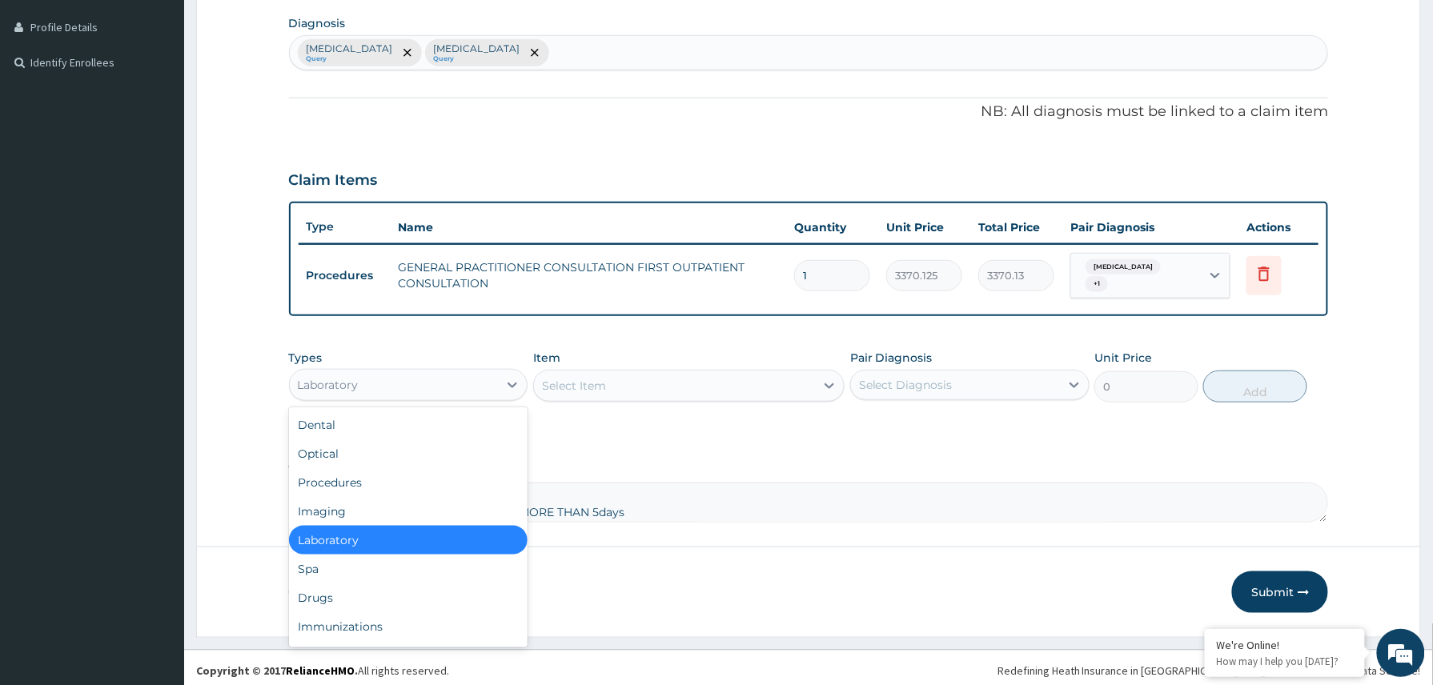
click at [450, 382] on div "Laboratory" at bounding box center [394, 385] width 209 height 26
click at [360, 584] on div "Drugs" at bounding box center [408, 597] width 239 height 29
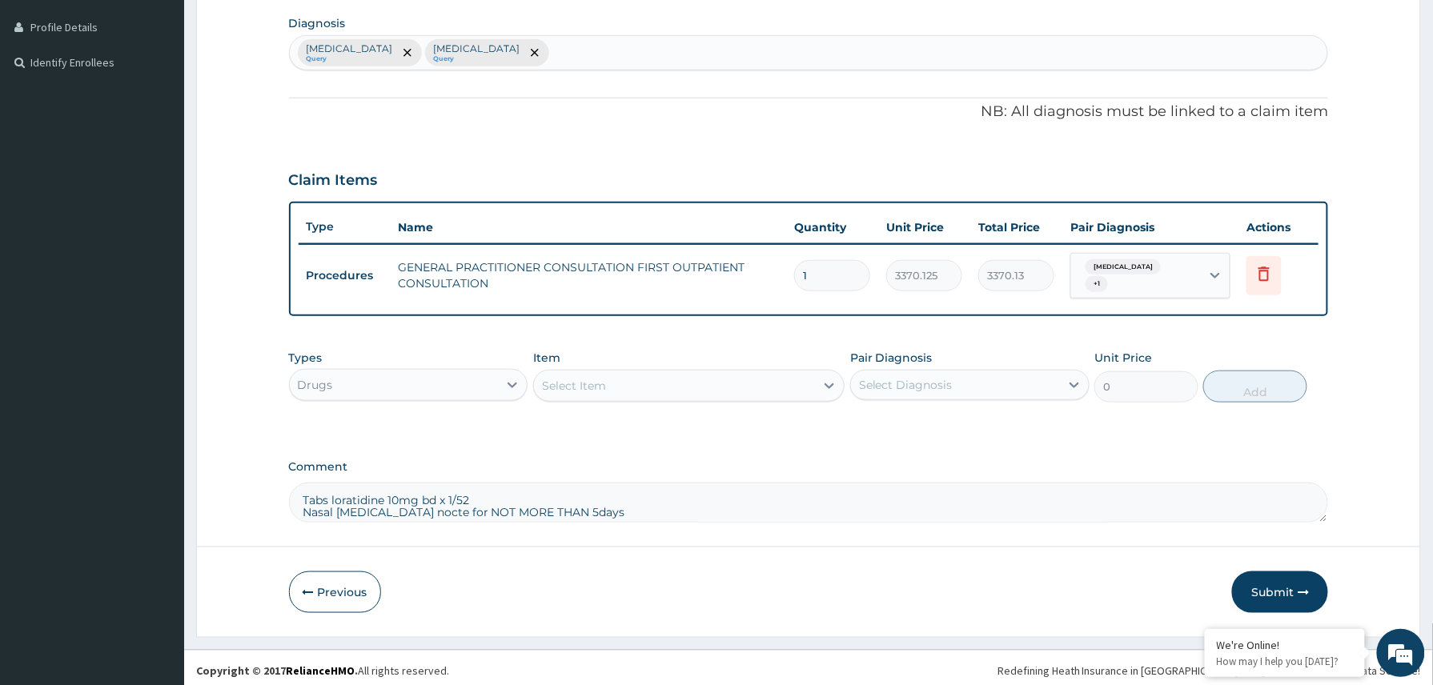
click at [594, 378] on div "Select Item" at bounding box center [574, 386] width 64 height 16
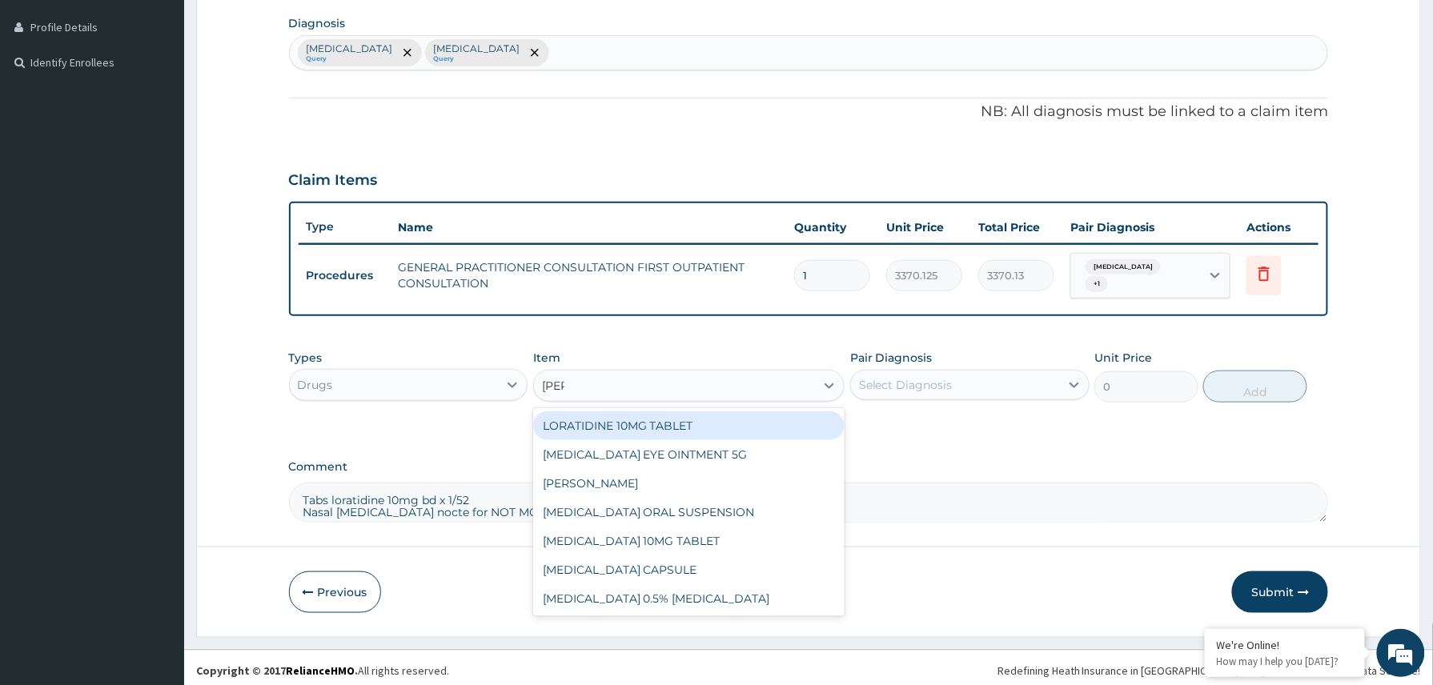
type input "lorat"
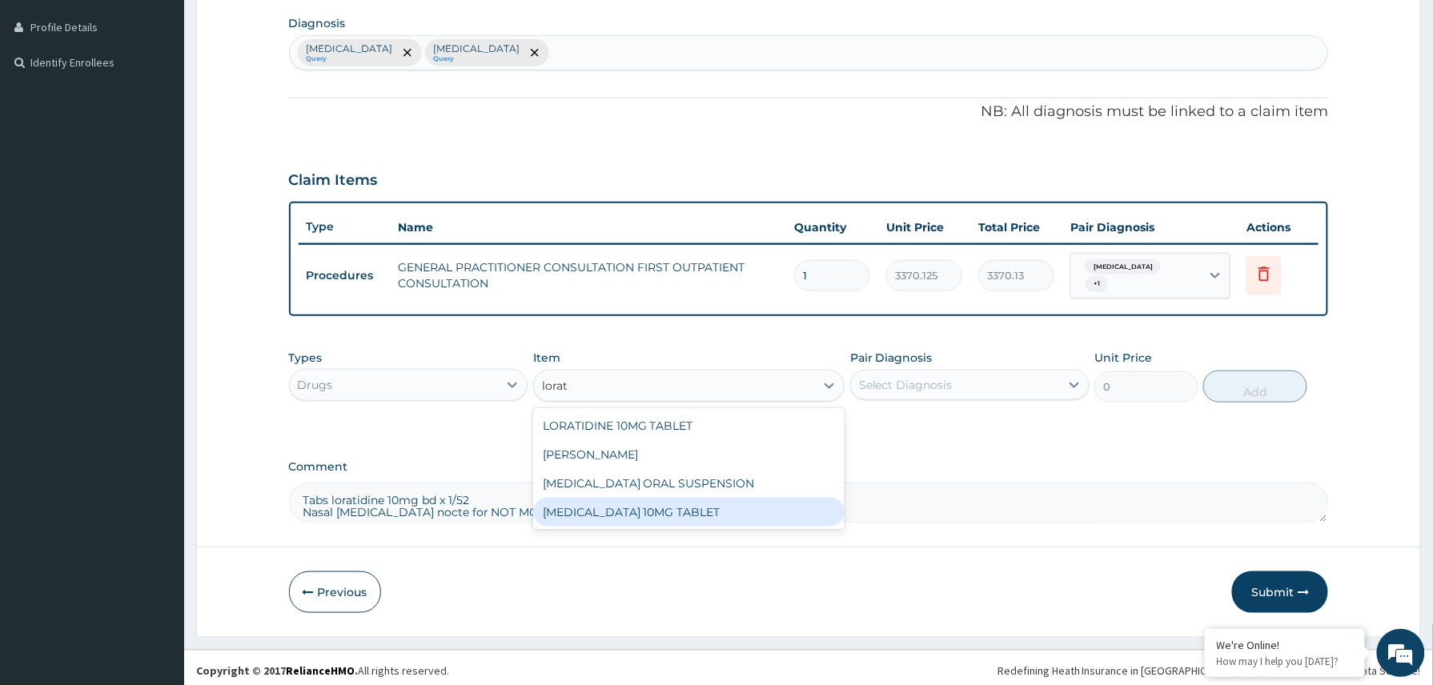
click at [641, 500] on div "LORATADINE 10MG TABLET" at bounding box center [689, 512] width 312 height 29
type input "86.25"
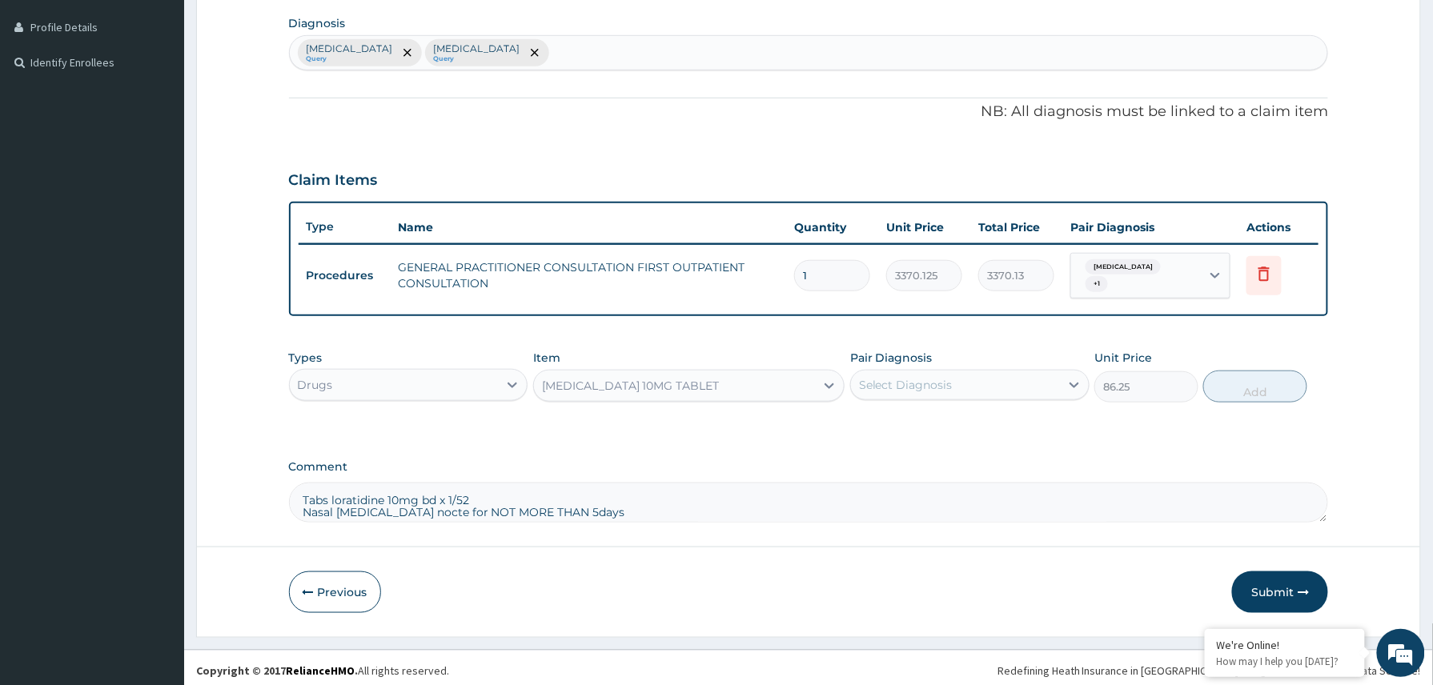
click at [932, 389] on div "Select Diagnosis" at bounding box center [955, 385] width 209 height 26
drag, startPoint x: 920, startPoint y: 423, endPoint x: 917, endPoint y: 449, distance: 25.8
click at [920, 430] on div "Malaria" at bounding box center [969, 426] width 239 height 33
checkbox input "true"
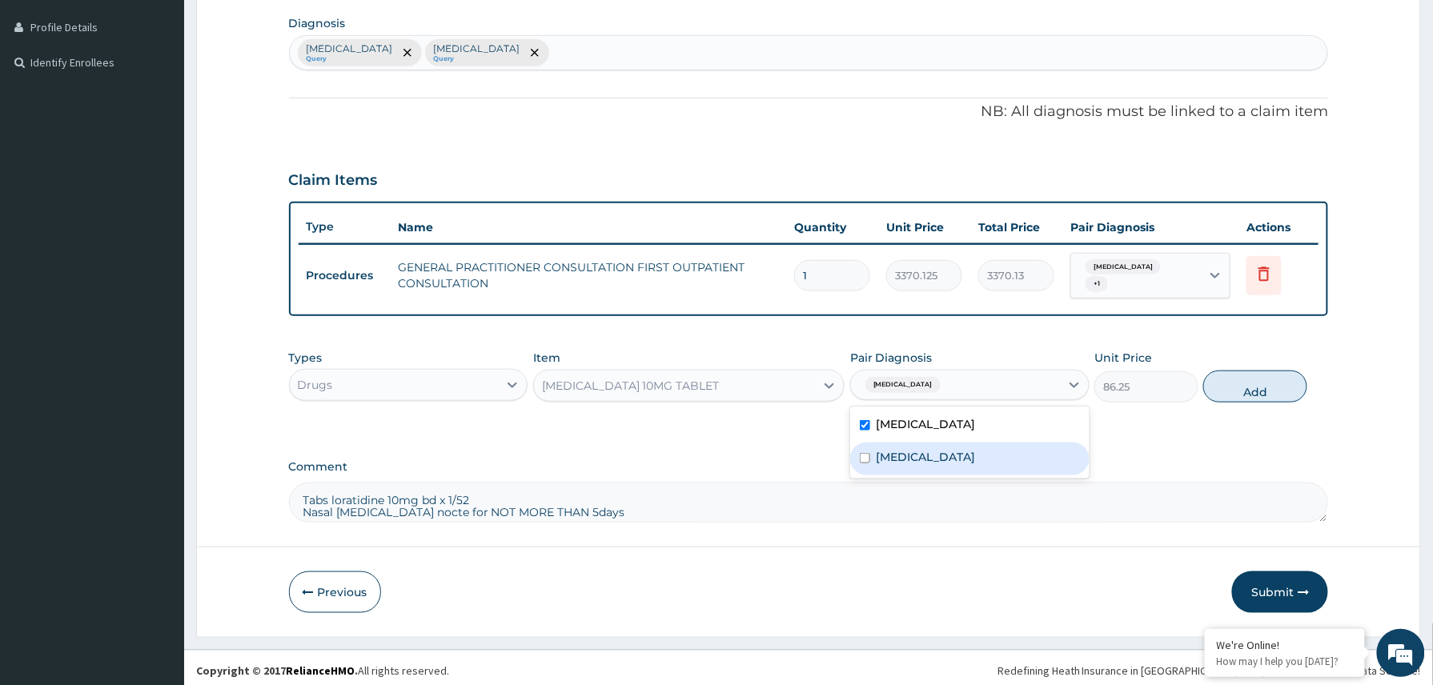
drag, startPoint x: 916, startPoint y: 449, endPoint x: 1020, endPoint y: 448, distance: 103.2
click at [917, 449] on label "Upper respiratory infection" at bounding box center [925, 457] width 99 height 16
checkbox input "true"
click at [1244, 382] on button "Add" at bounding box center [1255, 387] width 104 height 32
type input "0"
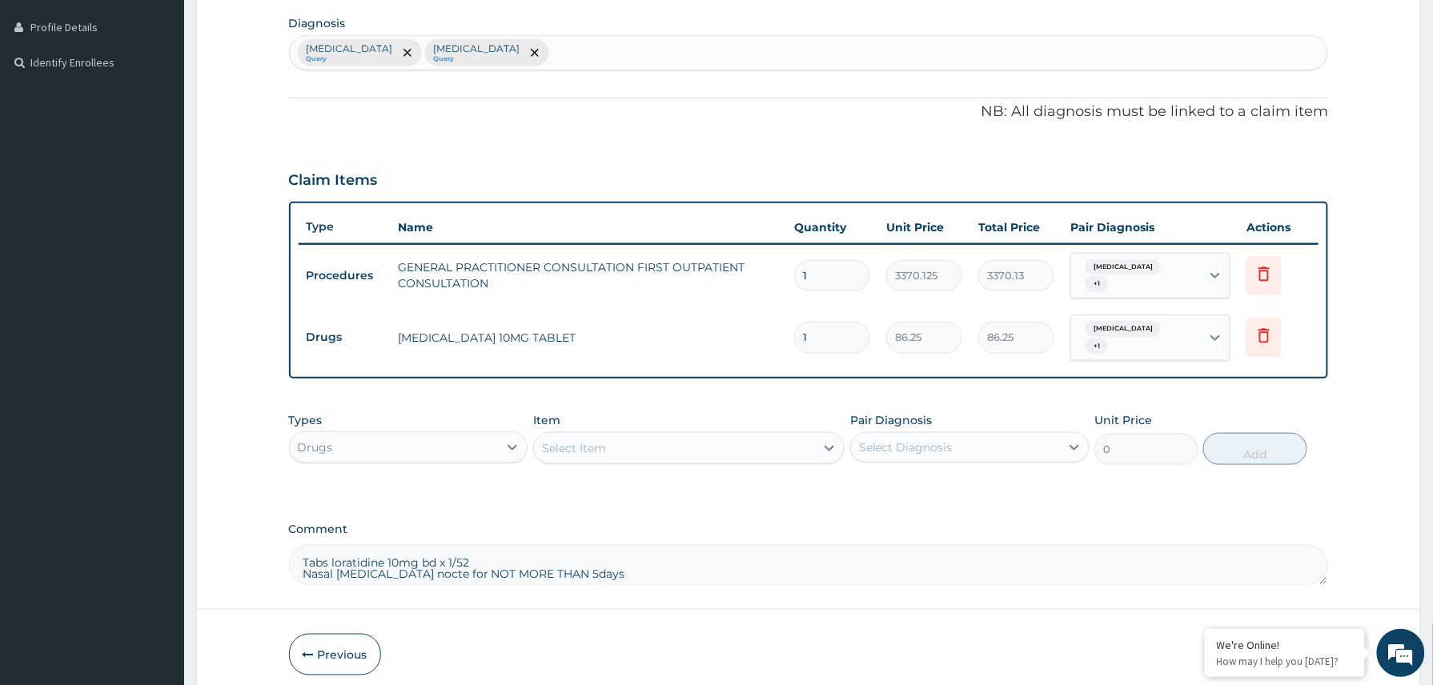
type input "0.00"
type input "7"
type input "603.75"
type input "7"
click at [484, 547] on textarea "Tabs loratidine 10mg bd x 1/52 Nasal xylometazoline nocte for NOT MORE THAN 5da…" at bounding box center [809, 565] width 1040 height 40
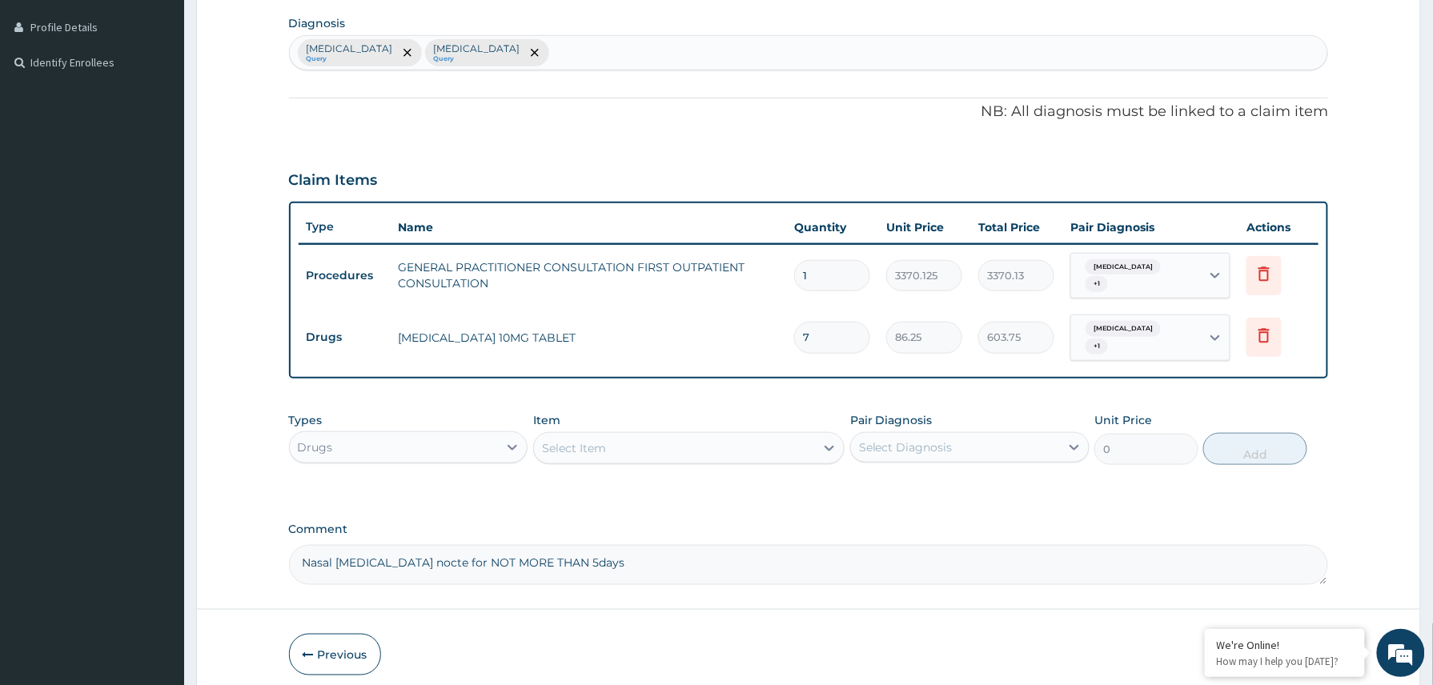
type textarea "Nasal xylometazoline nocte for NOT MORE THAN 5days"
click at [639, 439] on div "Select Item" at bounding box center [675, 448] width 282 height 26
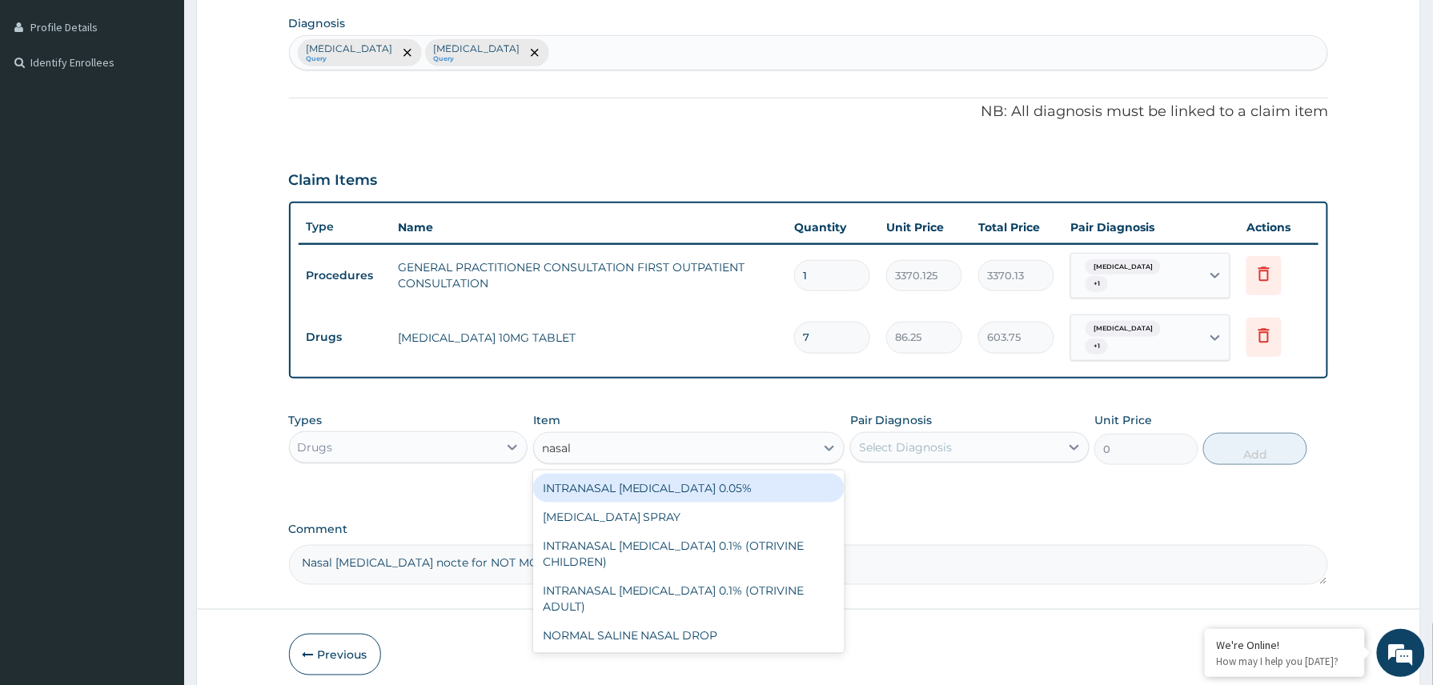
type input "nasal"
click at [683, 477] on div "INTRANASAL XYLOMETAZOLINE 0.05%" at bounding box center [689, 488] width 312 height 29
type input "5520"
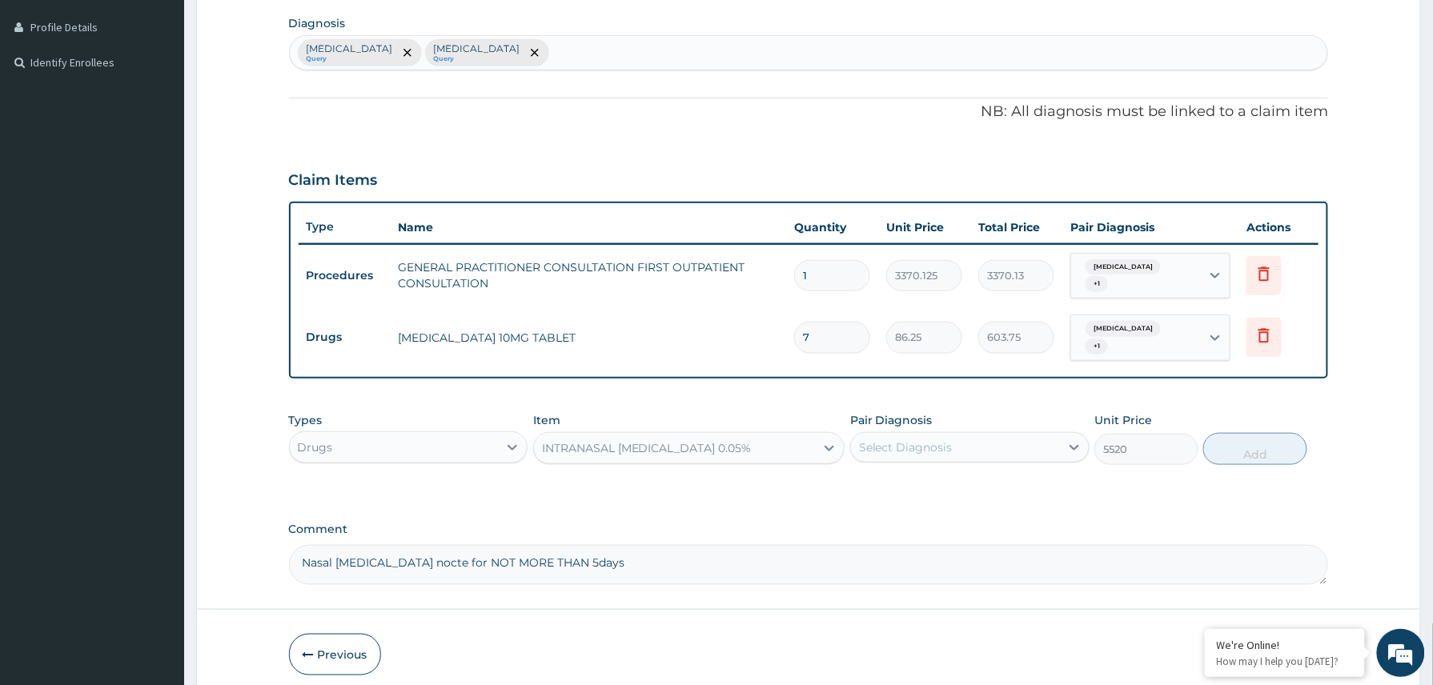
click at [958, 435] on div "Select Diagnosis" at bounding box center [955, 448] width 209 height 26
drag, startPoint x: 924, startPoint y: 480, endPoint x: 917, endPoint y: 488, distance: 10.2
click at [923, 481] on div "Malaria" at bounding box center [969, 488] width 239 height 33
checkbox input "true"
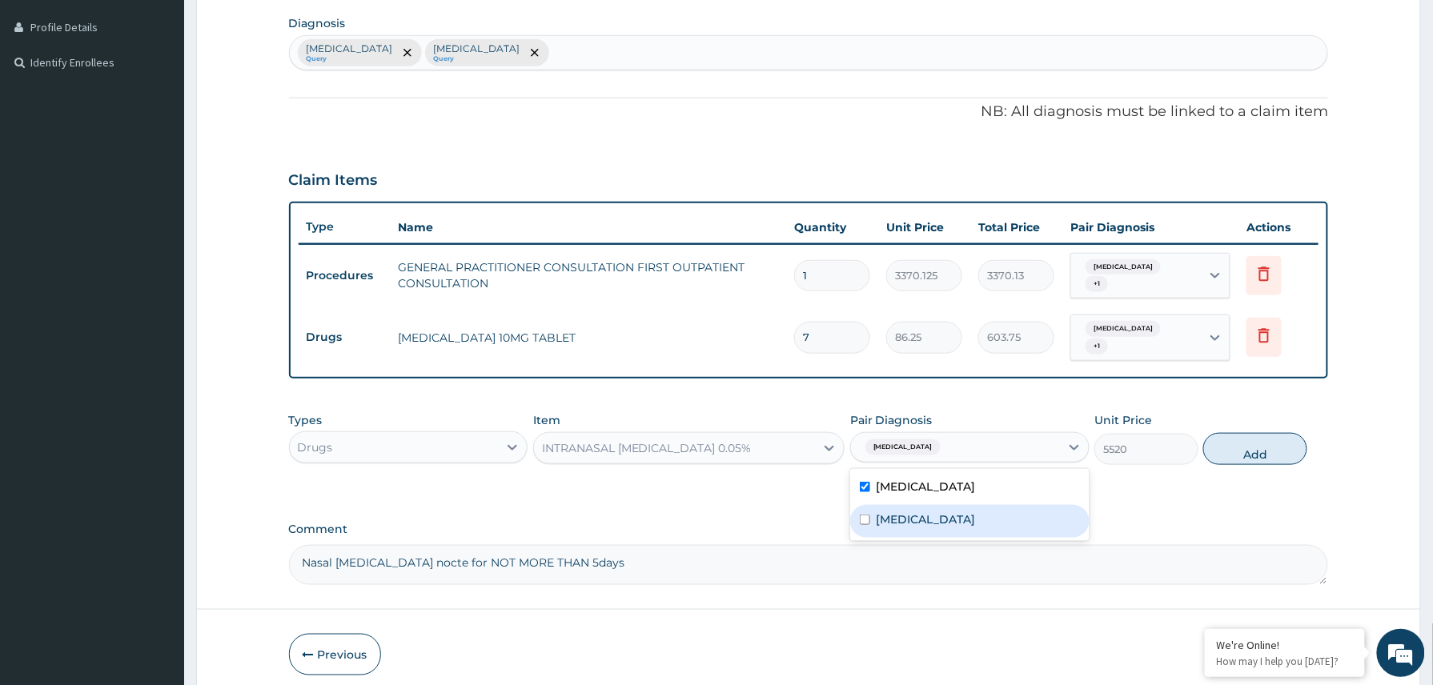
drag, startPoint x: 911, startPoint y: 504, endPoint x: 1079, endPoint y: 484, distance: 169.3
click at [913, 511] on label "Upper respiratory infection" at bounding box center [925, 519] width 99 height 16
checkbox input "true"
drag, startPoint x: 1247, startPoint y: 443, endPoint x: 1231, endPoint y: 483, distance: 43.8
click at [1247, 452] on div "Types Drugs Item INTRANASAL XYLOMETAZOLINE 0.05% Pair Diagnosis option Upper re…" at bounding box center [809, 438] width 1040 height 69
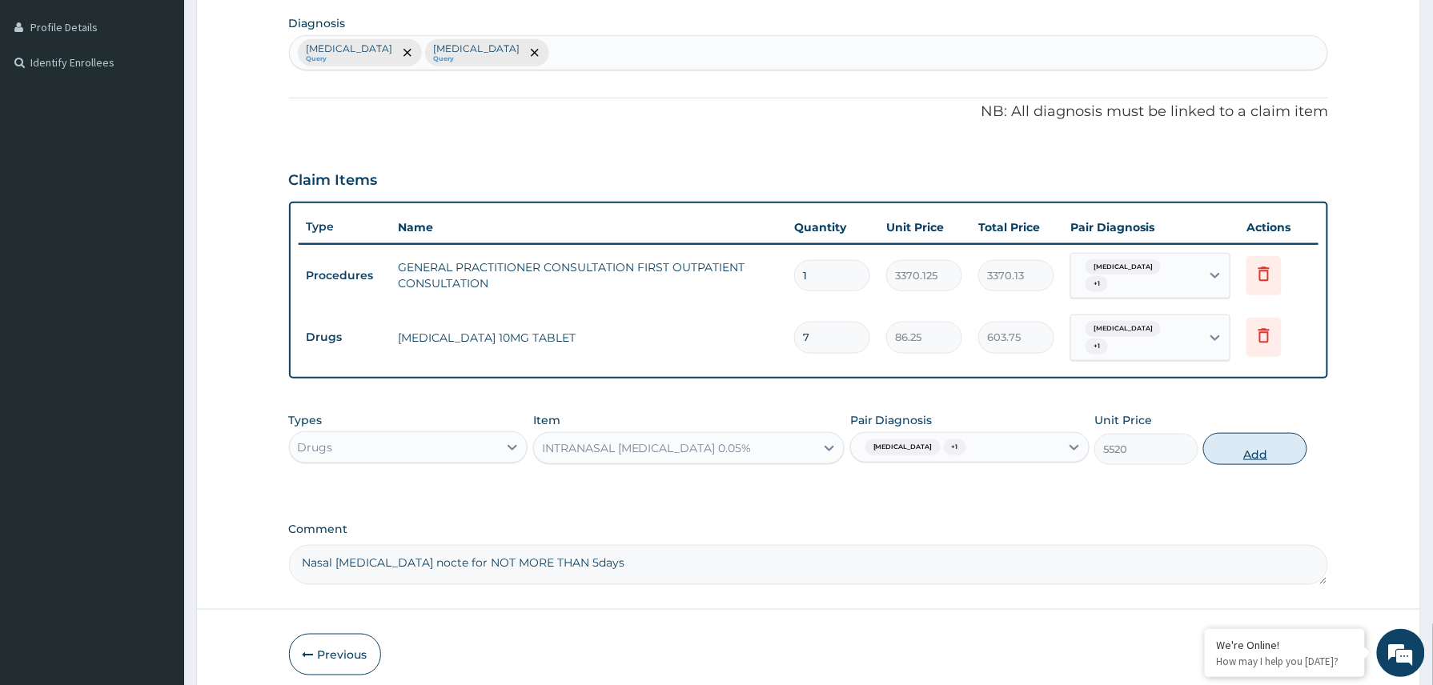
click at [1261, 434] on button "Add" at bounding box center [1255, 449] width 104 height 32
type input "0"
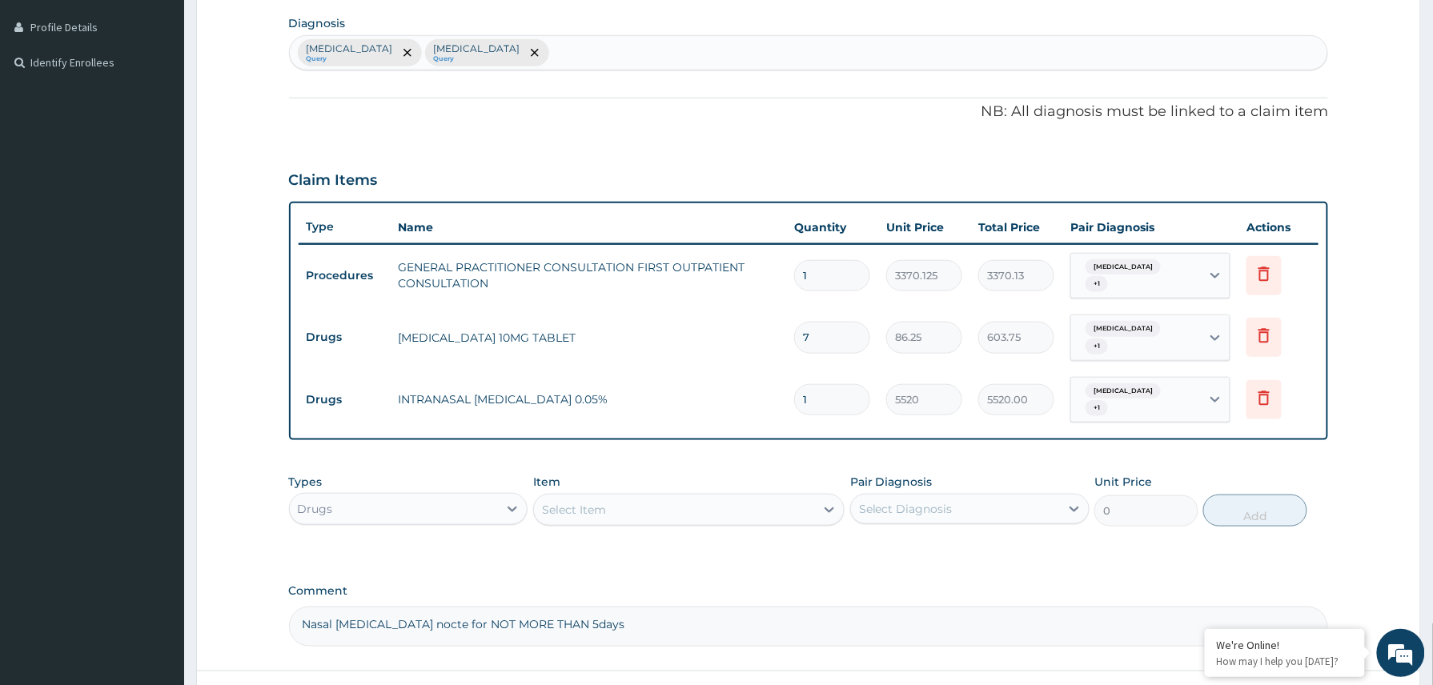
drag, startPoint x: 641, startPoint y: 603, endPoint x: 203, endPoint y: 591, distance: 438.0
click at [206, 595] on form "Step 2 of 2 PA Code / Prescription Code Enter Code(Secondary Care Only) Encount…" at bounding box center [808, 226] width 1224 height 1071
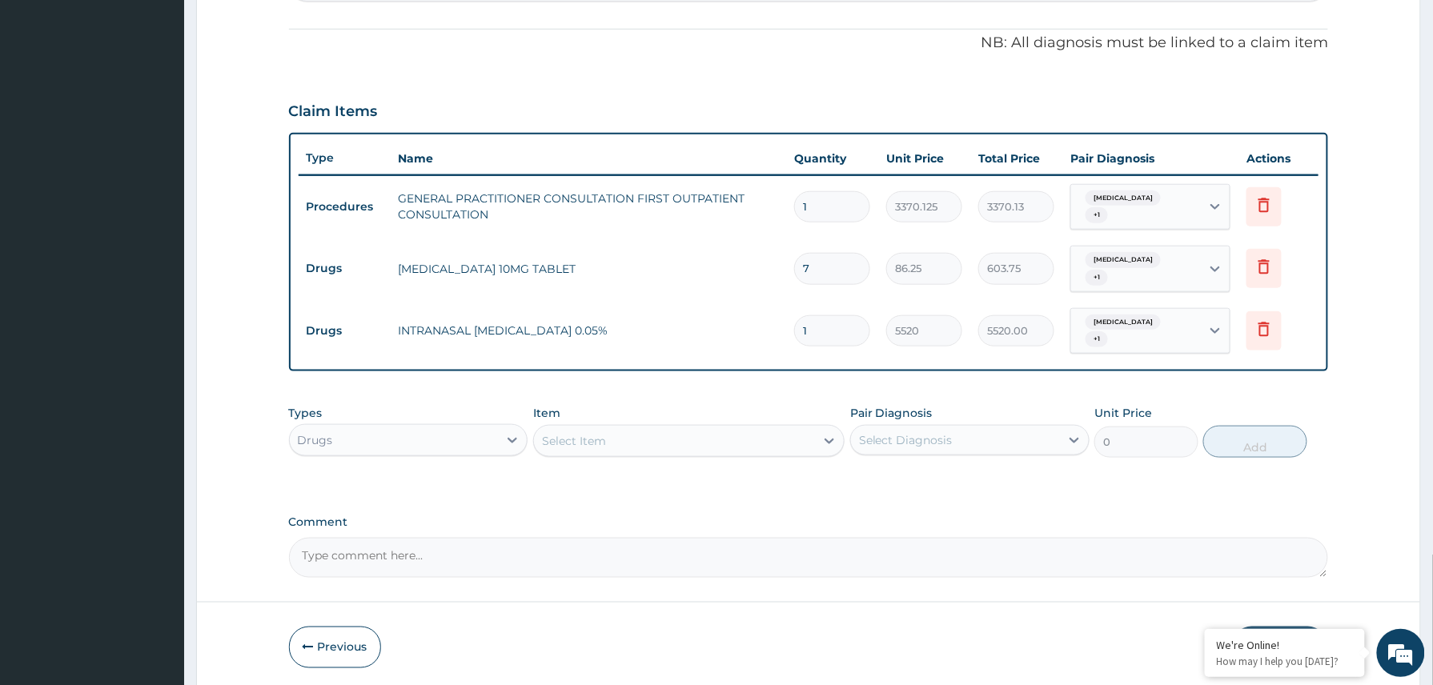
scroll to position [504, 0]
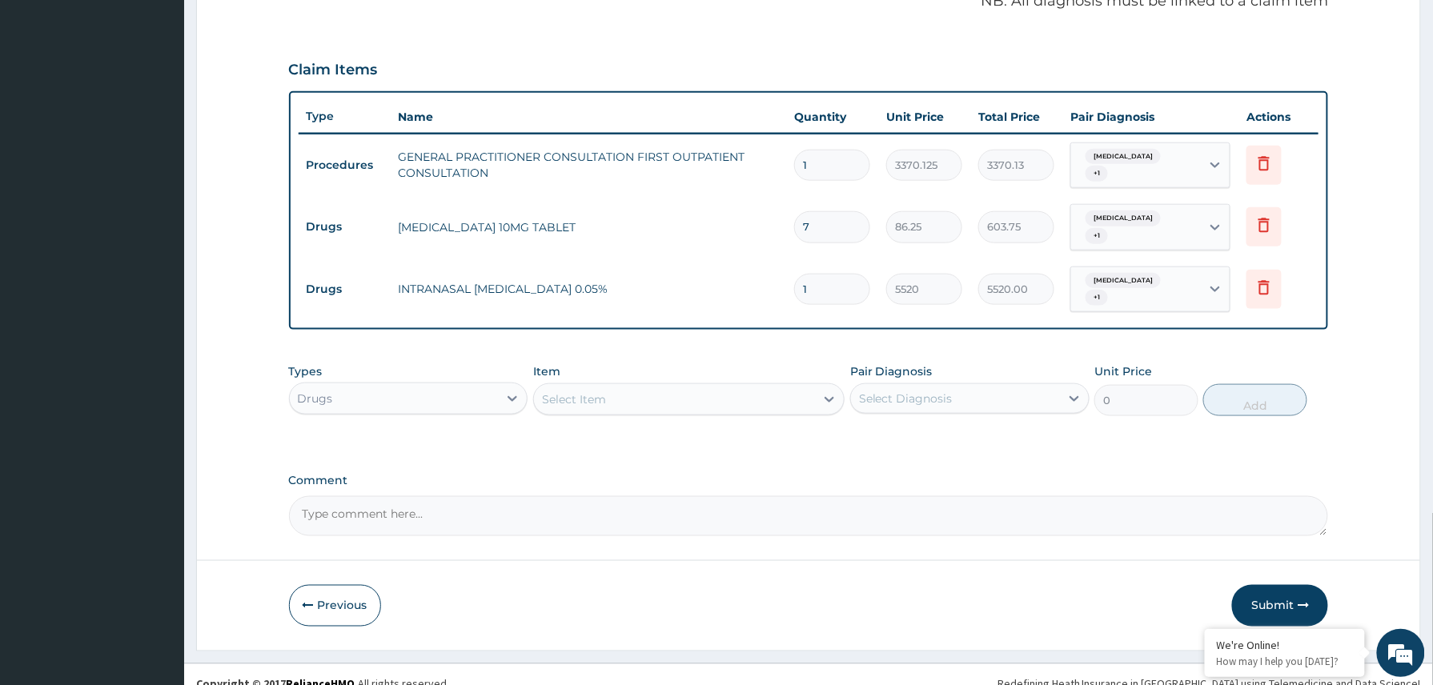
drag, startPoint x: 1284, startPoint y: 583, endPoint x: 1284, endPoint y: 592, distance: 9.6
click at [1284, 586] on button "Submit" at bounding box center [1280, 606] width 96 height 42
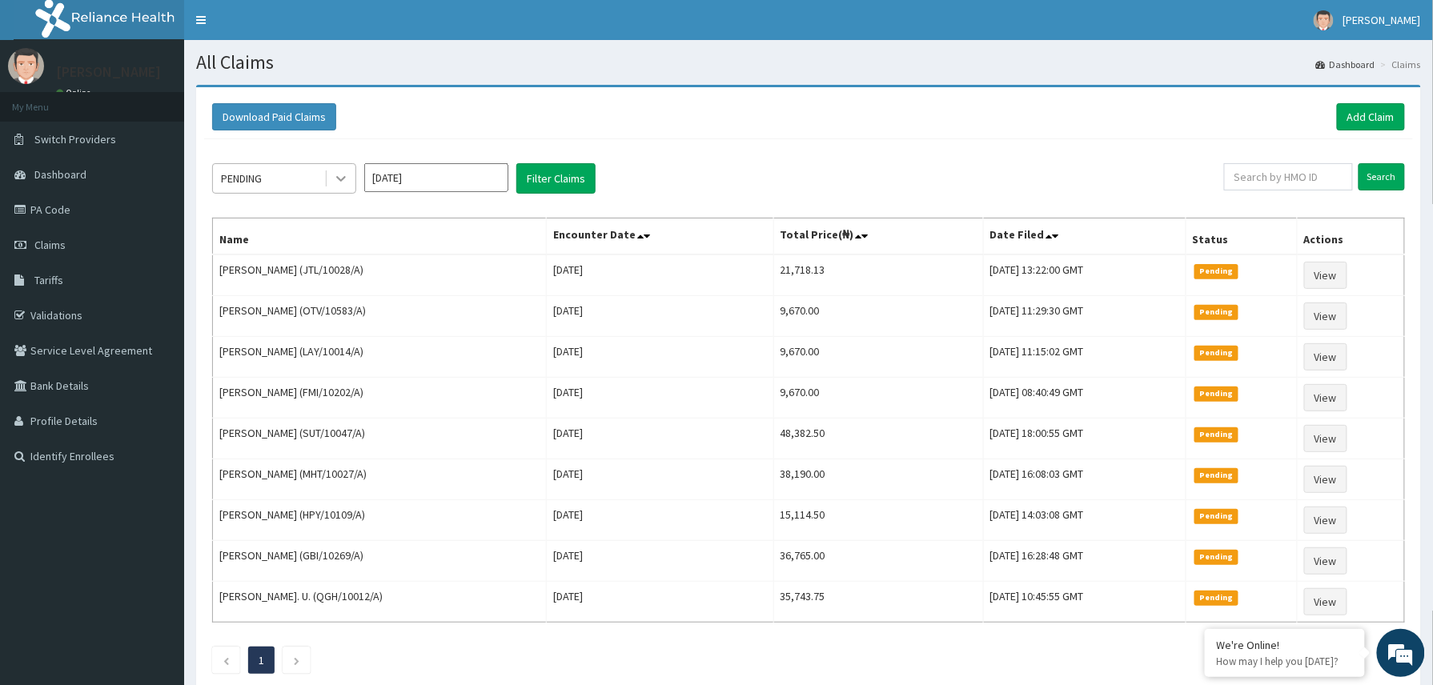
click at [330, 174] on div at bounding box center [341, 178] width 29 height 29
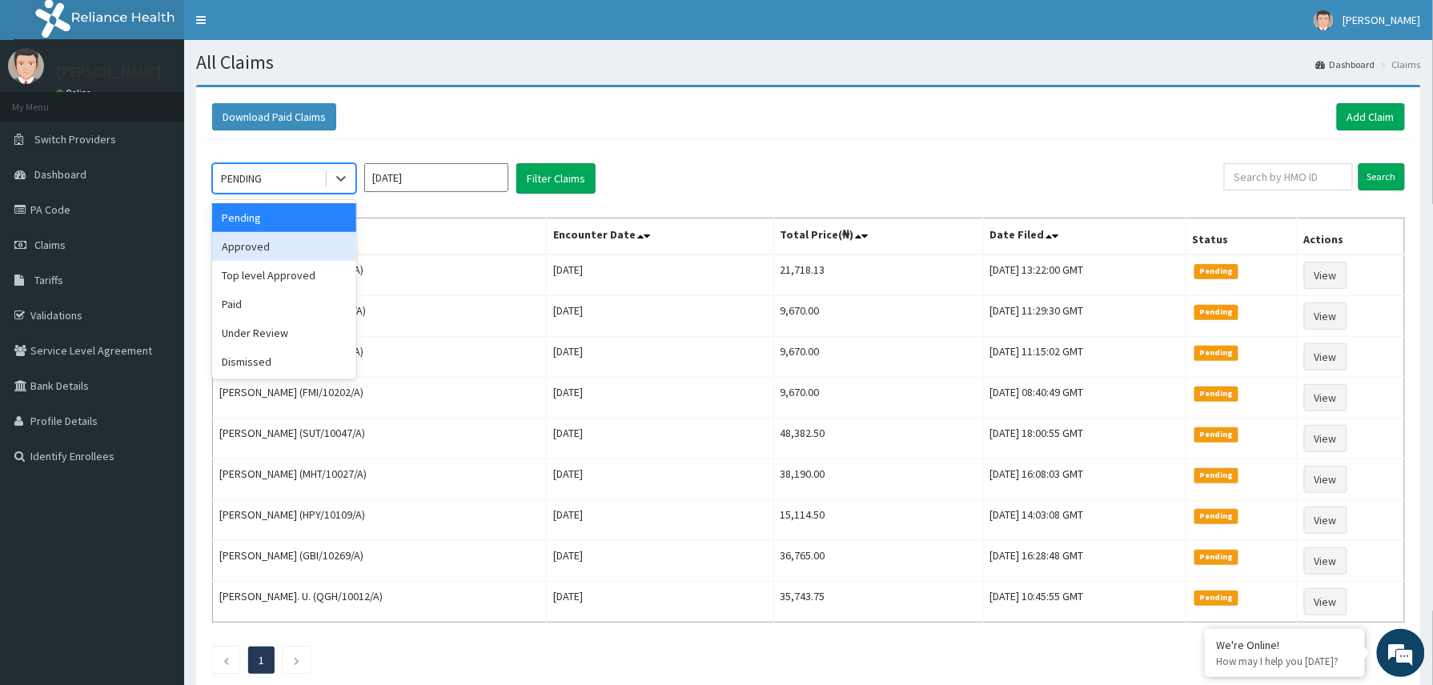
click at [287, 247] on div "Approved" at bounding box center [284, 246] width 144 height 29
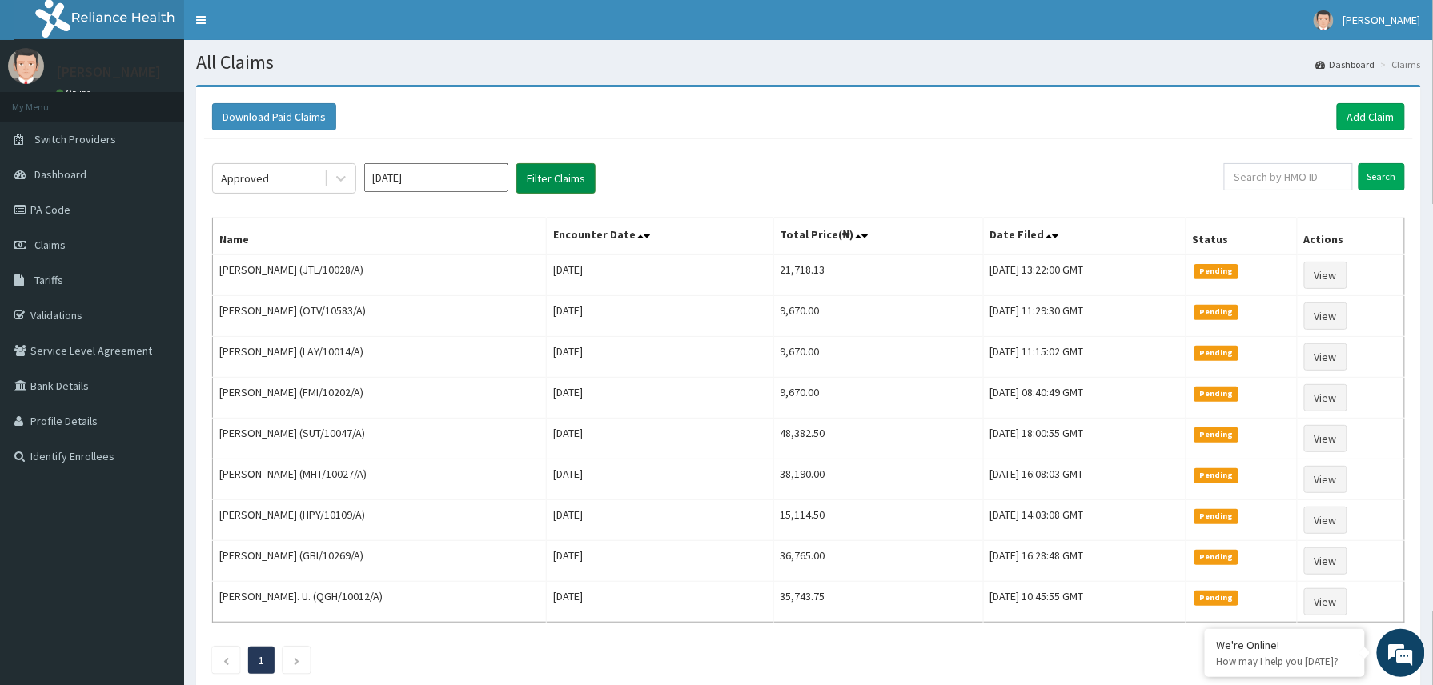
click at [560, 179] on button "Filter Claims" at bounding box center [555, 178] width 79 height 30
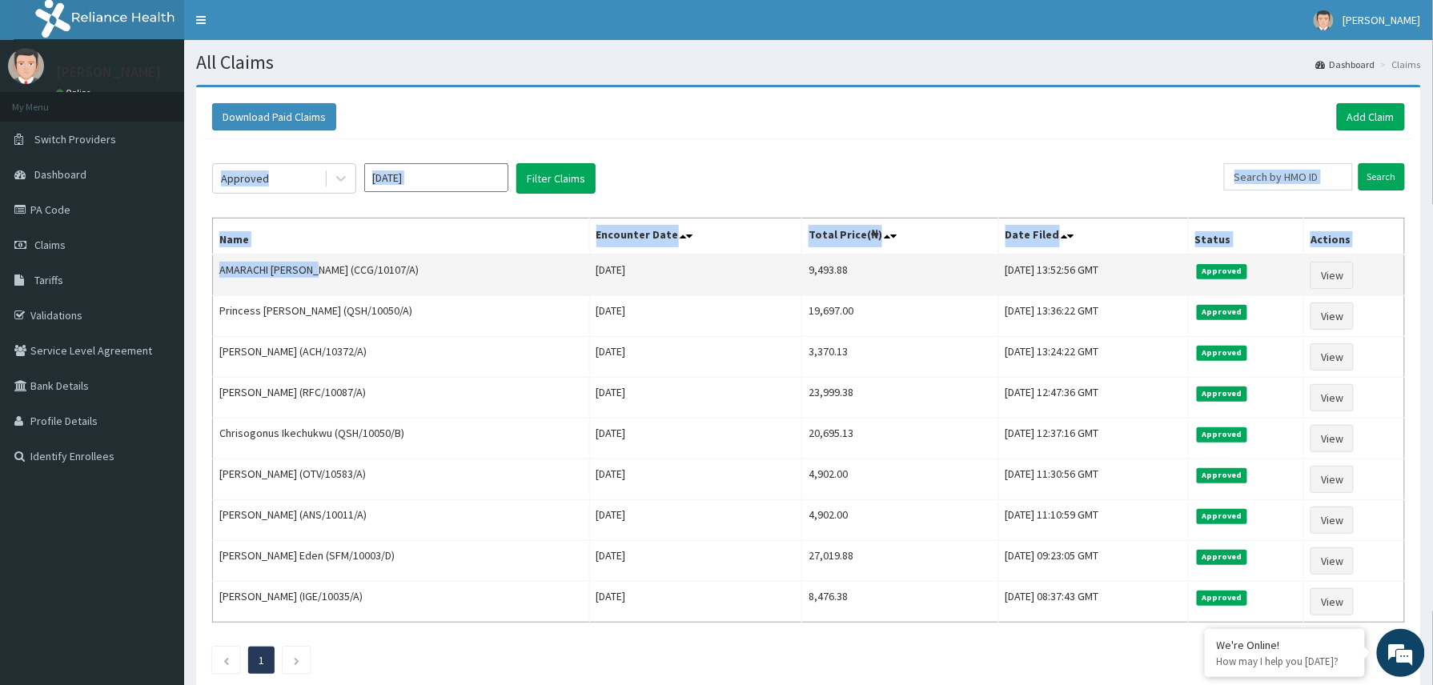
drag, startPoint x: 210, startPoint y: 275, endPoint x: 315, endPoint y: 283, distance: 105.1
click at [315, 283] on div "Approved [DATE] Filter Claims Search Name Encounter Date Total Price(₦) Date Fi…" at bounding box center [808, 414] width 1208 height 551
drag, startPoint x: 315, startPoint y: 283, endPoint x: 327, endPoint y: 230, distance: 54.2
click at [327, 230] on th "Name" at bounding box center [401, 236] width 377 height 37
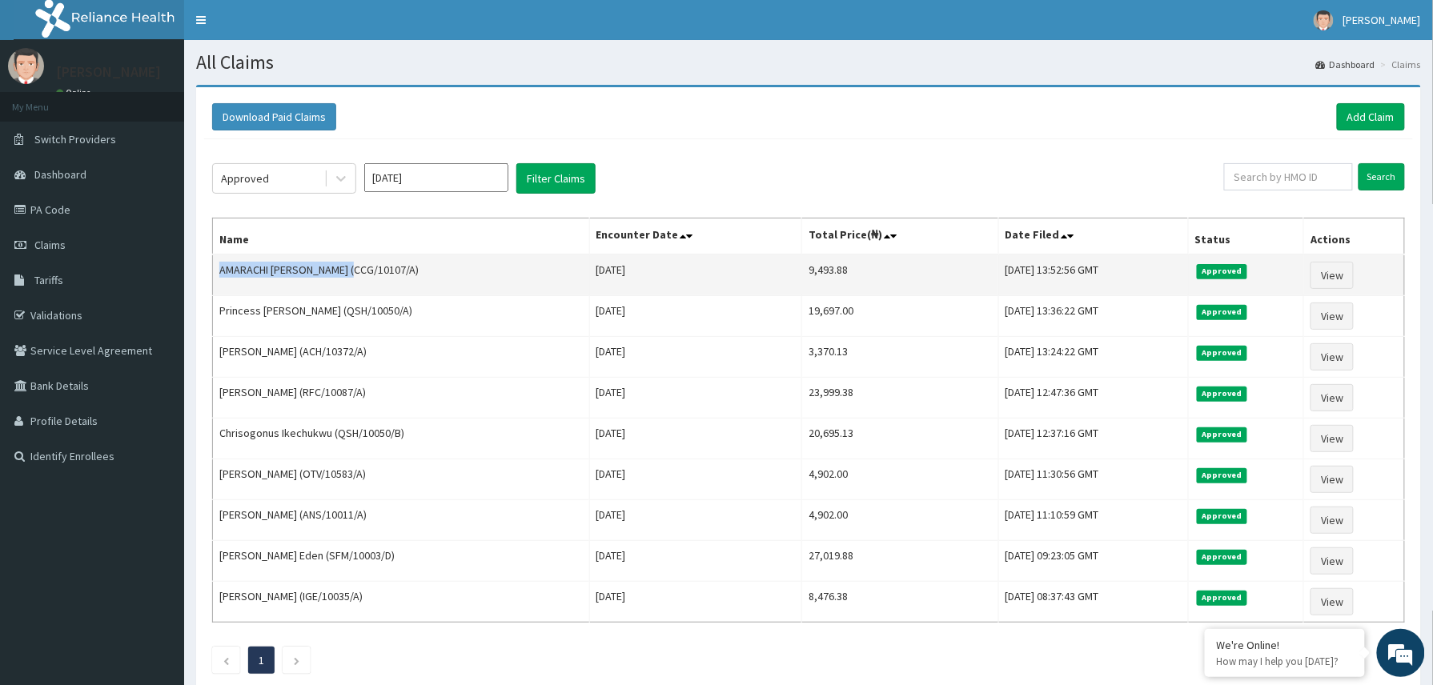
drag, startPoint x: 216, startPoint y: 277, endPoint x: 354, endPoint y: 295, distance: 138.8
click at [354, 295] on td "AMARACHI [PERSON_NAME] (CCG/10107/A)" at bounding box center [401, 276] width 377 height 42
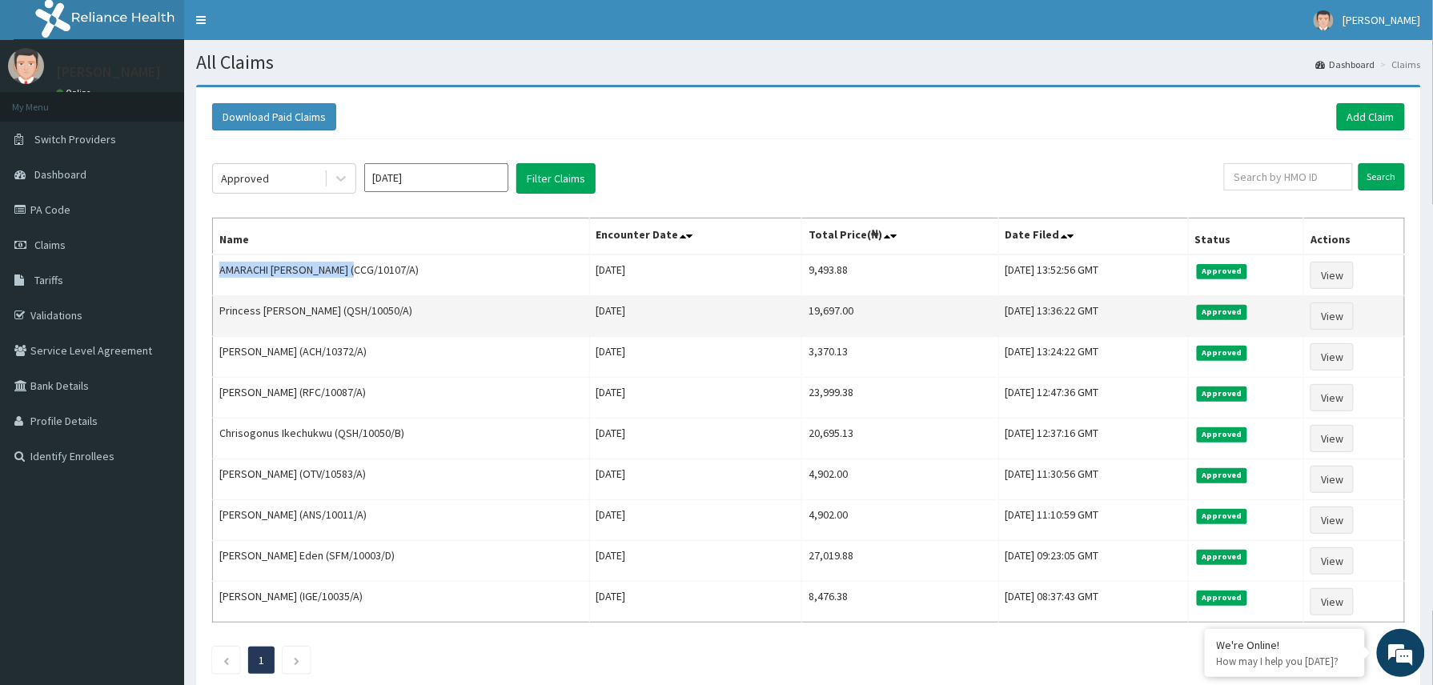
copy td "AMARACHI [PERSON_NAME]"
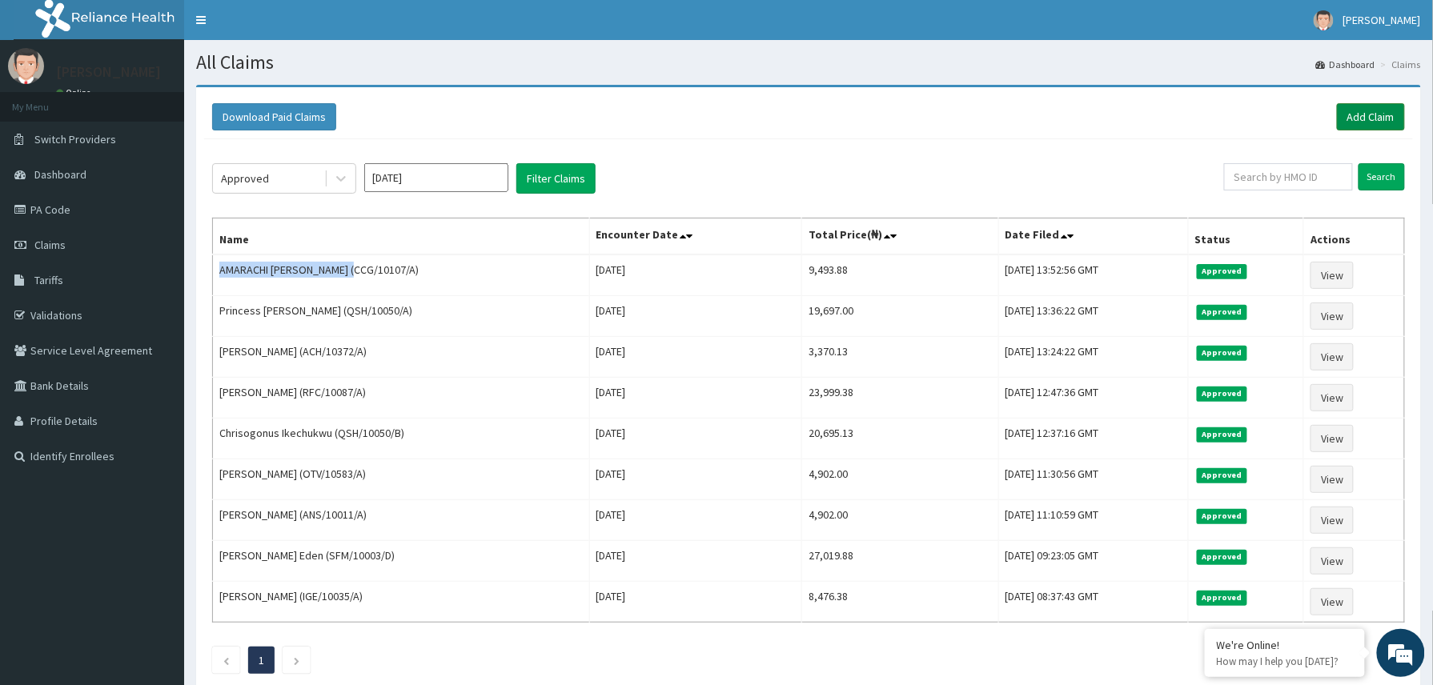
click at [1383, 109] on link "Add Claim" at bounding box center [1371, 116] width 68 height 27
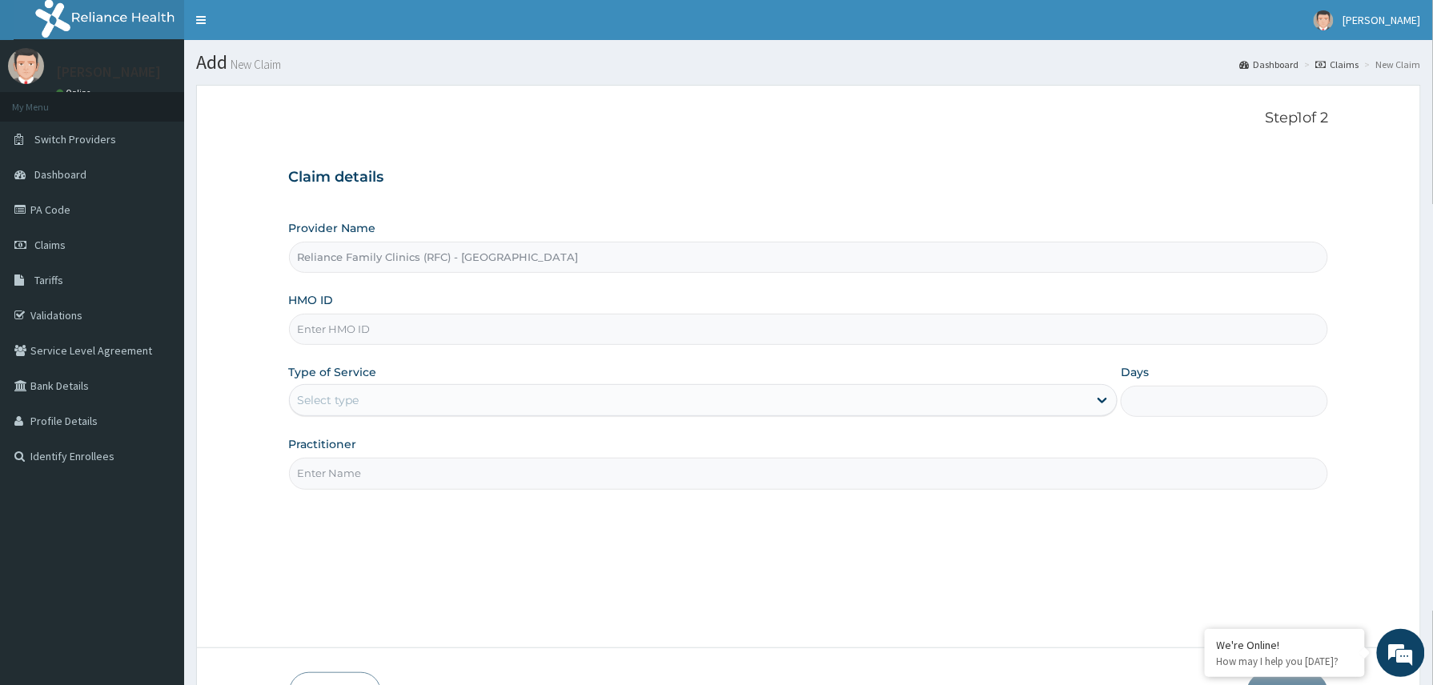
click at [350, 327] on input "HMO ID" at bounding box center [809, 329] width 1040 height 31
paste input "2308433"
type input "2308433"
drag, startPoint x: 378, startPoint y: 331, endPoint x: 319, endPoint y: 340, distance: 60.0
click at [319, 340] on input "2308433" at bounding box center [809, 329] width 1040 height 31
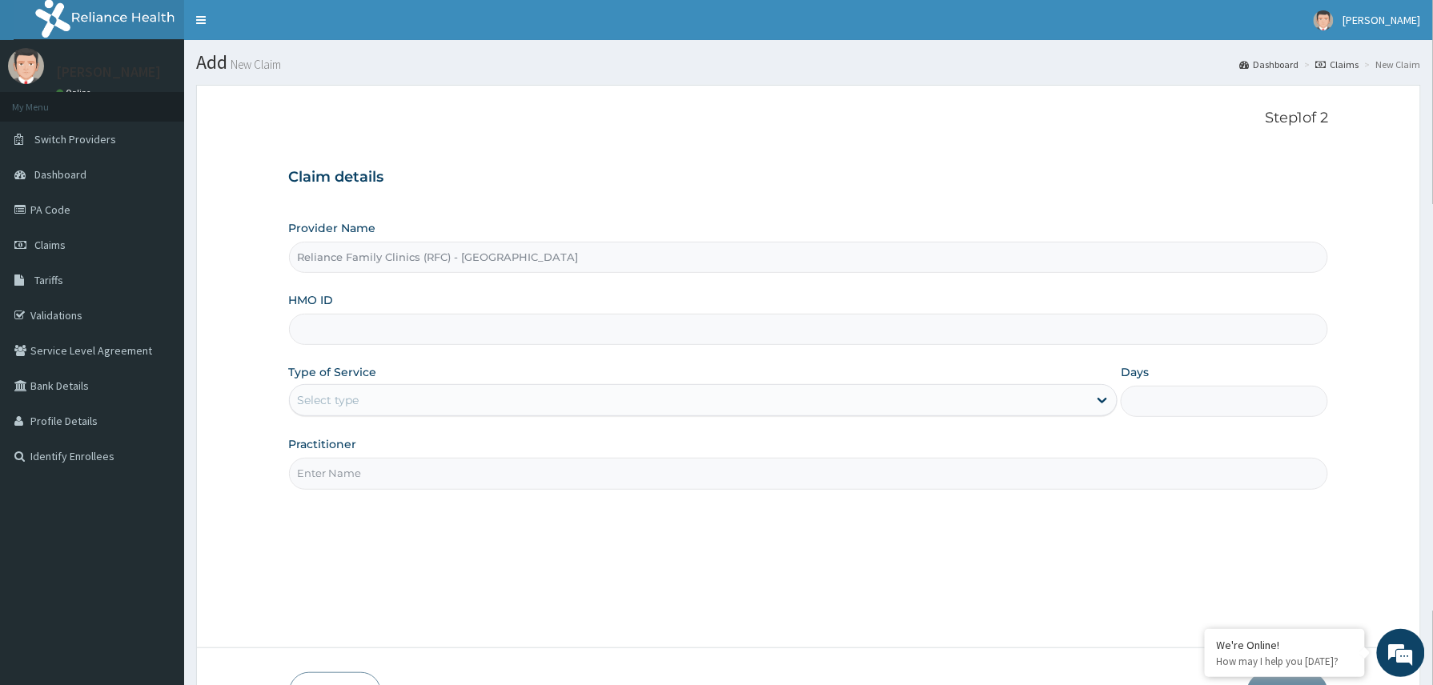
paste input "FMG/10065/B"
click at [343, 331] on input "FMG/10065/B" at bounding box center [809, 329] width 1040 height 31
type input "FMG/10065/B"
click at [378, 403] on div "Select type" at bounding box center [689, 400] width 799 height 26
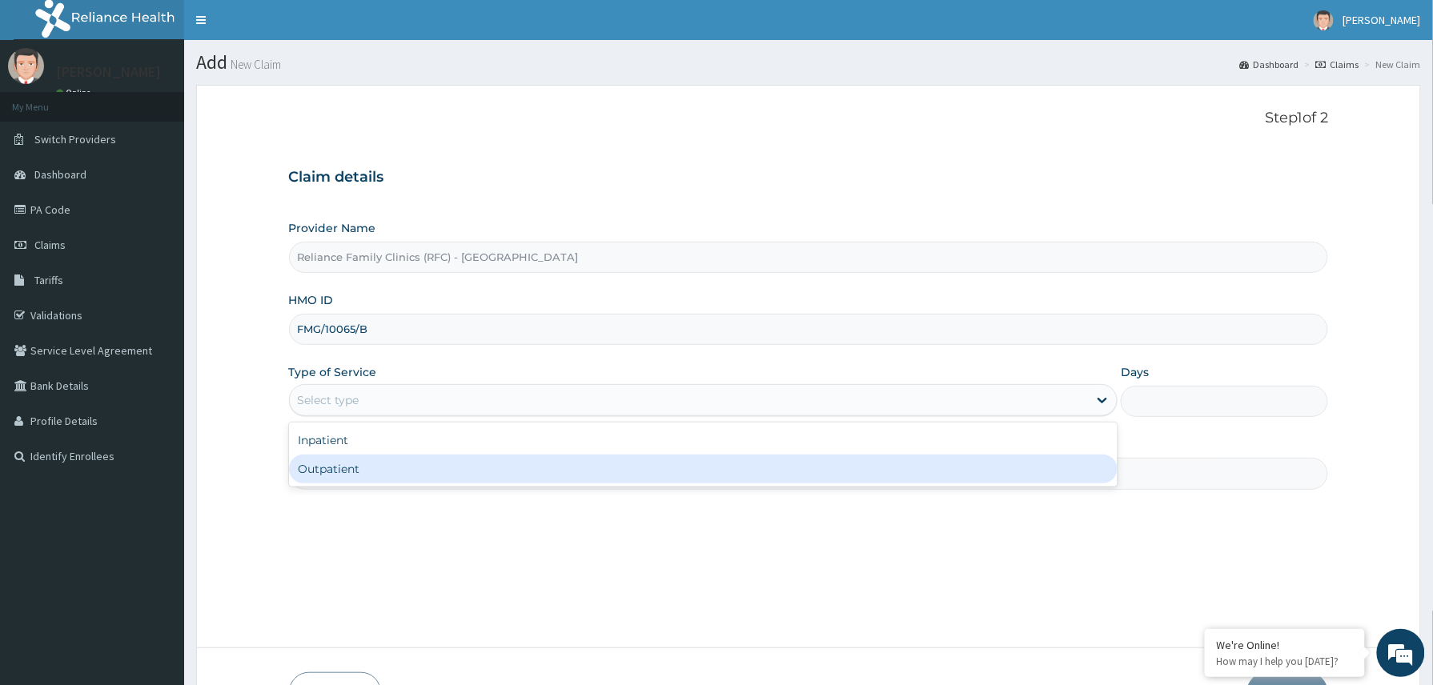
click at [368, 472] on div "Outpatient" at bounding box center [703, 469] width 829 height 29
type input "1"
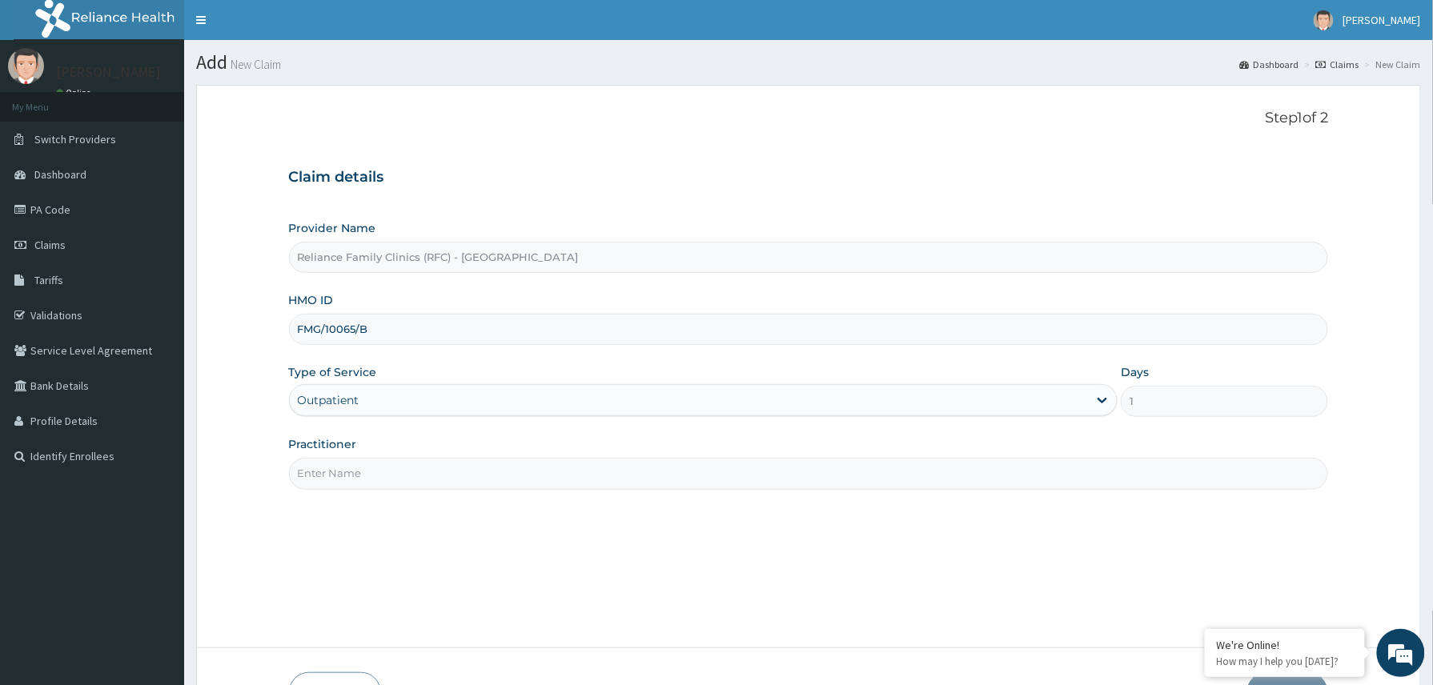
click at [372, 474] on input "Practitioner" at bounding box center [809, 473] width 1040 height 31
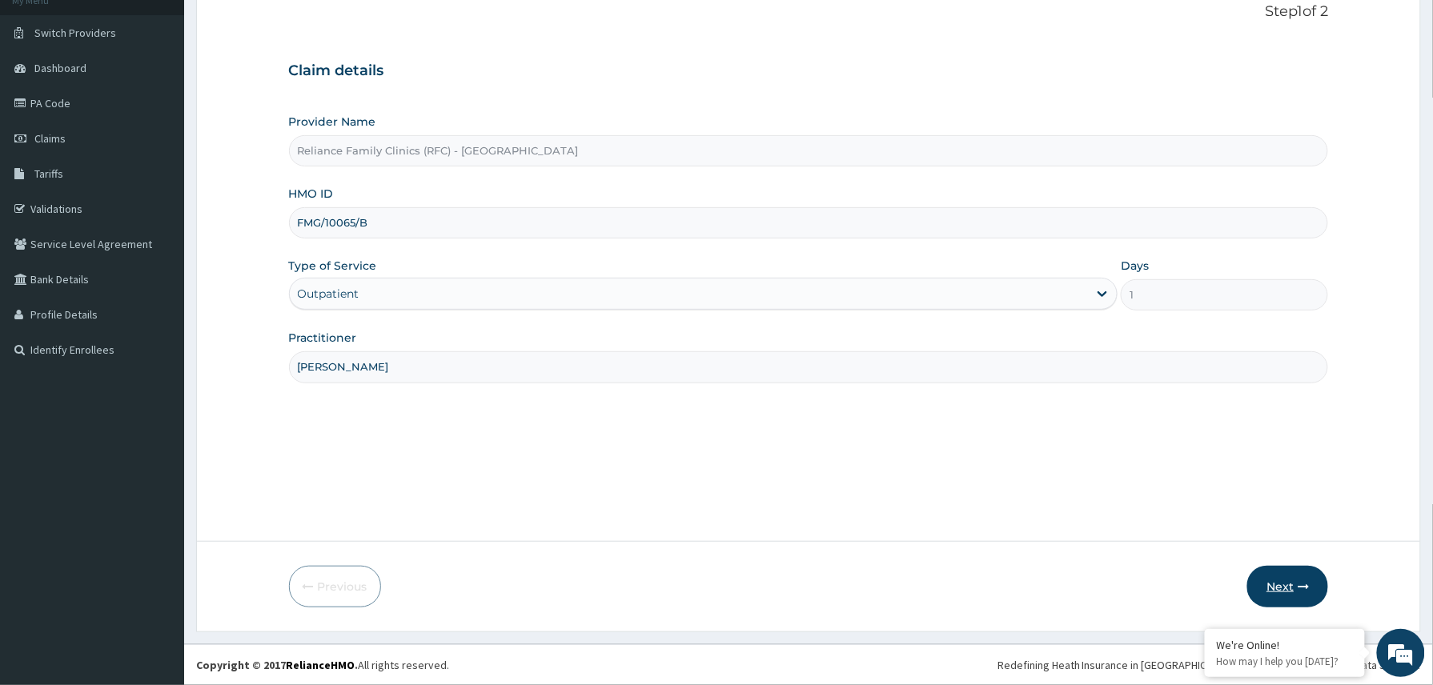
type input "[PERSON_NAME]"
click at [1290, 577] on button "Next" at bounding box center [1287, 587] width 81 height 42
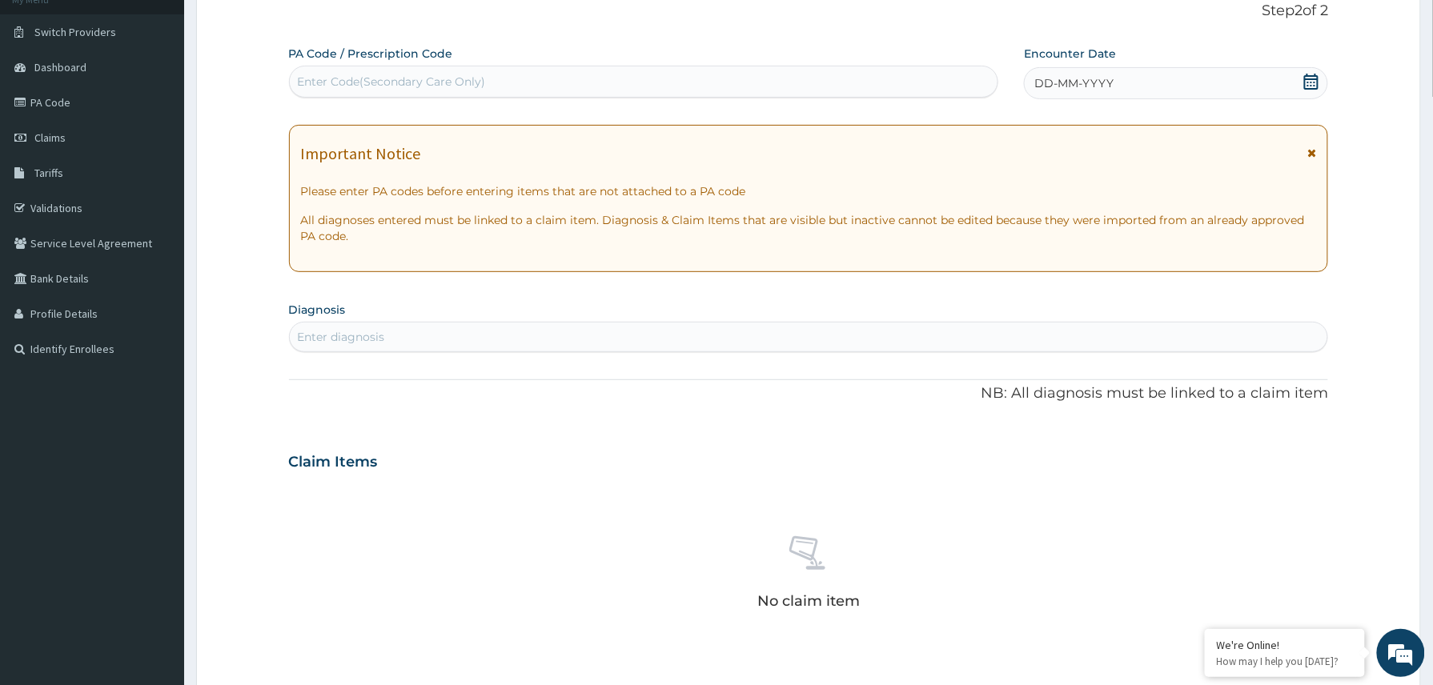
click at [1141, 87] on div "DD-MM-YYYY" at bounding box center [1176, 83] width 304 height 32
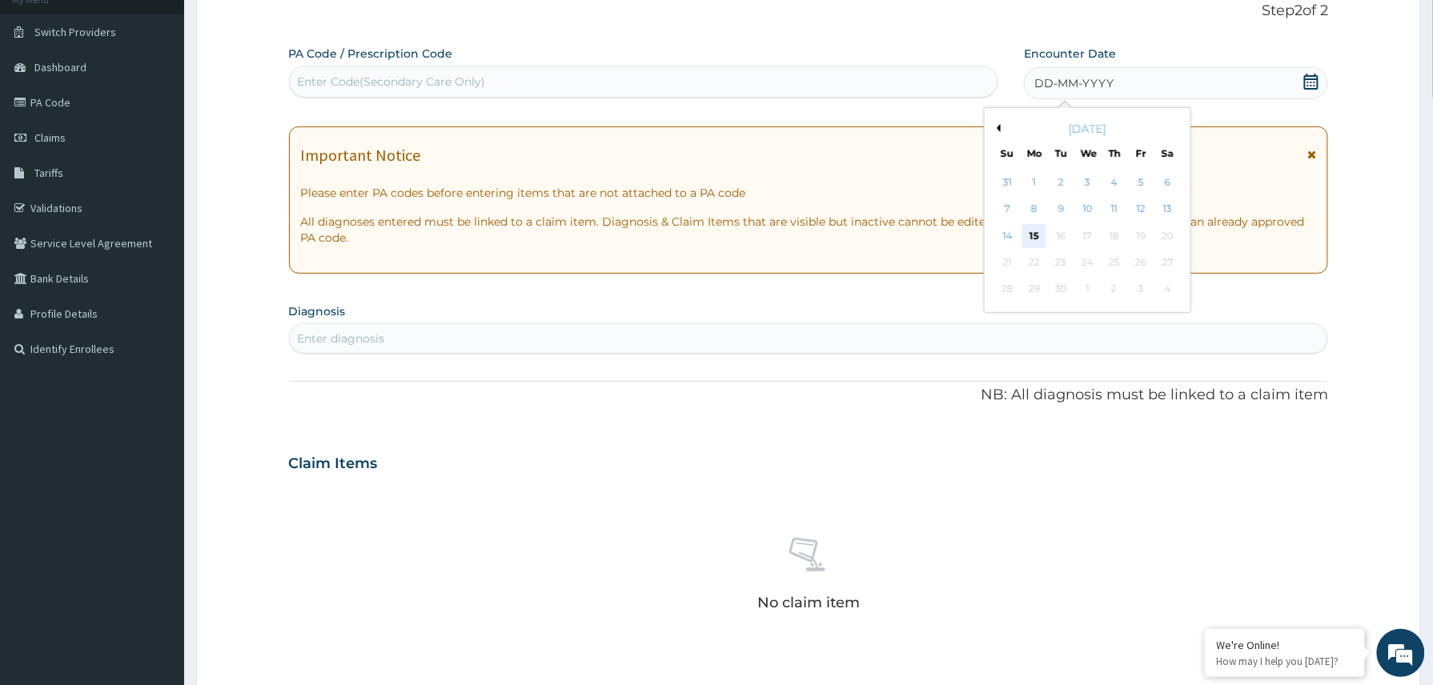
click at [1034, 235] on div "15" at bounding box center [1034, 236] width 24 height 24
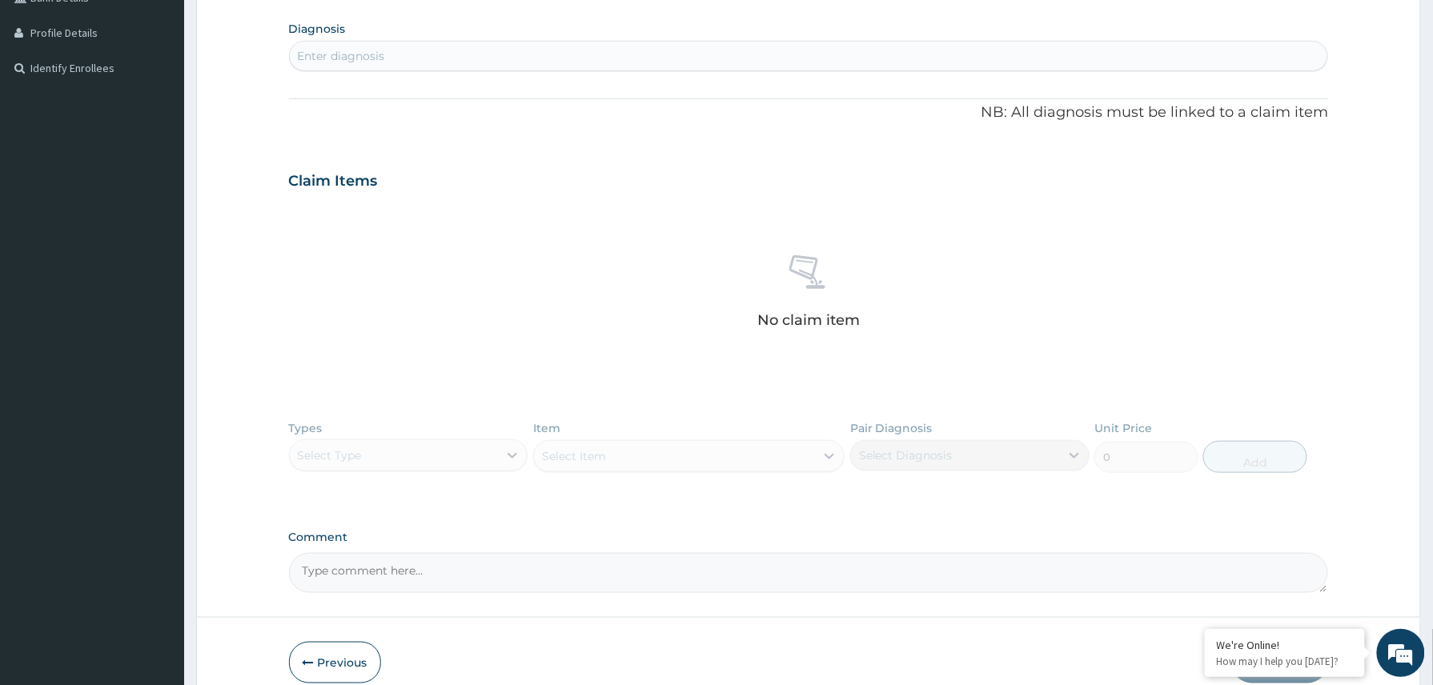
scroll to position [386, 0]
click at [343, 62] on div "Enter diagnosis" at bounding box center [341, 58] width 87 height 16
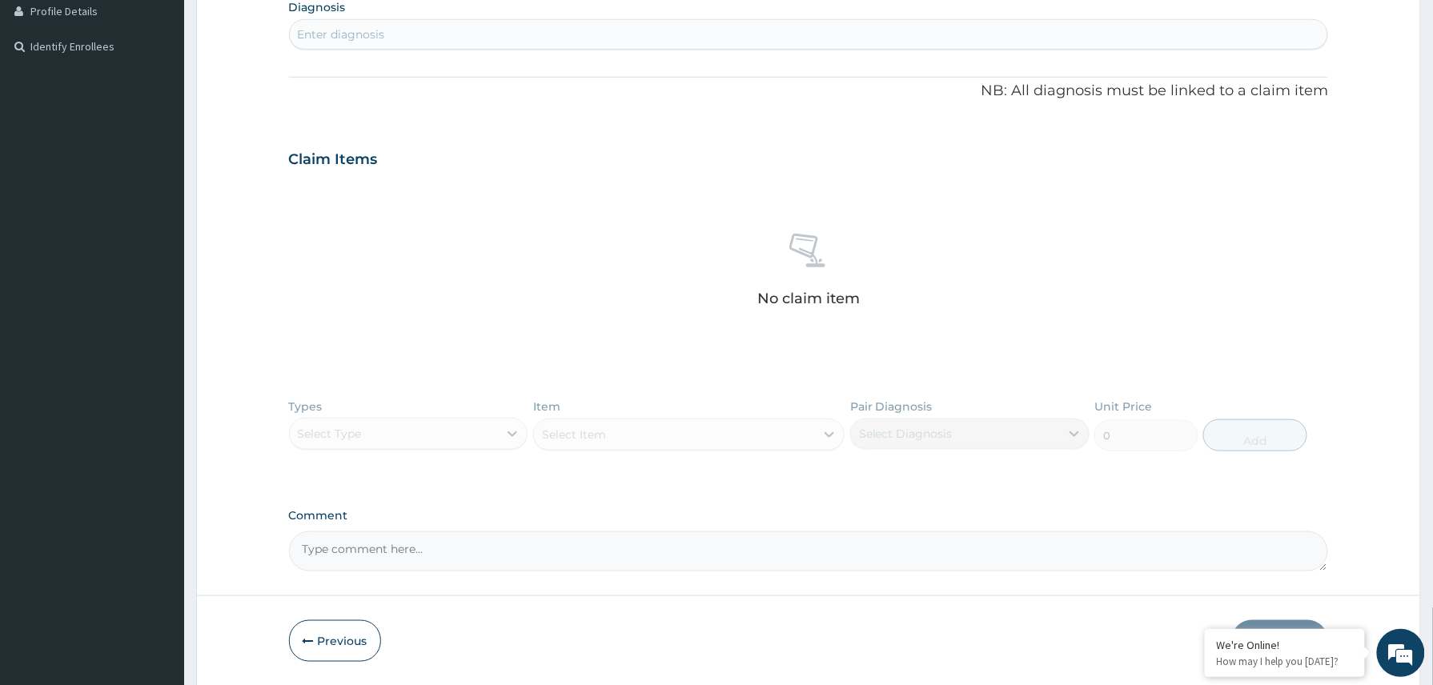
scroll to position [466, 0]
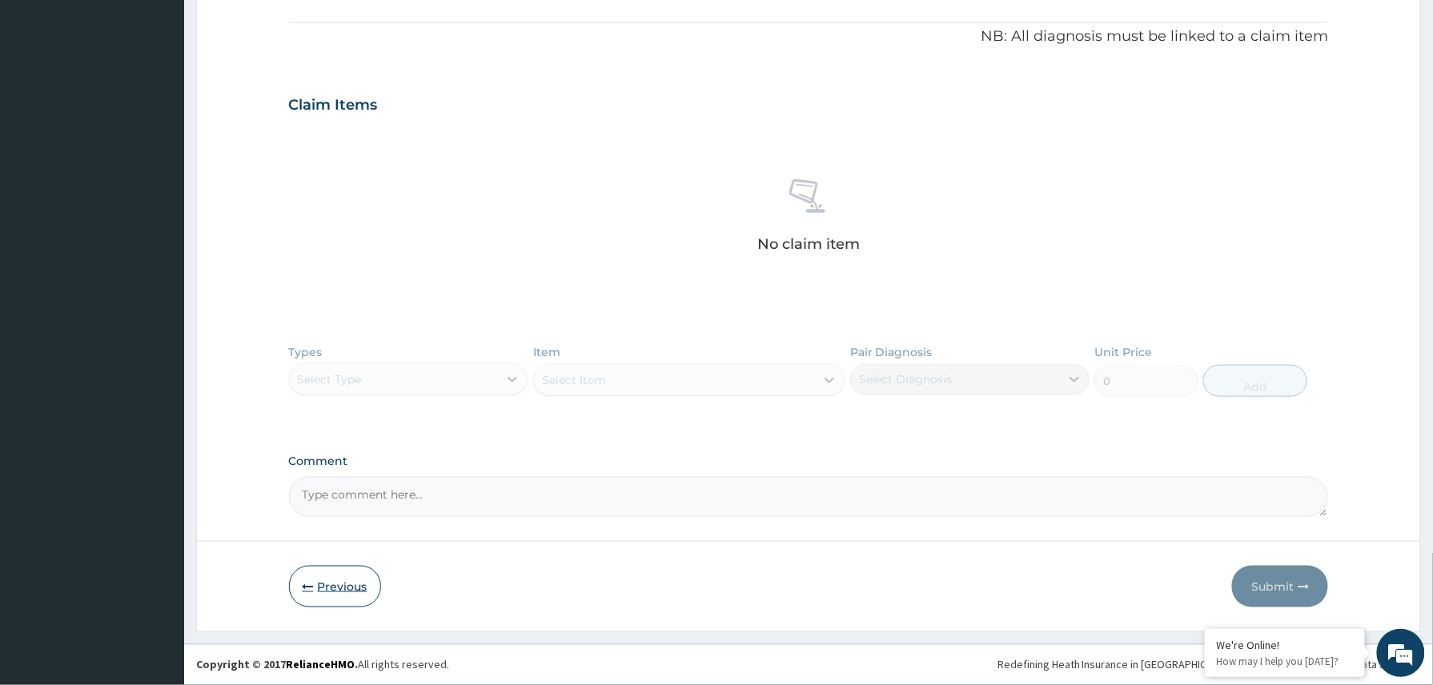
click at [309, 584] on icon "button" at bounding box center [308, 586] width 11 height 11
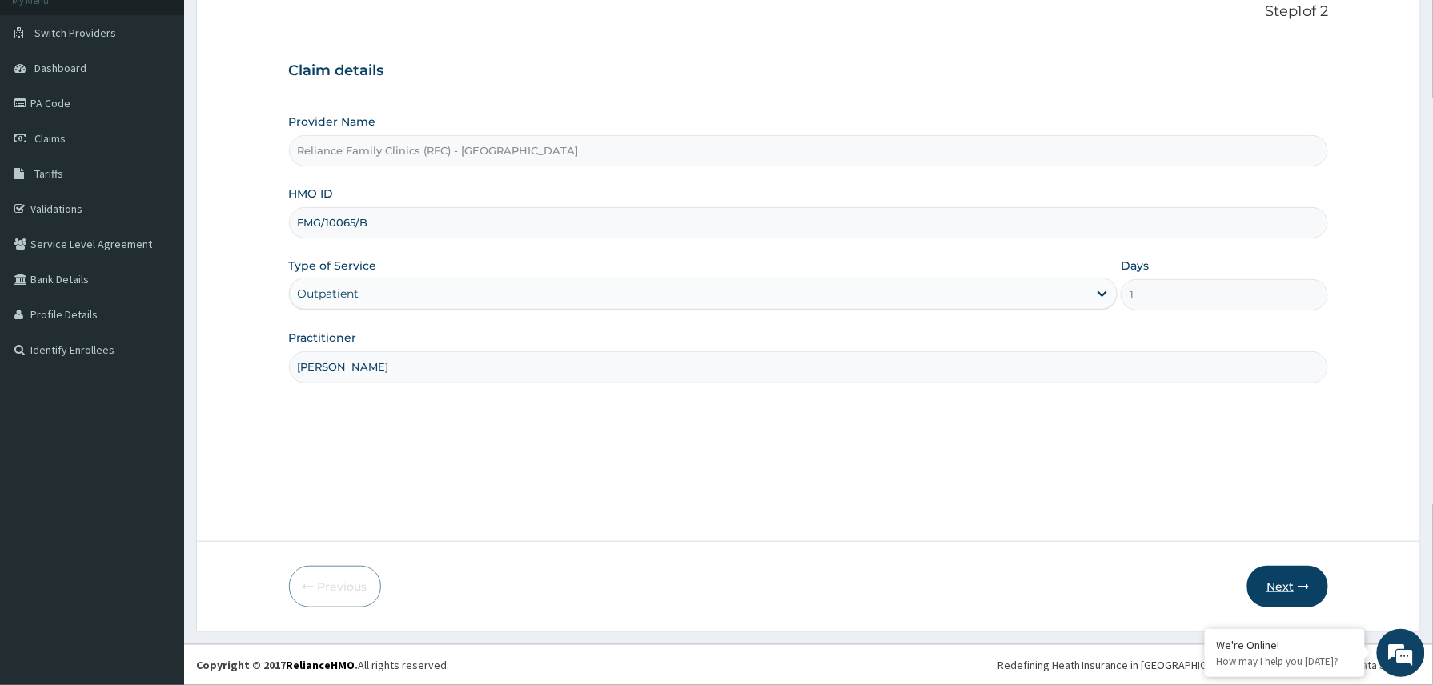
click at [1284, 586] on button "Next" at bounding box center [1287, 587] width 81 height 42
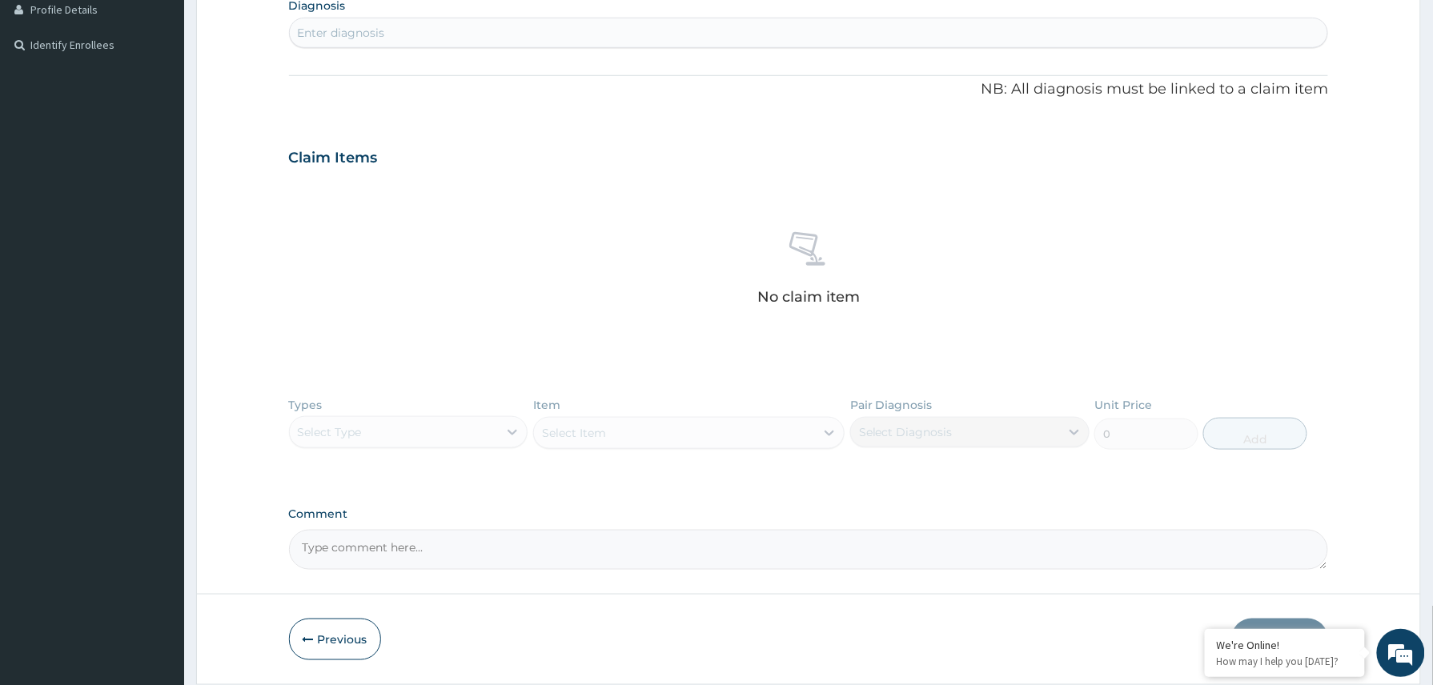
scroll to position [466, 0]
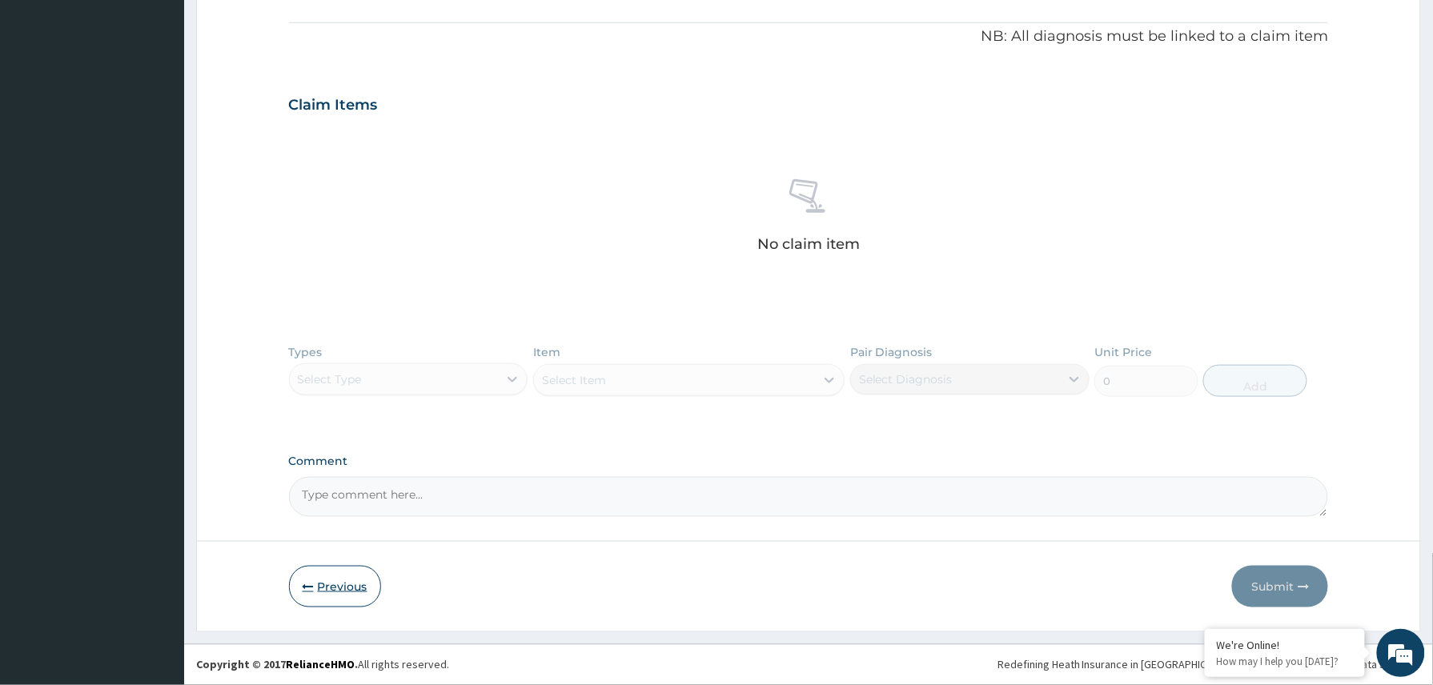
drag, startPoint x: 351, startPoint y: 586, endPoint x: 341, endPoint y: 589, distance: 10.1
click at [350, 586] on button "Previous" at bounding box center [335, 587] width 92 height 42
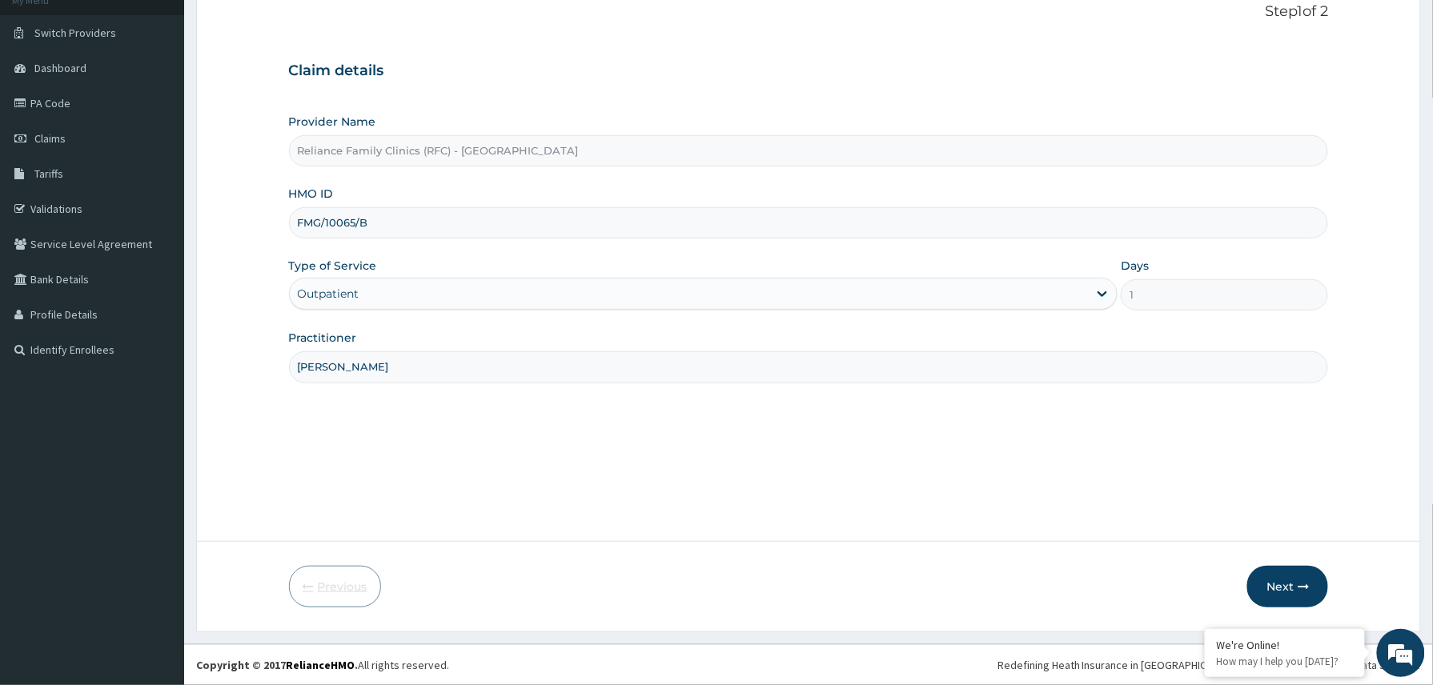
scroll to position [107, 0]
